Goal: Use online tool/utility: Utilize a website feature to perform a specific function

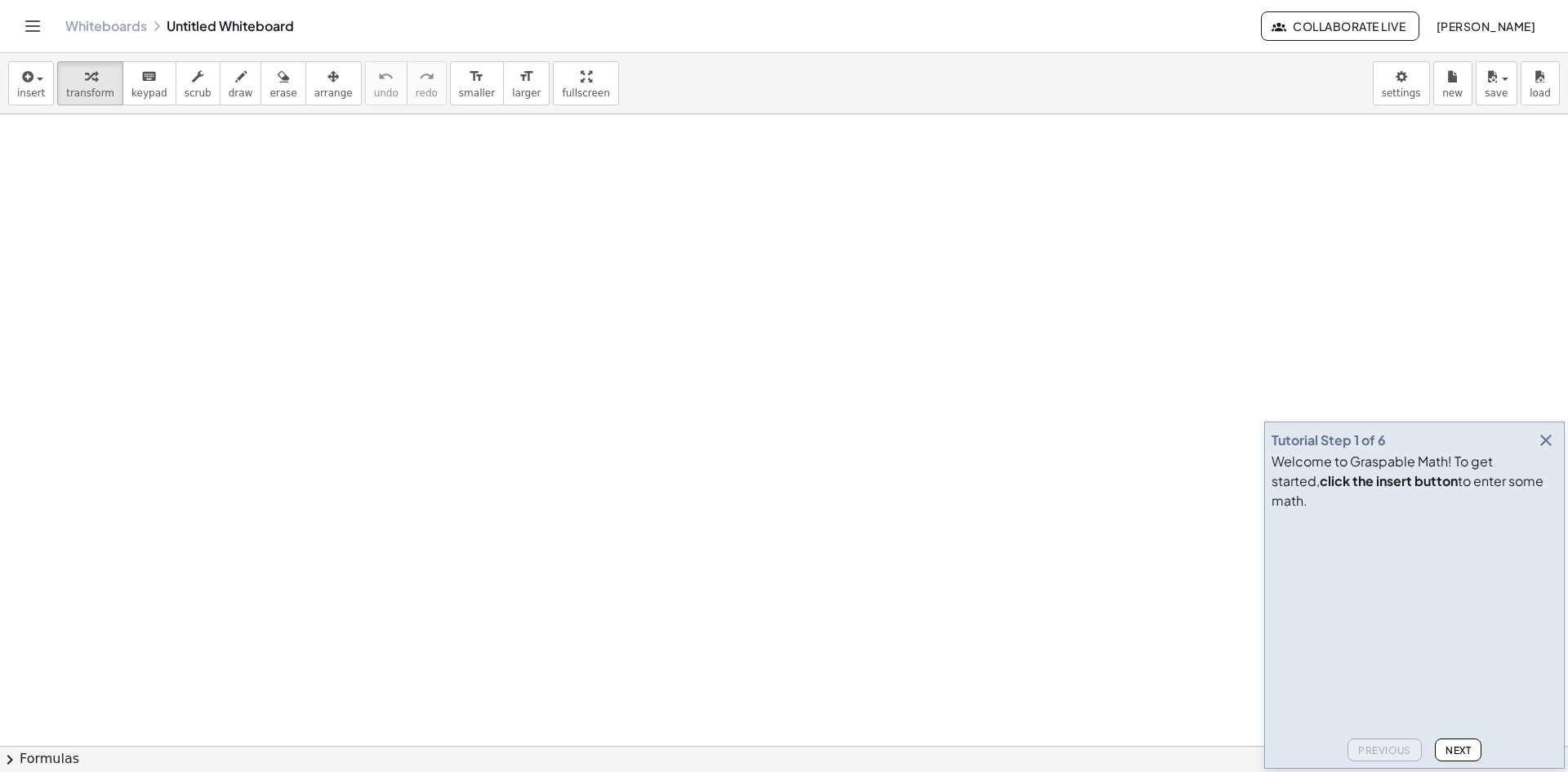
click at [1551, 450] on icon "button" at bounding box center [1545, 440] width 20 height 20
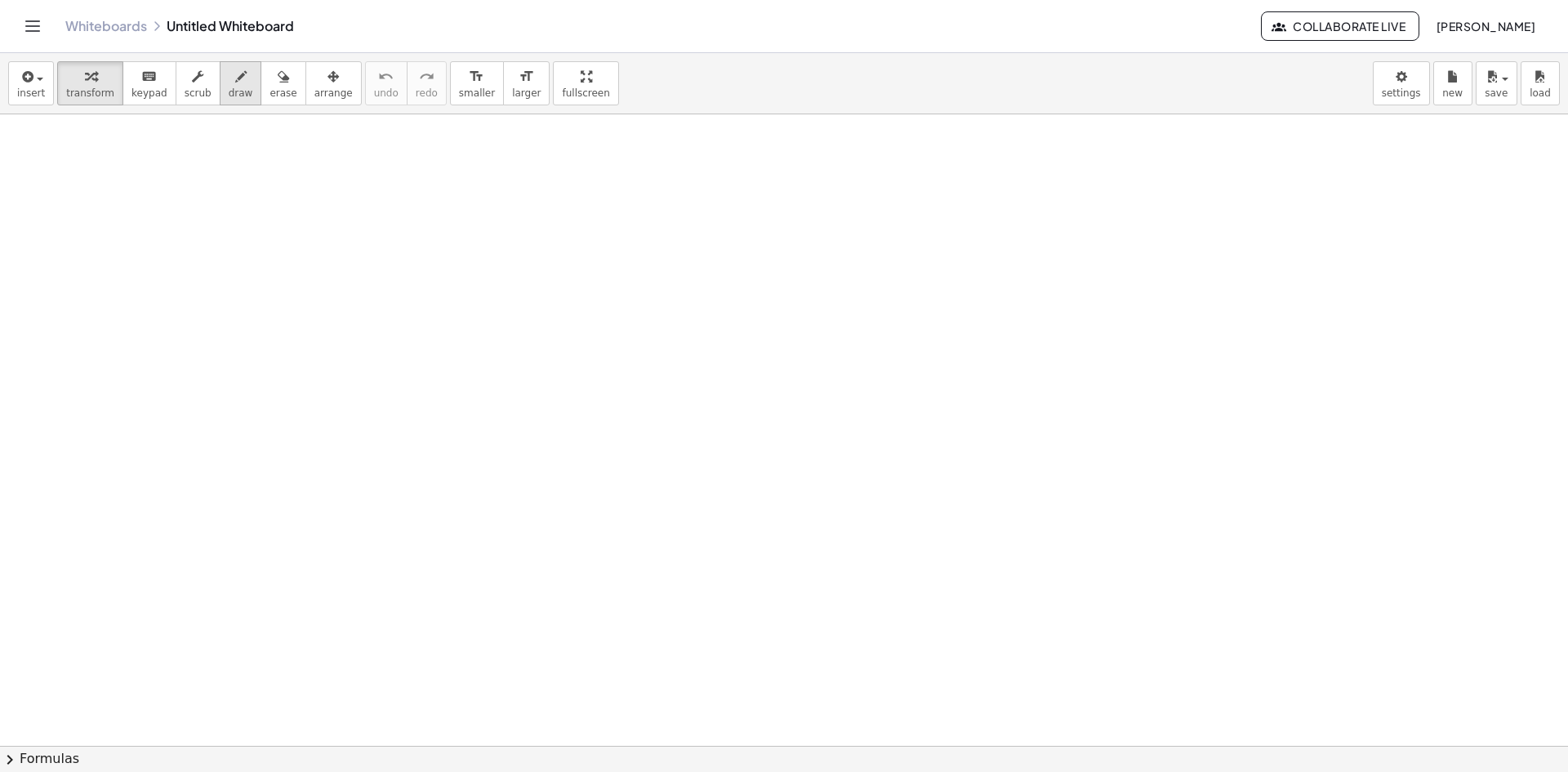
click at [236, 81] on icon "button" at bounding box center [241, 76] width 11 height 20
drag, startPoint x: 51, startPoint y: 163, endPoint x: 68, endPoint y: 174, distance: 20.2
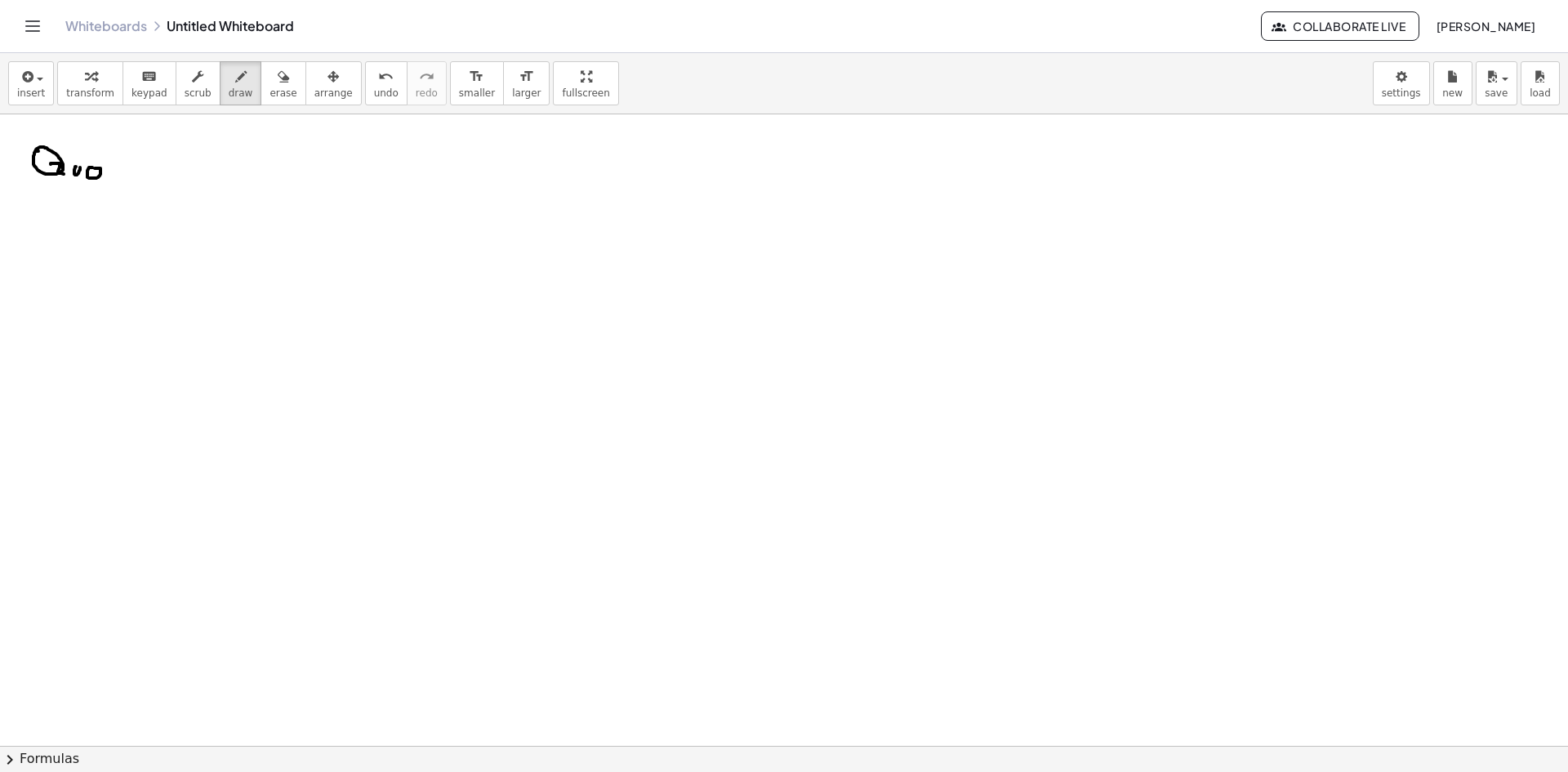
drag, startPoint x: 87, startPoint y: 175, endPoint x: 94, endPoint y: 169, distance: 9.2
drag, startPoint x: 101, startPoint y: 172, endPoint x: 114, endPoint y: 174, distance: 13.2
drag, startPoint x: 110, startPoint y: 169, endPoint x: 129, endPoint y: 179, distance: 21.5
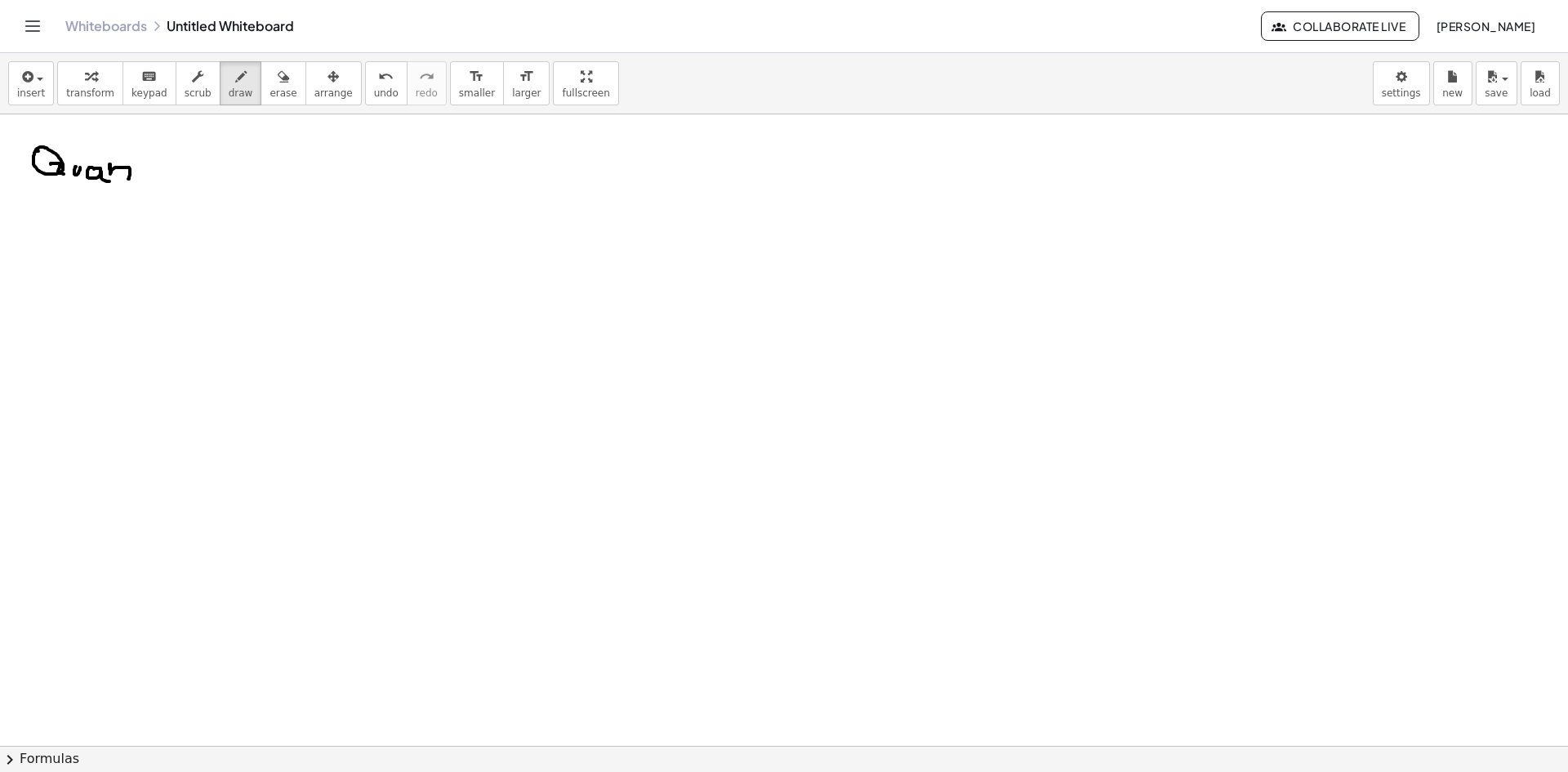
drag, startPoint x: 148, startPoint y: 140, endPoint x: 142, endPoint y: 166, distance: 26.7
drag, startPoint x: 142, startPoint y: 163, endPoint x: 157, endPoint y: 166, distance: 15.3
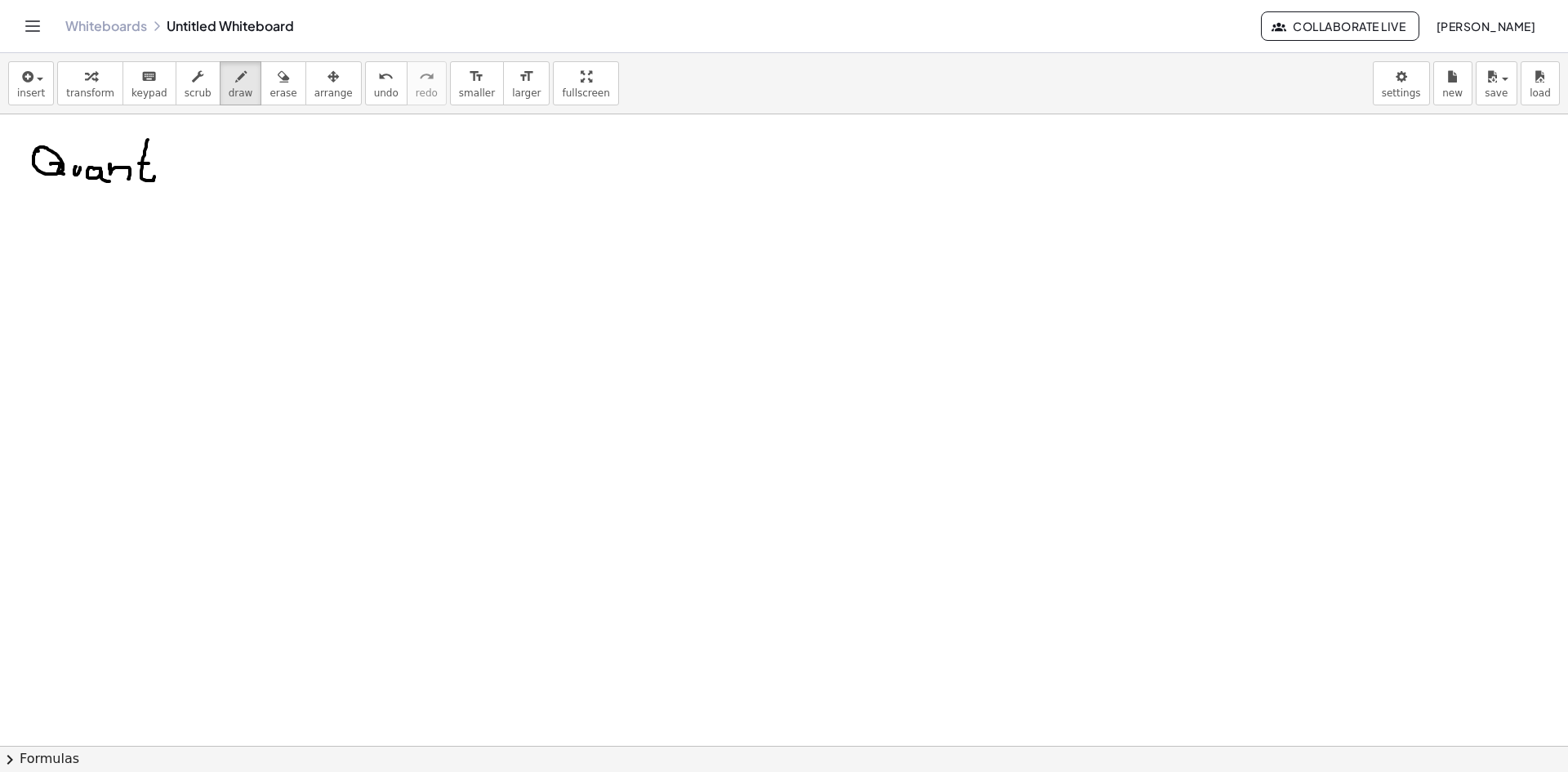
click at [269, 90] on span "erase" at bounding box center [282, 93] width 27 height 11
drag, startPoint x: 107, startPoint y: 191, endPoint x: 121, endPoint y: 128, distance: 64.5
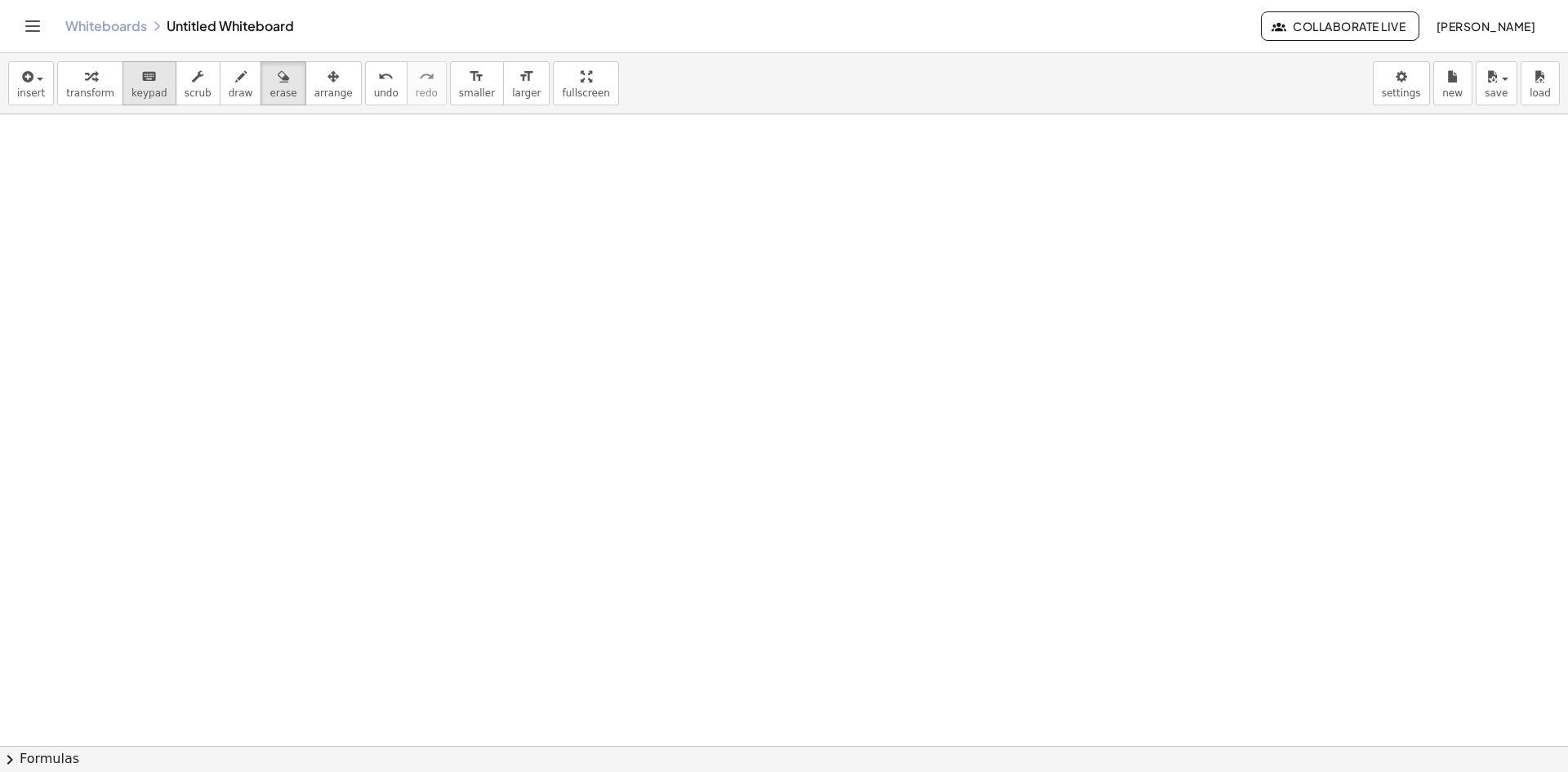
click at [142, 85] on icon "keyboard" at bounding box center [149, 76] width 16 height 20
click at [131, 88] on span "keypad" at bounding box center [149, 93] width 36 height 11
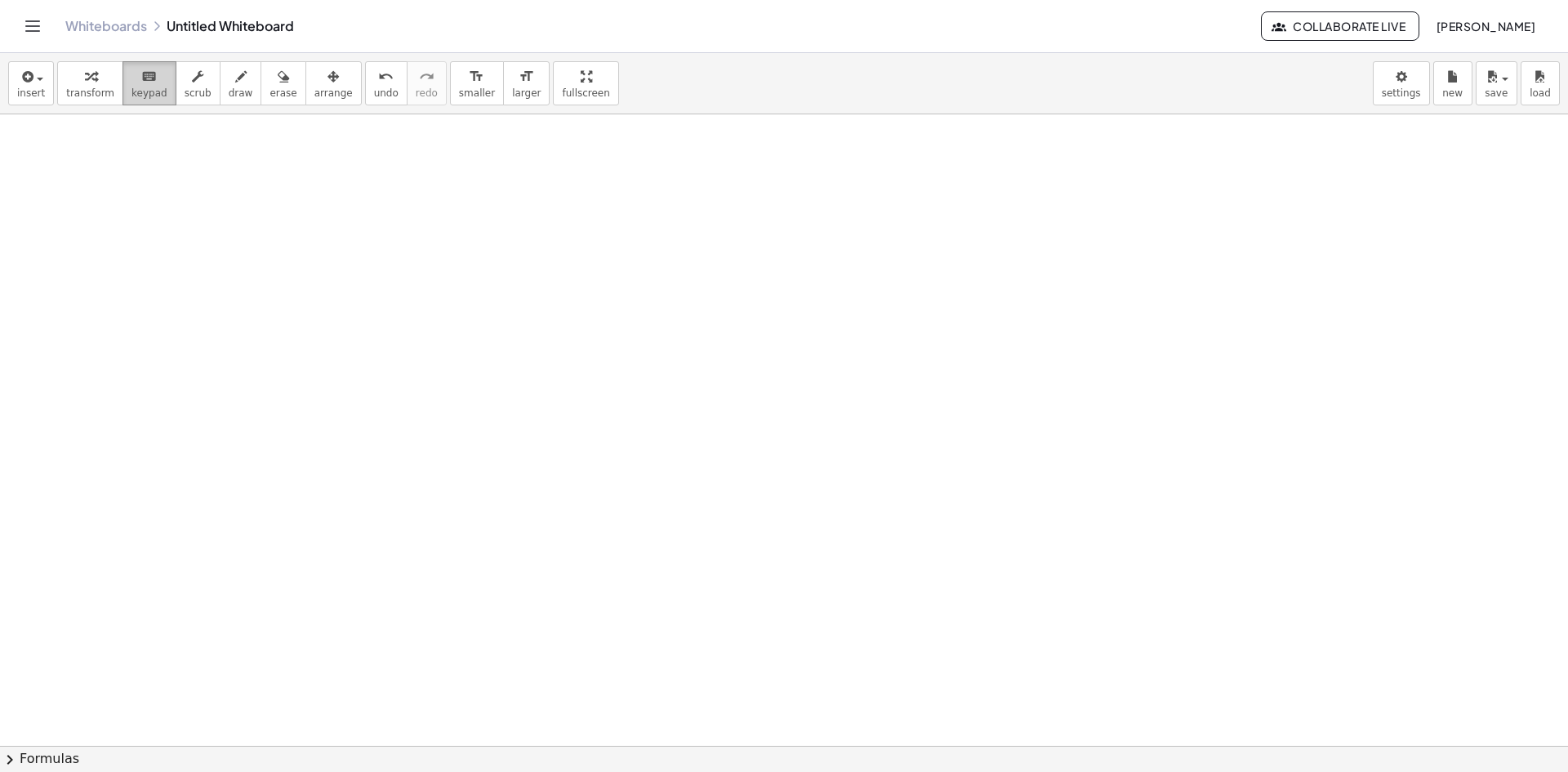
click at [131, 89] on span "keypad" at bounding box center [149, 93] width 36 height 11
drag, startPoint x: 159, startPoint y: 41, endPoint x: 155, endPoint y: 51, distance: 10.8
click at [156, 47] on div "Whiteboards Untitled Whiteboard Collaborate Live [PERSON_NAME]" at bounding box center [784, 26] width 1529 height 53
click at [148, 85] on div "keyboard" at bounding box center [149, 76] width 36 height 20
click at [202, 80] on button "scrub" at bounding box center [198, 83] width 45 height 44
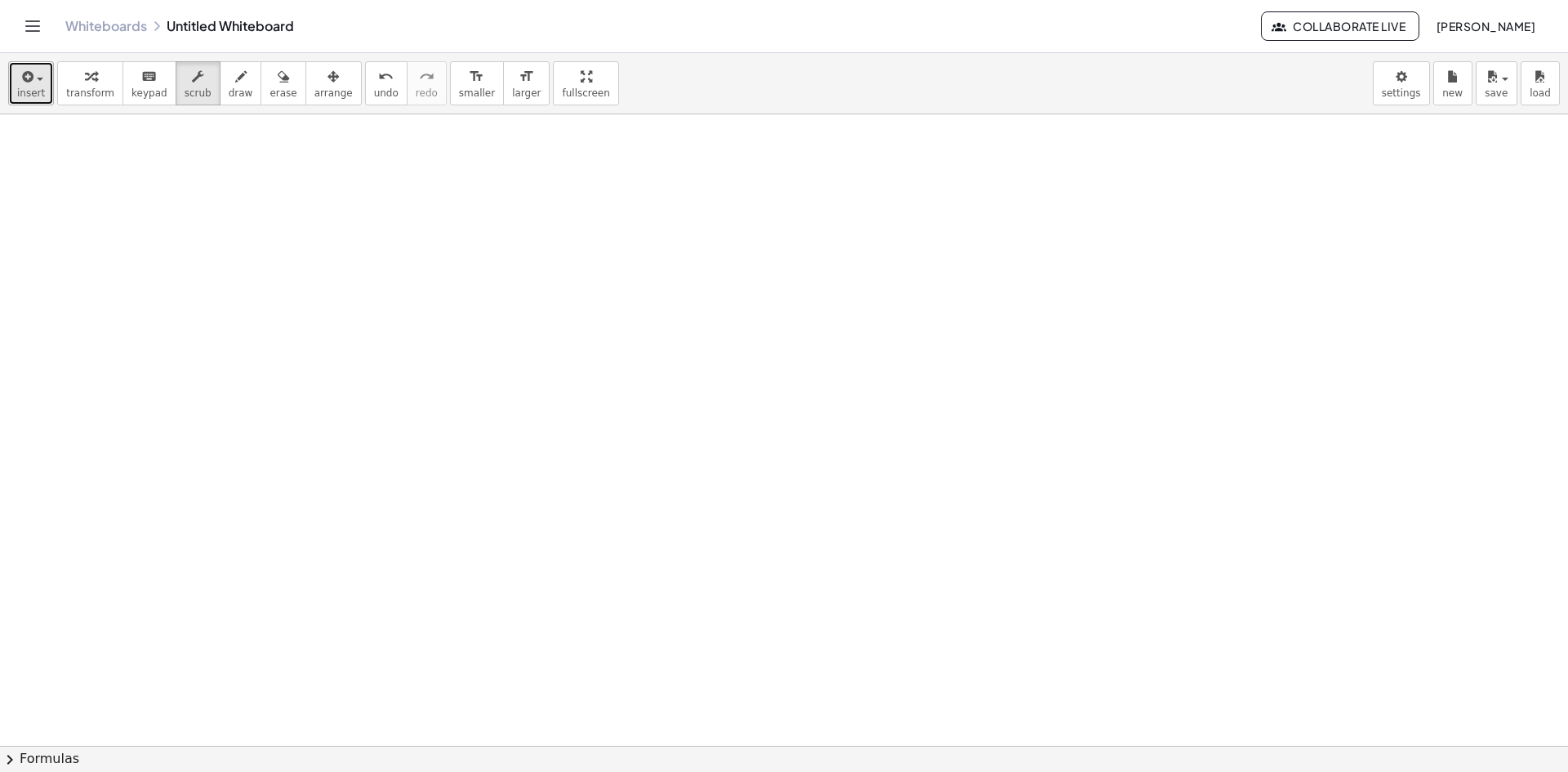
click at [25, 91] on span "insert" at bounding box center [31, 93] width 28 height 11
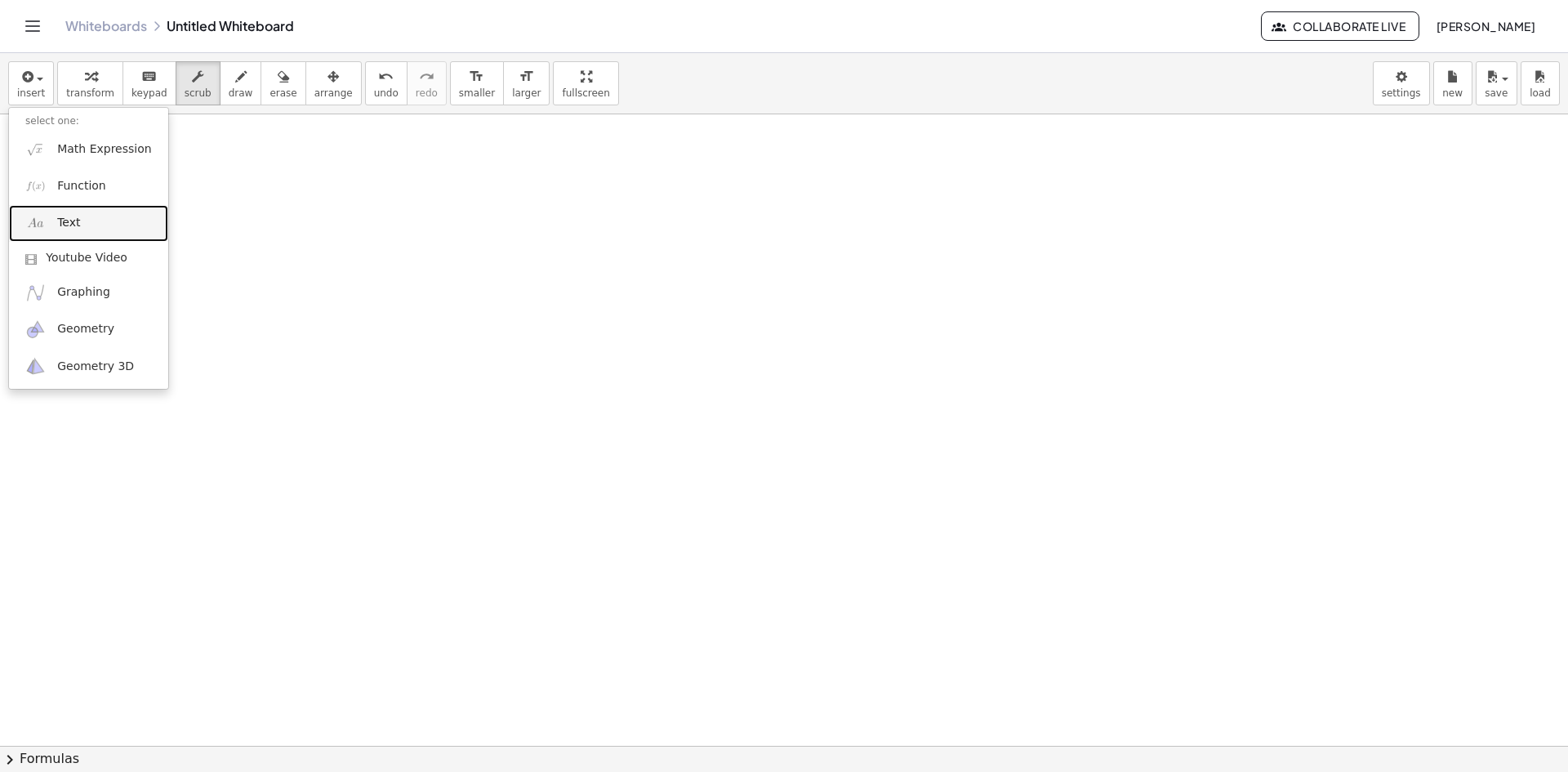
click at [111, 211] on link "Text" at bounding box center [89, 222] width 160 height 37
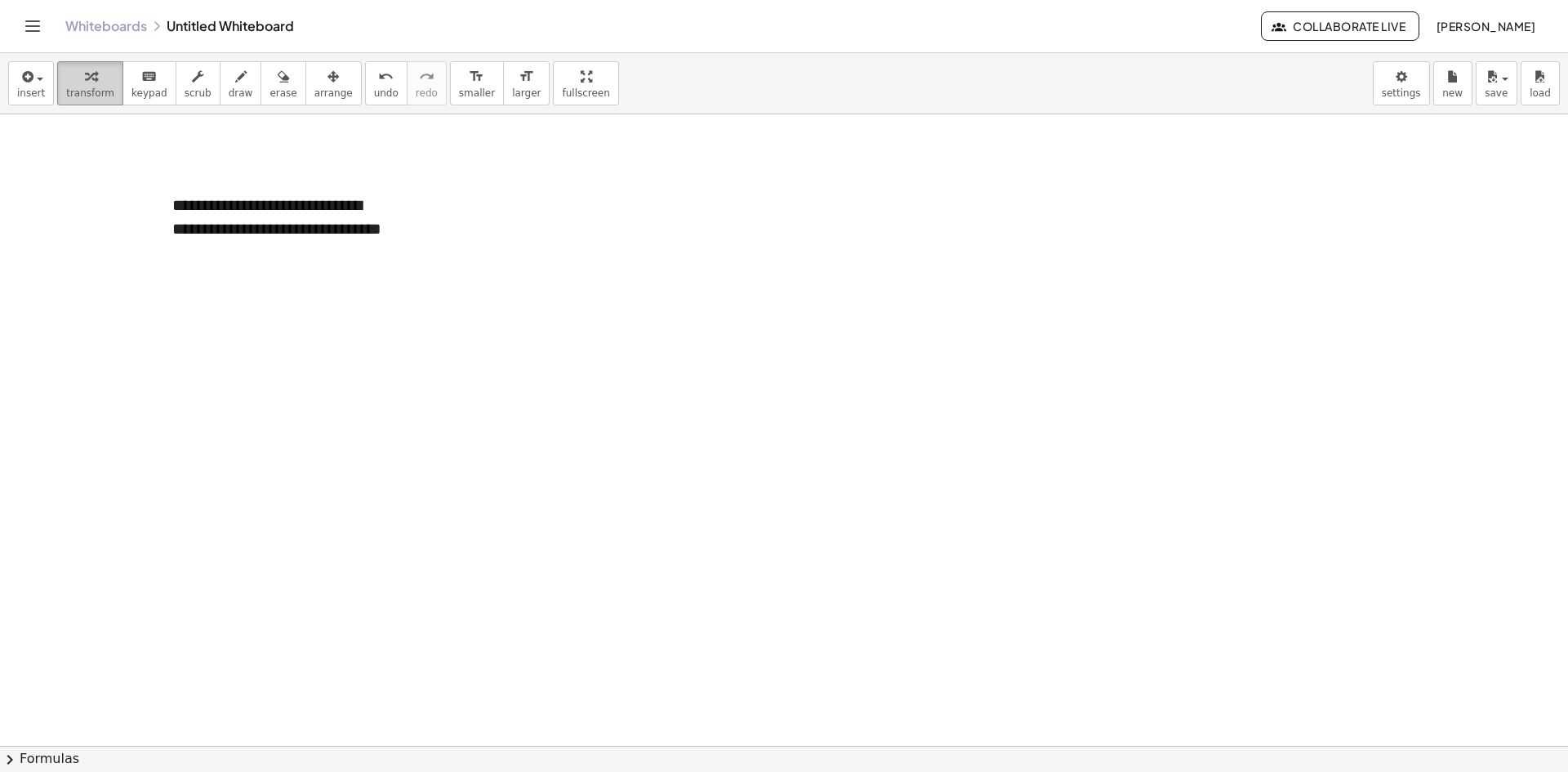
click at [85, 98] on span "transform" at bounding box center [90, 93] width 48 height 11
drag, startPoint x: 84, startPoint y: 98, endPoint x: 511, endPoint y: 198, distance: 438.6
drag, startPoint x: 246, startPoint y: 192, endPoint x: 205, endPoint y: 201, distance: 42.0
click at [202, 201] on div "**********" at bounding box center [278, 229] width 245 height 103
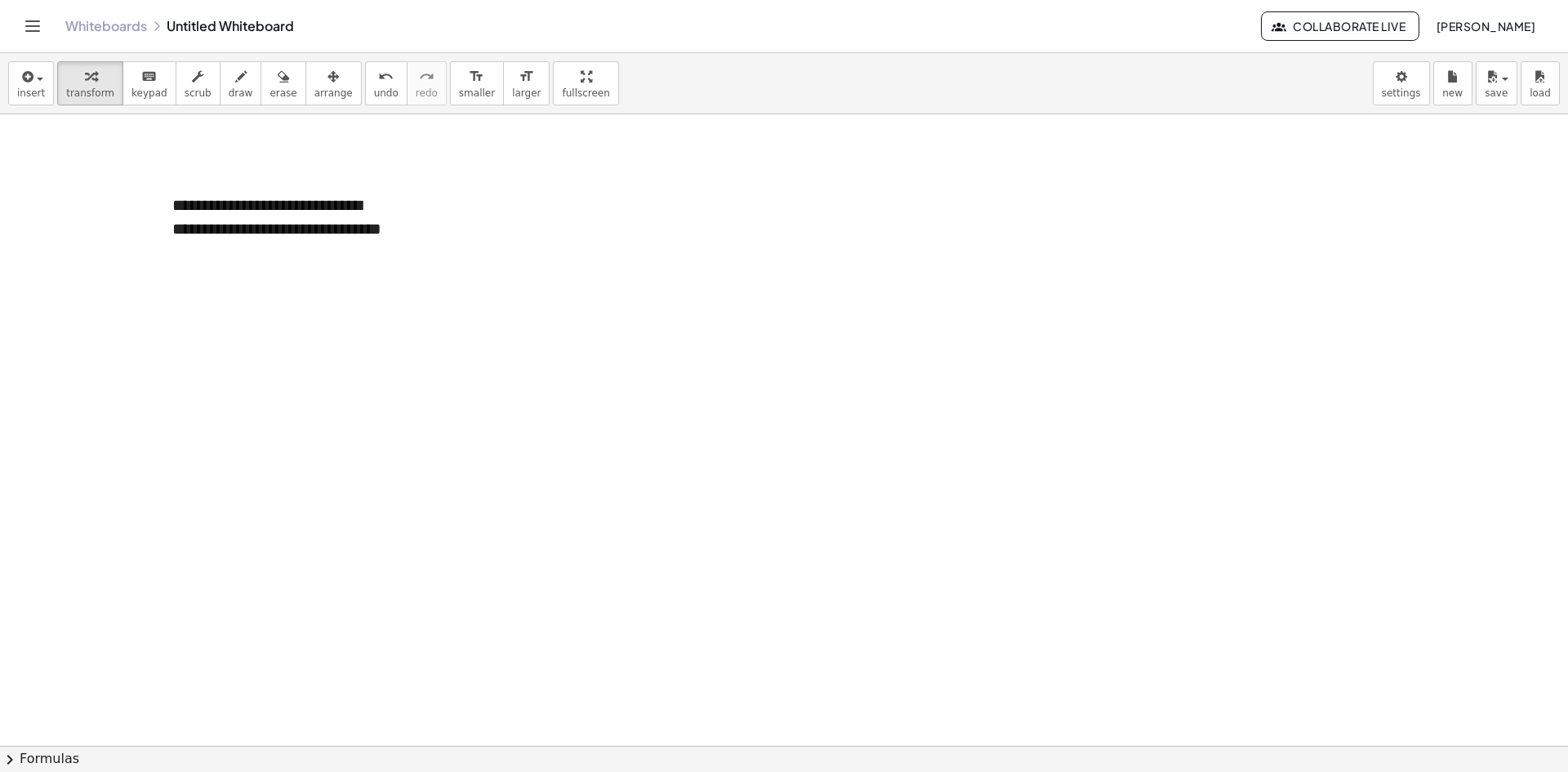
drag, startPoint x: 400, startPoint y: 277, endPoint x: 413, endPoint y: 278, distance: 13.0
click at [383, 178] on span "+" at bounding box center [381, 174] width 9 height 13
click at [358, 173] on button "-" at bounding box center [354, 174] width 25 height 28
click at [382, 177] on span "+" at bounding box center [381, 174] width 9 height 13
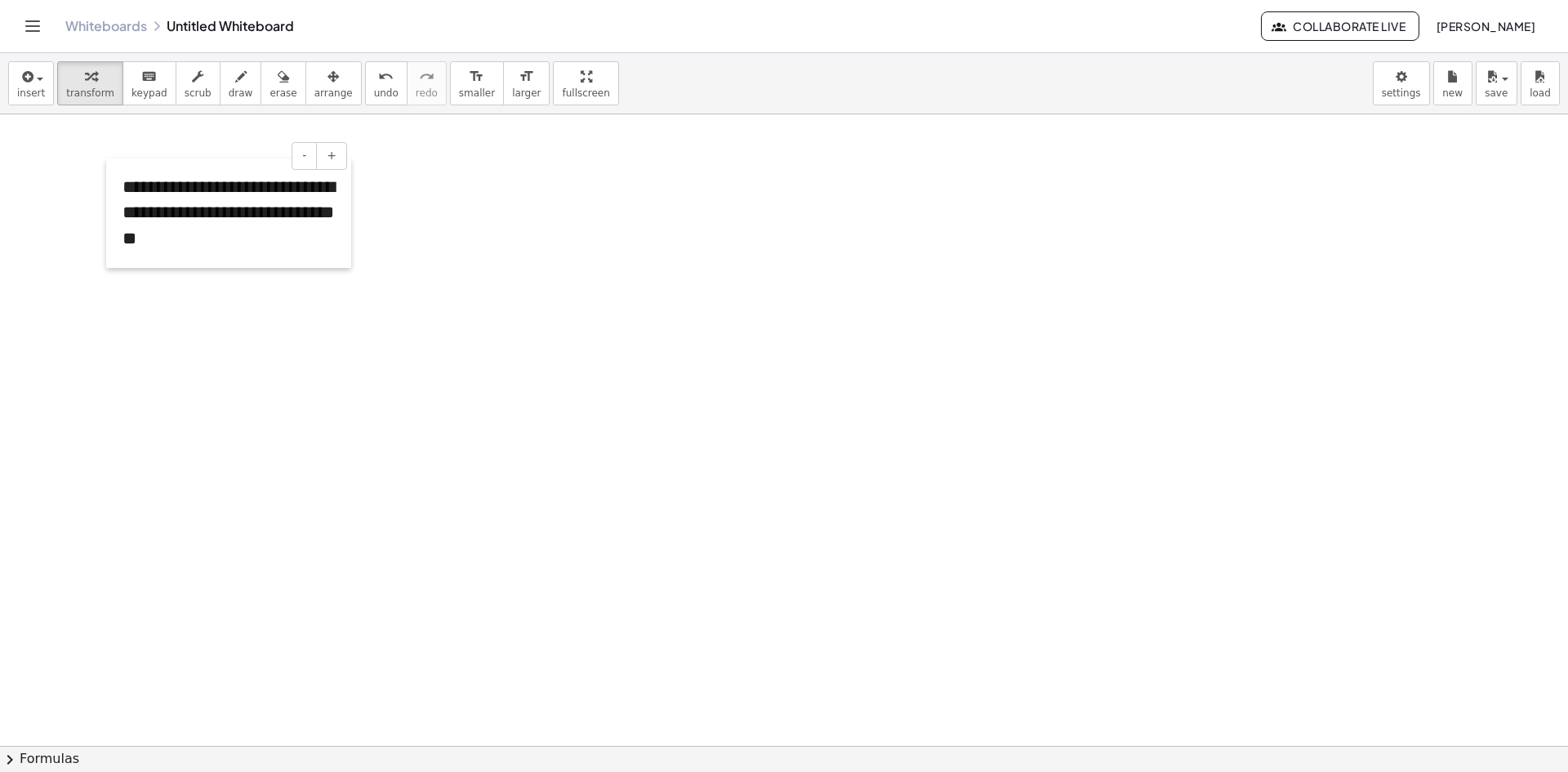
drag, startPoint x: 109, startPoint y: 192, endPoint x: 56, endPoint y: 174, distance: 56.0
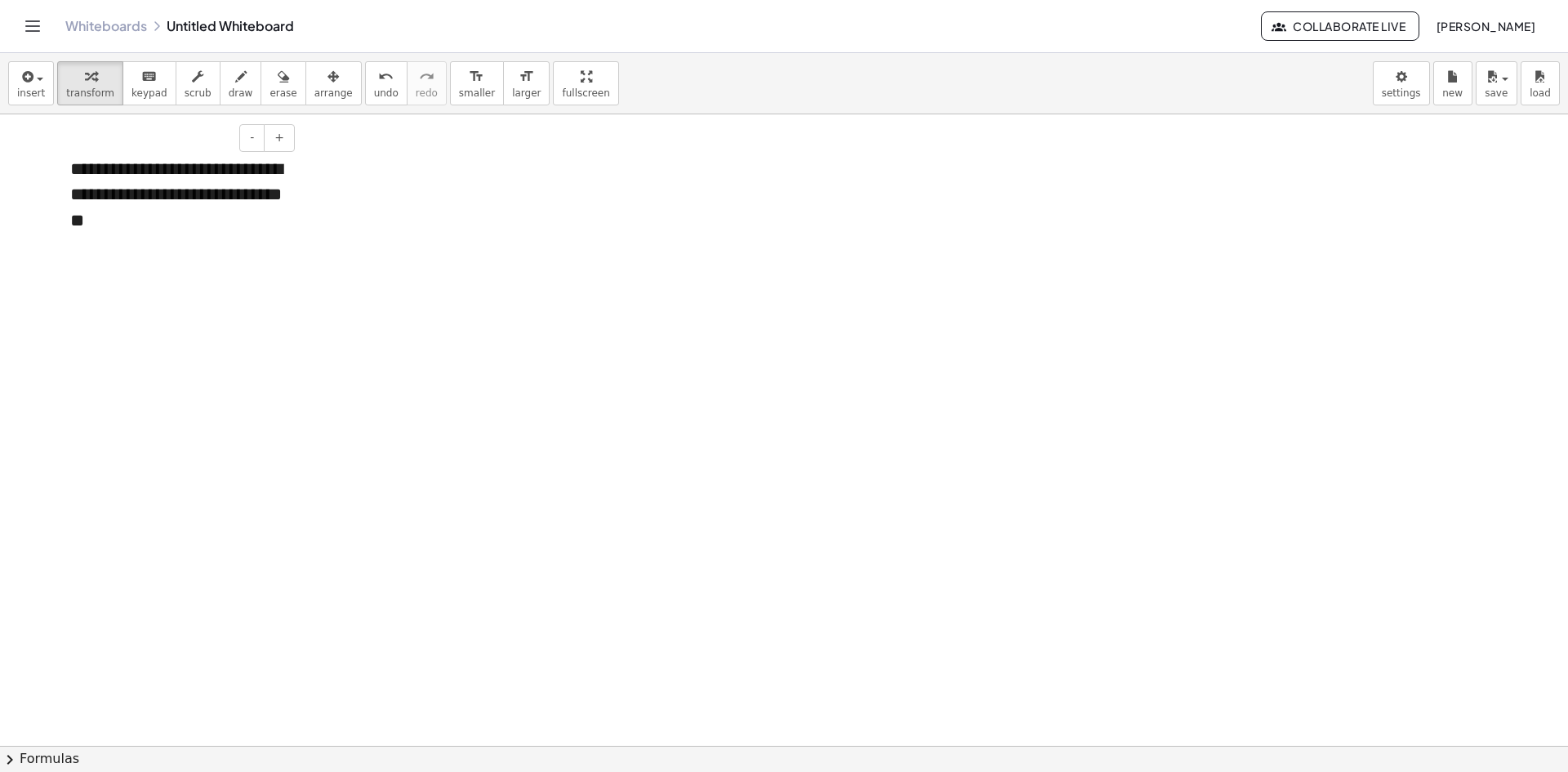
drag, startPoint x: 56, startPoint y: 174, endPoint x: 510, endPoint y: 258, distance: 461.7
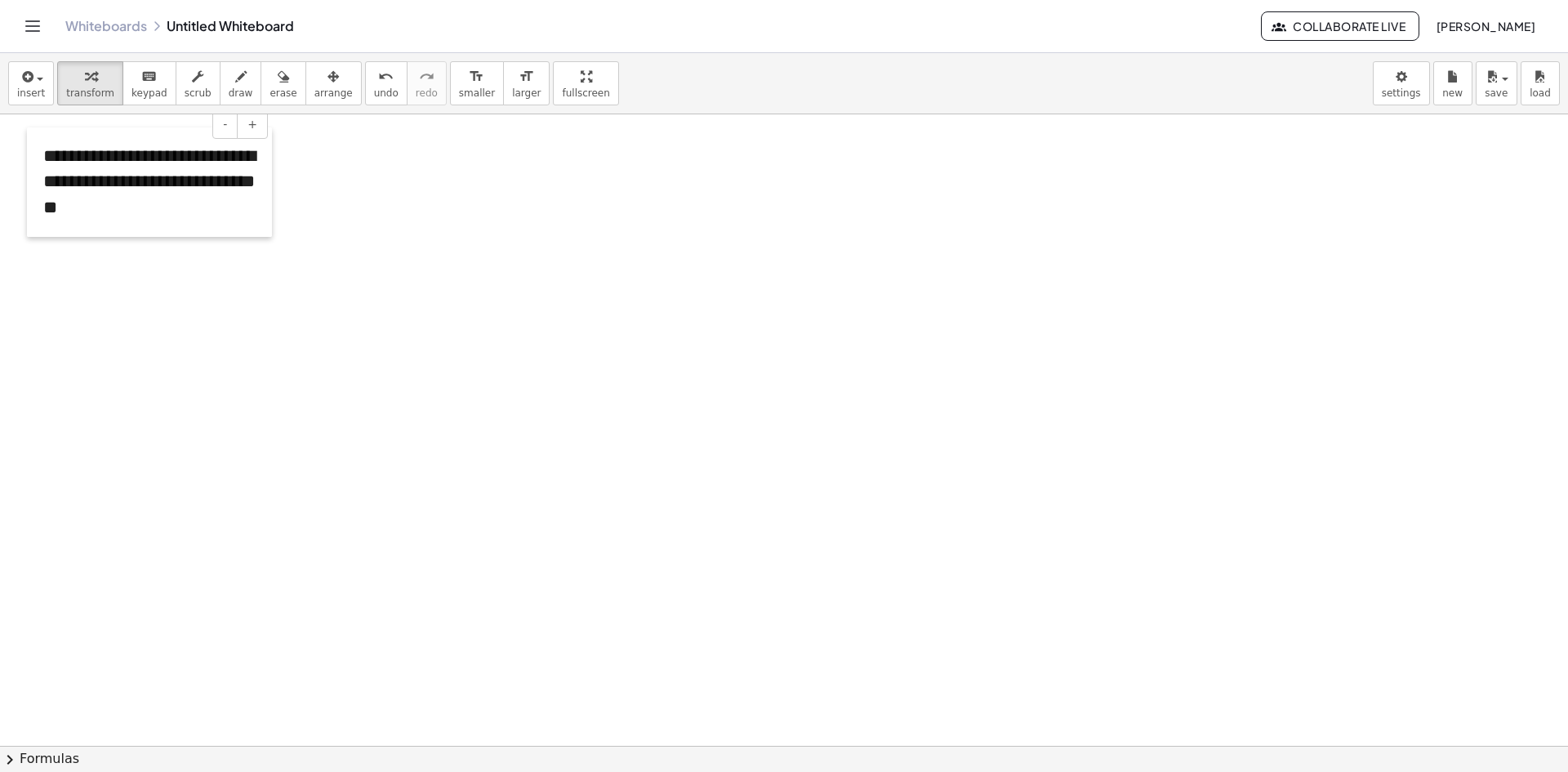
drag, startPoint x: 58, startPoint y: 160, endPoint x: 33, endPoint y: 148, distance: 27.7
click at [31, 148] on div at bounding box center [35, 182] width 16 height 110
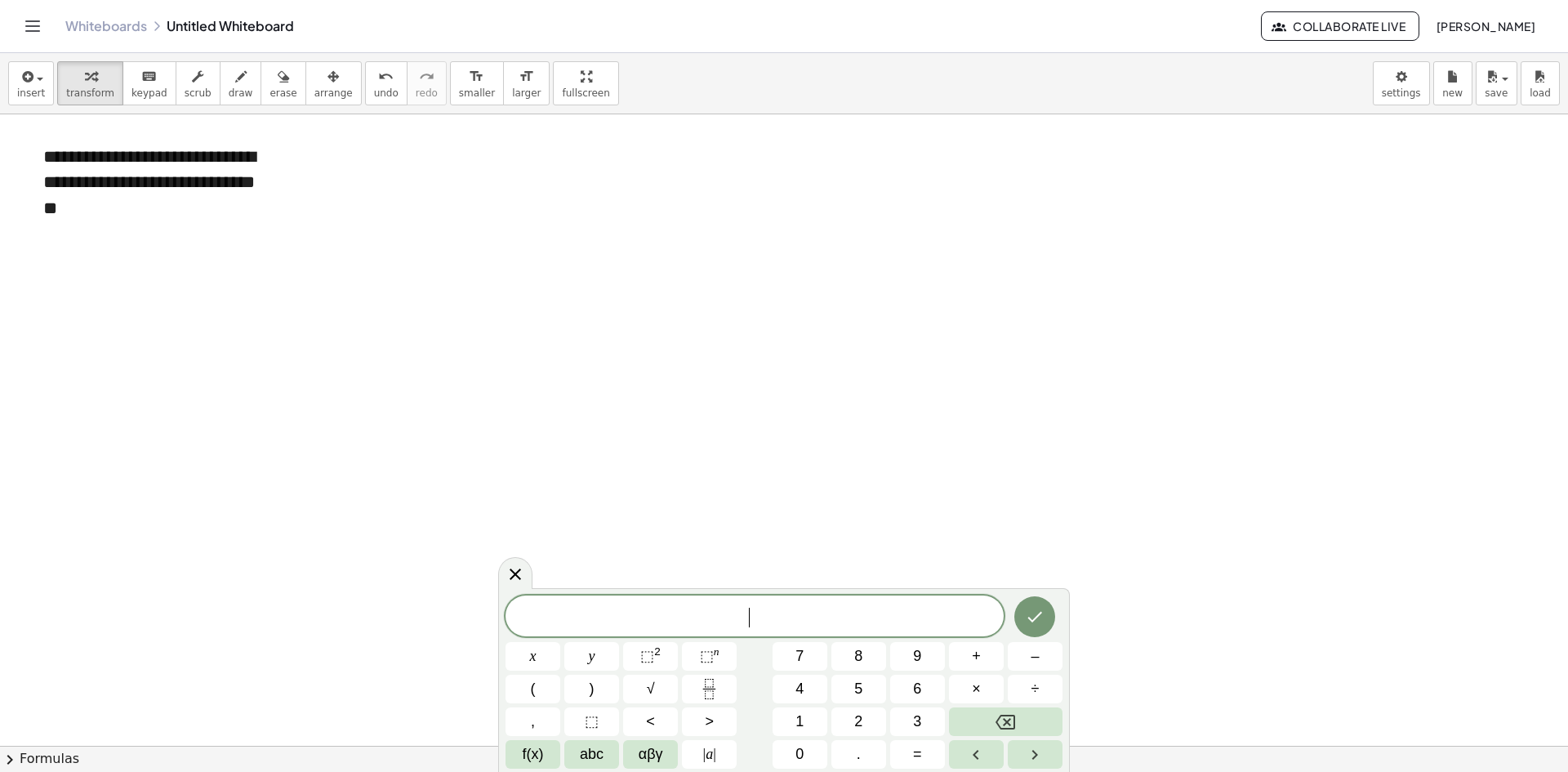
click at [512, 572] on icon at bounding box center [515, 573] width 20 height 20
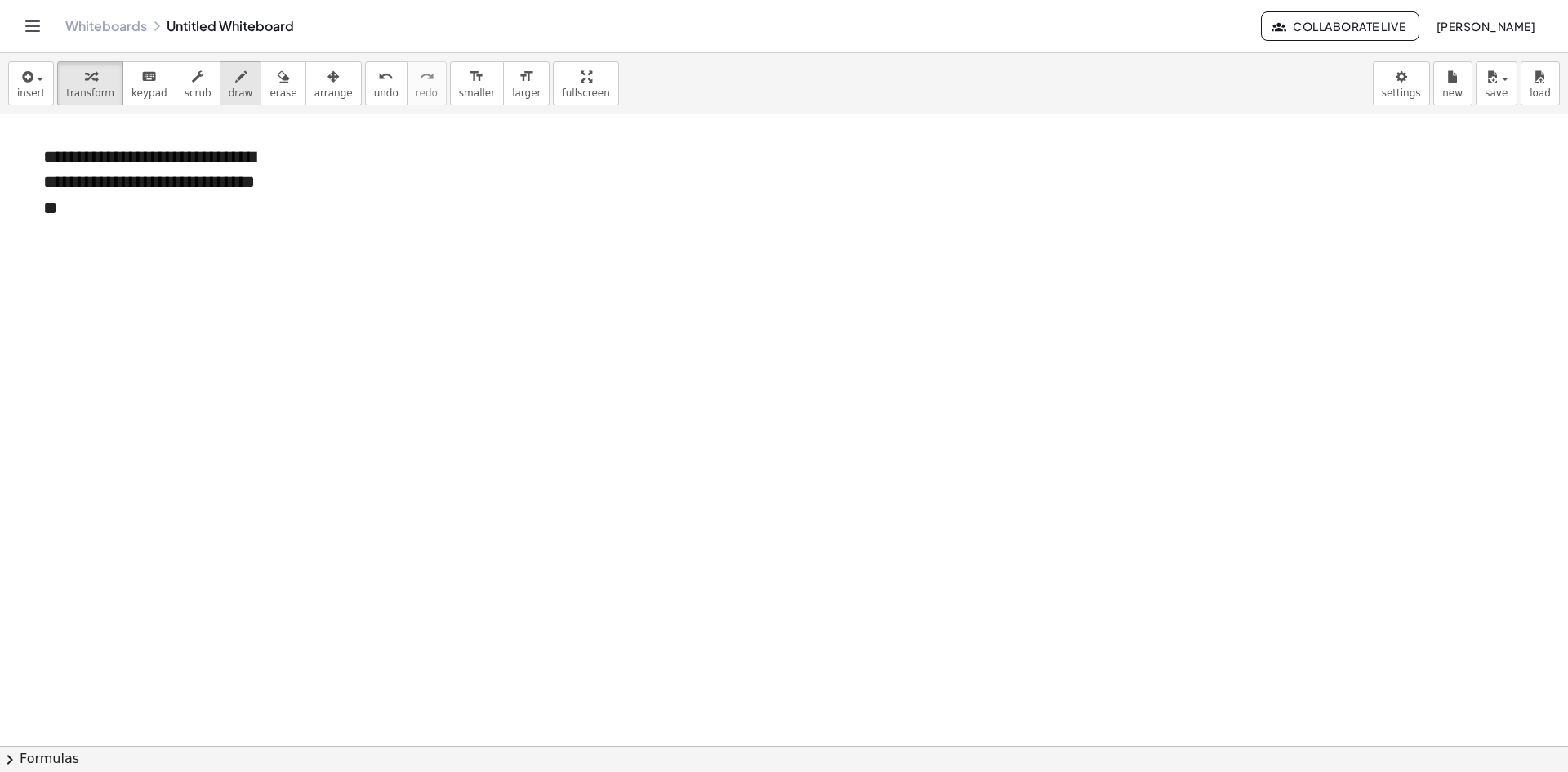
click at [229, 87] on span "draw" at bounding box center [241, 93] width 24 height 11
drag, startPoint x: 39, startPoint y: 255, endPoint x: 40, endPoint y: 265, distance: 10.0
drag, startPoint x: 51, startPoint y: 265, endPoint x: 60, endPoint y: 274, distance: 12.7
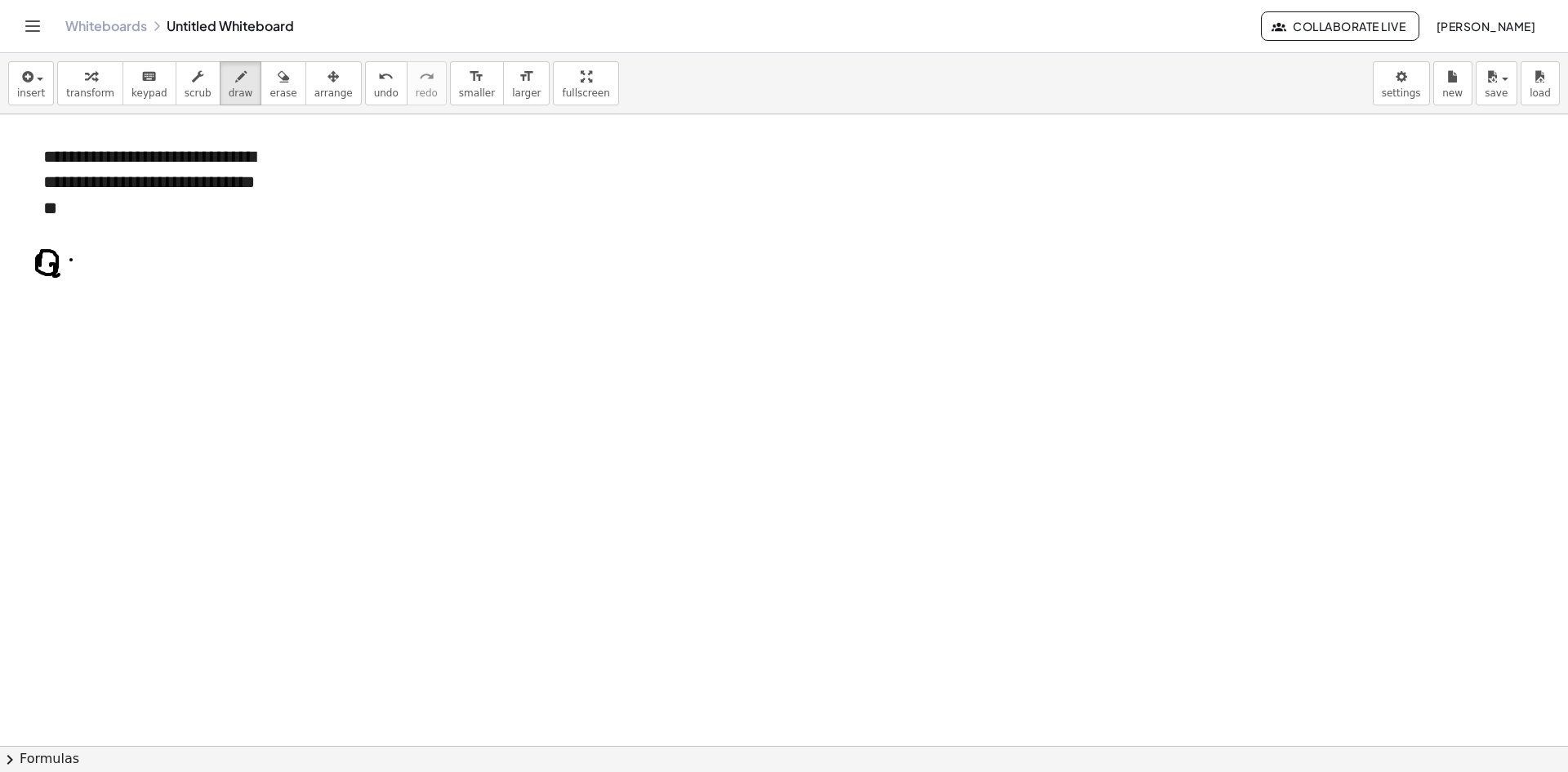
drag, startPoint x: 70, startPoint y: 266, endPoint x: 81, endPoint y: 267, distance: 11.0
drag, startPoint x: 72, startPoint y: 256, endPoint x: 82, endPoint y: 257, distance: 10.0
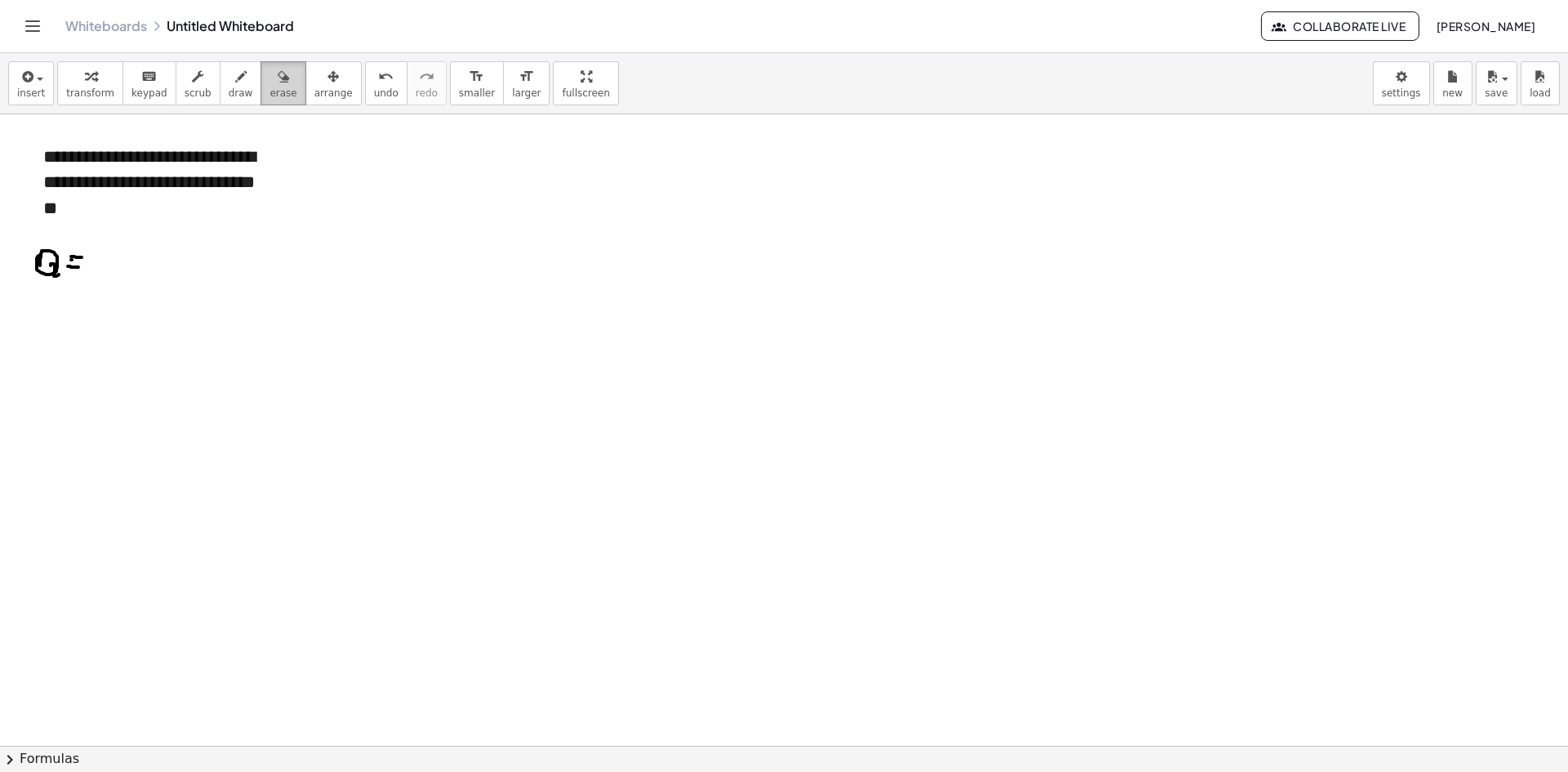
click at [278, 79] on icon "button" at bounding box center [283, 76] width 11 height 20
drag, startPoint x: 84, startPoint y: 247, endPoint x: 56, endPoint y: 274, distance: 38.9
click at [229, 82] on div "button" at bounding box center [241, 76] width 24 height 20
drag, startPoint x: 430, startPoint y: 142, endPoint x: 431, endPoint y: 160, distance: 18.0
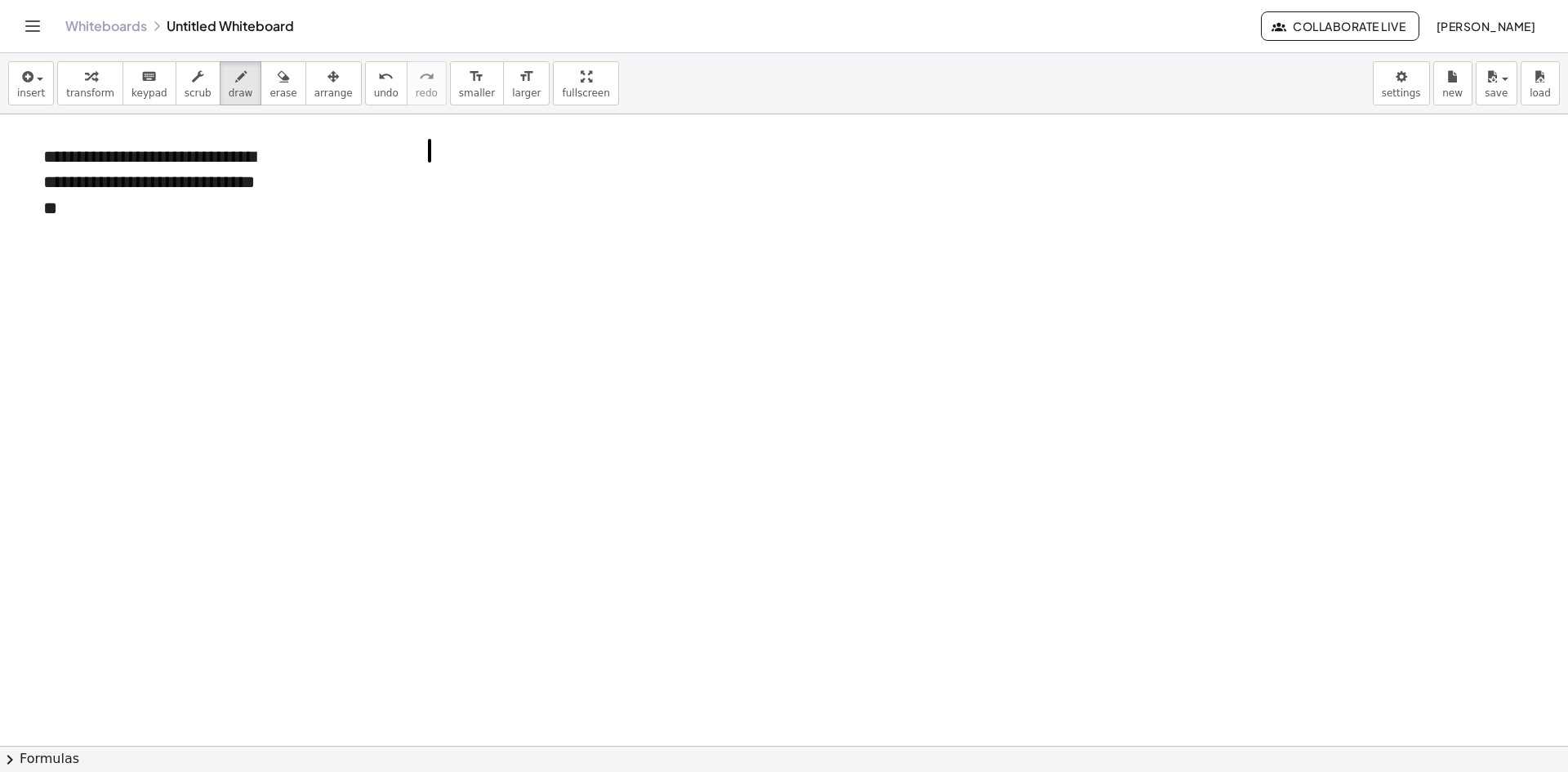
drag, startPoint x: 432, startPoint y: 165, endPoint x: 430, endPoint y: 145, distance: 20.1
drag, startPoint x: 454, startPoint y: 155, endPoint x: 457, endPoint y: 167, distance: 12.4
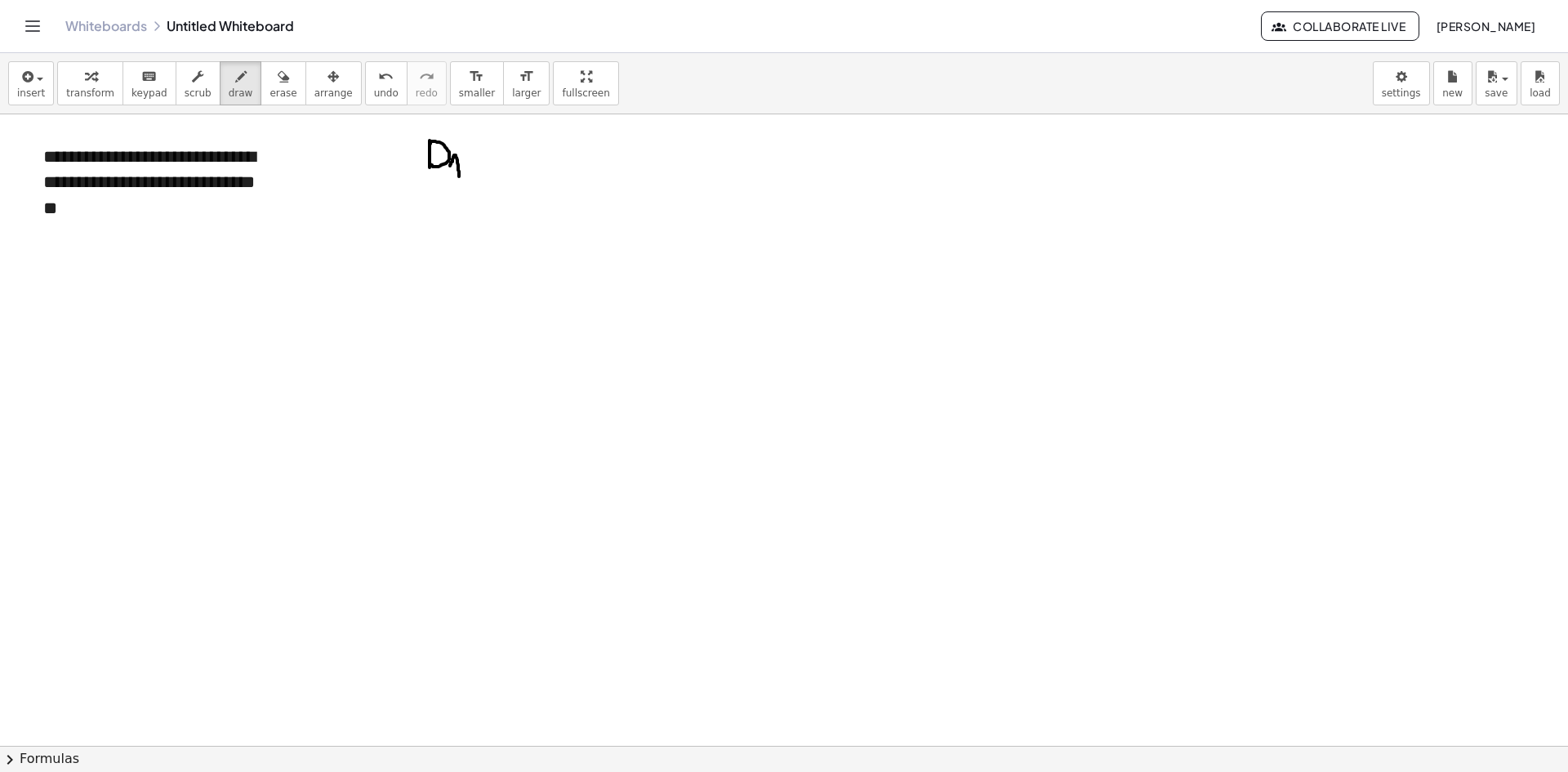
drag, startPoint x: 466, startPoint y: 167, endPoint x: 475, endPoint y: 160, distance: 11.4
drag, startPoint x: 500, startPoint y: 166, endPoint x: 527, endPoint y: 153, distance: 30.0
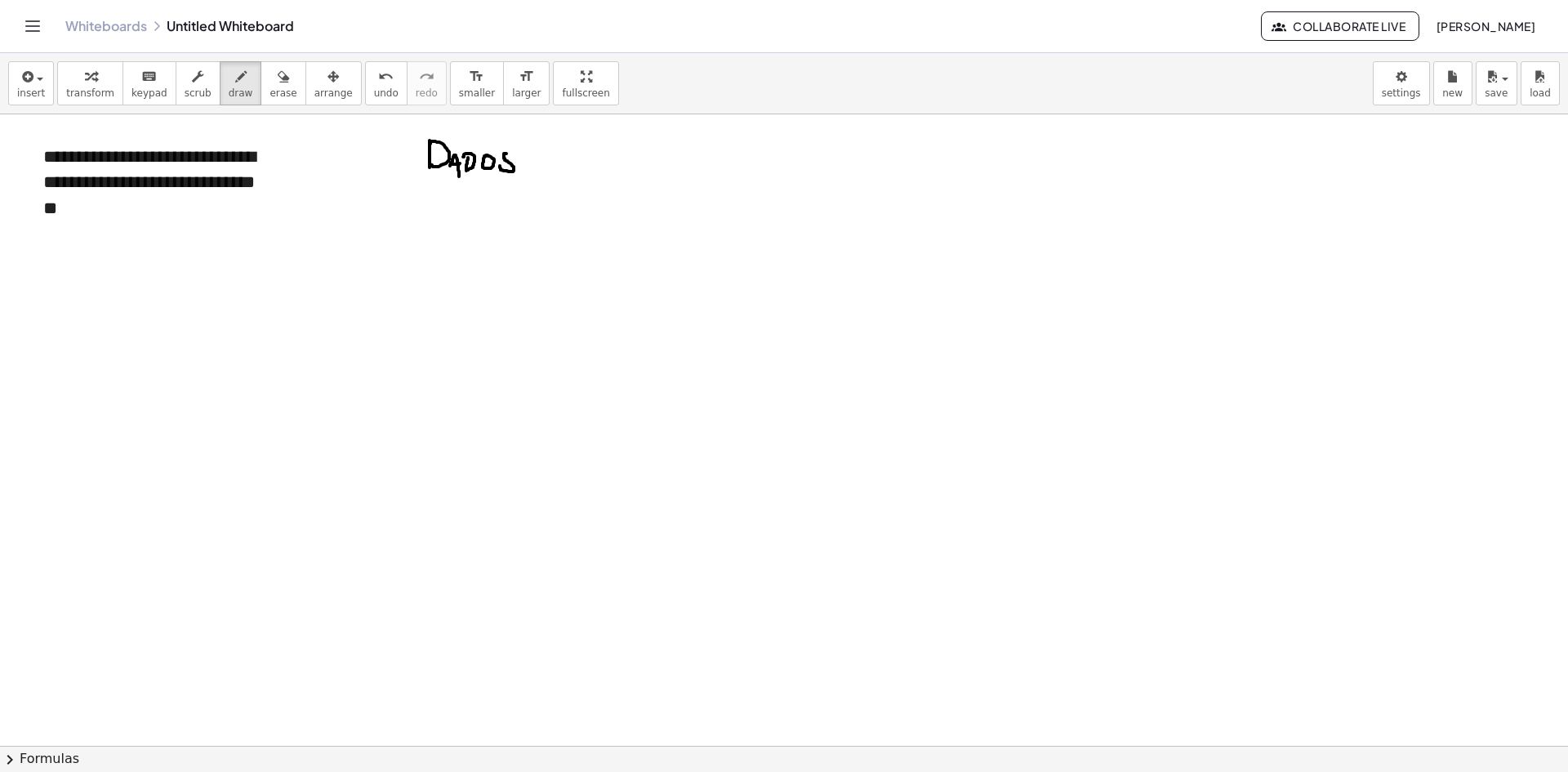
drag, startPoint x: 574, startPoint y: 149, endPoint x: 583, endPoint y: 178, distance: 30.4
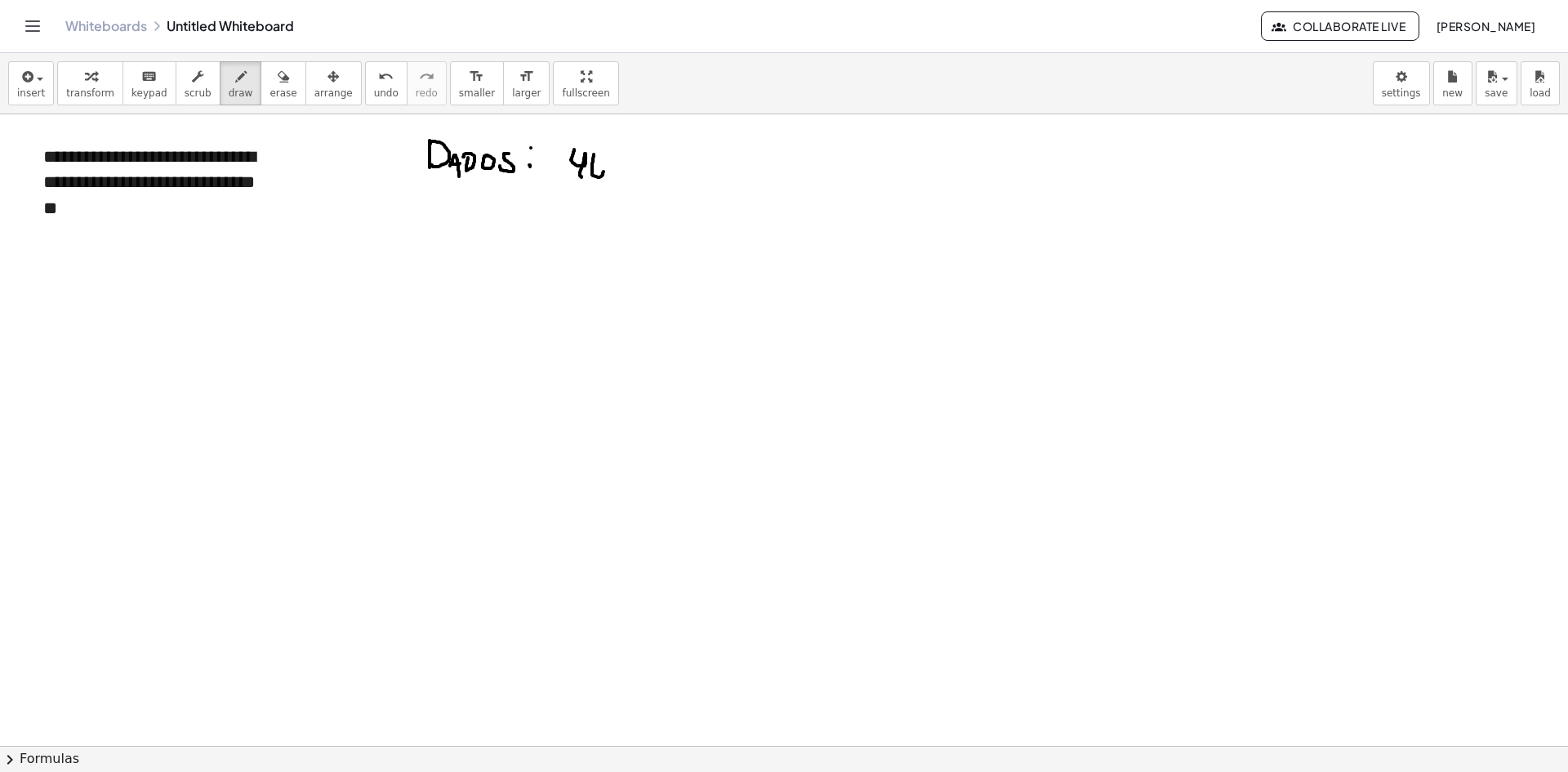
drag, startPoint x: 617, startPoint y: 164, endPoint x: 643, endPoint y: 179, distance: 30.0
drag, startPoint x: 654, startPoint y: 151, endPoint x: 657, endPoint y: 175, distance: 24.2
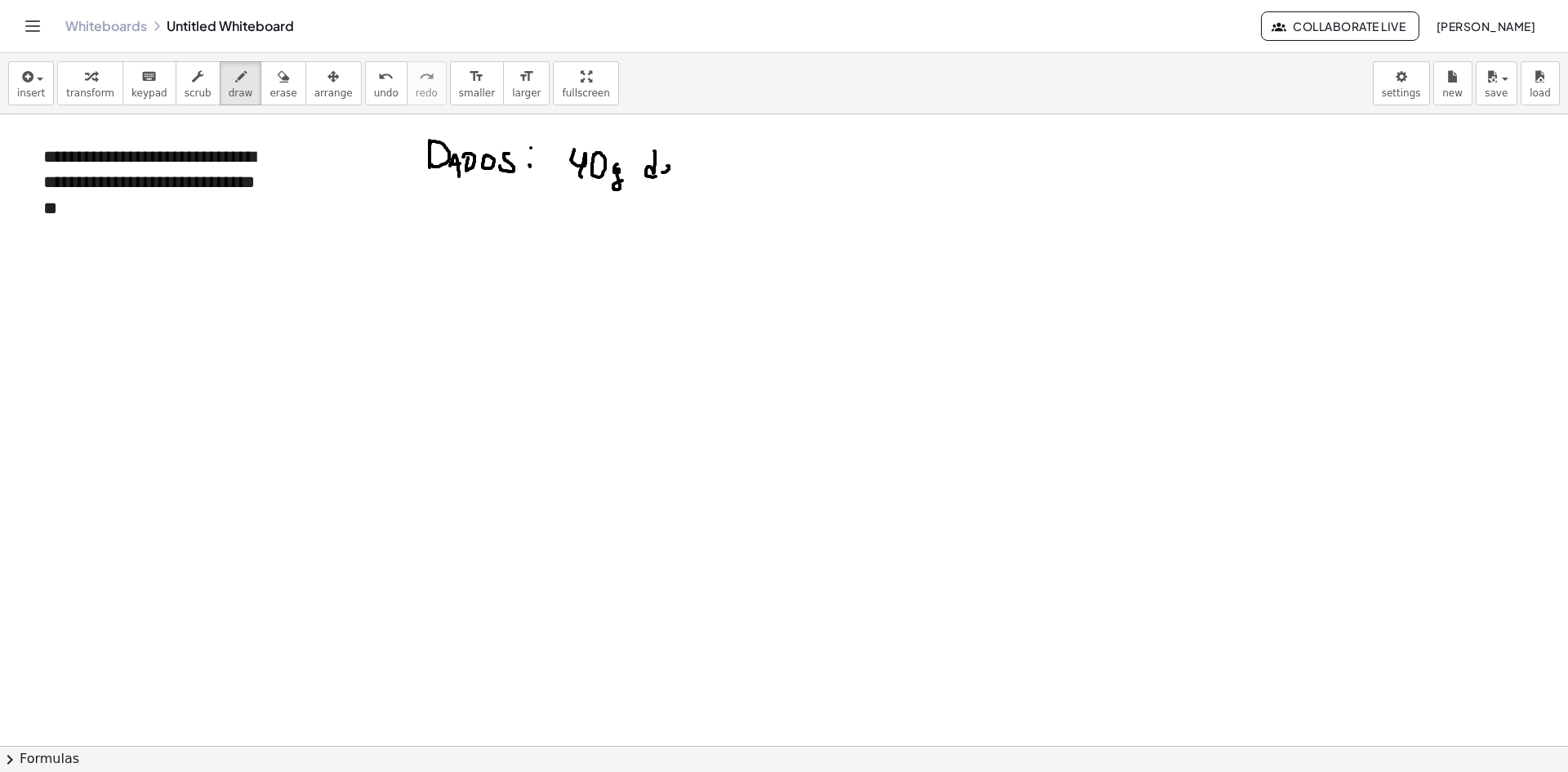
drag, startPoint x: 669, startPoint y: 169, endPoint x: 673, endPoint y: 178, distance: 9.8
drag, startPoint x: 690, startPoint y: 174, endPoint x: 698, endPoint y: 172, distance: 8.2
drag, startPoint x: 703, startPoint y: 168, endPoint x: 705, endPoint y: 159, distance: 9.2
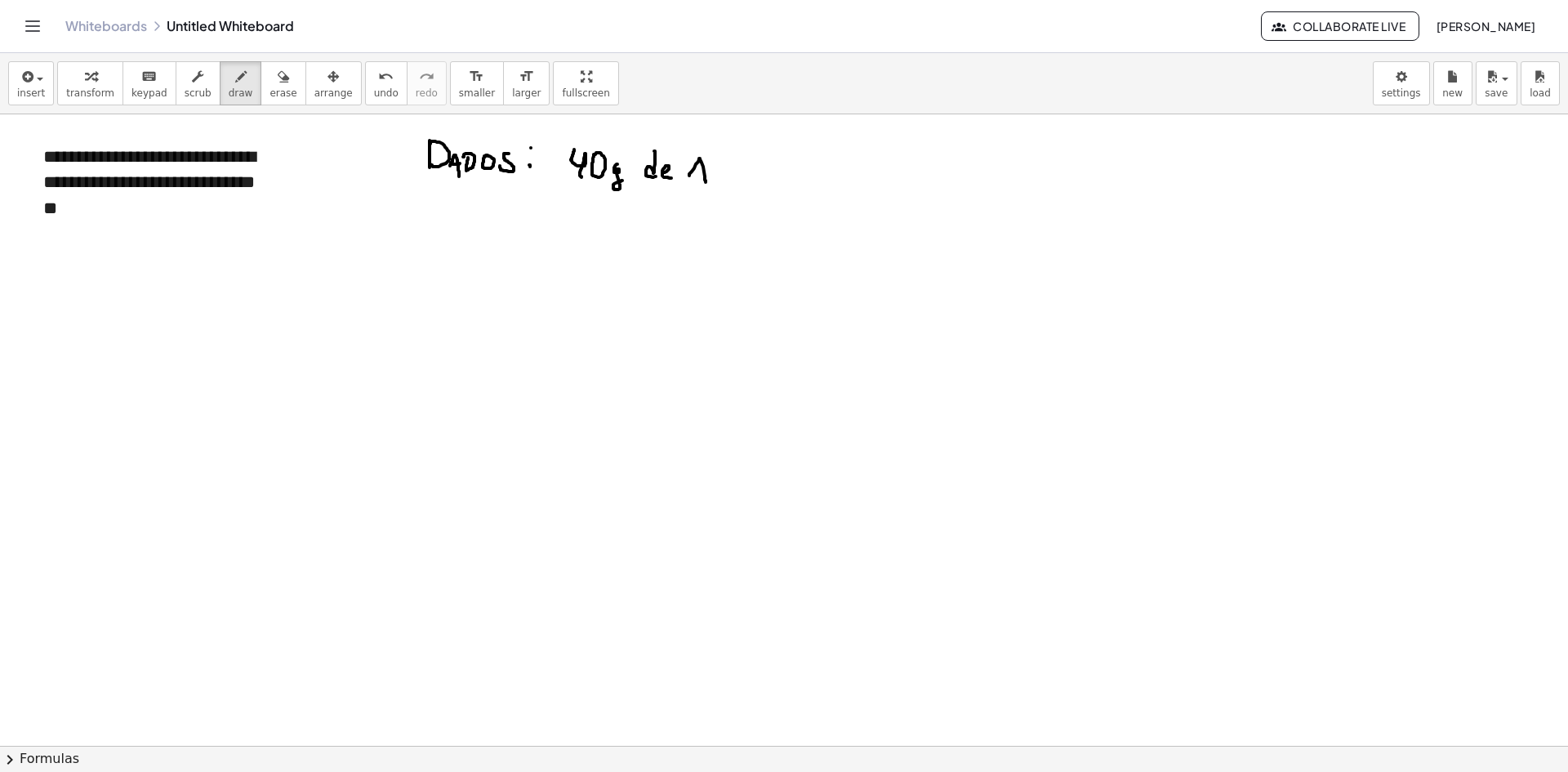
drag, startPoint x: 701, startPoint y: 151, endPoint x: 710, endPoint y: 144, distance: 11.4
drag, startPoint x: 715, startPoint y: 160, endPoint x: 724, endPoint y: 176, distance: 18.4
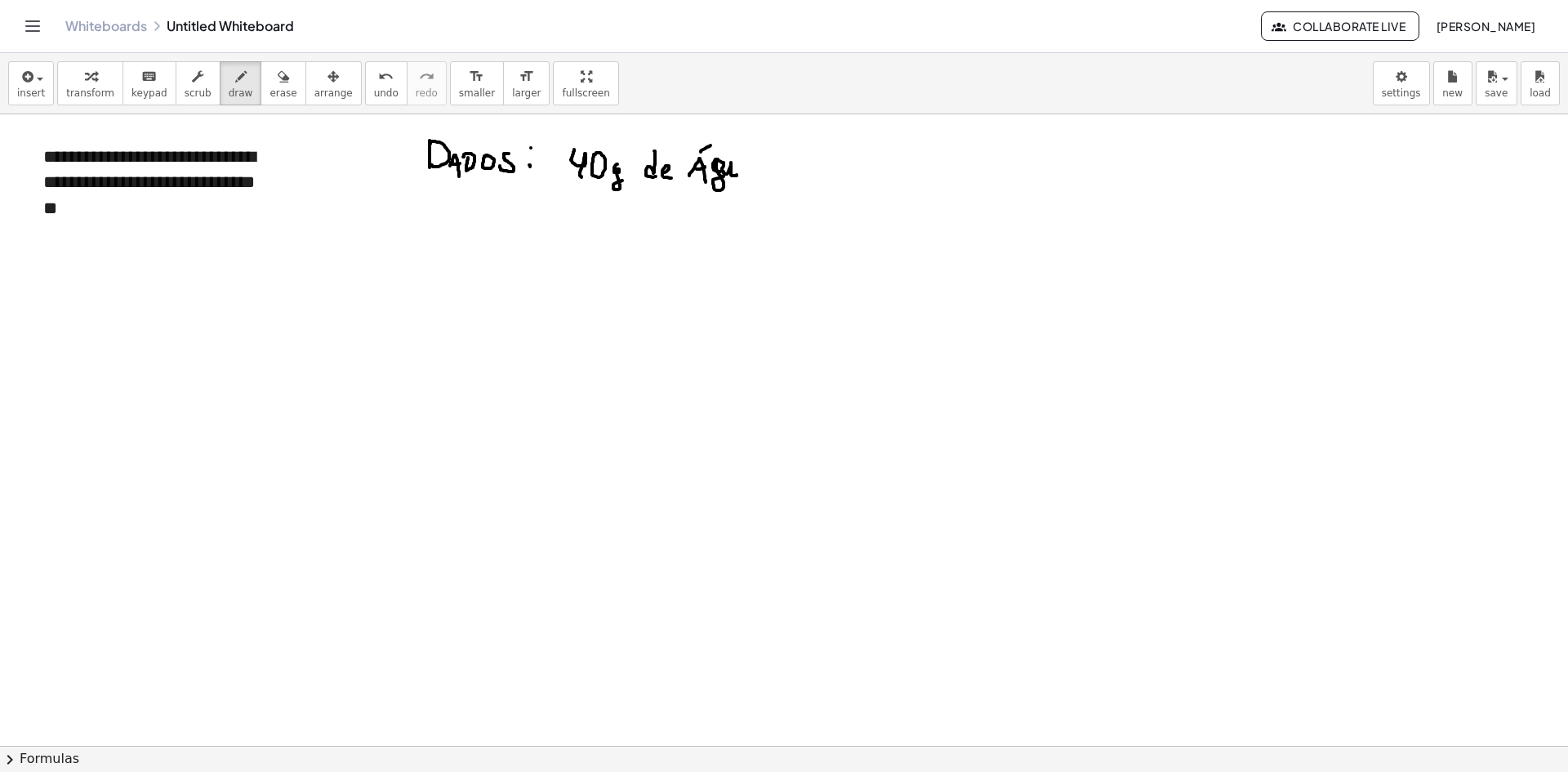
drag, startPoint x: 728, startPoint y: 174, endPoint x: 743, endPoint y: 178, distance: 15.5
drag, startPoint x: 758, startPoint y: 169, endPoint x: 774, endPoint y: 177, distance: 17.9
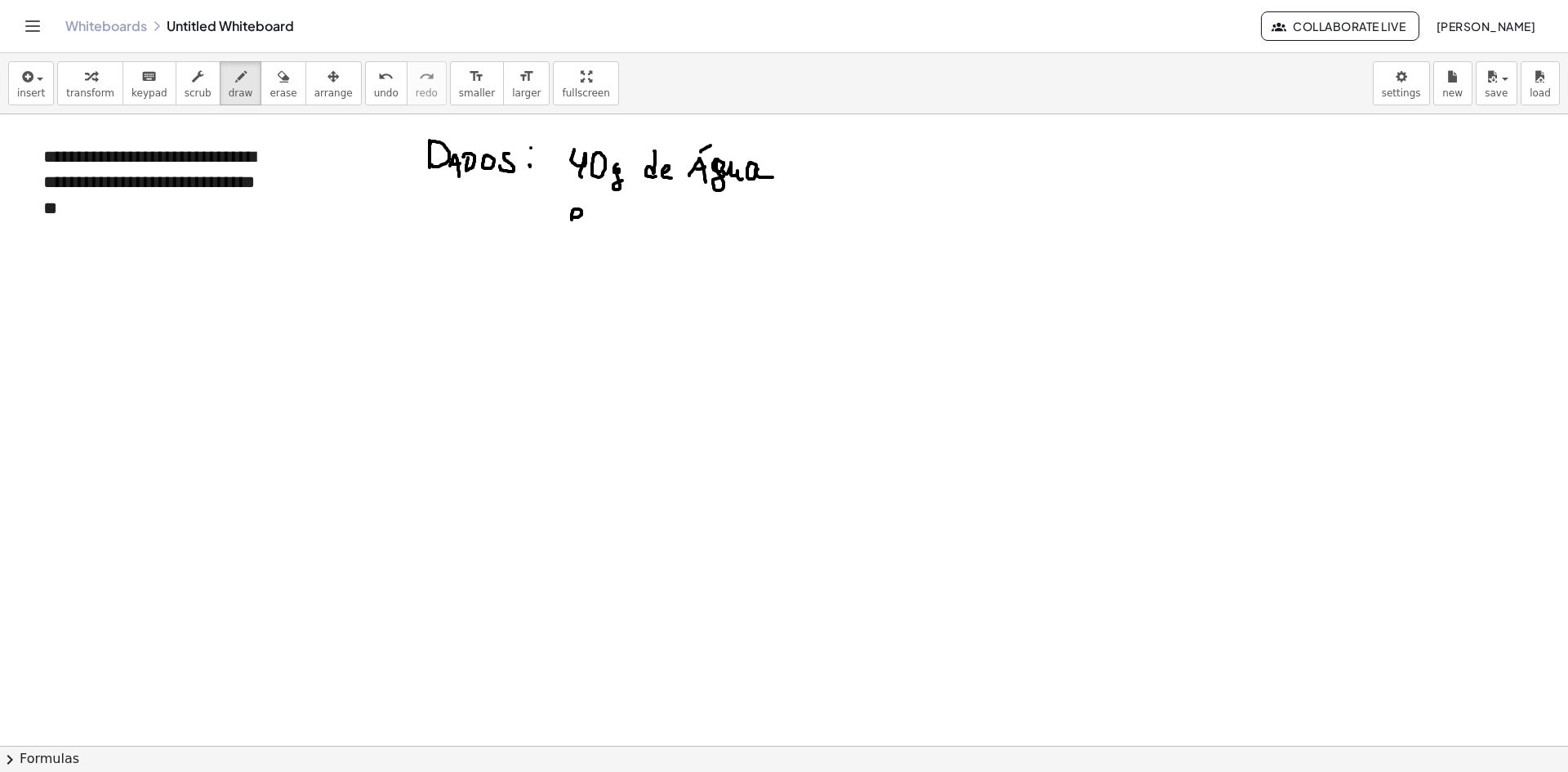
drag, startPoint x: 572, startPoint y: 218, endPoint x: 601, endPoint y: 222, distance: 29.3
drag, startPoint x: 628, startPoint y: 219, endPoint x: 639, endPoint y: 207, distance: 16.3
click at [374, 90] on span "undo" at bounding box center [387, 93] width 24 height 11
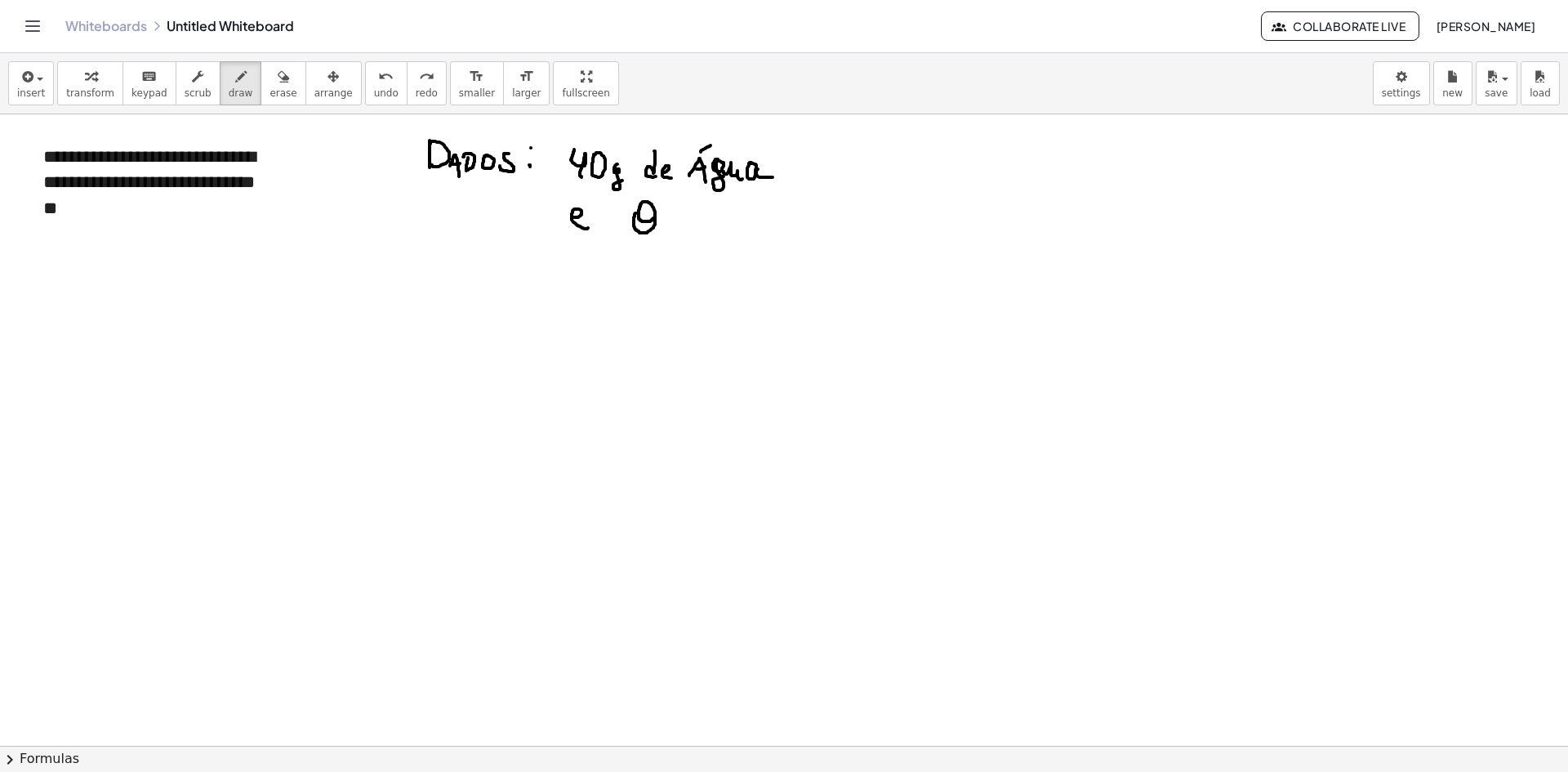
drag, startPoint x: 636, startPoint y: 213, endPoint x: 659, endPoint y: 217, distance: 23.3
drag, startPoint x: 665, startPoint y: 213, endPoint x: 672, endPoint y: 219, distance: 9.2
drag, startPoint x: 672, startPoint y: 220, endPoint x: 684, endPoint y: 219, distance: 12.0
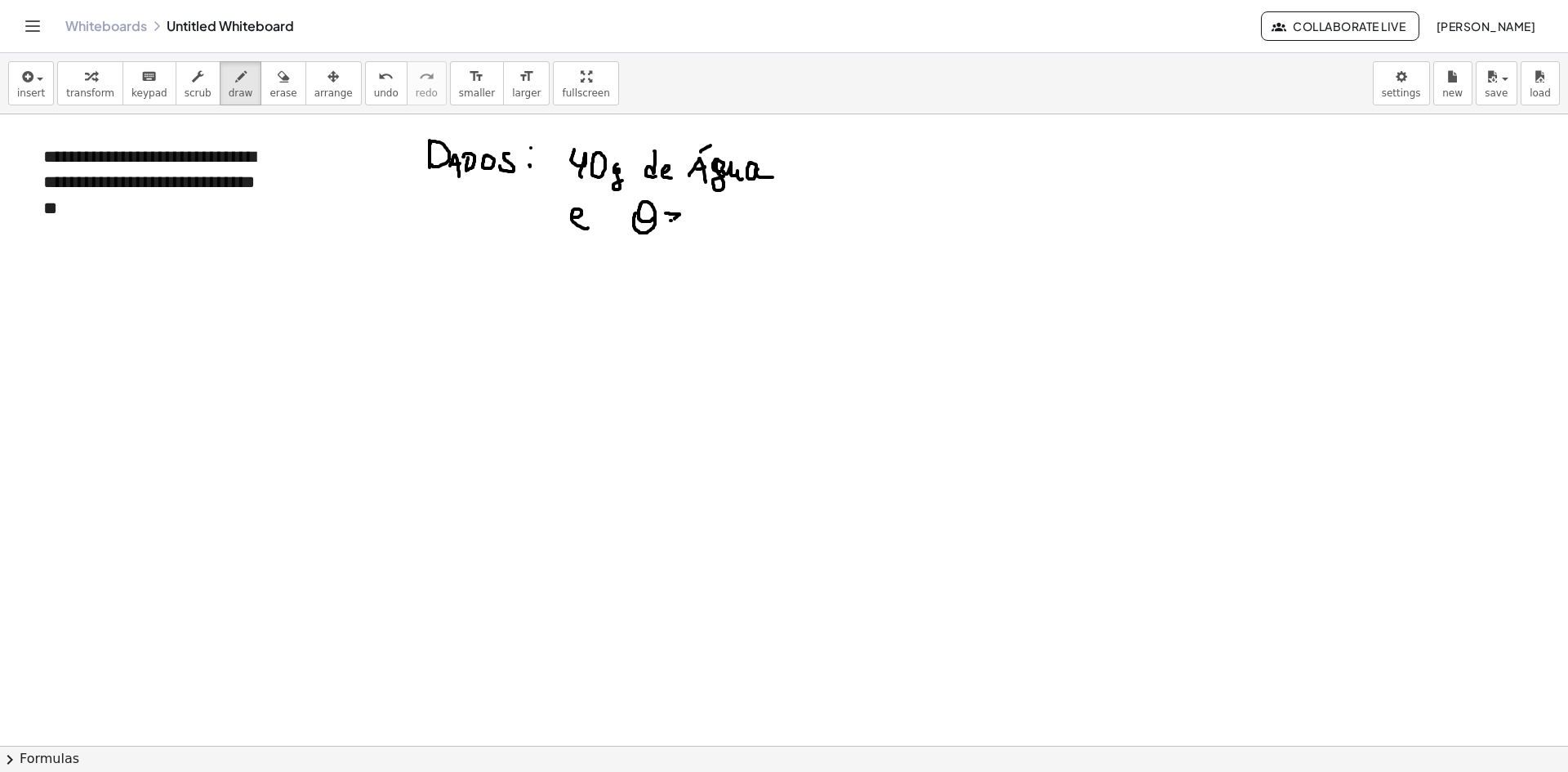
drag, startPoint x: 694, startPoint y: 235, endPoint x: 707, endPoint y: 221, distance: 19.1
drag, startPoint x: 726, startPoint y: 214, endPoint x: 727, endPoint y: 222, distance: 8.1
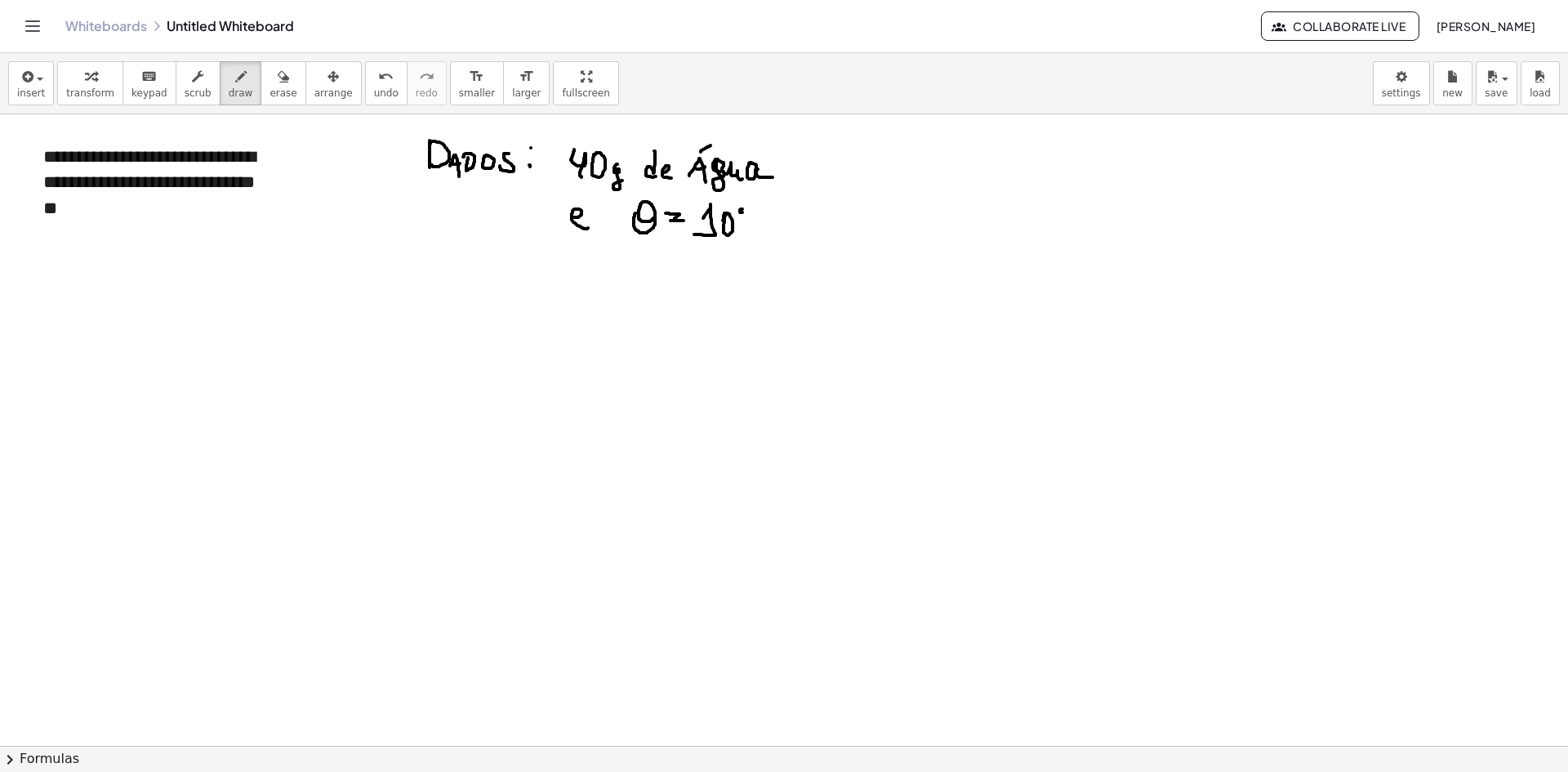
drag, startPoint x: 754, startPoint y: 214, endPoint x: 779, endPoint y: 219, distance: 25.5
drag, startPoint x: 895, startPoint y: 139, endPoint x: 882, endPoint y: 157, distance: 22.2
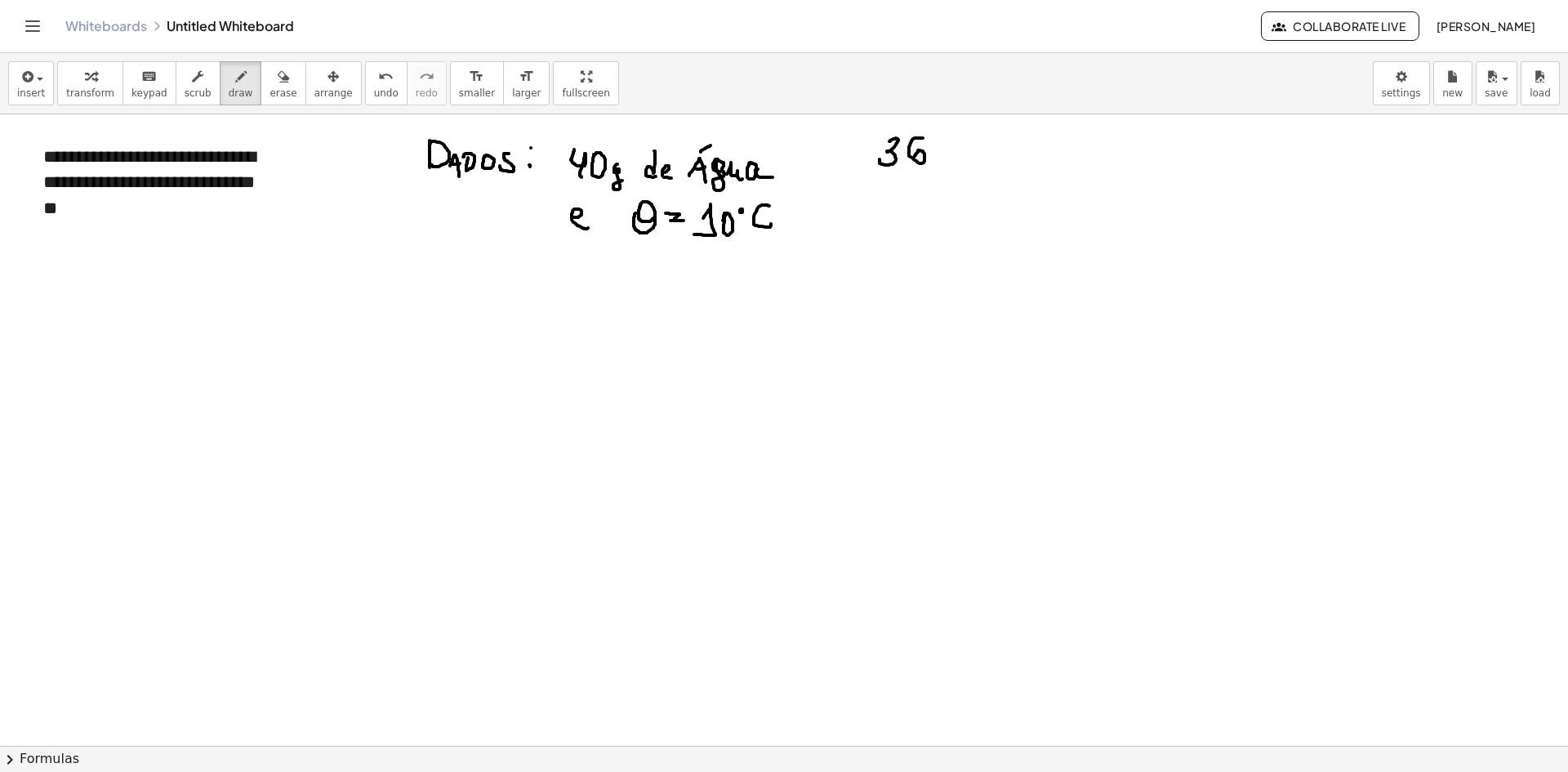
drag, startPoint x: 911, startPoint y: 142, endPoint x: 931, endPoint y: 153, distance: 22.8
drag, startPoint x: 961, startPoint y: 148, endPoint x: 967, endPoint y: 163, distance: 16.2
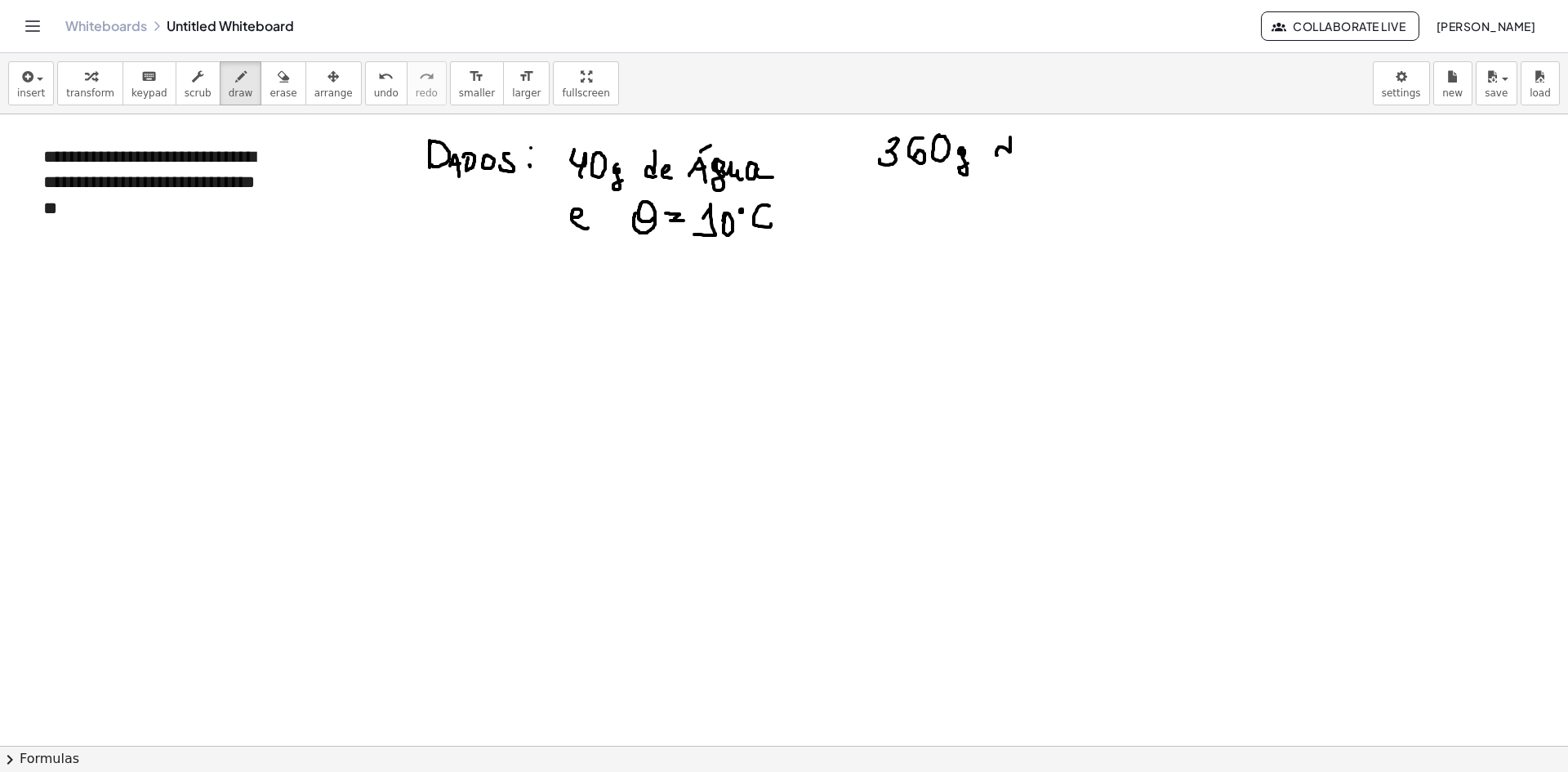
drag, startPoint x: 1011, startPoint y: 137, endPoint x: 1014, endPoint y: 155, distance: 18.2
drag, startPoint x: 1017, startPoint y: 153, endPoint x: 1023, endPoint y: 159, distance: 8.5
drag, startPoint x: 1054, startPoint y: 143, endPoint x: 1066, endPoint y: 159, distance: 20.0
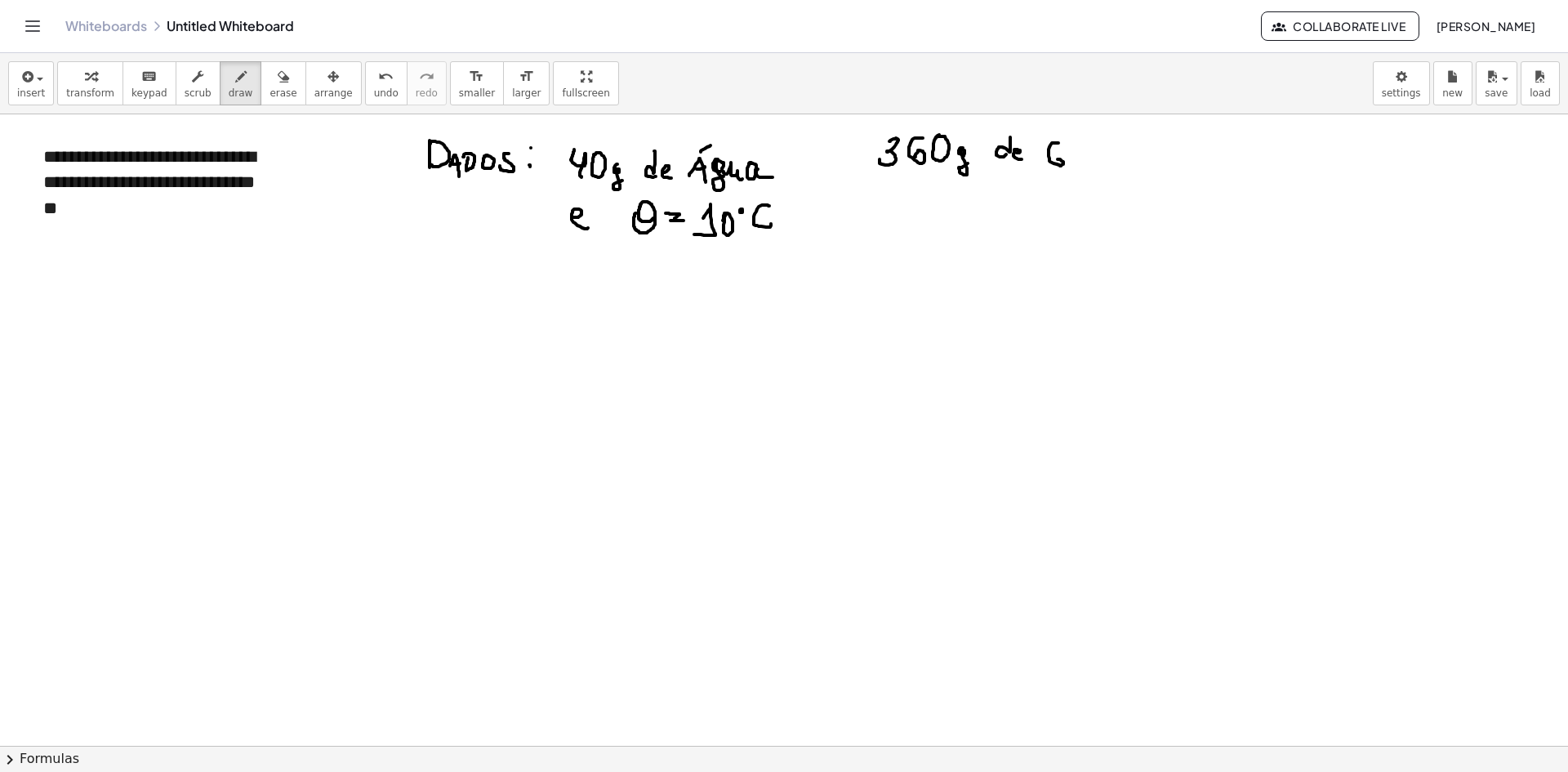
drag
drag, startPoint x: 891, startPoint y: 201, endPoint x: 898, endPoint y: 198, distance: 7.6
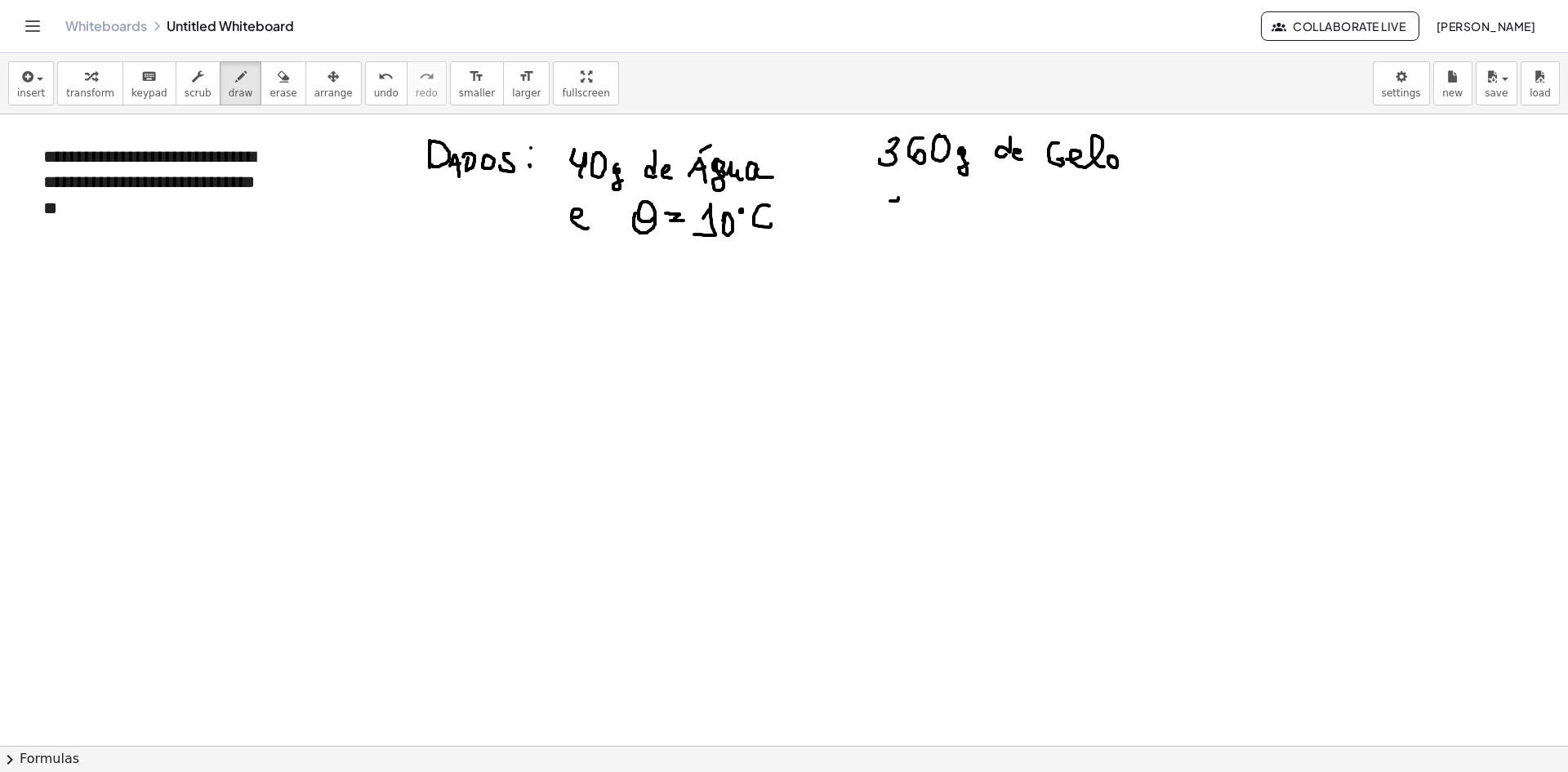
drag, startPoint x: 962, startPoint y: 198, endPoint x: 978, endPoint y: 198, distance: 16.0
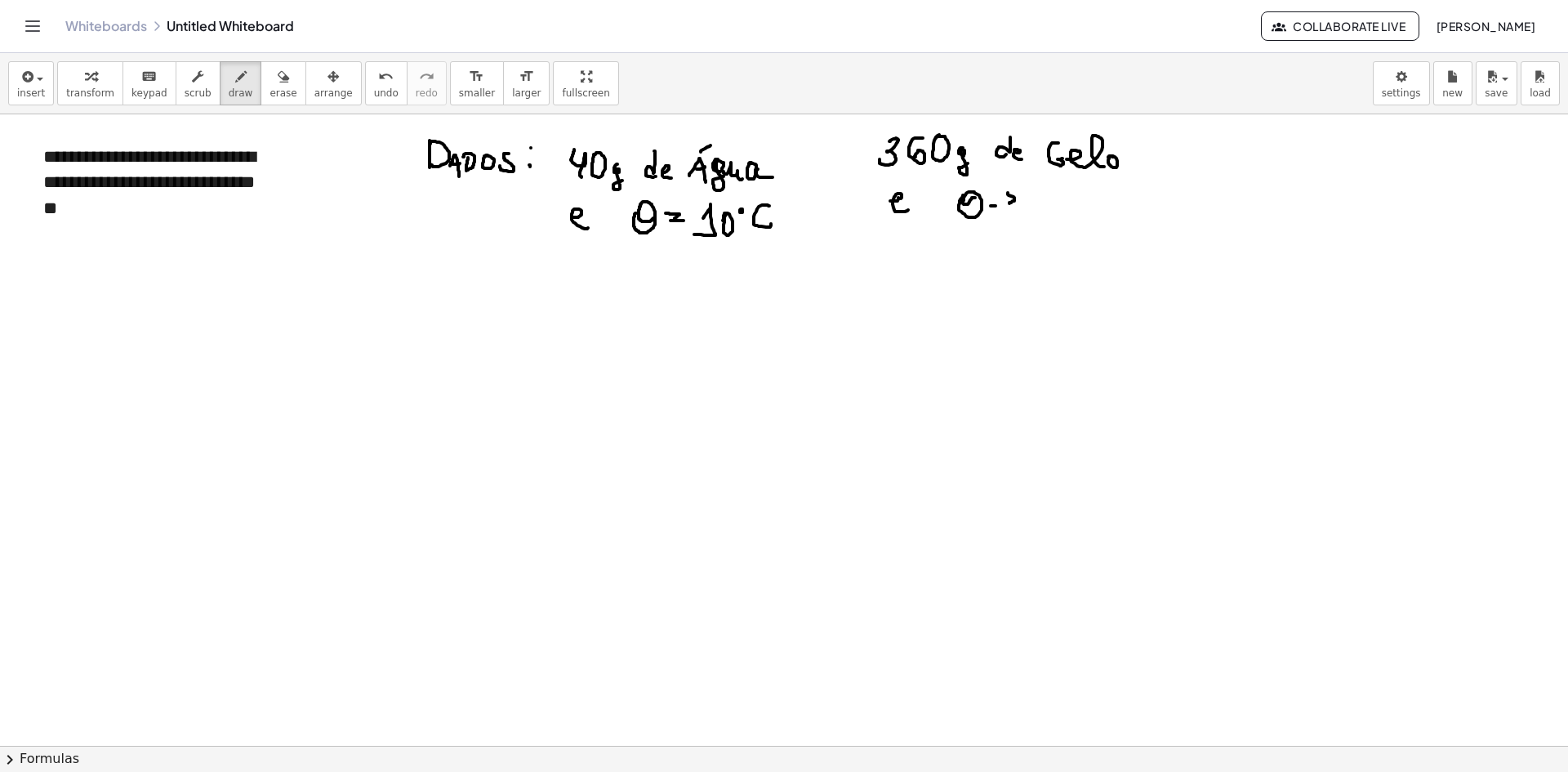
drag, startPoint x: 1008, startPoint y: 192, endPoint x: 1003, endPoint y: 213, distance: 21.6
drag, startPoint x: 1034, startPoint y: 196, endPoint x: 1034, endPoint y: 213, distance: 17.0
click at [374, 96] on span "undo" at bounding box center [387, 93] width 24 height 11
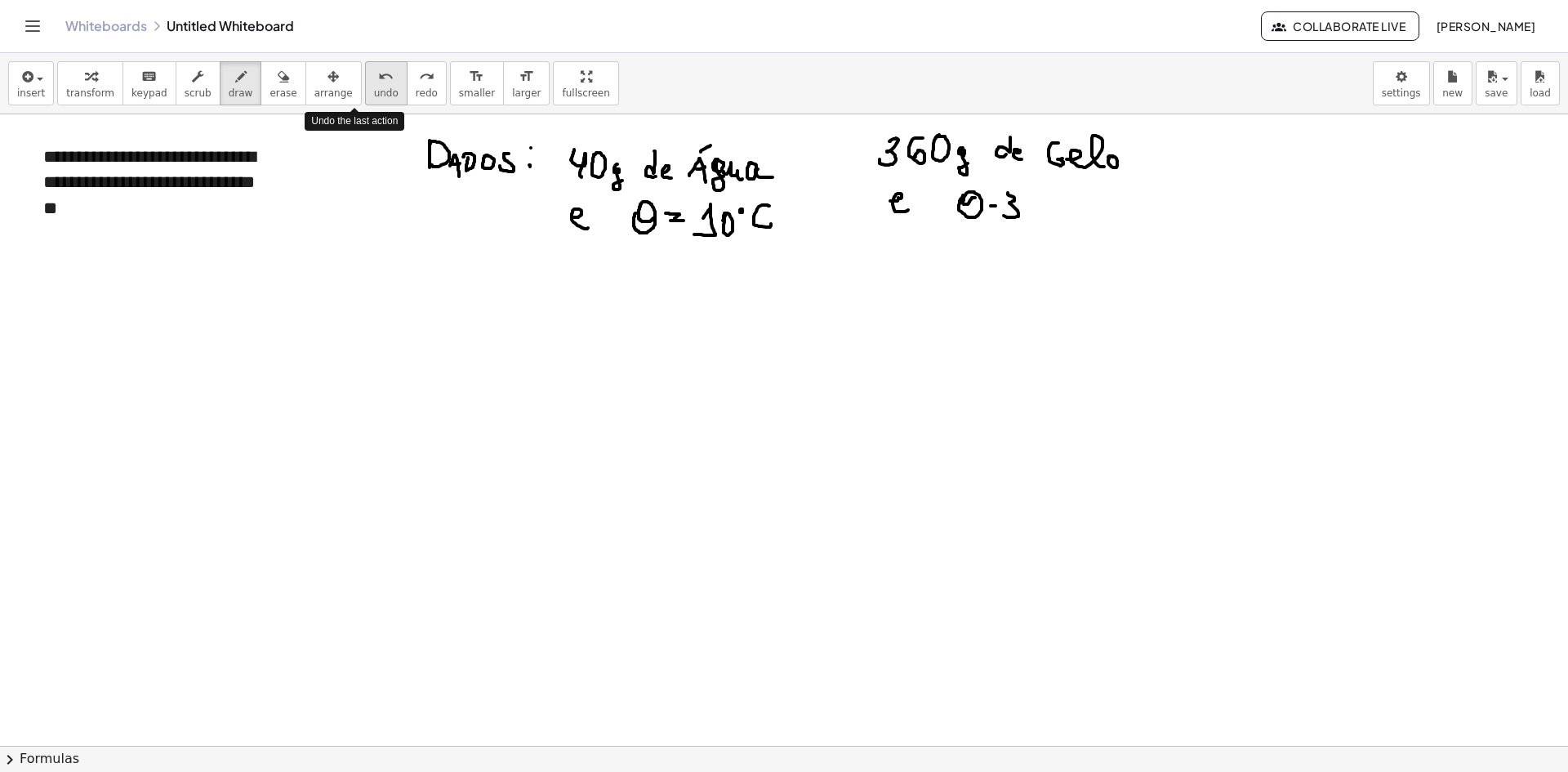
click at [374, 96] on span "undo" at bounding box center [387, 93] width 24 height 11
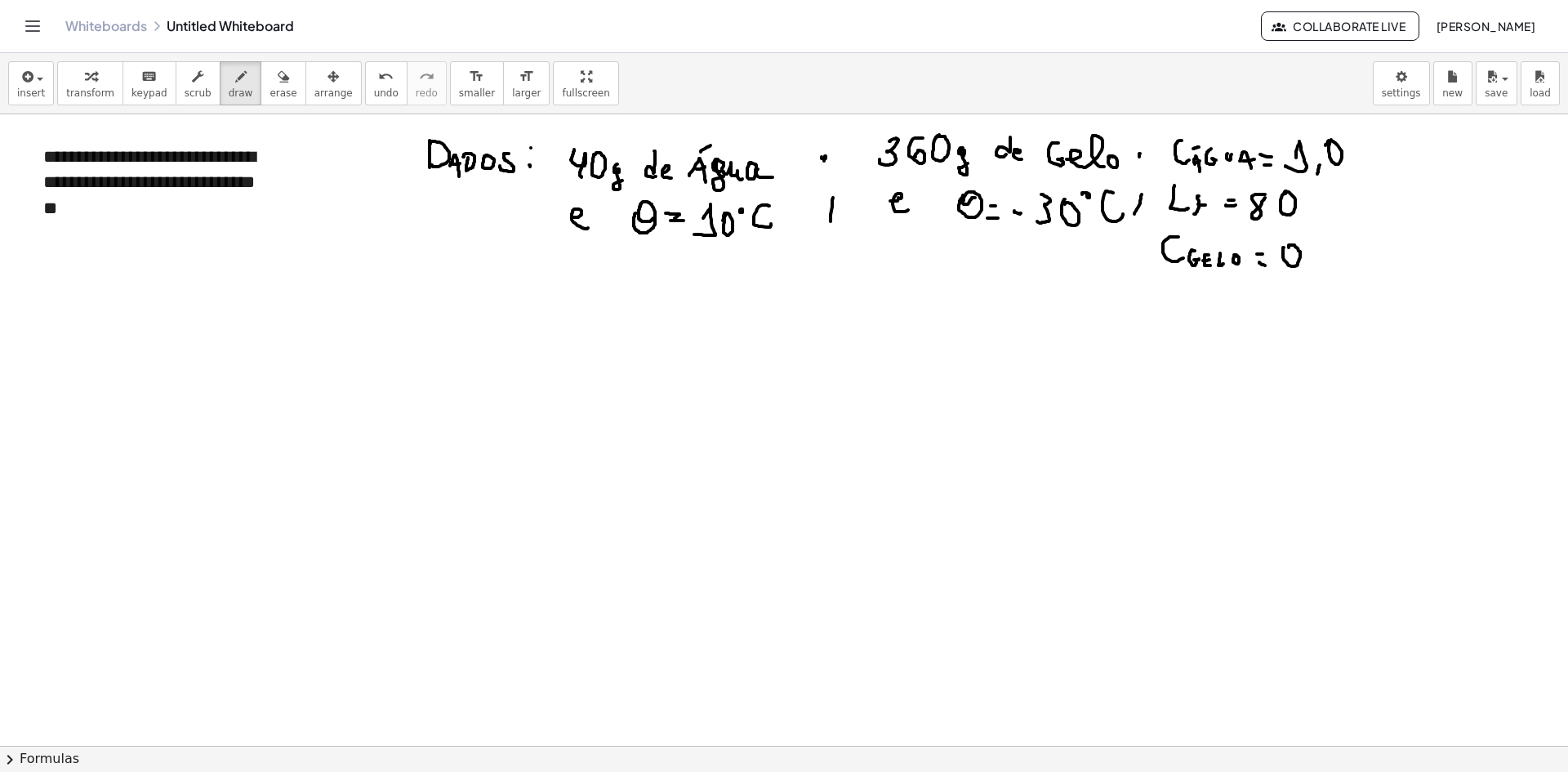
click at [374, 87] on span "undo" at bounding box center [387, 93] width 24 height 11
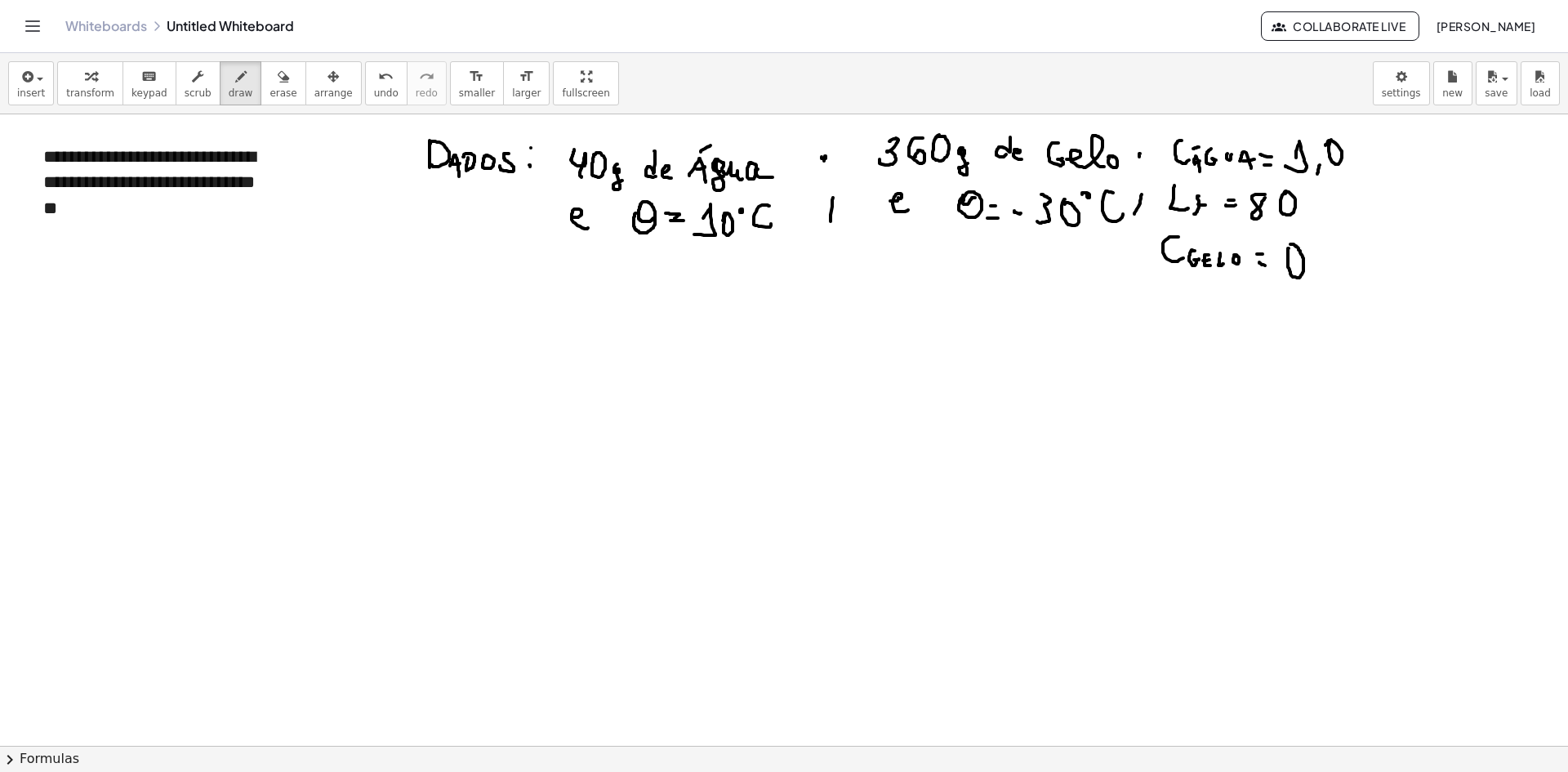
drag, startPoint x: 35, startPoint y: 262, endPoint x: 40, endPoint y: 293, distance: 31.4
drag, startPoint x: 39, startPoint y: 284, endPoint x: 57, endPoint y: 296, distance: 21.6
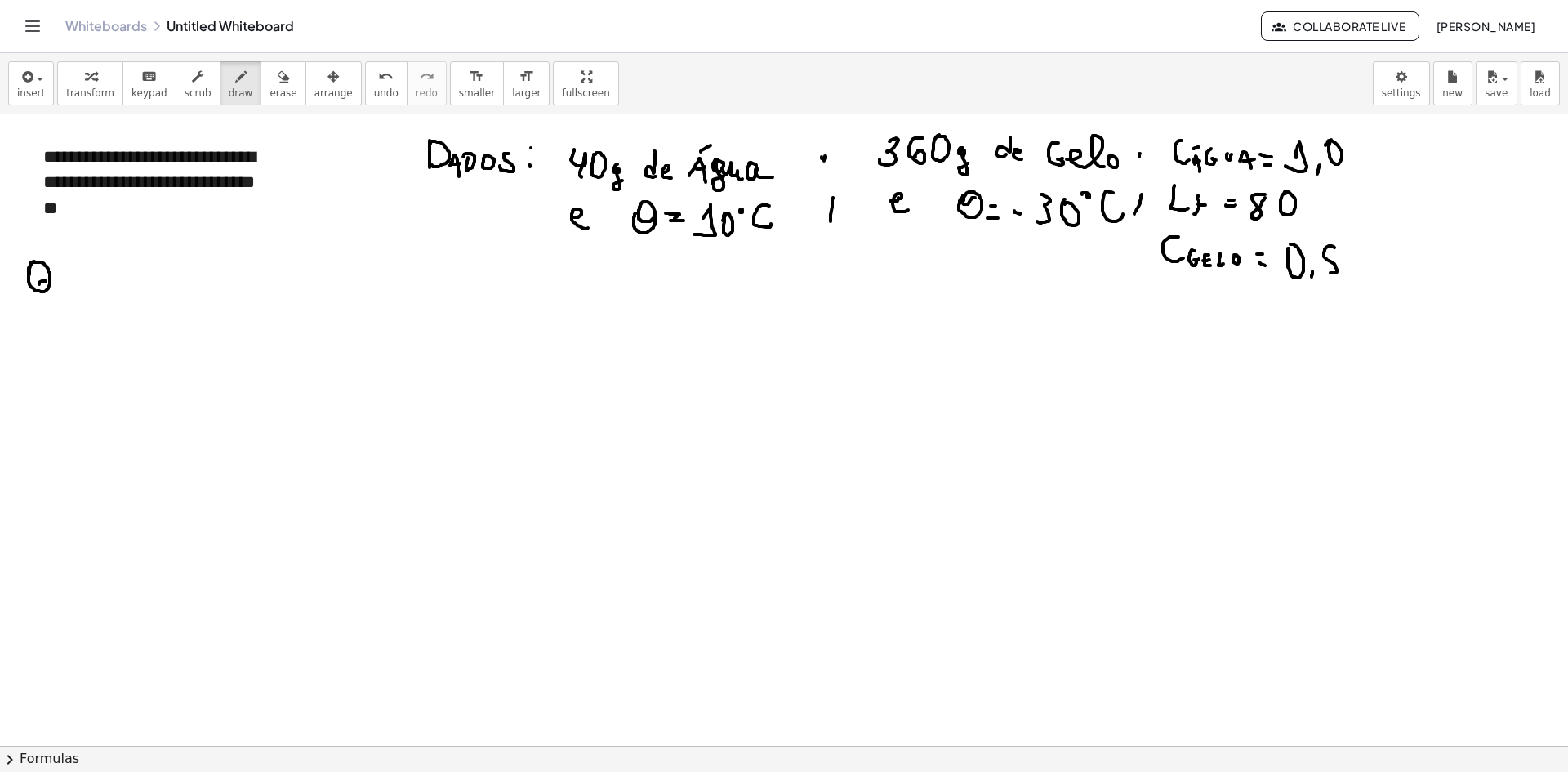
drag, startPoint x: 59, startPoint y: 278, endPoint x: 68, endPoint y: 283, distance: 10.3
drag, startPoint x: 61, startPoint y: 284, endPoint x: 69, endPoint y: 285, distance: 8.1
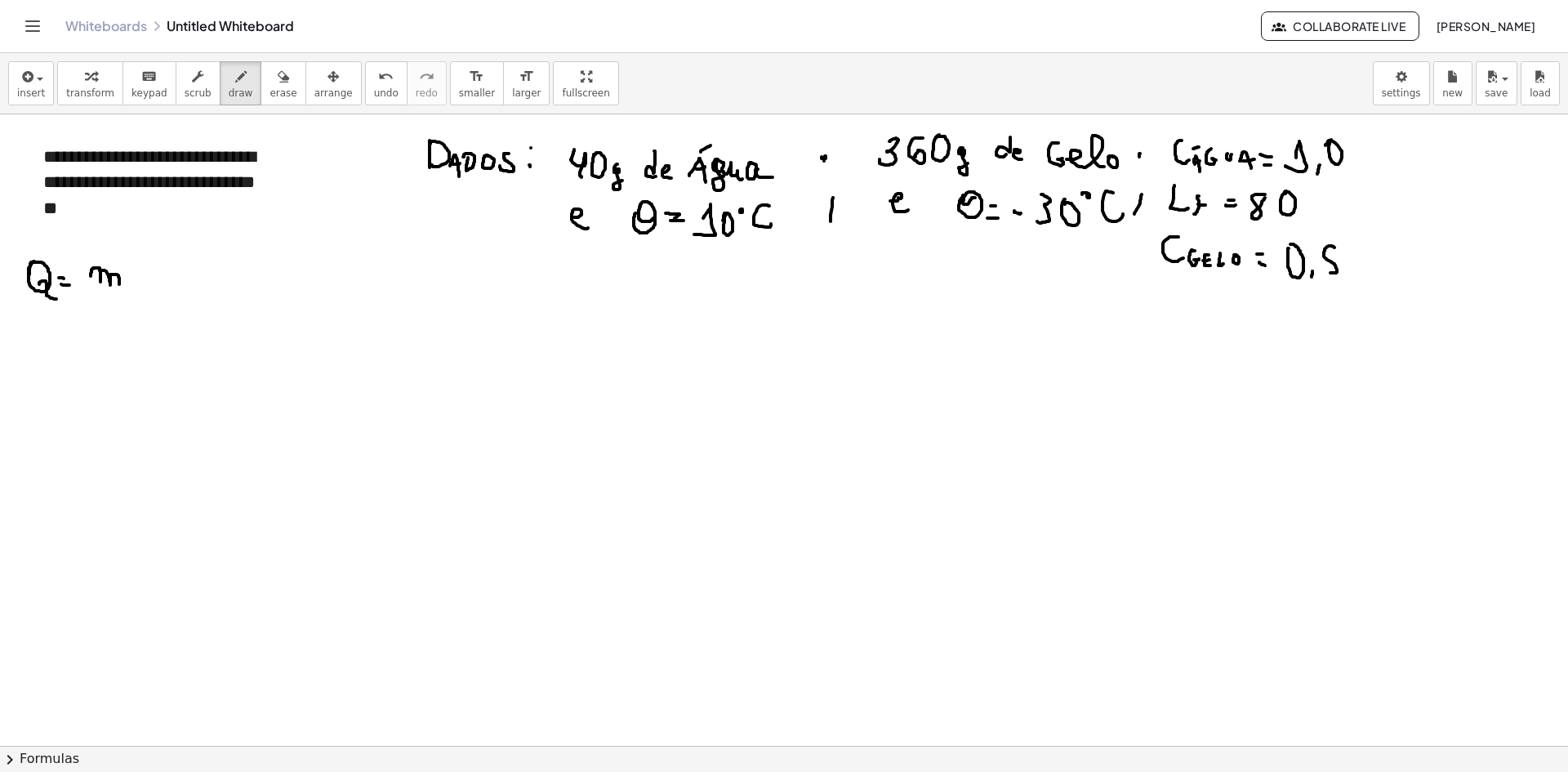
drag, startPoint x: 91, startPoint y: 276, endPoint x: 123, endPoint y: 291, distance: 35.3
drag, startPoint x: 122, startPoint y: 293, endPoint x: 129, endPoint y: 296, distance: 7.6
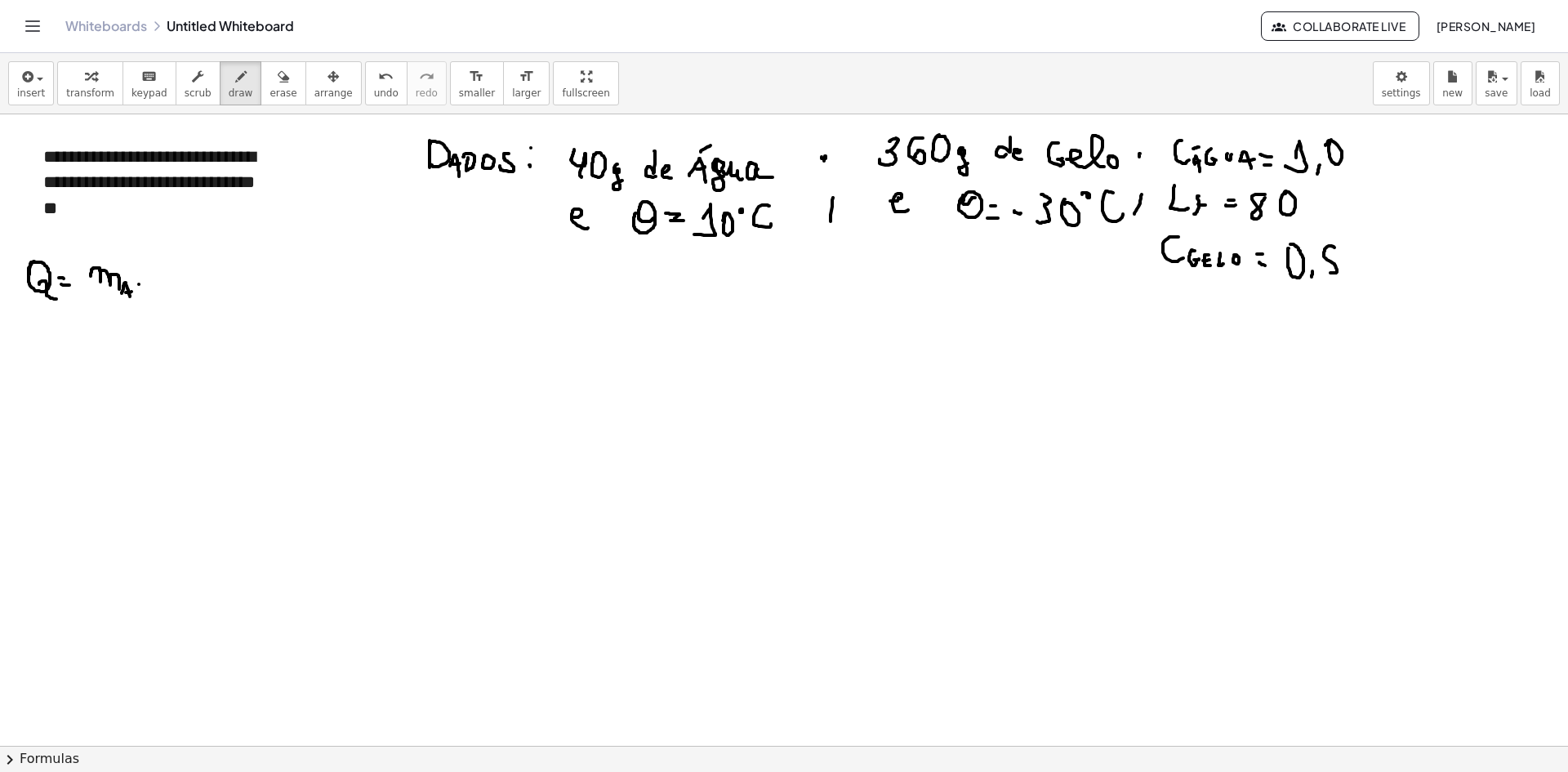
drag, startPoint x: 160, startPoint y: 268, endPoint x: 167, endPoint y: 282, distance: 15.7
drag, startPoint x: 172, startPoint y: 283, endPoint x: 175, endPoint y: 295, distance: 12.4
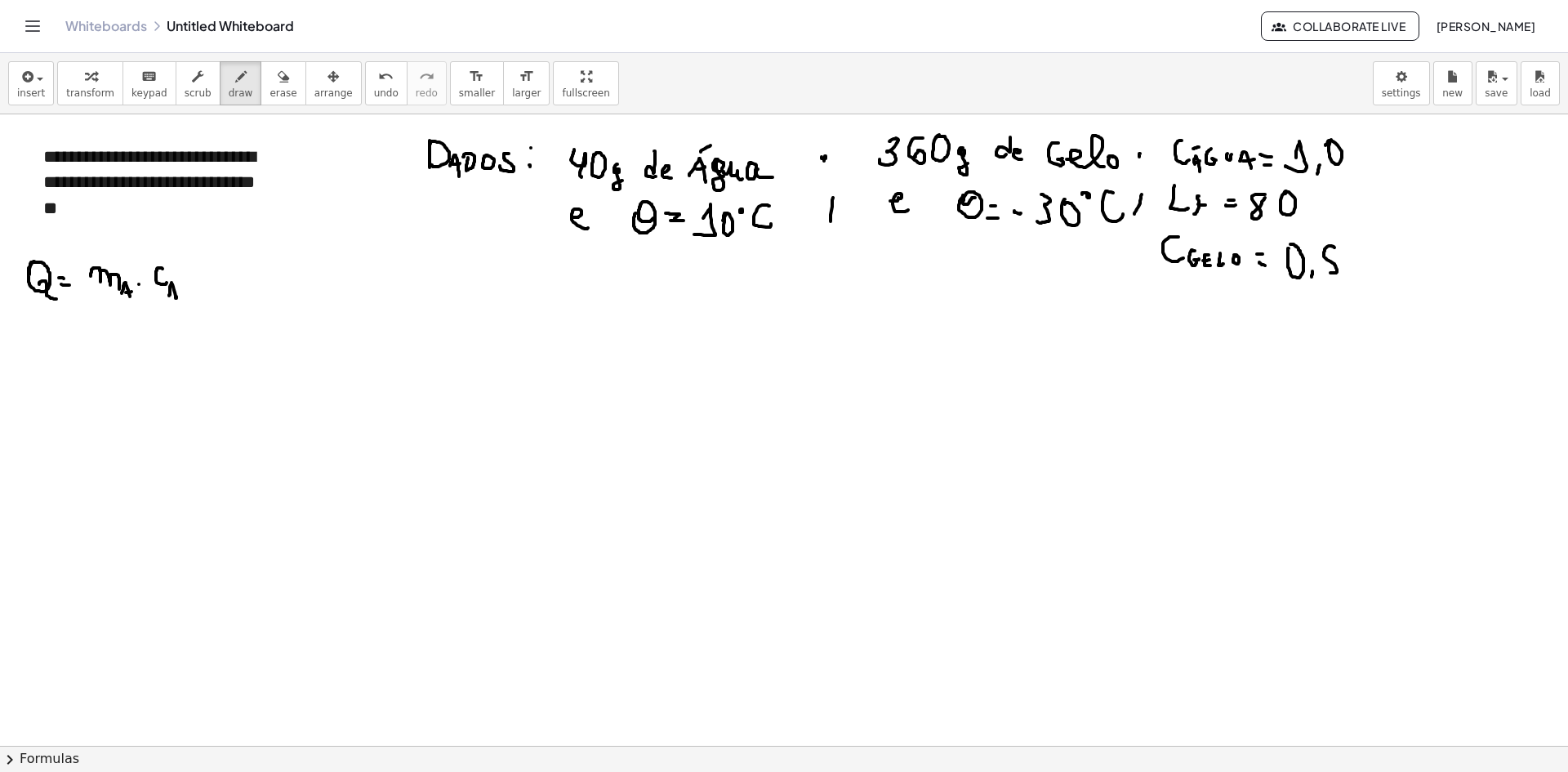
drag, startPoint x: 171, startPoint y: 292, endPoint x: 179, endPoint y: 290, distance: 8.2
drag, startPoint x: 207, startPoint y: 287, endPoint x: 225, endPoint y: 286, distance: 18.0
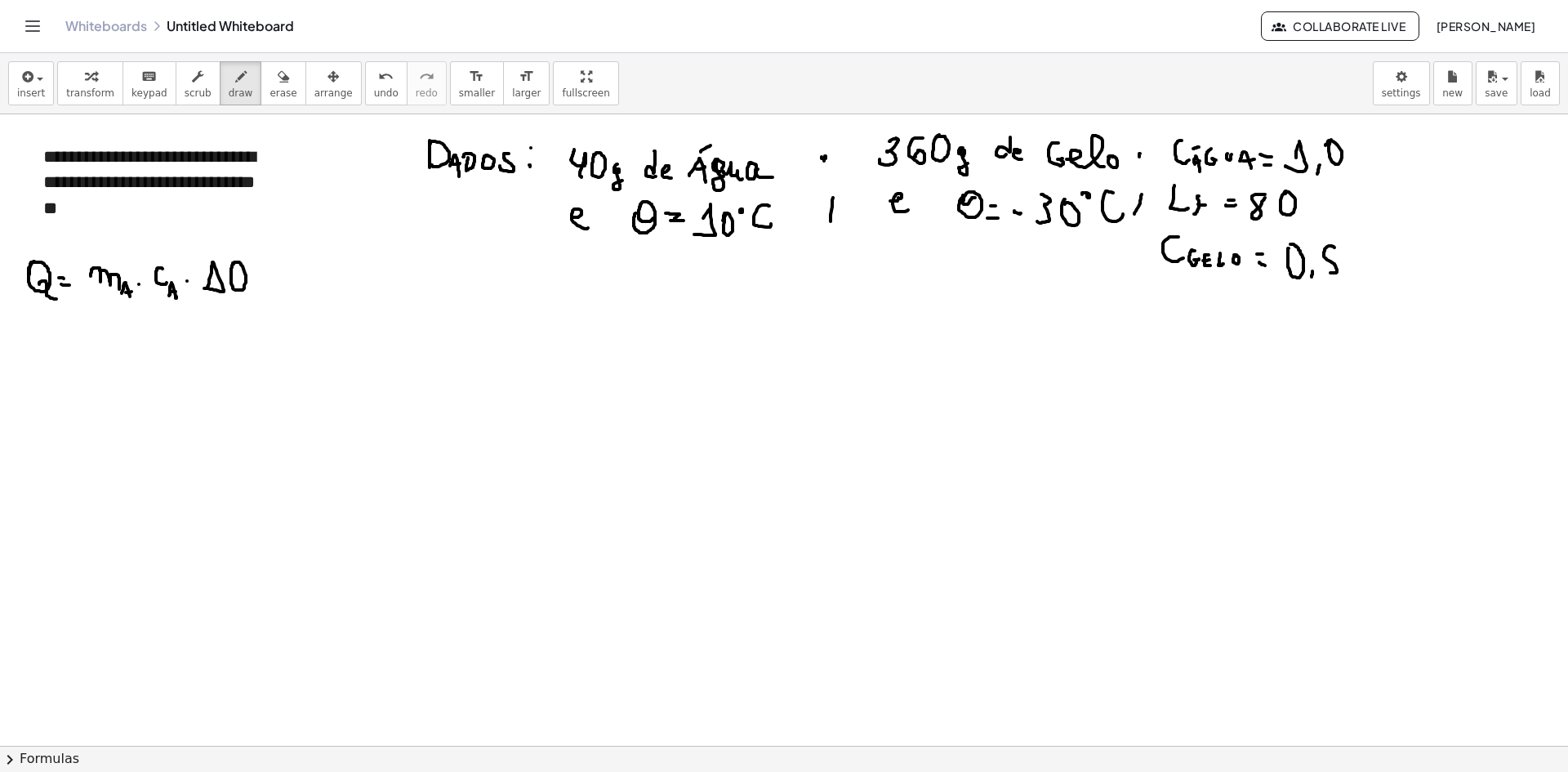
drag, startPoint x: 34, startPoint y: 327, endPoint x: 44, endPoint y: 342, distance: 18.0
drag, startPoint x: 42, startPoint y: 341, endPoint x: 67, endPoint y: 352, distance: 27.3
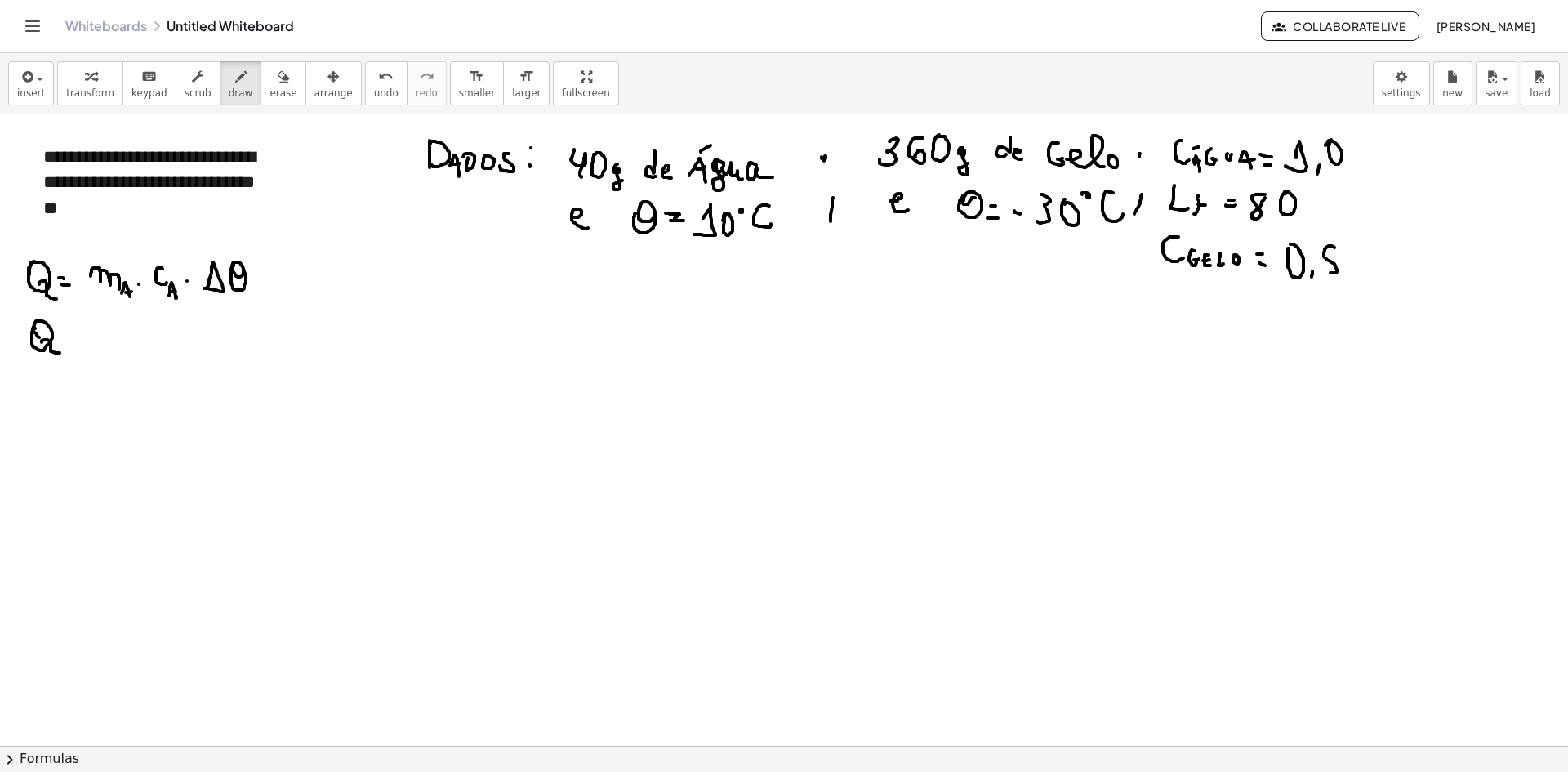
drag, startPoint x: 99, startPoint y: 324, endPoint x: 108, endPoint y: 354, distance: 31.3
drag, startPoint x: 117, startPoint y: 339, endPoint x: 127, endPoint y: 341, distance: 10.2
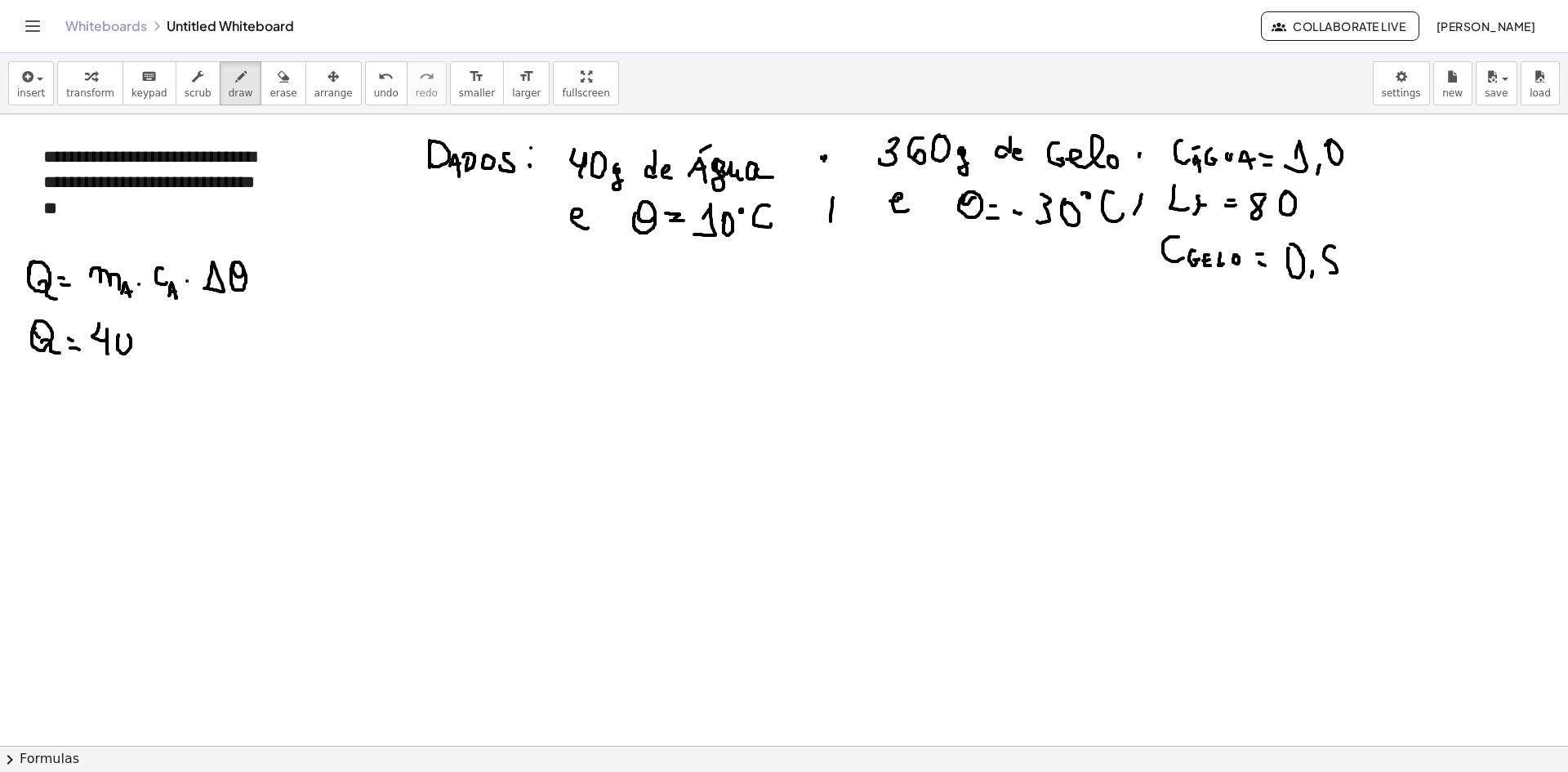
drag, startPoint x: 160, startPoint y: 354, endPoint x: 160, endPoint y: 331, distance: 23.0
click at [374, 87] on span "undo" at bounding box center [387, 93] width 24 height 11
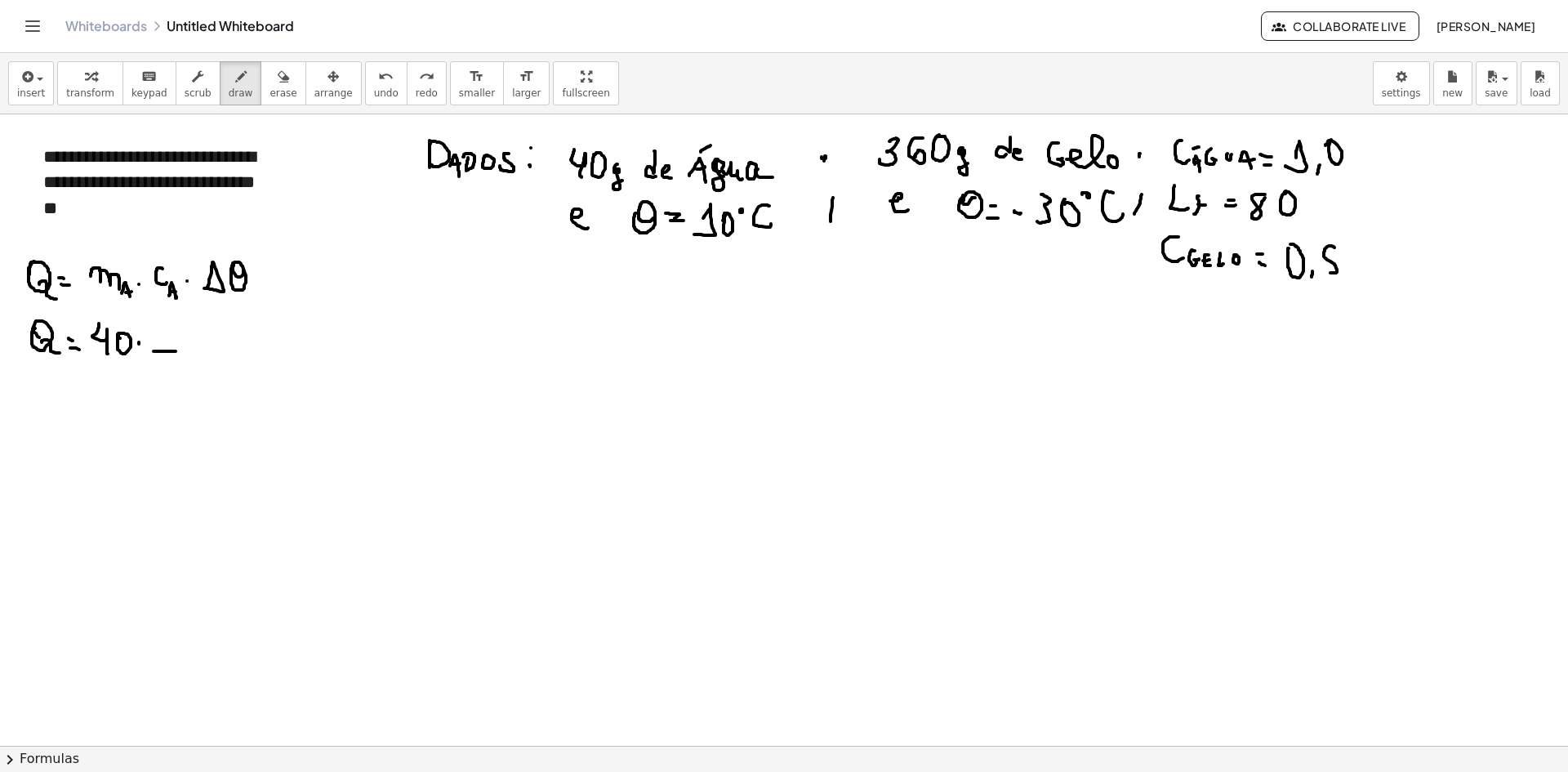
drag, startPoint x: 167, startPoint y: 351, endPoint x: 179, endPoint y: 350, distance: 12.0
drag, startPoint x: 172, startPoint y: 324, endPoint x: 164, endPoint y: 328, distance: 8.9
drag, startPoint x: 193, startPoint y: 337, endPoint x: 212, endPoint y: 340, distance: 19.2
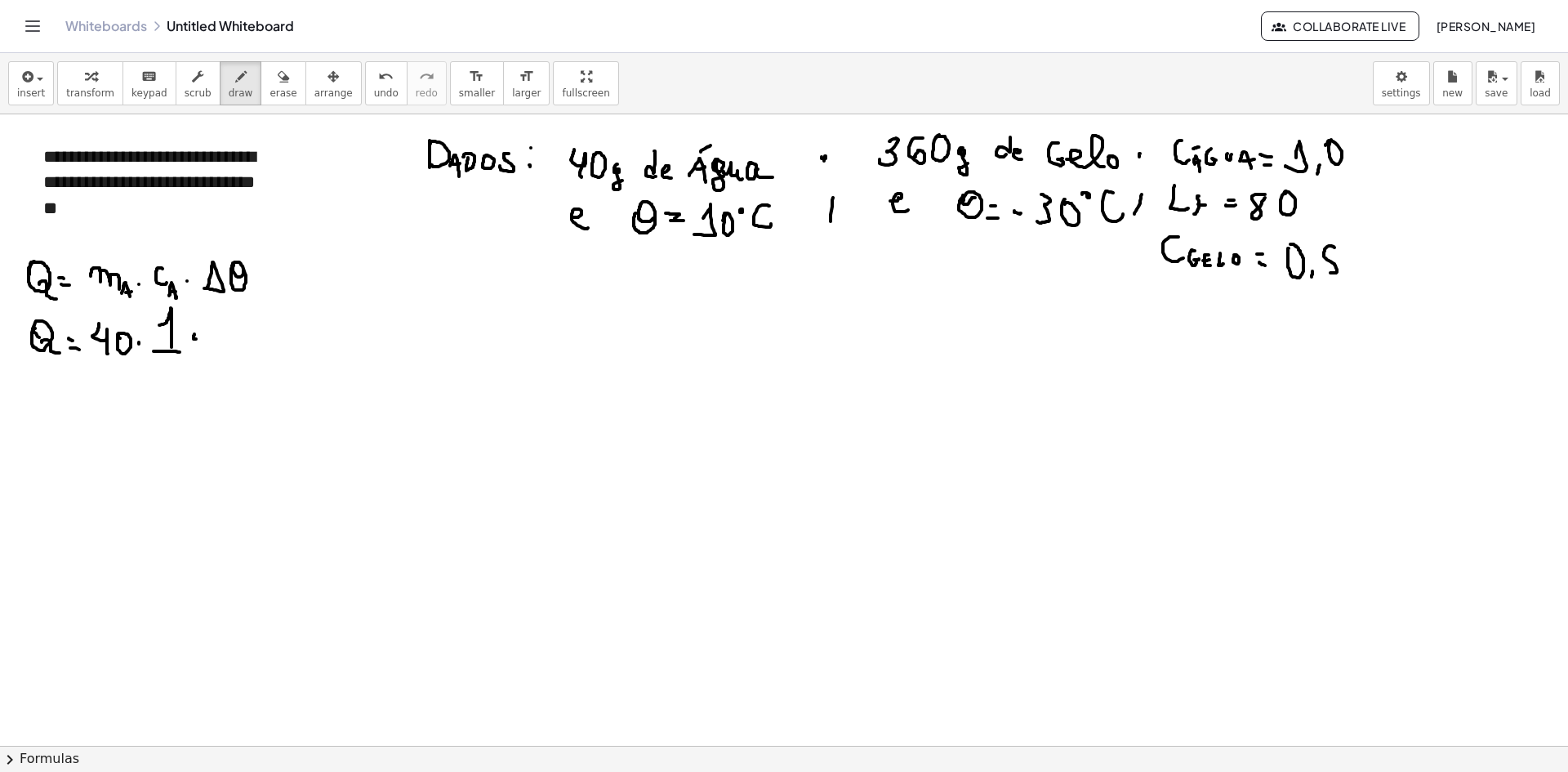
drag, startPoint x: 228, startPoint y: 311, endPoint x: 245, endPoint y: 354, distance: 46.2
drag, startPoint x: 249, startPoint y: 323, endPoint x: 260, endPoint y: 331, distance: 13.6
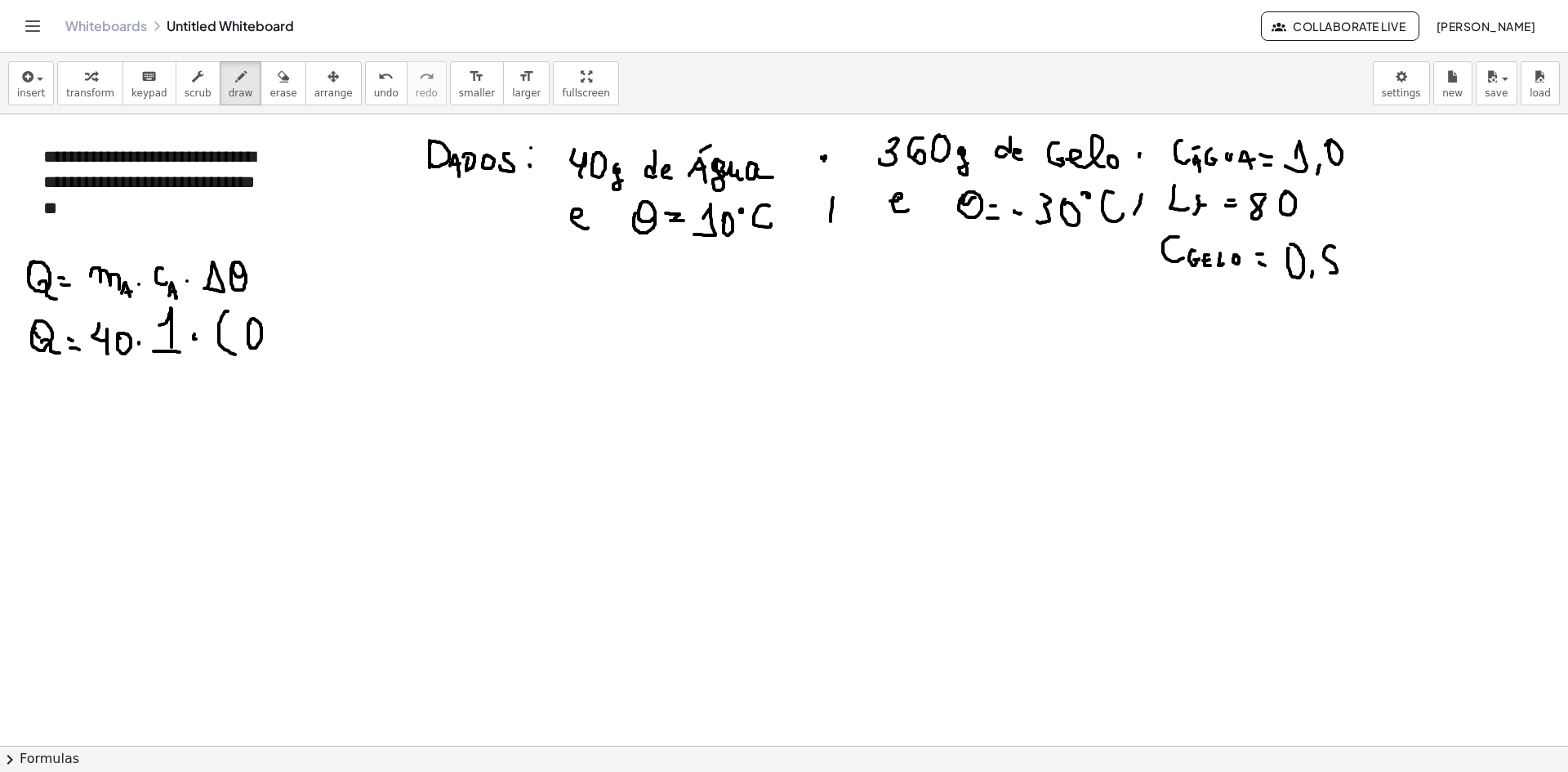
drag, startPoint x: 276, startPoint y: 336, endPoint x: 287, endPoint y: 337, distance: 11.0
drag, startPoint x: 299, startPoint y: 352, endPoint x: 303, endPoint y: 336, distance: 16.5
drag, startPoint x: 324, startPoint y: 338, endPoint x: 332, endPoint y: 331, distance: 10.6
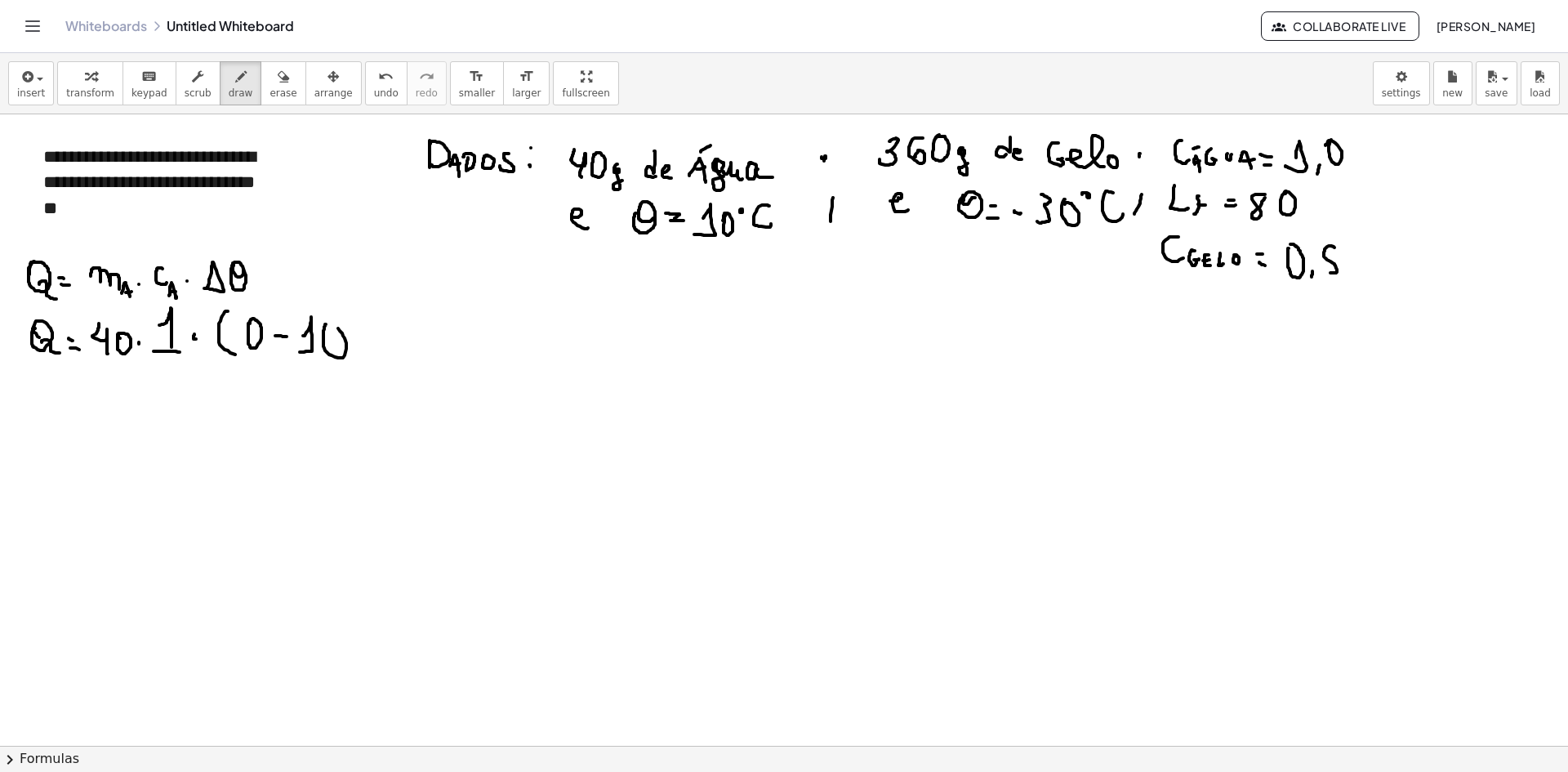
drag, startPoint x: 343, startPoint y: 307, endPoint x: 348, endPoint y: 368, distance: 61.2
drag, startPoint x: 32, startPoint y: 406, endPoint x: 53, endPoint y: 416, distance: 23.3
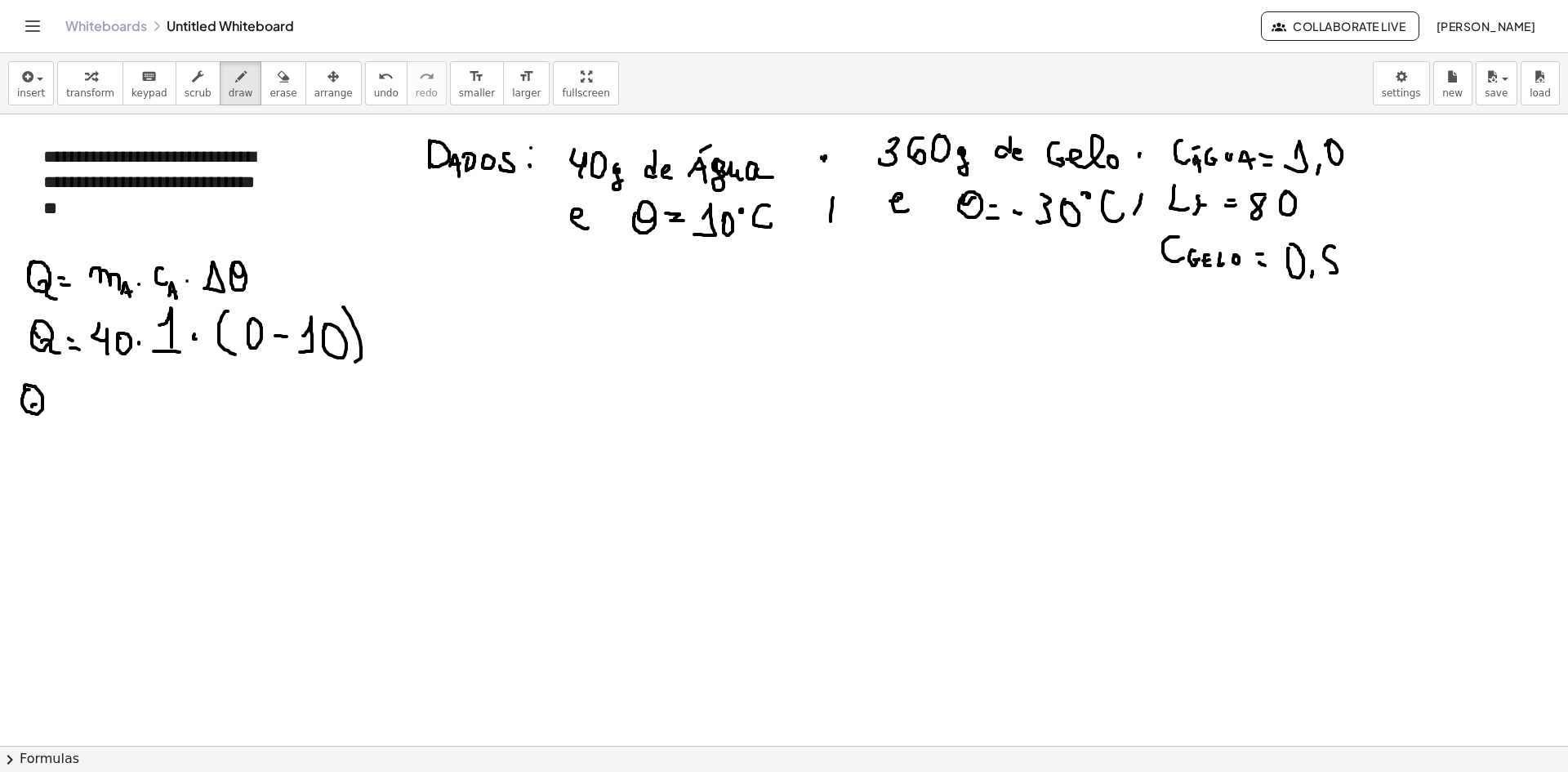
drag, startPoint x: 58, startPoint y: 401, endPoint x: 63, endPoint y: 407, distance: 7.8
drag, startPoint x: 97, startPoint y: 405, endPoint x: 129, endPoint y: 401, distance: 32.2
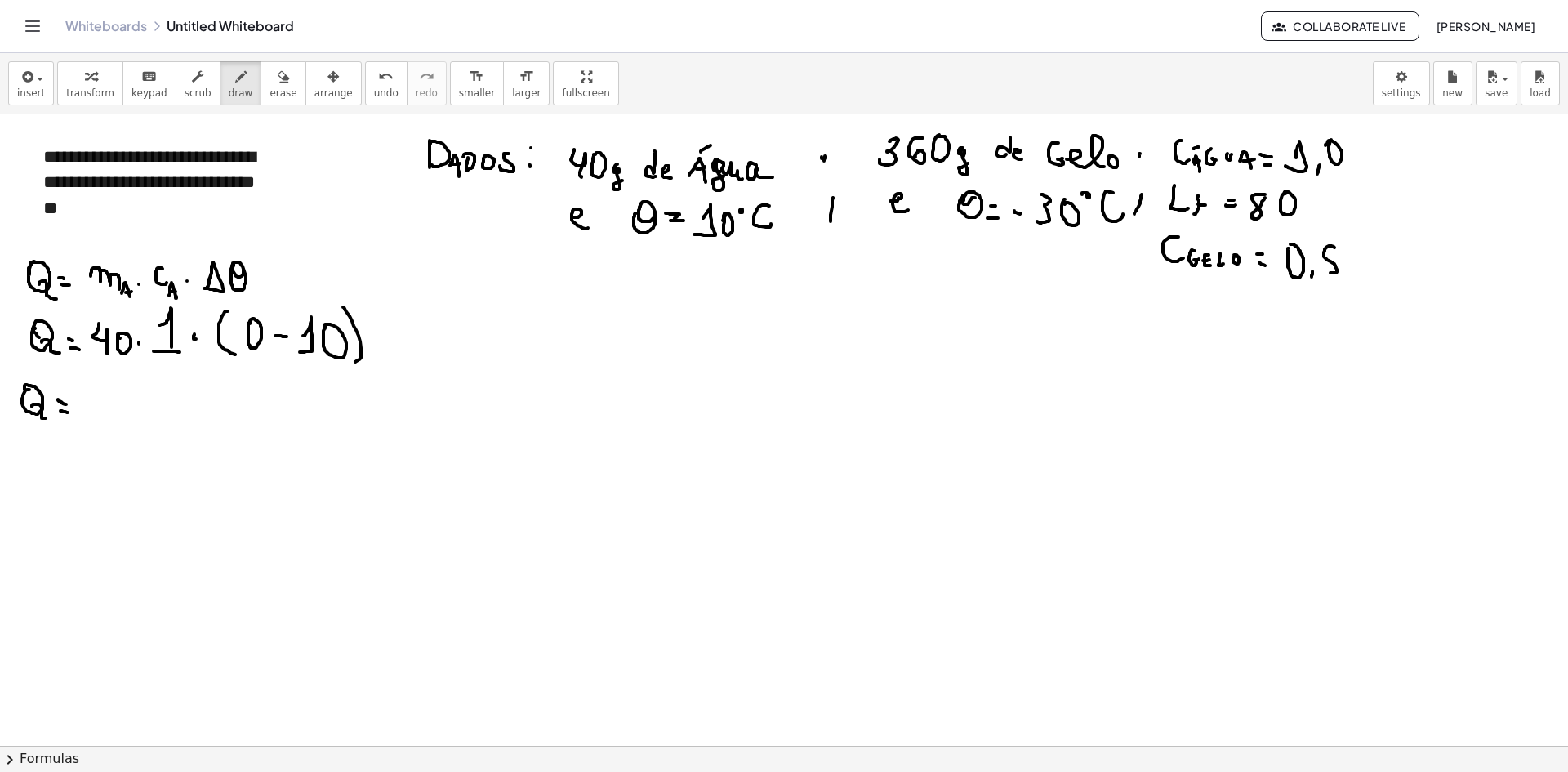
drag, startPoint x: 135, startPoint y: 395, endPoint x: 144, endPoint y: 419, distance: 25.6
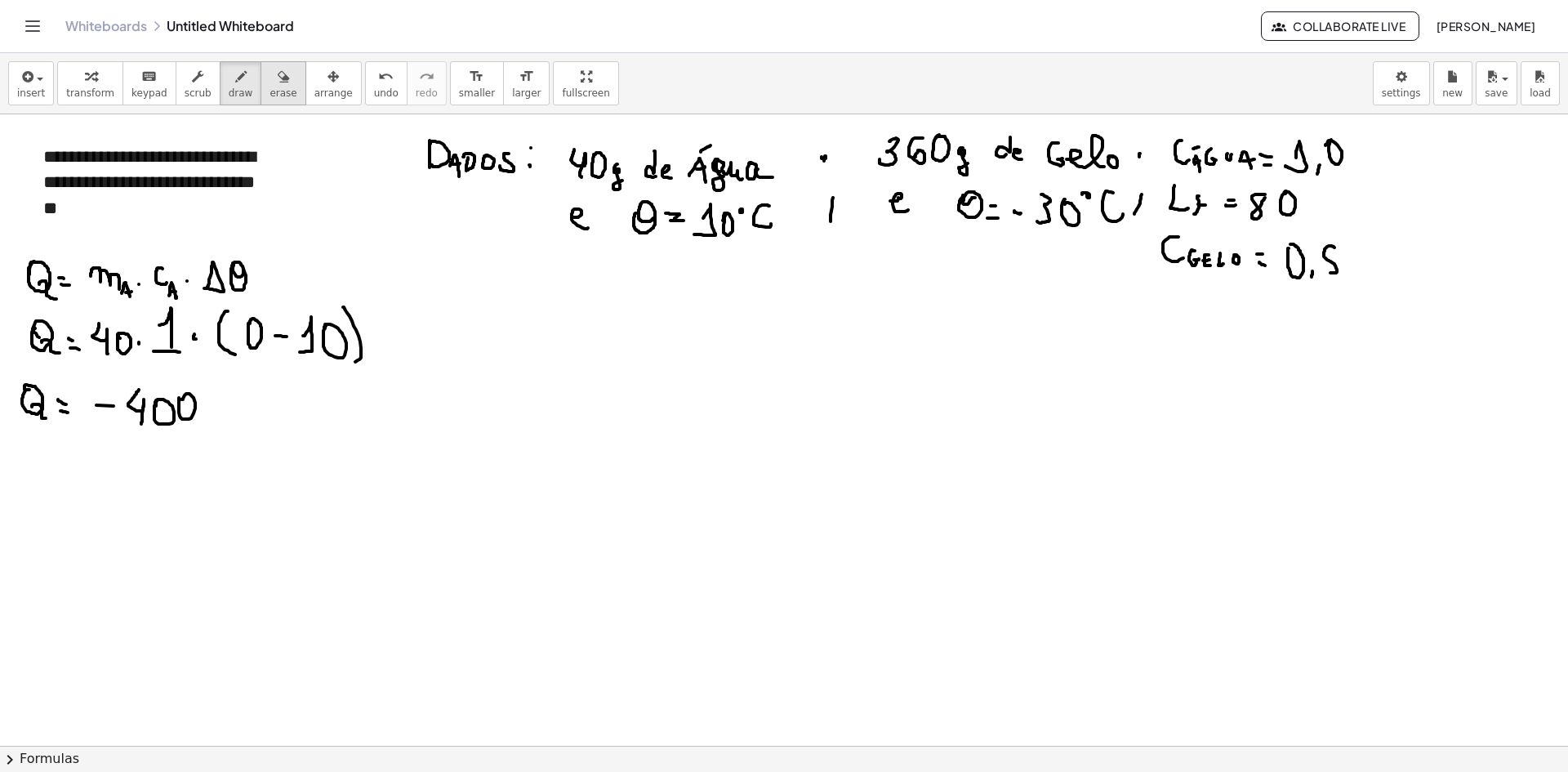
click at [278, 79] on icon "button" at bounding box center [283, 76] width 11 height 20
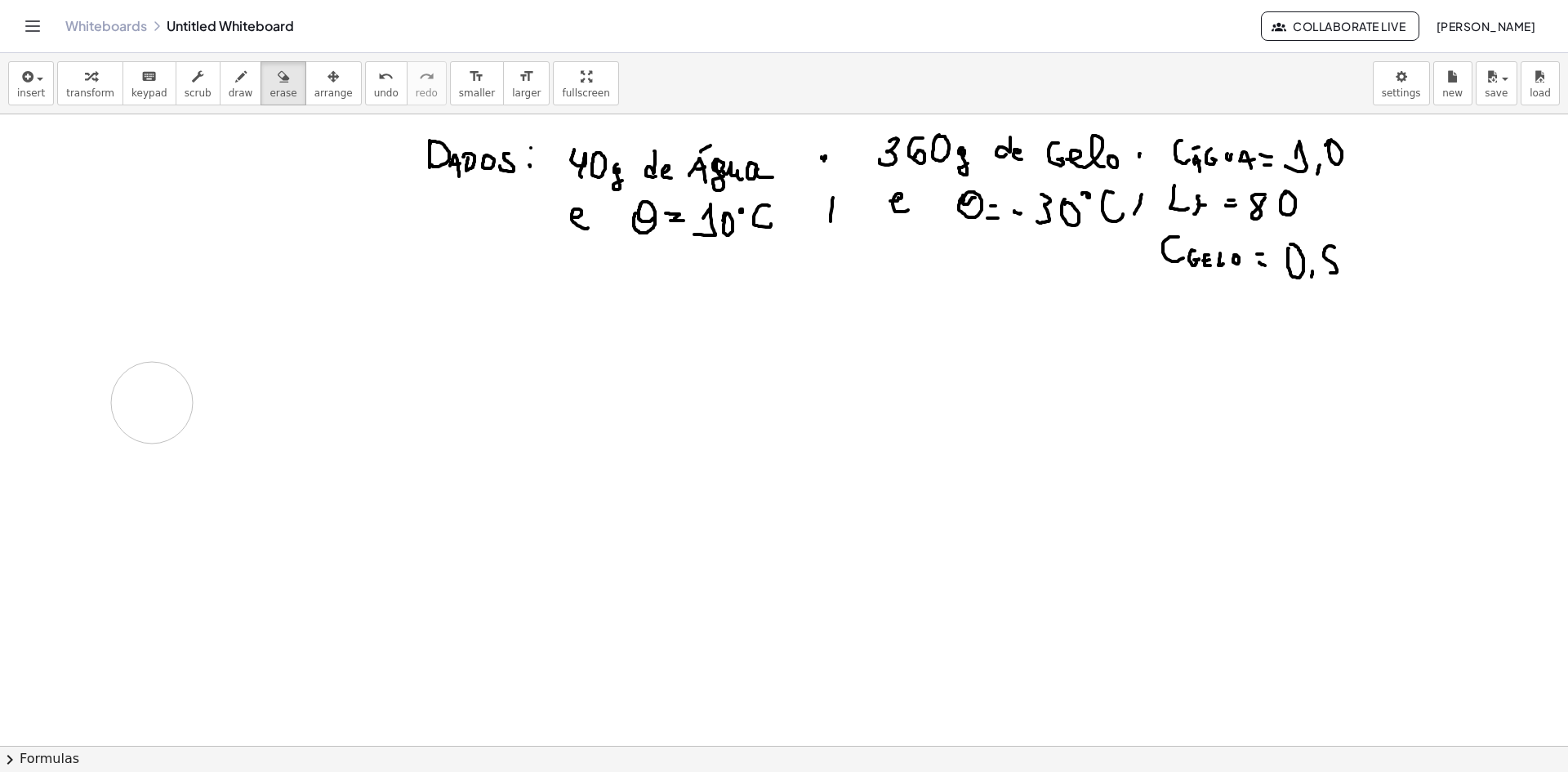
drag, startPoint x: 349, startPoint y: 471, endPoint x: 257, endPoint y: 235, distance: 253.3
drag, startPoint x: 60, startPoint y: 155, endPoint x: 47, endPoint y: 169, distance: 19.1
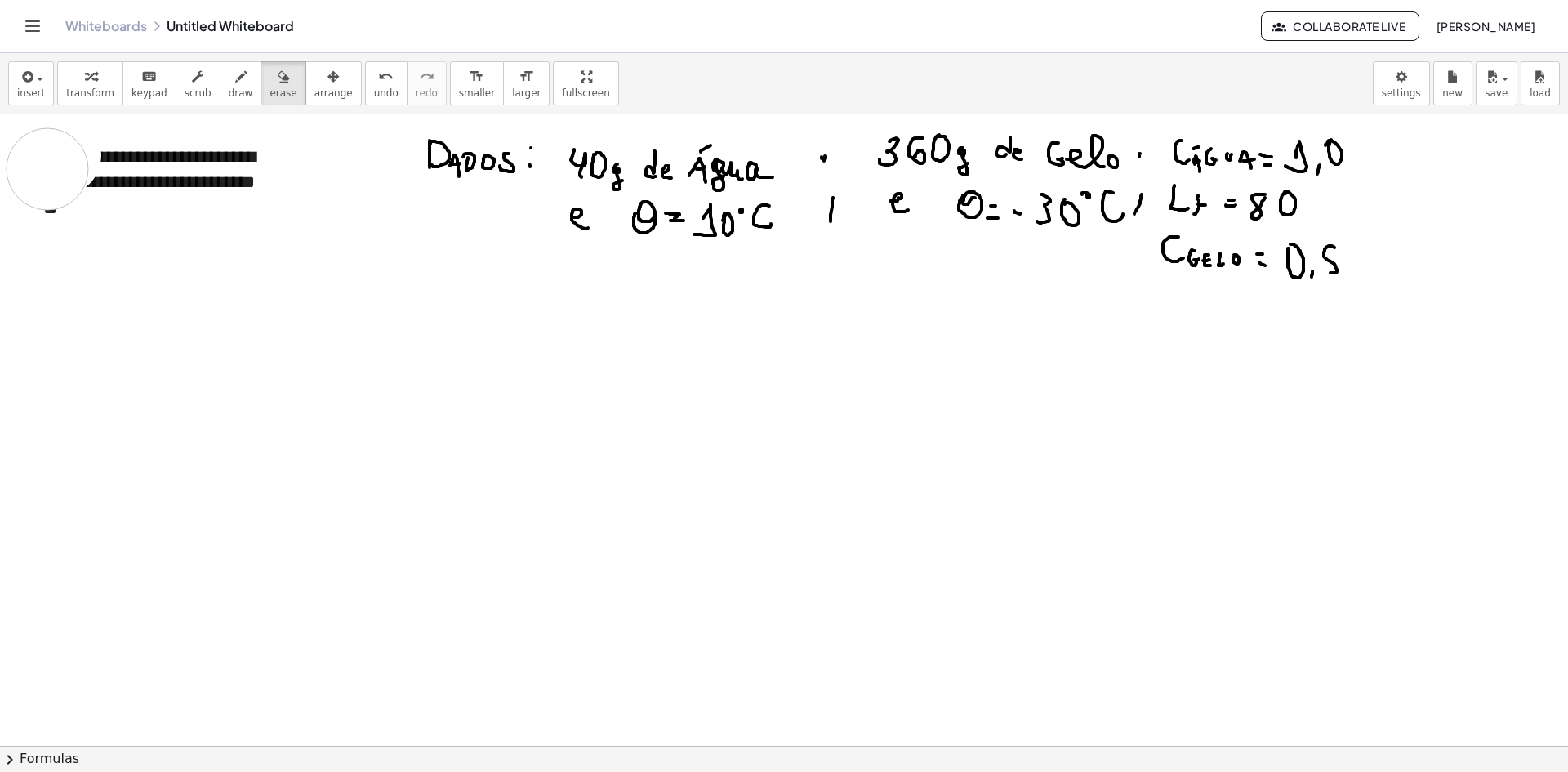
drag, startPoint x: 69, startPoint y: 205, endPoint x: 199, endPoint y: 177, distance: 133.0
click at [220, 98] on button "draw" at bounding box center [240, 83] width 42 height 44
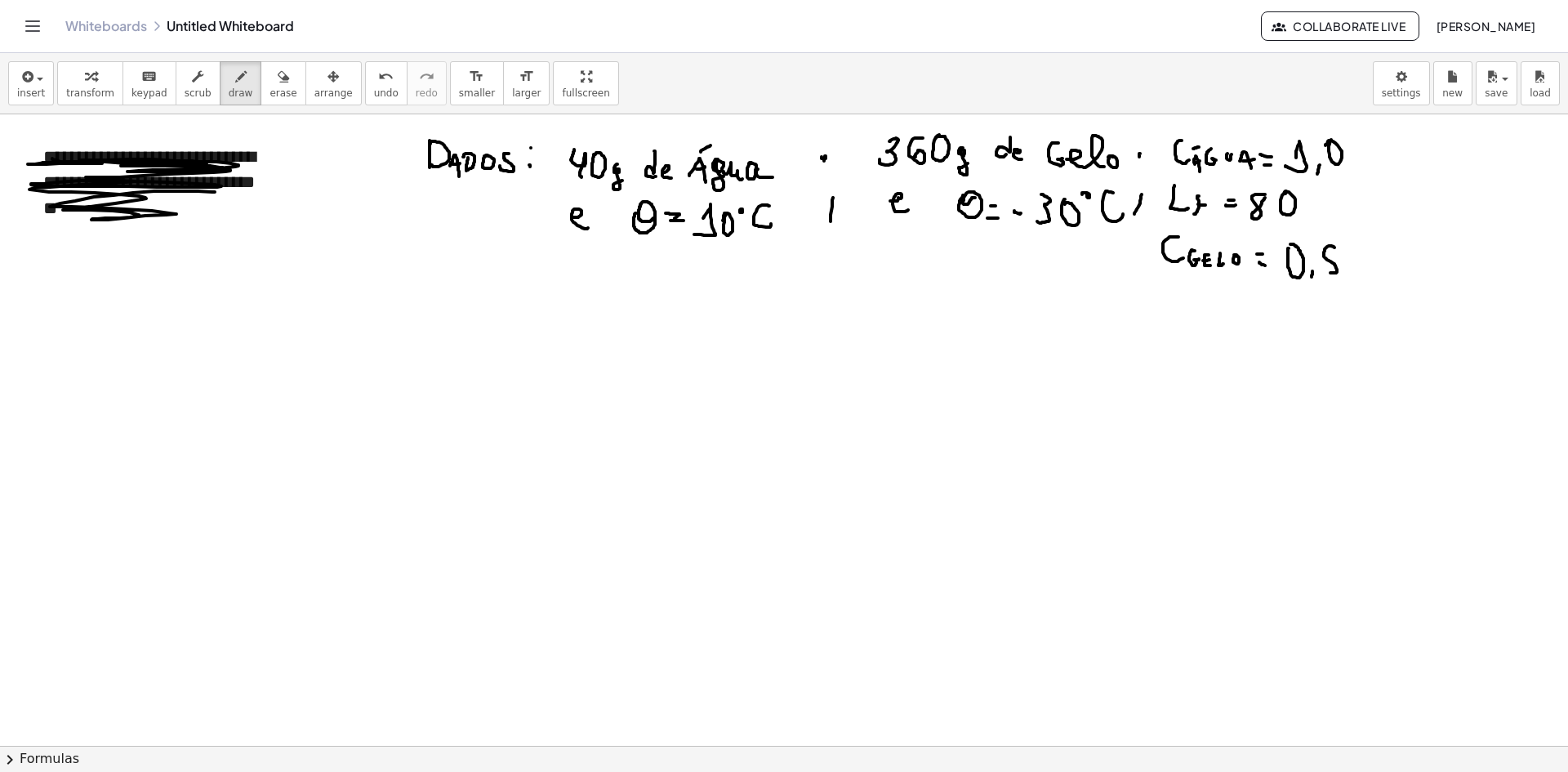
drag, startPoint x: 53, startPoint y: 159, endPoint x: 202, endPoint y: 179, distance: 150.3
drag, startPoint x: 70, startPoint y: 308, endPoint x: 79, endPoint y: 315, distance: 11.4
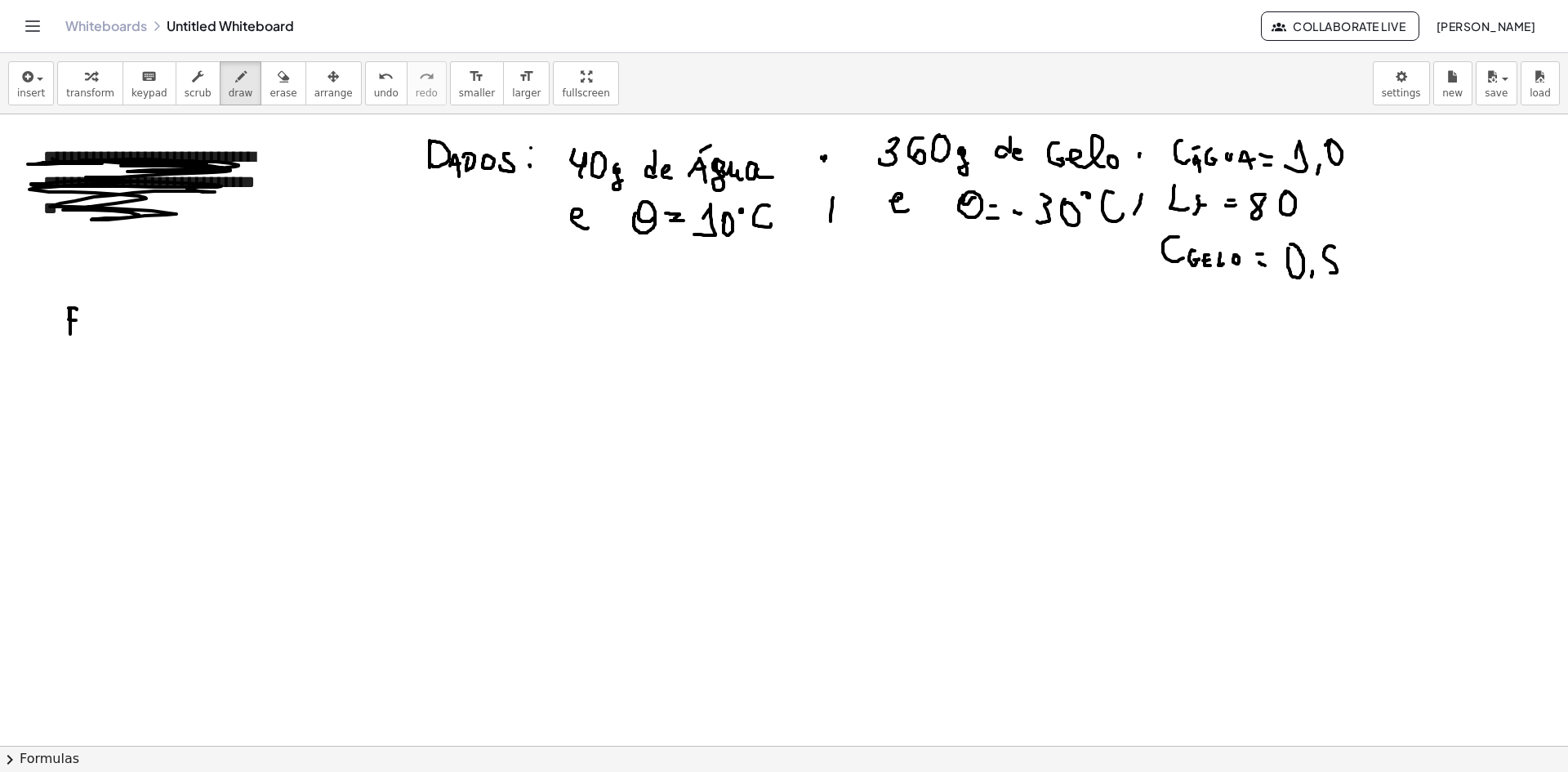
drag, startPoint x: 70, startPoint y: 331, endPoint x: 86, endPoint y: 334, distance: 16.3
drag, startPoint x: 94, startPoint y: 334, endPoint x: 114, endPoint y: 332, distance: 20.1
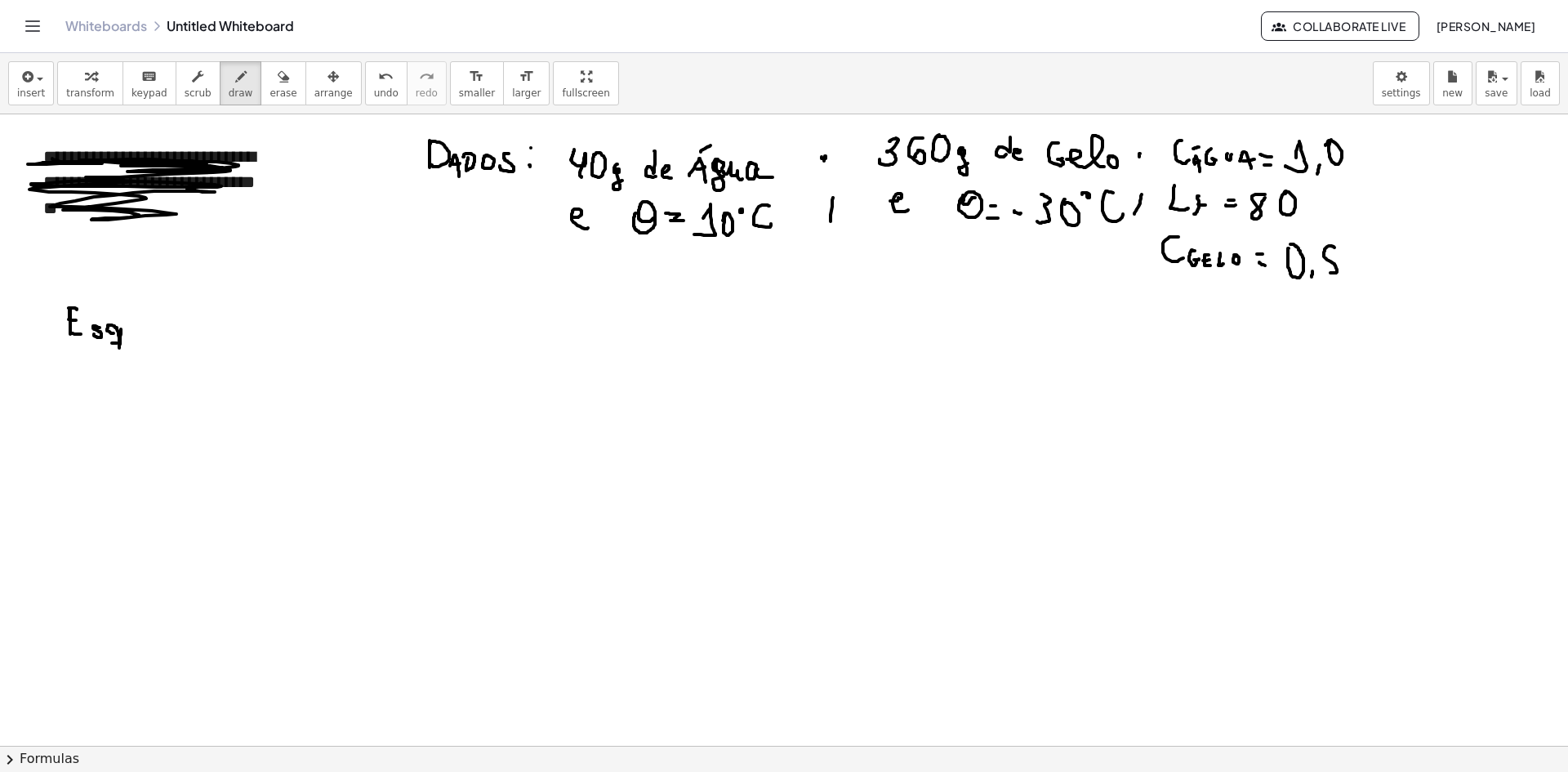
drag, startPoint x: 112, startPoint y: 343, endPoint x: 126, endPoint y: 343, distance: 14.0
drag, startPoint x: 127, startPoint y: 340, endPoint x: 158, endPoint y: 347, distance: 31.8
drag, startPoint x: 156, startPoint y: 332, endPoint x: 175, endPoint y: 343, distance: 22.0
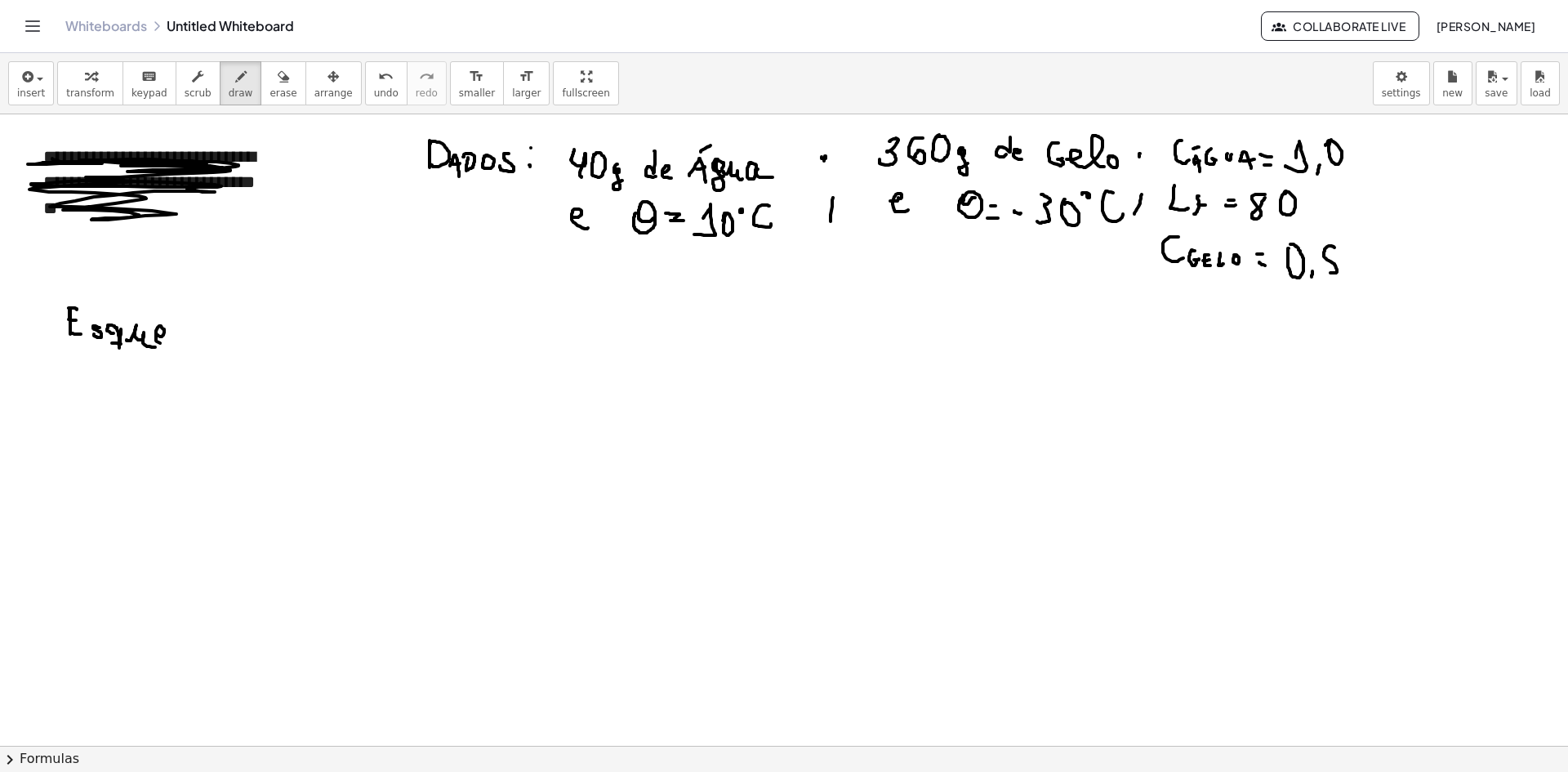
drag, startPoint x: 173, startPoint y: 338, endPoint x: 211, endPoint y: 350, distance: 39.8
drag, startPoint x: 211, startPoint y: 342, endPoint x: 226, endPoint y: 348, distance: 16.2
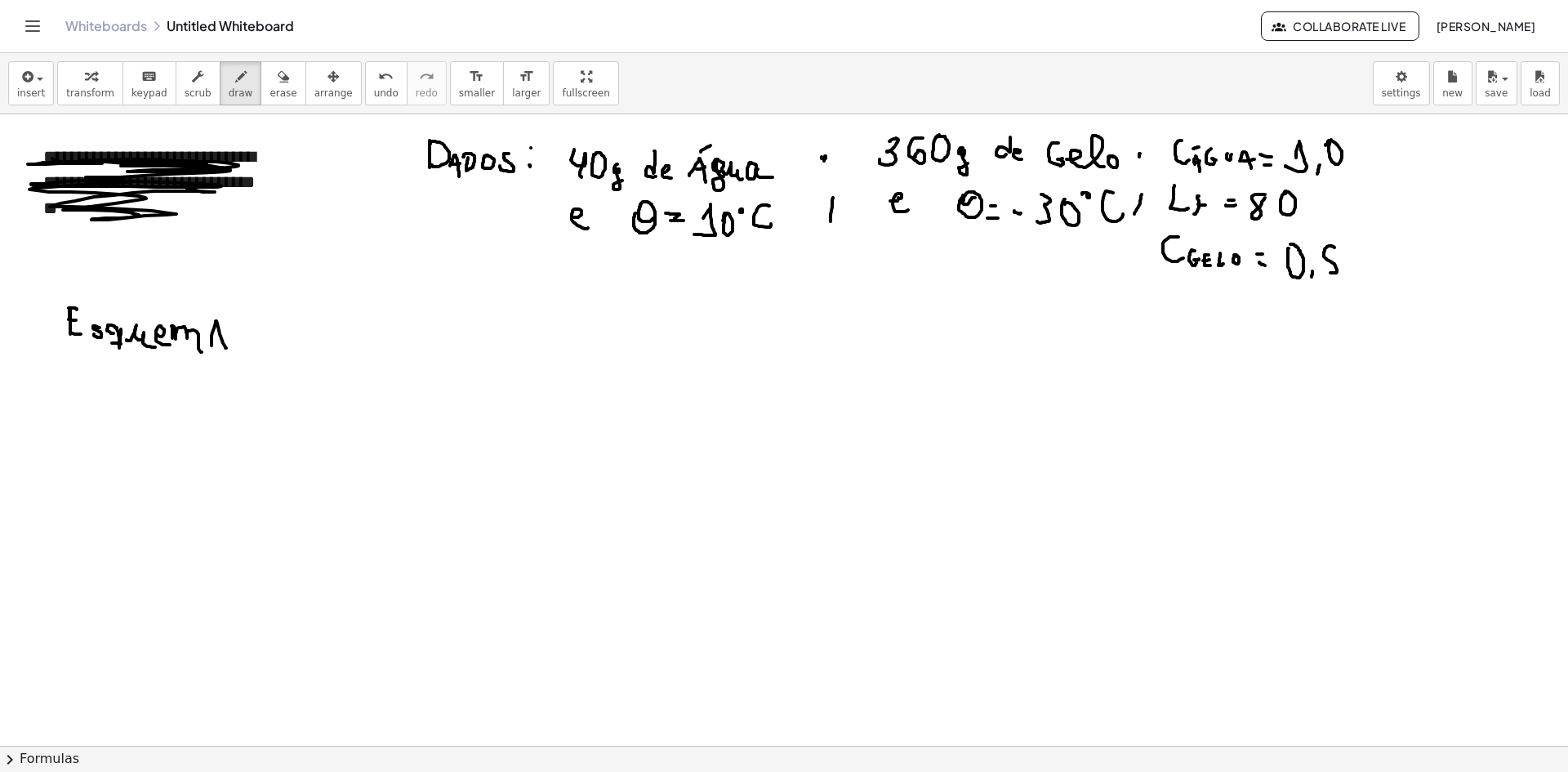
drag, startPoint x: 84, startPoint y: 380, endPoint x: 94, endPoint y: 382, distance: 10.2
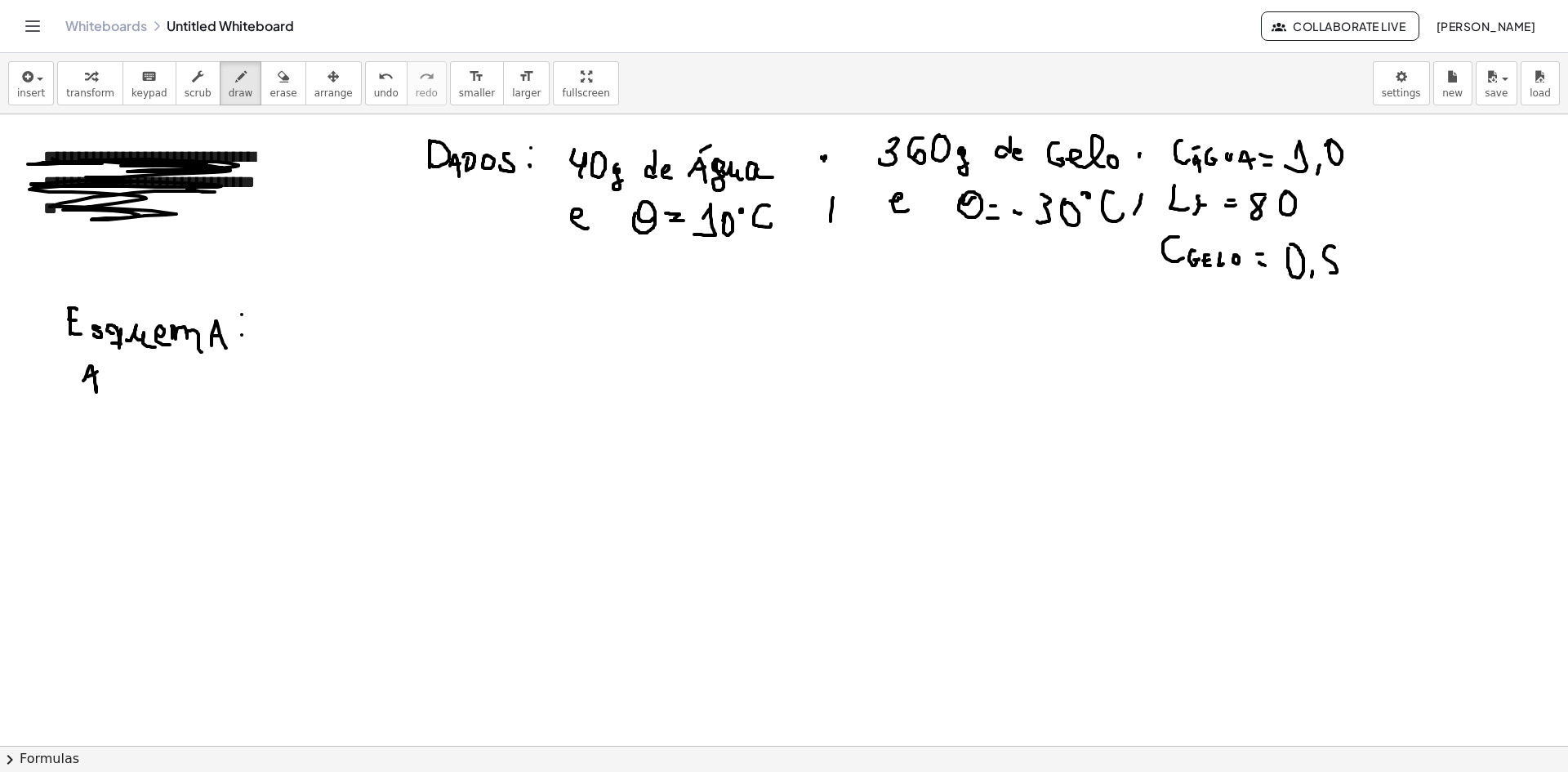
drag, startPoint x: 95, startPoint y: 374, endPoint x: 99, endPoint y: 360, distance: 14.6
drag, startPoint x: 99, startPoint y: 363, endPoint x: 112, endPoint y: 359, distance: 13.6
drag, startPoint x: 116, startPoint y: 377, endPoint x: 142, endPoint y: 380, distance: 26.2
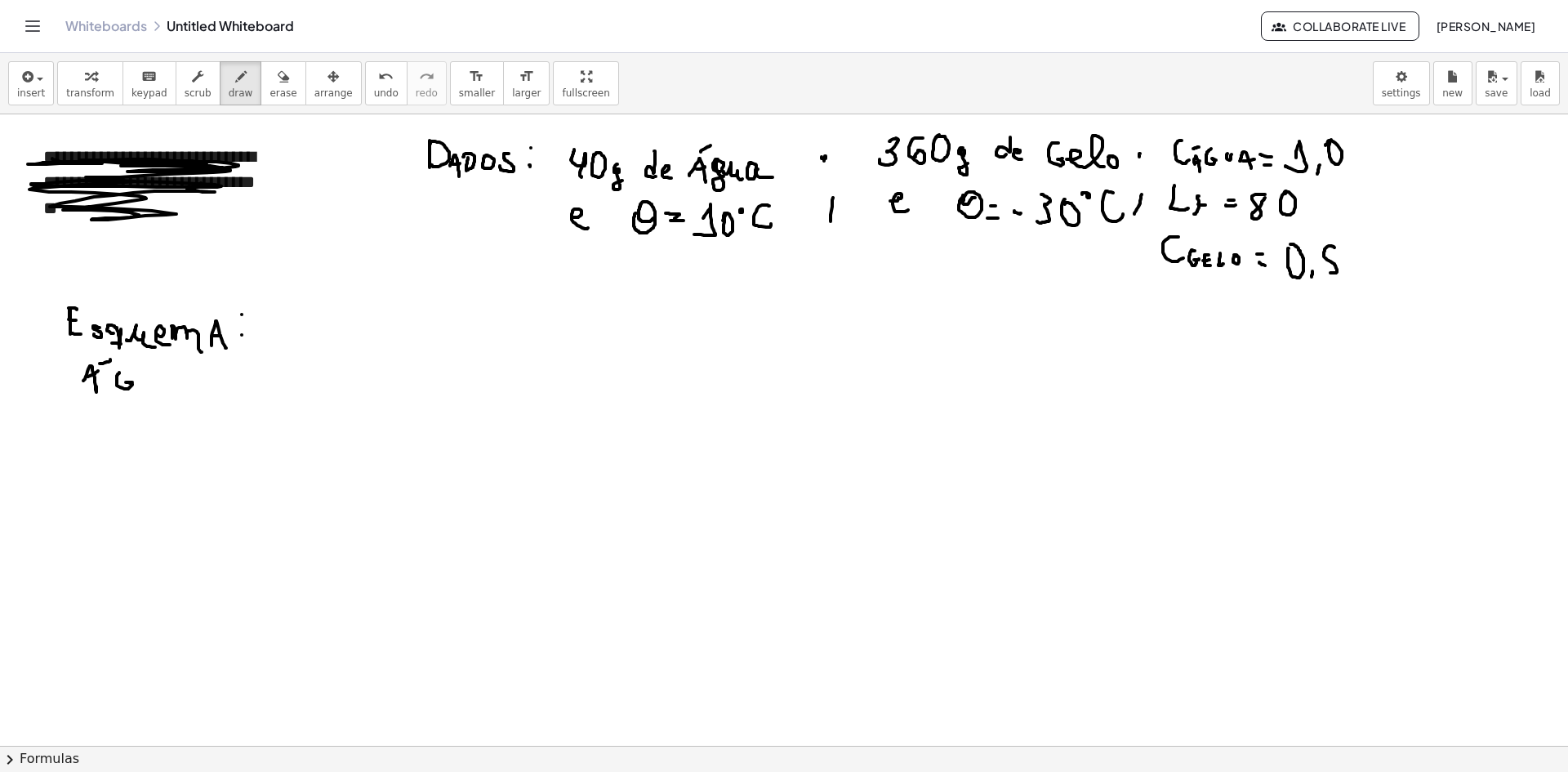
drag, startPoint x: 144, startPoint y: 381, endPoint x: 153, endPoint y: 370, distance: 14.2
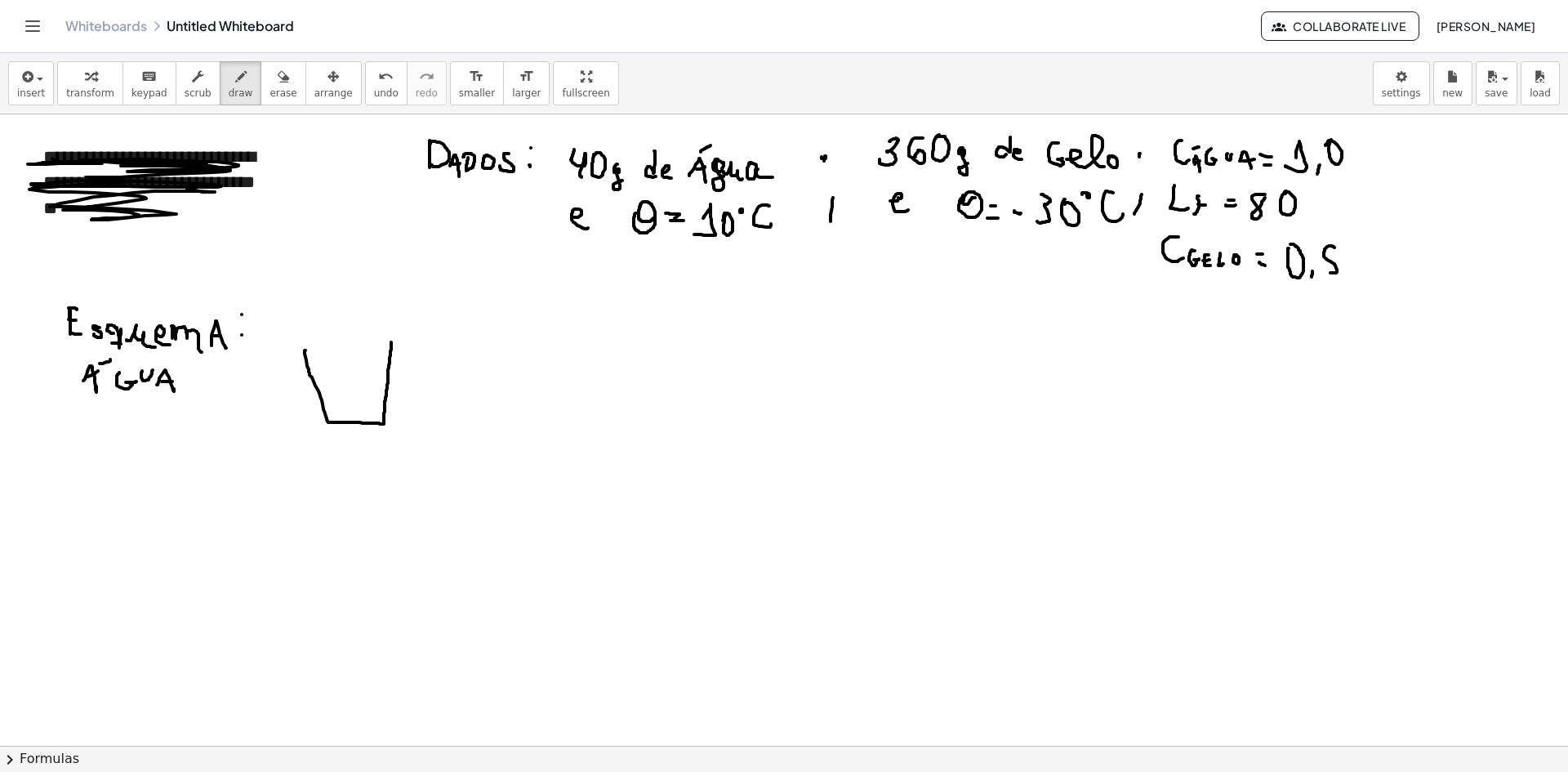
drag, startPoint x: 306, startPoint y: 350, endPoint x: 393, endPoint y: 325, distance: 90.5
drag, startPoint x: 301, startPoint y: 324, endPoint x: 309, endPoint y: 371, distance: 47.7
drag, startPoint x: 307, startPoint y: 348, endPoint x: 394, endPoint y: 363, distance: 88.3
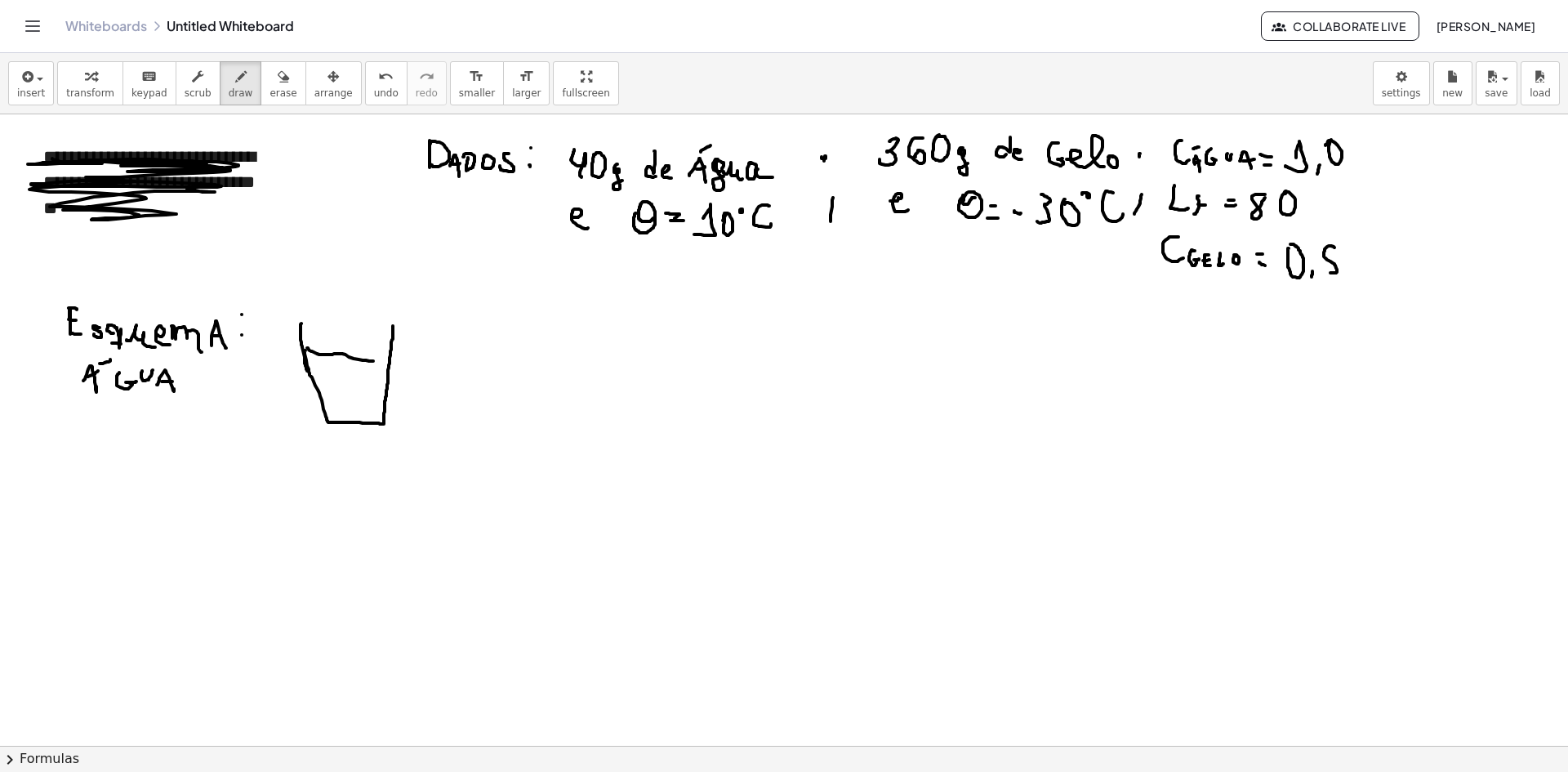
drag, startPoint x: 319, startPoint y: 462, endPoint x: 332, endPoint y: 451, distance: 17.0
drag, startPoint x: 338, startPoint y: 455, endPoint x: 345, endPoint y: 447, distance: 10.6
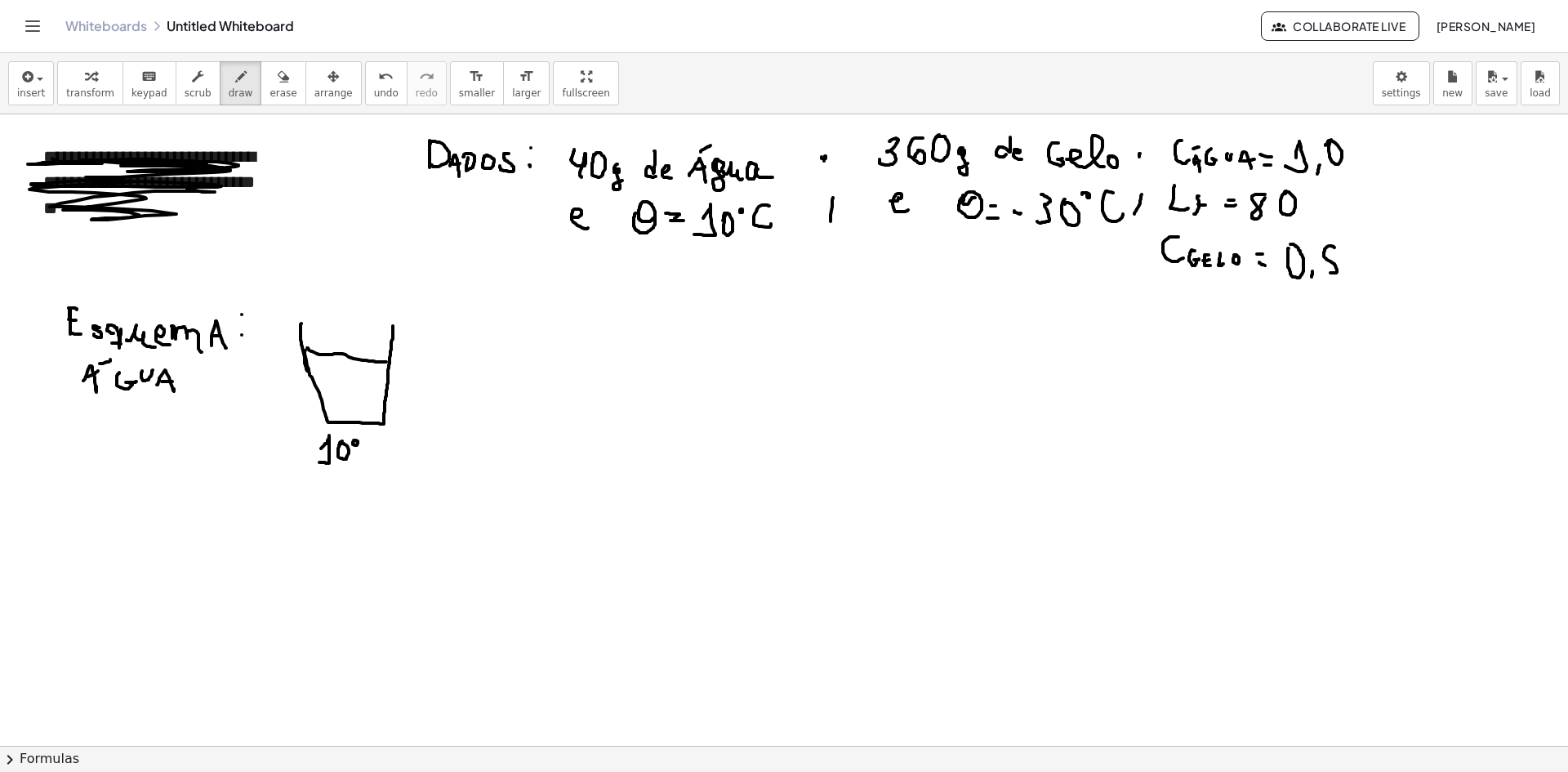
drag, startPoint x: 373, startPoint y: 438, endPoint x: 387, endPoint y: 450, distance: 18.4
drag, startPoint x: 334, startPoint y: 375, endPoint x: 343, endPoint y: 396, distance: 22.8
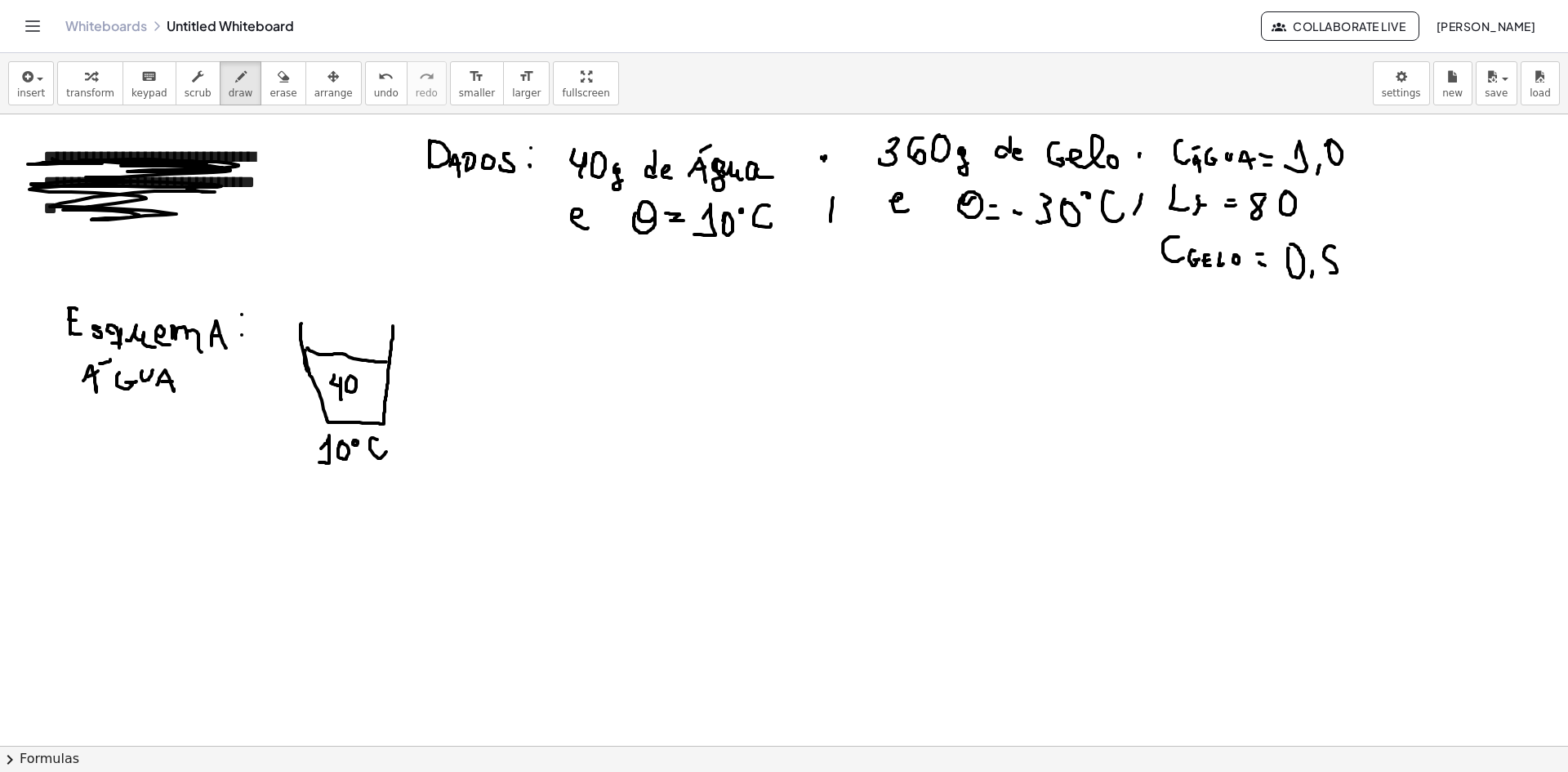
drag, startPoint x: 347, startPoint y: 381, endPoint x: 354, endPoint y: 387, distance: 9.2
drag, startPoint x: 360, startPoint y: 382, endPoint x: 365, endPoint y: 396, distance: 14.9
drag, startPoint x: 417, startPoint y: 374, endPoint x: 484, endPoint y: 387, distance: 68.2
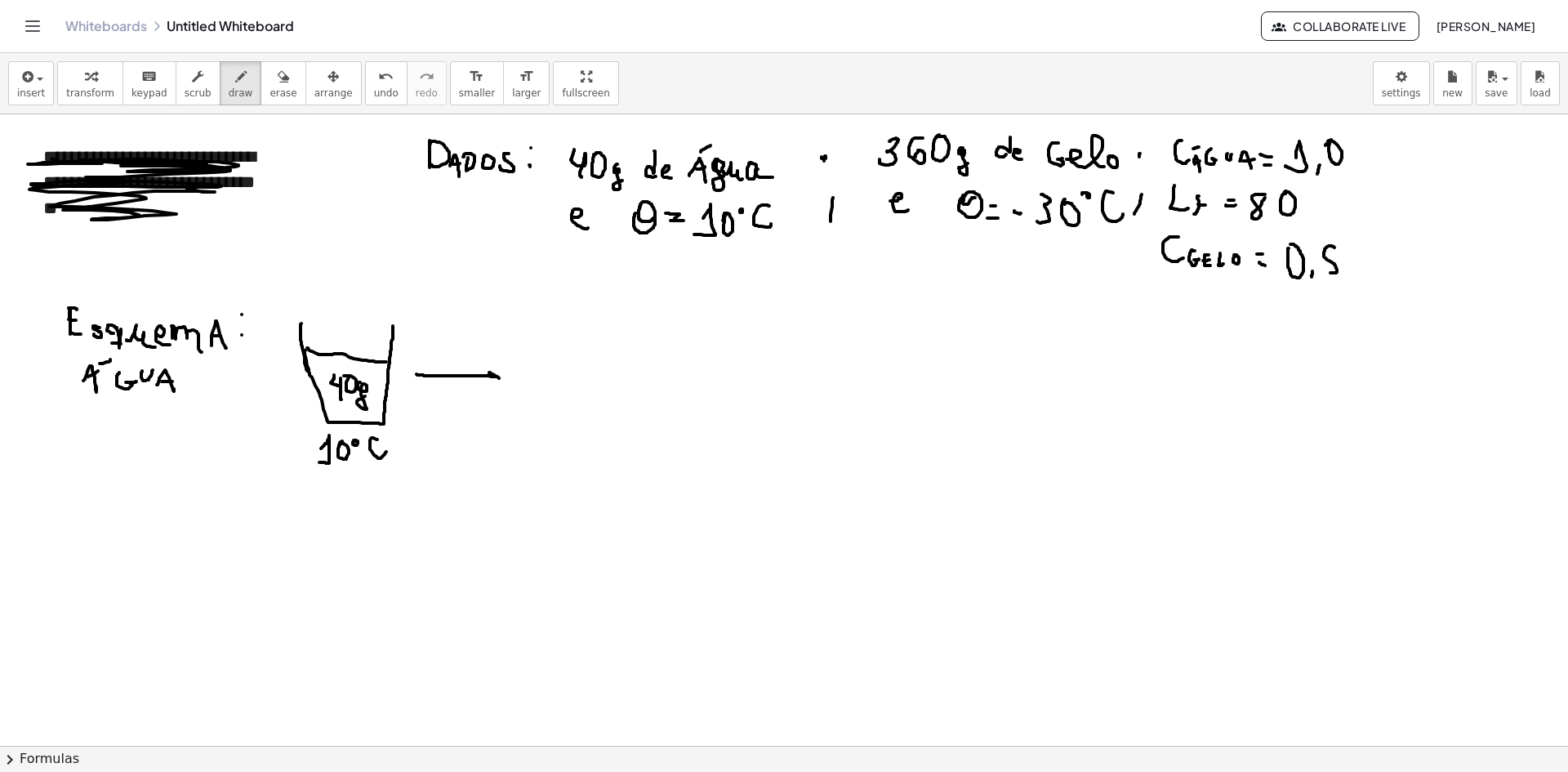
drag, startPoint x: 431, startPoint y: 318, endPoint x: 434, endPoint y: 333, distance: 15.3
drag, startPoint x: 438, startPoint y: 336, endPoint x: 481, endPoint y: 356, distance: 47.4
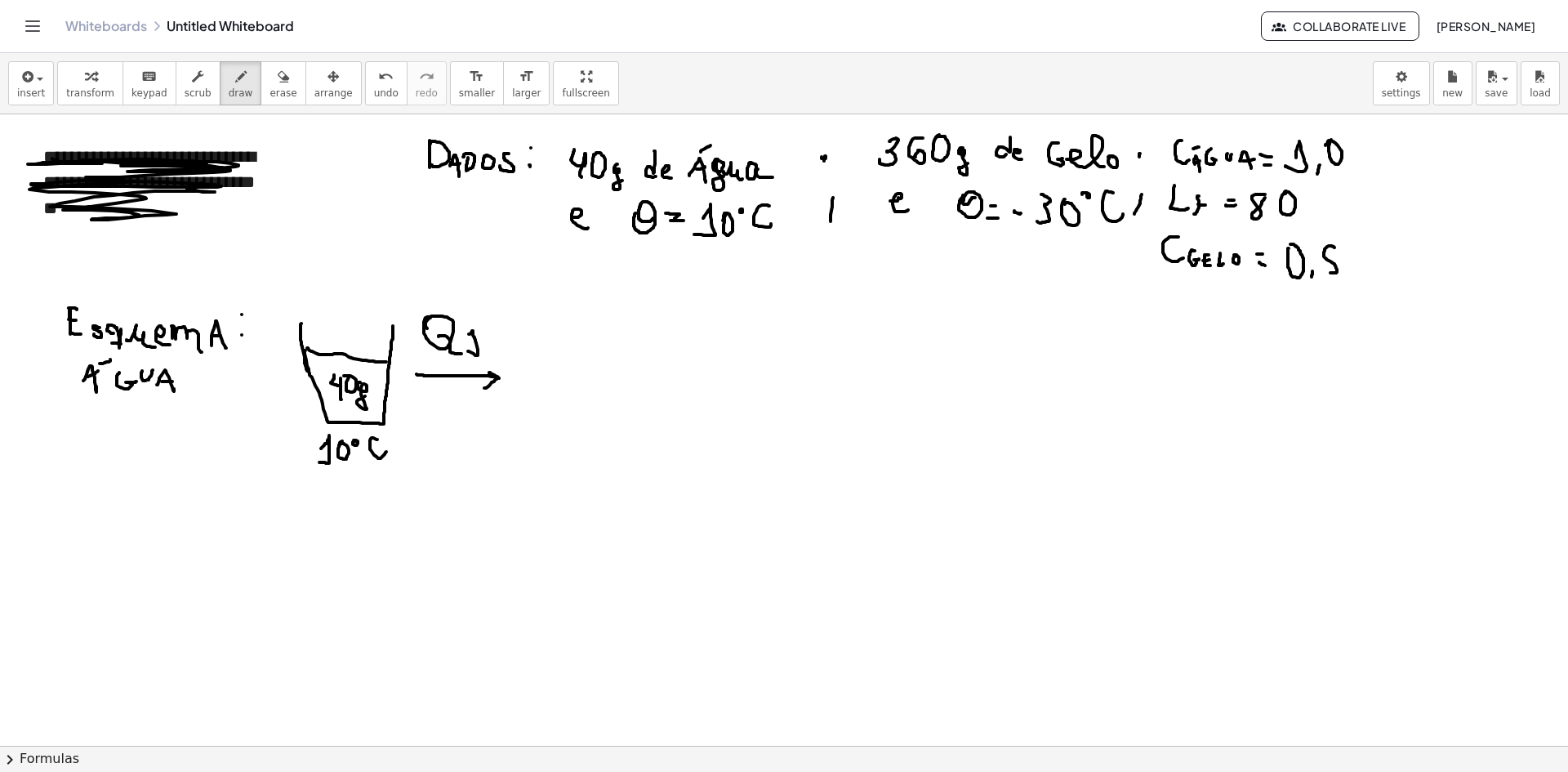
drag, startPoint x: 475, startPoint y: 355, endPoint x: 466, endPoint y: 337, distance: 20.1
drag, startPoint x: 524, startPoint y: 341, endPoint x: 602, endPoint y: 314, distance: 82.5
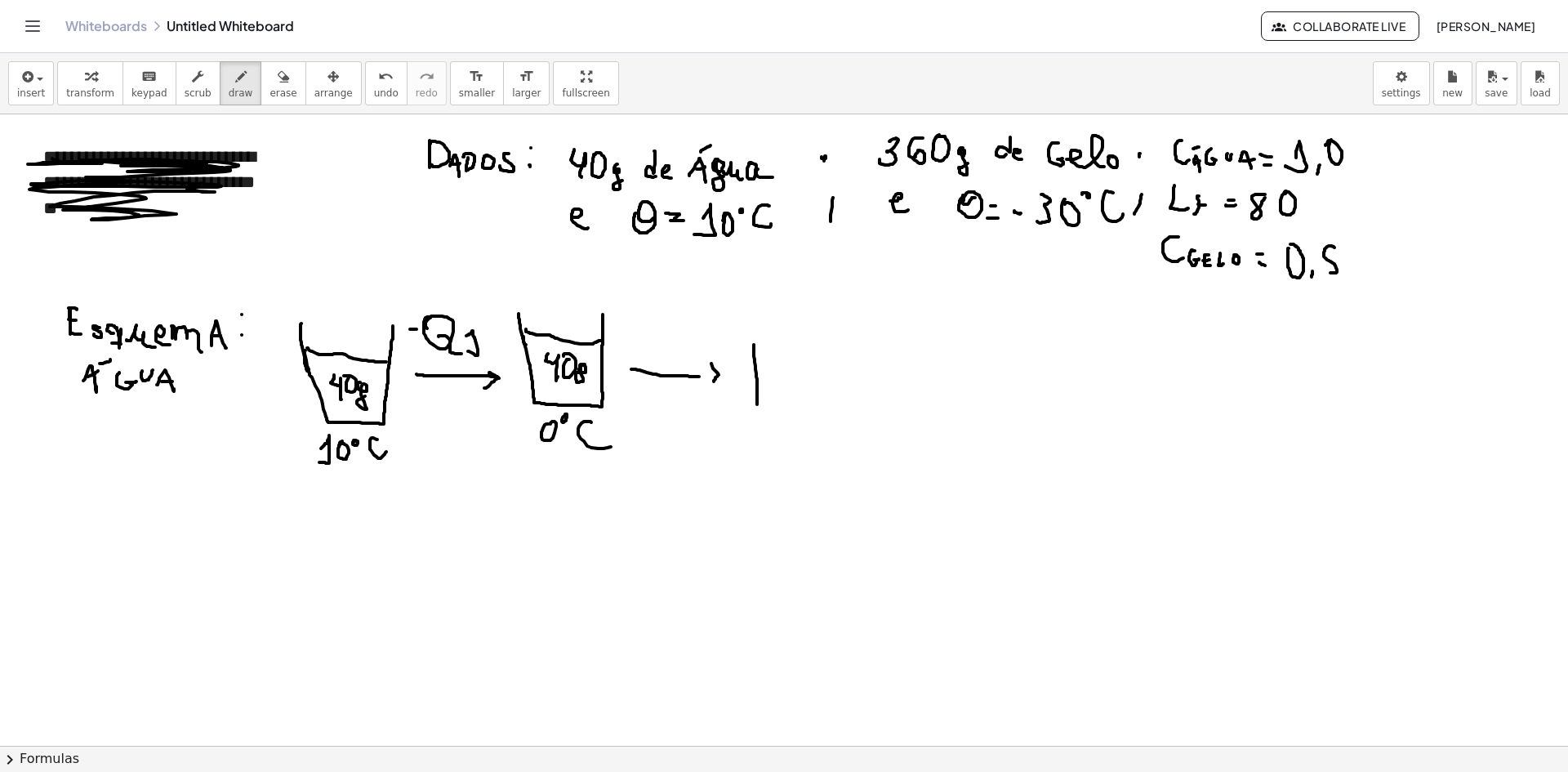
click at [85, 83] on icon "button" at bounding box center [91, 76] width 11 height 20
click at [45, 84] on button "insert" at bounding box center [31, 83] width 46 height 44
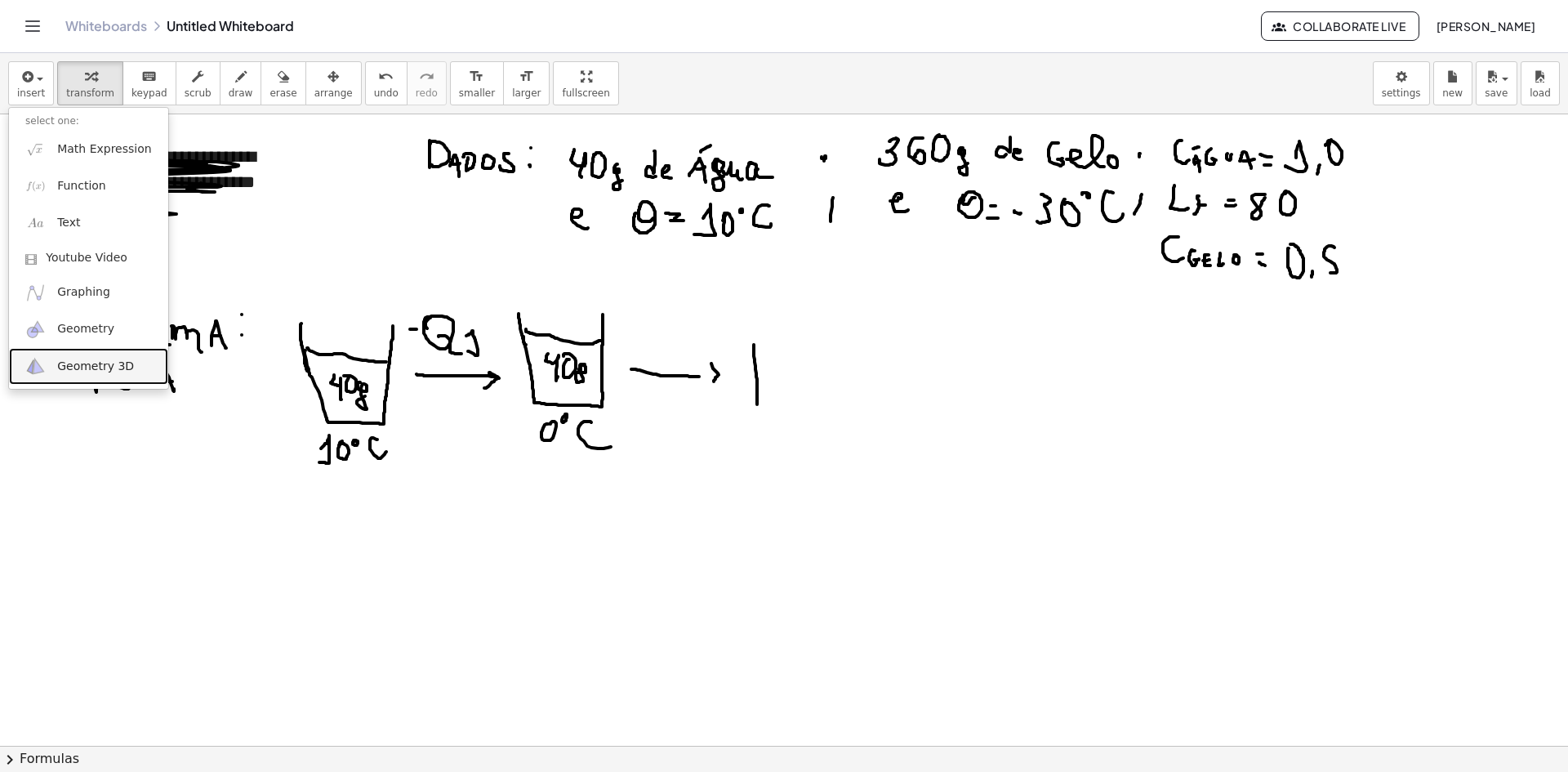
click at [95, 356] on link "Geometry 3D" at bounding box center [89, 366] width 160 height 37
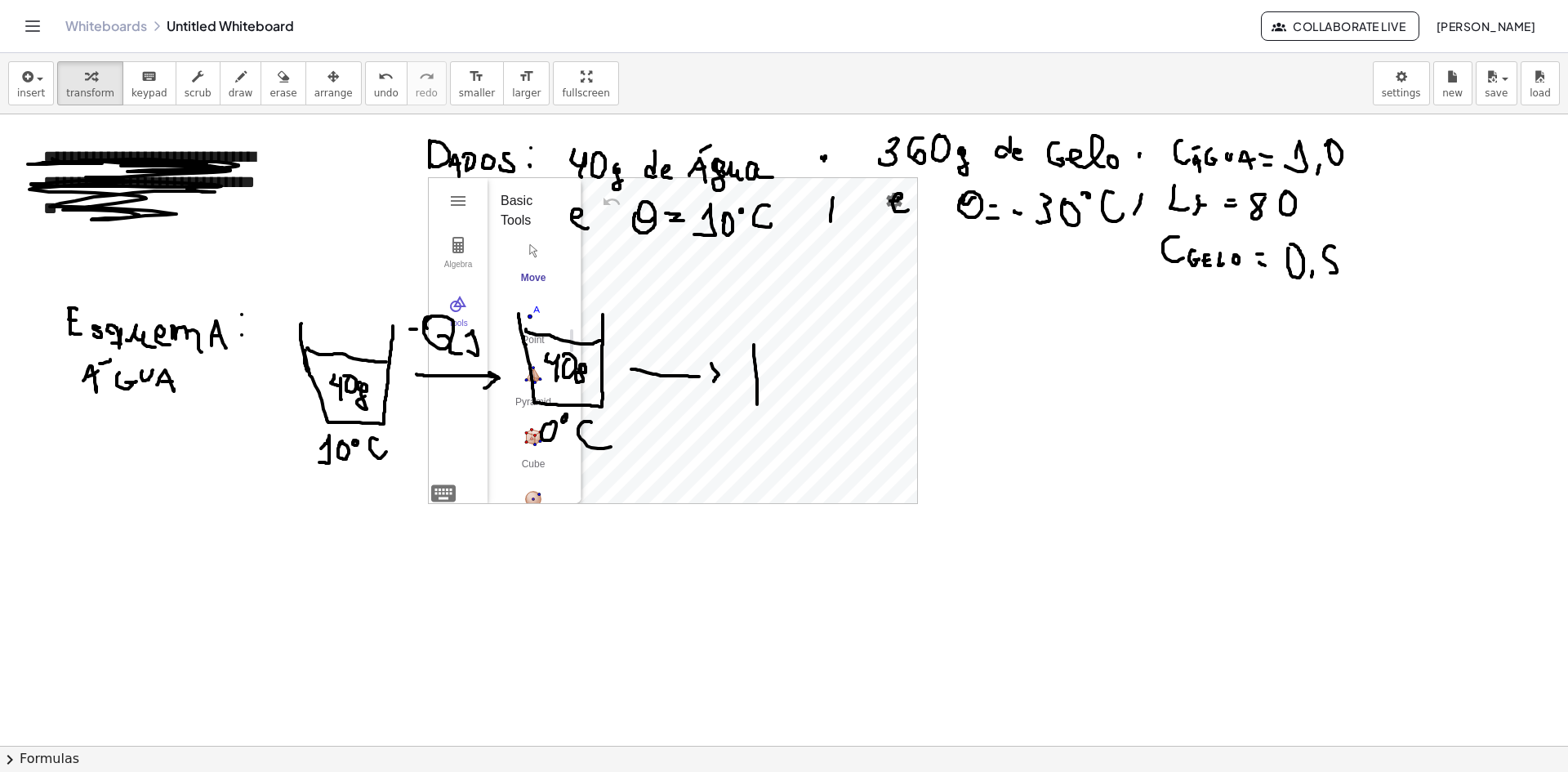
click at [541, 242] on button "Cube" at bounding box center [534, 241] width 66 height 59
click at [88, 94] on span "transform" at bounding box center [90, 93] width 48 height 11
click at [536, 230] on img "Cube. Select two points or other corresponding objects" at bounding box center [534, 226] width 66 height 26
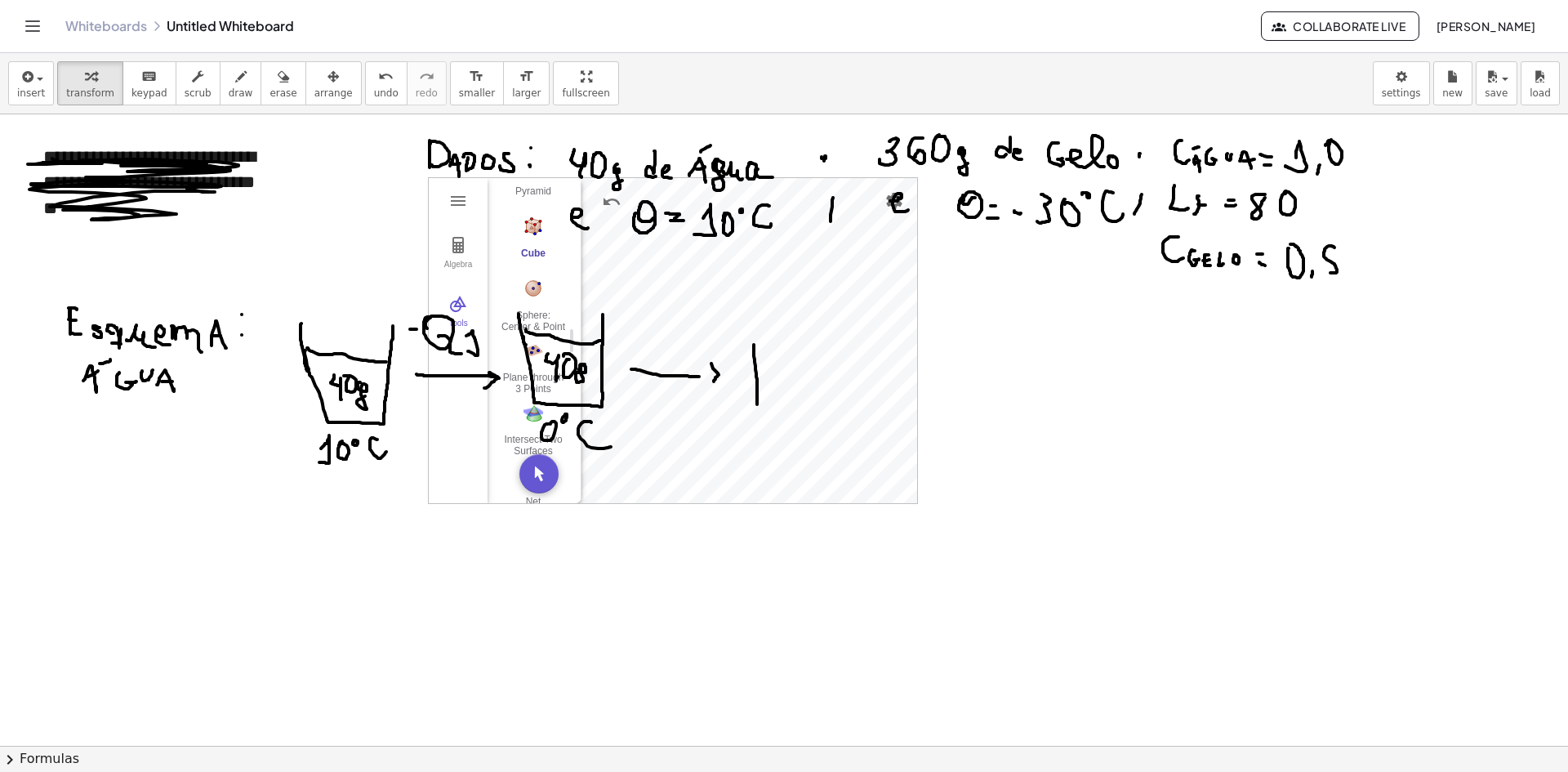
scroll to position [293, 0]
click at [229, 87] on span "draw" at bounding box center [241, 93] width 24 height 11
drag, startPoint x: 888, startPoint y: 203, endPoint x: 870, endPoint y: 205, distance: 18.1
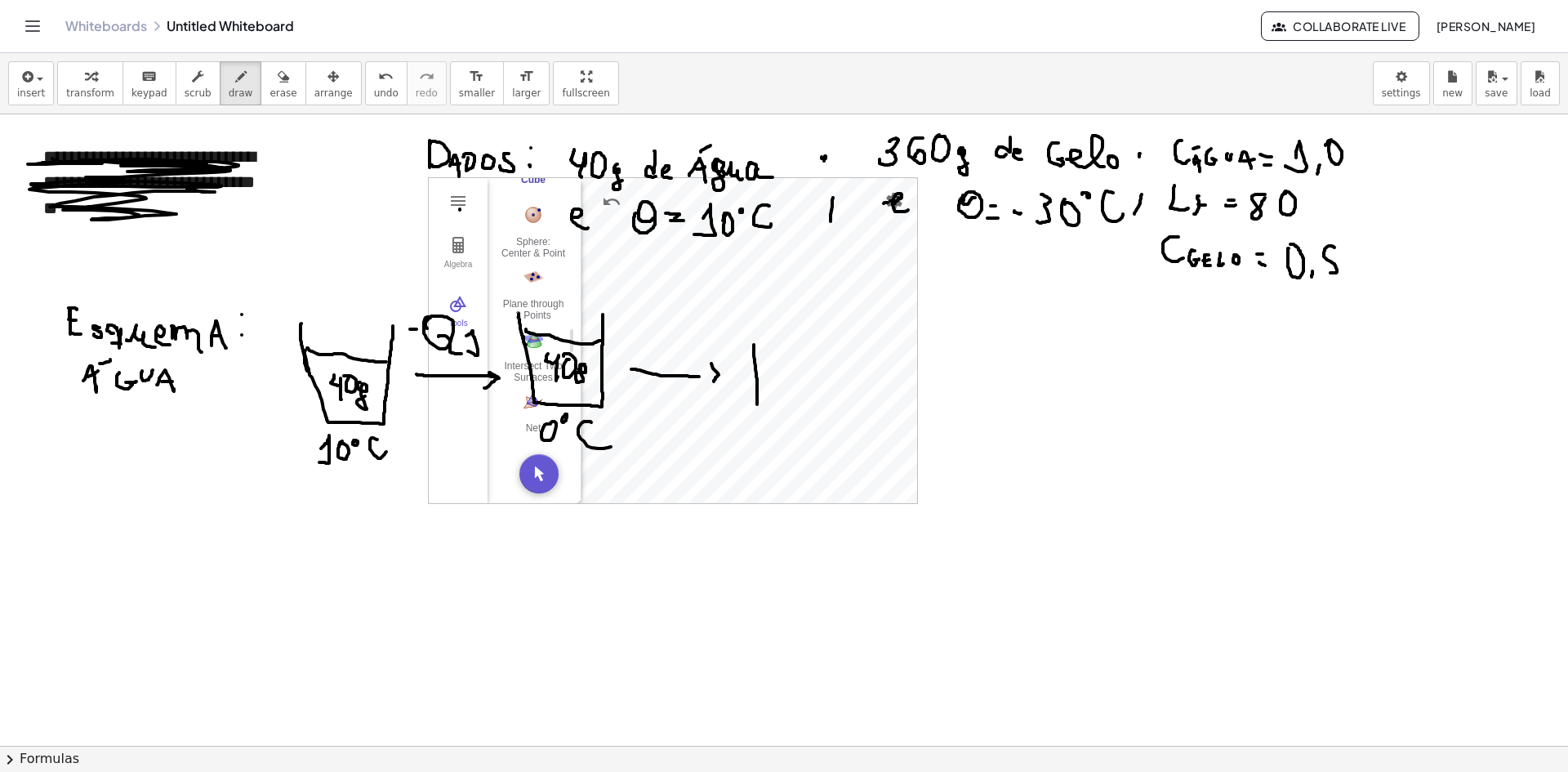
click at [100, 93] on span "transform" at bounding box center [90, 93] width 48 height 11
drag, startPoint x: 455, startPoint y: 198, endPoint x: 468, endPoint y: 215, distance: 21.4
click at [468, 215] on button "3D Calculator" at bounding box center [458, 200] width 29 height 29
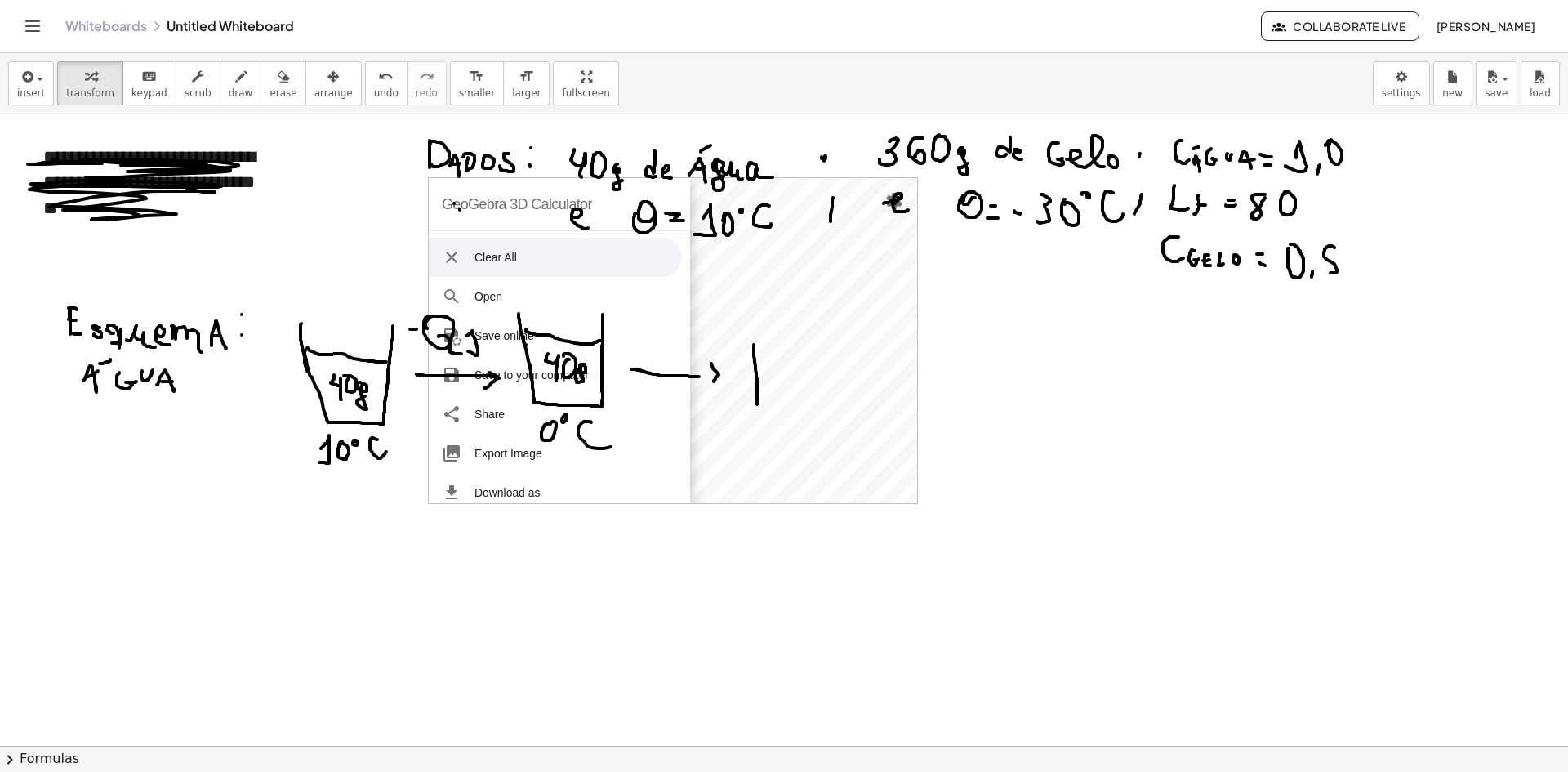
click at [465, 261] on li "Clear All" at bounding box center [556, 257] width 253 height 39
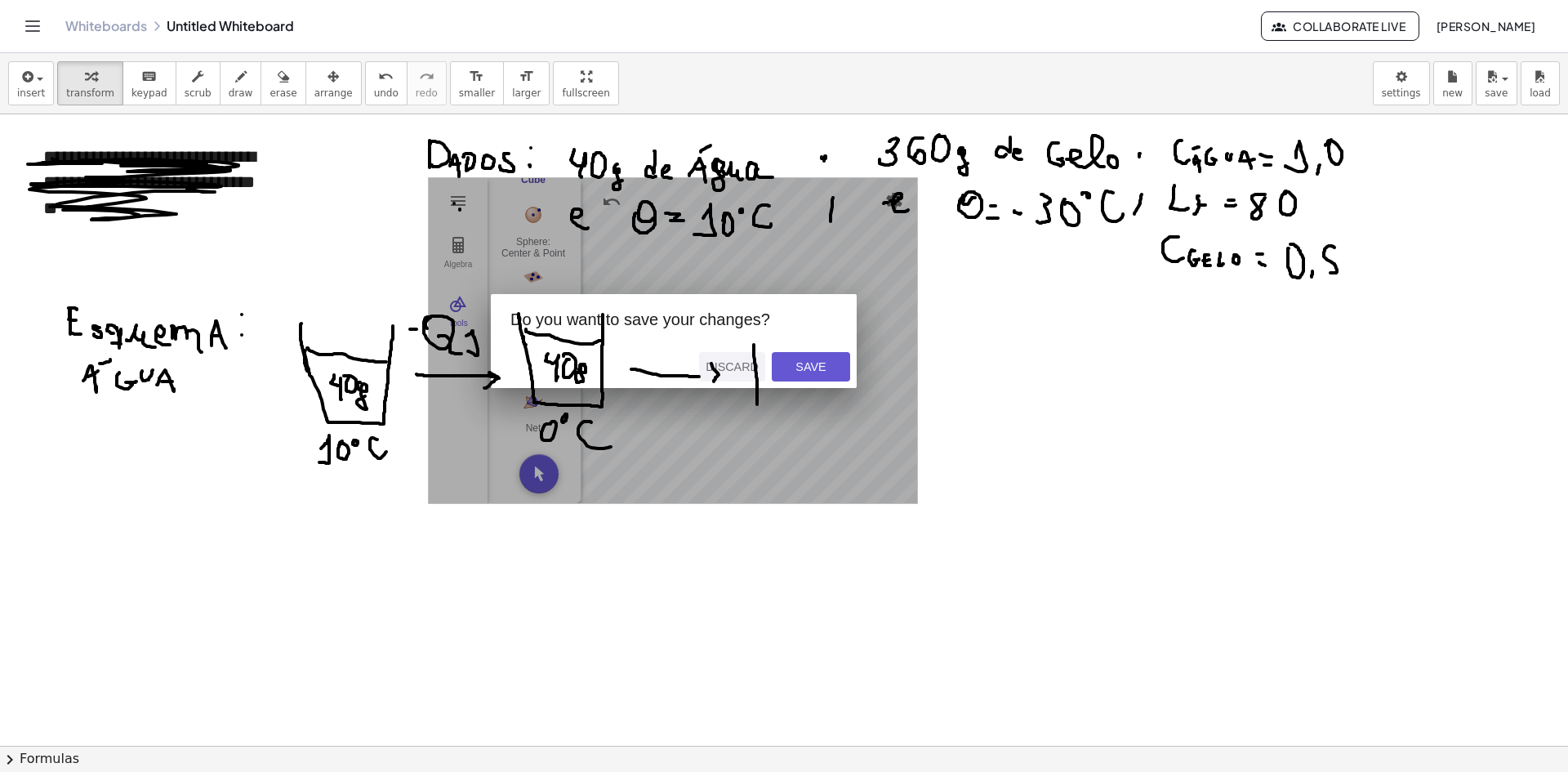
click at [738, 358] on button "Discard" at bounding box center [732, 366] width 67 height 29
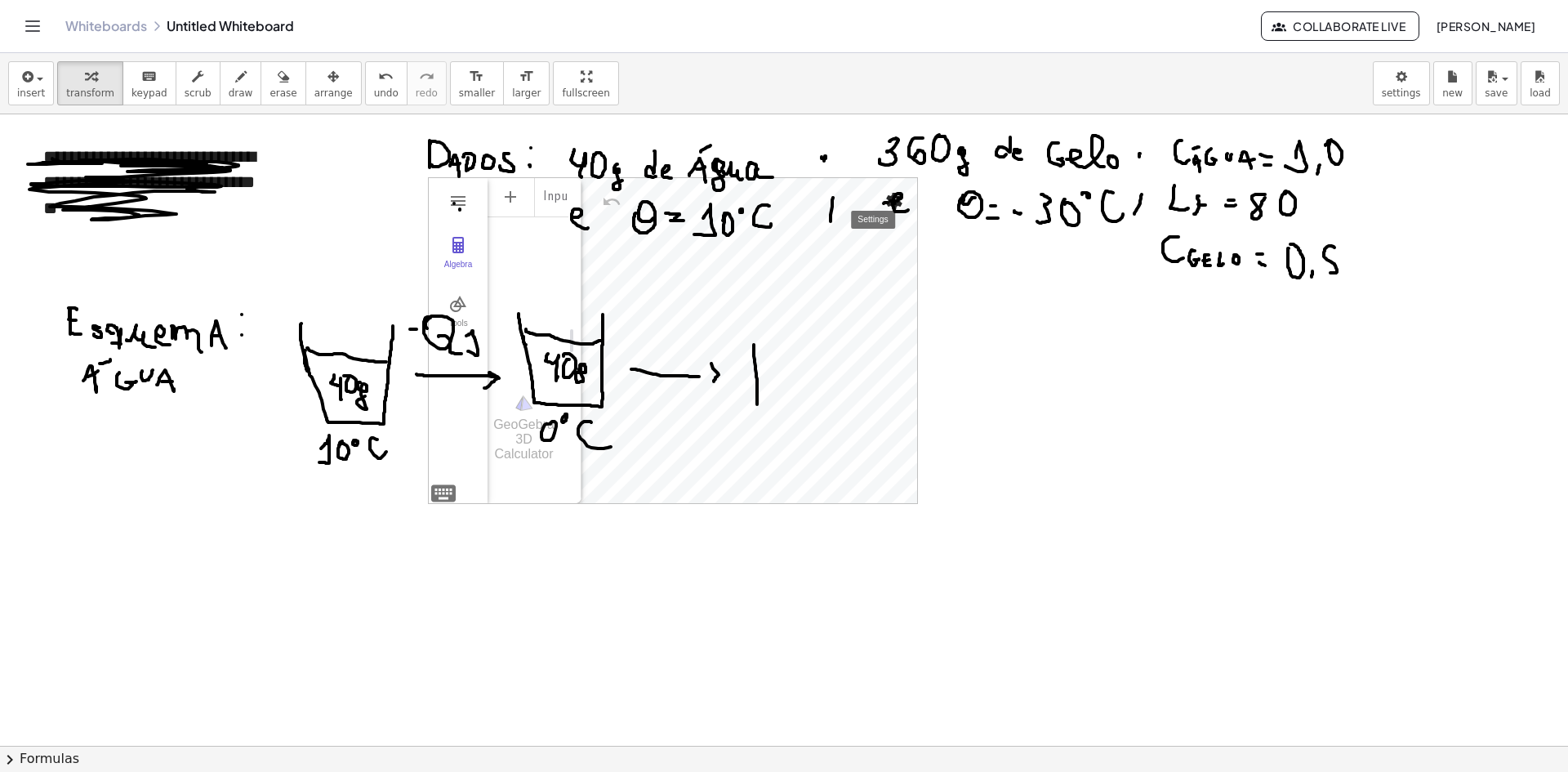
click at [892, 198] on img "Settings" at bounding box center [894, 201] width 20 height 20
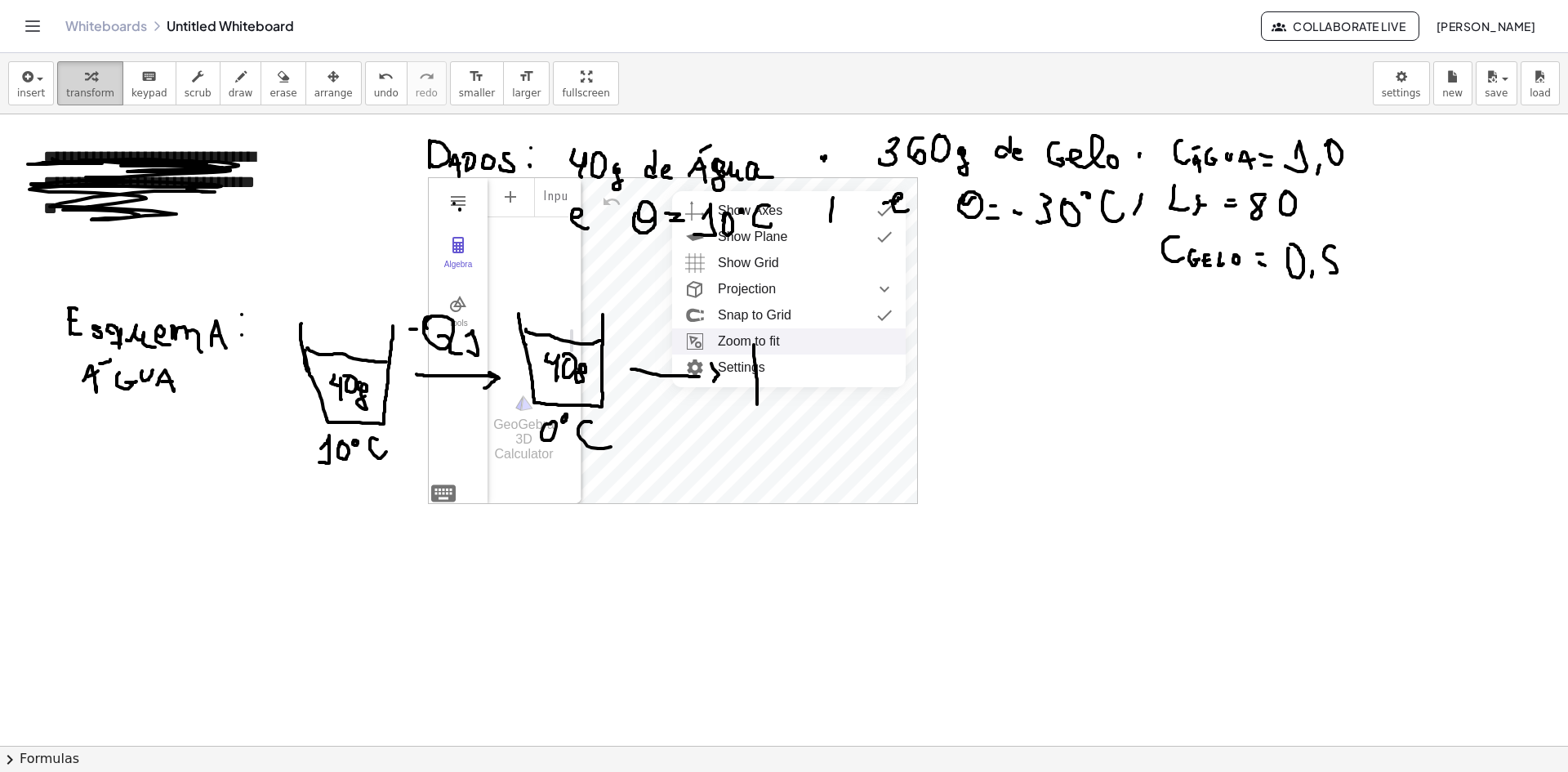
click at [90, 93] on span "transform" at bounding box center [90, 93] width 48 height 11
click at [89, 93] on span "transform" at bounding box center [90, 93] width 48 height 11
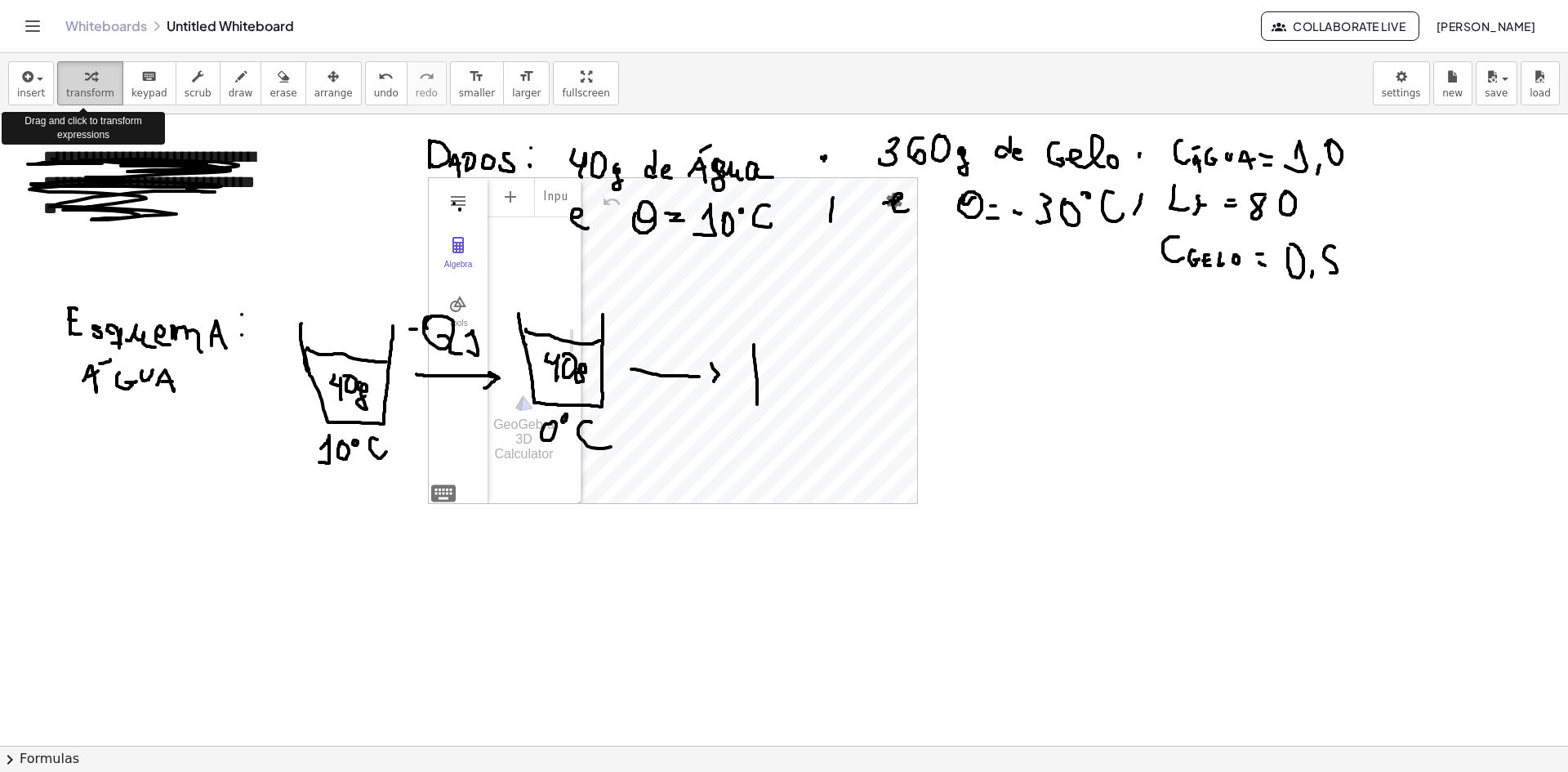
click at [89, 93] on span "transform" at bounding box center [90, 93] width 48 height 11
click at [473, 199] on div "Algebra Tools" at bounding box center [458, 341] width 59 height 325
click at [465, 199] on img "3D Calculator" at bounding box center [458, 201] width 20 height 20
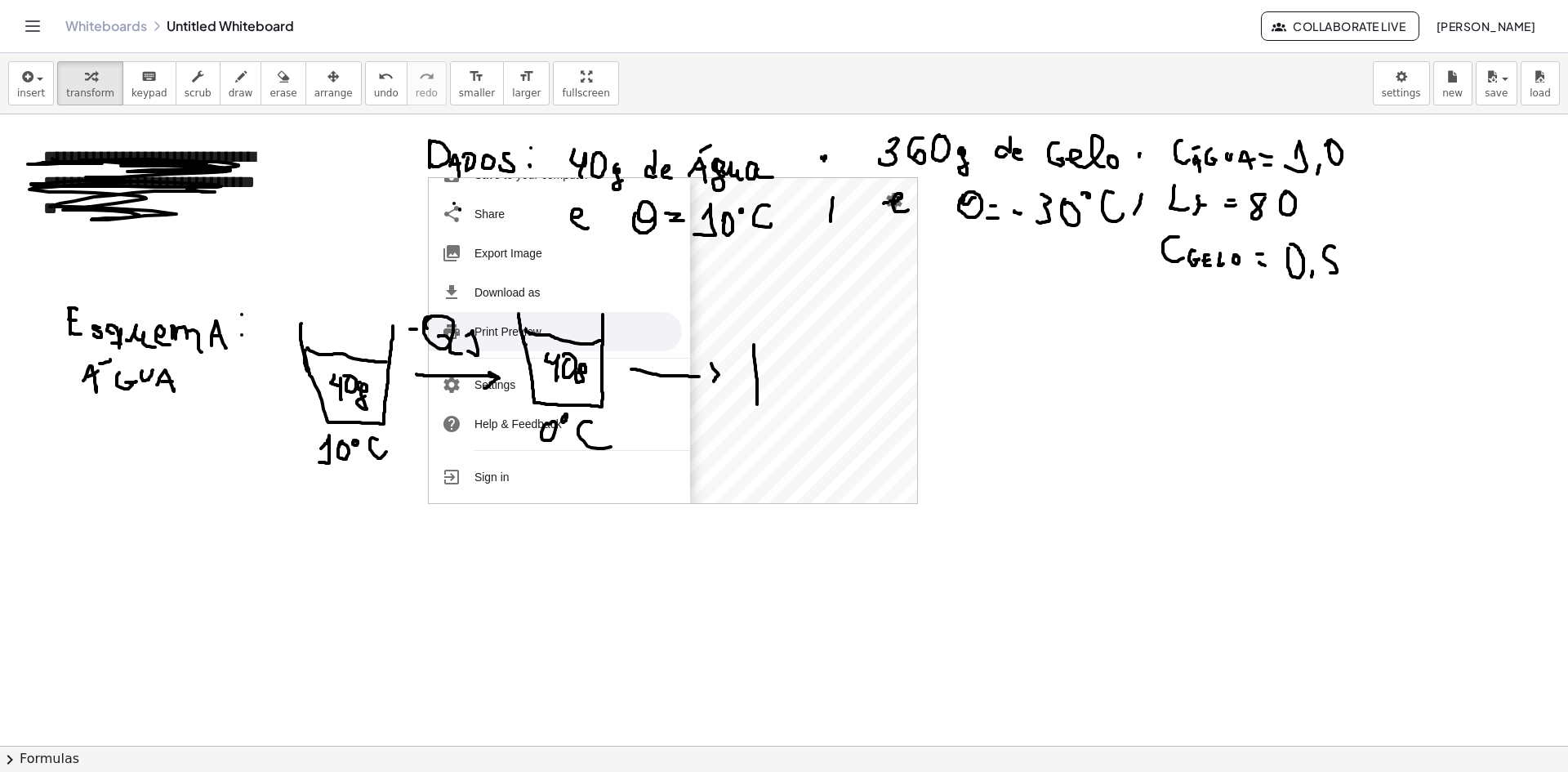
scroll to position [0, 0]
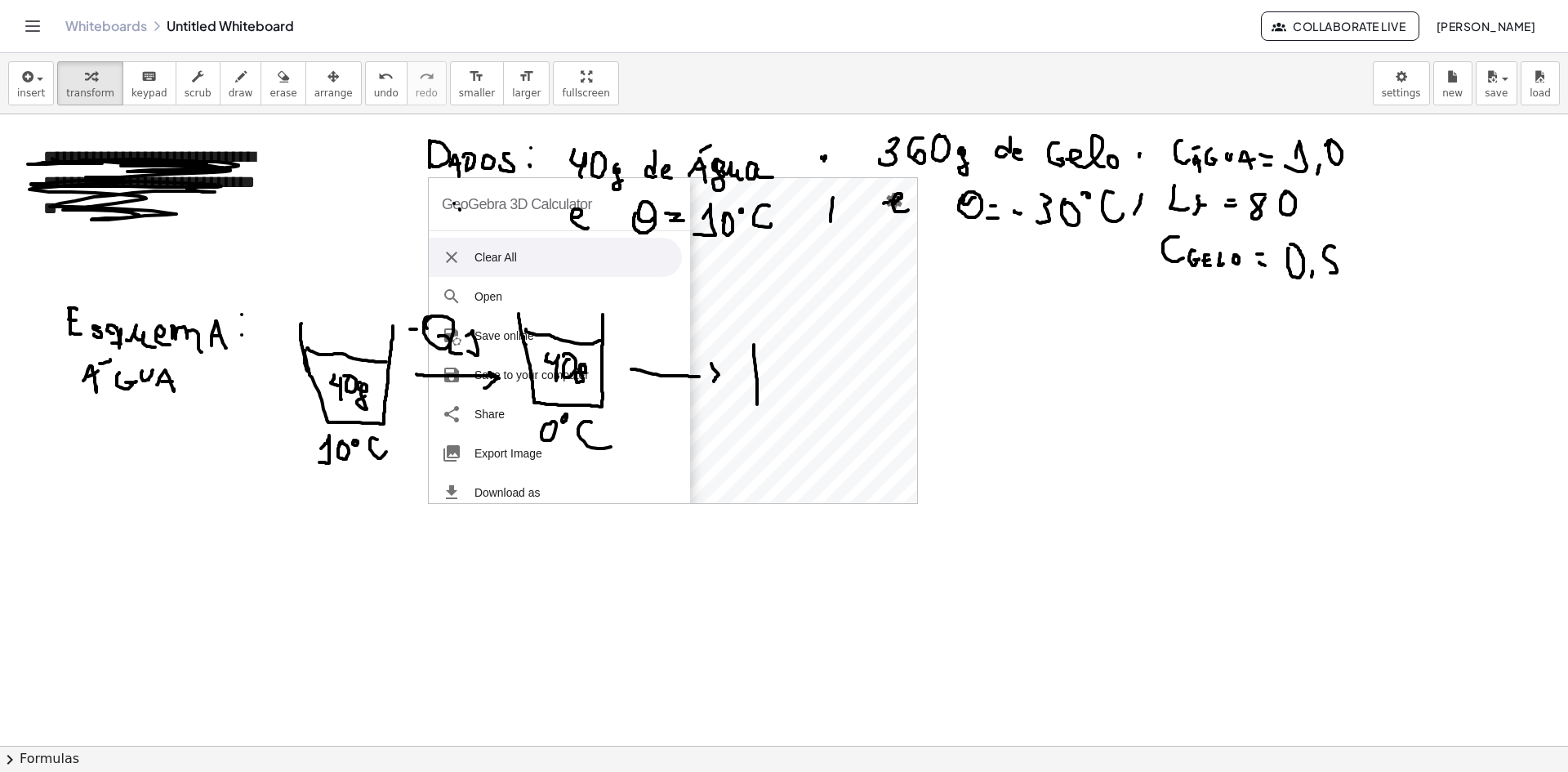
click at [508, 258] on li "Clear All" at bounding box center [556, 257] width 253 height 39
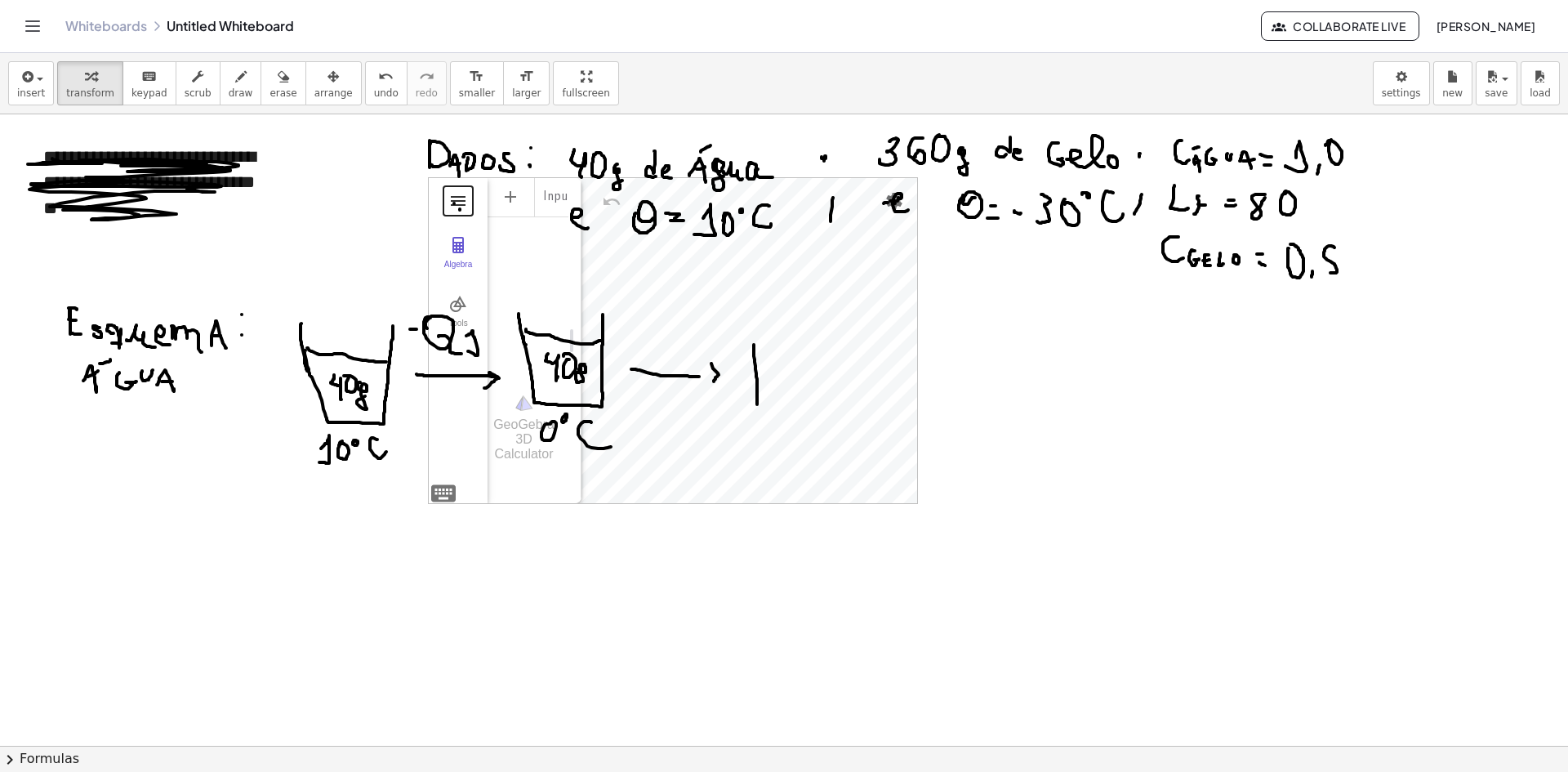
click at [450, 191] on button "3D Calculator" at bounding box center [458, 200] width 29 height 29
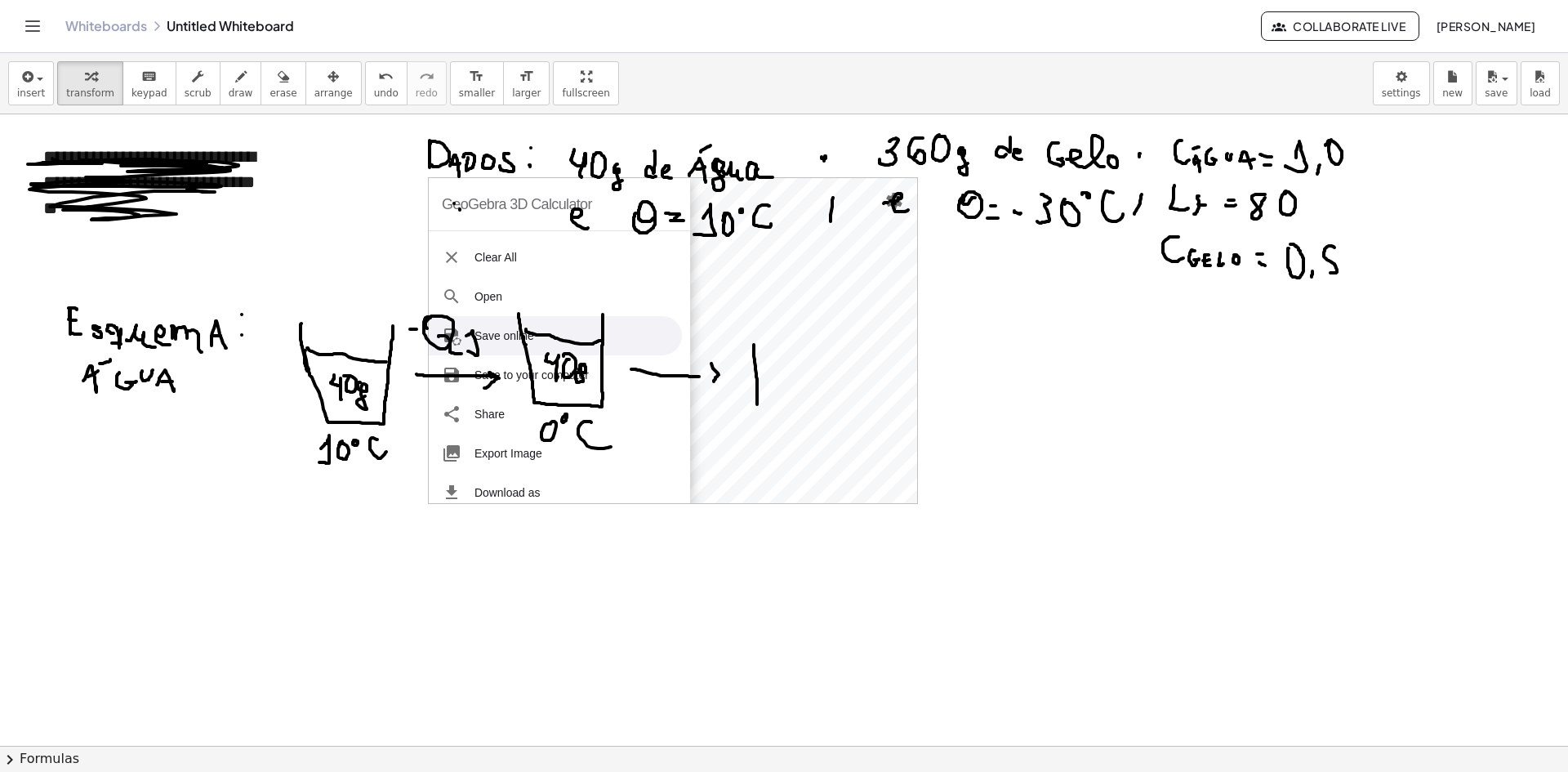
scroll to position [200, 0]
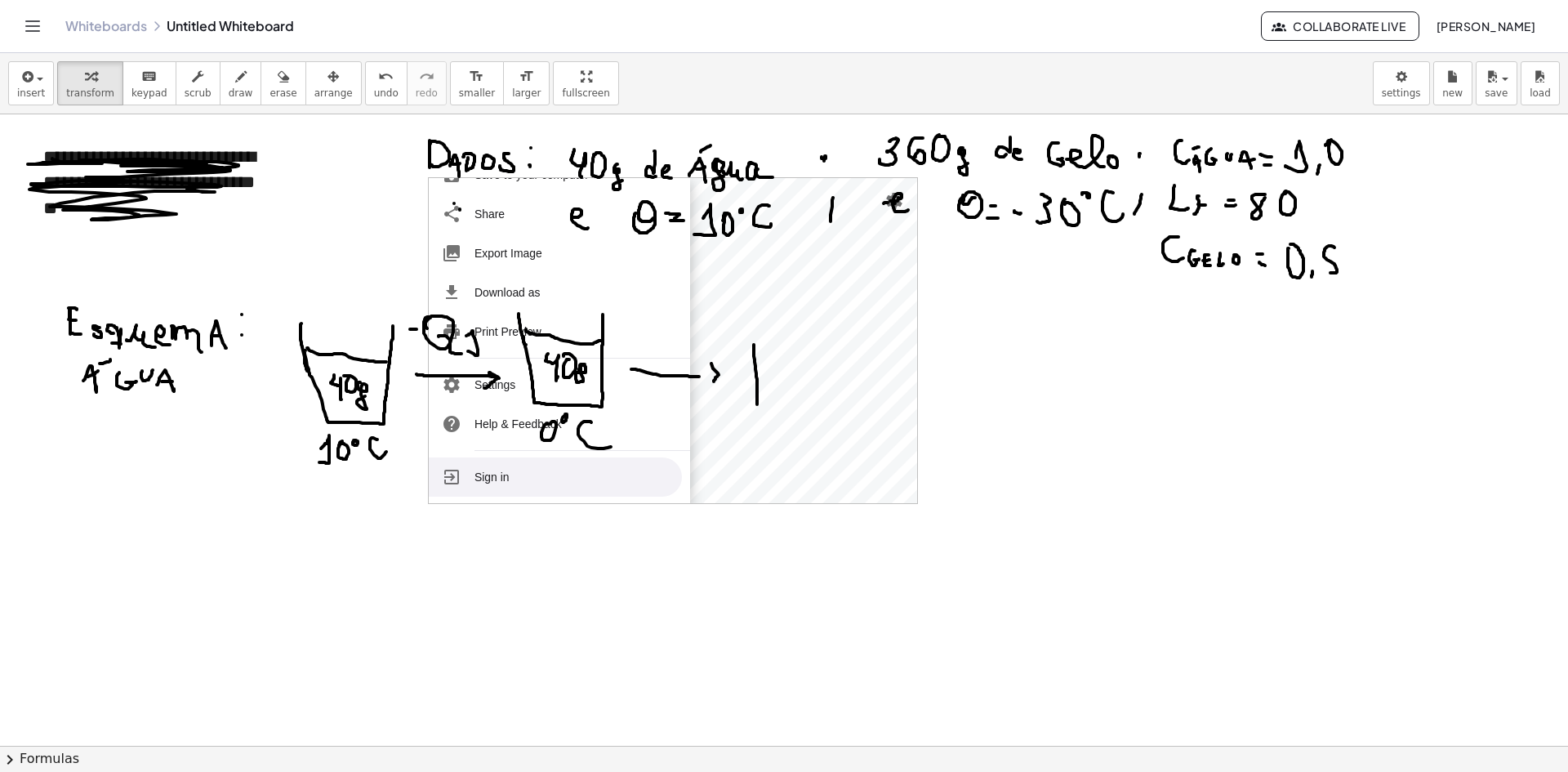
click at [502, 471] on li "Sign in" at bounding box center [556, 477] width 253 height 39
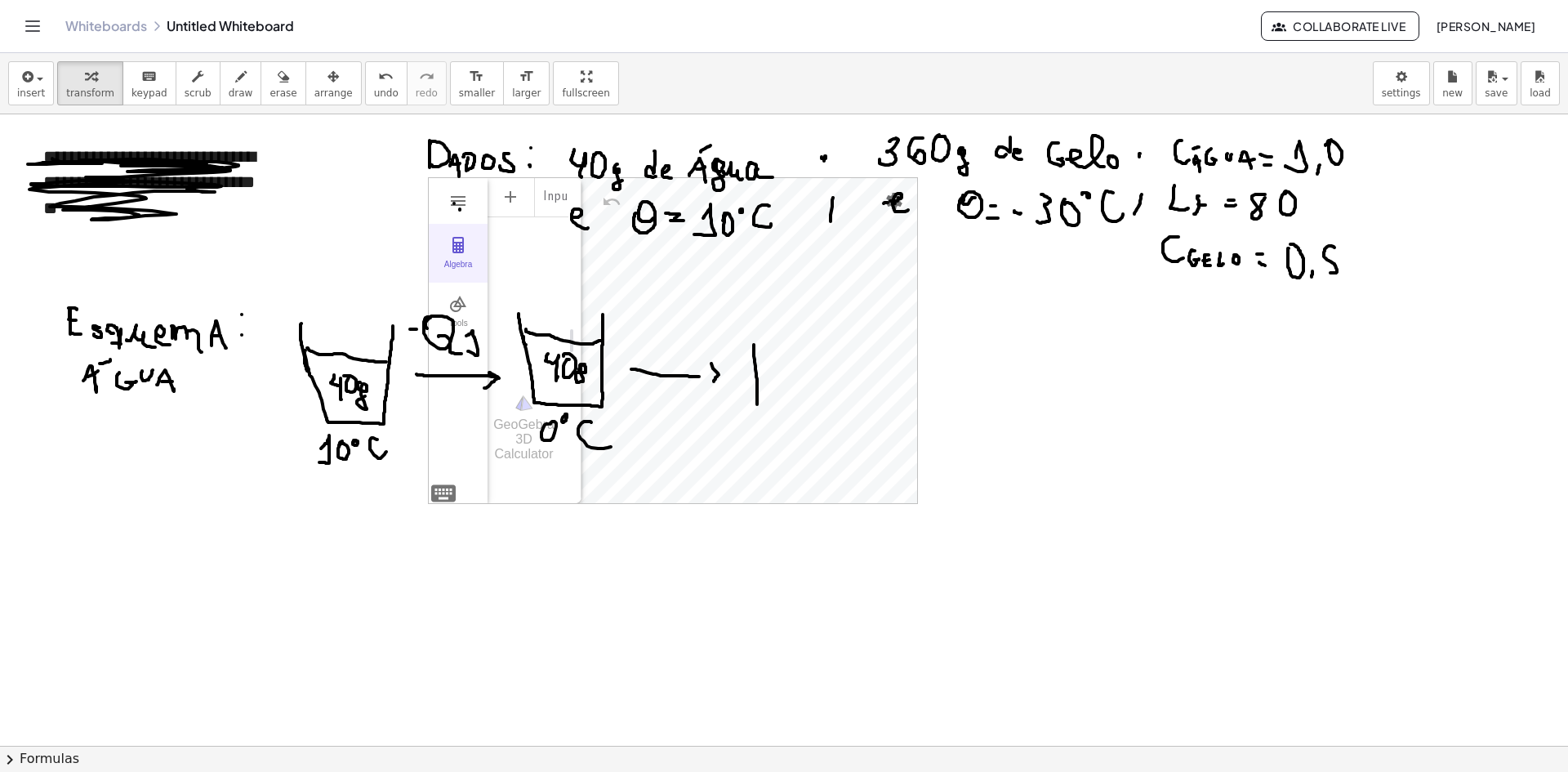
click at [473, 262] on div "Algebra" at bounding box center [458, 271] width 53 height 23
click at [464, 218] on div "Algebra Tools" at bounding box center [458, 341] width 59 height 325
click at [893, 200] on img "Settings" at bounding box center [894, 201] width 20 height 20
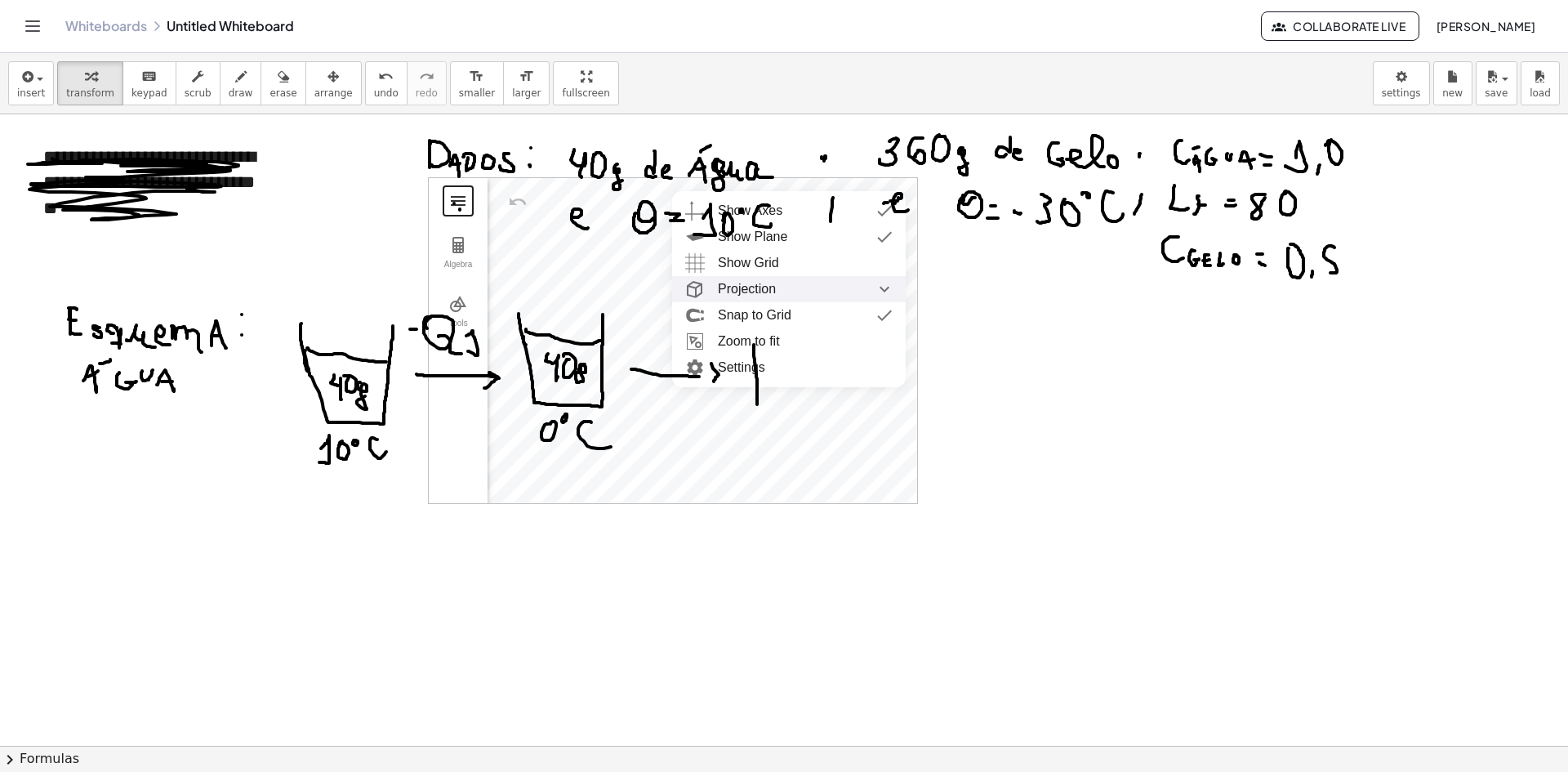
click at [445, 199] on button "3D Calculator" at bounding box center [458, 200] width 29 height 29
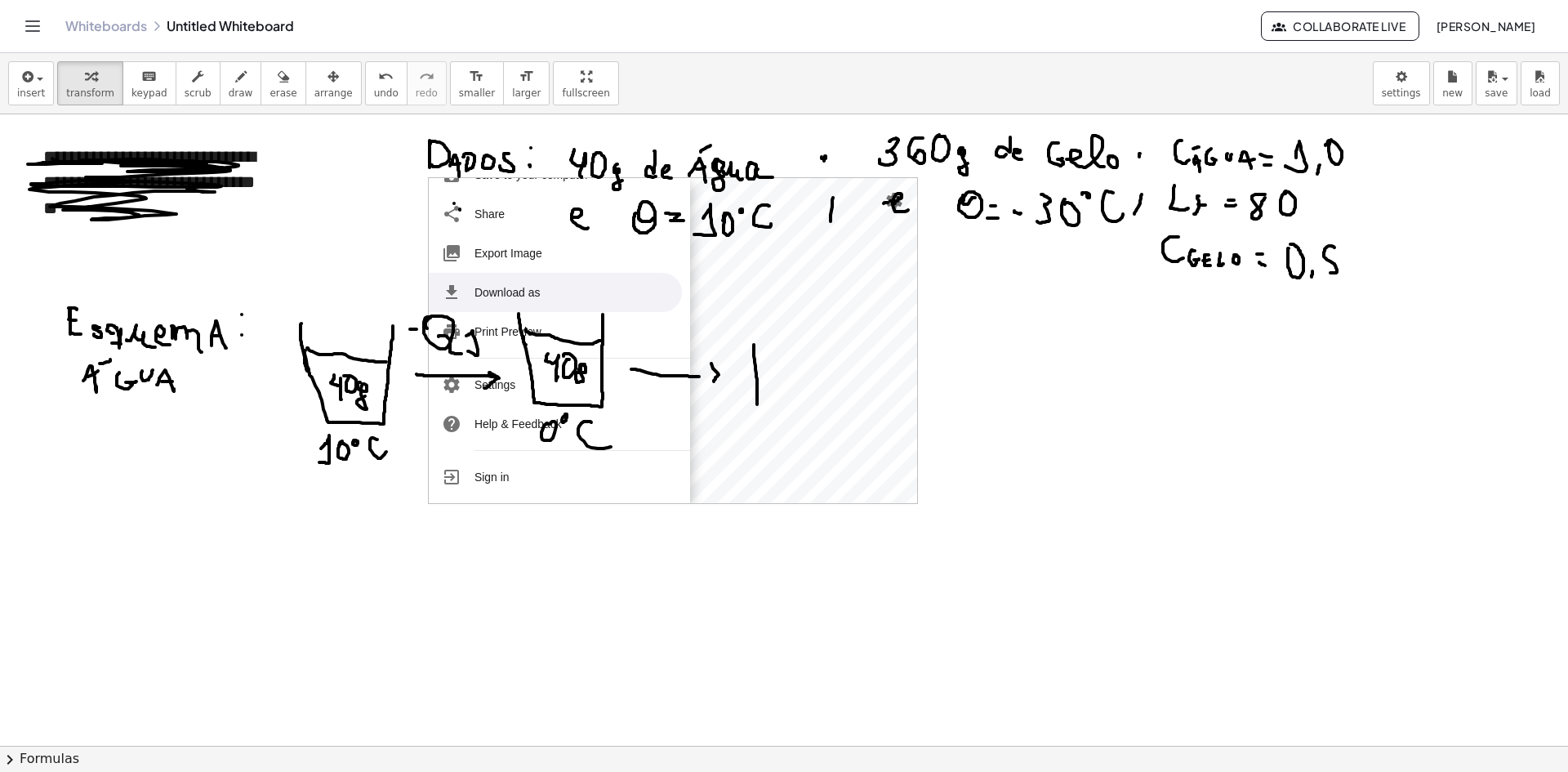
scroll to position [0, 0]
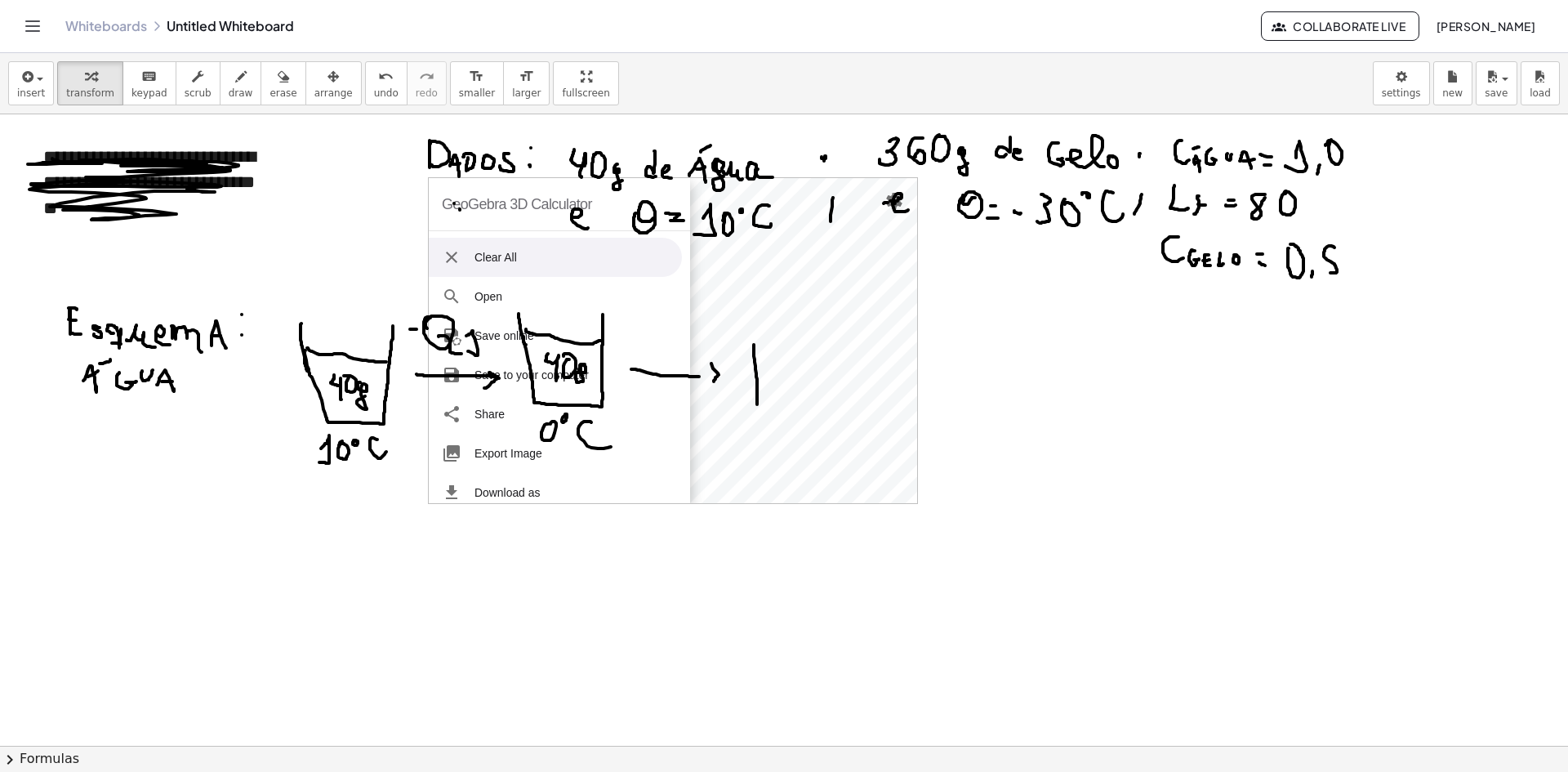
click at [477, 253] on li "Clear All" at bounding box center [556, 257] width 253 height 39
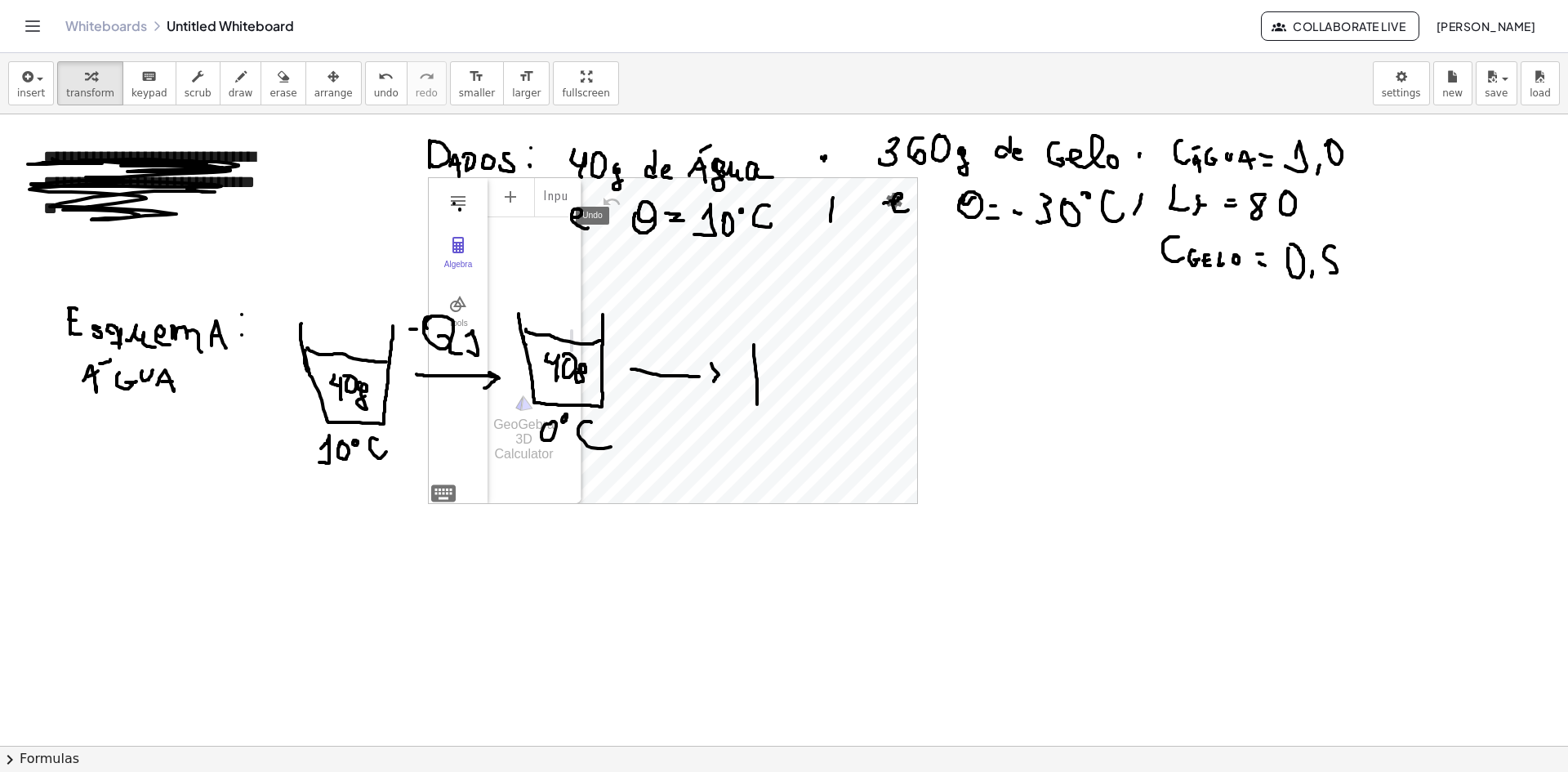
click at [608, 201] on img "Undo" at bounding box center [612, 202] width 20 height 20
drag, startPoint x: 514, startPoint y: 433, endPoint x: 516, endPoint y: 459, distance: 26.1
click at [516, 459] on div "GeoGebra 3D Calculator" at bounding box center [524, 439] width 72 height 44
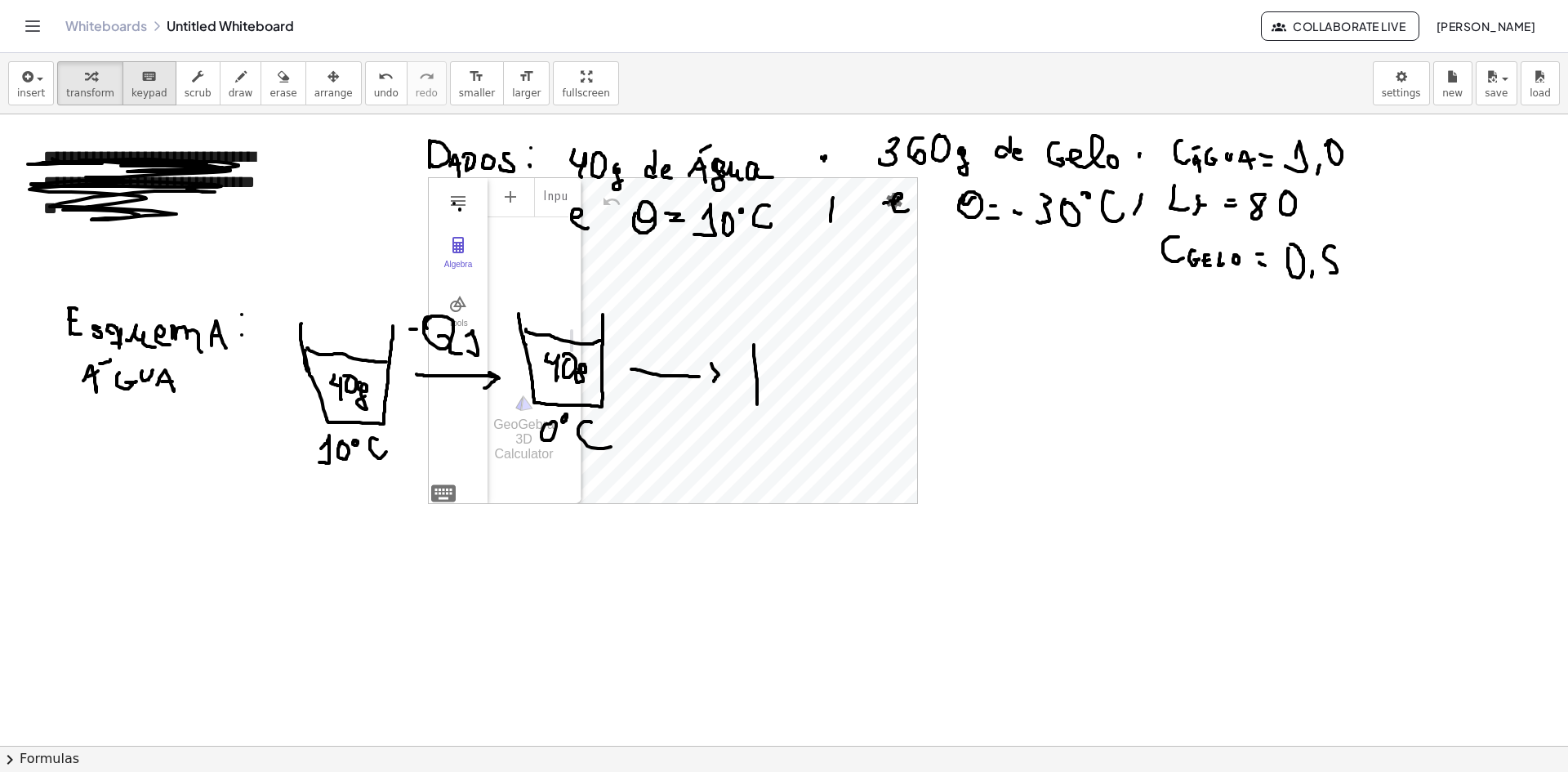
click at [142, 83] on icon "keyboard" at bounding box center [149, 76] width 16 height 20
click at [102, 83] on div "button" at bounding box center [90, 76] width 48 height 20
click at [41, 72] on button "insert" at bounding box center [31, 83] width 46 height 44
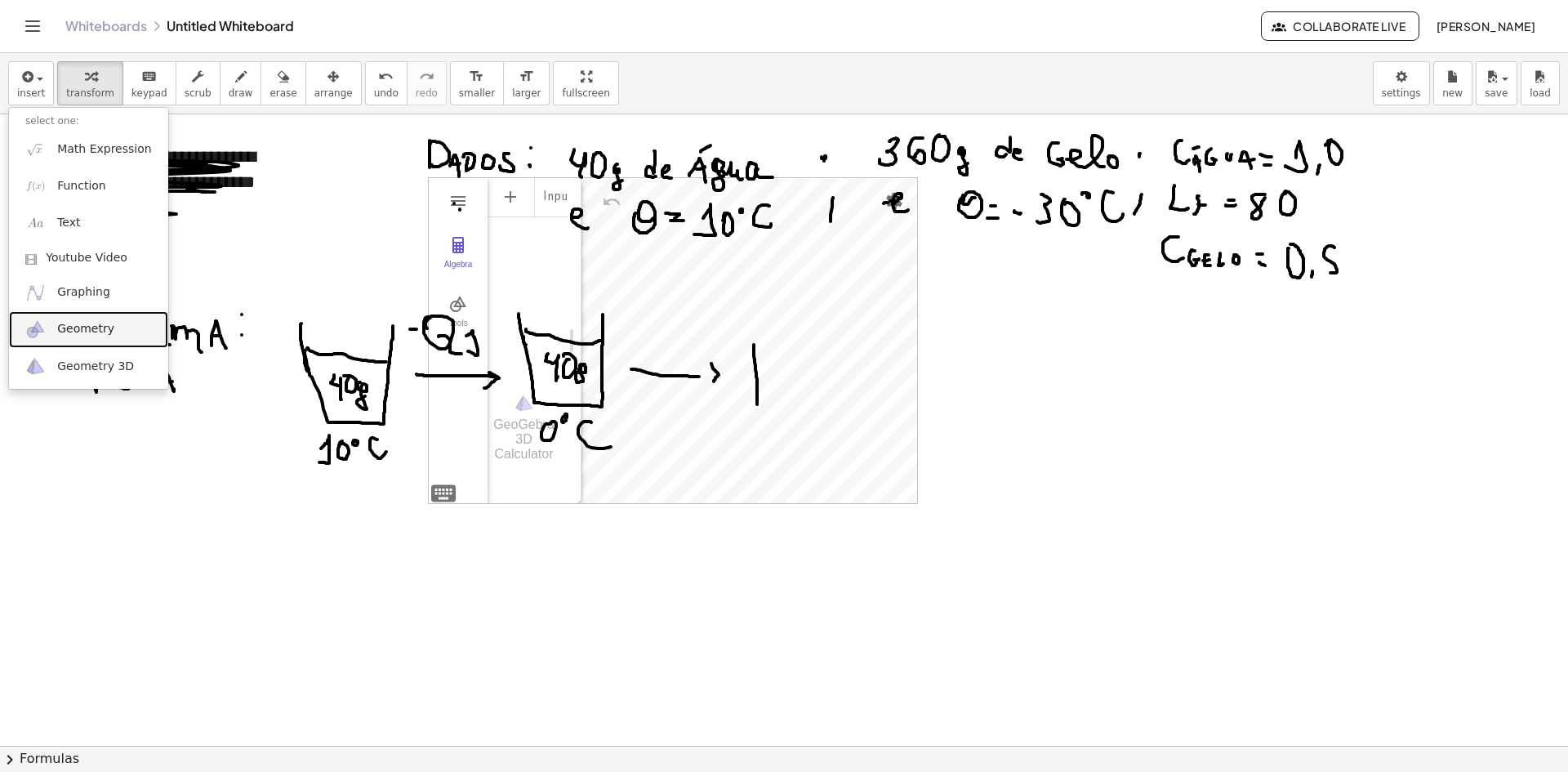
click at [103, 318] on link "Geometry" at bounding box center [89, 329] width 160 height 37
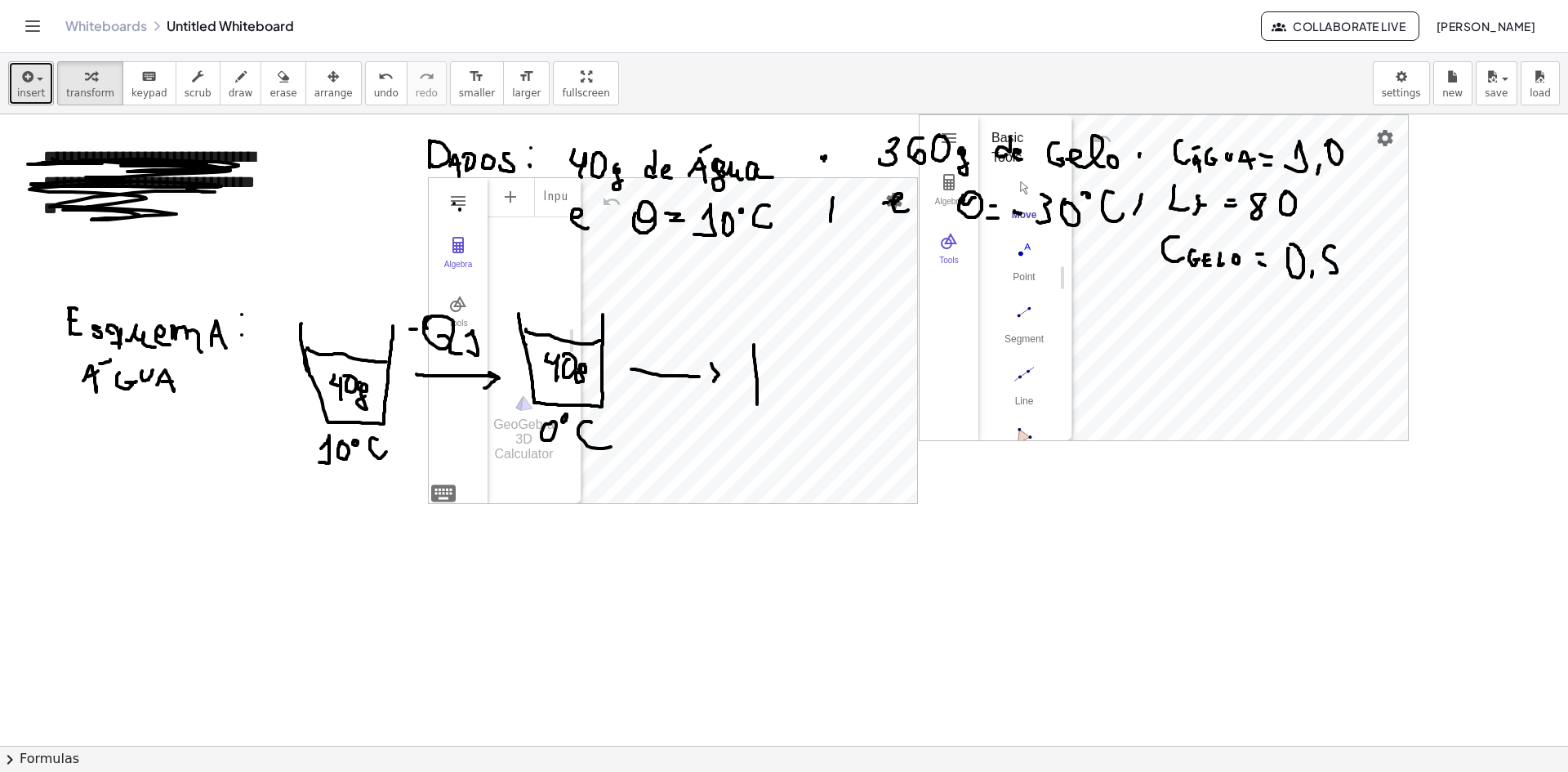
click at [37, 80] on span "button" at bounding box center [39, 79] width 7 height 3
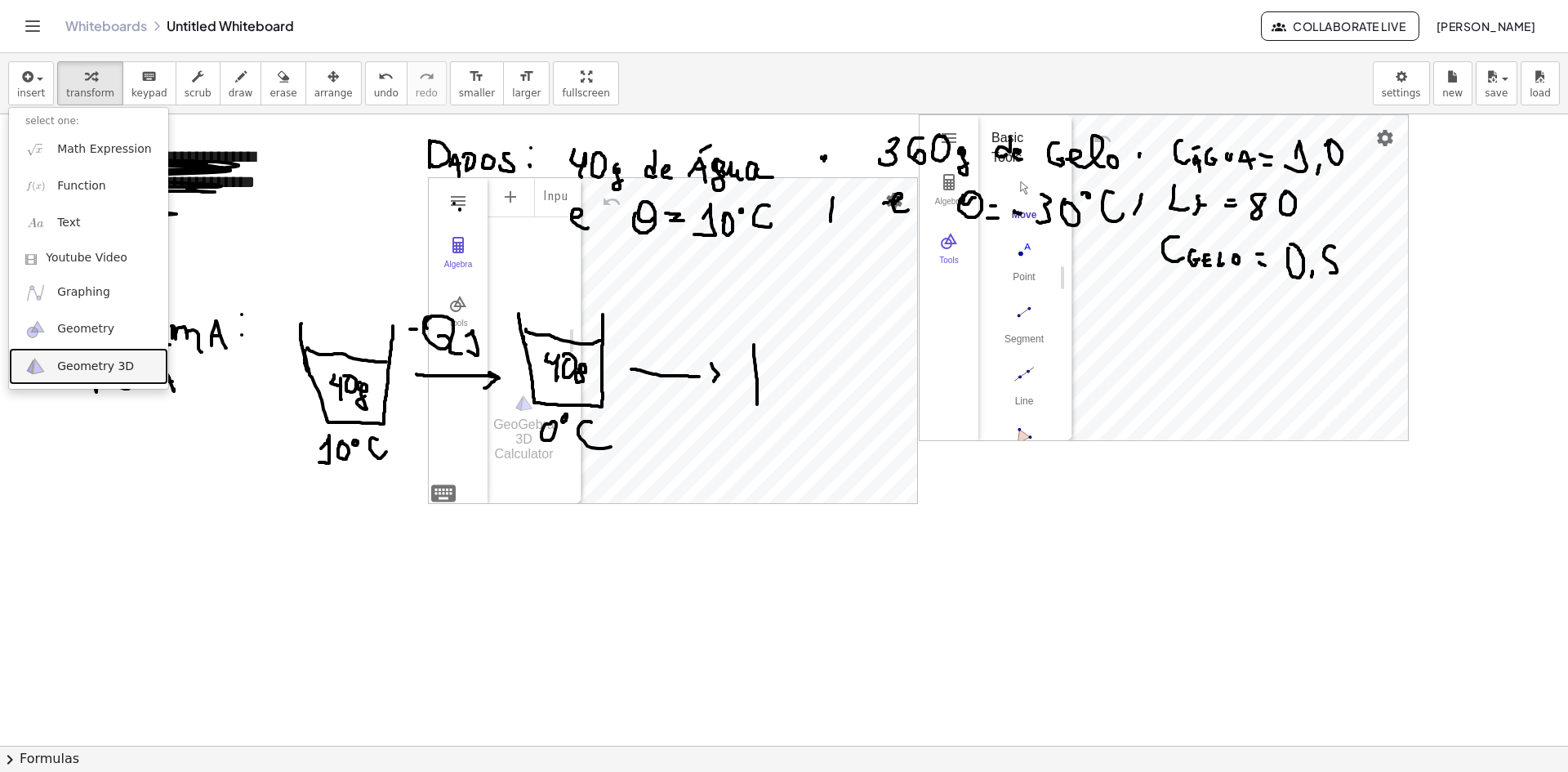
click at [89, 354] on link "Geometry 3D" at bounding box center [89, 366] width 160 height 37
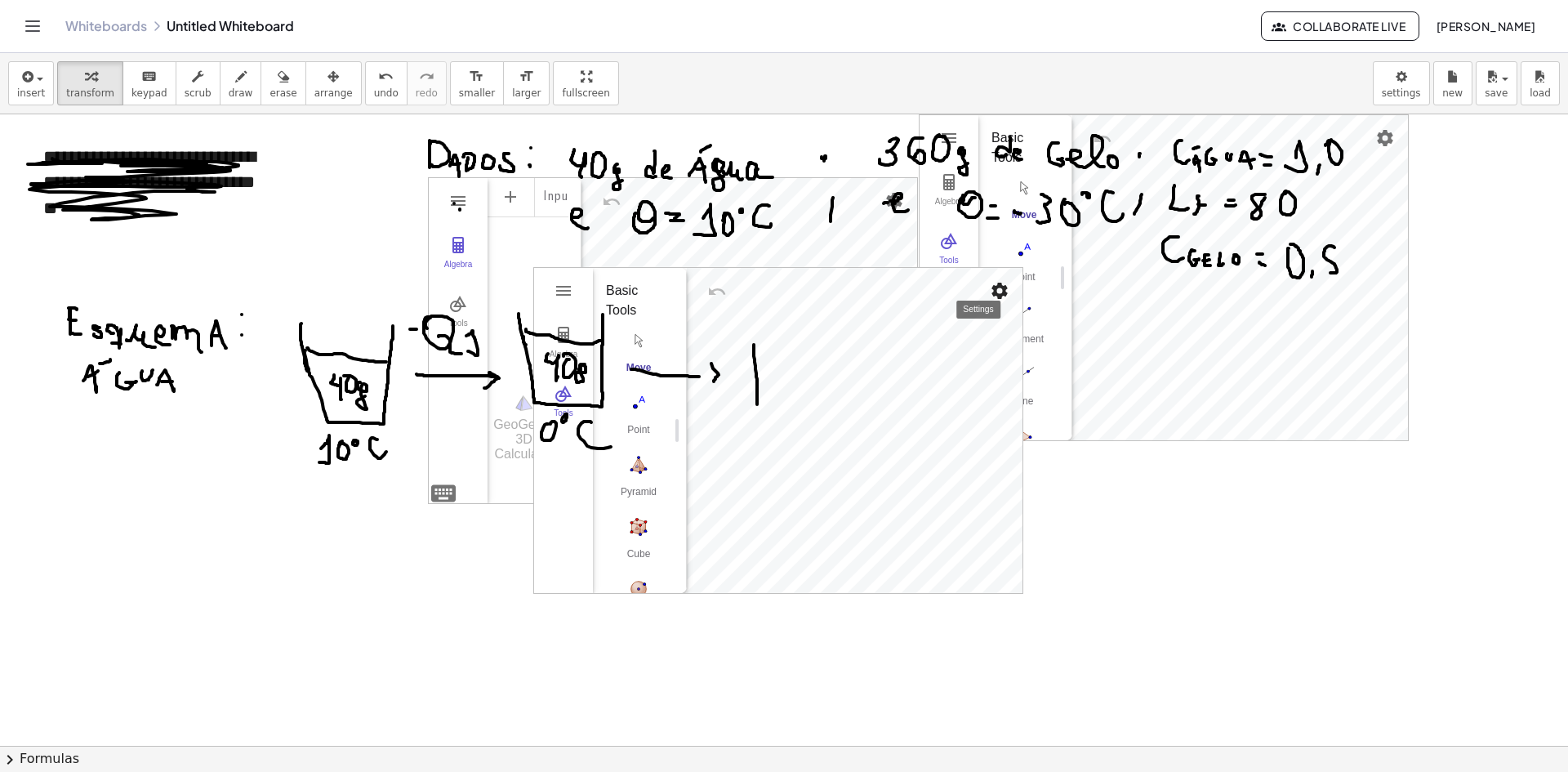
click at [999, 292] on img "Settings" at bounding box center [999, 290] width 20 height 20
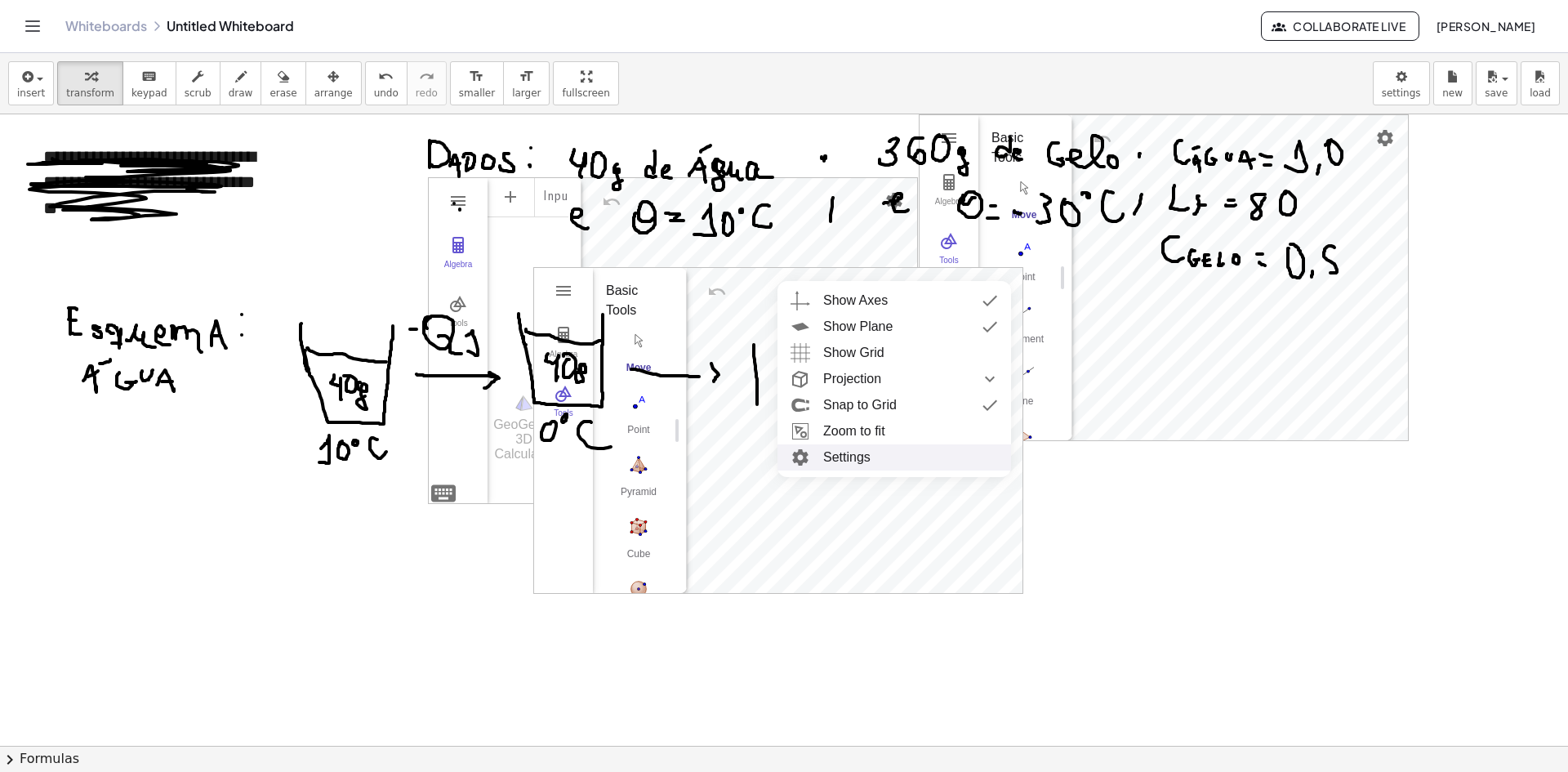
click at [850, 463] on li "Settings" at bounding box center [894, 458] width 234 height 26
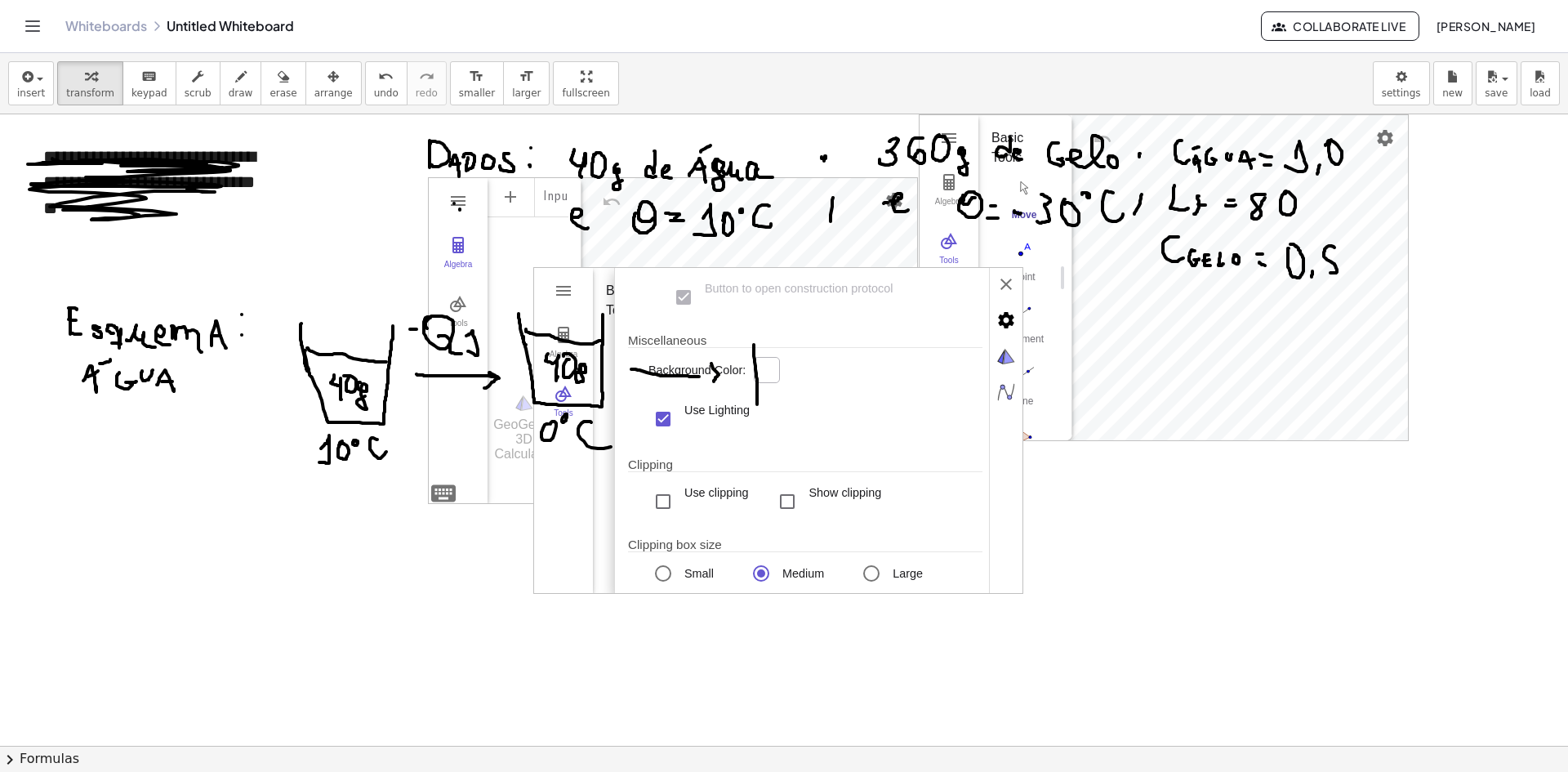
scroll to position [628, 0]
click at [993, 434] on div "Basic xAxis yAxis zAxis Grid Projection Dimensions x Min: ******** x Max: *****…" at bounding box center [818, 431] width 408 height 326
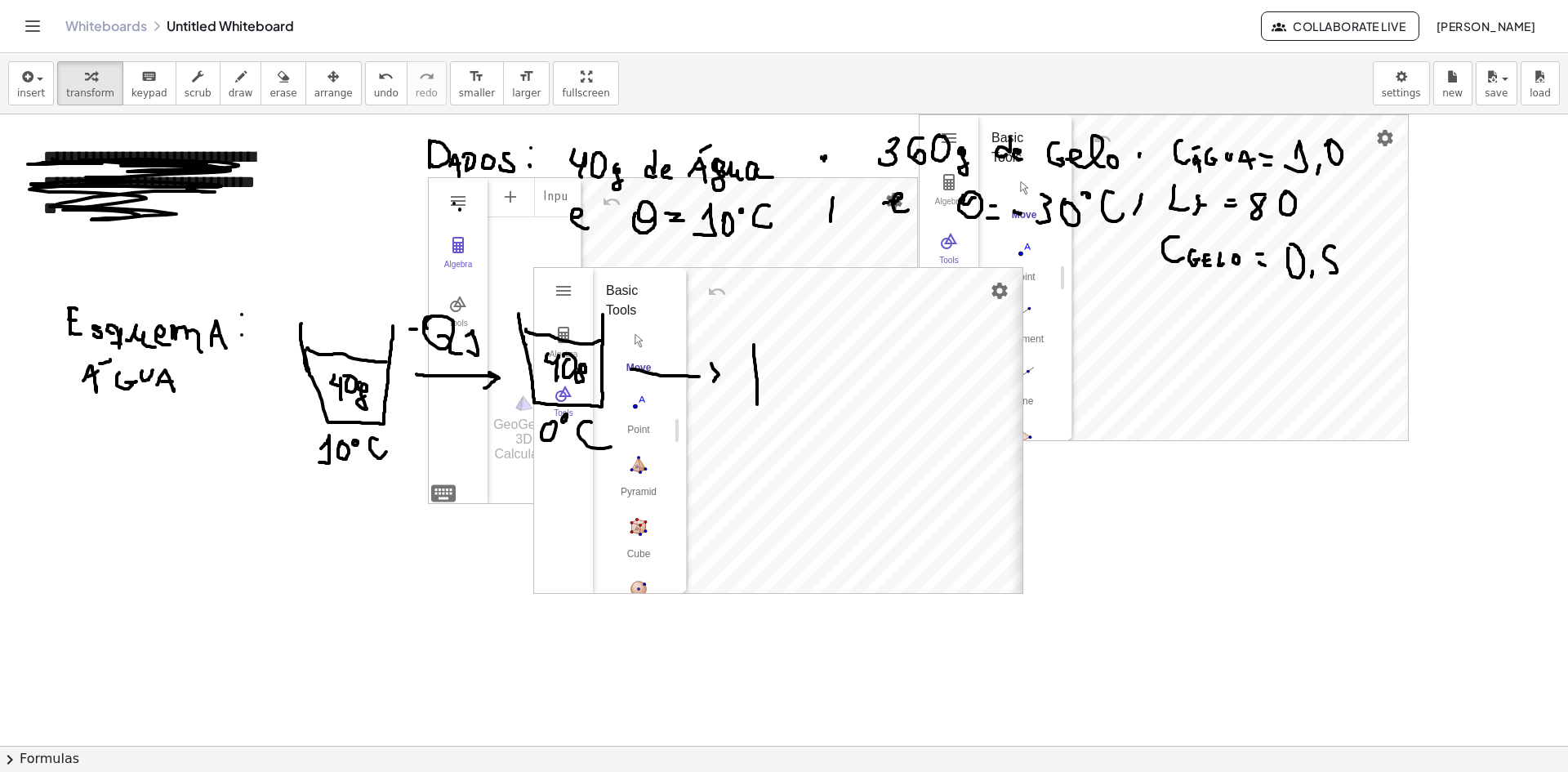
click at [1023, 287] on div "Basic xAxis yAxis zAxis Grid Projection Dimensions x Min: ******** x Max: *****…" at bounding box center [1226, 431] width 408 height 326
click at [562, 414] on div "Tools" at bounding box center [564, 419] width 53 height 23
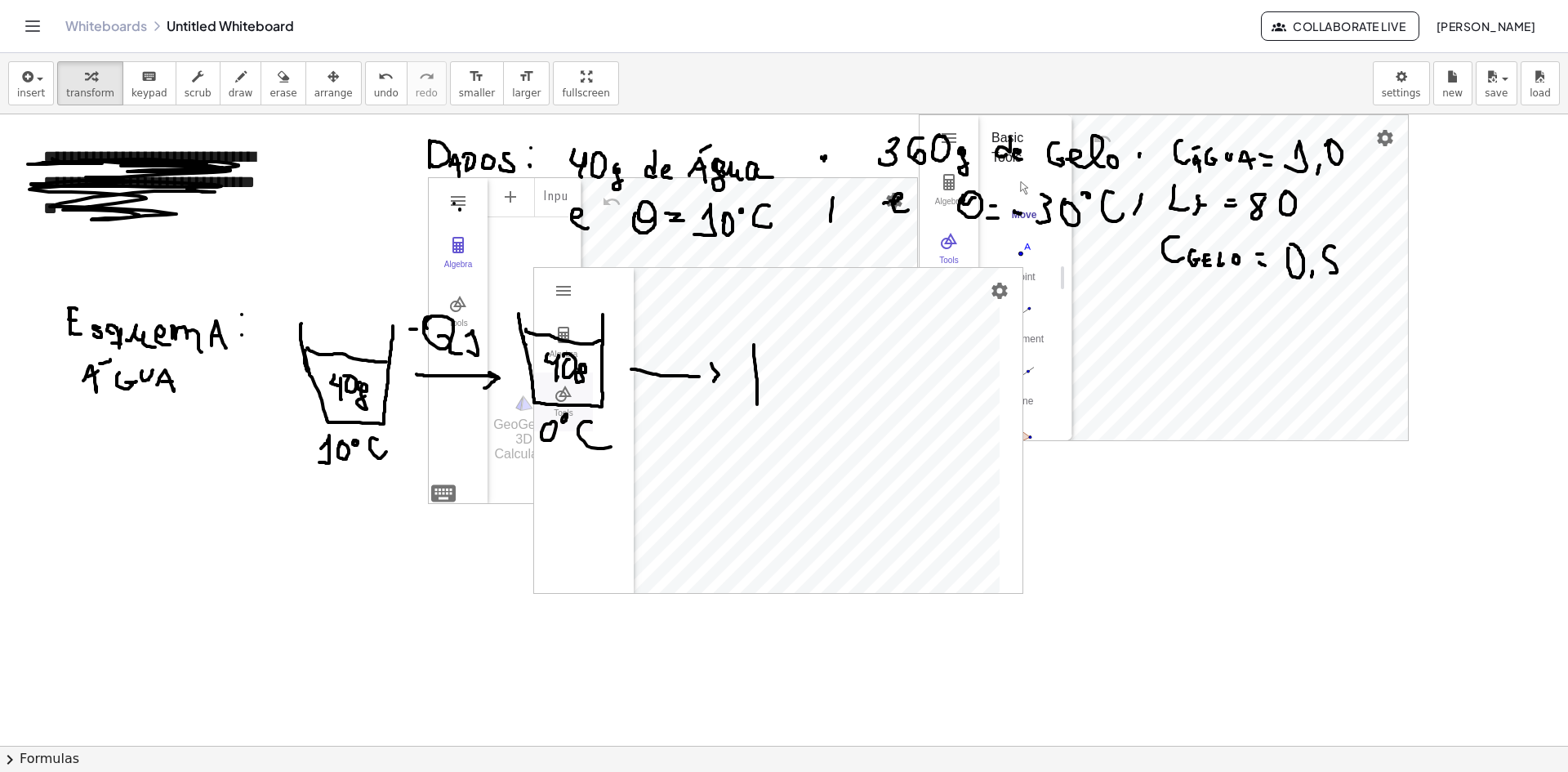
click at [562, 414] on div "Tools" at bounding box center [564, 419] width 53 height 23
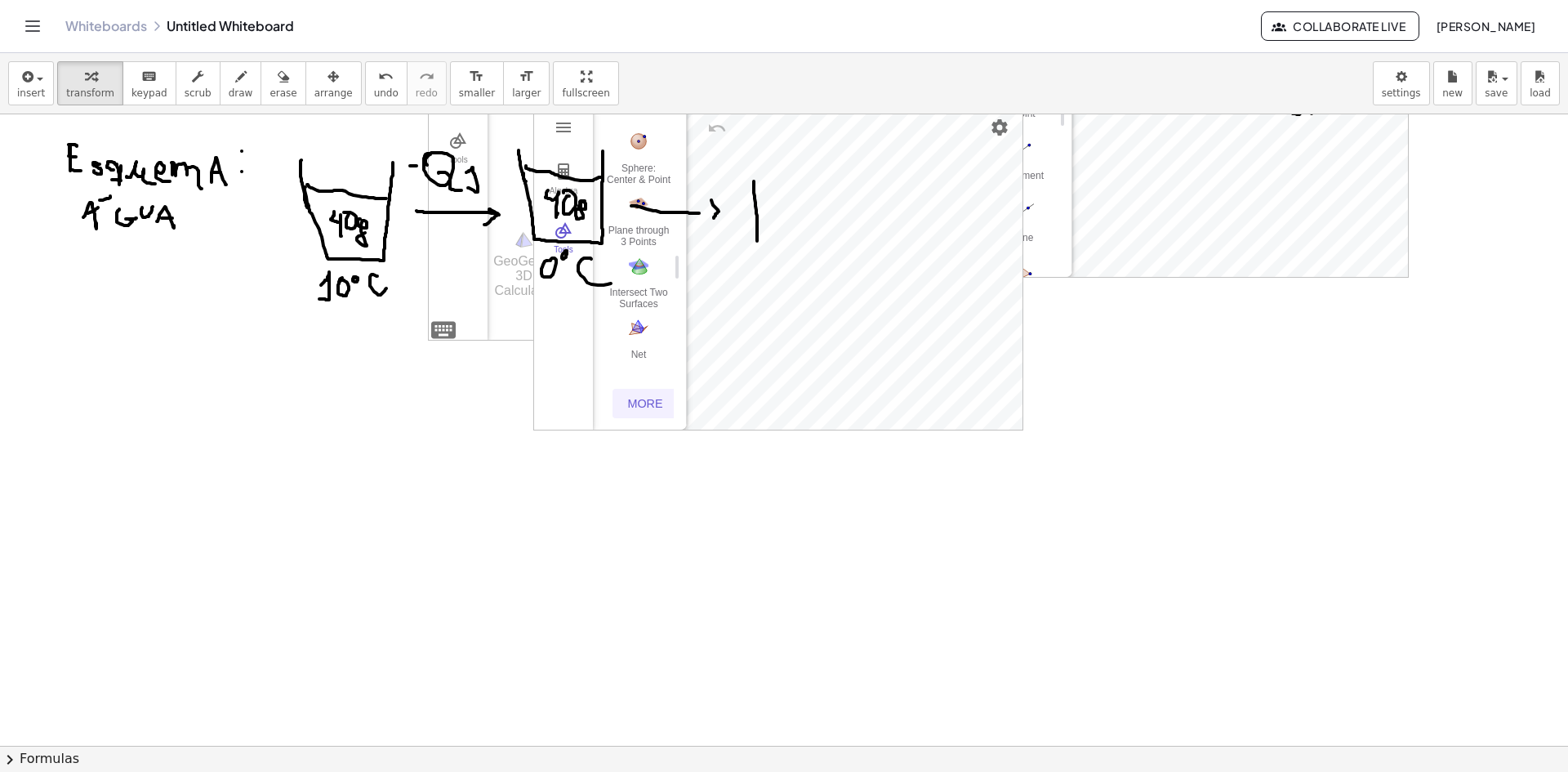
click at [647, 399] on div "More" at bounding box center [646, 403] width 53 height 13
click at [652, 402] on button "Less" at bounding box center [646, 402] width 66 height 29
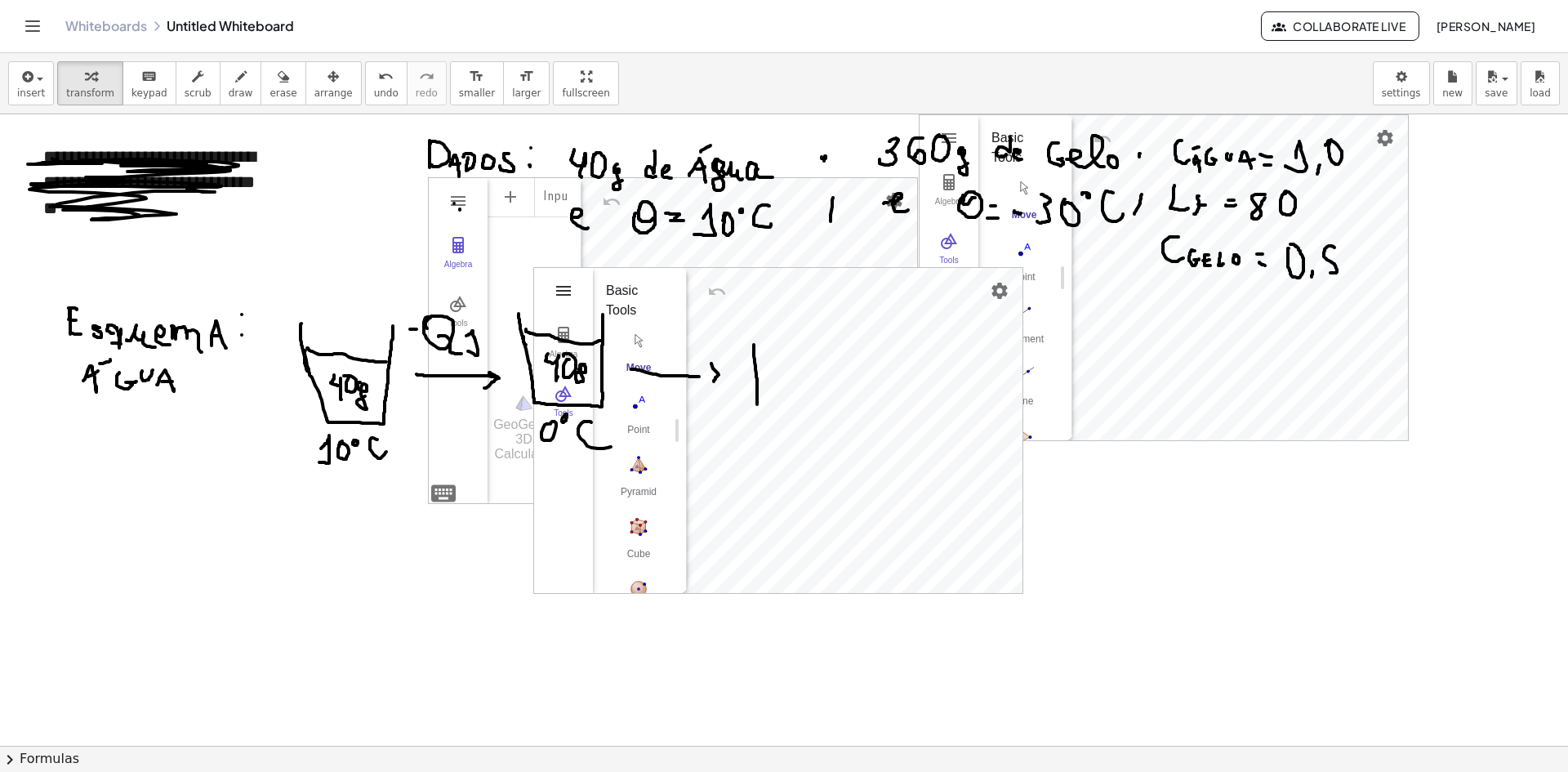
click at [557, 293] on img "3D Calculator" at bounding box center [563, 290] width 20 height 20
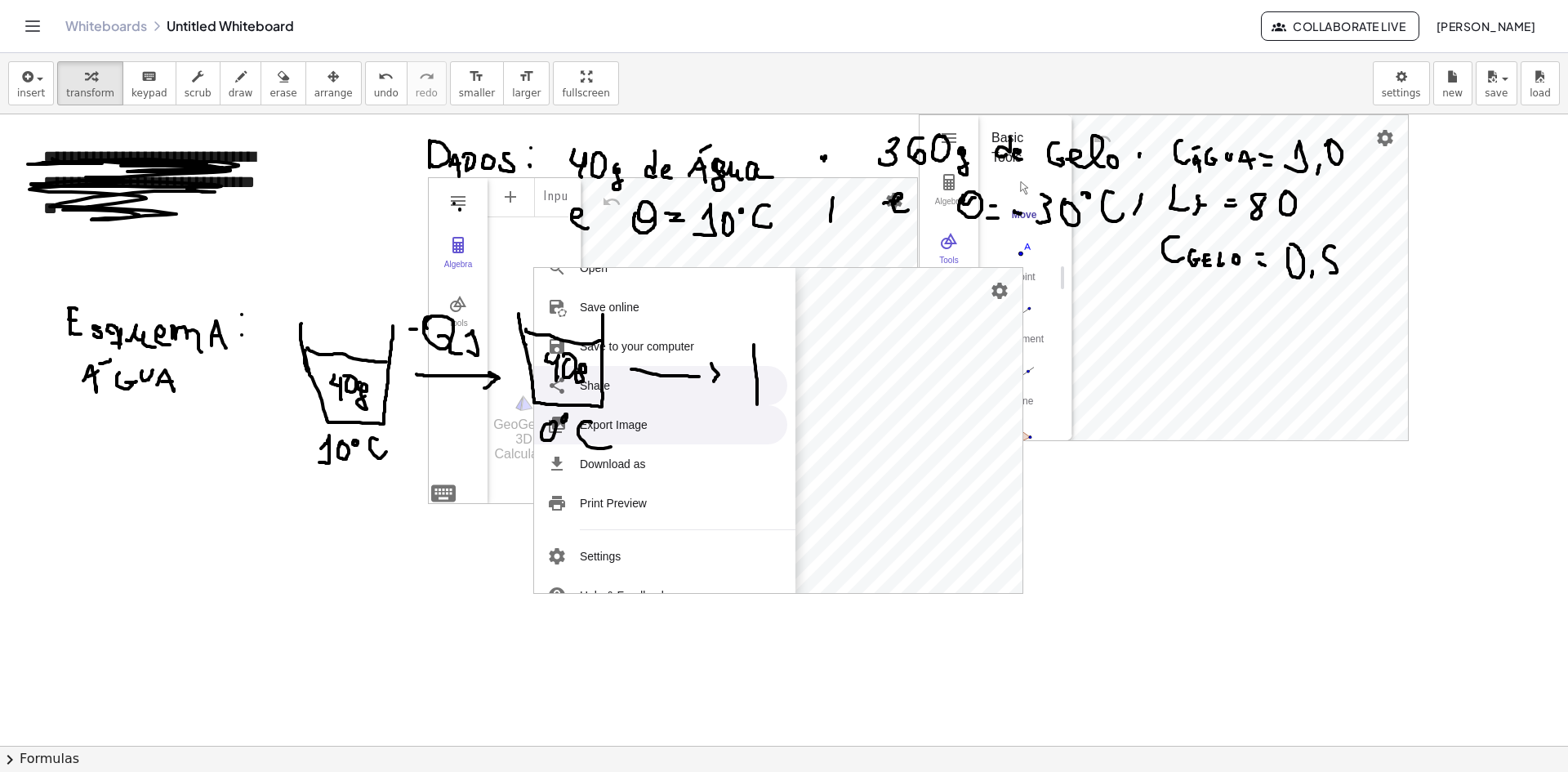
scroll to position [37, 0]
click at [592, 382] on li "Save online" at bounding box center [661, 388] width 253 height 39
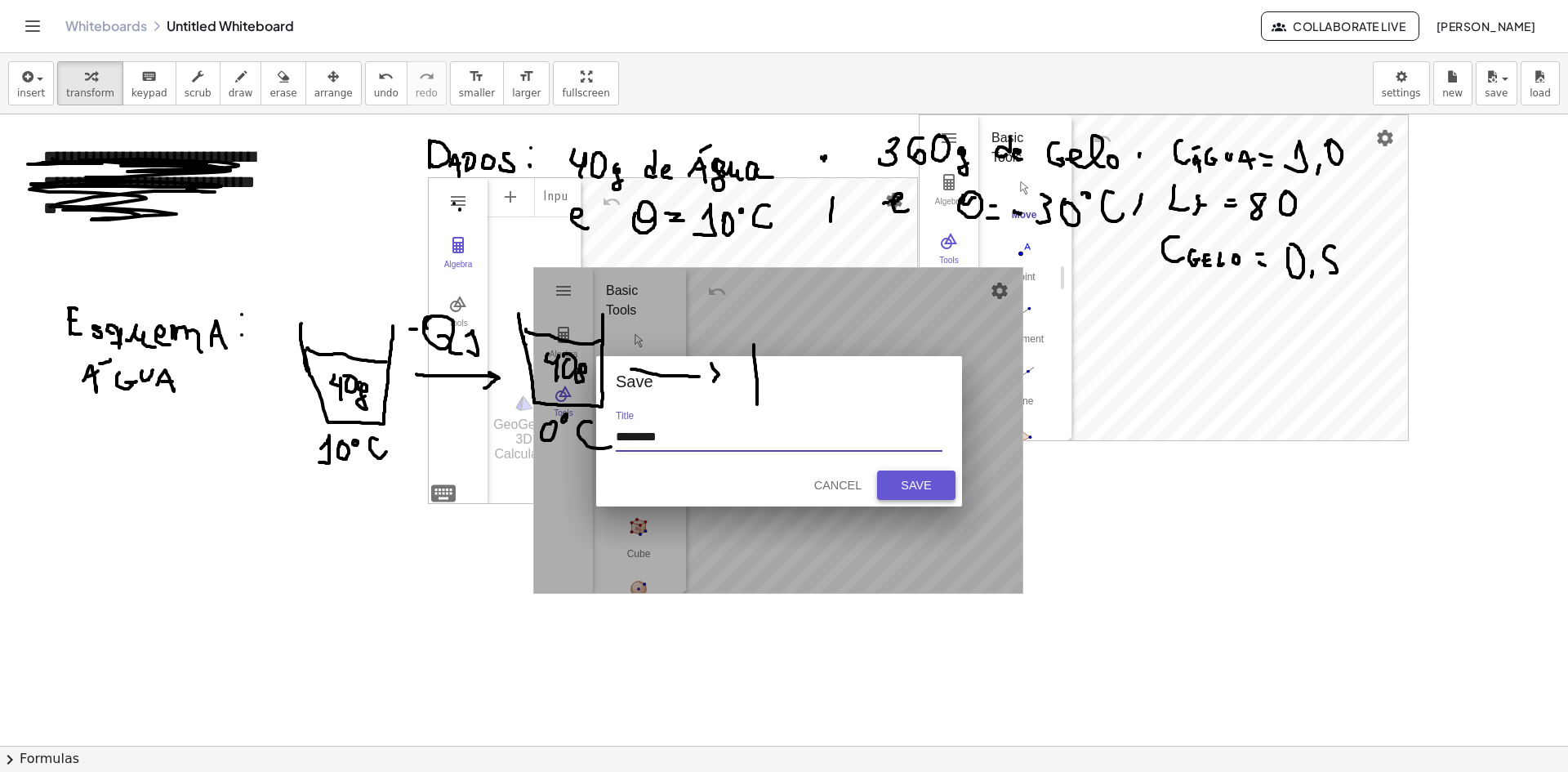
click at [920, 476] on button "Save" at bounding box center [917, 484] width 79 height 29
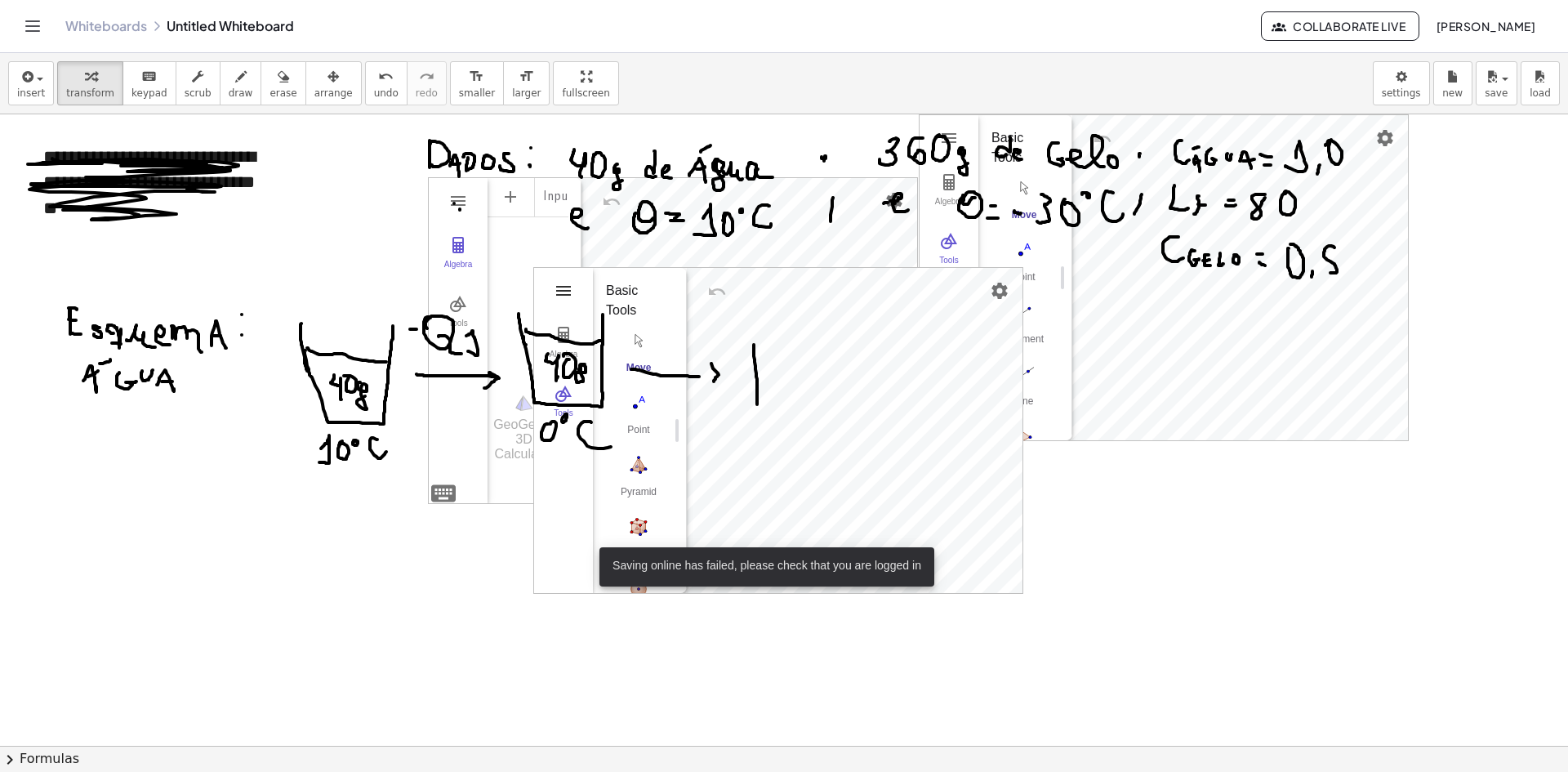
click at [558, 287] on img "3D Calculator" at bounding box center [563, 290] width 20 height 20
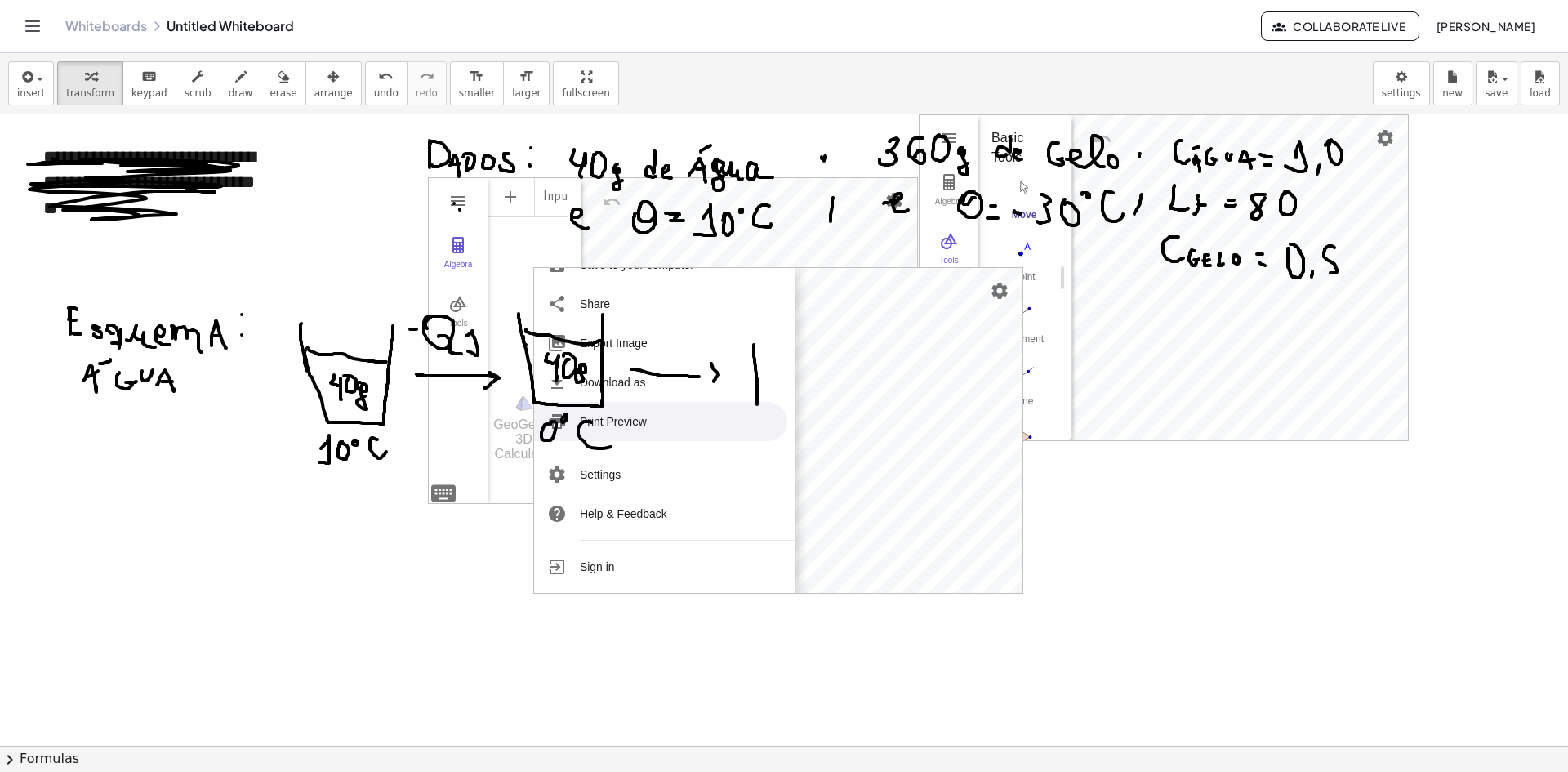
scroll to position [0, 0]
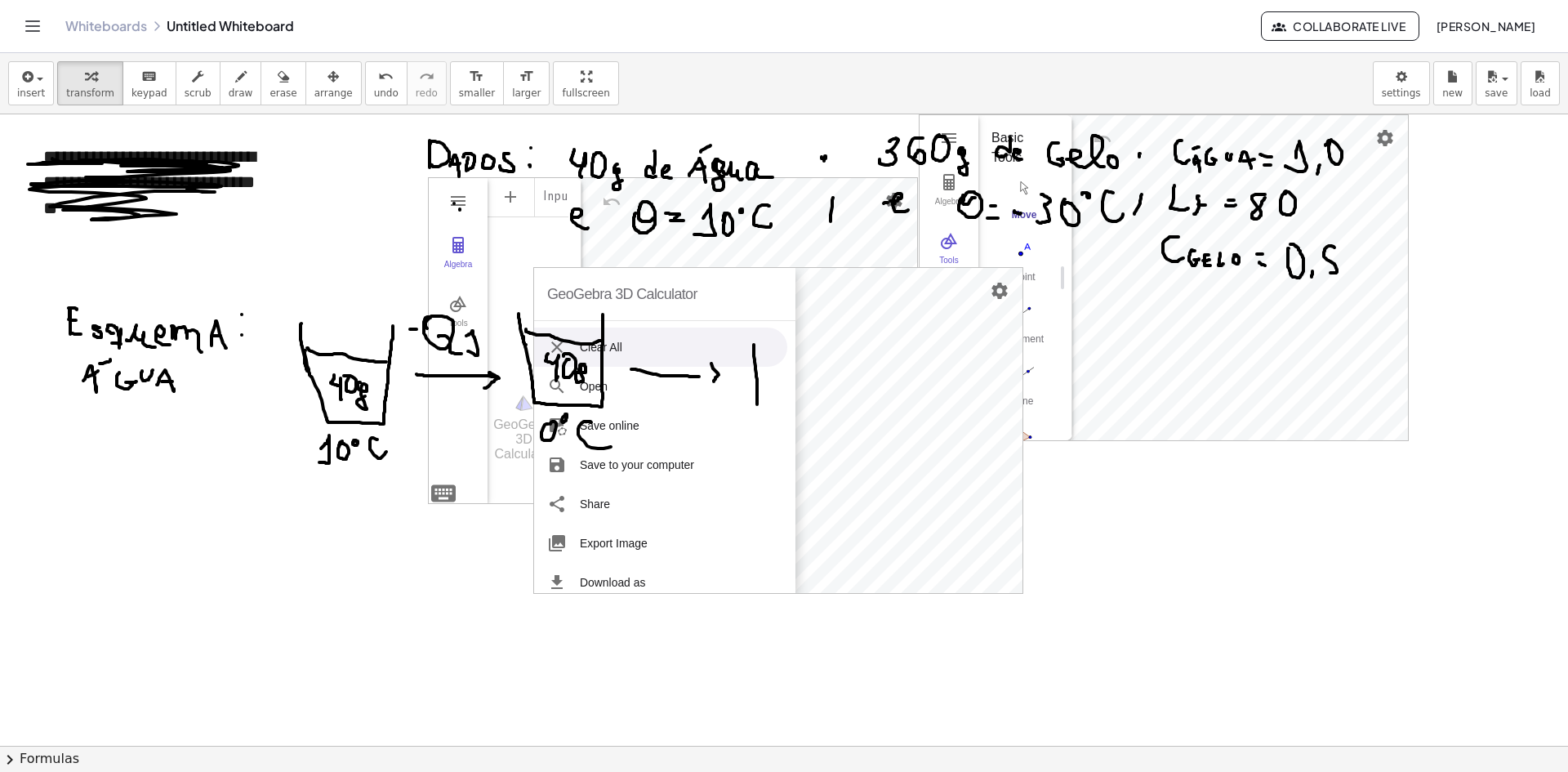
click at [609, 356] on li "Clear All" at bounding box center [661, 347] width 253 height 39
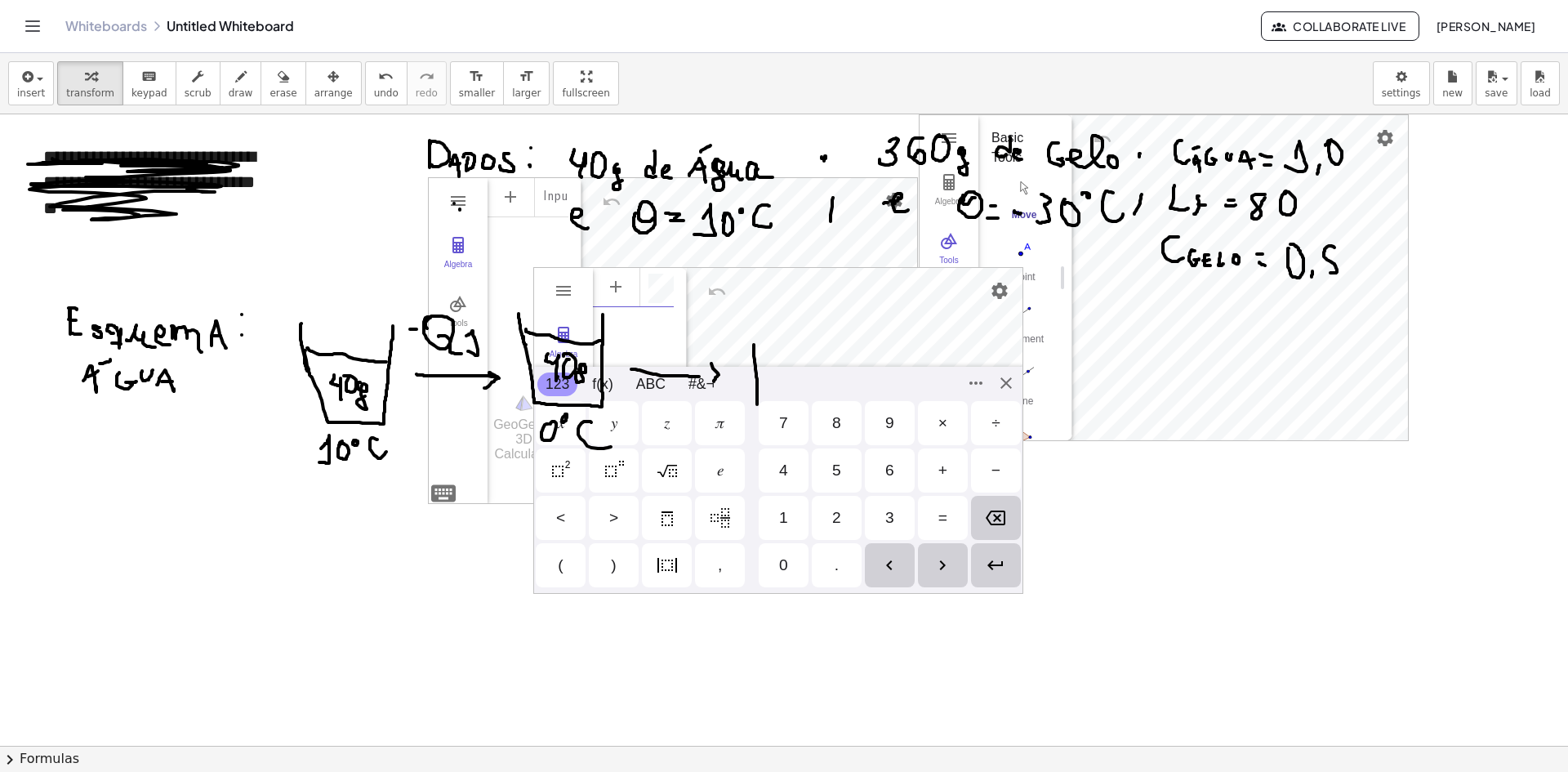
scroll to position [9, 0]
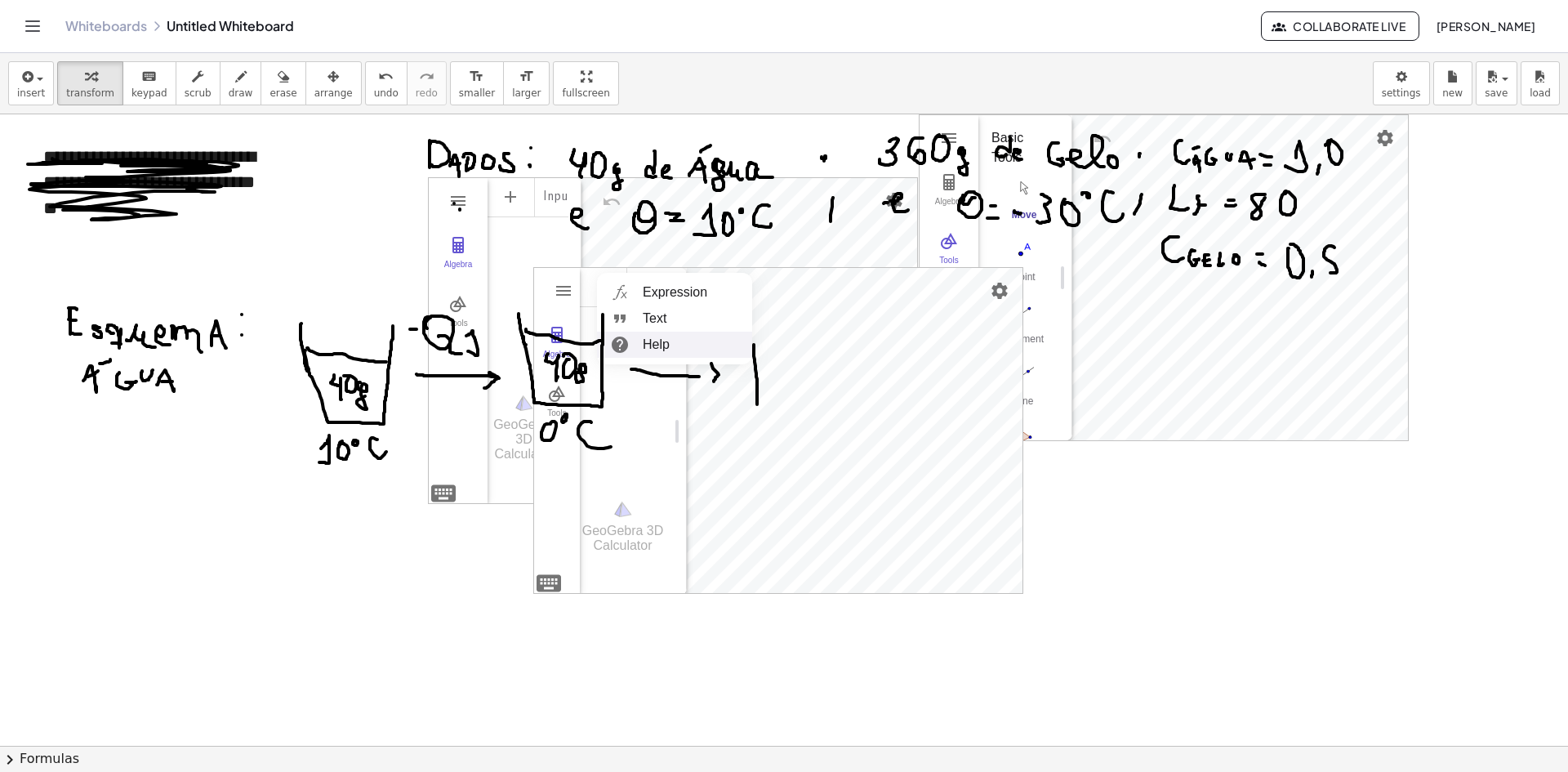
click at [629, 408] on div "Input…" at bounding box center [627, 371] width 94 height 209
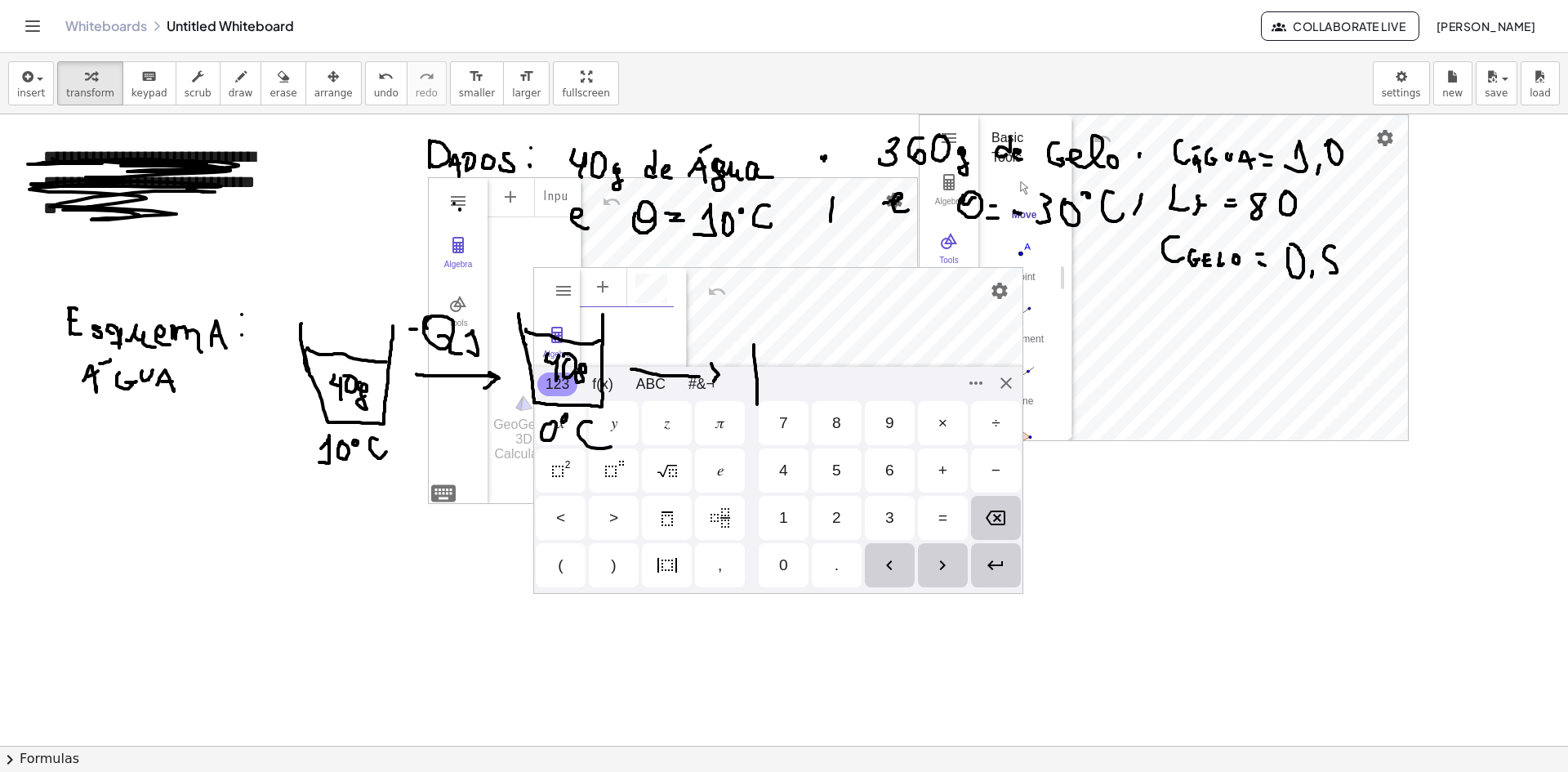
click at [552, 581] on div "GeoGebra 3D Calculator Clear All Open Save online Save to your computer Share E…" at bounding box center [778, 431] width 490 height 326
click at [552, 577] on div "(" at bounding box center [560, 565] width 50 height 44
click at [998, 386] on div "GeoGebra 3D Calculator Clear All Open Save online Save to your computer Share E…" at bounding box center [778, 431] width 490 height 326
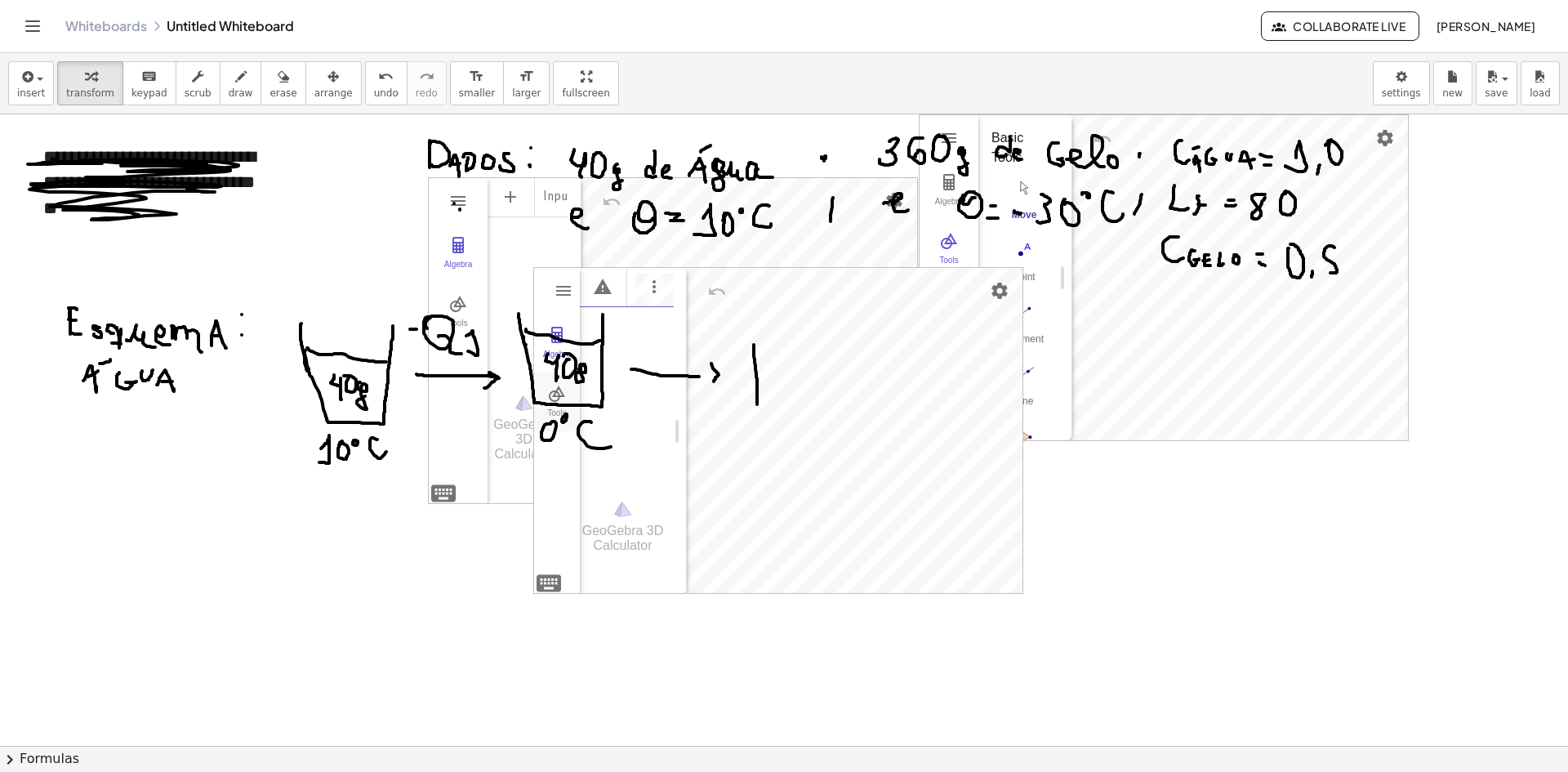
click at [562, 424] on div "Tools" at bounding box center [557, 419] width 39 height 23
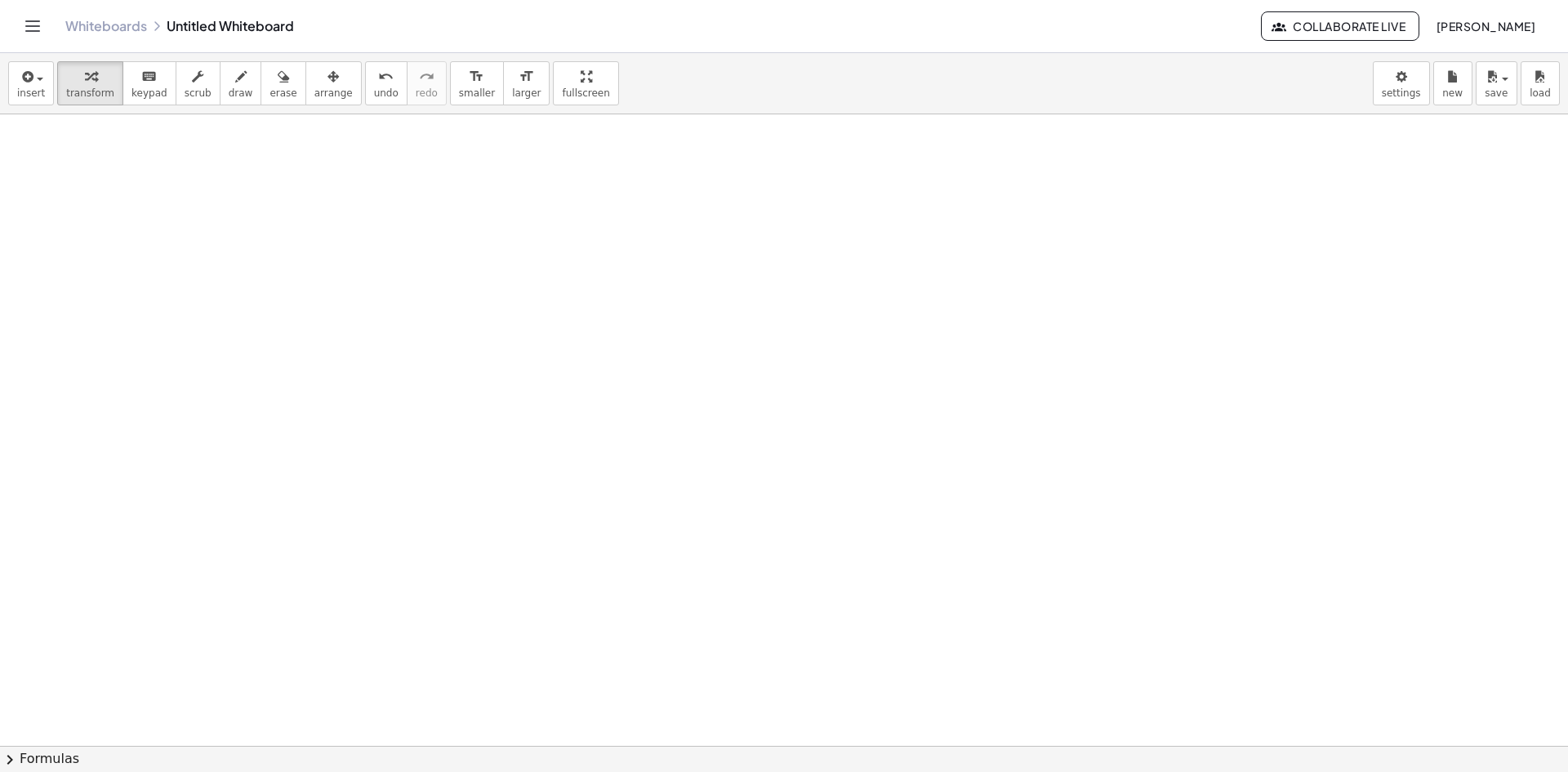
scroll to position [0, 0]
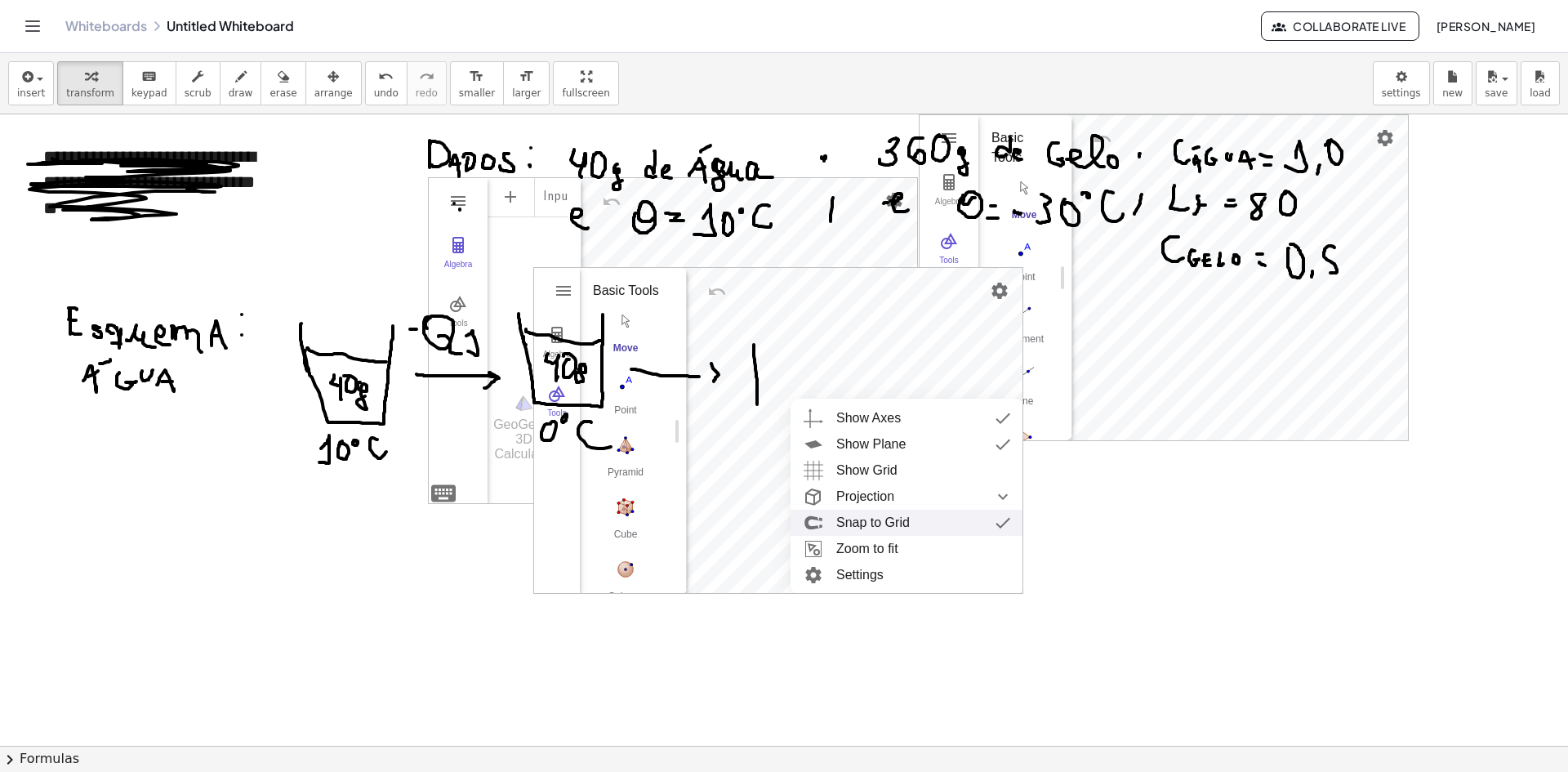
click at [848, 516] on div "Snap to Grid" at bounding box center [873, 522] width 73 height 26
click at [848, 523] on div "Snap to Grid" at bounding box center [830, 522] width 73 height 26
click at [850, 554] on li "Zoom to fit" at bounding box center [895, 549] width 234 height 26
click at [853, 587] on li "Settings" at bounding box center [907, 575] width 234 height 26
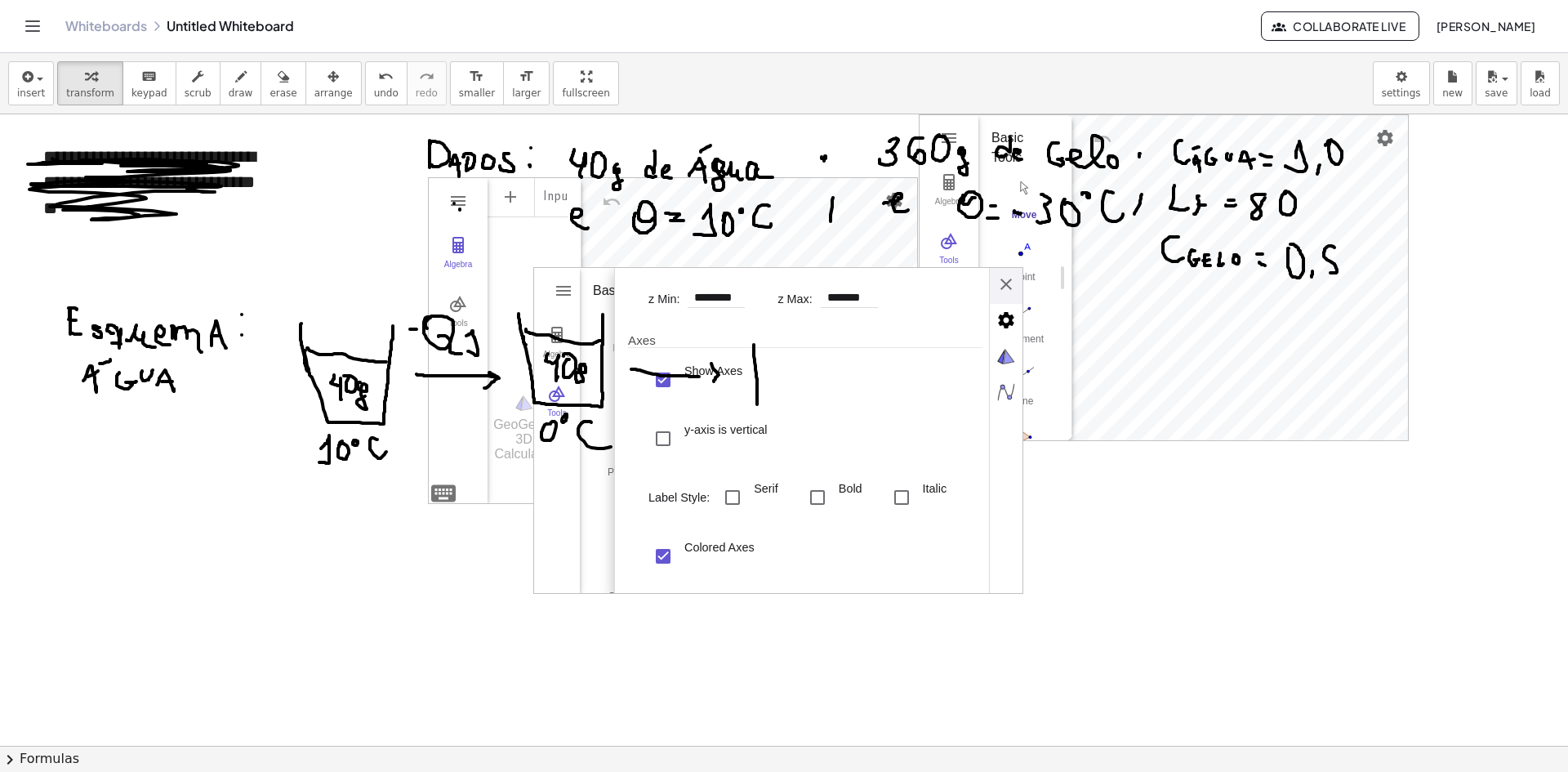
click at [968, 469] on div "Show Axes y-axis is vertical Label Style: Serif Bold Italic Colored Axes" at bounding box center [815, 468] width 334 height 227
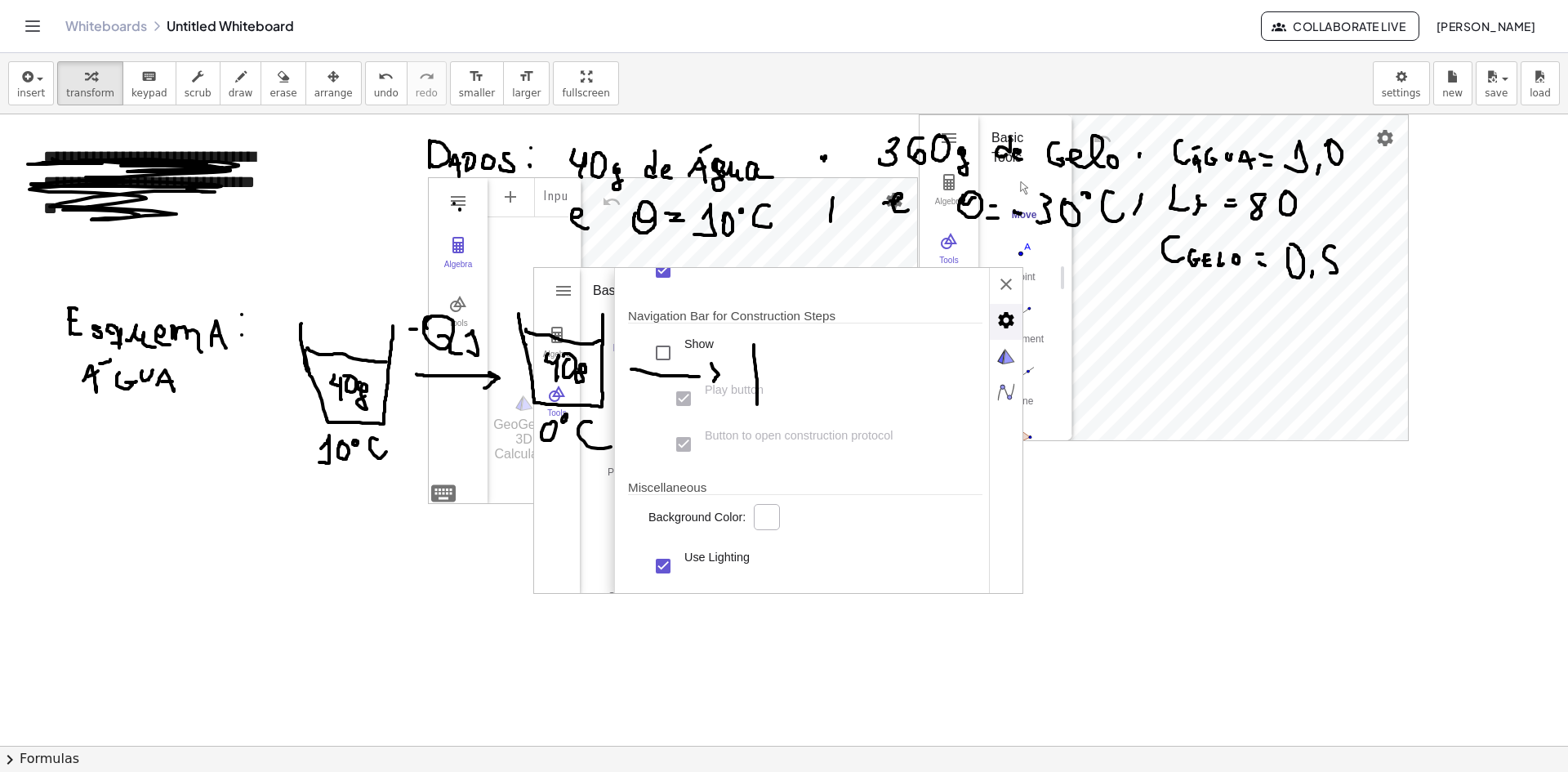
click at [1043, 425] on img "Polygon. Select all vertices, then first vertex again" at bounding box center [1025, 436] width 66 height 26
click at [1007, 459] on div "Basic xAxis yAxis zAxis Grid Projection Dimensions x Min: ******** x Max: *****…" at bounding box center [818, 431] width 408 height 326
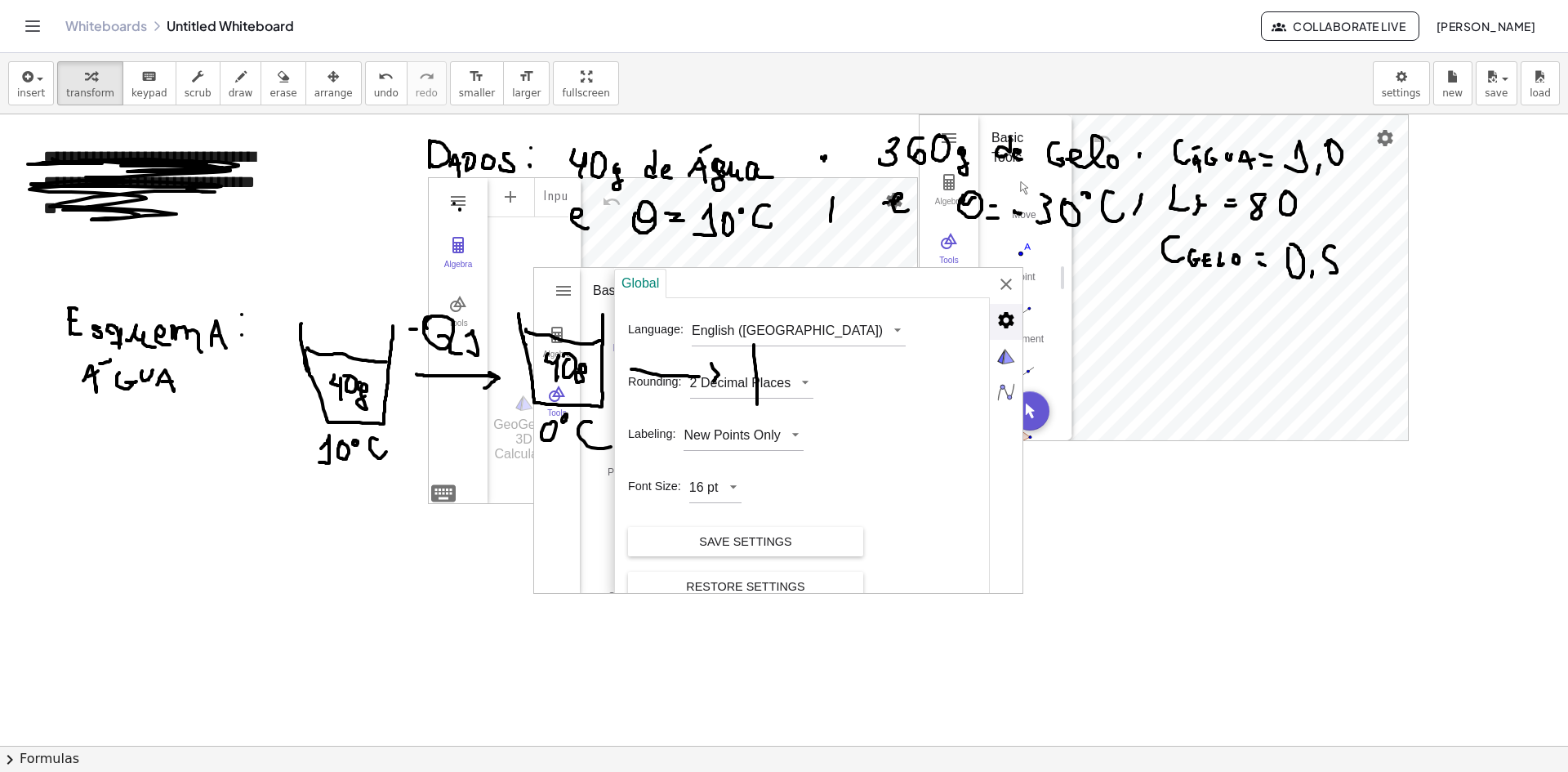
click at [1001, 313] on img "Advanced" at bounding box center [1006, 320] width 33 height 33
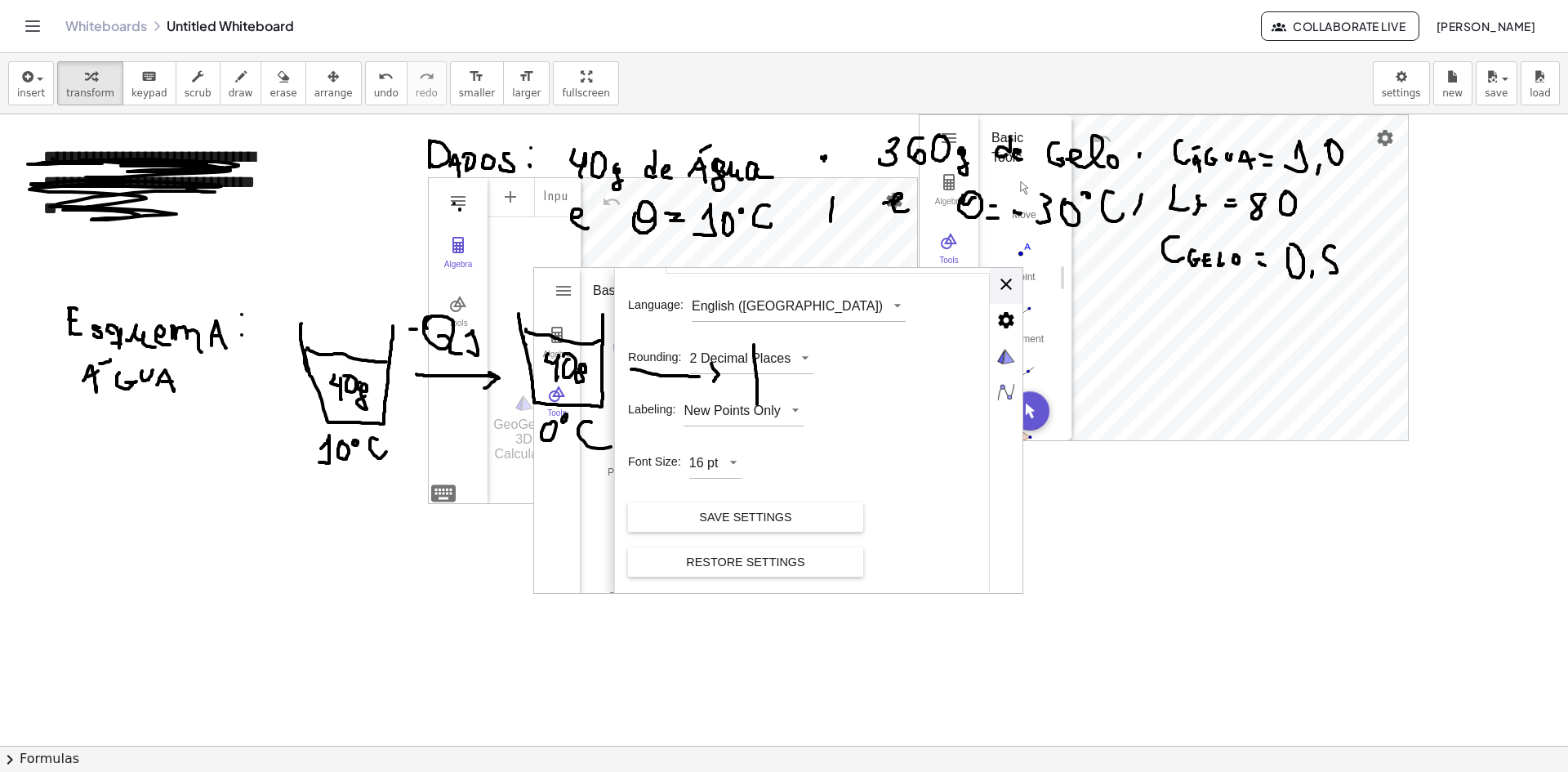
click at [995, 282] on div "Global Language: English ([GEOGRAPHIC_DATA]) Rounding: 2 Decimal Places Labelin…" at bounding box center [818, 431] width 408 height 326
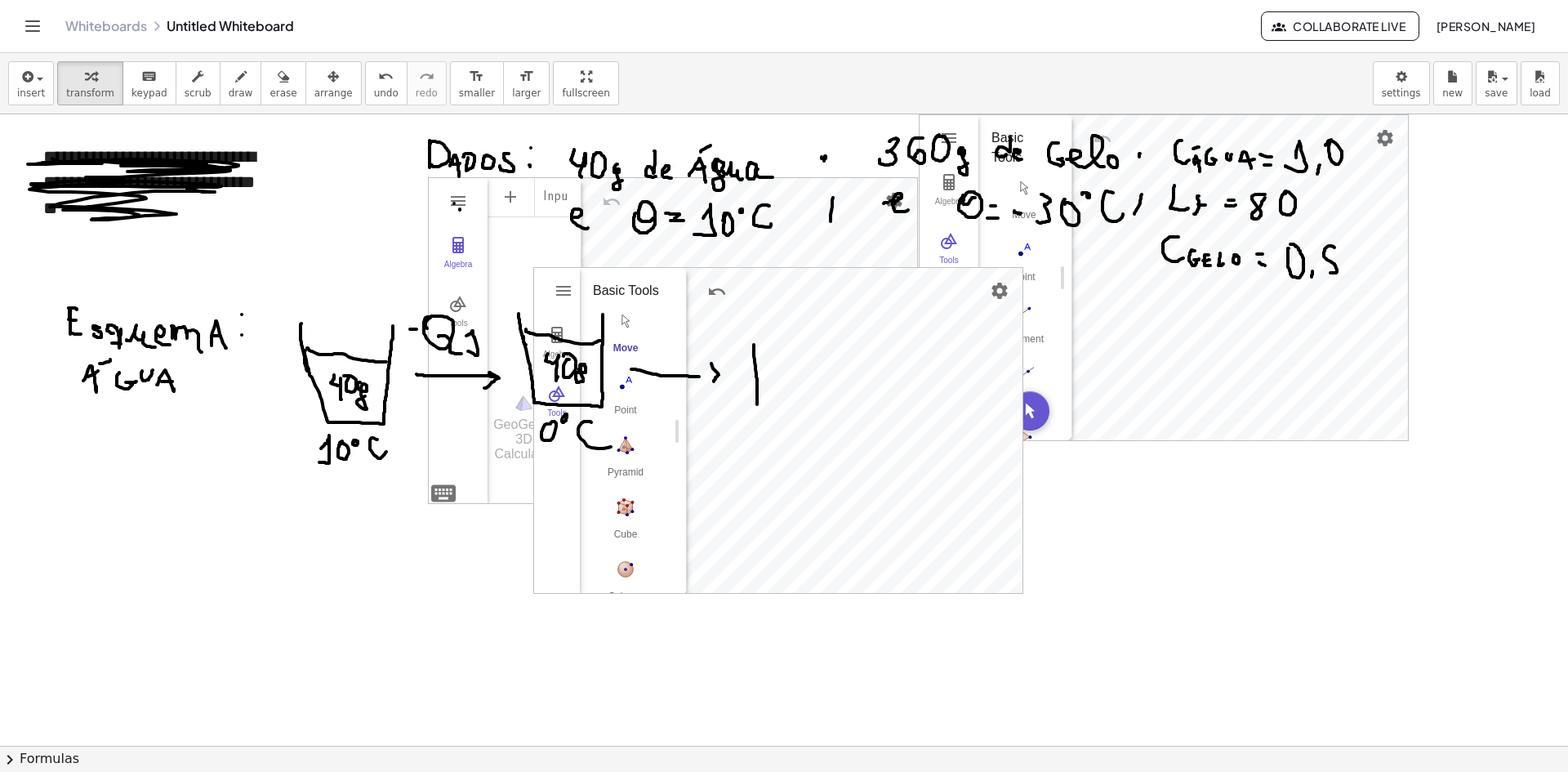
drag, startPoint x: 1244, startPoint y: 734, endPoint x: 1234, endPoint y: 728, distance: 11.7
drag, startPoint x: 535, startPoint y: 298, endPoint x: 527, endPoint y: 305, distance: 10.6
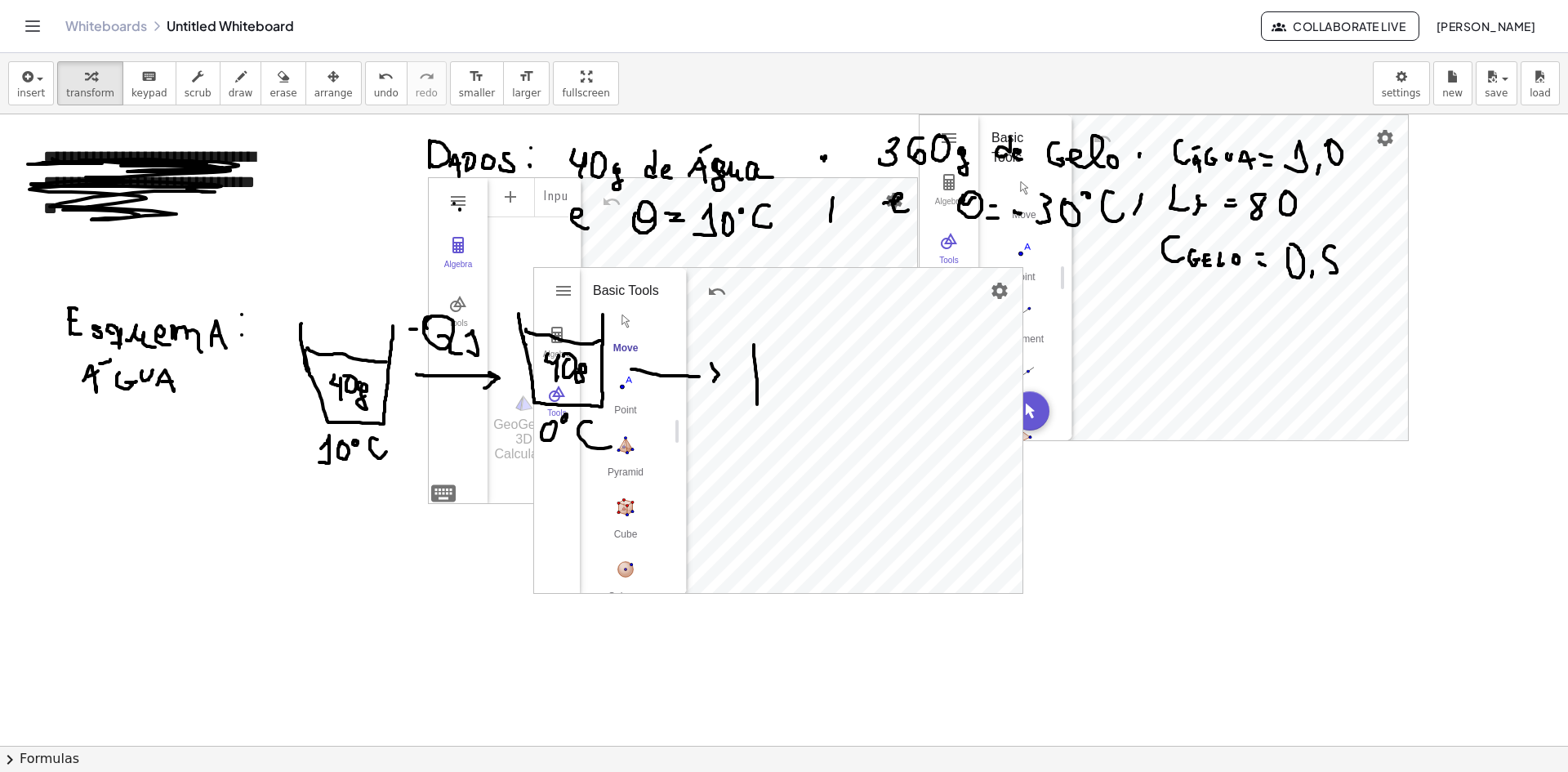
drag, startPoint x: 530, startPoint y: 305, endPoint x: 548, endPoint y: 311, distance: 19.0
drag, startPoint x: 550, startPoint y: 315, endPoint x: 537, endPoint y: 350, distance: 37.3
click at [540, 343] on button "Algebra" at bounding box center [556, 342] width 46 height 59
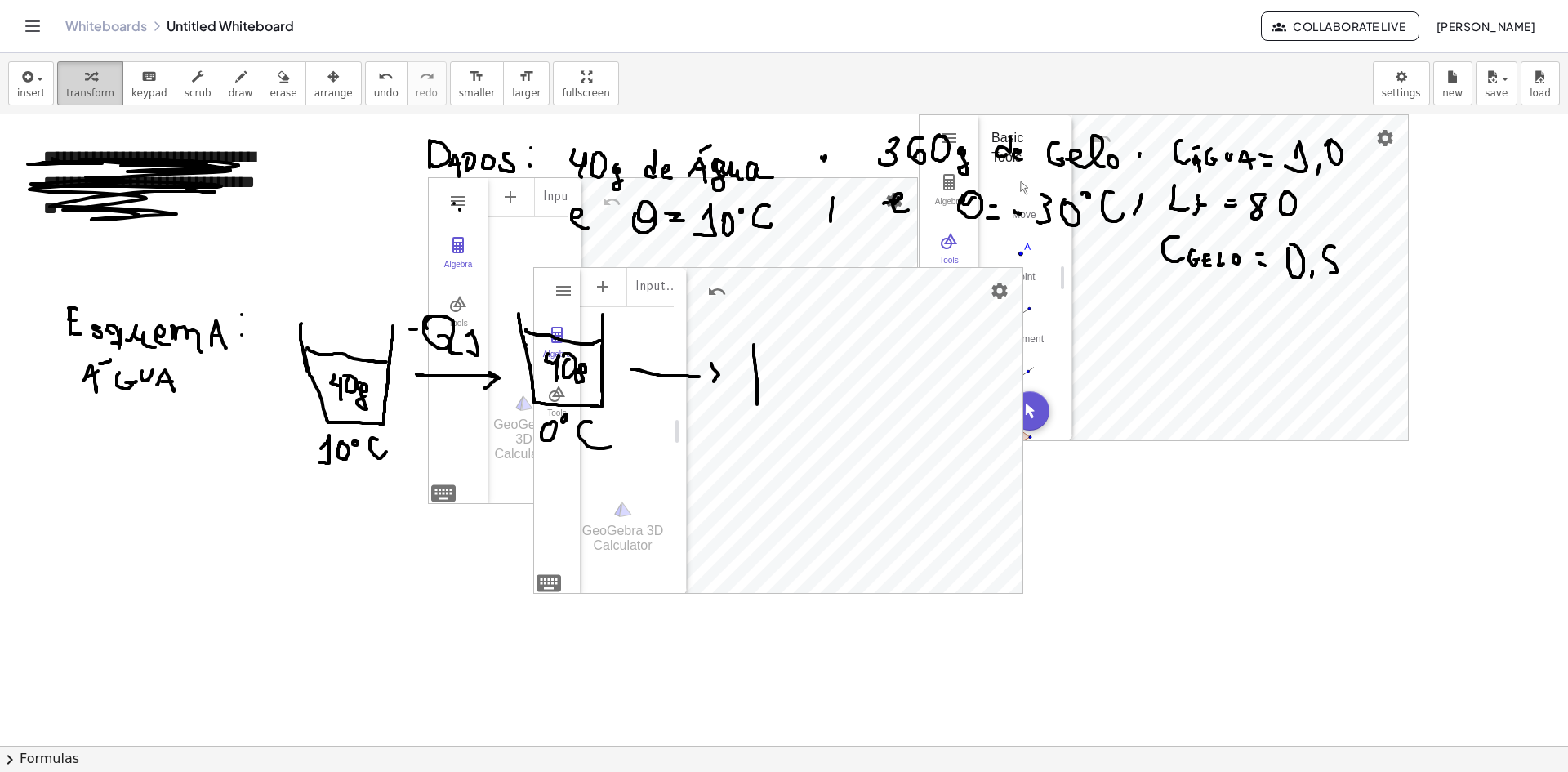
click at [59, 91] on button "transform" at bounding box center [90, 83] width 67 height 44
click at [43, 83] on button "insert" at bounding box center [31, 83] width 46 height 44
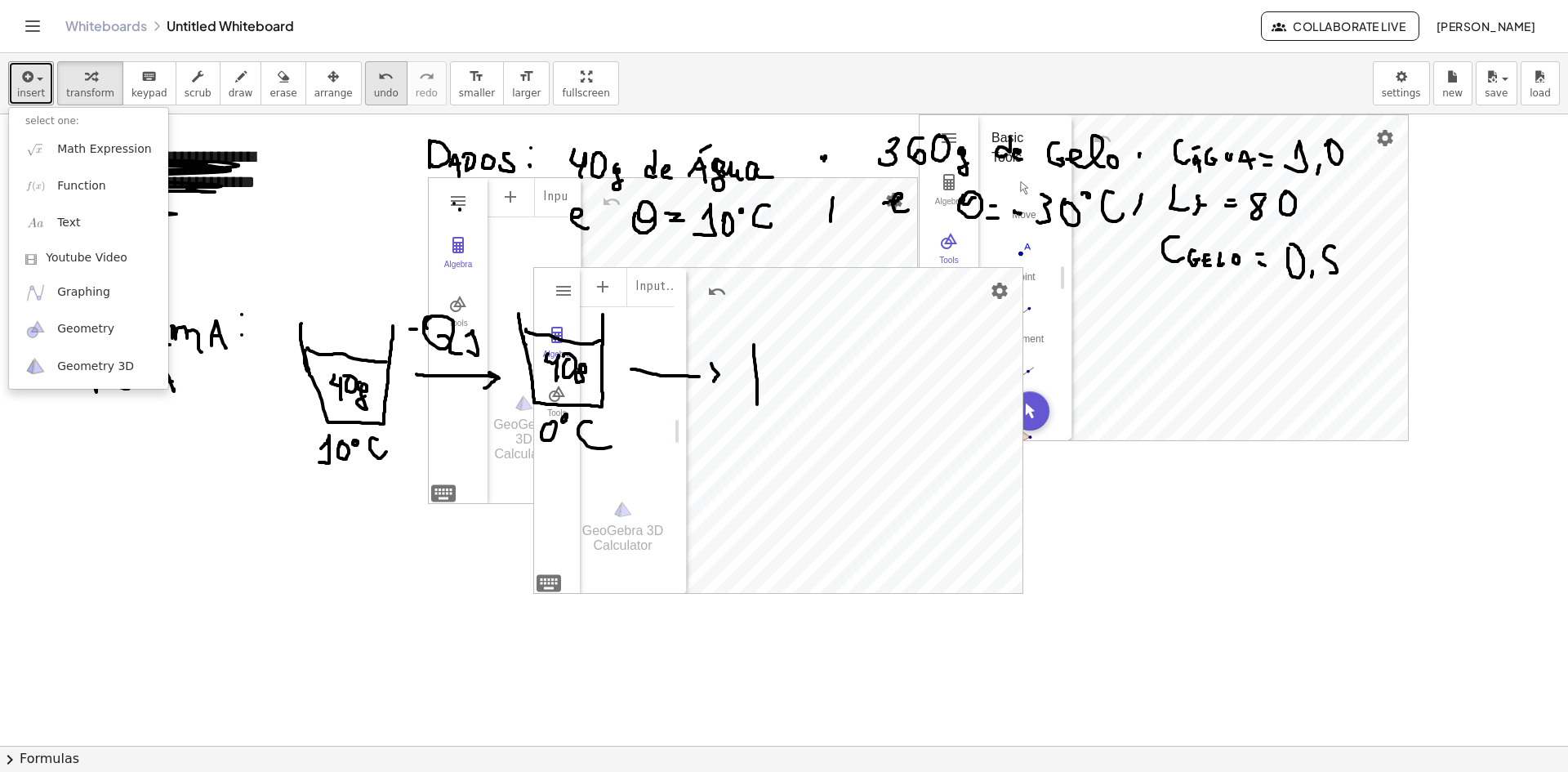
click at [378, 78] on icon "undo" at bounding box center [386, 76] width 16 height 20
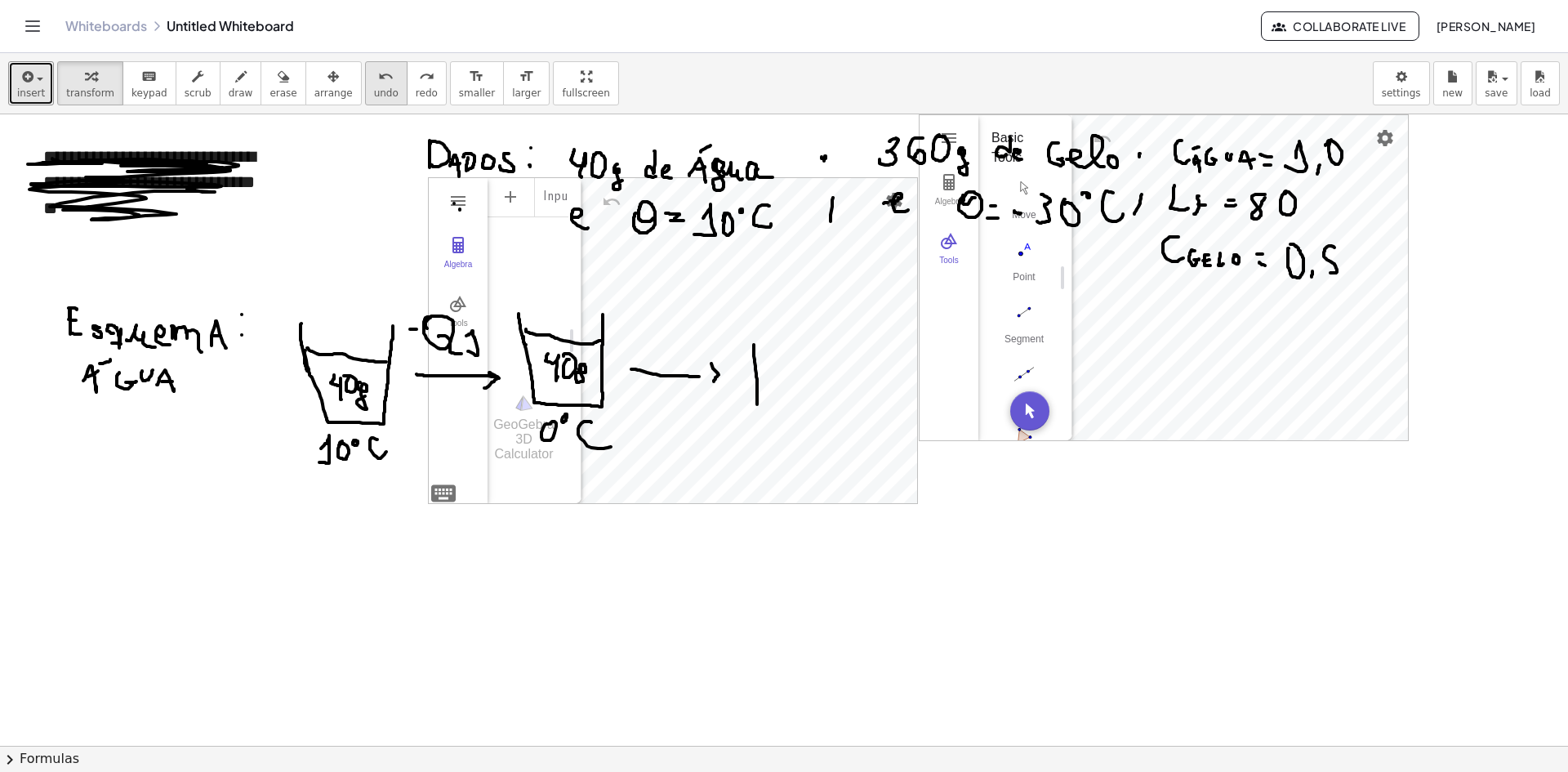
click at [378, 78] on icon "undo" at bounding box center [386, 76] width 16 height 20
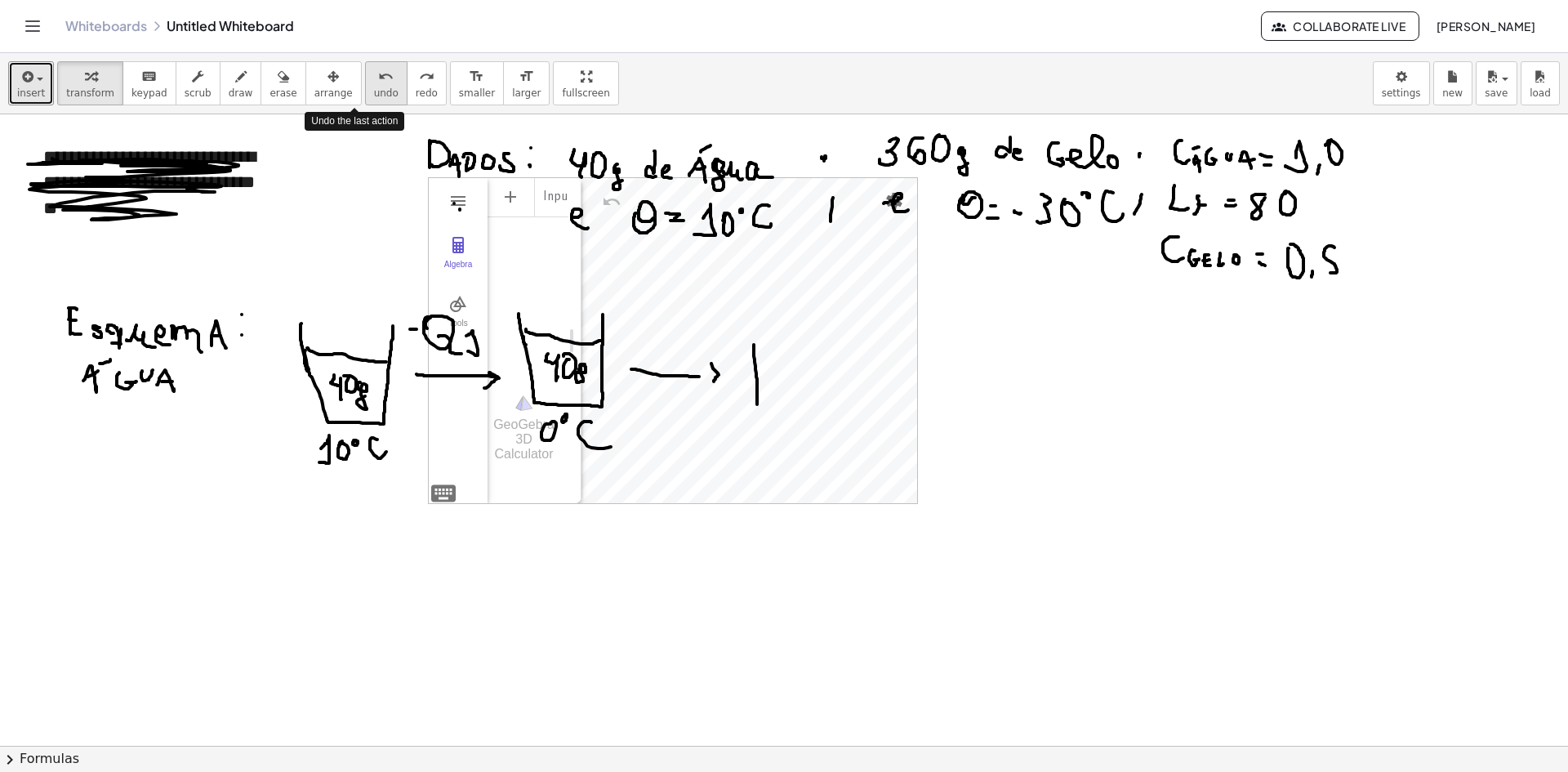
click at [378, 78] on icon "undo" at bounding box center [386, 76] width 16 height 20
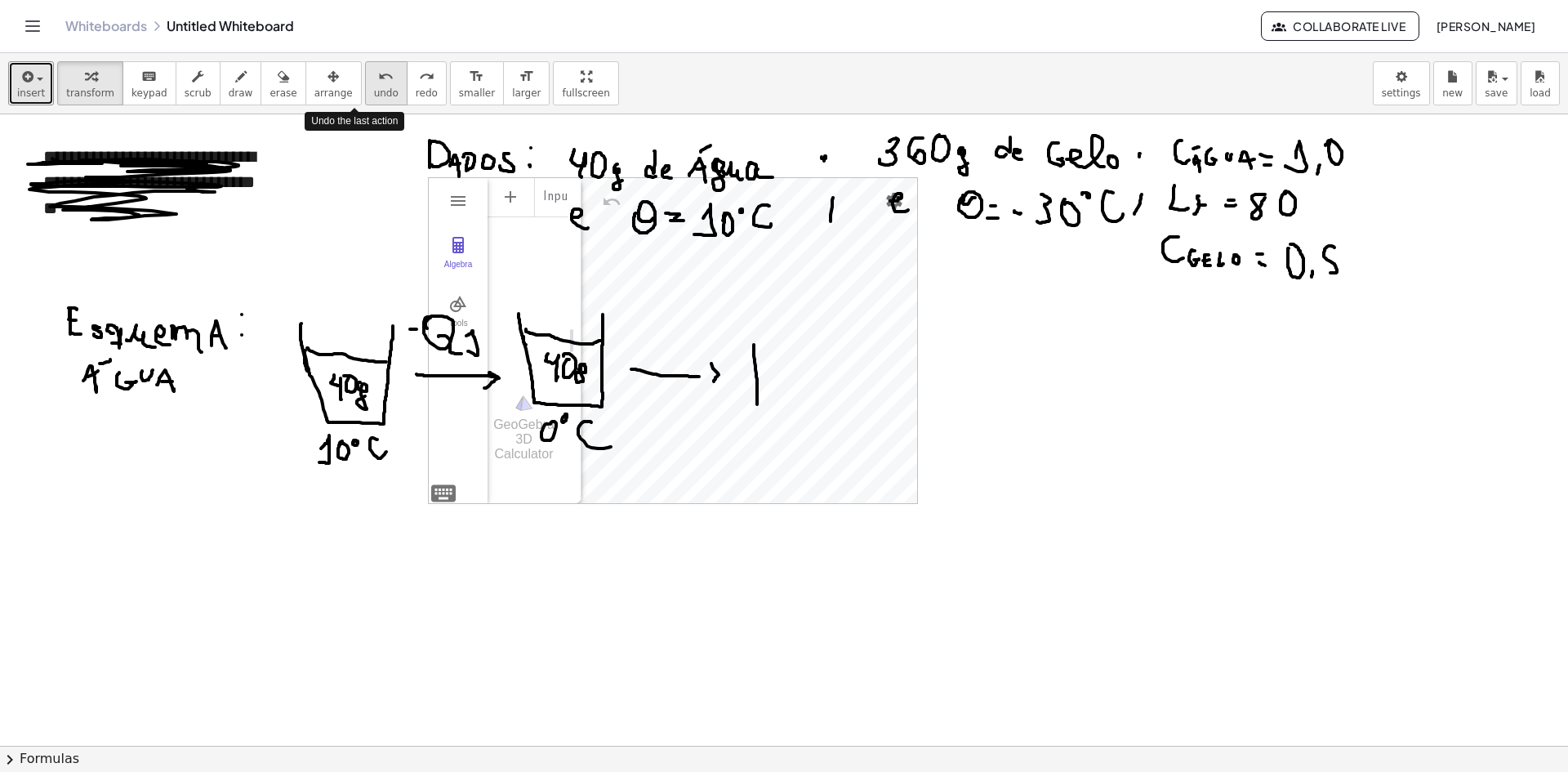
click at [378, 78] on icon "undo" at bounding box center [386, 76] width 16 height 20
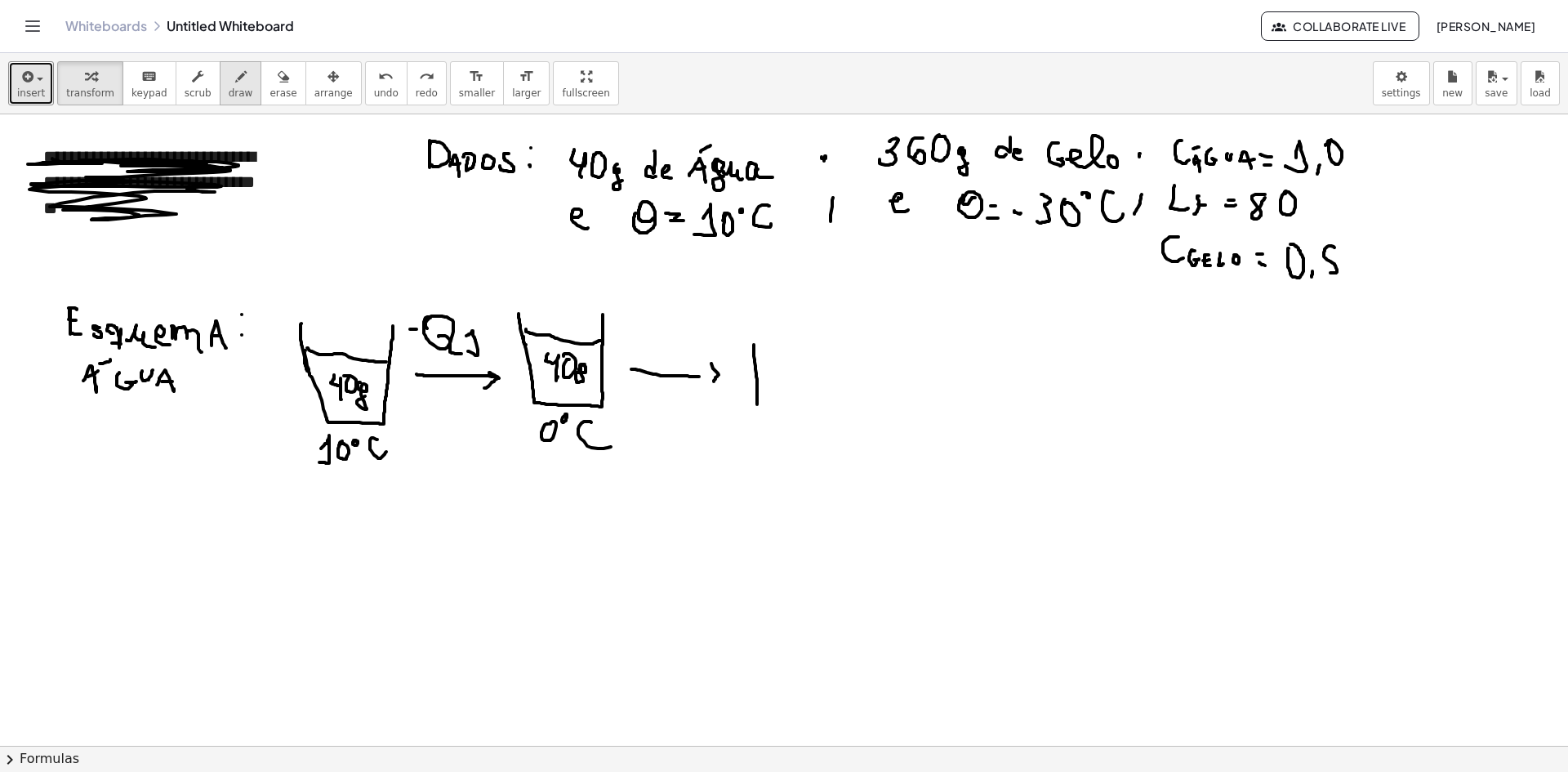
click at [229, 98] on span "draw" at bounding box center [241, 93] width 24 height 11
drag, startPoint x: 754, startPoint y: 342, endPoint x: 829, endPoint y: 341, distance: 75.0
drag, startPoint x: 830, startPoint y: 341, endPoint x: 760, endPoint y: 354, distance: 71.2
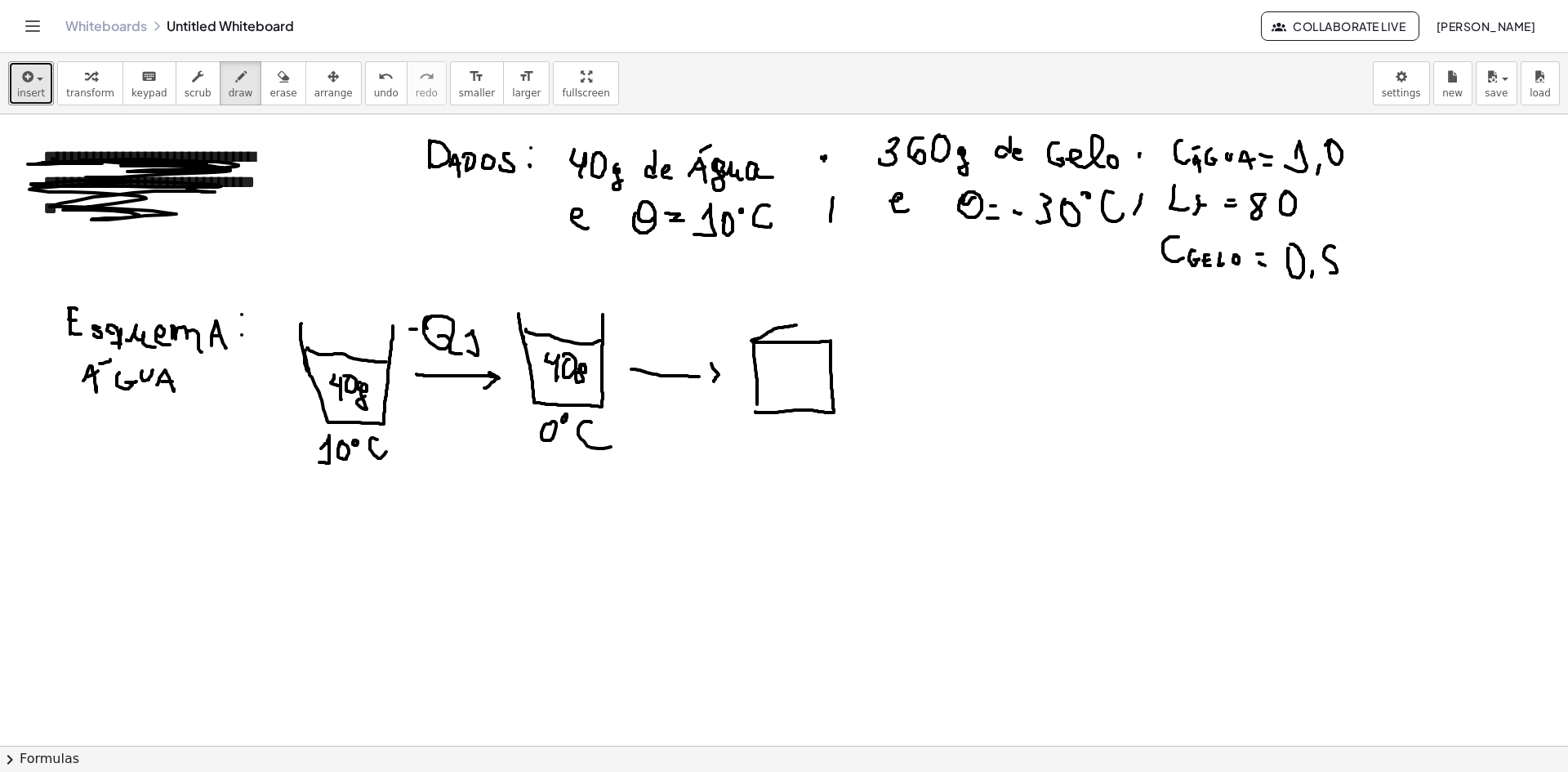
drag, startPoint x: 753, startPoint y: 340, endPoint x: 798, endPoint y: 325, distance: 47.4
drag, startPoint x: 833, startPoint y: 342, endPoint x: 850, endPoint y: 329, distance: 21.4
drag, startPoint x: 811, startPoint y: 318, endPoint x: 856, endPoint y: 322, distance: 45.2
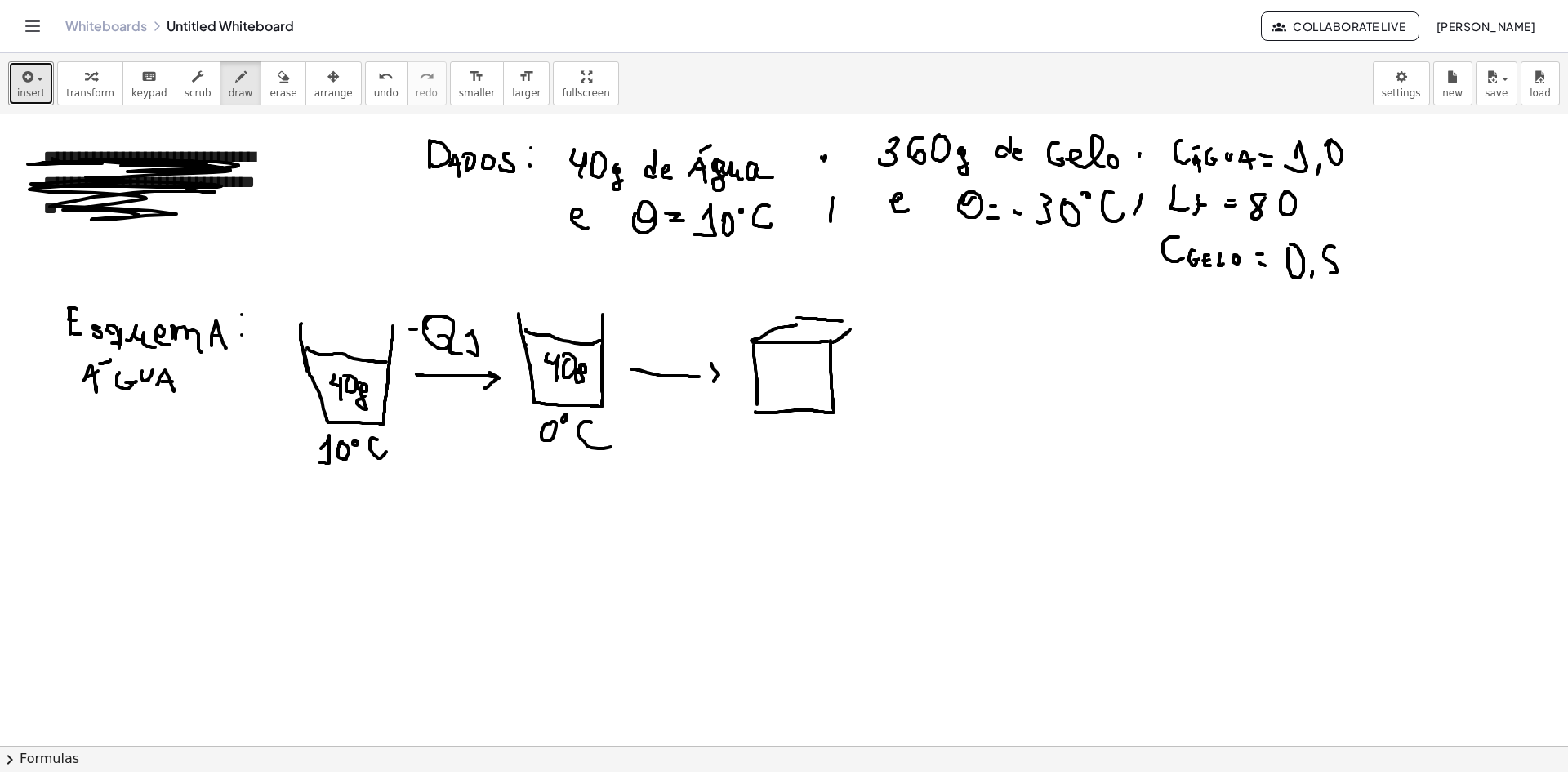
drag, startPoint x: 860, startPoint y: 323, endPoint x: 862, endPoint y: 378, distance: 55.0
drag, startPoint x: 842, startPoint y: 405, endPoint x: 870, endPoint y: 397, distance: 29.1
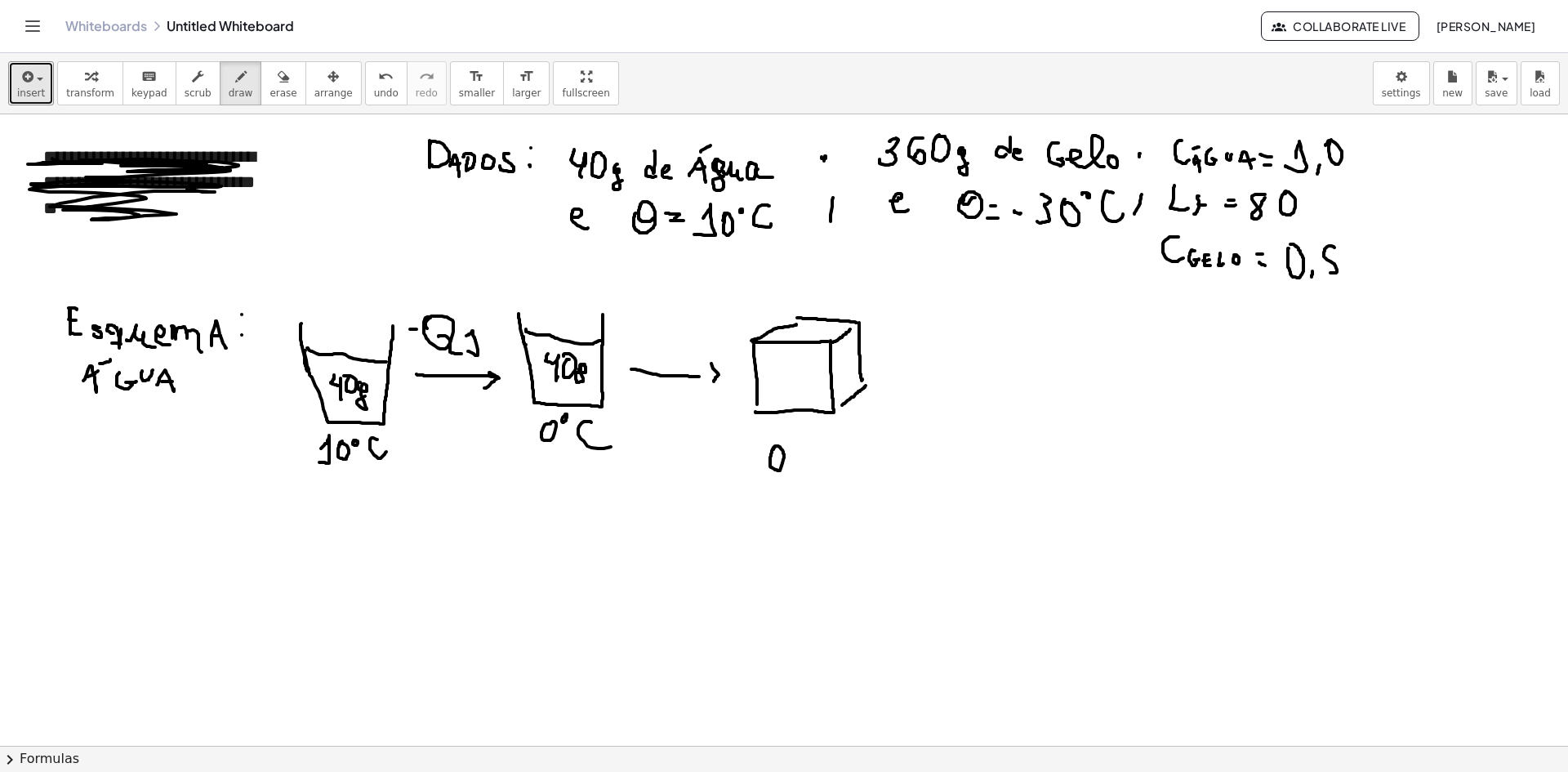
drag, startPoint x: 772, startPoint y: 450, endPoint x: 787, endPoint y: 454, distance: 15.5
drag, startPoint x: 811, startPoint y: 444, endPoint x: 834, endPoint y: 466, distance: 31.8
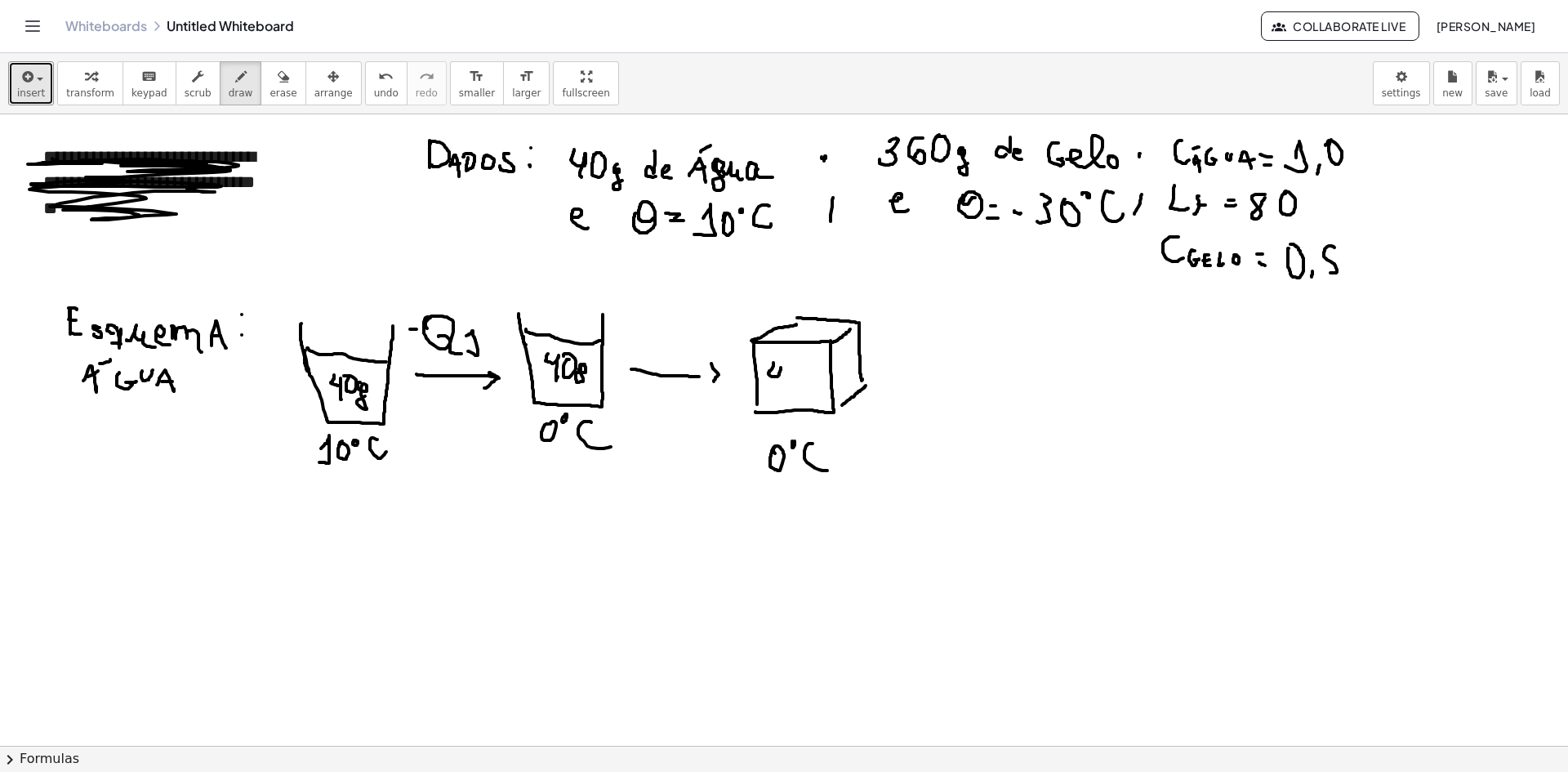
drag, startPoint x: 769, startPoint y: 371, endPoint x: 779, endPoint y: 391, distance: 22.4
drag, startPoint x: 786, startPoint y: 386, endPoint x: 790, endPoint y: 378, distance: 8.9
drag, startPoint x: 806, startPoint y: 386, endPoint x: 814, endPoint y: 395, distance: 12.0
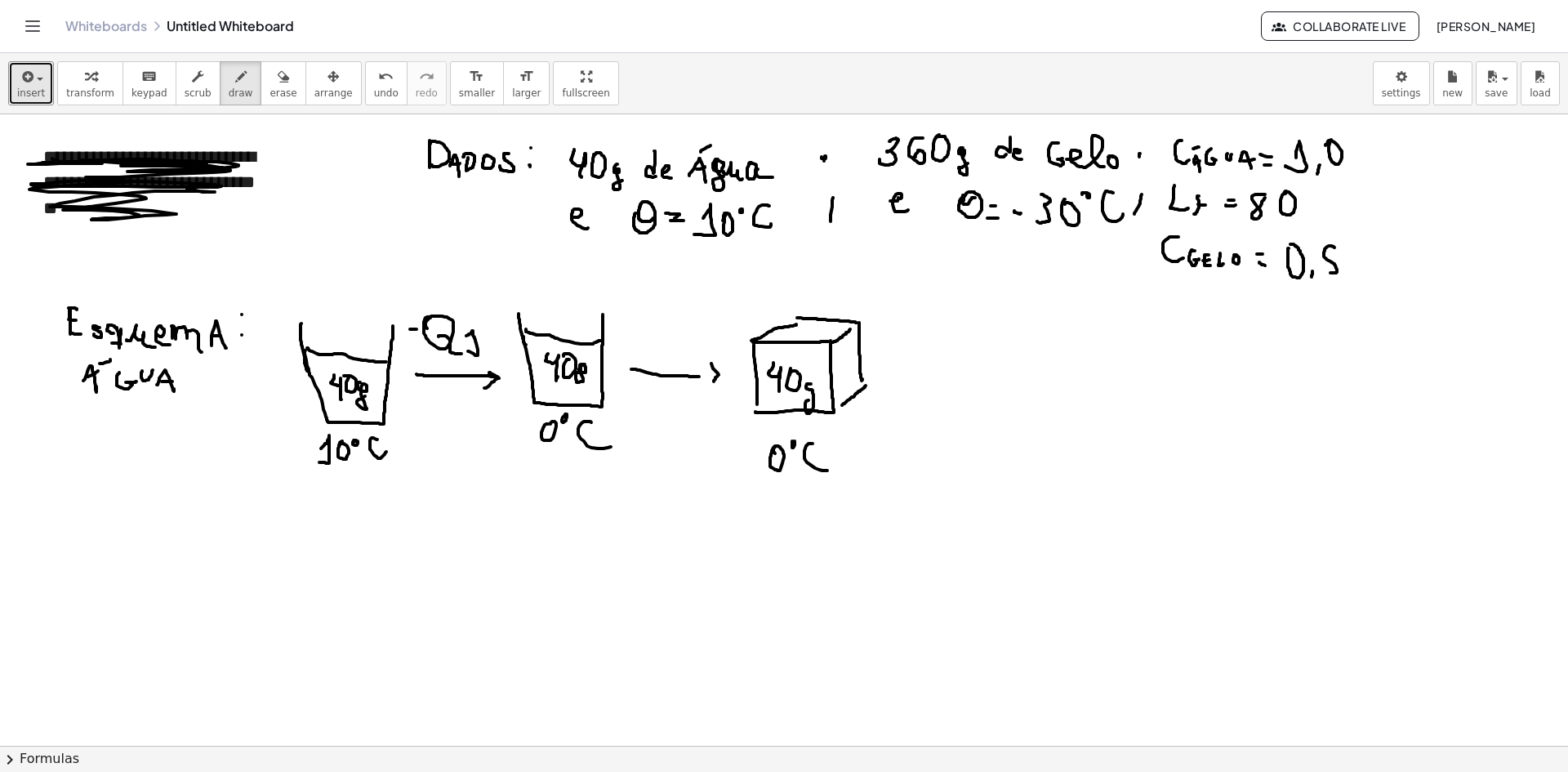
drag, startPoint x: 632, startPoint y: 334, endPoint x: 649, endPoint y: 334, distance: 17.0
drag, startPoint x: 660, startPoint y: 326, endPoint x: 668, endPoint y: 337, distance: 13.6
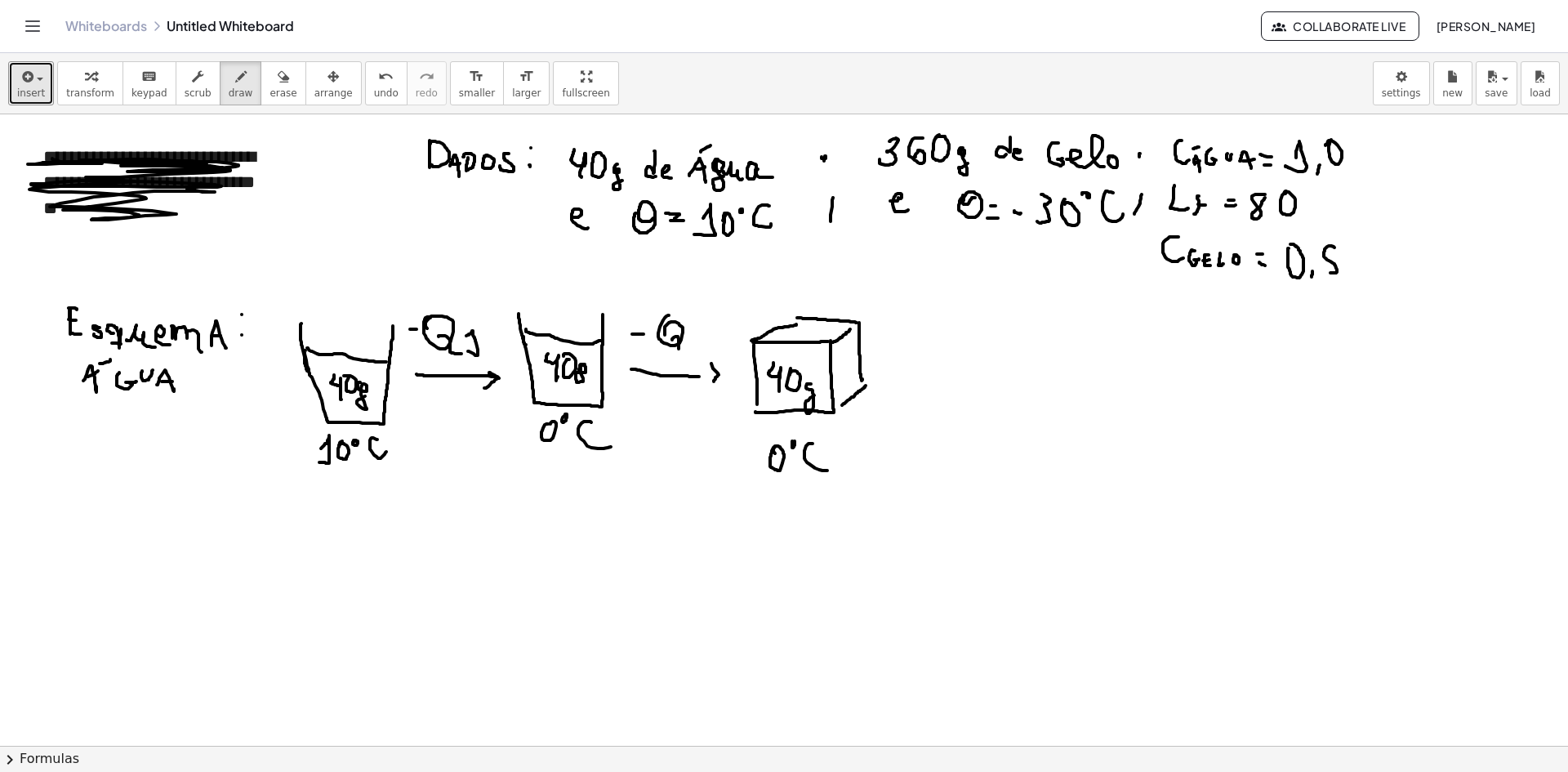
drag, startPoint x: 672, startPoint y: 340, endPoint x: 691, endPoint y: 350, distance: 21.5
drag, startPoint x: 691, startPoint y: 340, endPoint x: 700, endPoint y: 353, distance: 15.8
drag, startPoint x: 909, startPoint y: 378, endPoint x: 997, endPoint y: 373, distance: 88.1
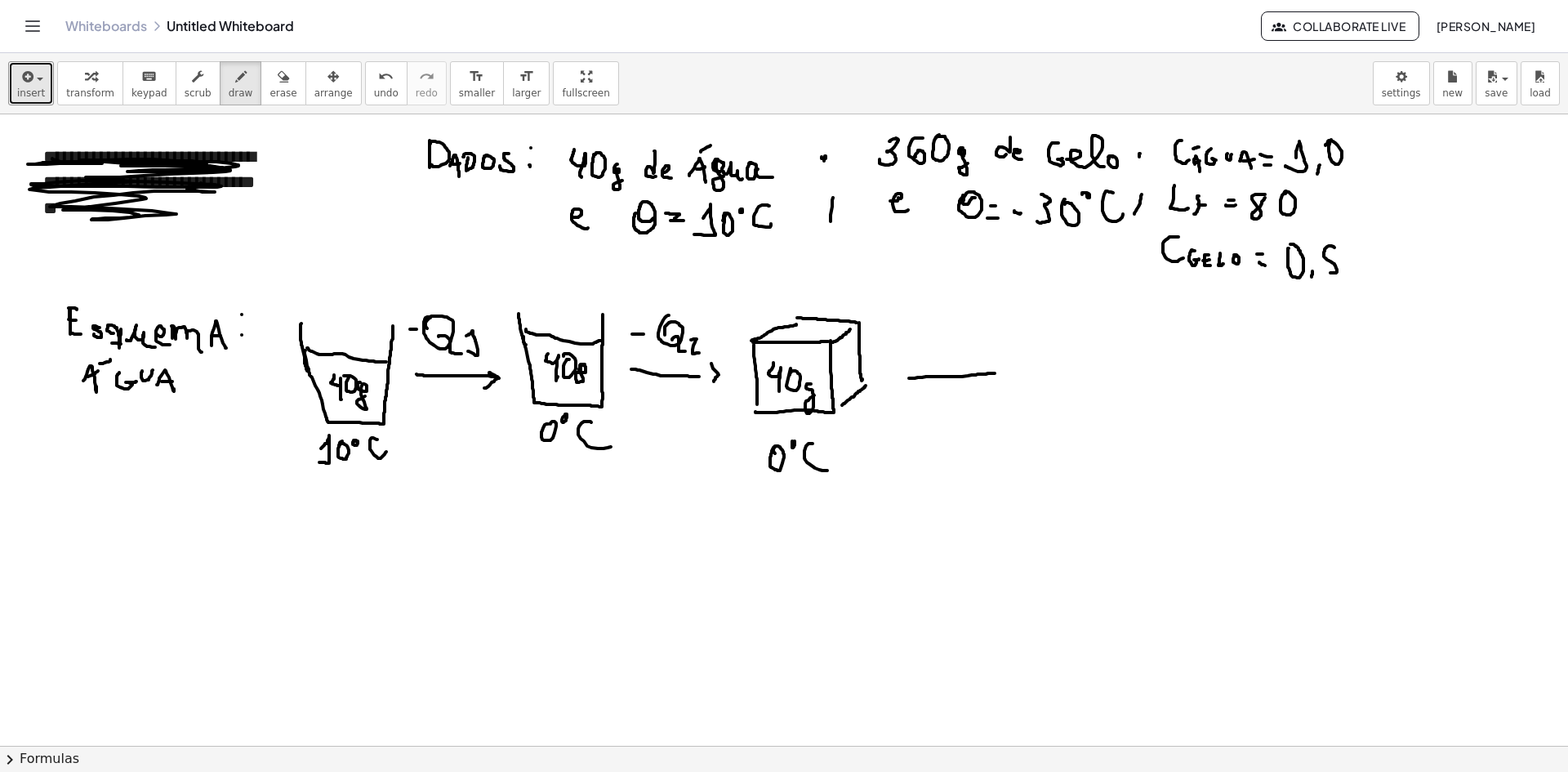
drag, startPoint x: 1015, startPoint y: 361, endPoint x: 1018, endPoint y: 394, distance: 33.1
drag, startPoint x: 1067, startPoint y: 356, endPoint x: 1071, endPoint y: 408, distance: 52.2
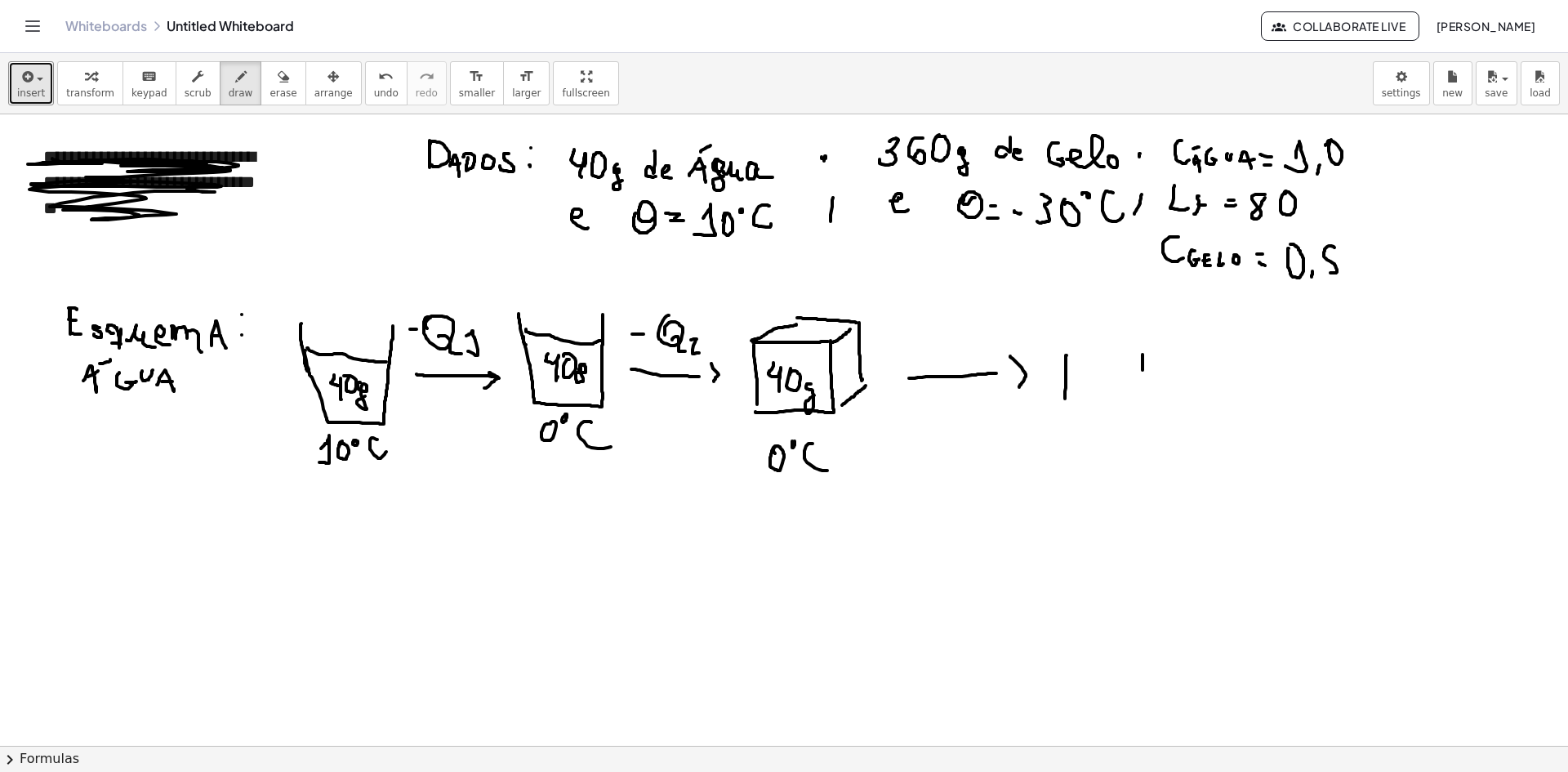
drag, startPoint x: 1143, startPoint y: 370, endPoint x: 1144, endPoint y: 392, distance: 22.0
drag, startPoint x: 1067, startPoint y: 350, endPoint x: 1132, endPoint y: 353, distance: 65.1
drag, startPoint x: 1064, startPoint y: 393, endPoint x: 1062, endPoint y: 414, distance: 21.1
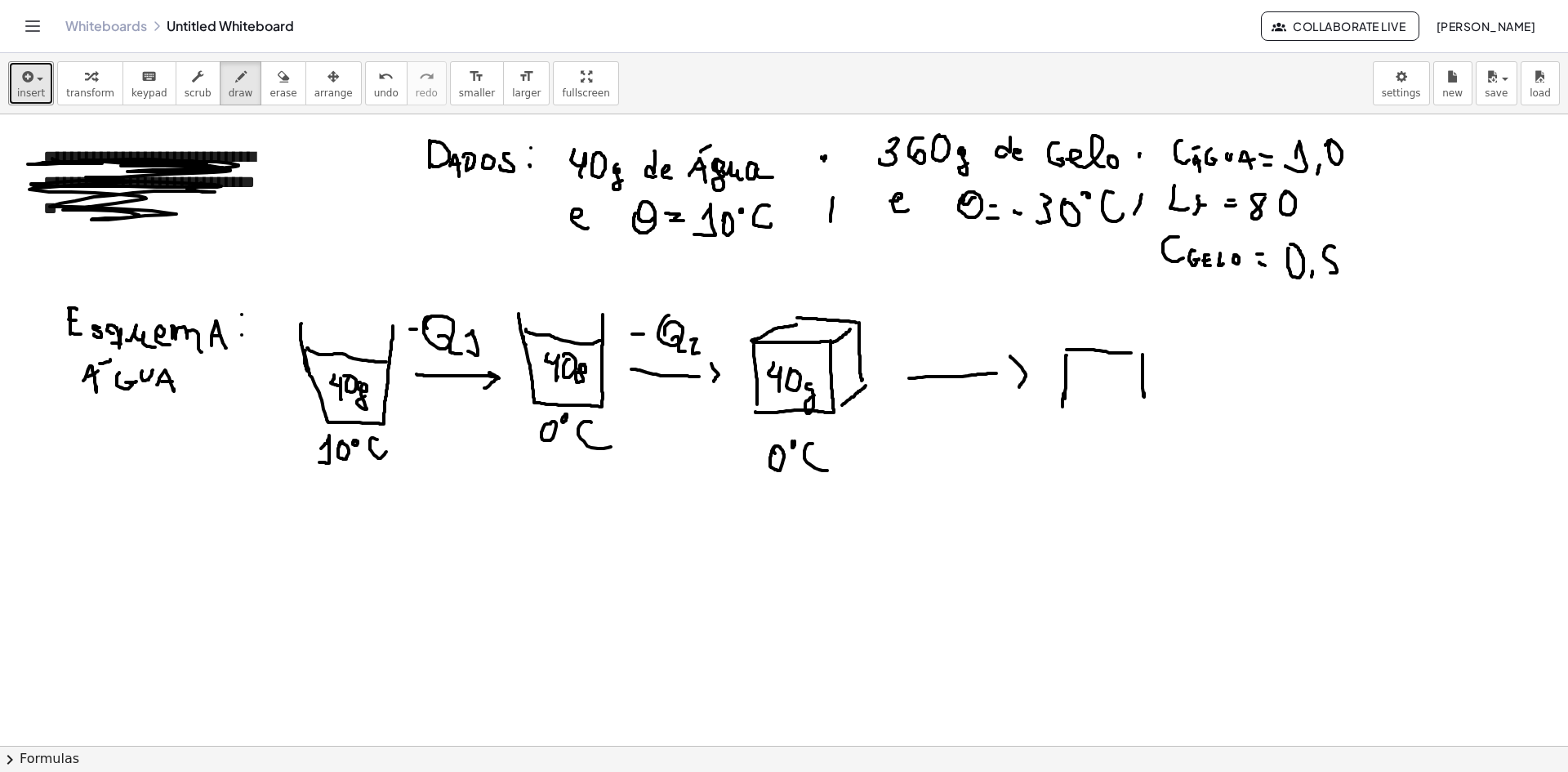
drag, startPoint x: 1088, startPoint y: 416, endPoint x: 1142, endPoint y: 413, distance: 54.1
drag, startPoint x: 1144, startPoint y: 392, endPoint x: 1145, endPoint y: 412, distance: 20.0
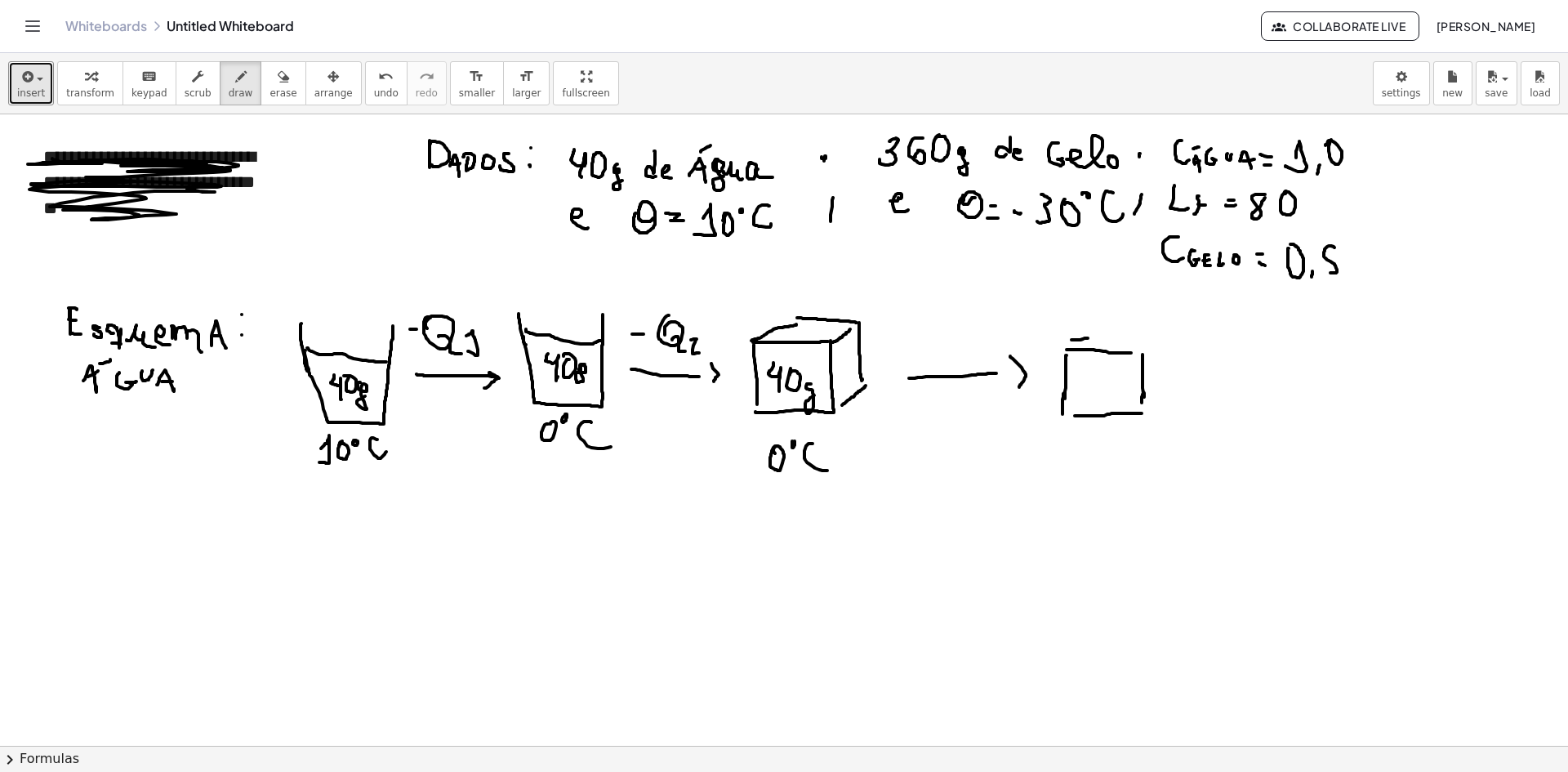
drag, startPoint x: 1073, startPoint y: 340, endPoint x: 1112, endPoint y: 336, distance: 39.2
click at [378, 83] on icon "undo" at bounding box center [386, 76] width 16 height 20
drag, startPoint x: 1071, startPoint y: 344, endPoint x: 1110, endPoint y: 340, distance: 39.2
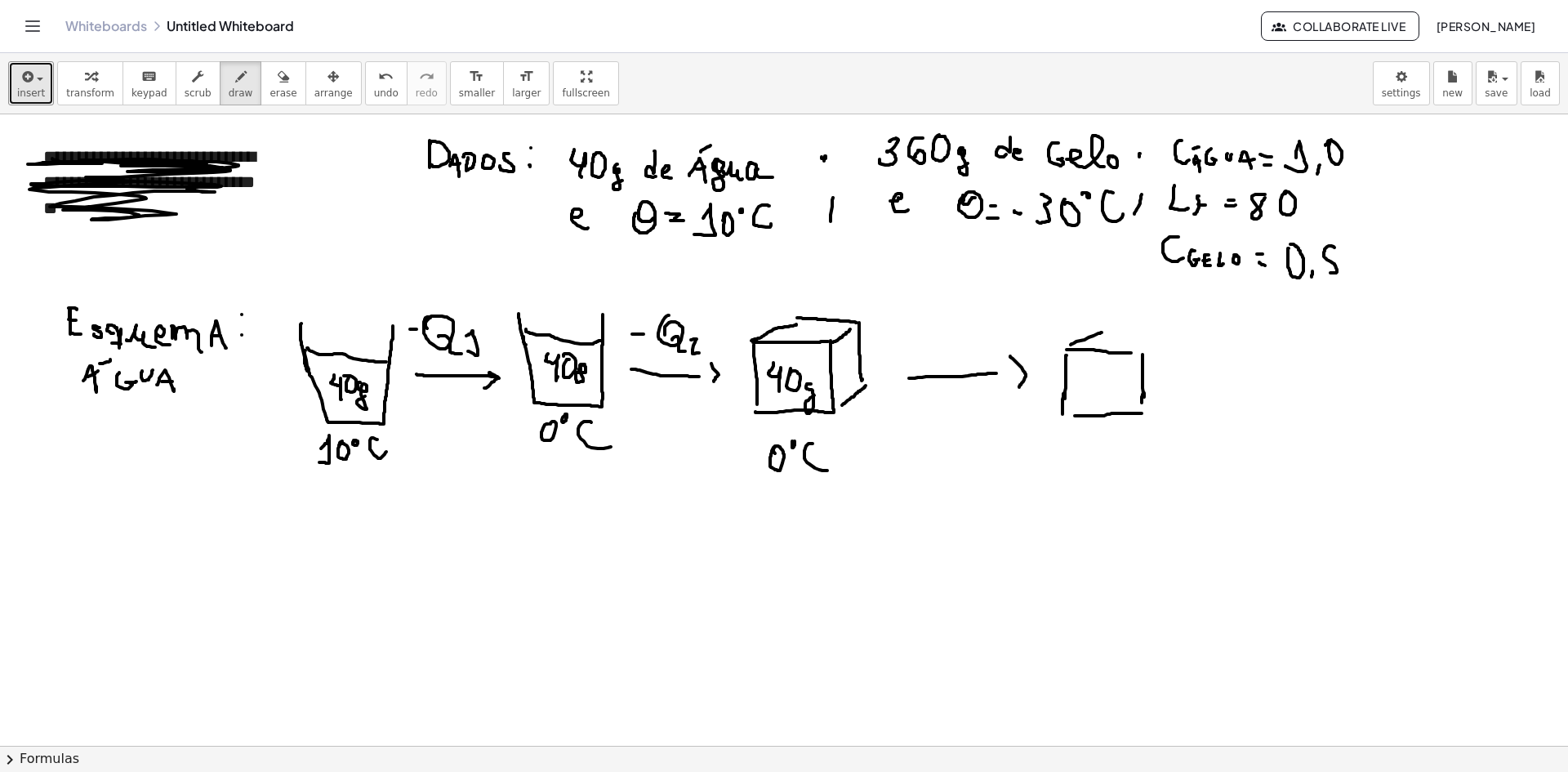
drag, startPoint x: 1144, startPoint y: 351, endPoint x: 1157, endPoint y: 344, distance: 14.8
drag, startPoint x: 1113, startPoint y: 325, endPoint x: 1162, endPoint y: 327, distance: 49.0
drag, startPoint x: 1175, startPoint y: 337, endPoint x: 1175, endPoint y: 384, distance: 47.0
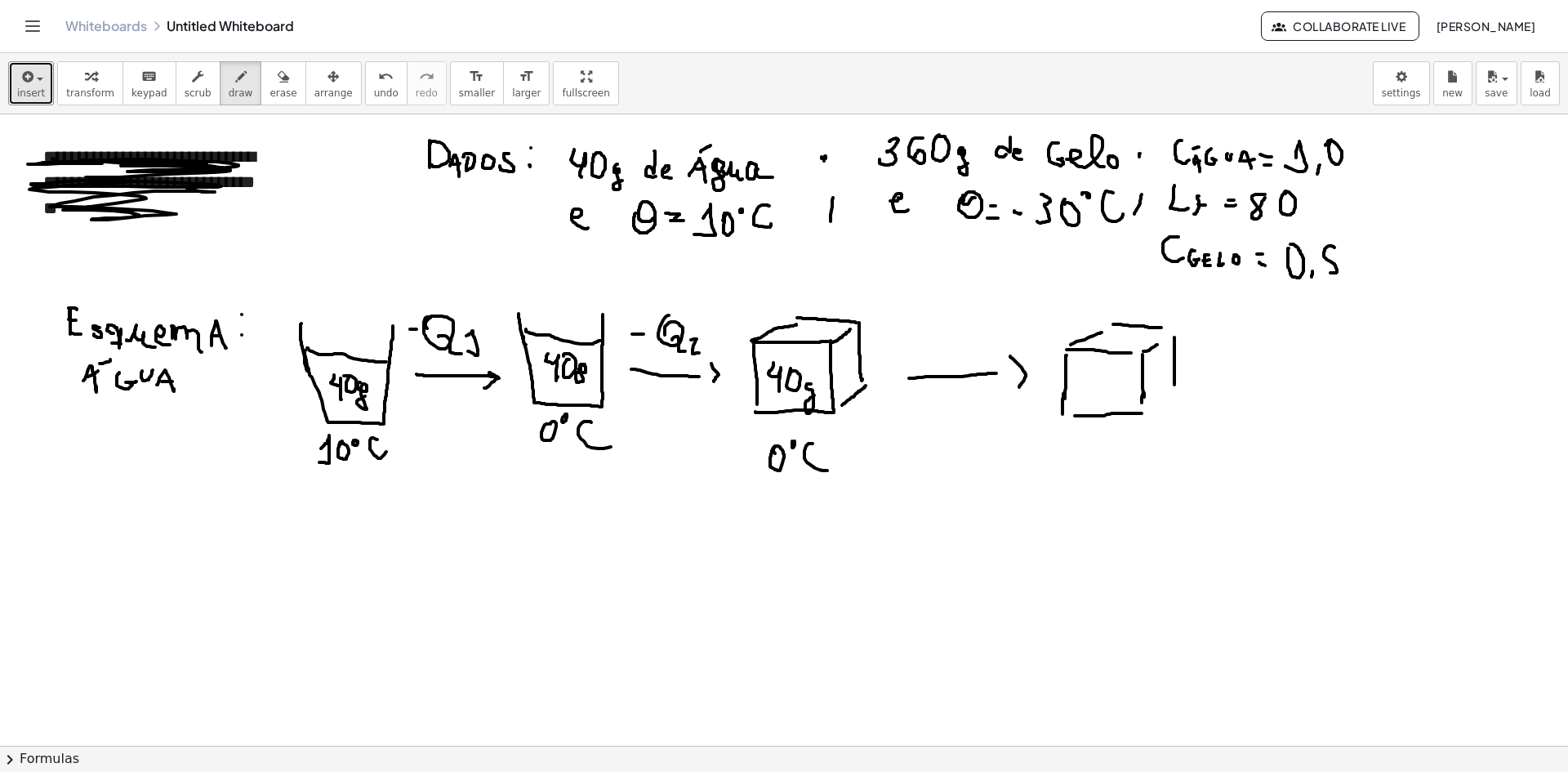
drag, startPoint x: 1161, startPoint y: 401, endPoint x: 1180, endPoint y: 393, distance: 20.6
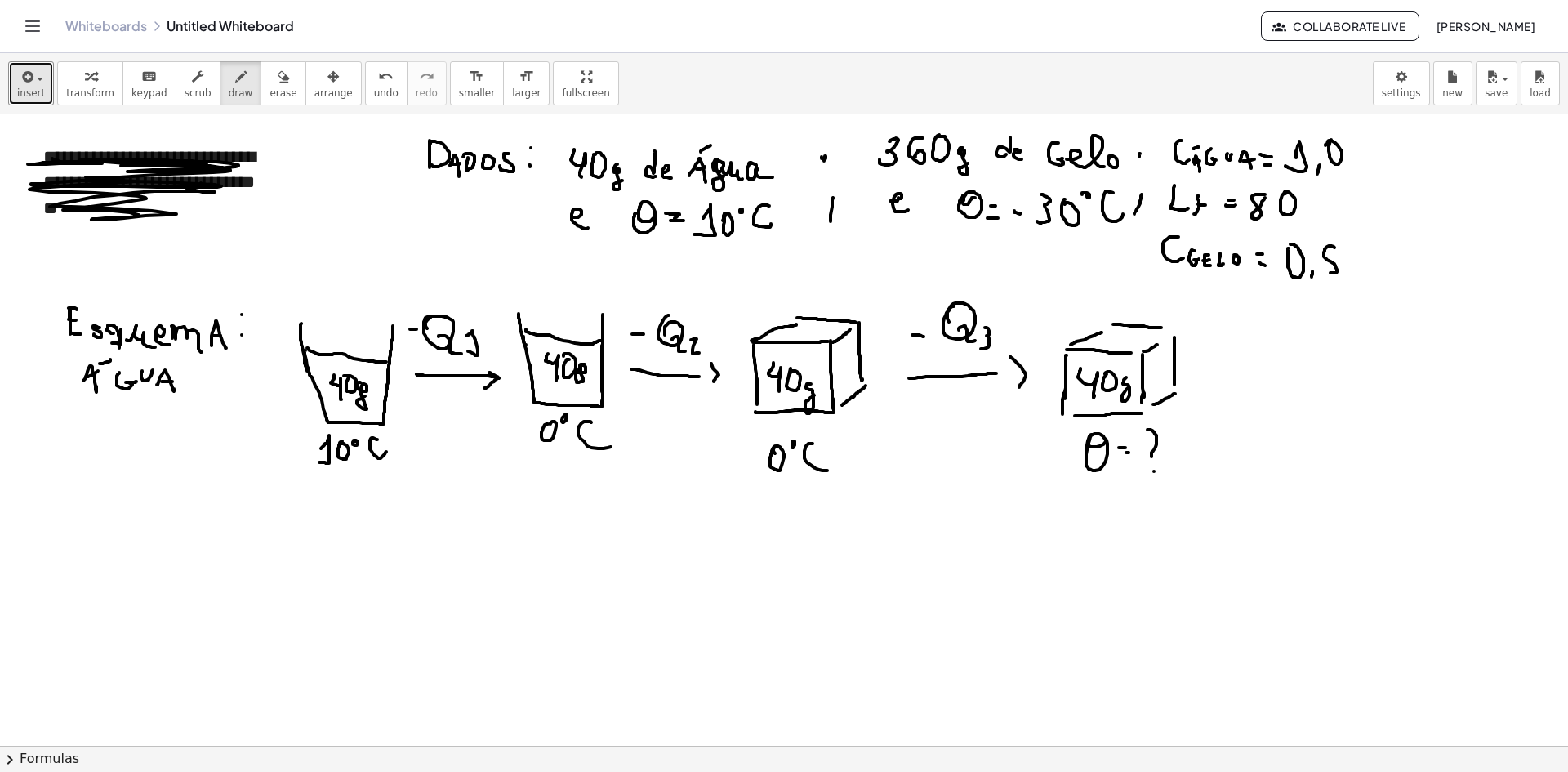
scroll to position [82, 0]
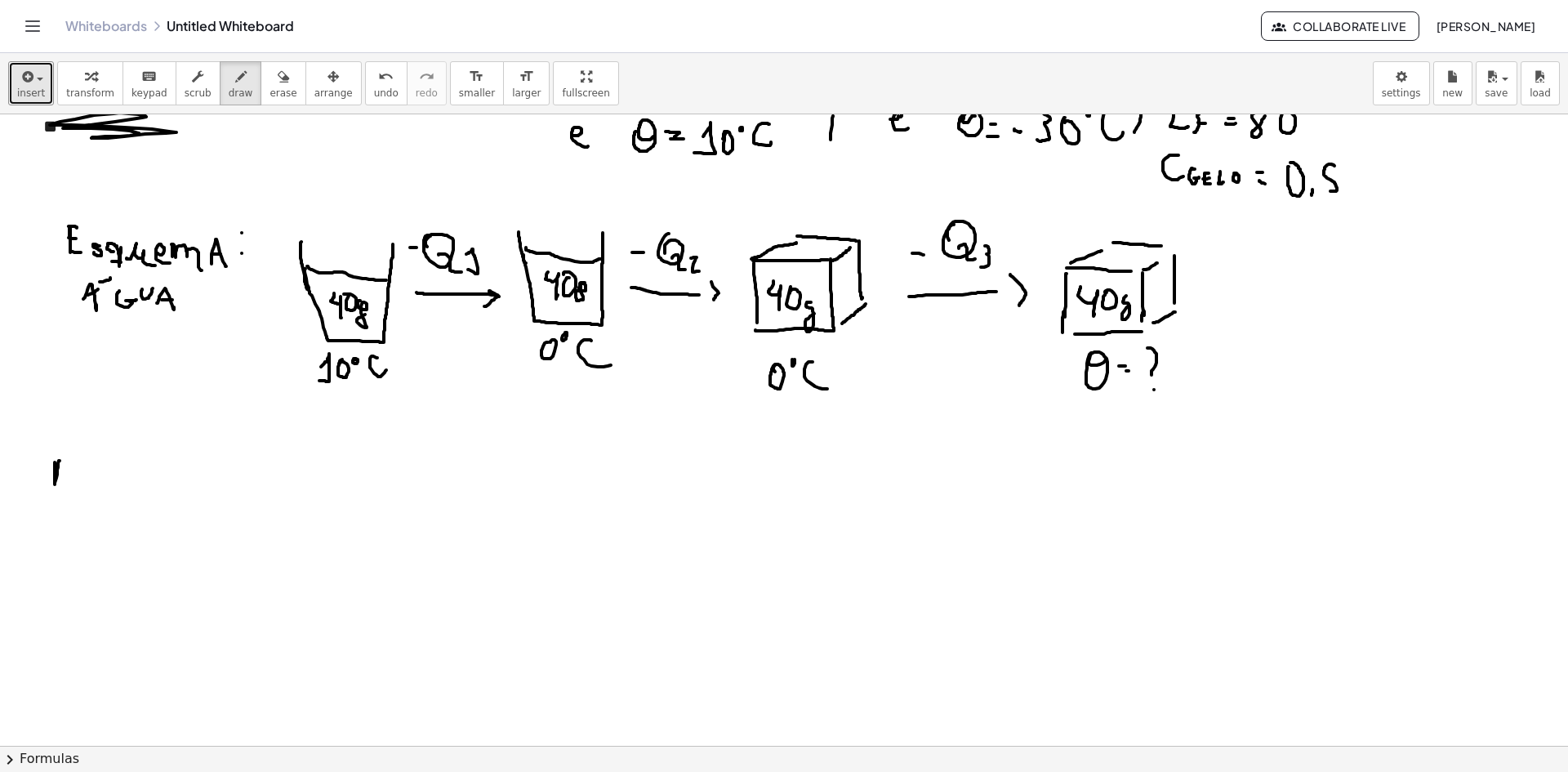
click at [67, 453] on div at bounding box center [784, 717] width 1568 height 1369
click at [64, 464] on div at bounding box center [784, 717] width 1568 height 1369
click at [71, 482] on div at bounding box center [784, 717] width 1568 height 1369
click at [86, 470] on div at bounding box center [784, 717] width 1568 height 1369
click at [112, 470] on div at bounding box center [784, 717] width 1568 height 1369
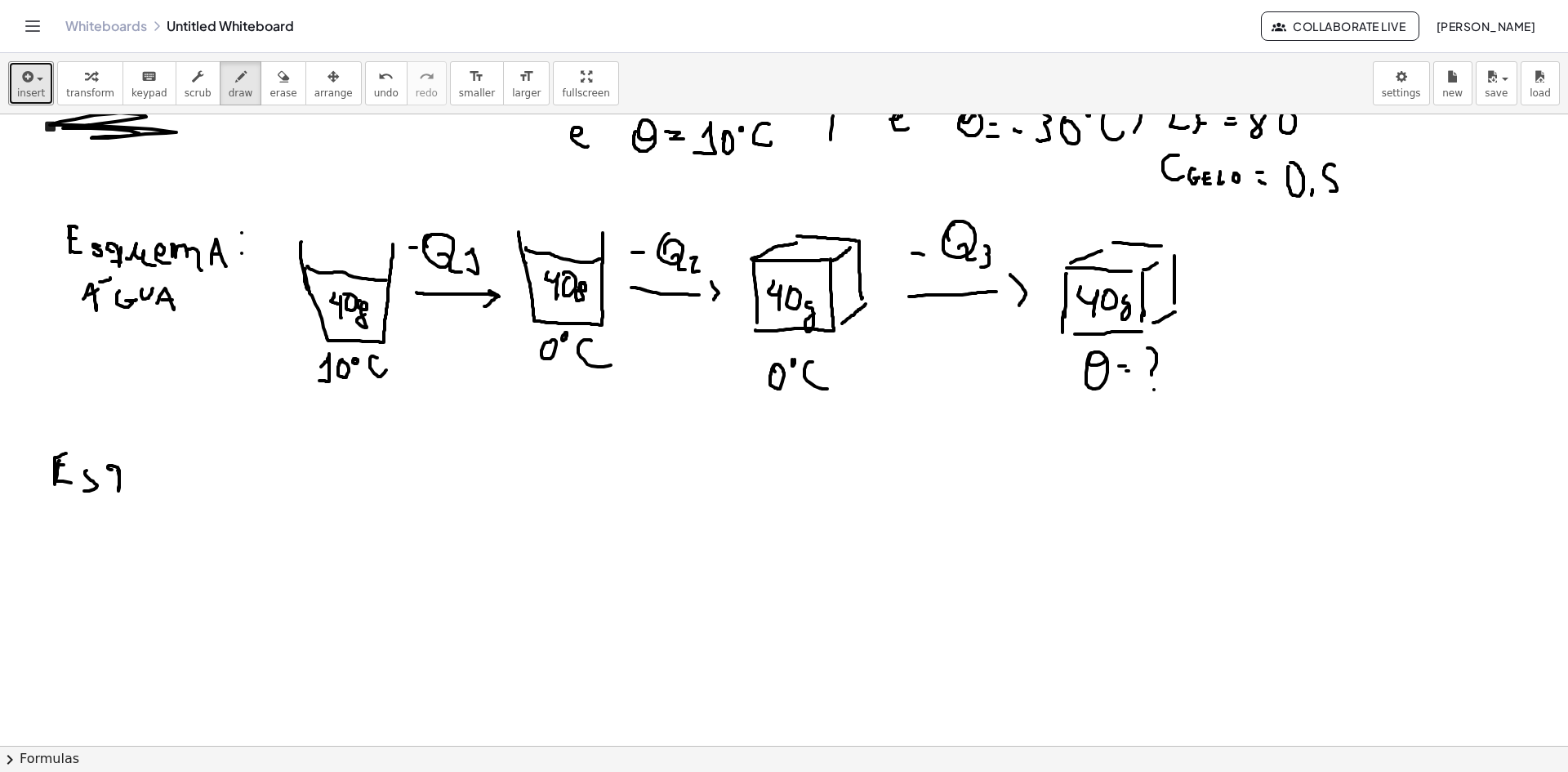
click at [124, 485] on div at bounding box center [784, 717] width 1568 height 1369
click at [142, 474] on div at bounding box center [784, 717] width 1568 height 1369
click at [164, 488] on div at bounding box center [784, 717] width 1568 height 1369
click at [196, 490] on div at bounding box center [784, 717] width 1568 height 1369
click at [221, 501] on div at bounding box center [784, 717] width 1568 height 1369
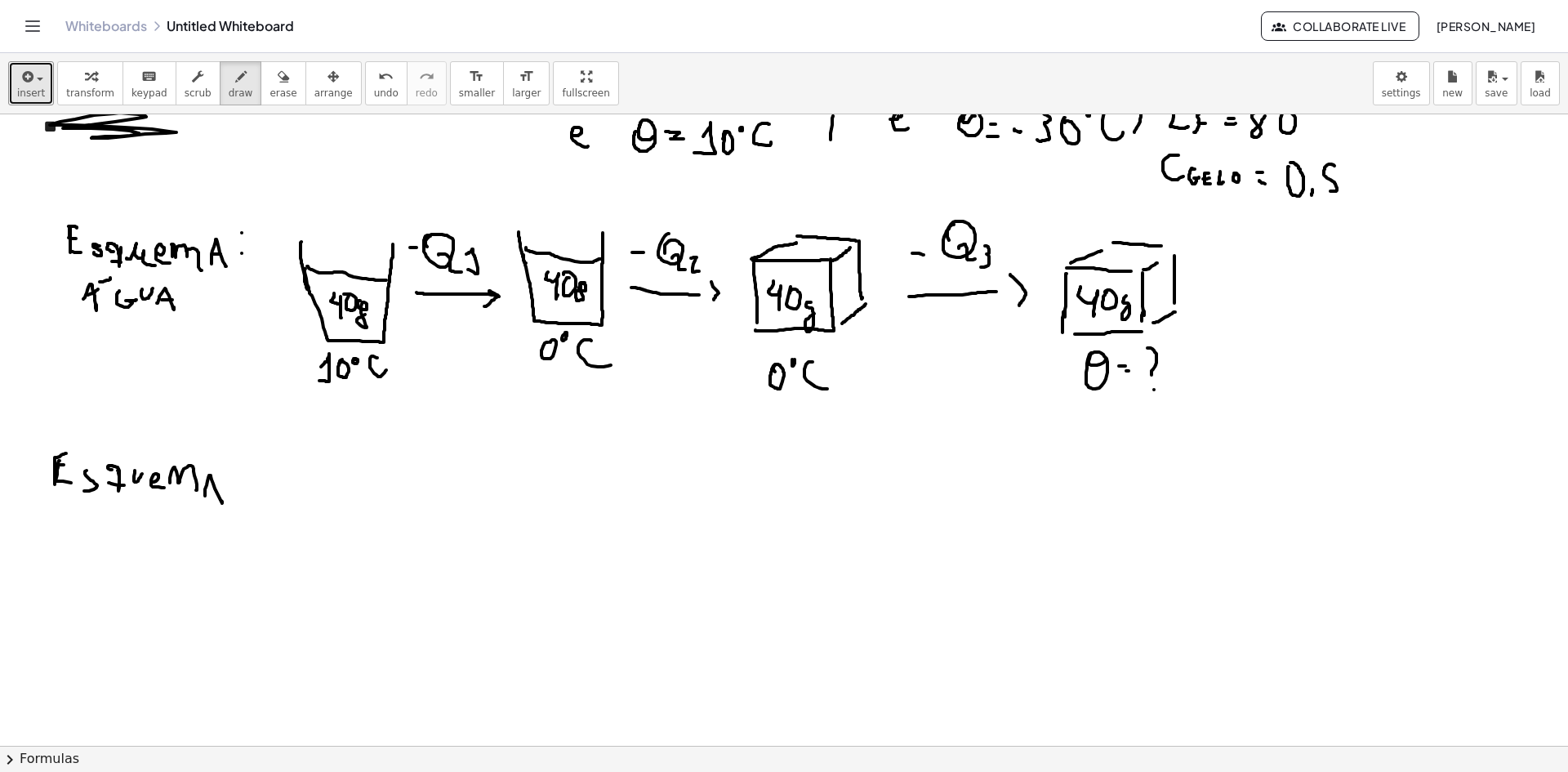
click at [220, 492] on div at bounding box center [784, 717] width 1568 height 1369
click at [89, 538] on div at bounding box center [784, 717] width 1568 height 1369
click at [104, 537] on div at bounding box center [784, 717] width 1568 height 1369
click at [103, 545] on div at bounding box center [784, 717] width 1568 height 1369
click at [107, 552] on div at bounding box center [784, 717] width 1568 height 1369
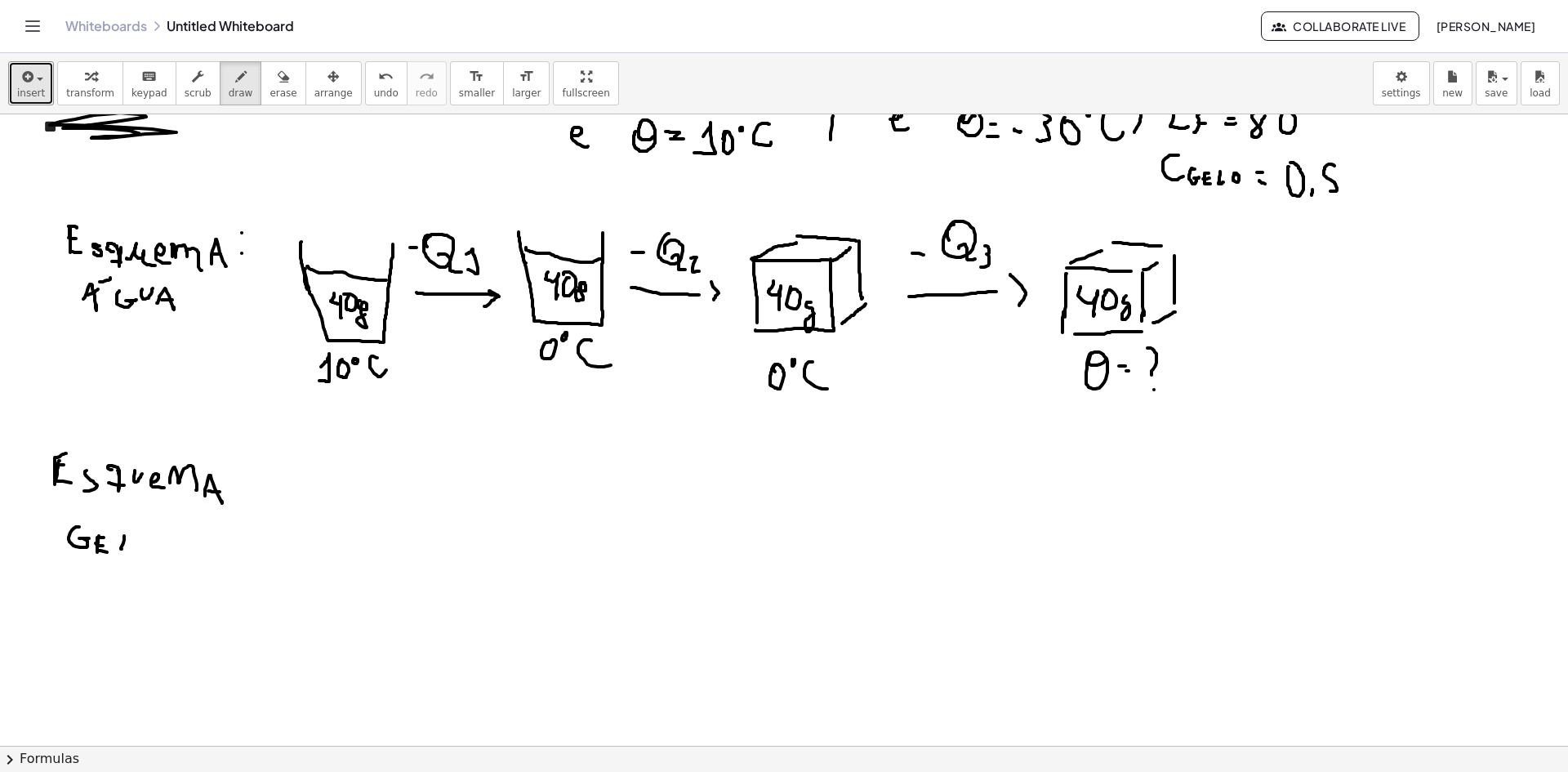
click at [141, 555] on div at bounding box center [784, 717] width 1568 height 1369
click at [147, 548] on div at bounding box center [784, 717] width 1568 height 1369
click at [255, 456] on div at bounding box center [784, 717] width 1568 height 1369
click at [251, 486] on div at bounding box center [784, 717] width 1568 height 1369
click at [342, 552] on div at bounding box center [784, 717] width 1568 height 1369
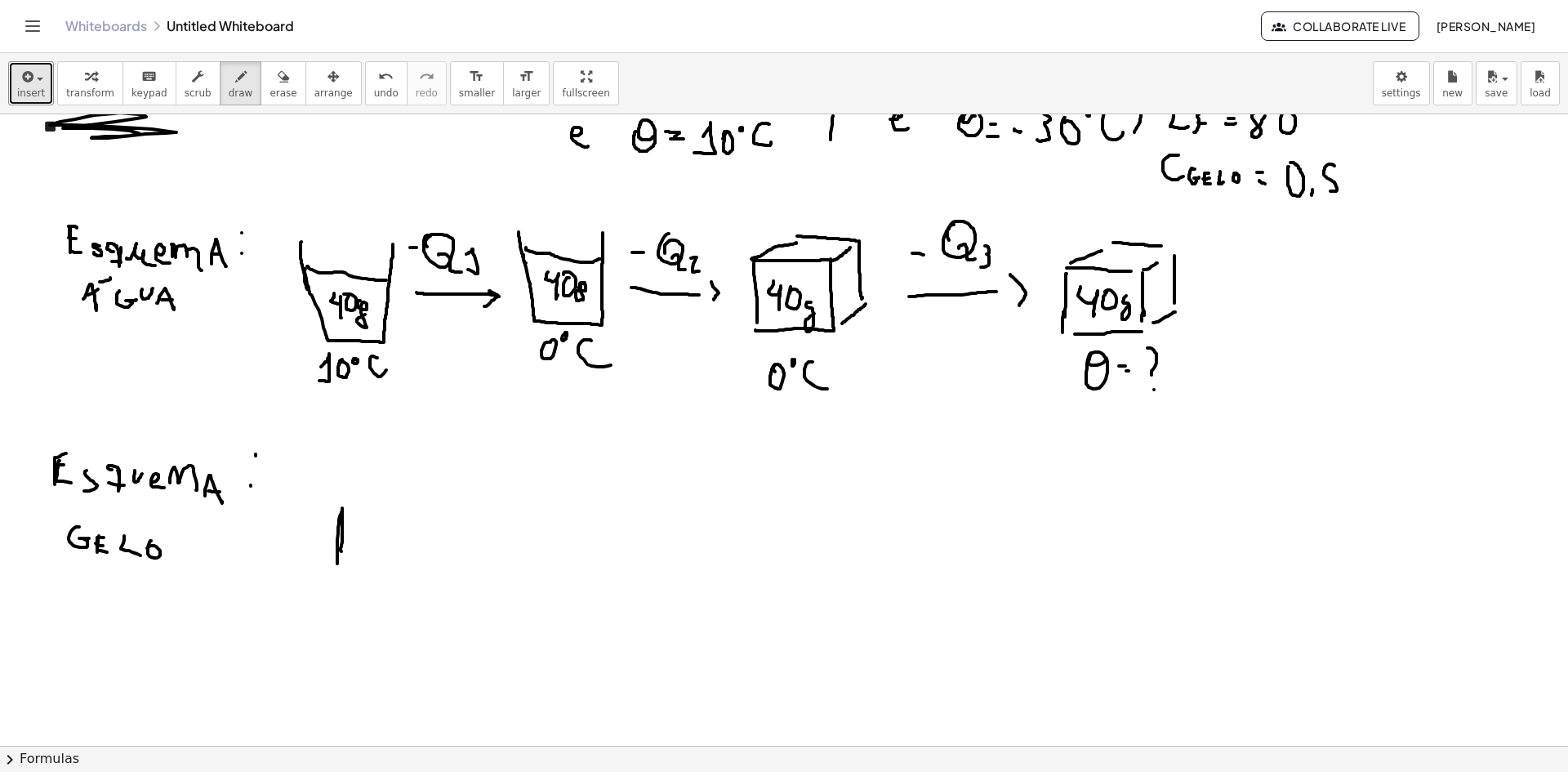
click at [336, 580] on div at bounding box center [784, 717] width 1568 height 1369
click at [413, 589] on div at bounding box center [784, 717] width 1568 height 1369
click at [416, 520] on div at bounding box center [784, 717] width 1568 height 1369
click at [416, 583] on div at bounding box center [784, 717] width 1568 height 1369
click at [381, 485] on div at bounding box center [784, 717] width 1568 height 1369
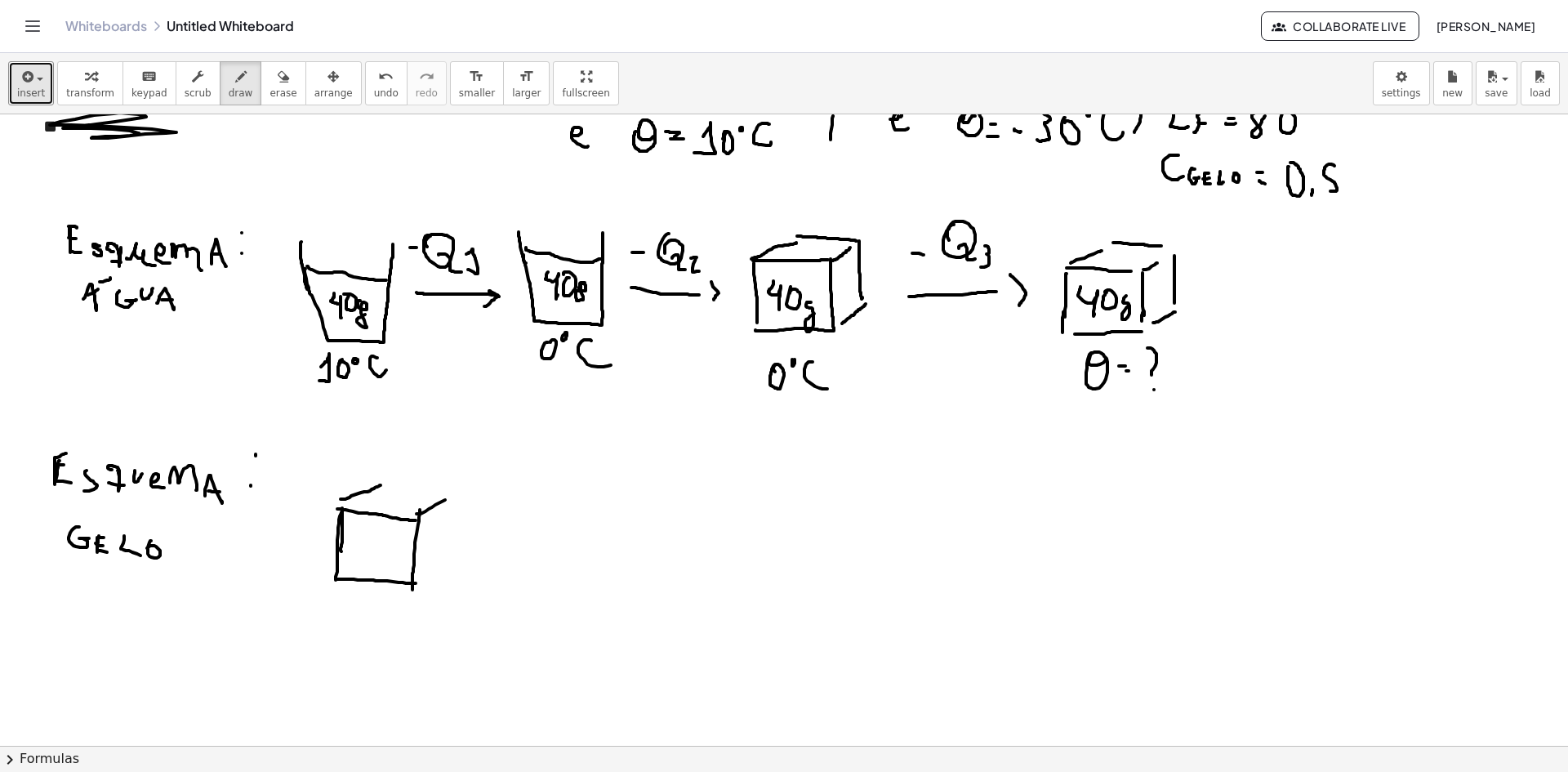
click at [446, 499] on div at bounding box center [784, 717] width 1568 height 1369
click at [451, 489] on div at bounding box center [784, 717] width 1568 height 1369
click at [455, 536] on div at bounding box center [784, 717] width 1568 height 1369
click at [455, 549] on div at bounding box center [784, 717] width 1568 height 1369
click at [350, 552] on div at bounding box center [784, 717] width 1568 height 1369
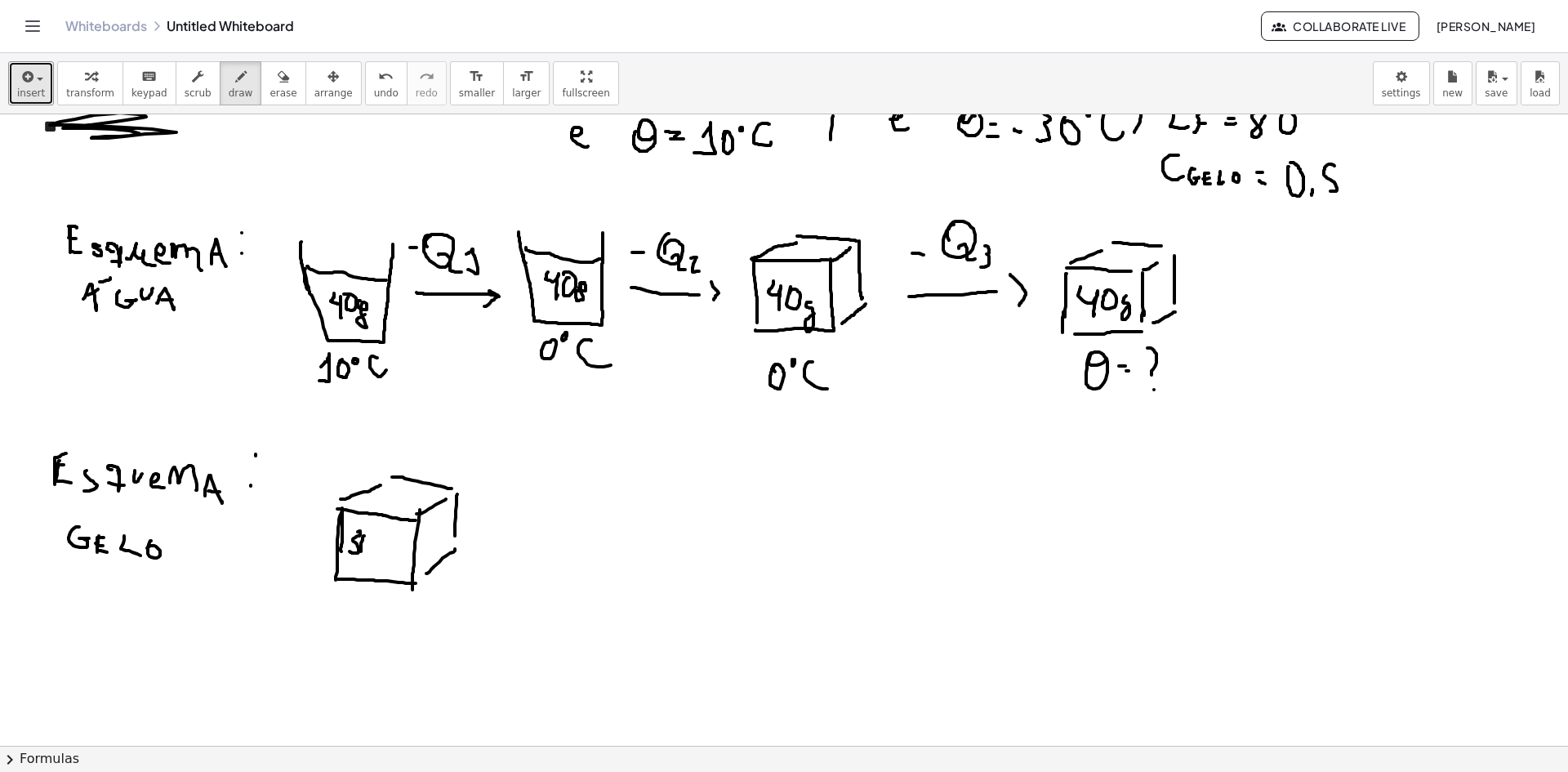
click at [362, 552] on div at bounding box center [784, 717] width 1568 height 1369
click at [373, 538] on div at bounding box center [784, 717] width 1568 height 1369
click at [397, 551] on div at bounding box center [784, 717] width 1568 height 1369
click at [334, 618] on div at bounding box center [784, 717] width 1568 height 1369
click at [345, 633] on div at bounding box center [784, 717] width 1568 height 1369
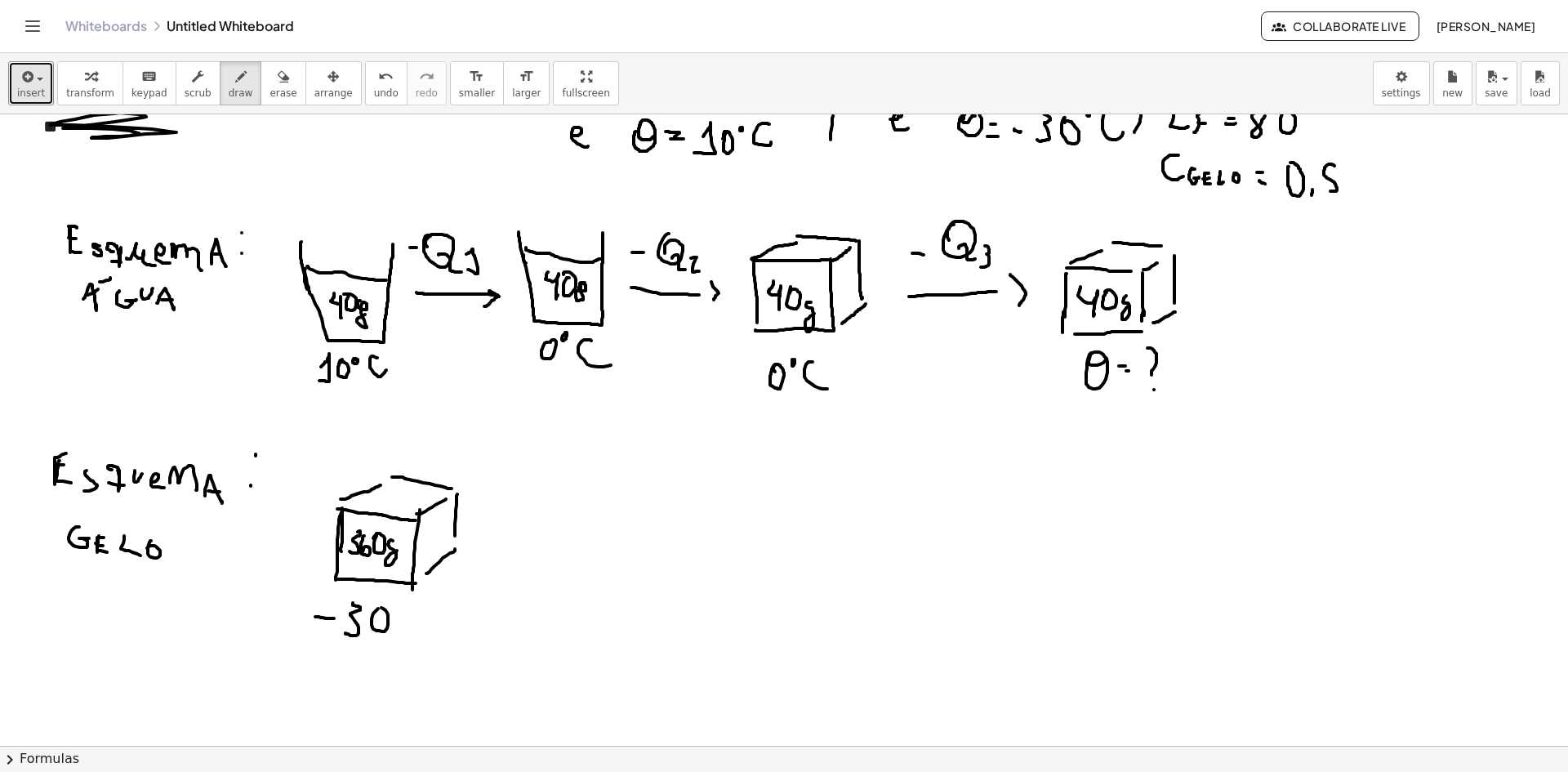
click at [375, 614] on div at bounding box center [784, 717] width 1568 height 1369
click at [395, 603] on div at bounding box center [784, 717] width 1568 height 1369
click at [436, 635] on div at bounding box center [784, 717] width 1568 height 1369
click at [594, 545] on div at bounding box center [784, 717] width 1568 height 1369
click at [613, 556] on div at bounding box center [784, 717] width 1568 height 1369
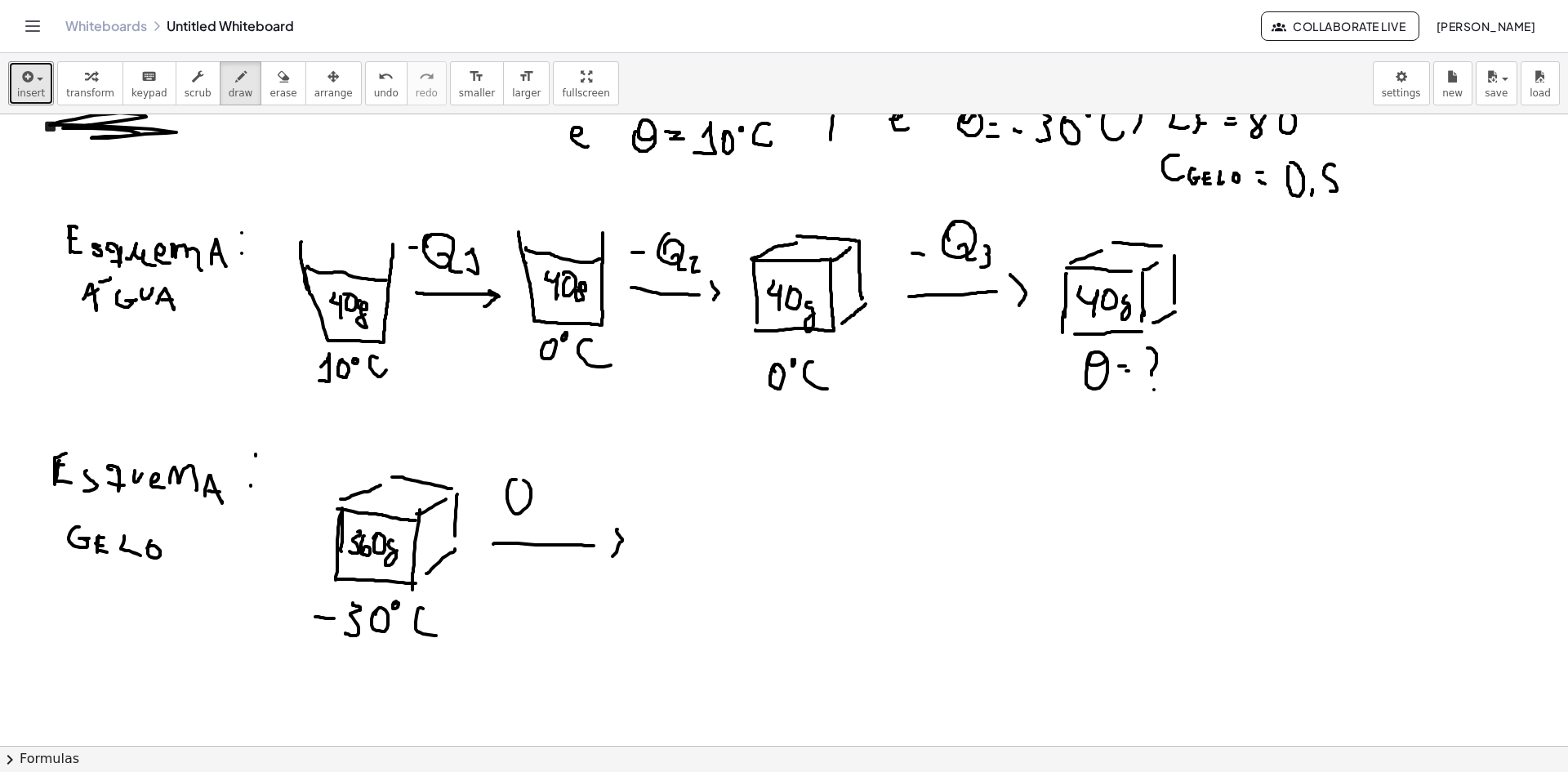
click at [514, 486] on div at bounding box center [784, 717] width 1568 height 1369
click at [532, 521] on div at bounding box center [784, 717] width 1568 height 1369
click at [552, 533] on div at bounding box center [784, 717] width 1568 height 1369
click at [690, 561] on div at bounding box center [784, 717] width 1568 height 1369
click at [769, 565] on div at bounding box center [784, 717] width 1568 height 1369
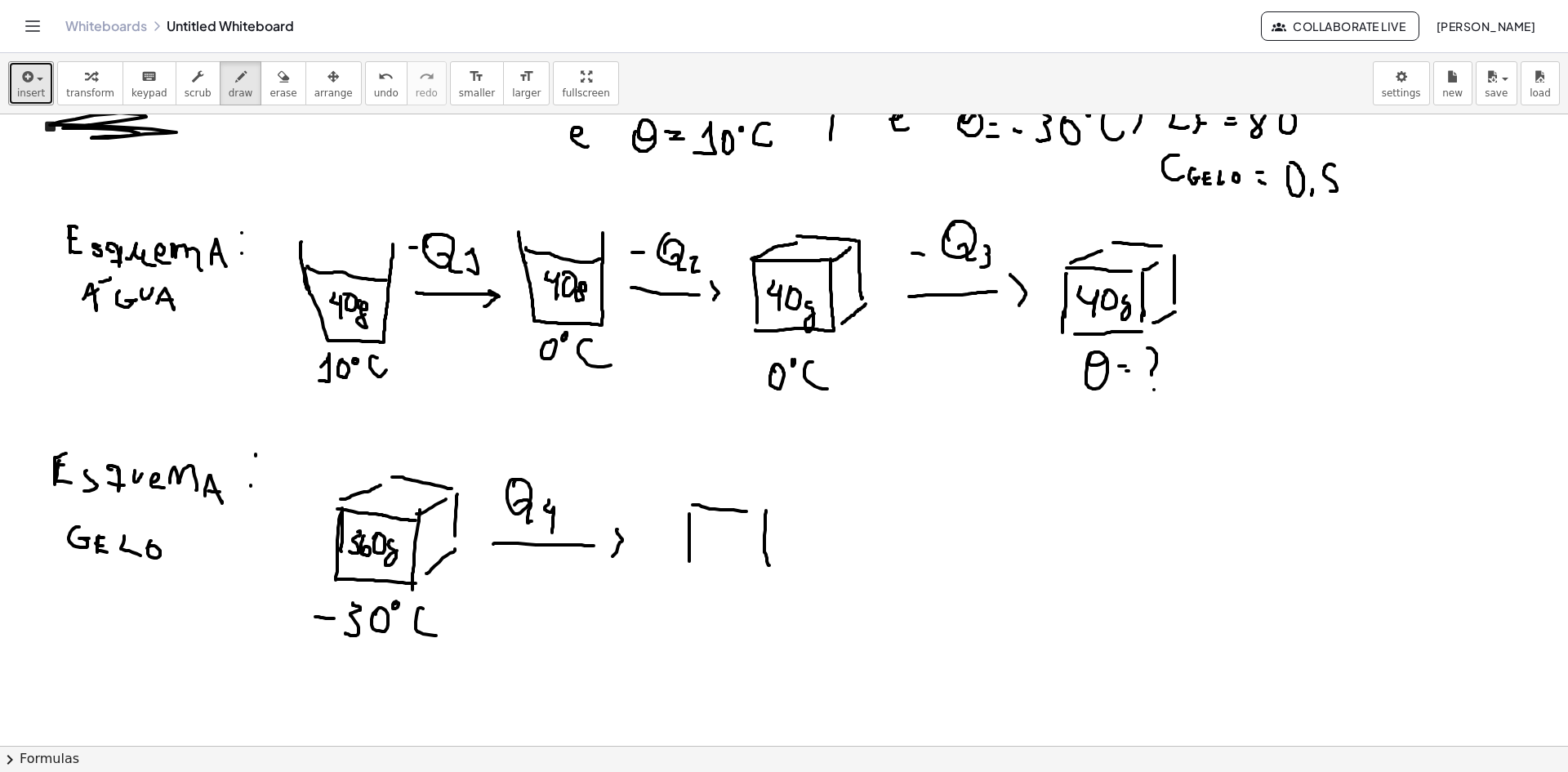
click at [766, 514] on div at bounding box center [784, 717] width 1568 height 1369
click at [772, 563] on div at bounding box center [784, 717] width 1568 height 1369
click at [740, 490] on div at bounding box center [784, 717] width 1568 height 1369
click at [789, 497] on div at bounding box center [784, 717] width 1568 height 1369
click at [787, 481] on div at bounding box center [784, 717] width 1568 height 1369
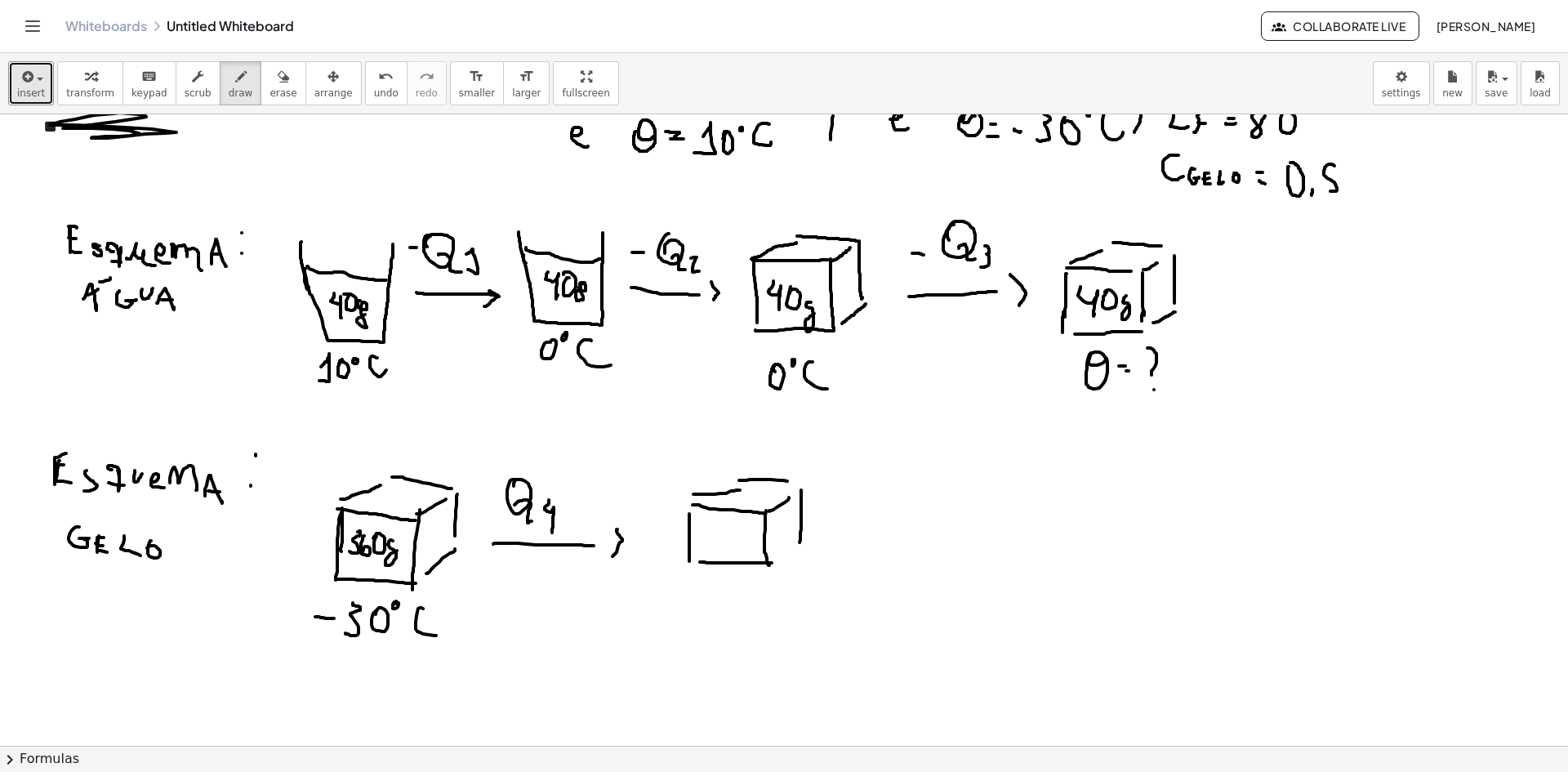
click at [799, 543] on div at bounding box center [784, 717] width 1568 height 1369
click at [805, 543] on div at bounding box center [784, 717] width 1568 height 1369
click at [697, 542] on div at bounding box center [784, 717] width 1568 height 1369
click at [713, 537] on div at bounding box center [784, 717] width 1568 height 1369
click at [732, 527] on div at bounding box center [784, 717] width 1568 height 1369
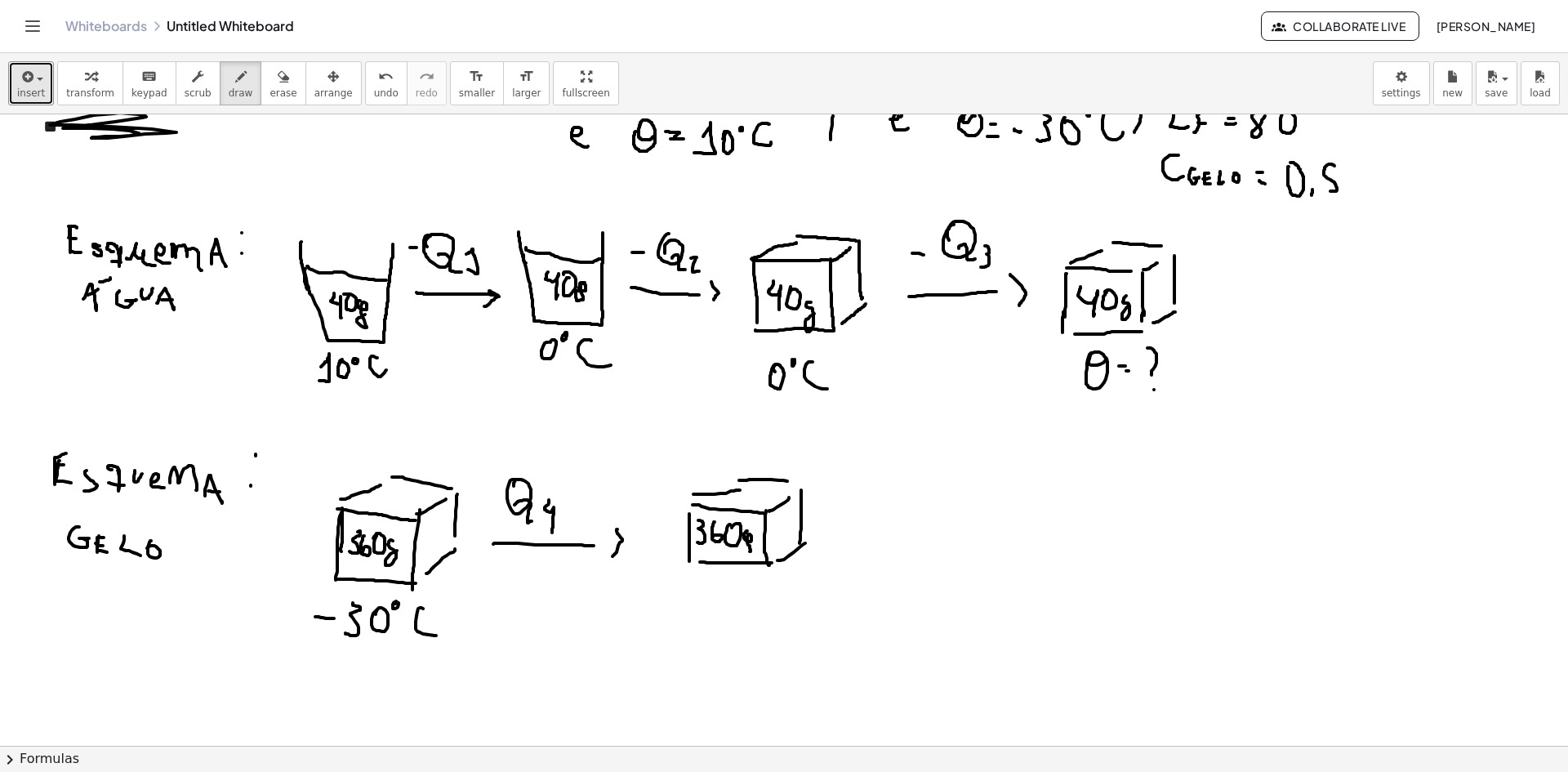
click at [754, 545] on div at bounding box center [784, 717] width 1568 height 1369
click at [716, 585] on div at bounding box center [784, 717] width 1568 height 1369
click at [738, 593] on div at bounding box center [784, 717] width 1568 height 1369
click at [737, 604] on div at bounding box center [784, 717] width 1568 height 1369
click at [764, 634] on div at bounding box center [784, 717] width 1568 height 1369
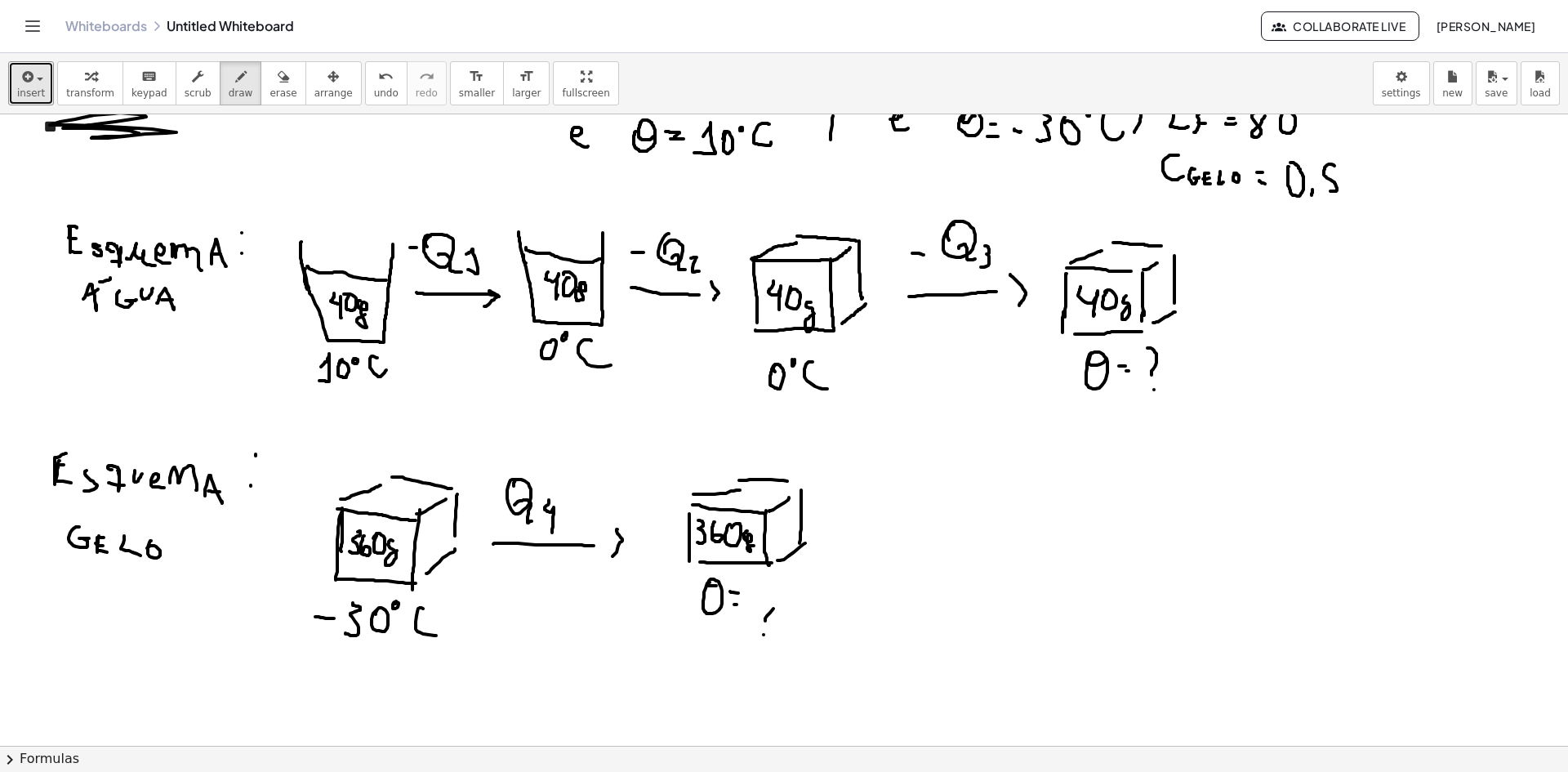
click at [769, 583] on div at bounding box center [784, 717] width 1568 height 1369
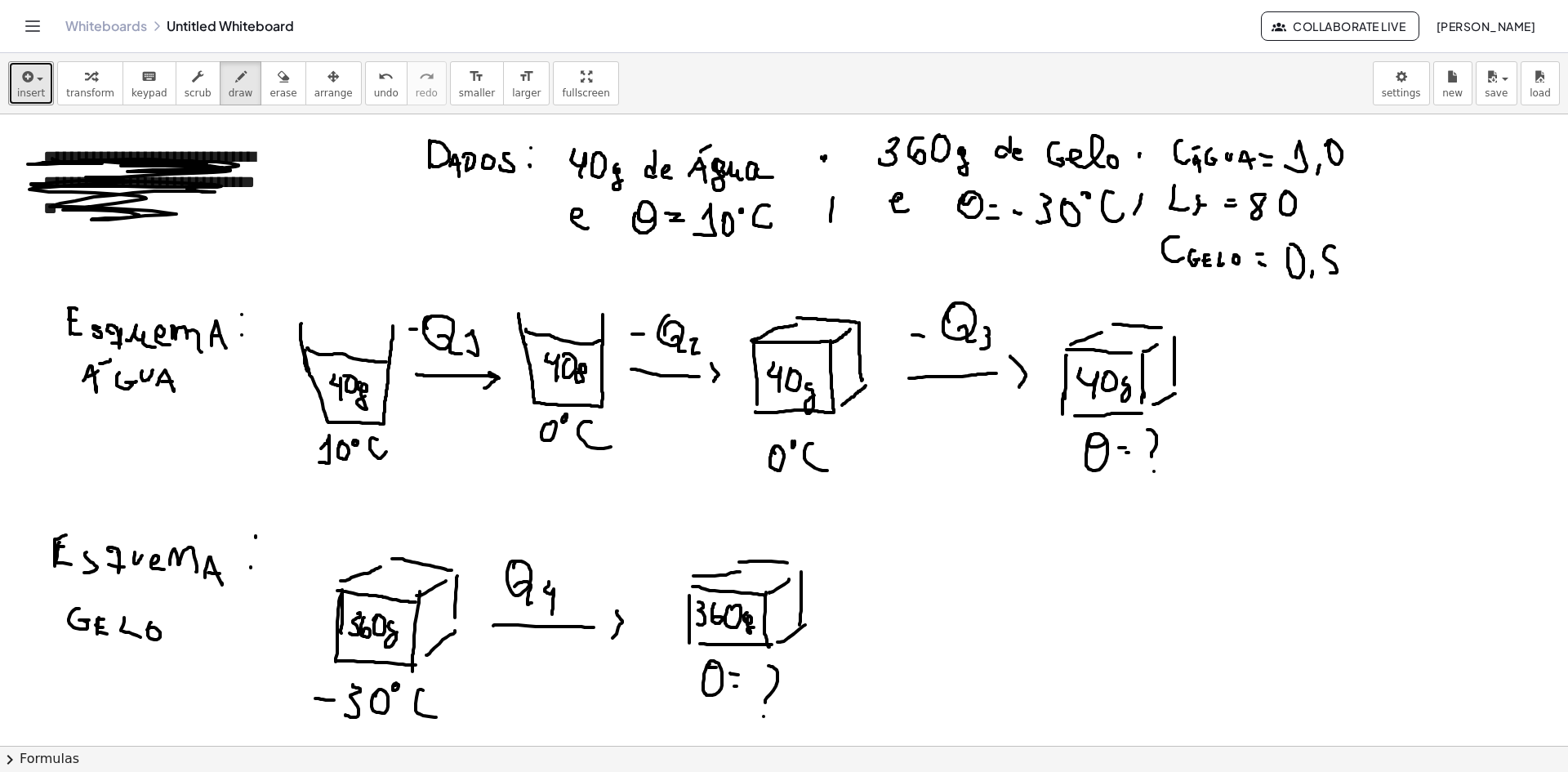
scroll to position [163, 0]
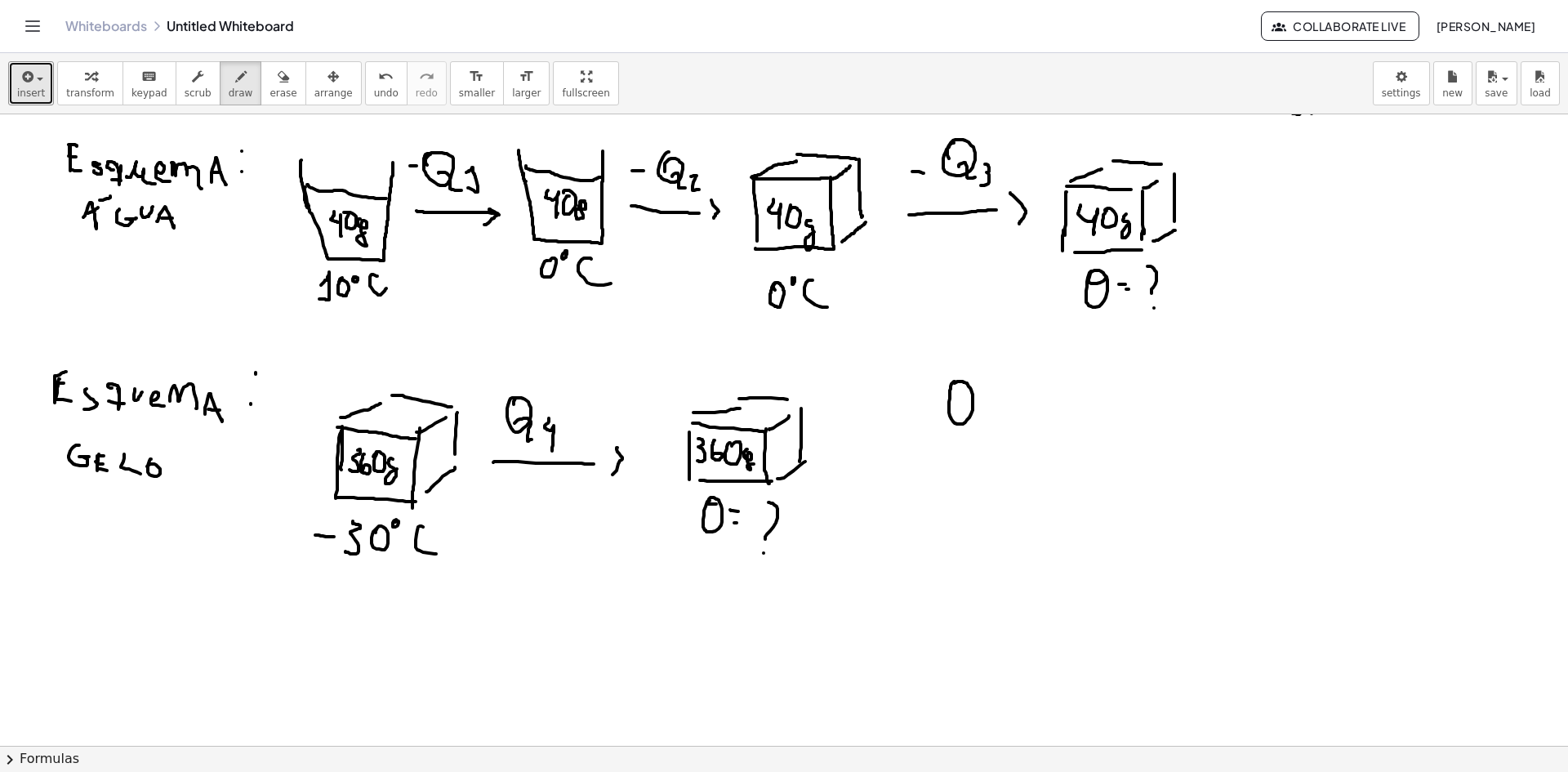
click at [951, 387] on div at bounding box center [784, 635] width 1568 height 1369
click at [993, 397] on div at bounding box center [784, 635] width 1568 height 1369
click at [993, 409] on div at bounding box center [784, 635] width 1568 height 1369
click at [1043, 405] on div at bounding box center [784, 635] width 1568 height 1369
click at [1061, 409] on div at bounding box center [784, 635] width 1568 height 1369
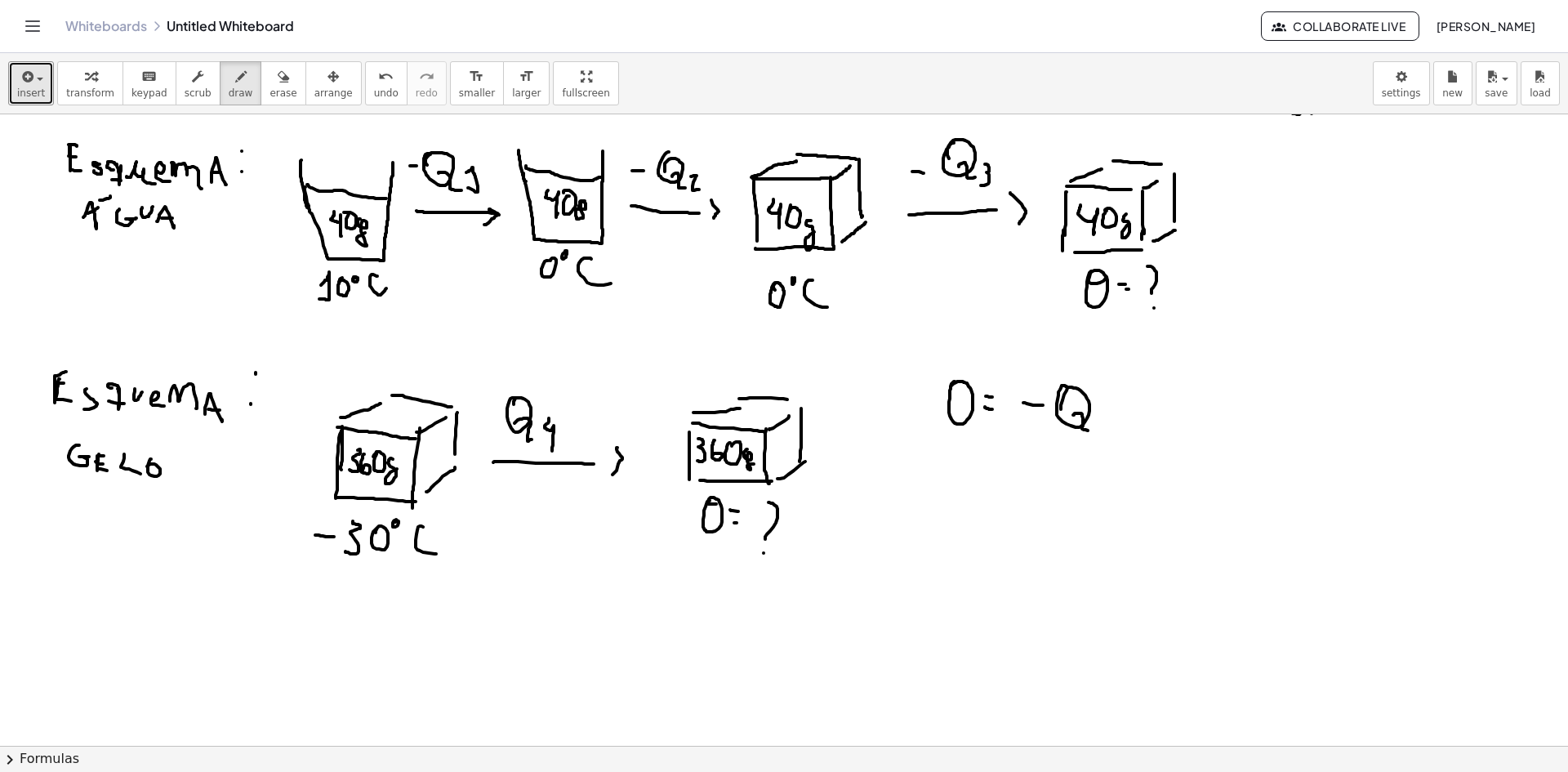
click at [1095, 431] on div at bounding box center [784, 635] width 1568 height 1369
click at [1099, 414] on div at bounding box center [784, 635] width 1568 height 1369
click at [1137, 419] on div at bounding box center [784, 635] width 1568 height 1369
click at [1146, 407] on div at bounding box center [784, 635] width 1568 height 1369
click at [1176, 426] on div at bounding box center [784, 635] width 1568 height 1369
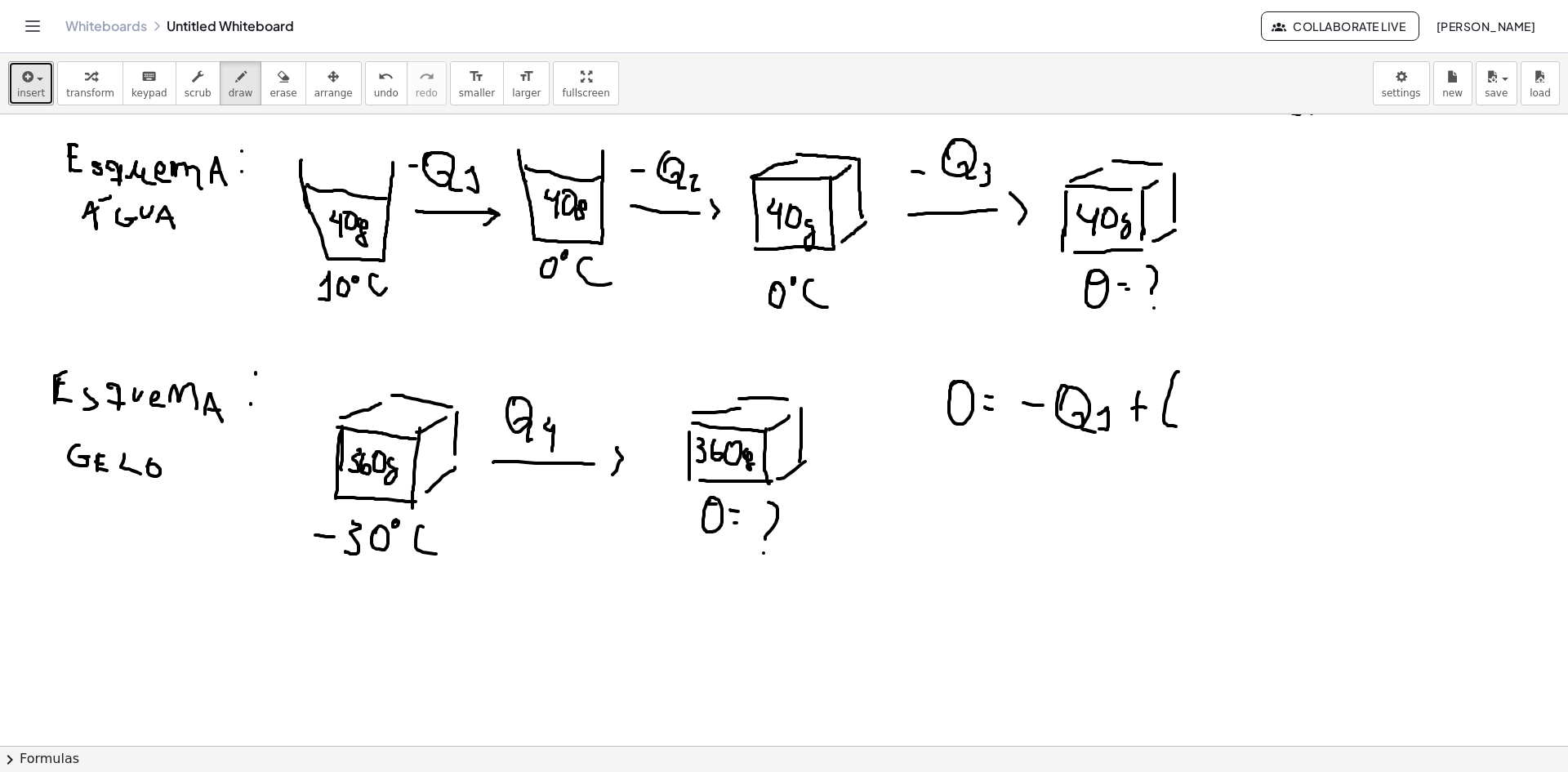
click at [1195, 405] on div at bounding box center [784, 635] width 1568 height 1369
click at [1215, 385] on div at bounding box center [784, 635] width 1568 height 1369
click at [1246, 426] on div at bounding box center [784, 635] width 1568 height 1369
click at [1268, 427] on div at bounding box center [784, 635] width 1568 height 1369
click at [1286, 430] on div at bounding box center [784, 635] width 1568 height 1369
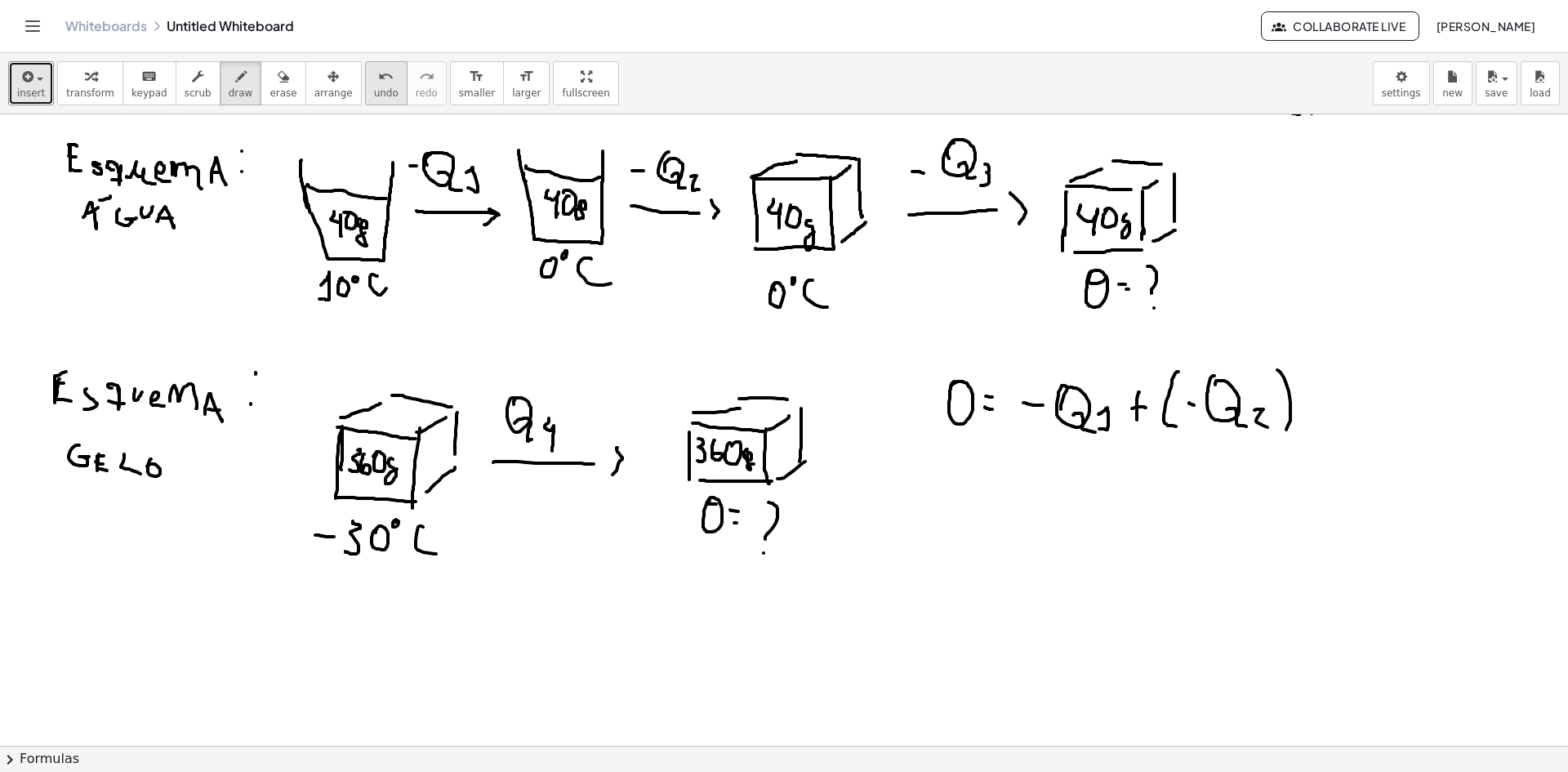
click at [374, 91] on span "undo" at bounding box center [387, 93] width 24 height 11
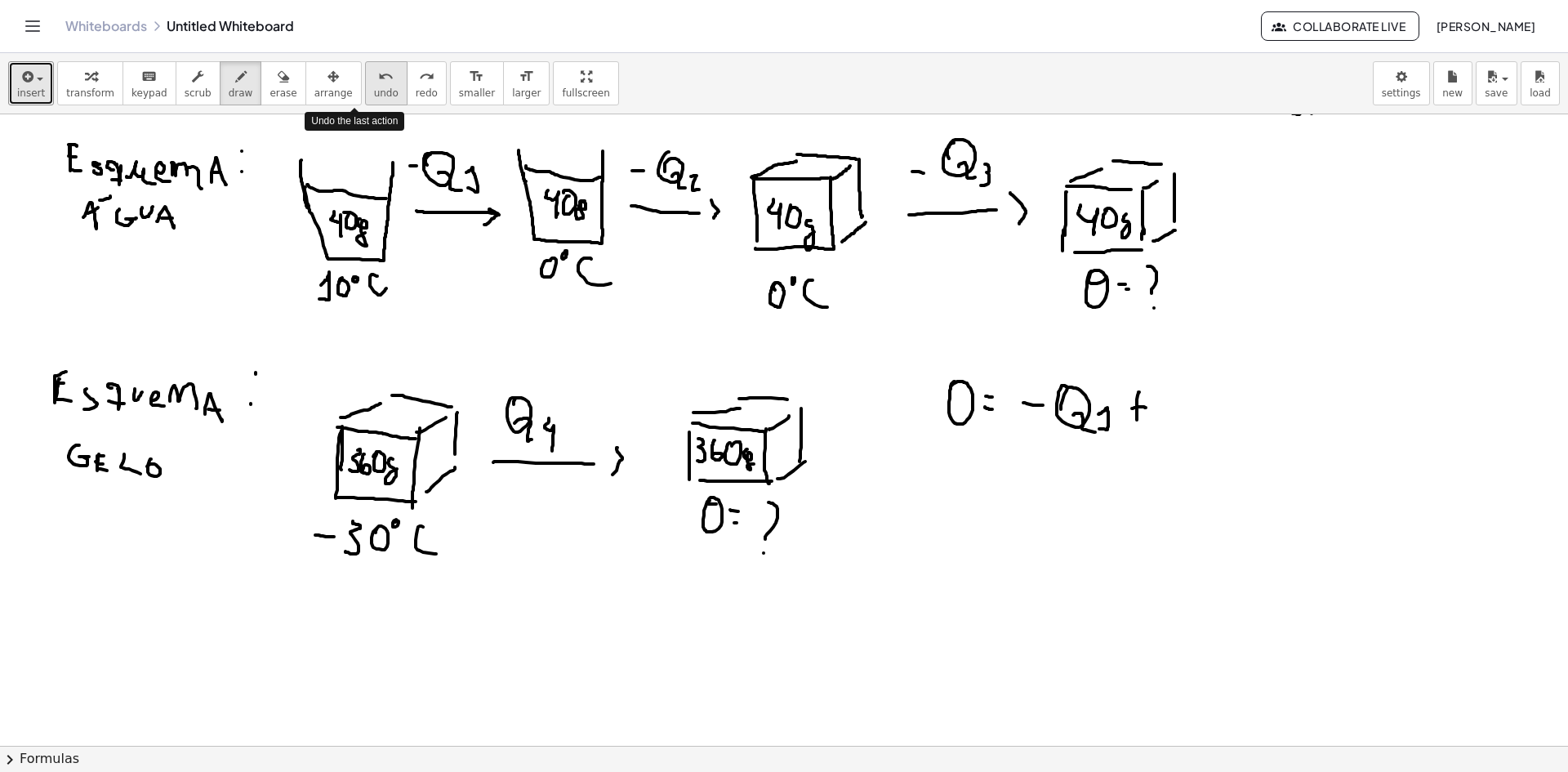
click at [374, 91] on span "undo" at bounding box center [387, 93] width 24 height 11
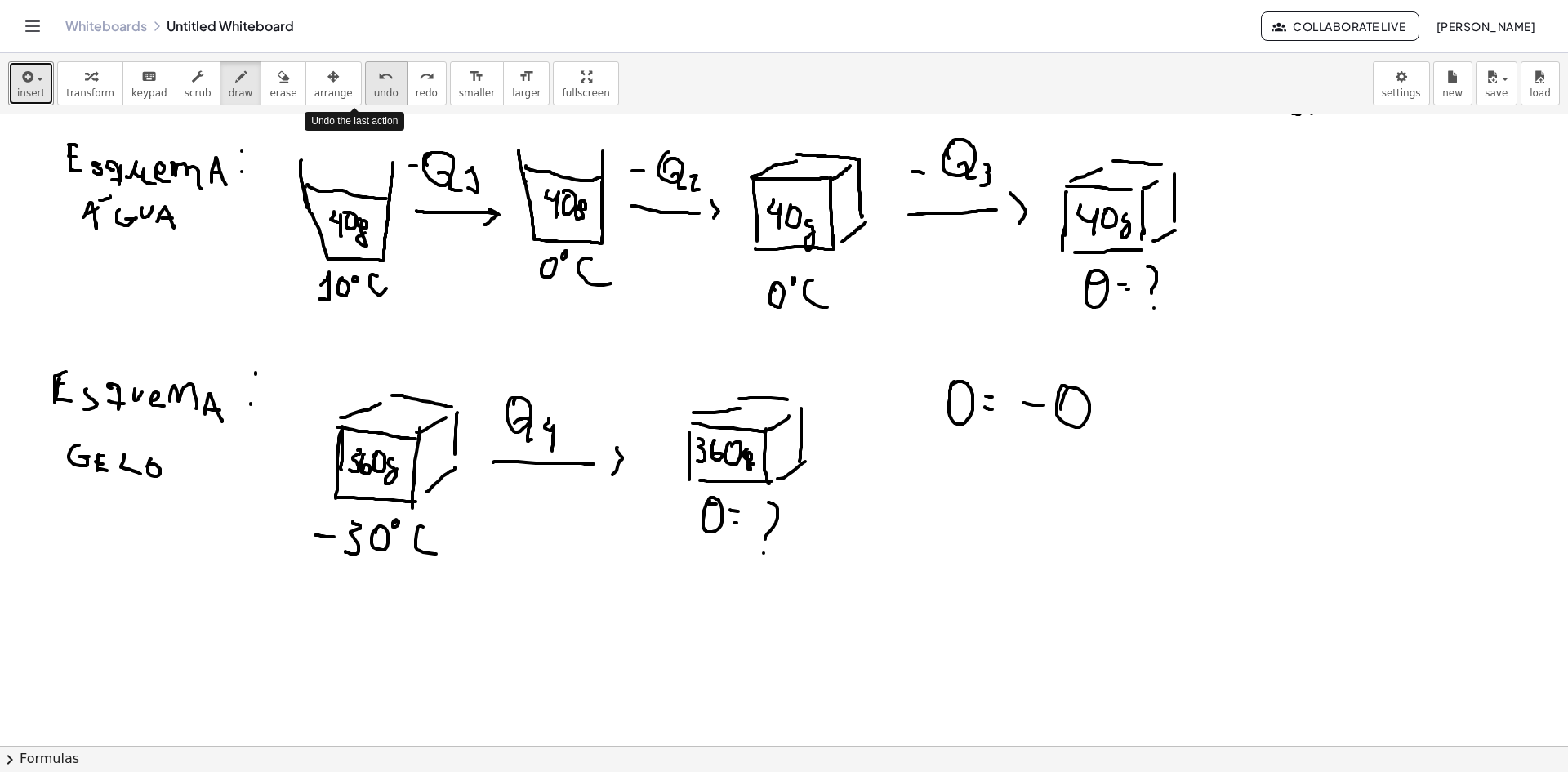
click at [374, 91] on span "undo" at bounding box center [387, 93] width 24 height 11
click at [374, 90] on span "undo" at bounding box center [387, 93] width 24 height 11
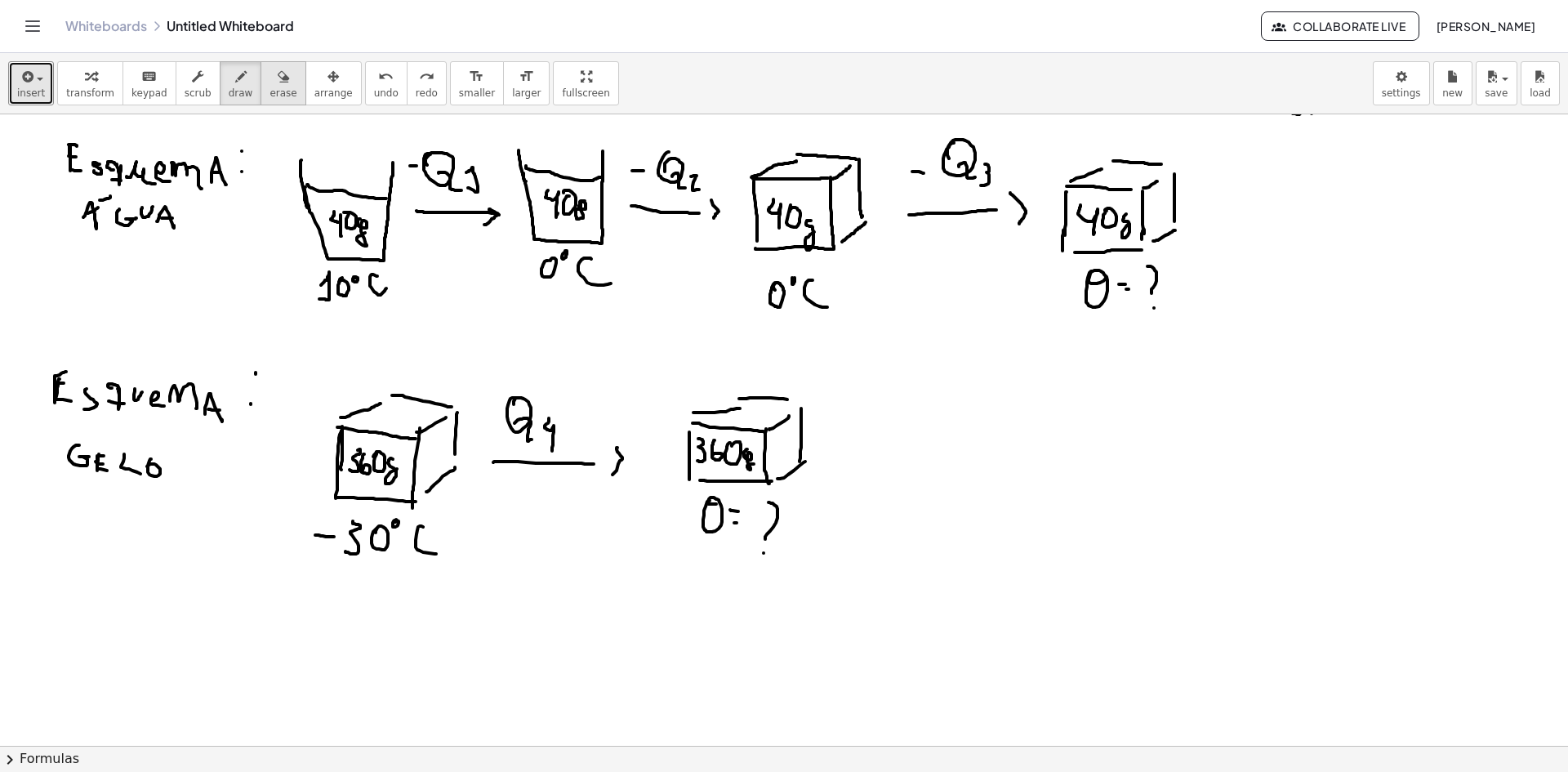
click at [278, 81] on icon "button" at bounding box center [283, 76] width 11 height 20
click at [401, 160] on div at bounding box center [784, 635] width 1568 height 1369
click at [374, 88] on span "undo" at bounding box center [387, 93] width 24 height 11
click at [399, 167] on div at bounding box center [784, 635] width 1568 height 1369
click at [374, 87] on span "undo" at bounding box center [387, 93] width 24 height 11
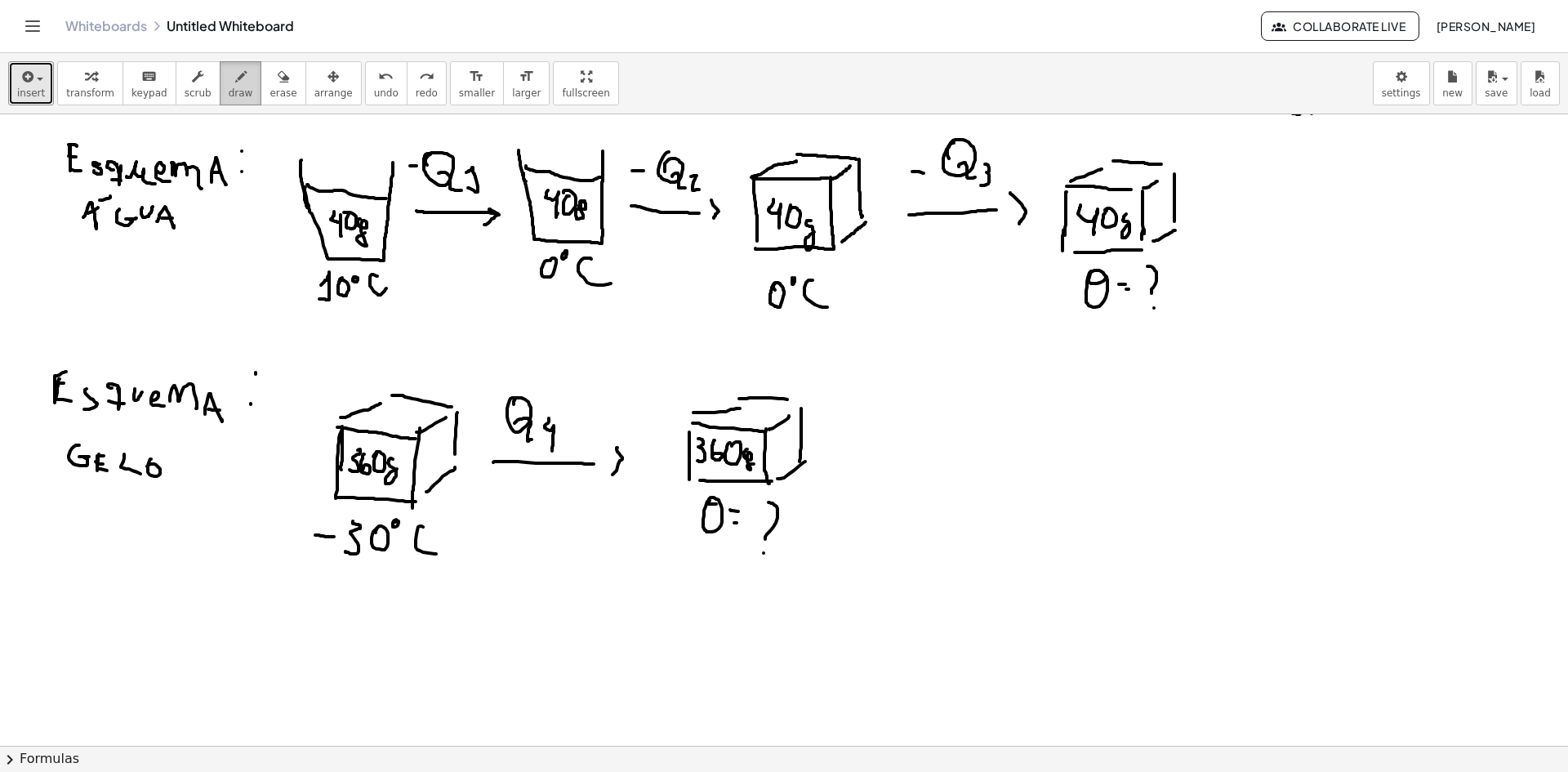
click at [229, 92] on span "draw" at bounding box center [241, 93] width 24 height 11
drag, startPoint x: 945, startPoint y: 412, endPoint x: 971, endPoint y: 419, distance: 26.9
click at [948, 413] on div at bounding box center [784, 635] width 1568 height 1369
click at [993, 416] on div at bounding box center [784, 635] width 1568 height 1369
drag, startPoint x: 994, startPoint y: 429, endPoint x: 1045, endPoint y: 434, distance: 51.2
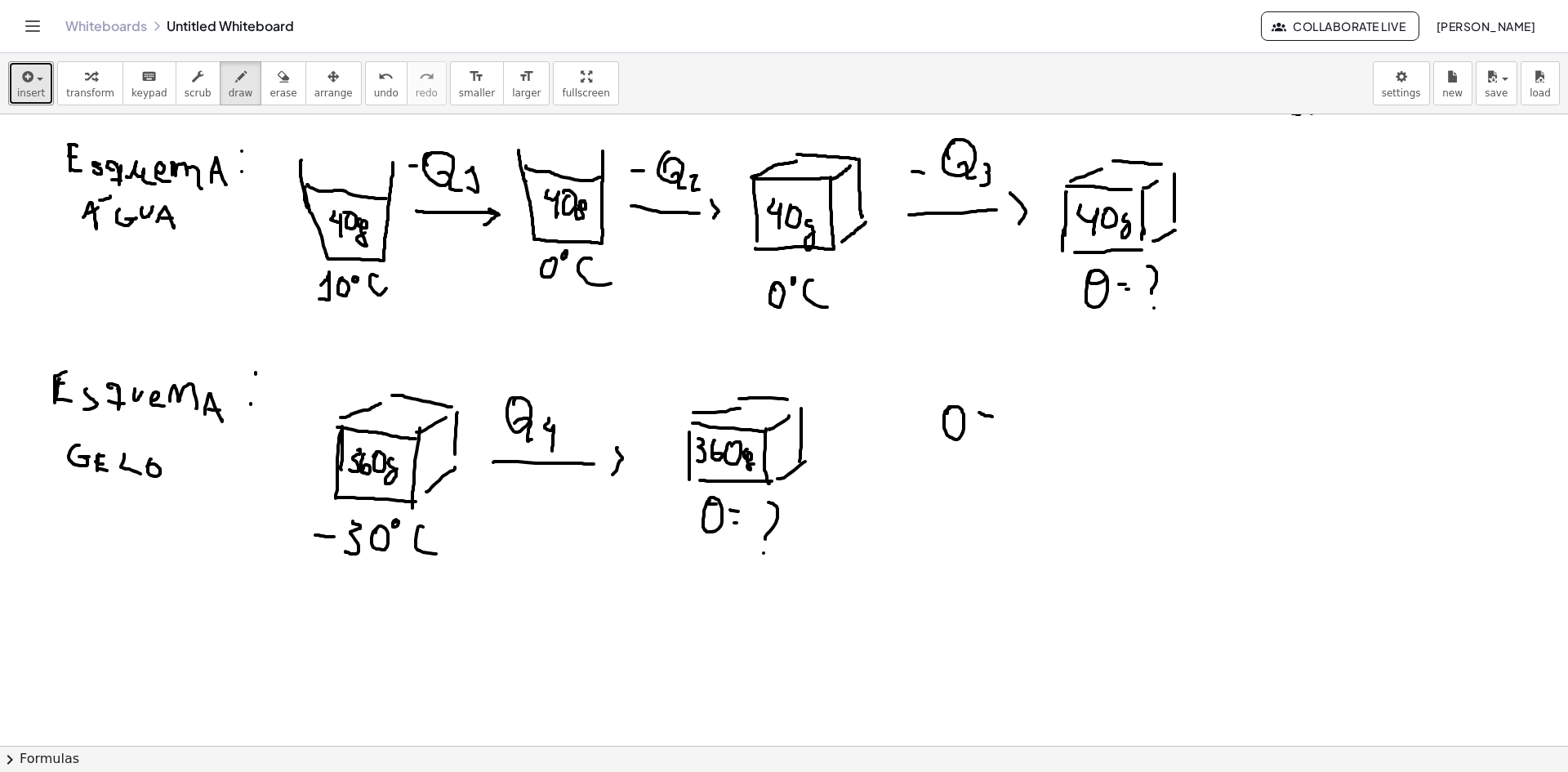
click at [996, 429] on div at bounding box center [784, 635] width 1568 height 1369
drag, startPoint x: 1033, startPoint y: 393, endPoint x: 1039, endPoint y: 423, distance: 30.6
click at [1028, 402] on div at bounding box center [784, 635] width 1568 height 1369
drag, startPoint x: 1037, startPoint y: 420, endPoint x: 1067, endPoint y: 438, distance: 35.0
click at [1052, 436] on div at bounding box center [784, 635] width 1568 height 1369
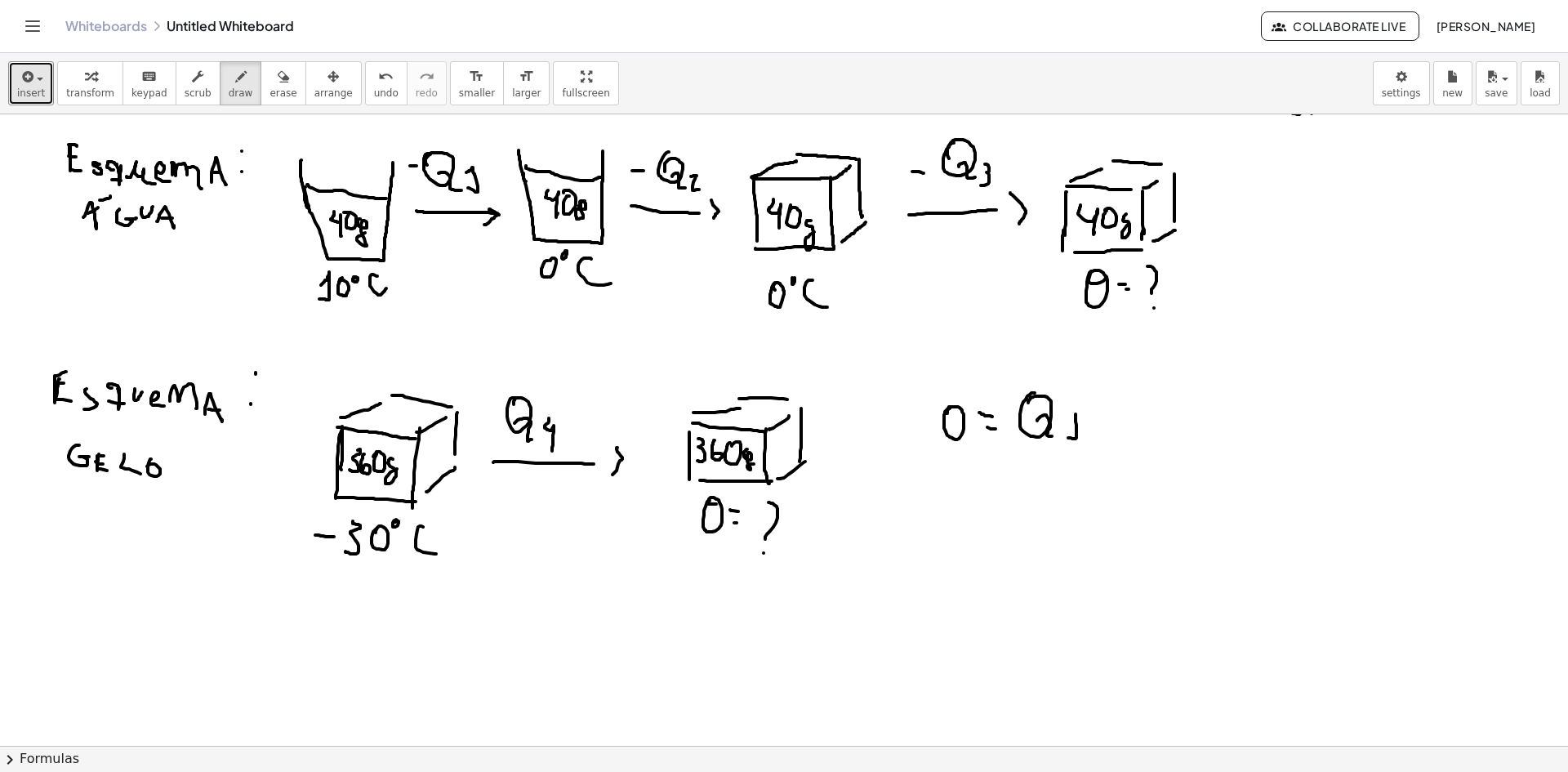
drag, startPoint x: 1073, startPoint y: 438, endPoint x: 1076, endPoint y: 429, distance: 9.5
click at [1067, 422] on div at bounding box center [784, 635] width 1568 height 1369
drag, startPoint x: 1107, startPoint y: 420, endPoint x: 1106, endPoint y: 434, distance: 14.0
click at [1106, 434] on div at bounding box center [784, 635] width 1568 height 1369
drag, startPoint x: 1100, startPoint y: 420, endPoint x: 1125, endPoint y: 420, distance: 25.0
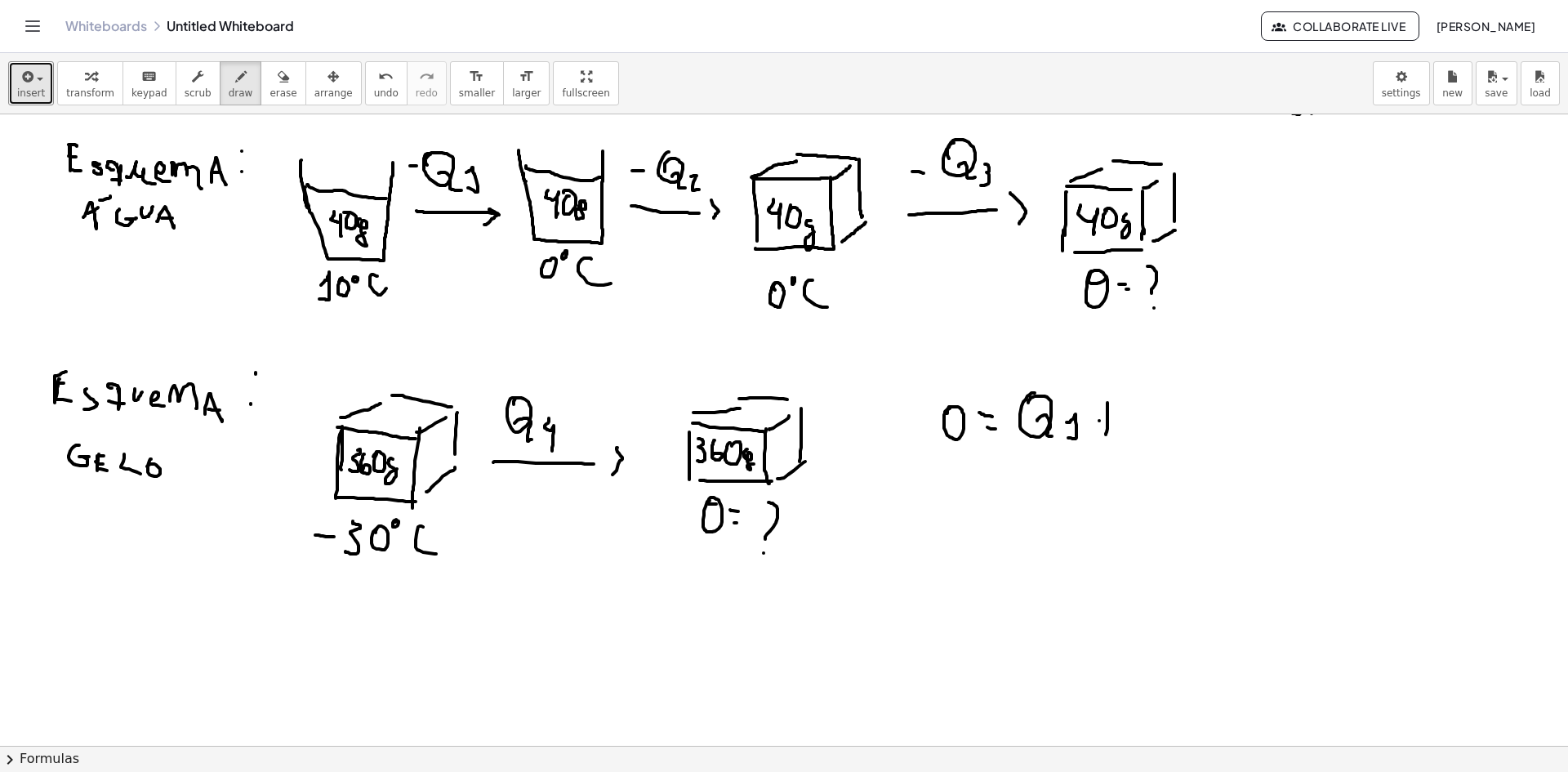
click at [1118, 420] on div at bounding box center [784, 635] width 1568 height 1369
drag, startPoint x: 1138, startPoint y: 387, endPoint x: 1132, endPoint y: 405, distance: 19.0
click at [1132, 403] on div at bounding box center [784, 635] width 1568 height 1369
drag, startPoint x: 1149, startPoint y: 418, endPoint x: 1181, endPoint y: 428, distance: 33.5
click at [1169, 435] on div at bounding box center [784, 635] width 1568 height 1369
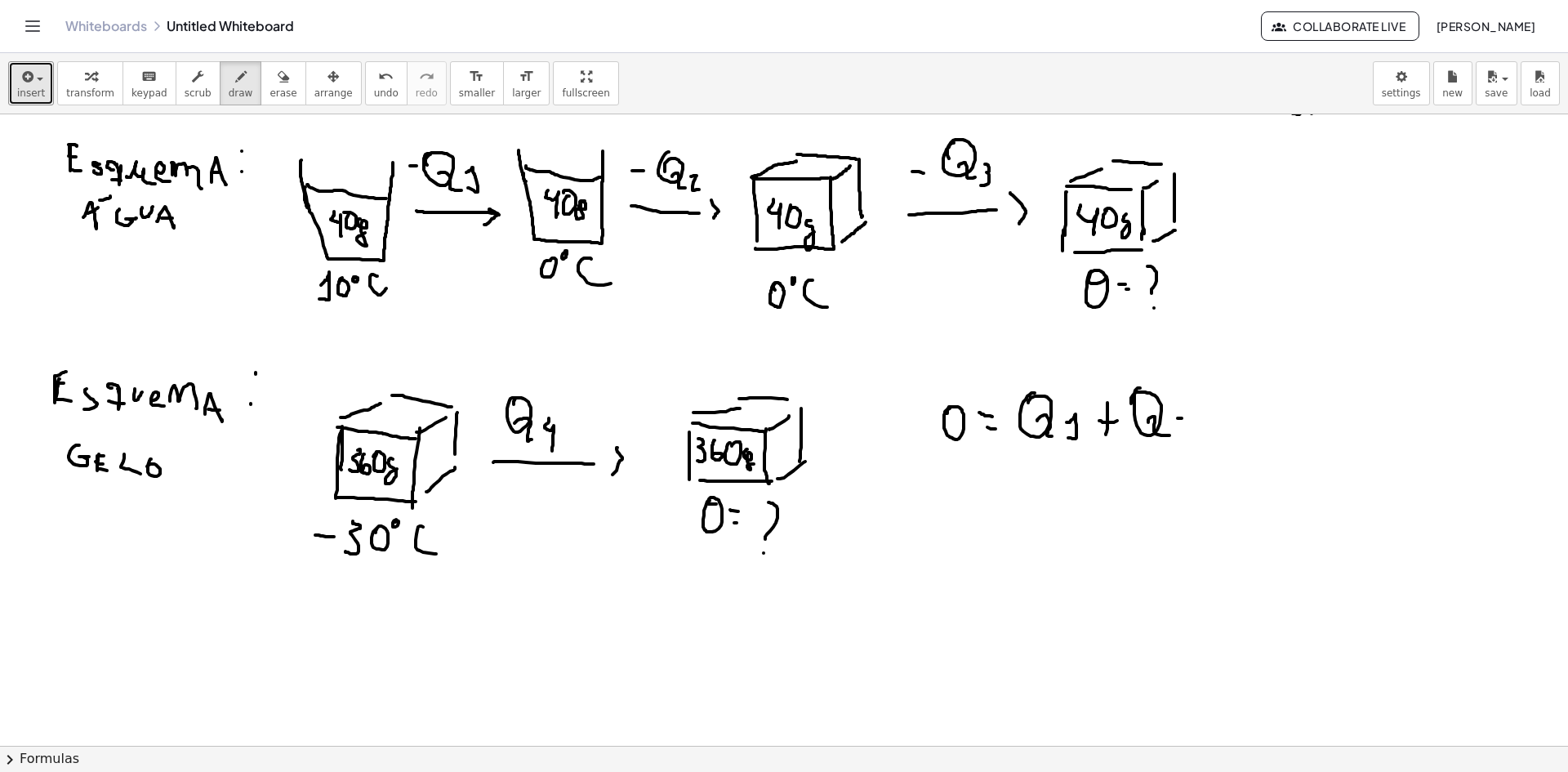
drag, startPoint x: 1182, startPoint y: 418, endPoint x: 1196, endPoint y: 436, distance: 22.8
click at [1194, 436] on div at bounding box center [784, 635] width 1568 height 1369
click at [1220, 441] on div at bounding box center [784, 635] width 1568 height 1369
drag, startPoint x: 1216, startPoint y: 423, endPoint x: 1247, endPoint y: 426, distance: 31.1
click at [1229, 425] on div at bounding box center [784, 635] width 1568 height 1369
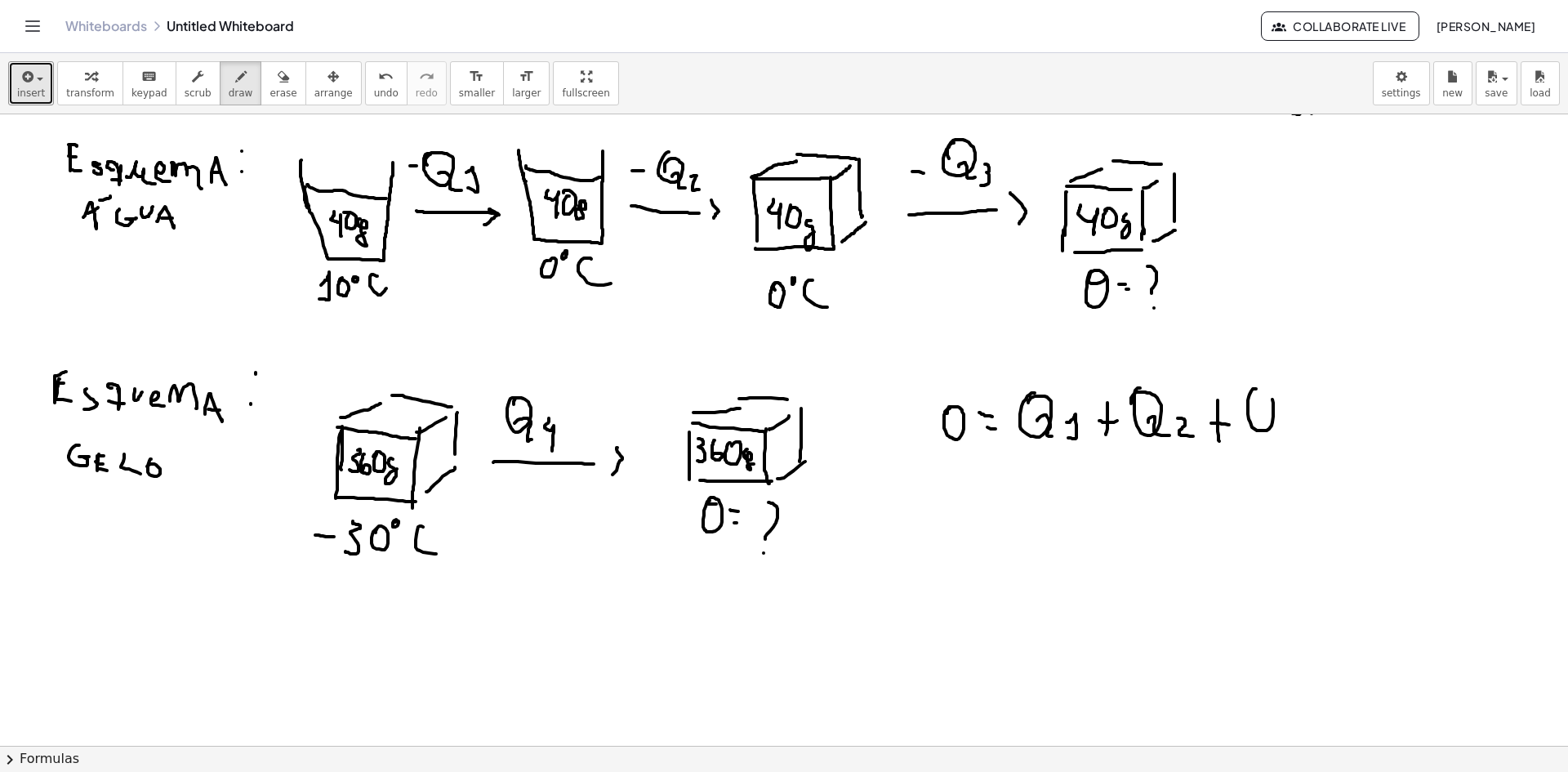
click at [1249, 394] on div at bounding box center [784, 635] width 1568 height 1369
drag, startPoint x: 1259, startPoint y: 418, endPoint x: 1286, endPoint y: 439, distance: 34.2
click at [1280, 440] on div at bounding box center [784, 635] width 1568 height 1369
drag, startPoint x: 1286, startPoint y: 423, endPoint x: 1315, endPoint y: 431, distance: 30.1
click at [1293, 450] on div at bounding box center [784, 635] width 1568 height 1369
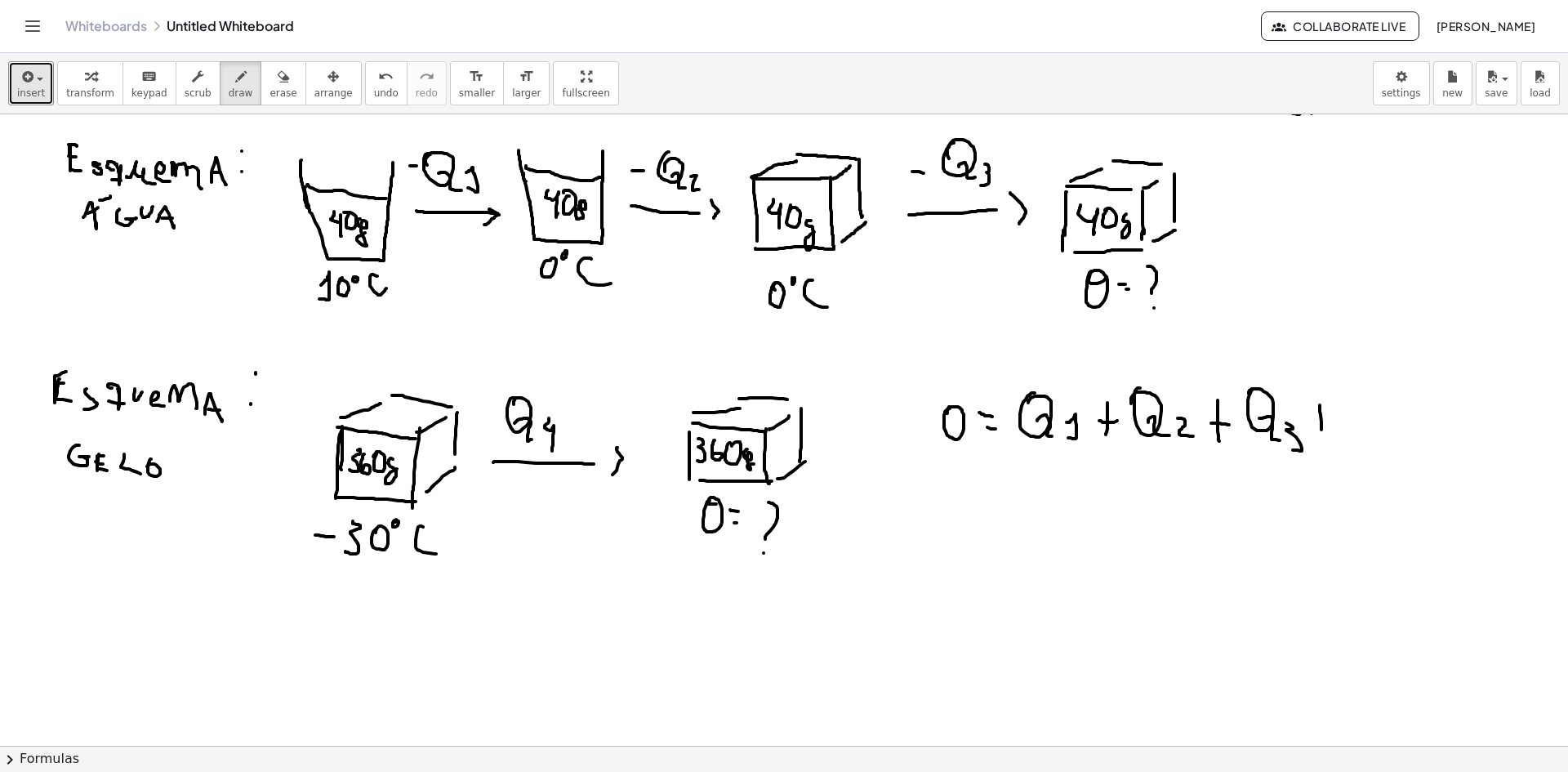
drag, startPoint x: 1320, startPoint y: 405, endPoint x: 1322, endPoint y: 438, distance: 33.1
click at [1322, 438] on div at bounding box center [784, 635] width 1568 height 1369
drag, startPoint x: 1313, startPoint y: 421, endPoint x: 1336, endPoint y: 421, distance: 23.0
click at [1326, 425] on div at bounding box center [784, 635] width 1568 height 1369
drag, startPoint x: 1347, startPoint y: 391, endPoint x: 1344, endPoint y: 408, distance: 17.3
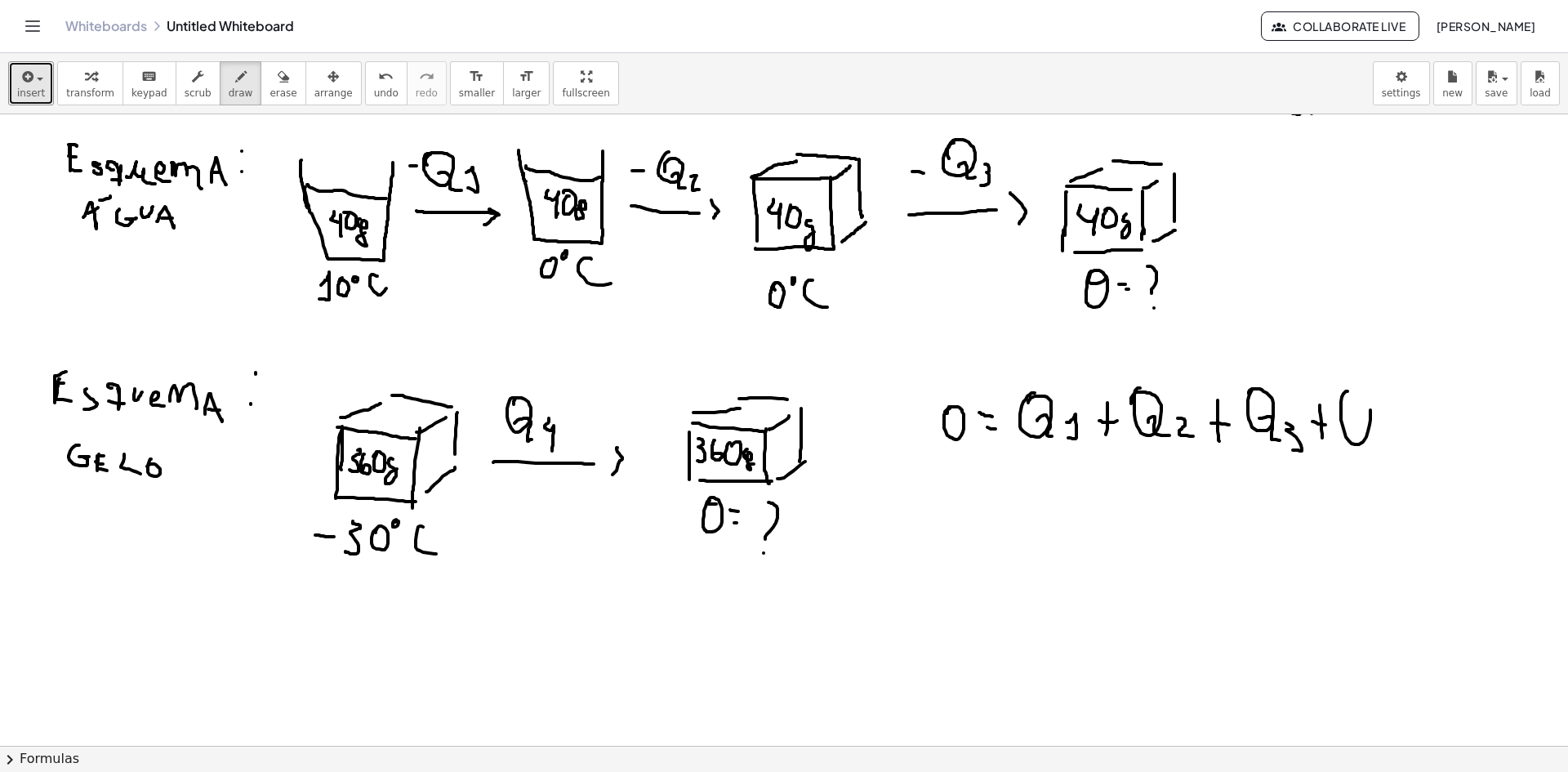
click at [1340, 401] on div at bounding box center [784, 635] width 1568 height 1369
drag, startPoint x: 1357, startPoint y: 427, endPoint x: 1387, endPoint y: 436, distance: 31.3
click at [1375, 446] on div at bounding box center [784, 635] width 1568 height 1369
drag, startPoint x: 1389, startPoint y: 426, endPoint x: 1394, endPoint y: 452, distance: 26.5
click at [1394, 451] on div at bounding box center [784, 635] width 1568 height 1369
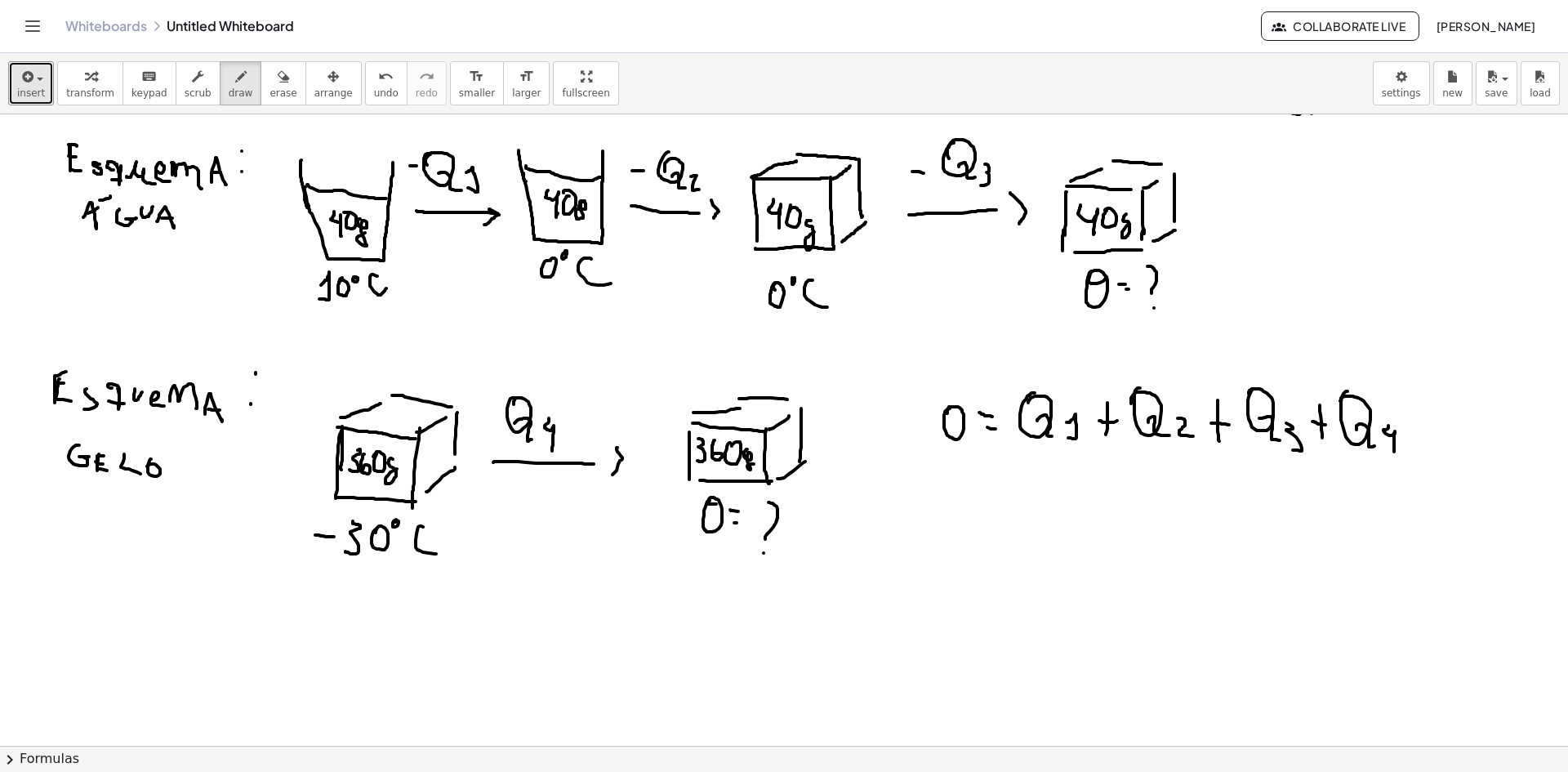
click at [976, 516] on div at bounding box center [784, 635] width 1568 height 1369
drag, startPoint x: 967, startPoint y: 526, endPoint x: 991, endPoint y: 533, distance: 25.0
click at [976, 526] on div at bounding box center [784, 635] width 1568 height 1369
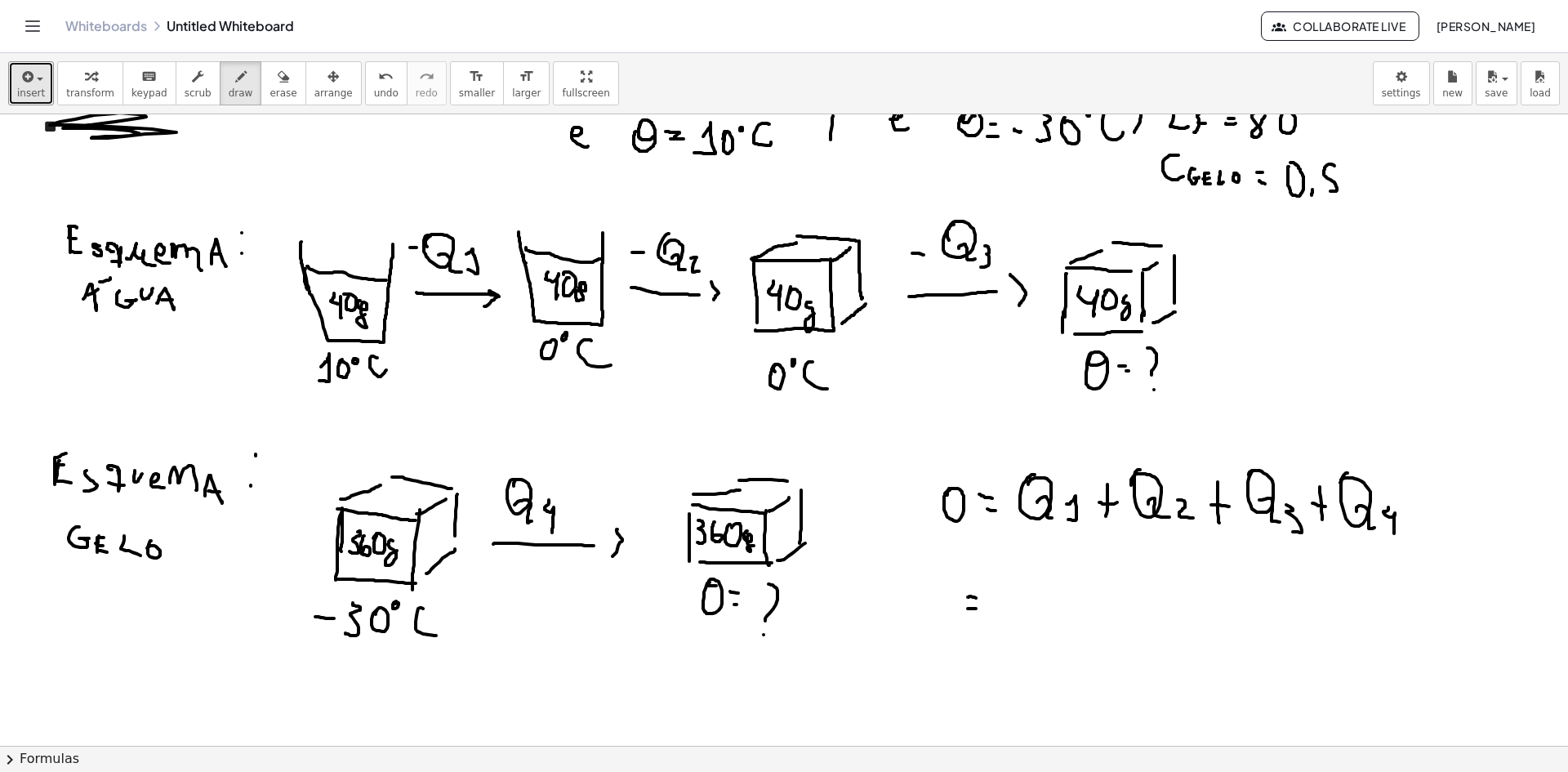
scroll to position [245, 0]
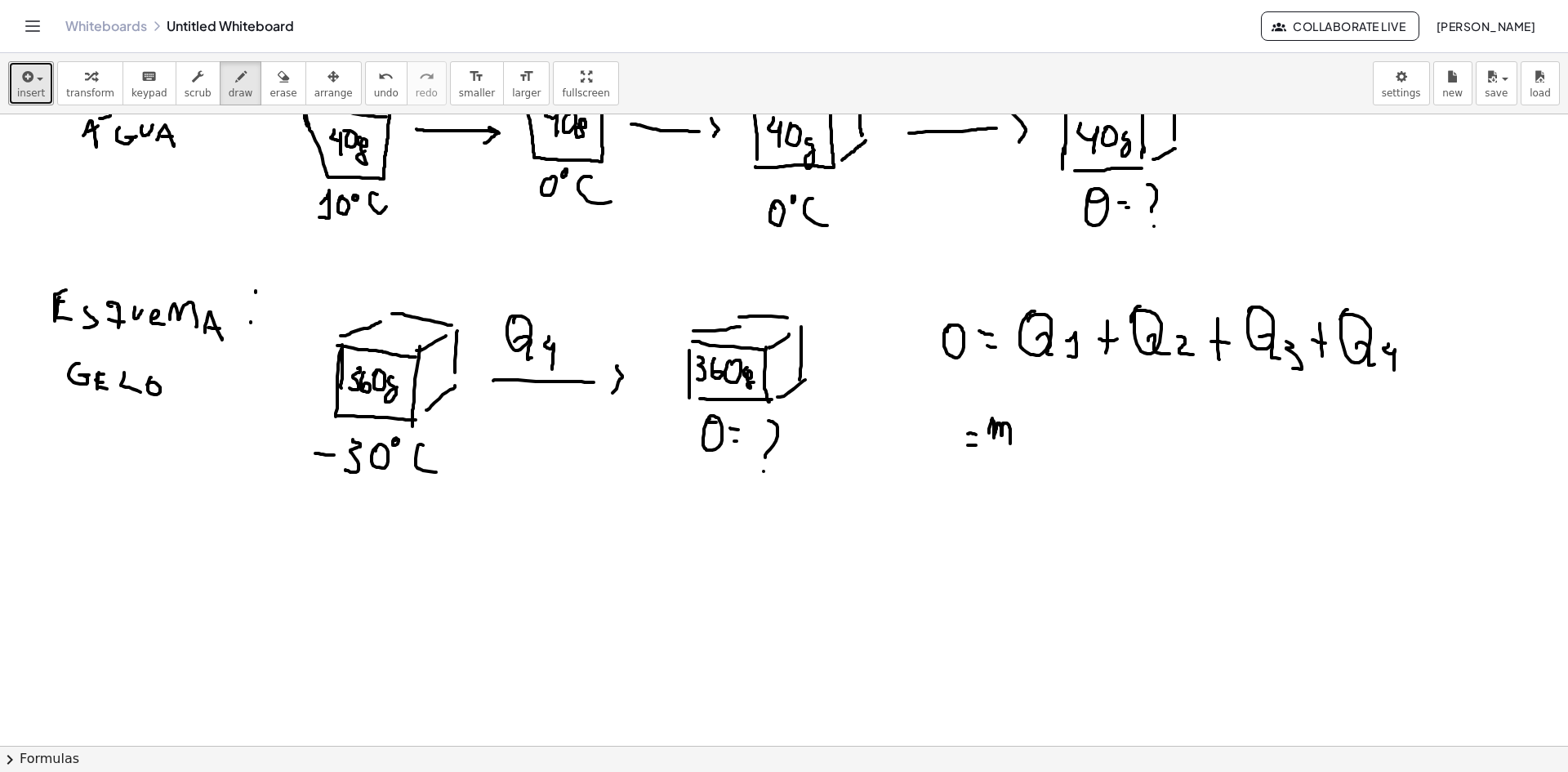
click at [1010, 448] on div at bounding box center [784, 553] width 1568 height 1369
click at [1025, 447] on div at bounding box center [784, 553] width 1568 height 1369
click at [1026, 445] on div at bounding box center [784, 553] width 1568 height 1369
click at [1037, 438] on div at bounding box center [784, 553] width 1568 height 1369
click at [1060, 441] on div at bounding box center [784, 553] width 1568 height 1369
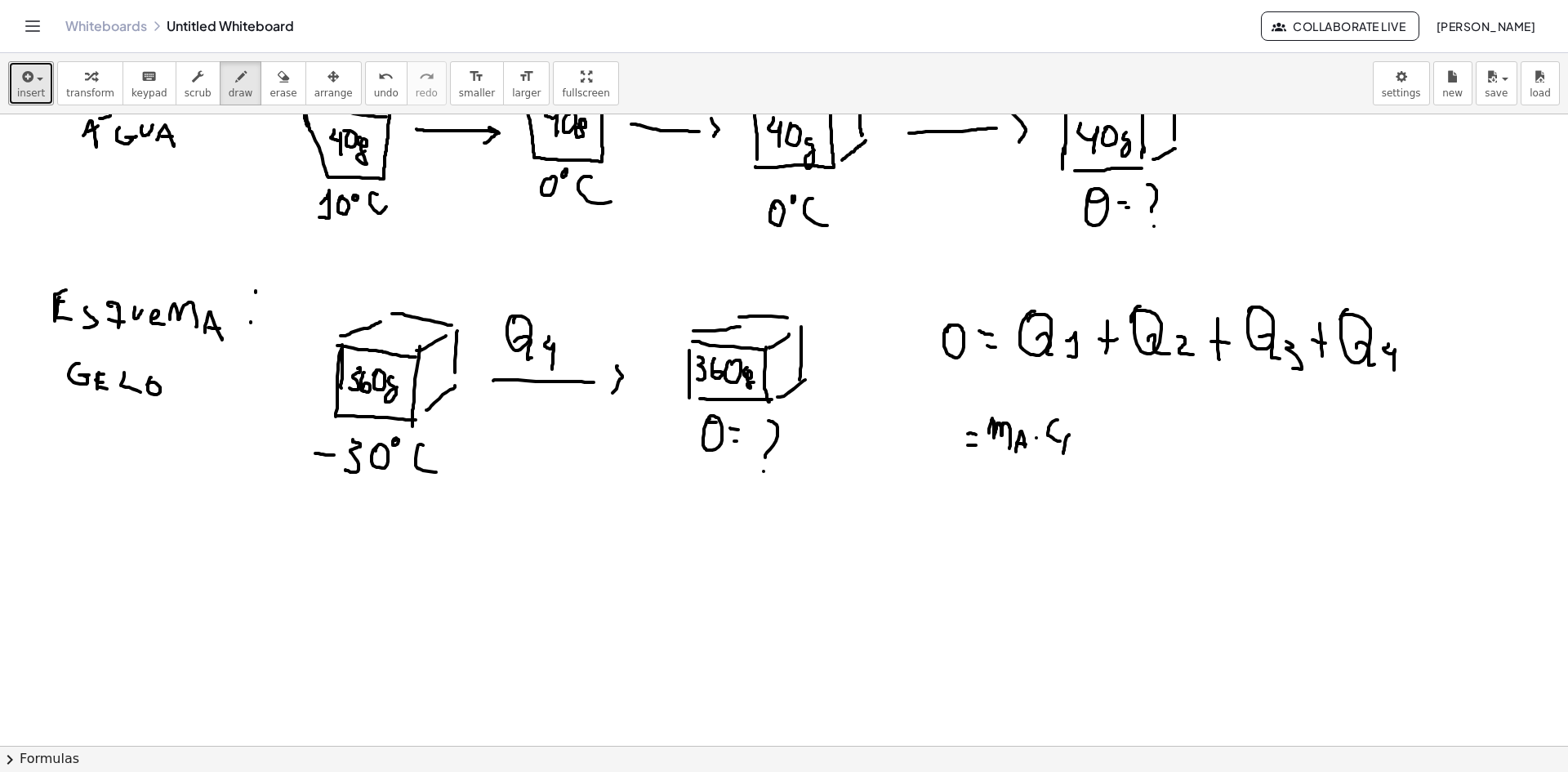
click at [1073, 453] on div at bounding box center [784, 553] width 1568 height 1369
click at [1073, 447] on div at bounding box center [784, 553] width 1568 height 1369
click at [1082, 435] on div at bounding box center [784, 553] width 1568 height 1369
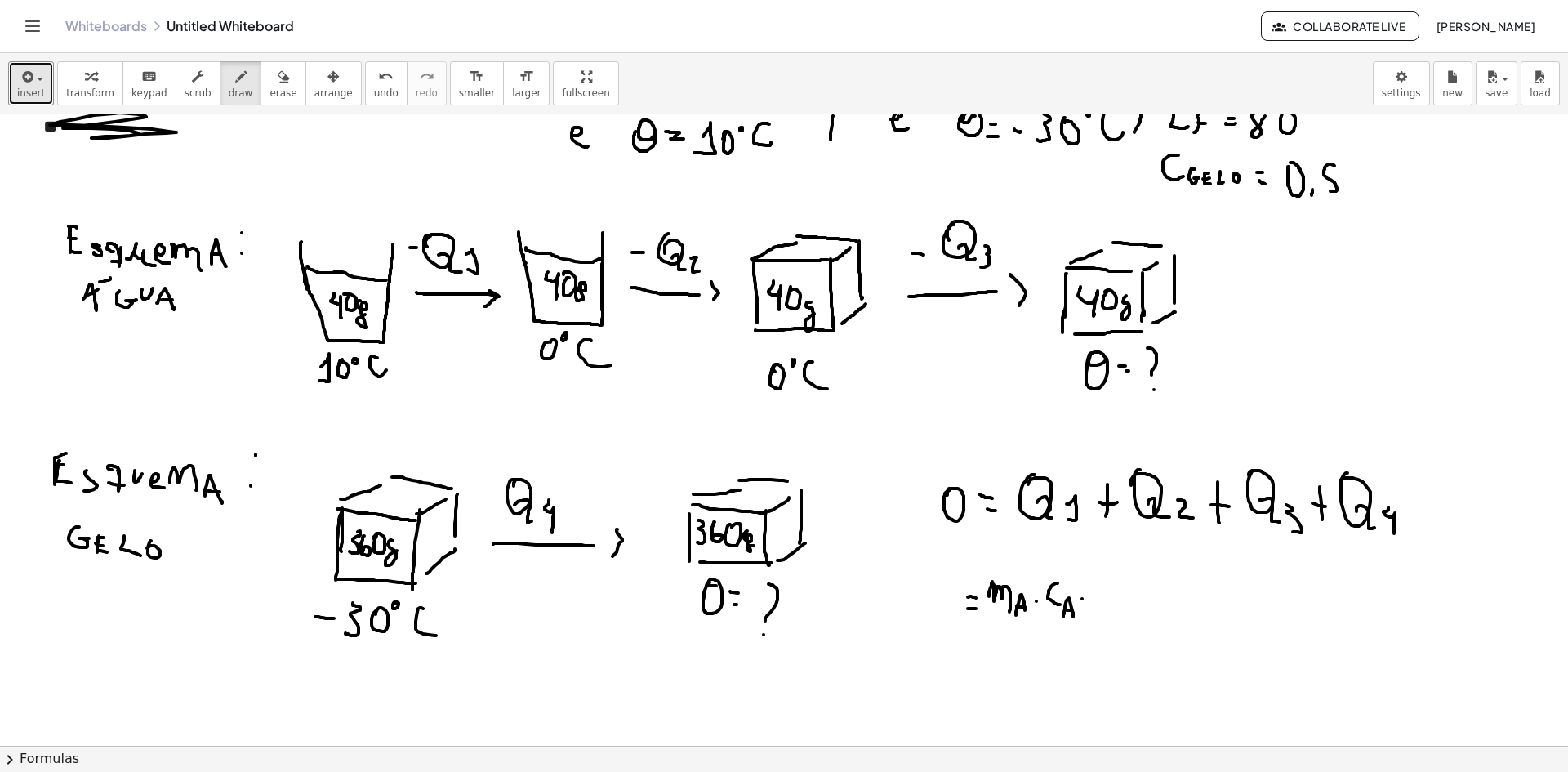
scroll to position [163, 0]
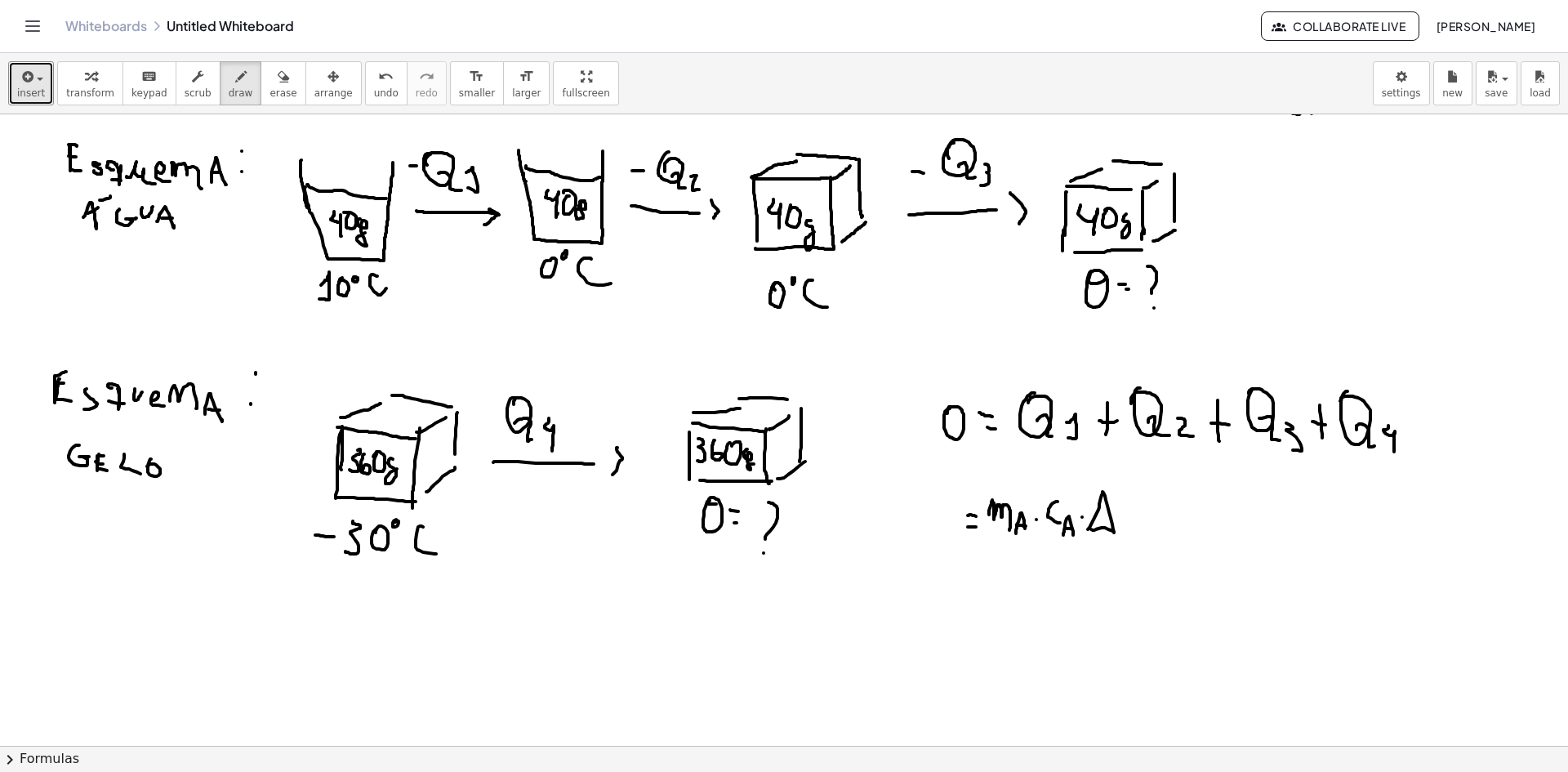
click at [1091, 529] on div at bounding box center [784, 635] width 1568 height 1369
drag, startPoint x: 1120, startPoint y: 493, endPoint x: 1130, endPoint y: 495, distance: 10.2
click at [1130, 495] on div at bounding box center [784, 635] width 1568 height 1369
click at [1138, 515] on div at bounding box center [784, 635] width 1568 height 1369
drag, startPoint x: 1140, startPoint y: 519, endPoint x: 1152, endPoint y: 531, distance: 17.0
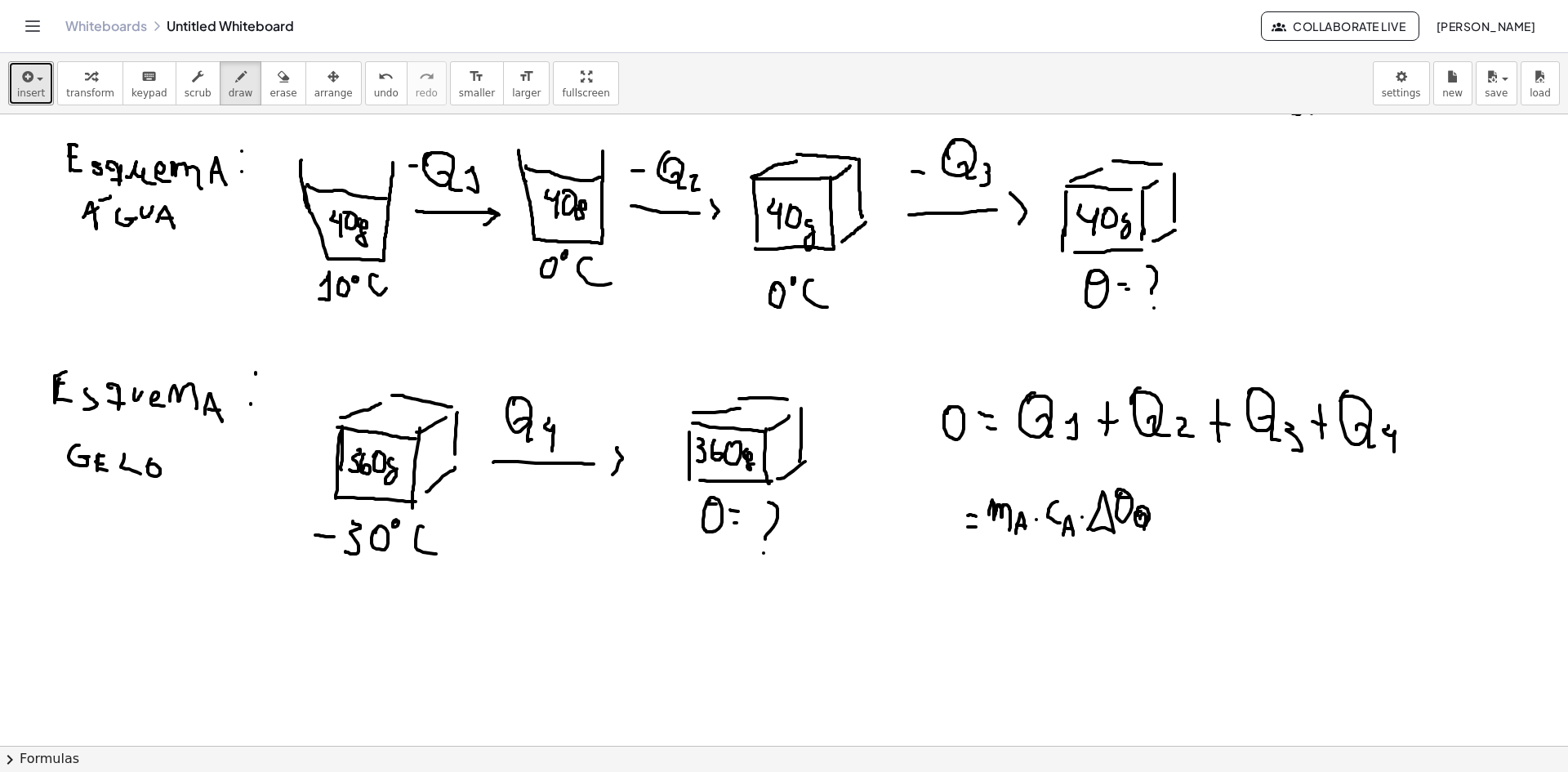
click at [1150, 528] on div at bounding box center [784, 635] width 1568 height 1369
click at [1157, 524] on div at bounding box center [784, 635] width 1568 height 1369
drag, startPoint x: 1177, startPoint y: 494, endPoint x: 1177, endPoint y: 521, distance: 27.0
click at [1177, 521] on div at bounding box center [784, 635] width 1568 height 1369
drag, startPoint x: 1170, startPoint y: 507, endPoint x: 1185, endPoint y: 508, distance: 15.0
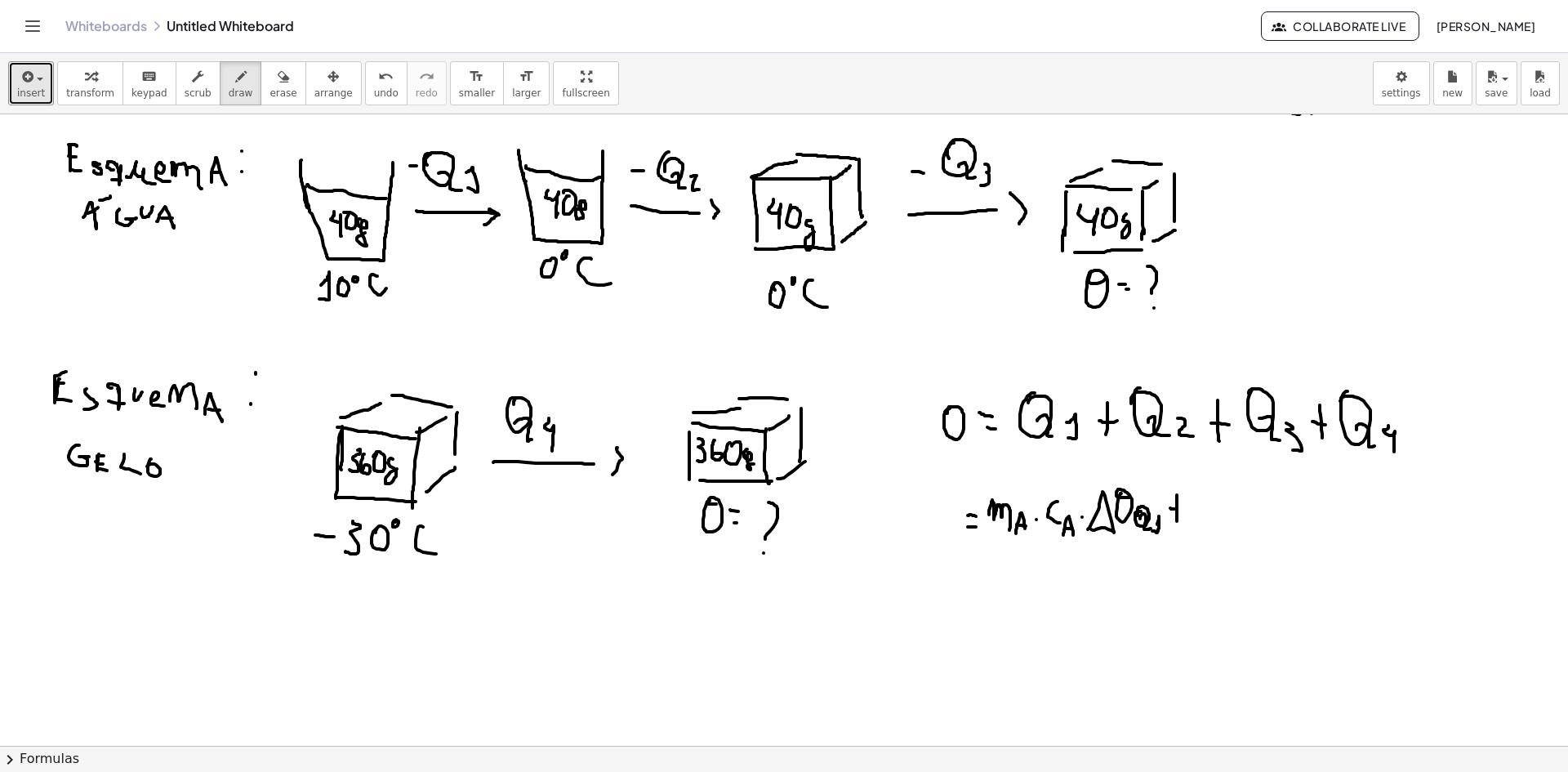
click at [1184, 508] on div at bounding box center [784, 635] width 1568 height 1369
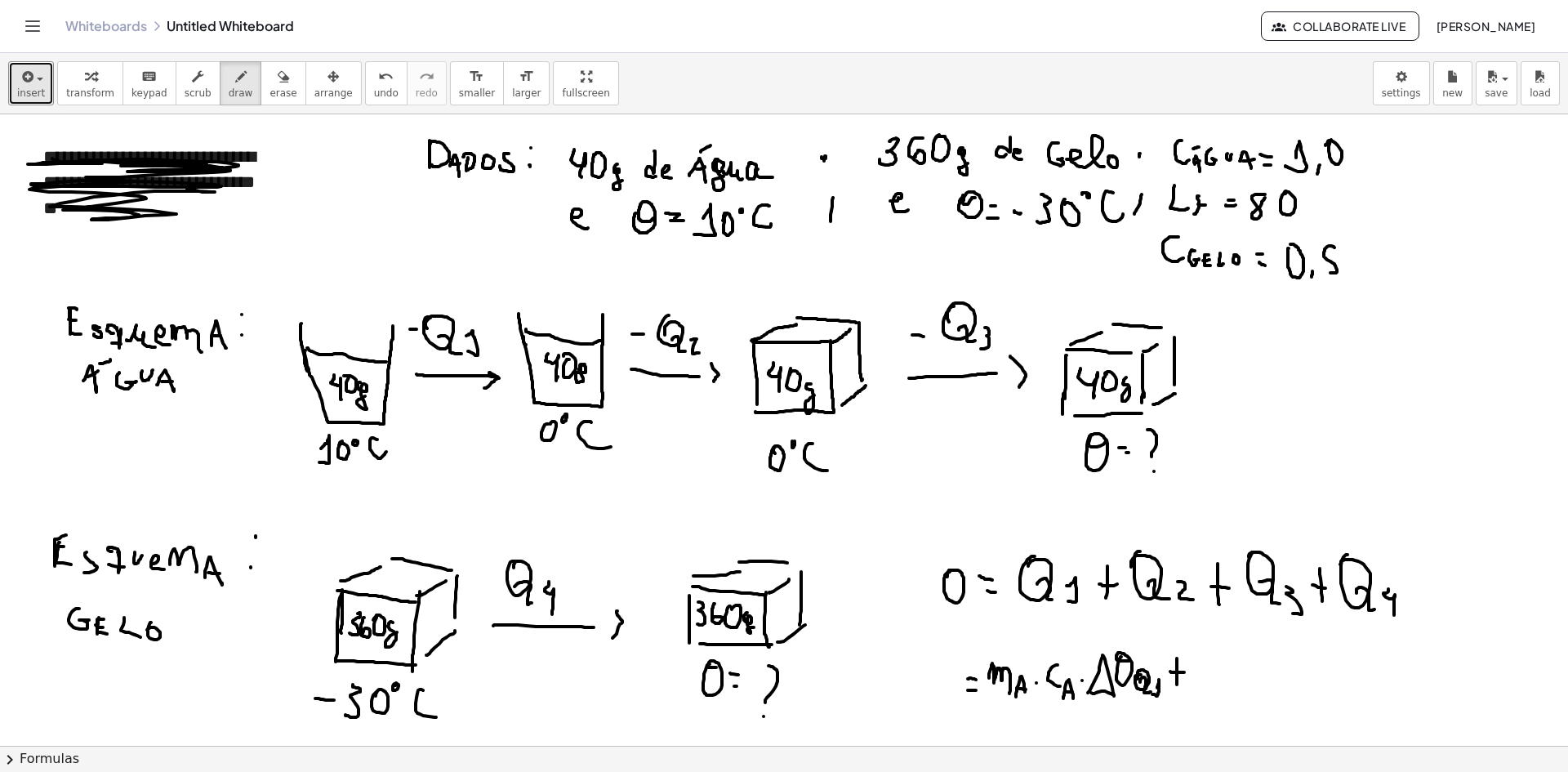
scroll to position [245, 0]
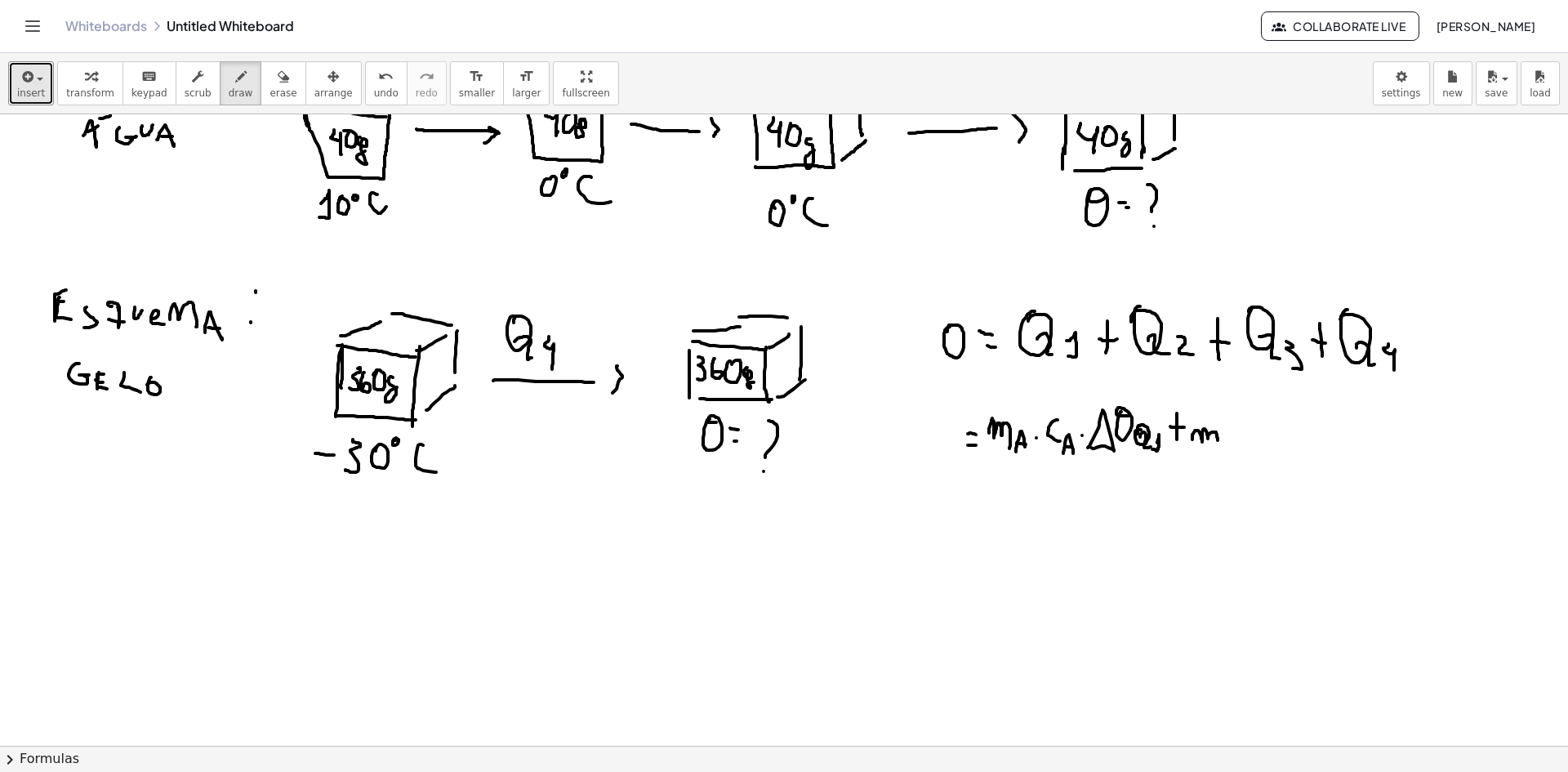
drag, startPoint x: 1193, startPoint y: 439, endPoint x: 1222, endPoint y: 448, distance: 30.4
click at [1218, 444] on div at bounding box center [784, 553] width 1568 height 1369
drag, startPoint x: 1225, startPoint y: 450, endPoint x: 1235, endPoint y: 454, distance: 10.8
click at [1235, 454] on div at bounding box center [784, 553] width 1568 height 1369
click at [1233, 447] on div at bounding box center [784, 553] width 1568 height 1369
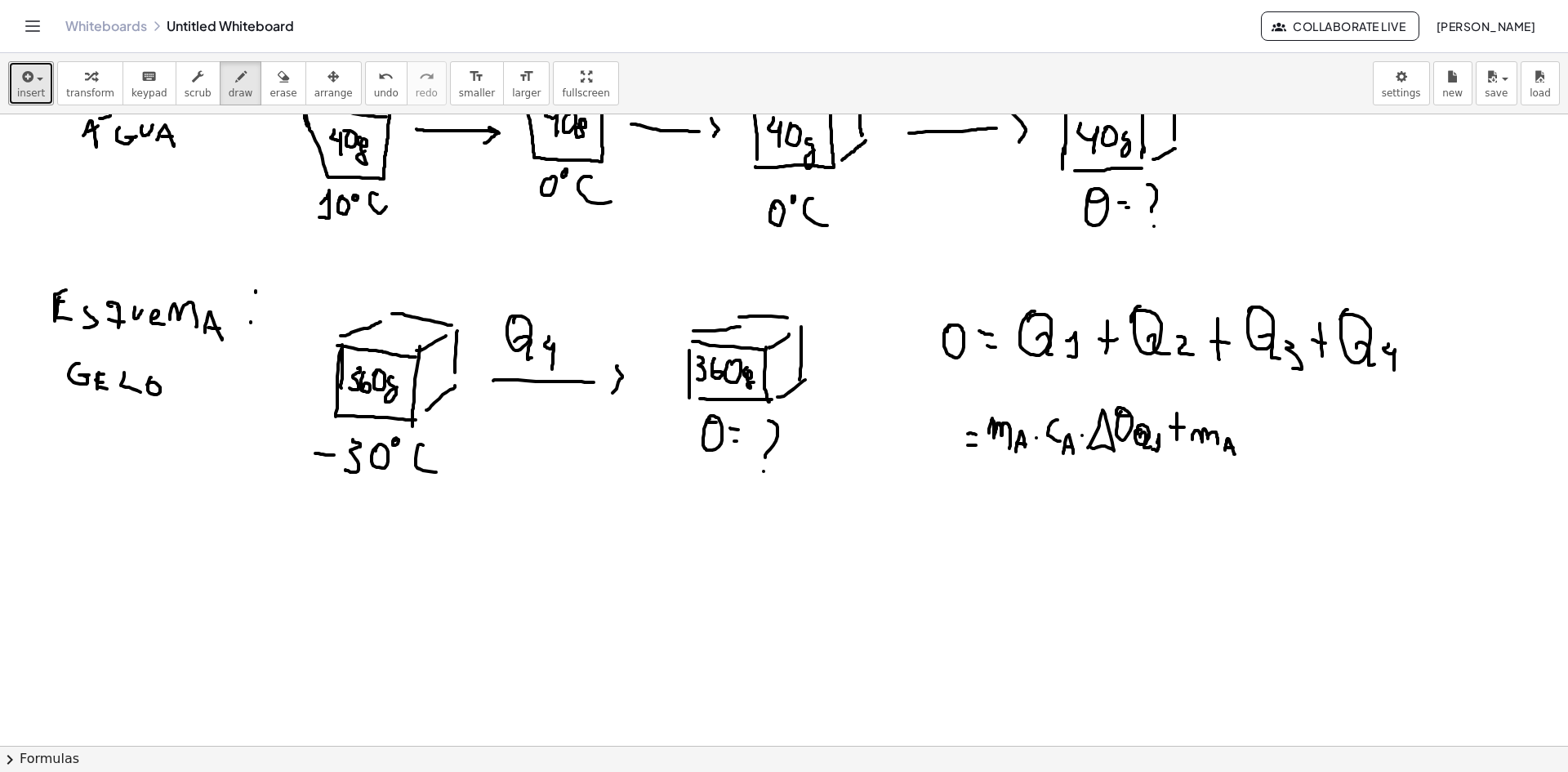
click at [1247, 436] on div at bounding box center [784, 553] width 1568 height 1369
click at [1271, 443] on div at bounding box center [784, 553] width 1568 height 1369
click at [1283, 432] on div at bounding box center [784, 553] width 1568 height 1369
click at [1283, 442] on div at bounding box center [784, 553] width 1568 height 1369
click at [1308, 440] on div at bounding box center [784, 553] width 1568 height 1369
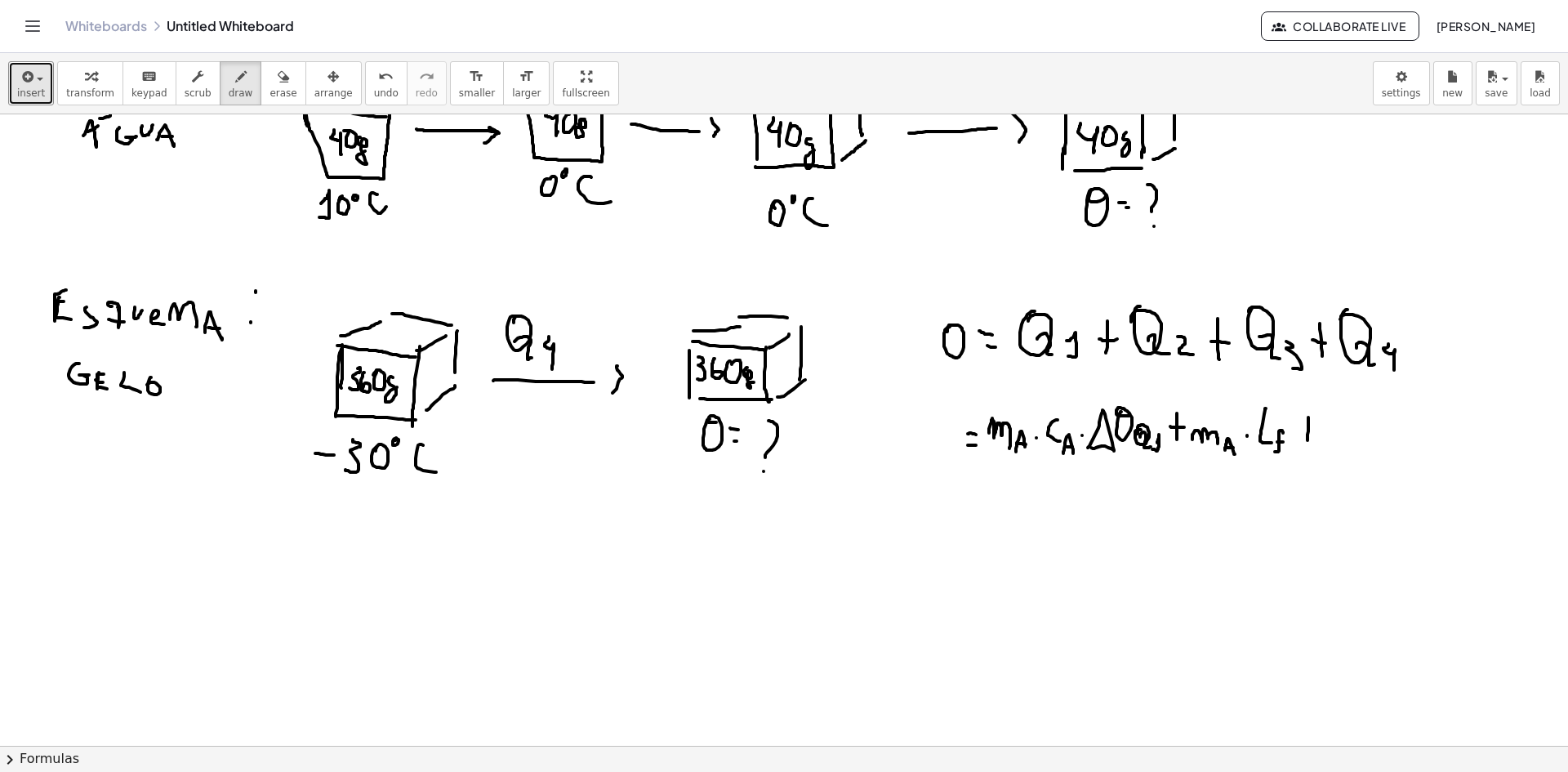
click at [1314, 431] on div at bounding box center [784, 553] width 1568 height 1369
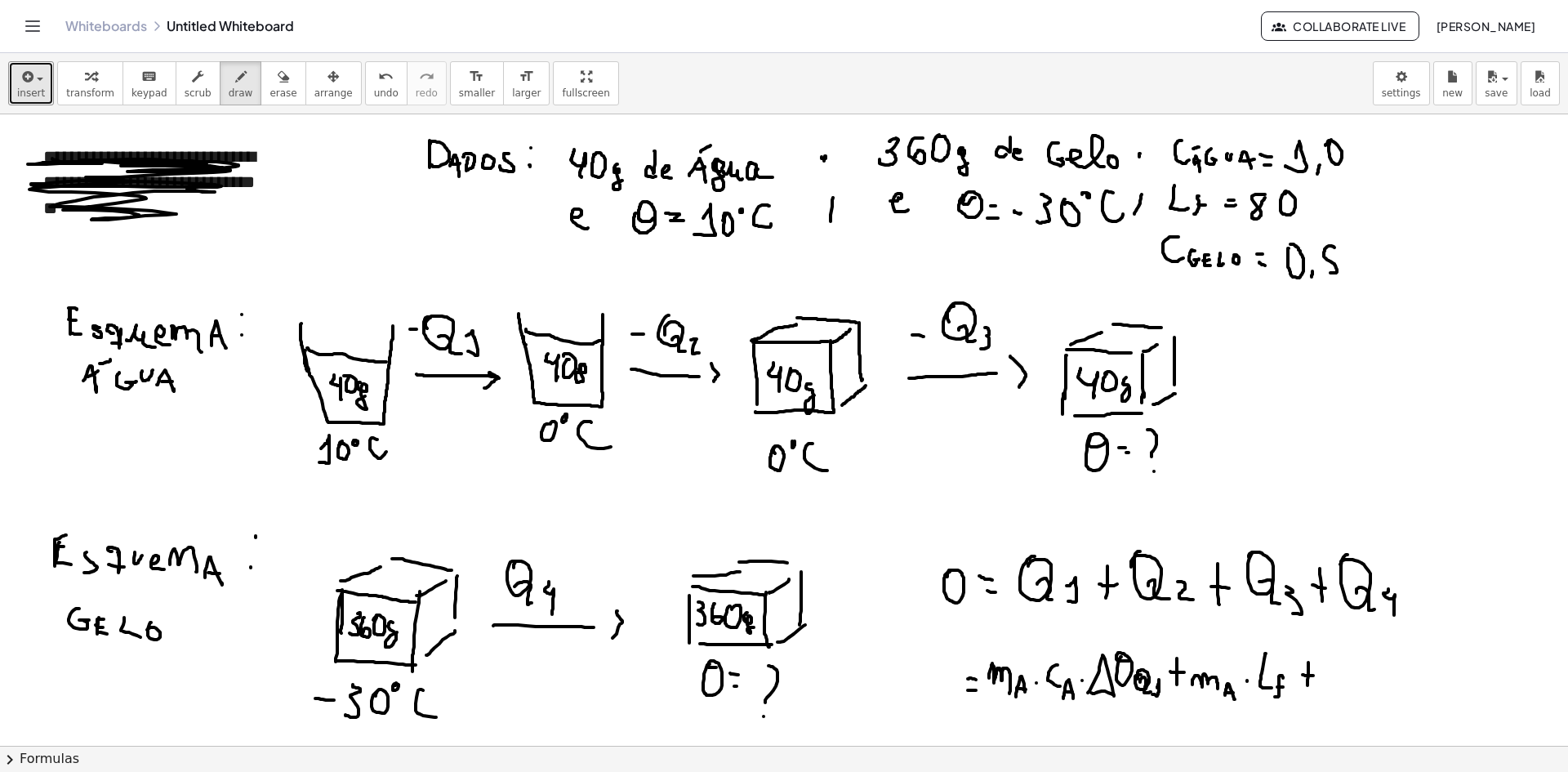
scroll to position [163, 0]
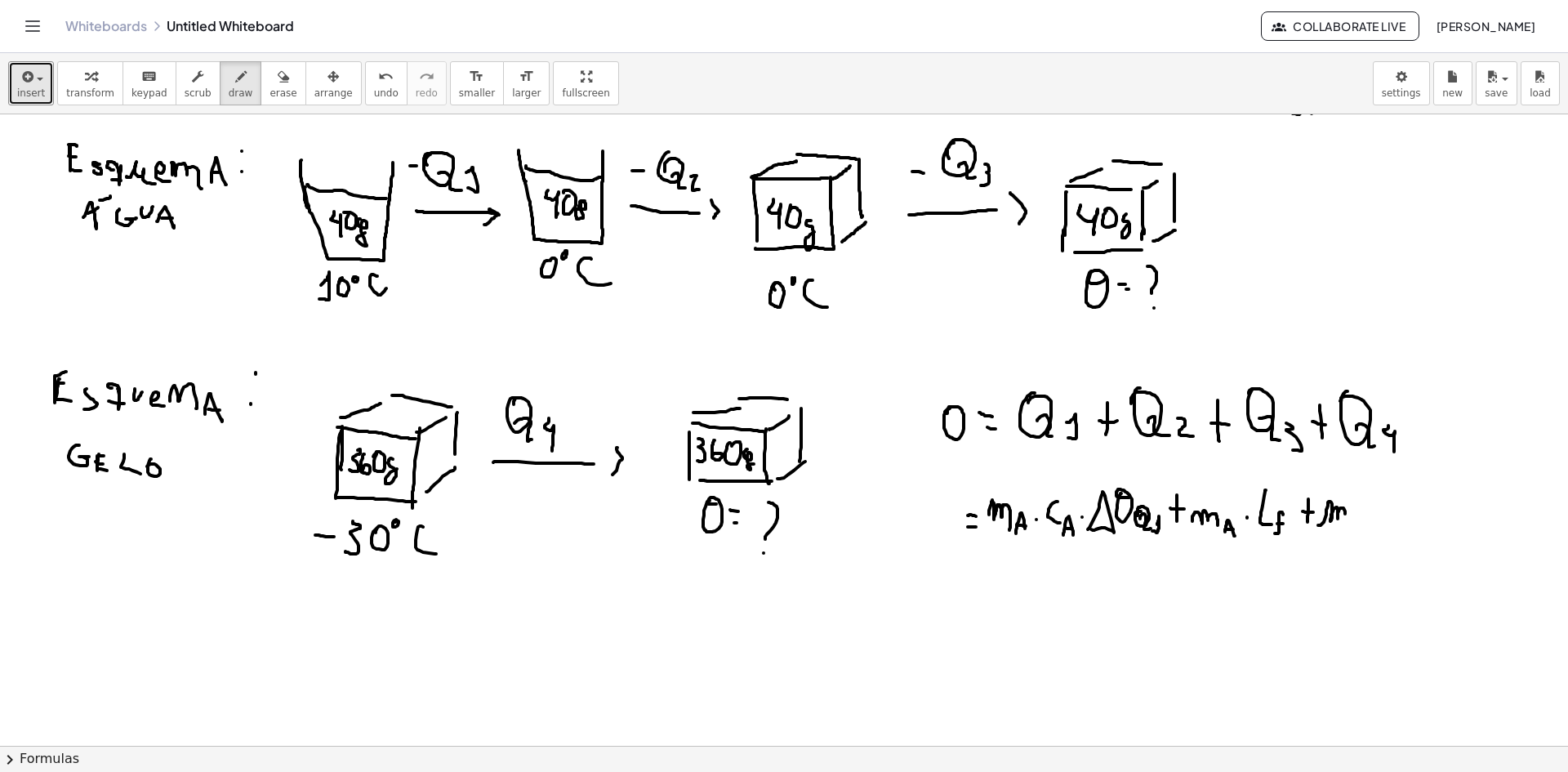
click at [1344, 526] on div at bounding box center [784, 635] width 1568 height 1369
click at [1359, 537] on div at bounding box center [784, 635] width 1568 height 1369
click at [1362, 533] on div at bounding box center [784, 635] width 1568 height 1369
click at [1371, 519] on div at bounding box center [784, 635] width 1568 height 1369
click at [1396, 516] on div at bounding box center [784, 635] width 1568 height 1369
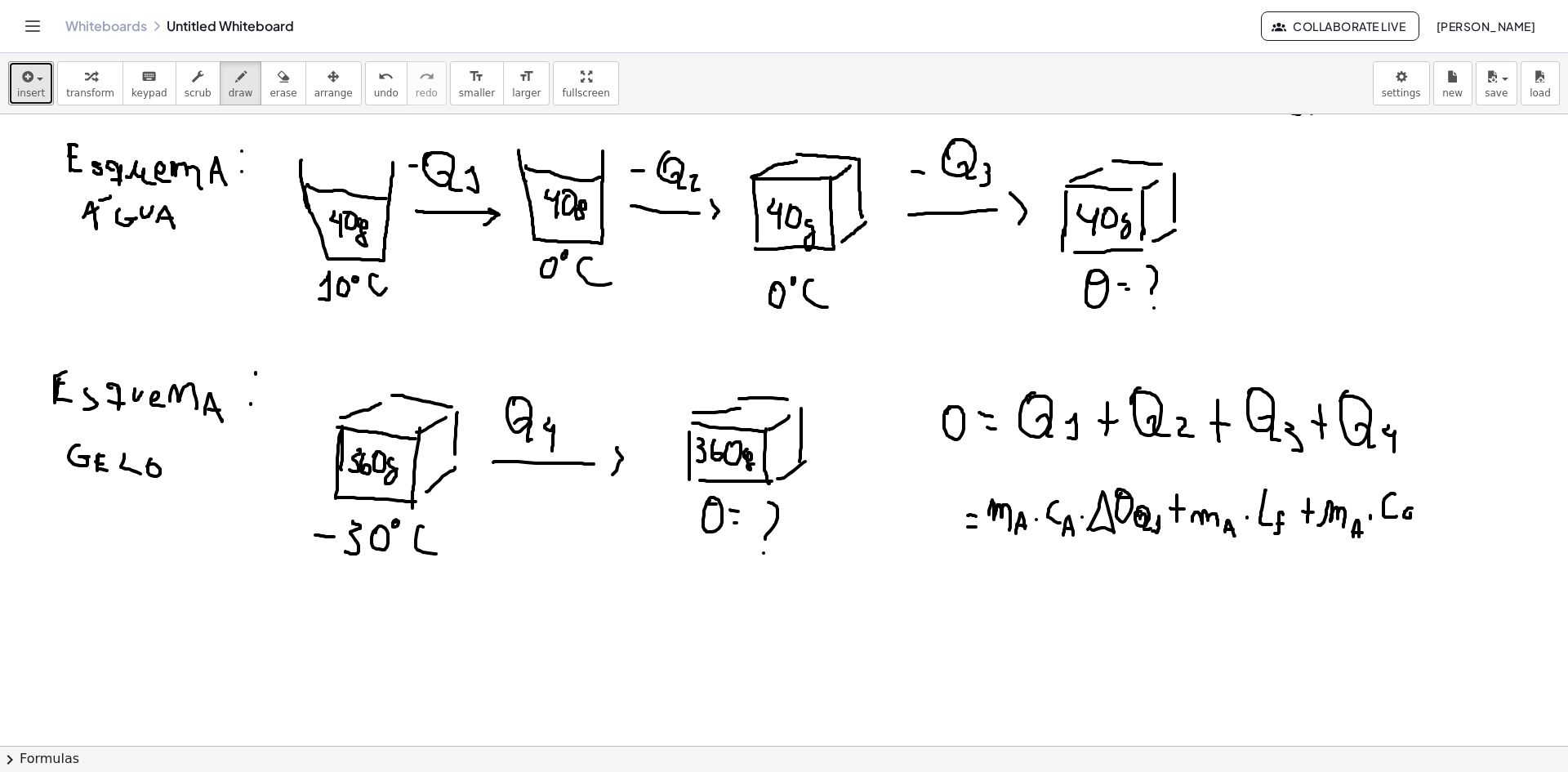
click at [1412, 514] on div at bounding box center [784, 635] width 1568 height 1369
click at [1426, 515] on div at bounding box center [784, 635] width 1568 height 1369
click at [1430, 524] on div at bounding box center [784, 635] width 1568 height 1369
click at [1456, 505] on div at bounding box center [784, 635] width 1568 height 1369
click at [1466, 517] on div at bounding box center [784, 635] width 1568 height 1369
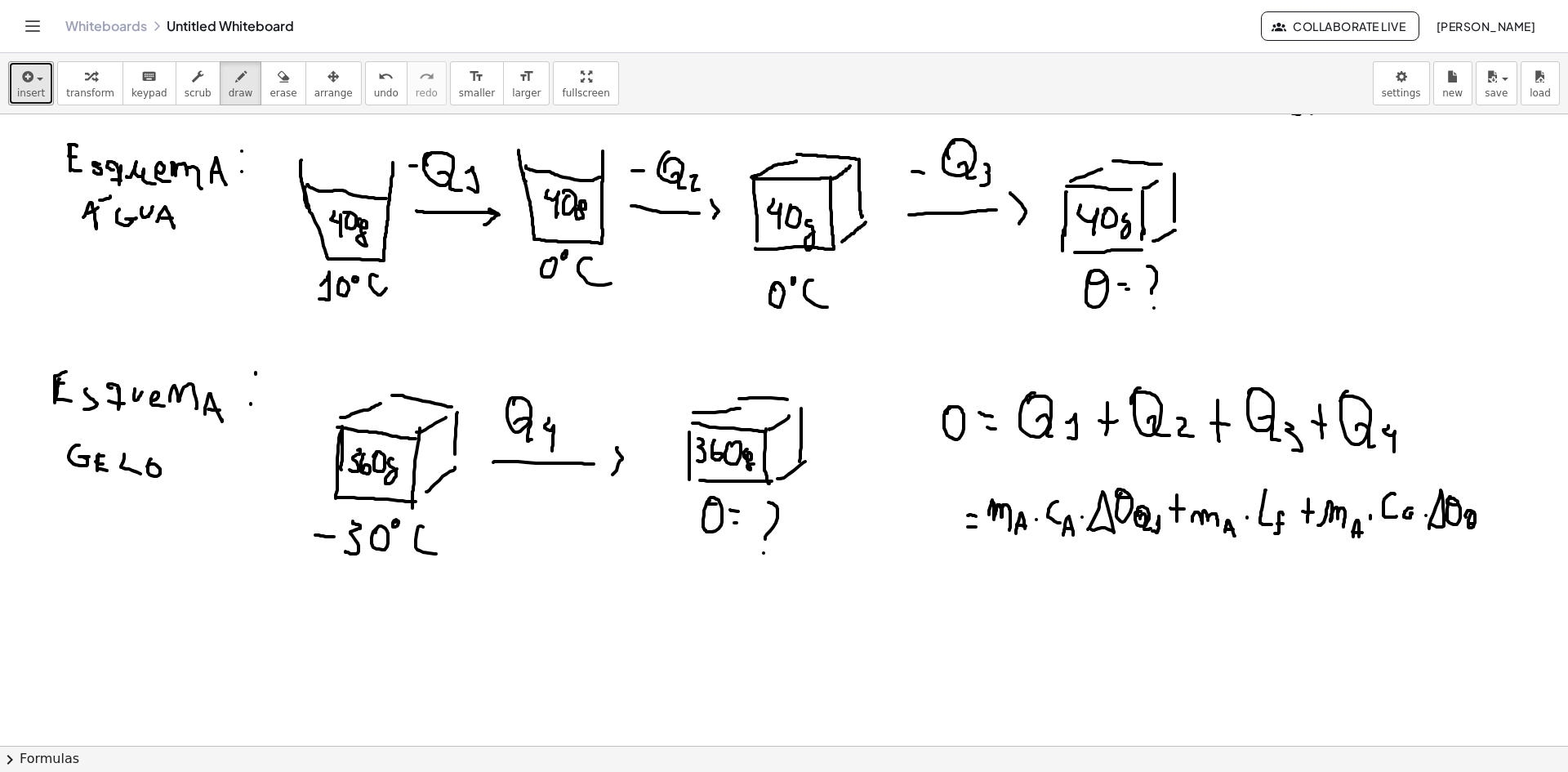
click at [1479, 533] on div at bounding box center [784, 635] width 1568 height 1369
click at [1484, 538] on div at bounding box center [784, 635] width 1568 height 1369
click at [1518, 533] on div at bounding box center [784, 635] width 1568 height 1369
click at [1526, 520] on div at bounding box center [784, 635] width 1568 height 1369
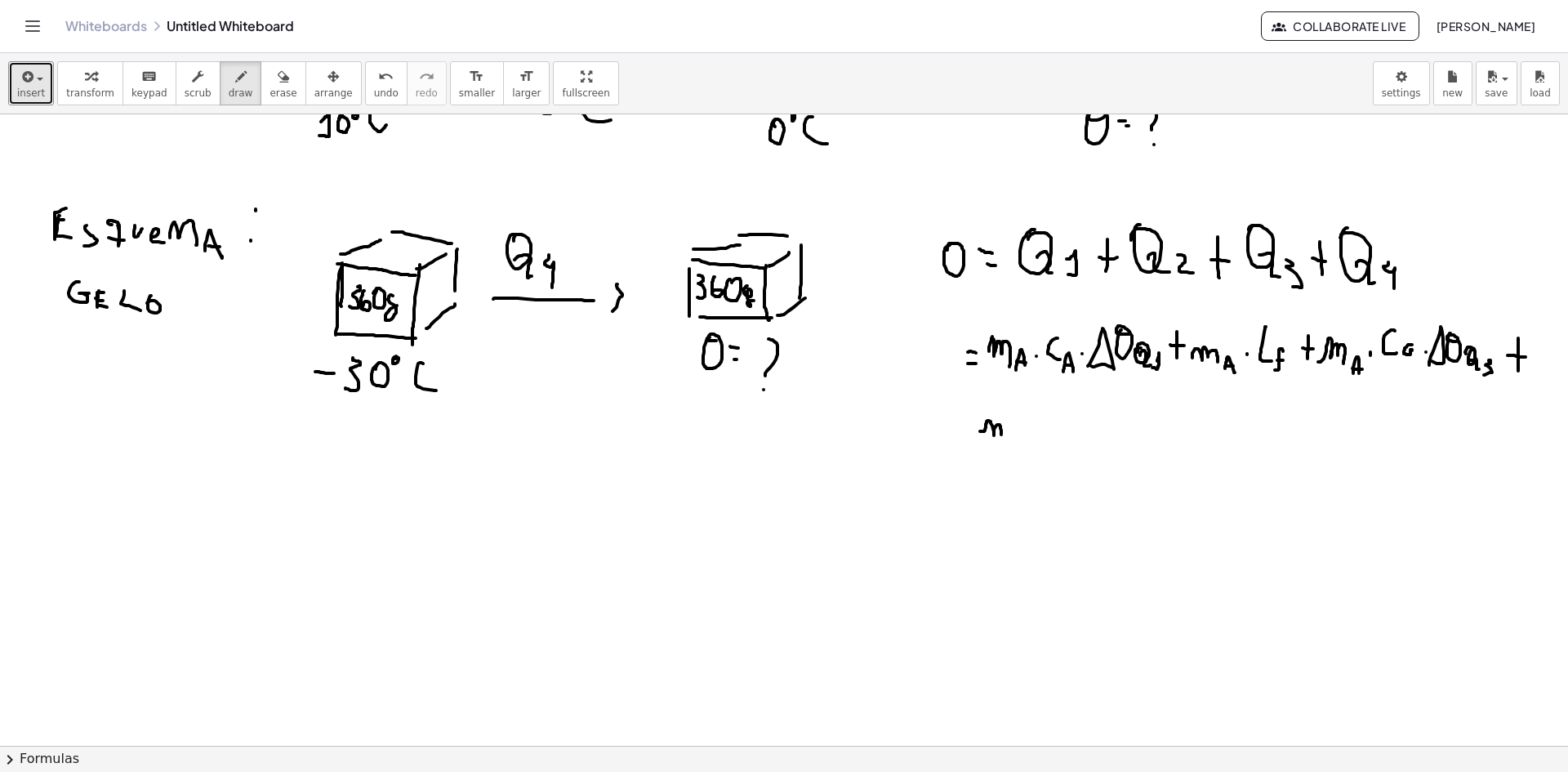
click at [1018, 445] on div at bounding box center [784, 472] width 1568 height 1369
click at [1036, 445] on div at bounding box center [784, 472] width 1568 height 1369
click at [1052, 439] on div at bounding box center [784, 472] width 1568 height 1369
click at [1088, 450] on div at bounding box center [784, 472] width 1568 height 1369
click at [1111, 445] on div at bounding box center [784, 472] width 1568 height 1369
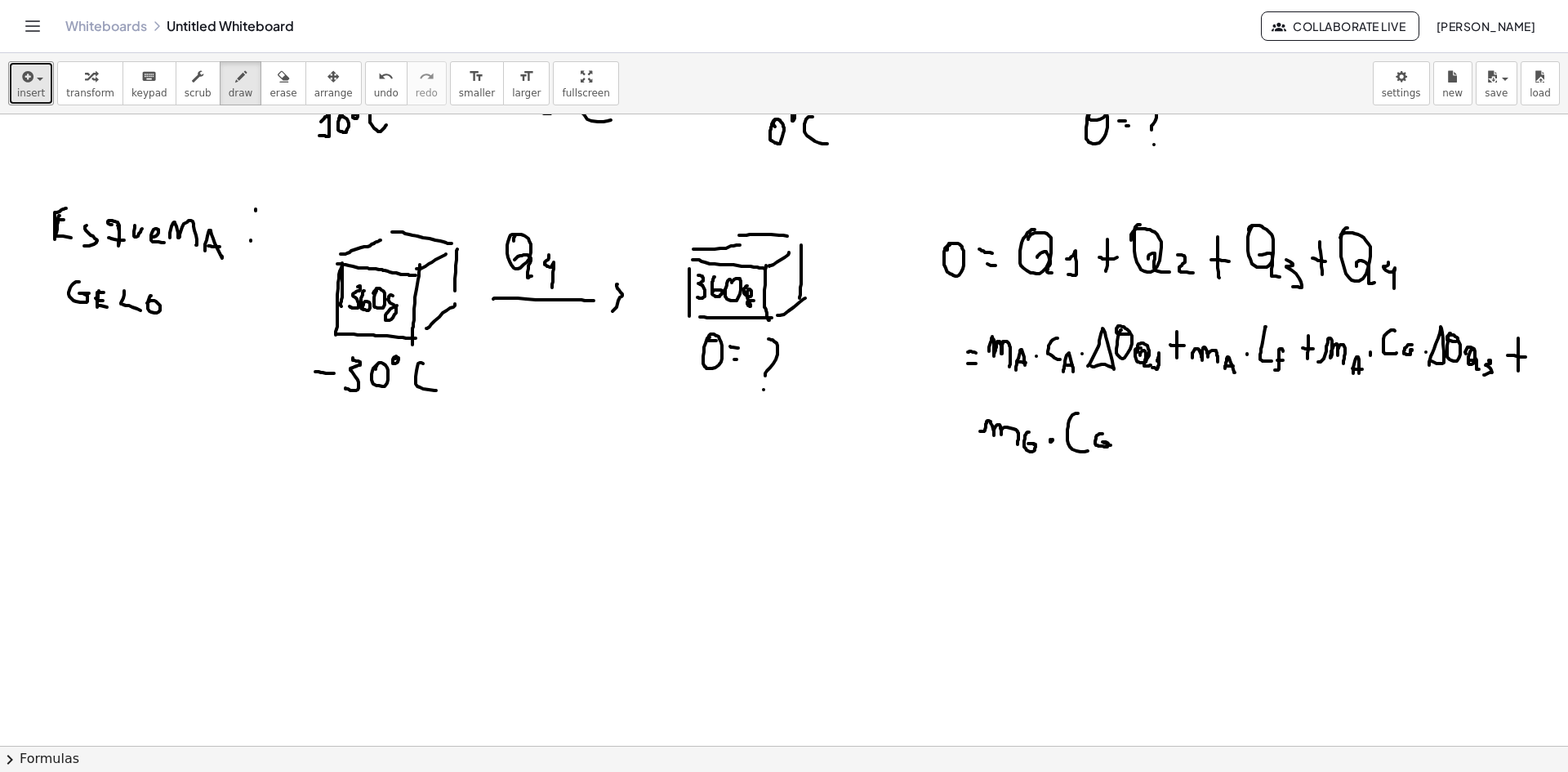
click at [1120, 443] on div at bounding box center [784, 472] width 1568 height 1369
click at [1132, 449] on div at bounding box center [784, 472] width 1568 height 1369
click at [1171, 427] on div at bounding box center [784, 472] width 1568 height 1369
click at [1182, 438] on div at bounding box center [784, 472] width 1568 height 1369
click at [1193, 448] on div at bounding box center [784, 472] width 1568 height 1369
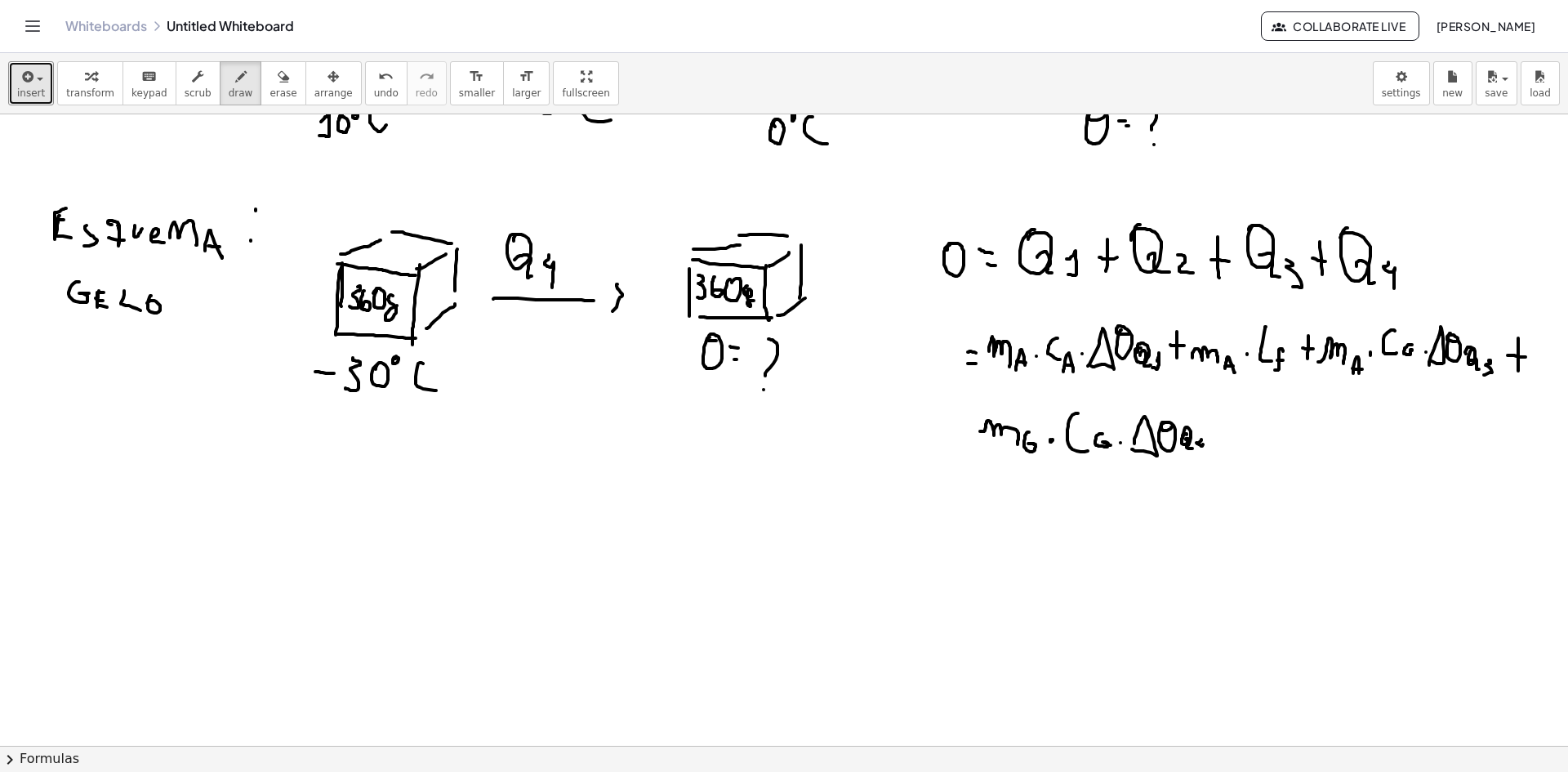
click at [1203, 462] on div at bounding box center [784, 472] width 1568 height 1369
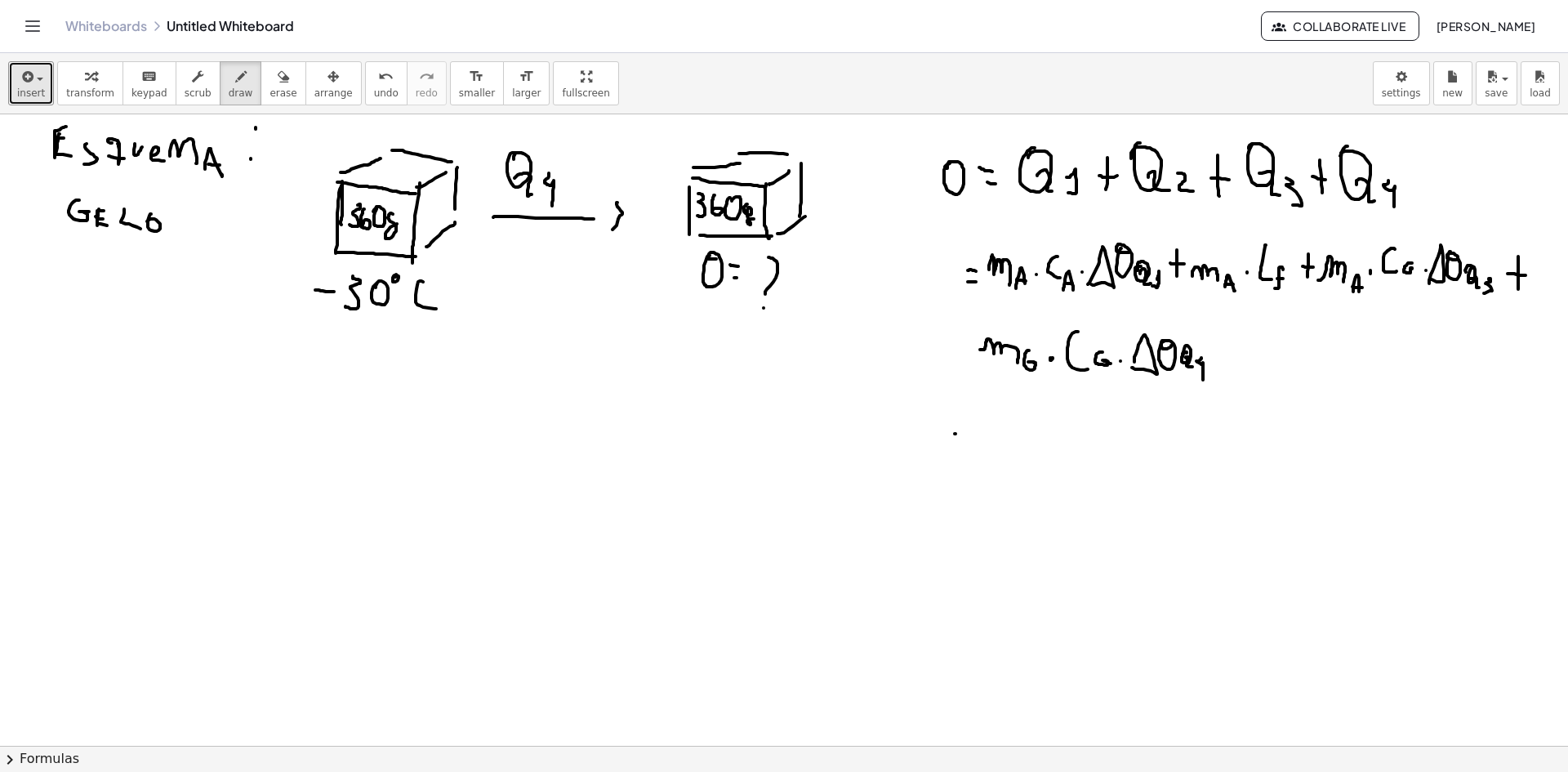
click at [972, 434] on div at bounding box center [784, 390] width 1568 height 1369
click at [974, 443] on div at bounding box center [784, 390] width 1568 height 1369
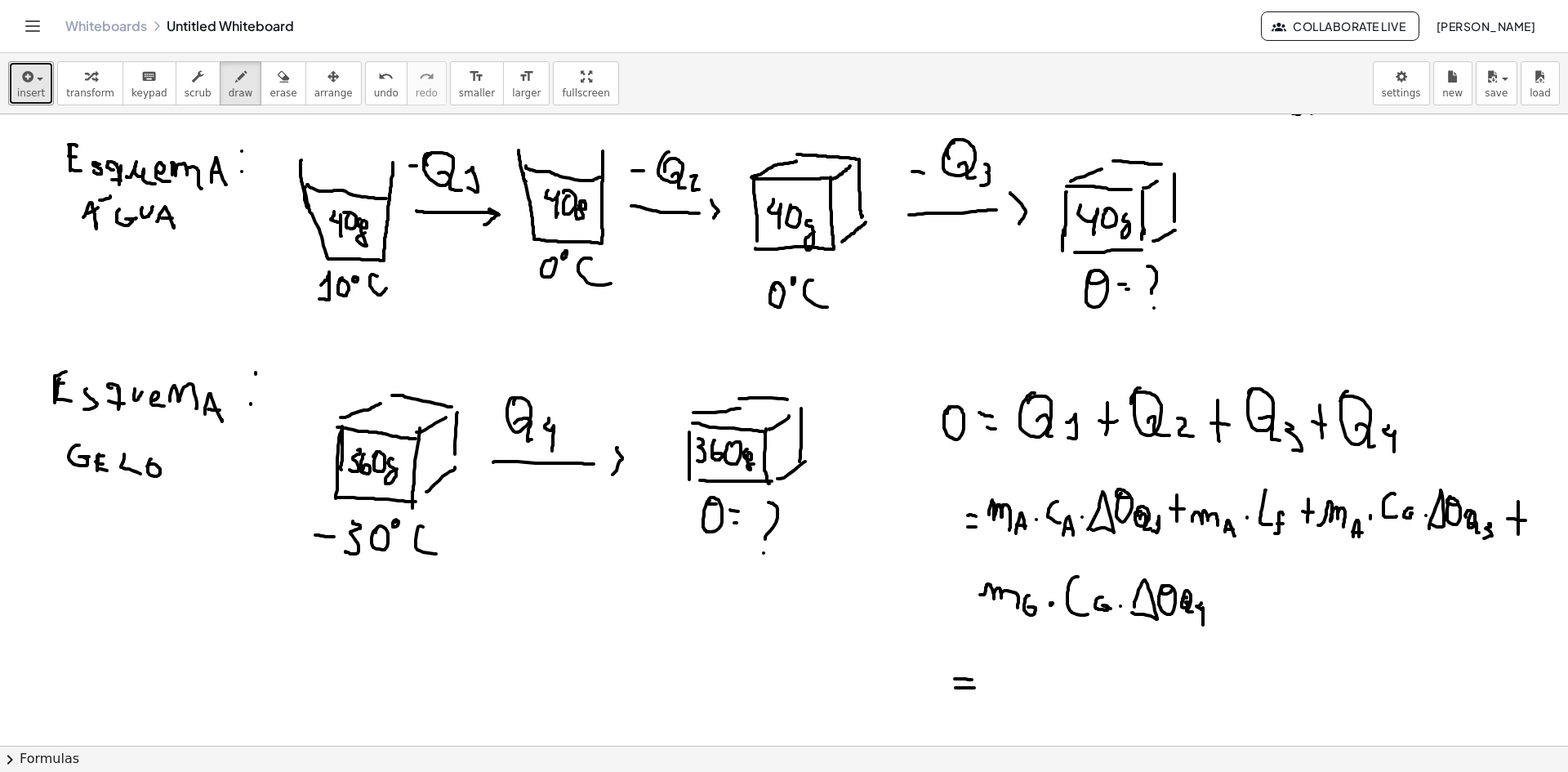
scroll to position [245, 0]
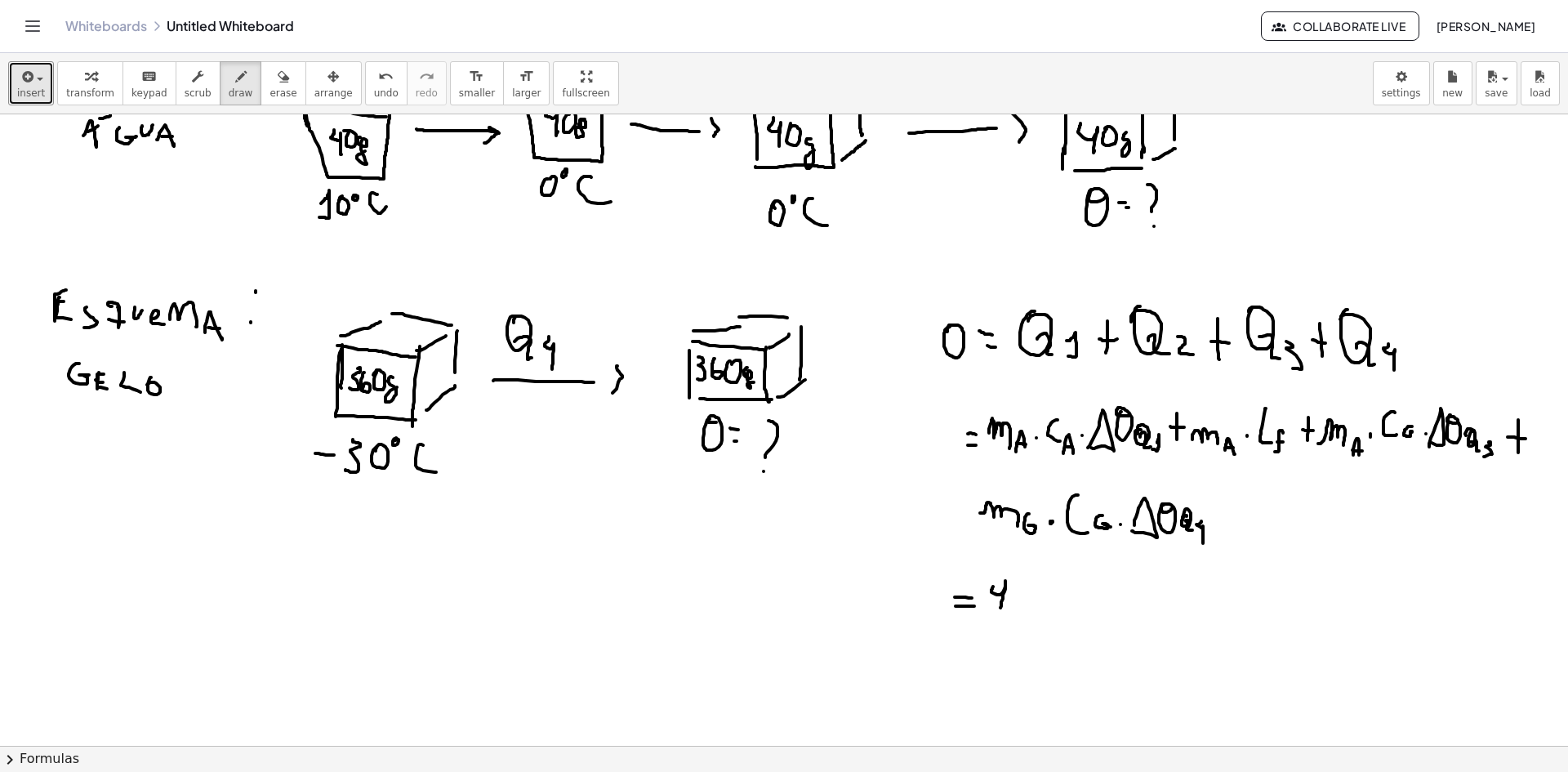
click at [1001, 612] on div at bounding box center [784, 553] width 1568 height 1369
click at [365, 85] on button "undo undo" at bounding box center [386, 83] width 42 height 44
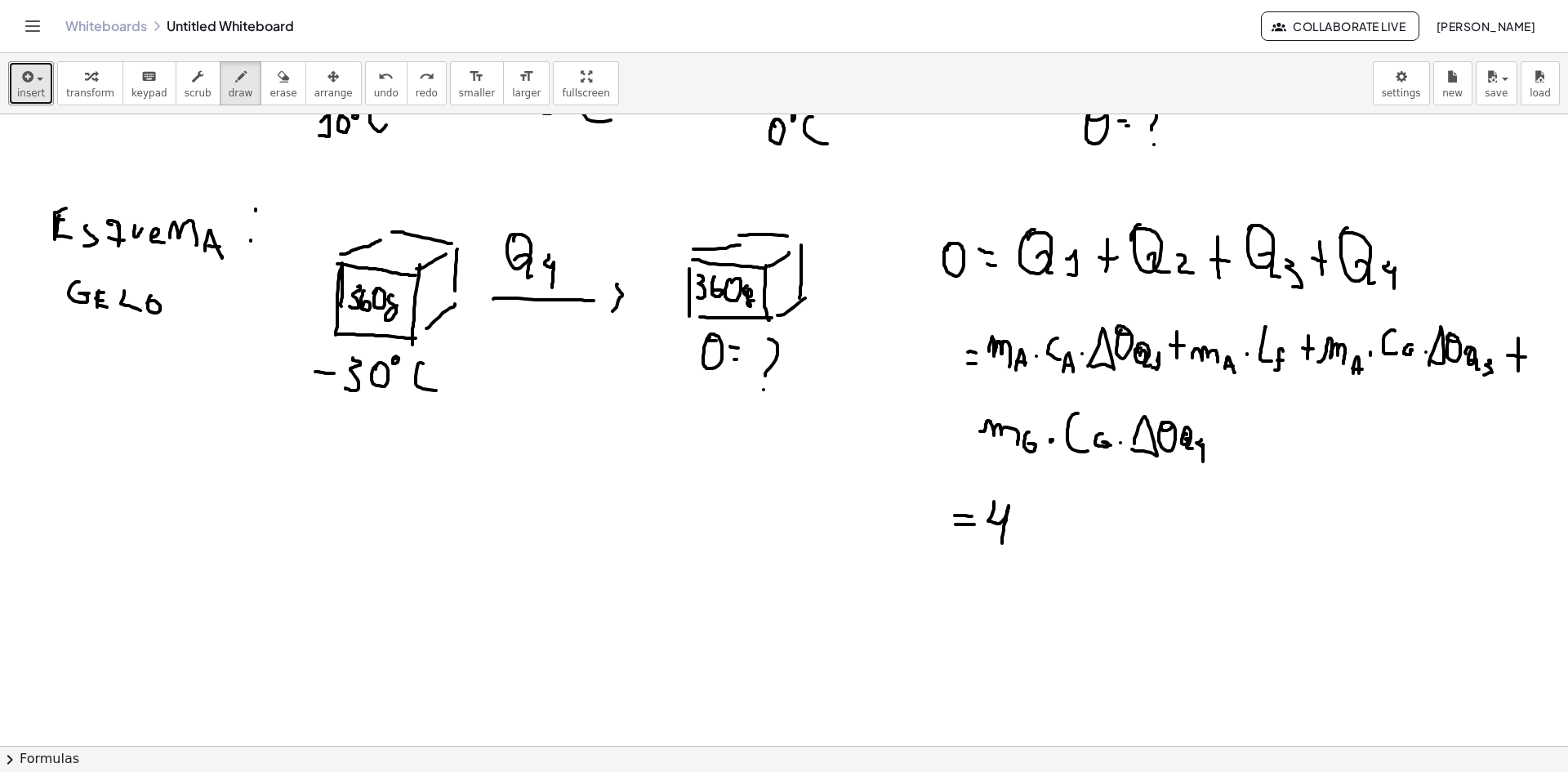
click at [1002, 545] on div at bounding box center [784, 472] width 1568 height 1369
click at [1024, 514] on div at bounding box center [784, 472] width 1568 height 1369
click at [1046, 526] on div at bounding box center [784, 472] width 1568 height 1369
click at [1076, 547] on div at bounding box center [784, 472] width 1568 height 1369
click at [1062, 520] on div at bounding box center [784, 472] width 1568 height 1369
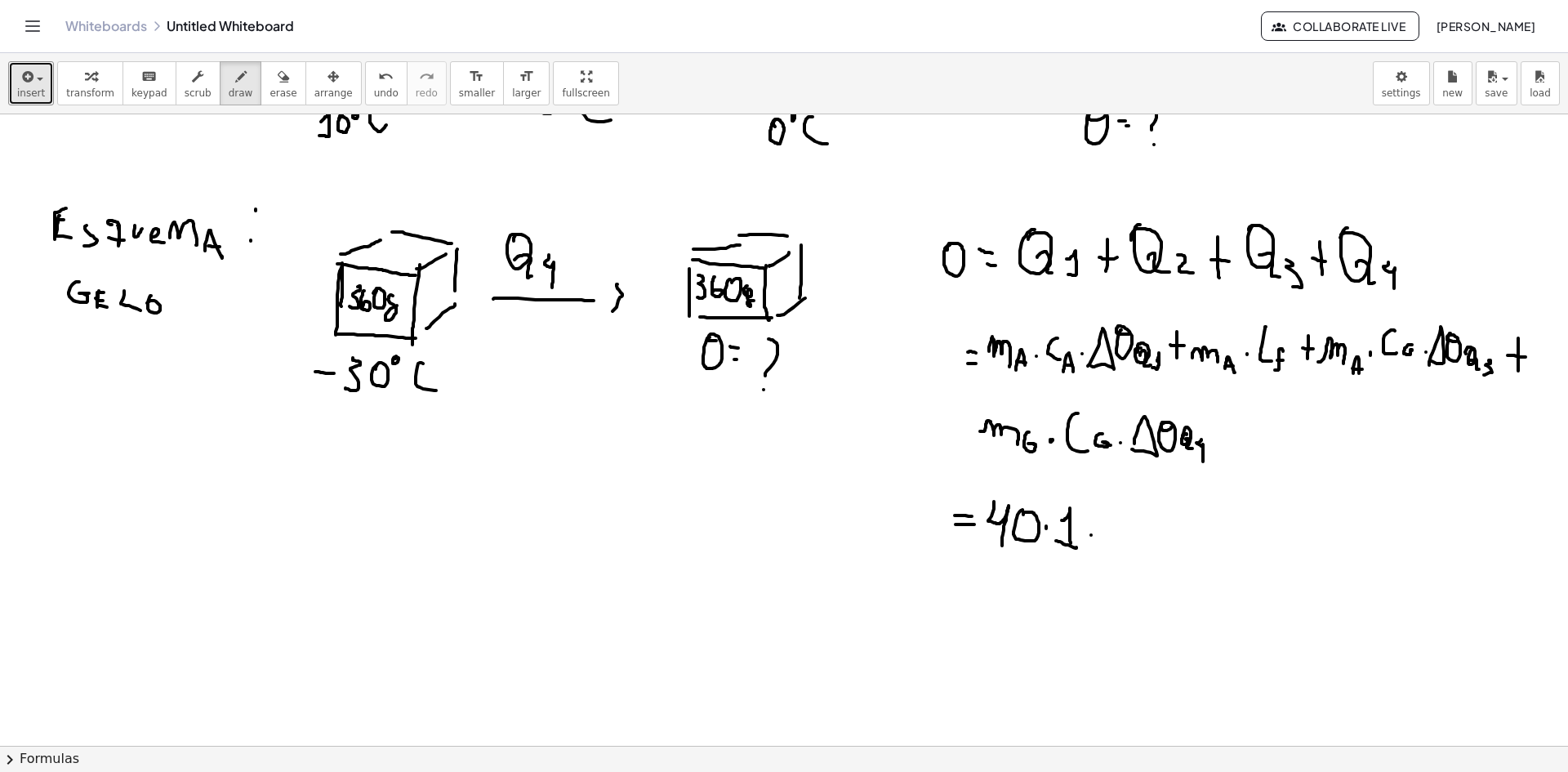
click at [1091, 535] on div at bounding box center [784, 472] width 1568 height 1369
click at [1117, 550] on div at bounding box center [784, 472] width 1568 height 1369
click at [1127, 517] on div at bounding box center [784, 472] width 1568 height 1369
click at [1149, 526] on div at bounding box center [784, 472] width 1568 height 1369
click at [1158, 522] on div at bounding box center [784, 472] width 1568 height 1369
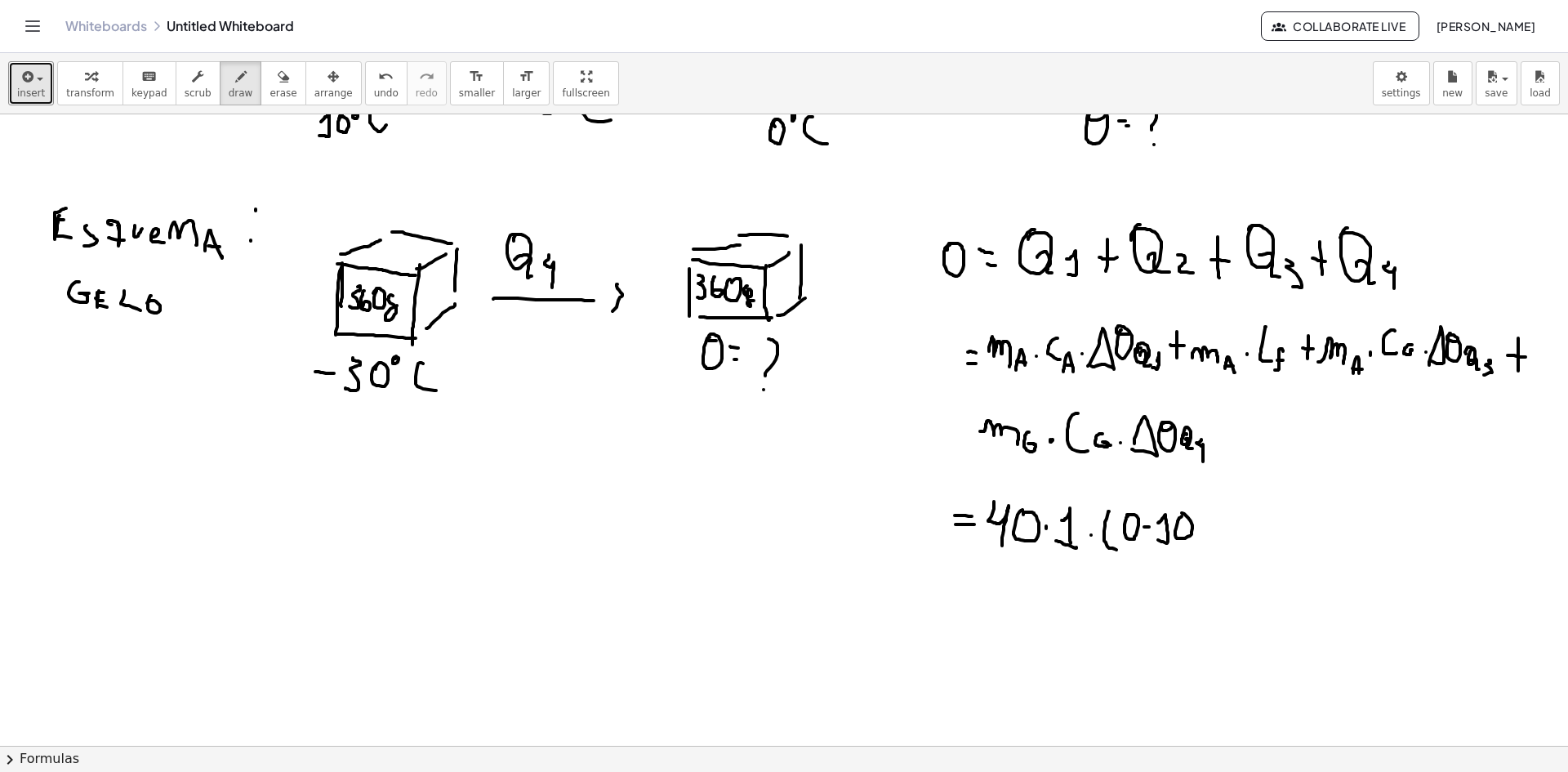
click at [1176, 521] on div at bounding box center [784, 472] width 1568 height 1369
click at [1196, 558] on div at bounding box center [784, 472] width 1568 height 1369
click at [1239, 540] on div at bounding box center [784, 472] width 1568 height 1369
click at [1247, 529] on div at bounding box center [784, 472] width 1568 height 1369
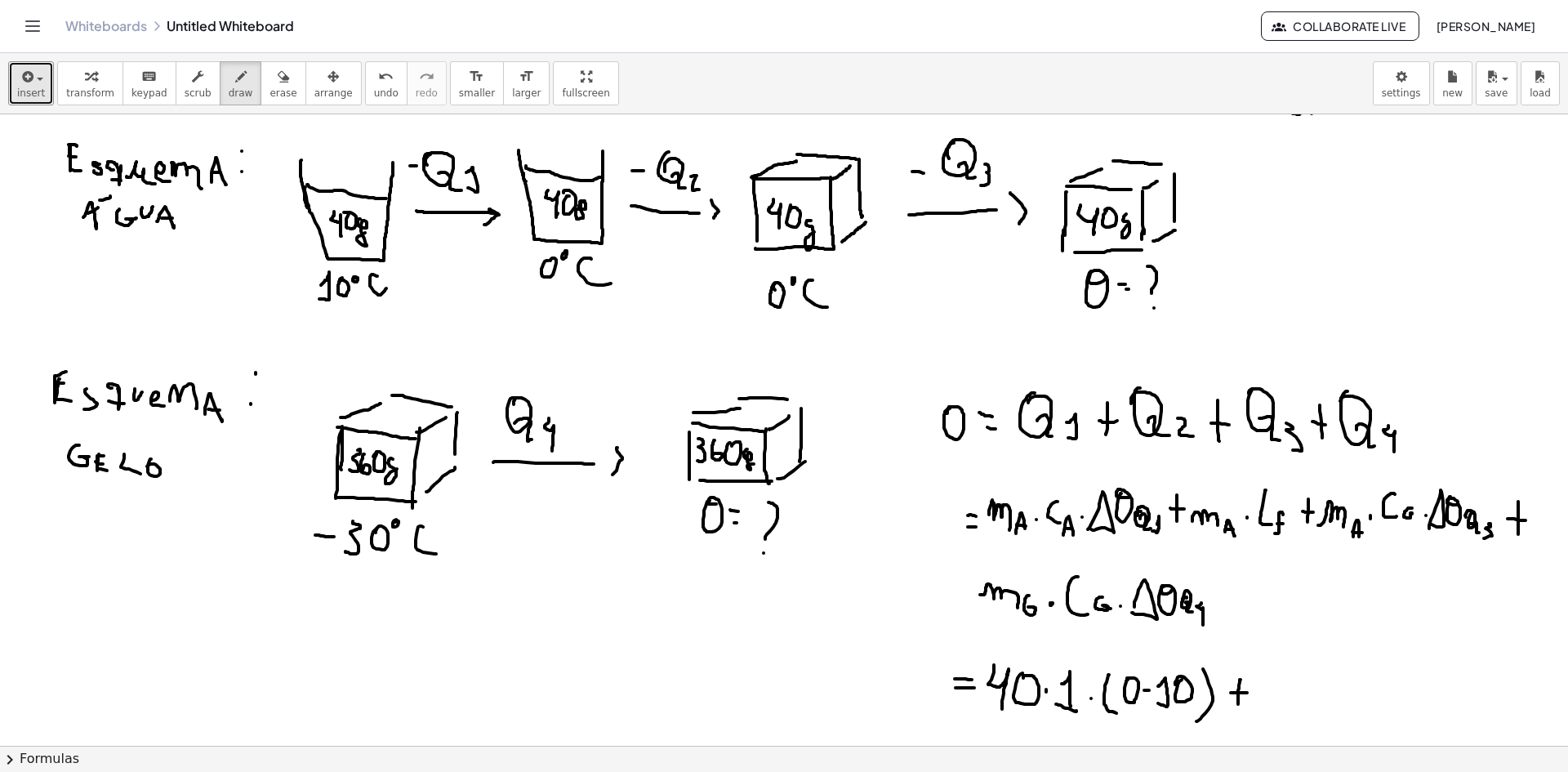
scroll to position [245, 0]
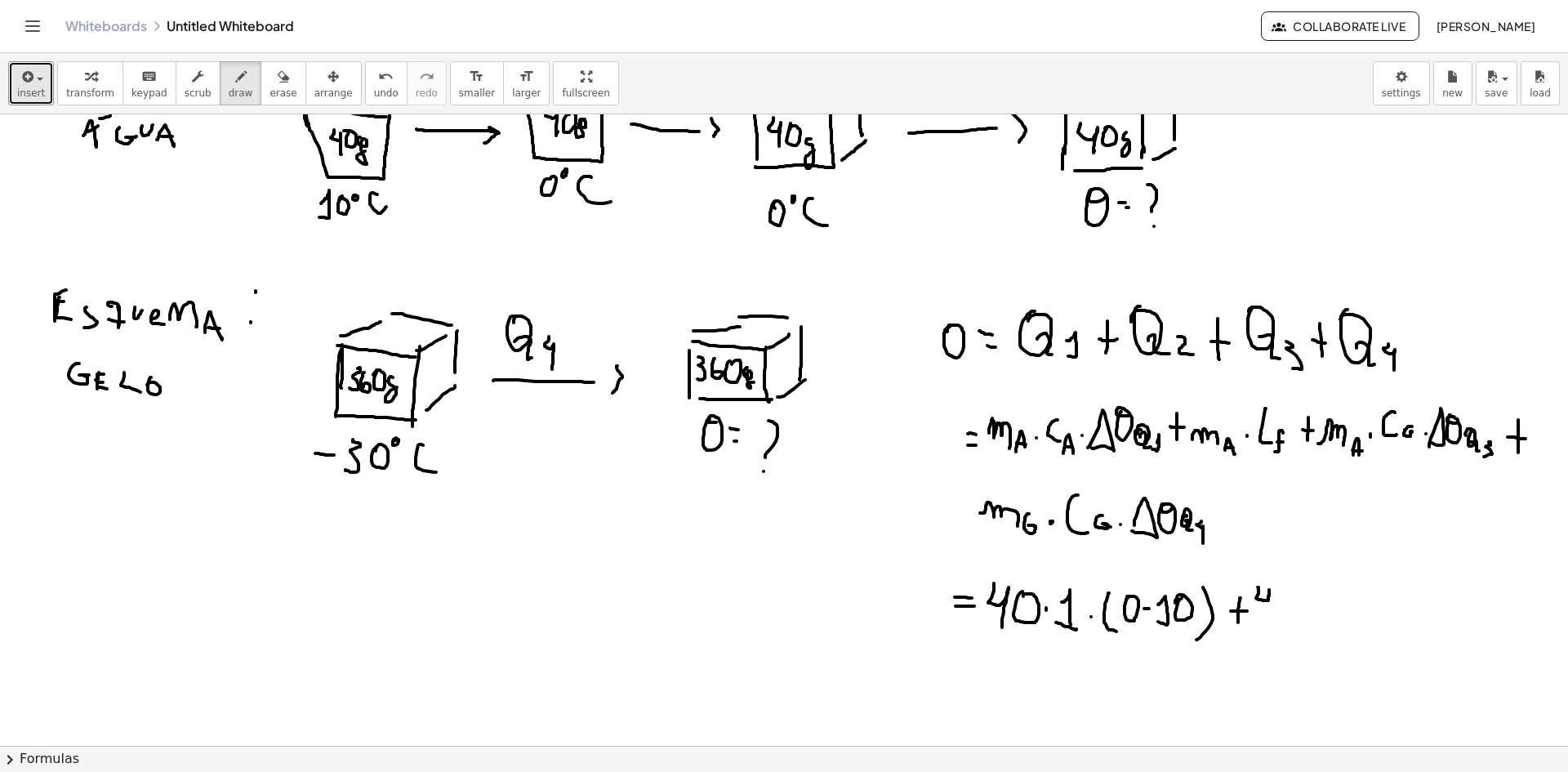
click at [1265, 626] on div at bounding box center [784, 553] width 1568 height 1369
click at [1285, 588] on div at bounding box center [784, 553] width 1568 height 1369
click at [1304, 606] on div at bounding box center [784, 553] width 1568 height 1369
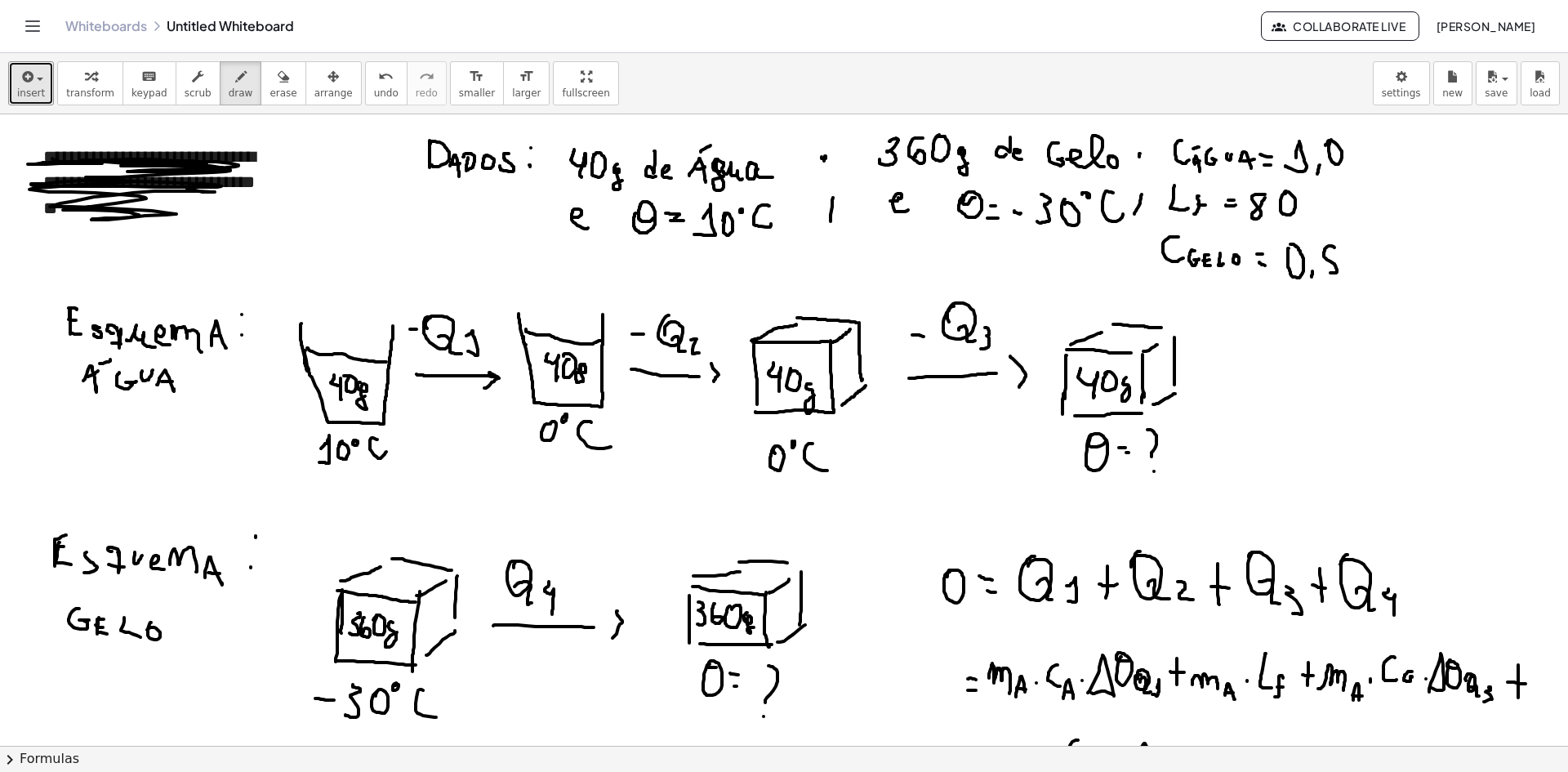
scroll to position [326, 0]
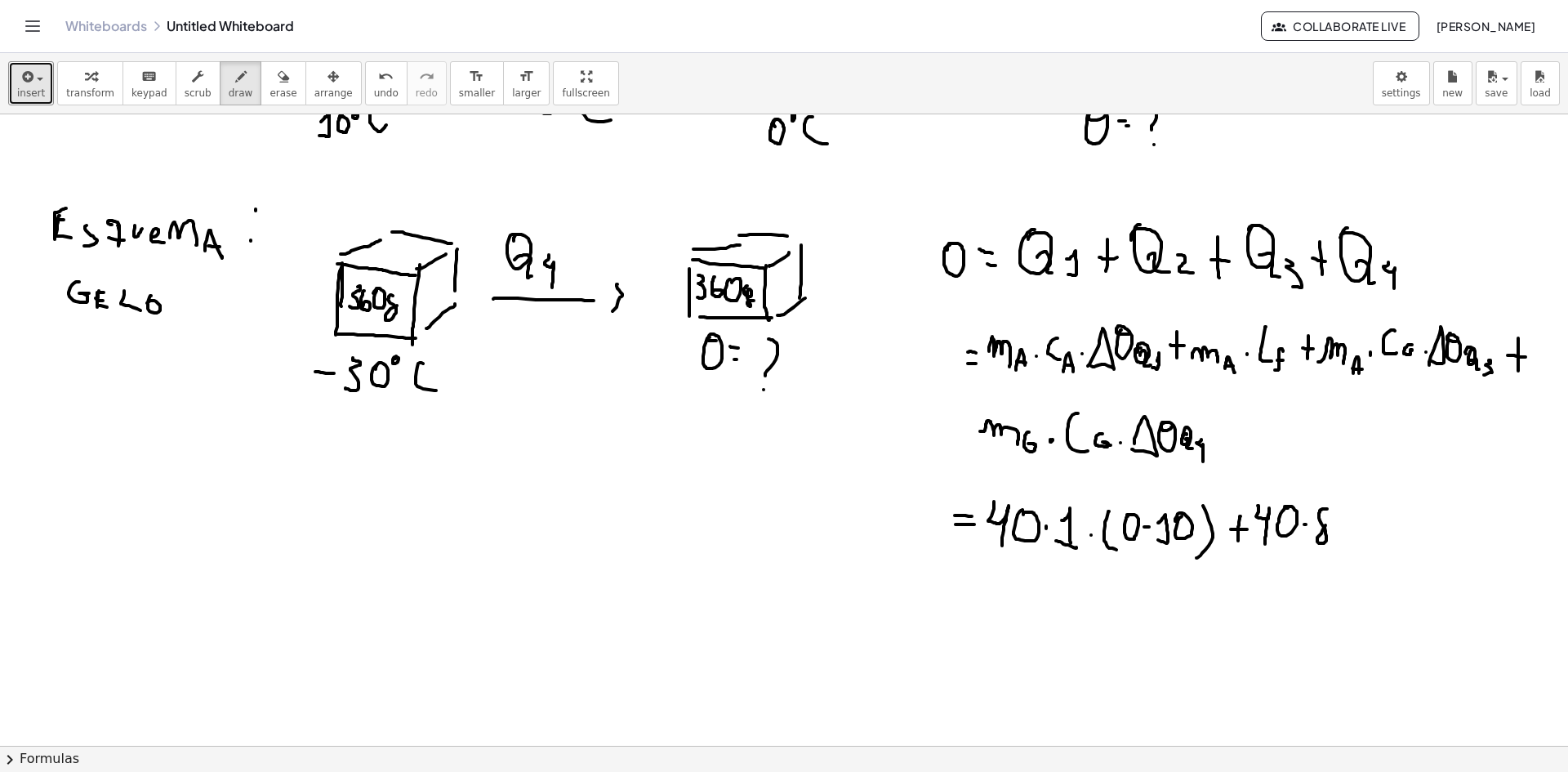
drag, startPoint x: 1327, startPoint y: 508, endPoint x: 1329, endPoint y: 520, distance: 12.2
click at [1328, 520] on div at bounding box center [784, 472] width 1568 height 1369
click at [1331, 522] on div at bounding box center [784, 472] width 1568 height 1369
drag, startPoint x: 1357, startPoint y: 510, endPoint x: 1356, endPoint y: 541, distance: 31.0
click at [1356, 541] on div at bounding box center [784, 472] width 1568 height 1369
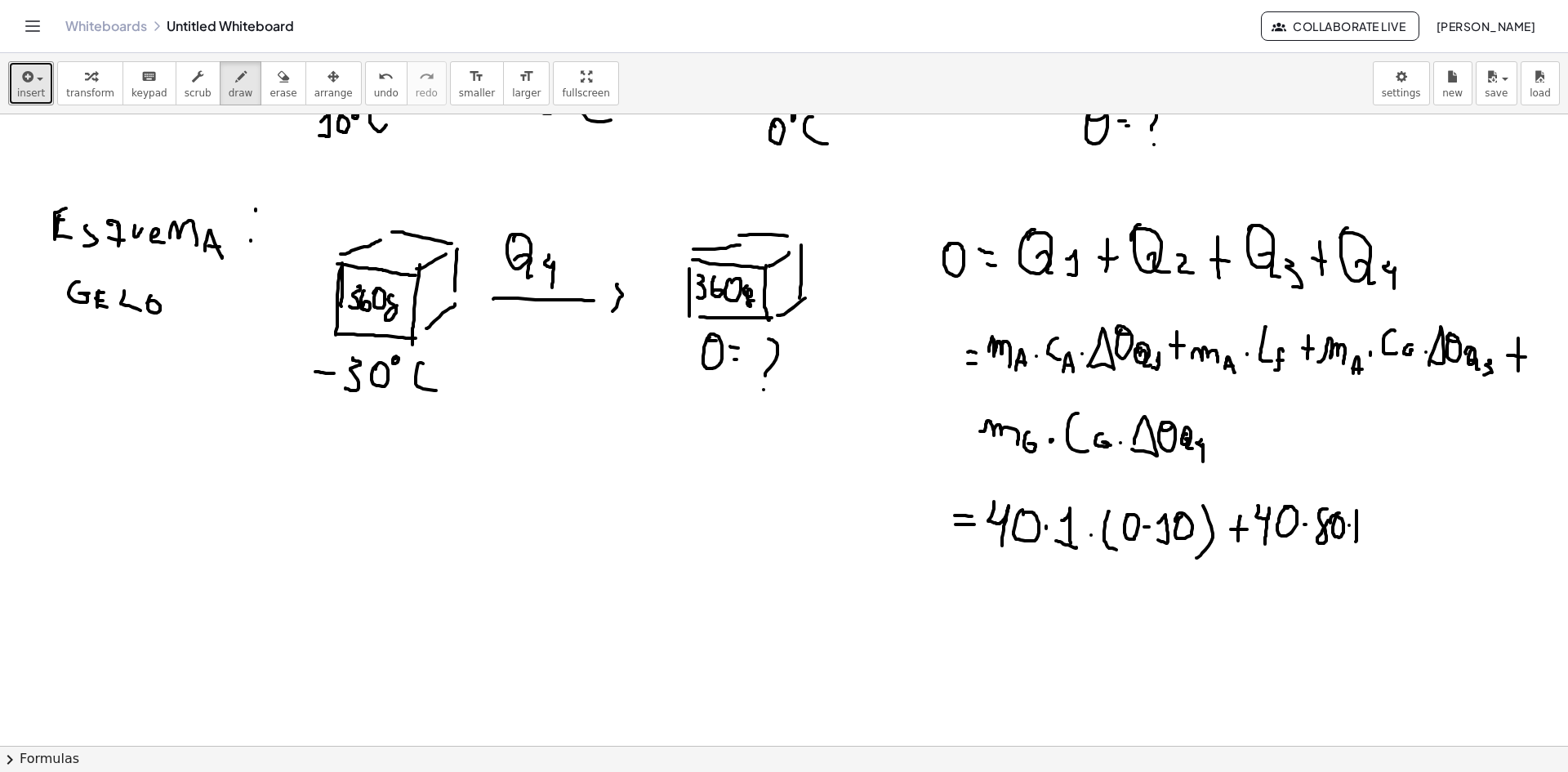
click at [1362, 526] on div at bounding box center [784, 472] width 1568 height 1369
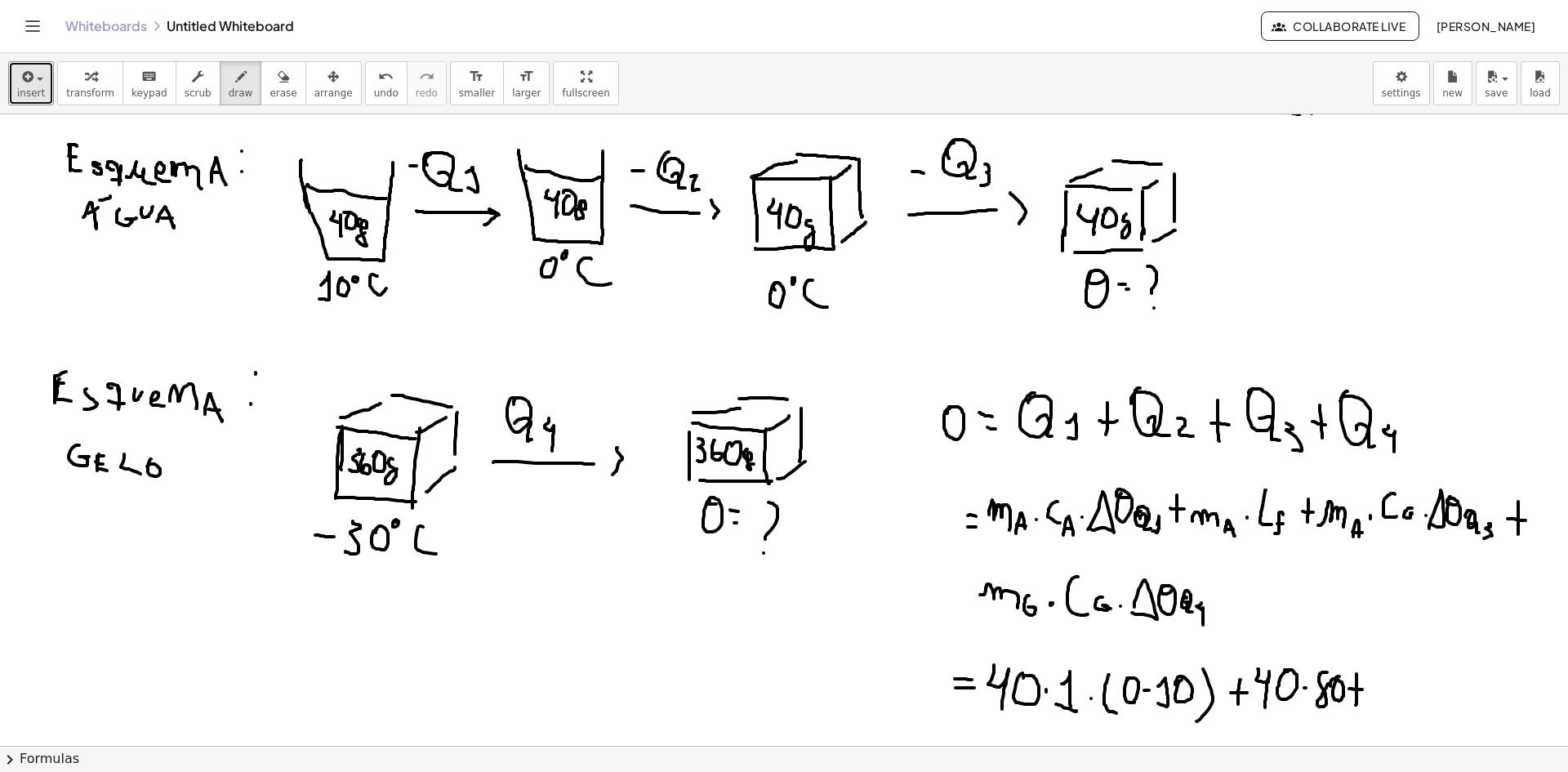
scroll to position [245, 0]
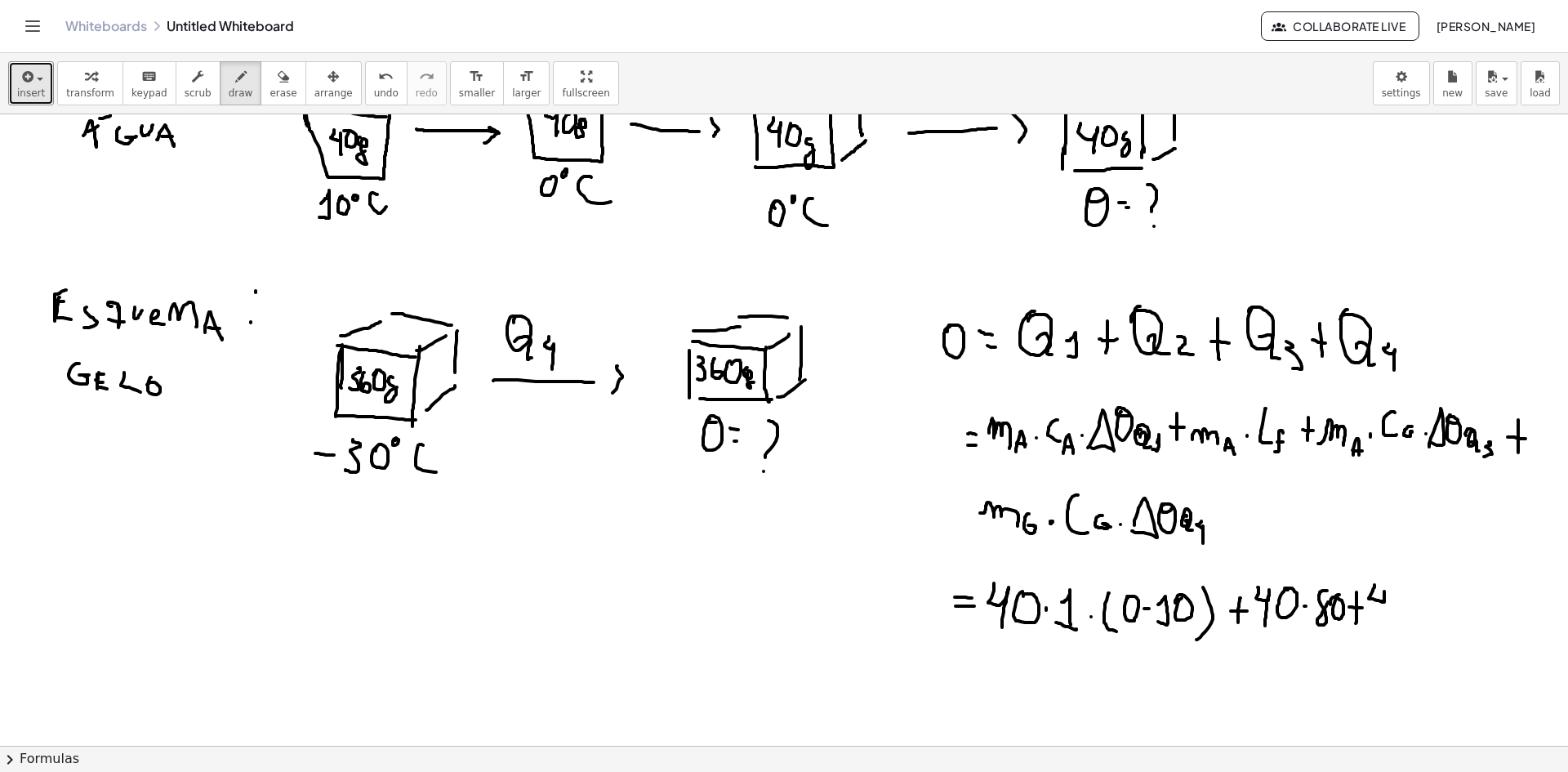
drag, startPoint x: 1375, startPoint y: 584, endPoint x: 1389, endPoint y: 619, distance: 37.7
click at [1384, 621] on div at bounding box center [784, 553] width 1568 height 1369
drag, startPoint x: 1400, startPoint y: 592, endPoint x: 1409, endPoint y: 596, distance: 9.8
click at [1403, 591] on div at bounding box center [784, 553] width 1568 height 1369
click at [1428, 606] on div at bounding box center [784, 553] width 1568 height 1369
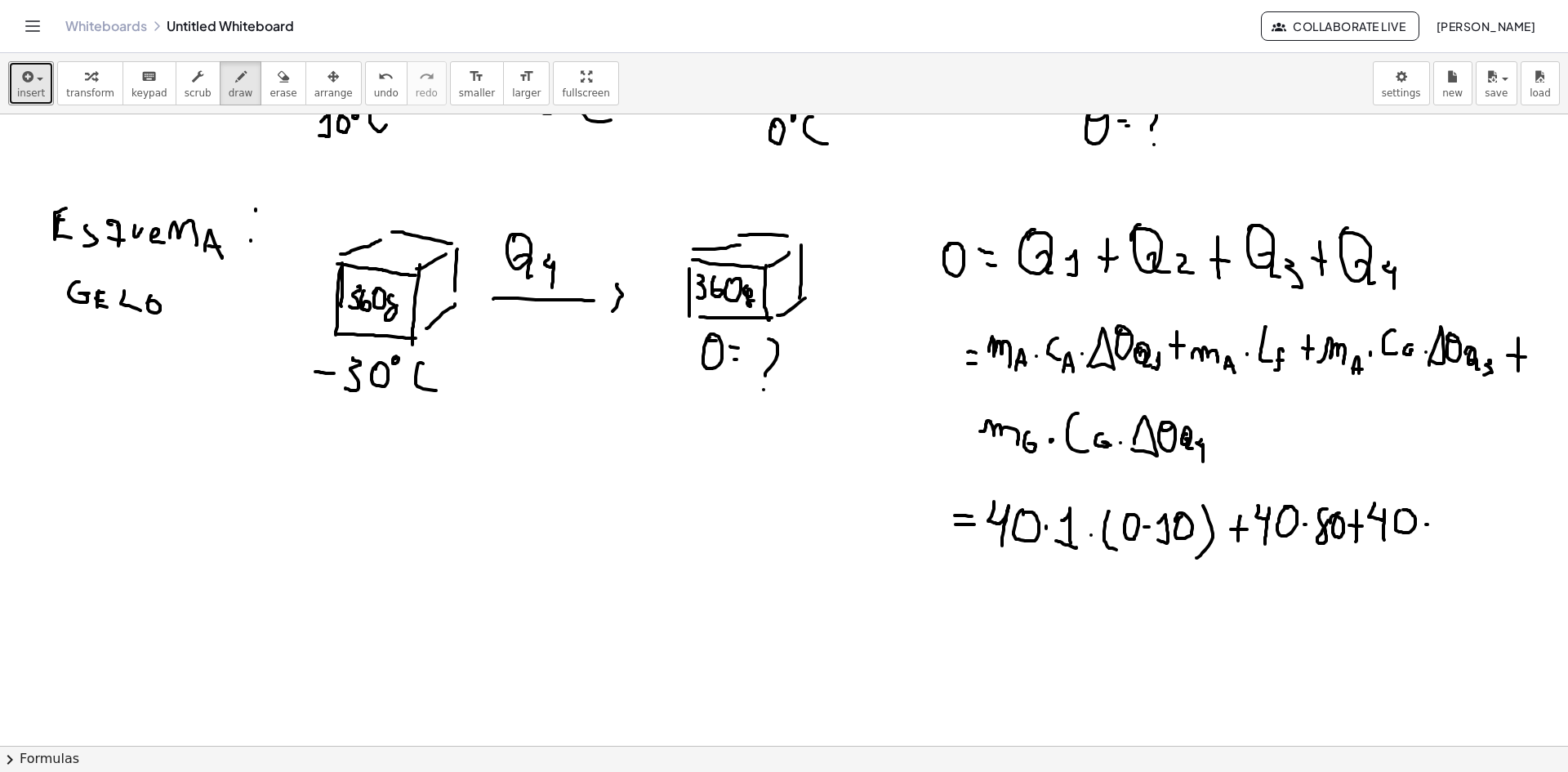
scroll to position [408, 0]
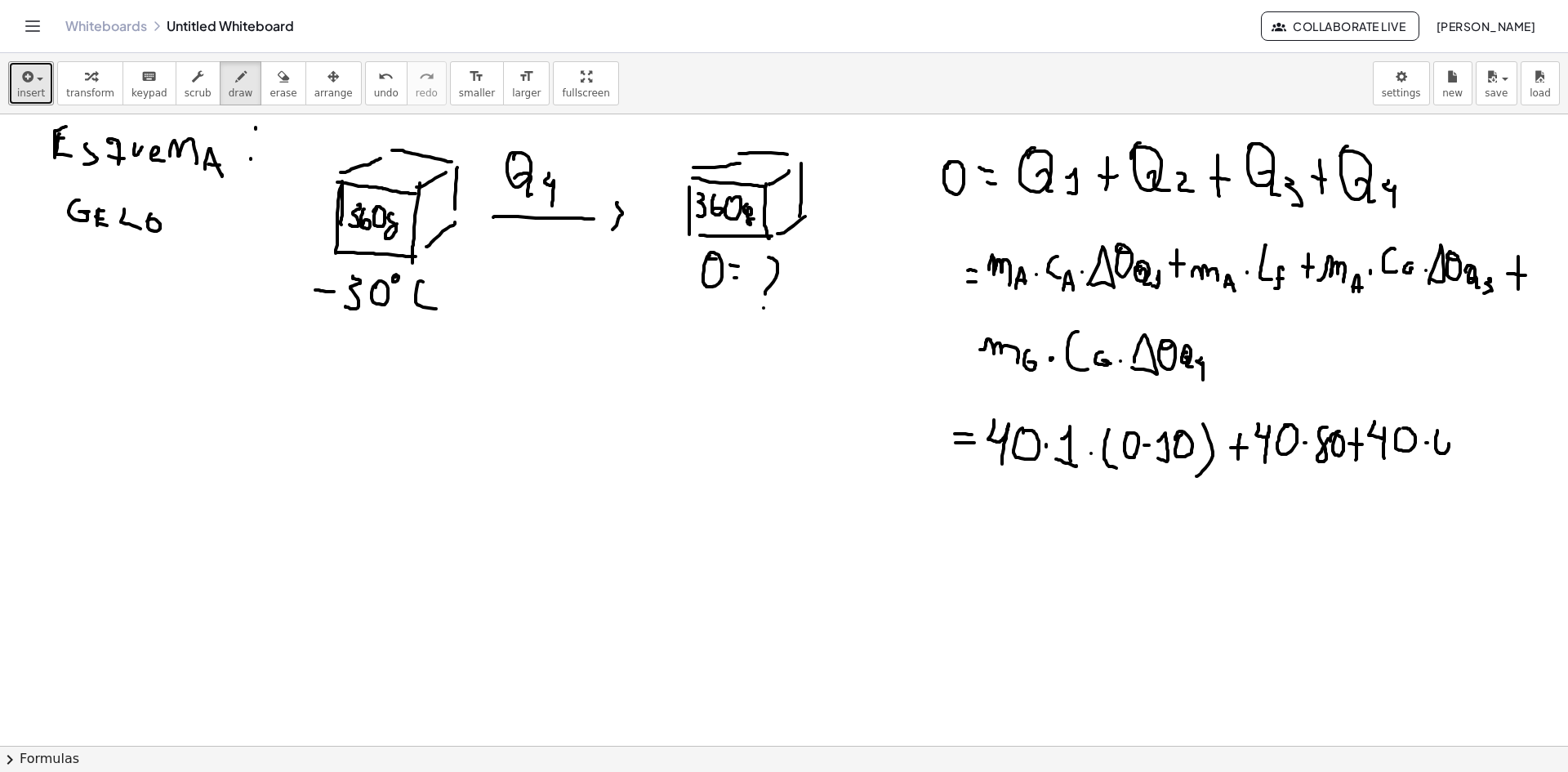
click at [1438, 431] on div at bounding box center [784, 390] width 1568 height 1369
drag, startPoint x: 1454, startPoint y: 447, endPoint x: 1451, endPoint y: 460, distance: 13.3
click at [1451, 459] on div at bounding box center [784, 390] width 1568 height 1369
drag, startPoint x: 1466, startPoint y: 423, endPoint x: 1466, endPoint y: 448, distance: 25.0
click at [1466, 448] on div at bounding box center [784, 390] width 1568 height 1369
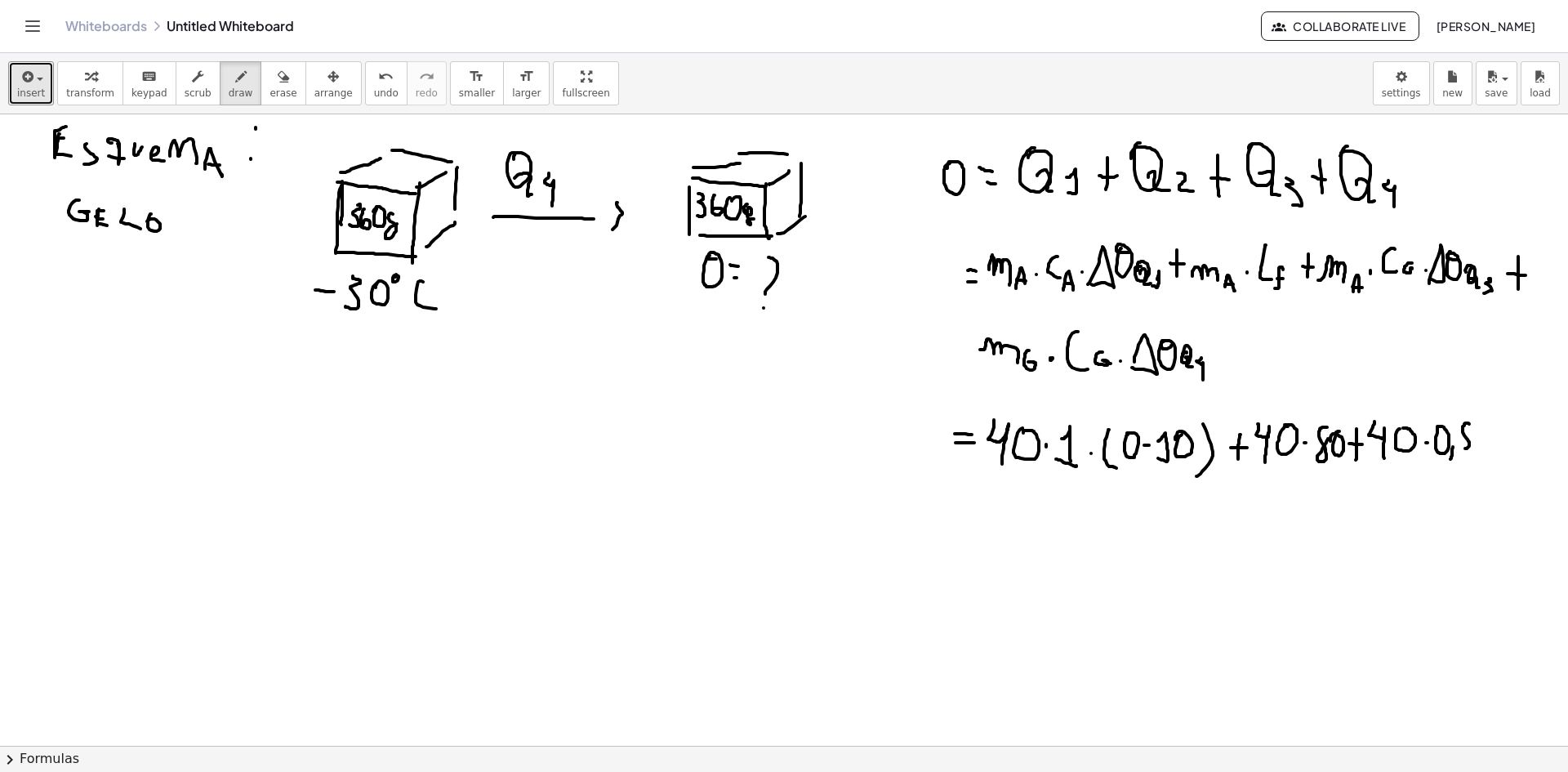
click at [1479, 443] on div at bounding box center [784, 390] width 1568 height 1369
drag, startPoint x: 1496, startPoint y: 409, endPoint x: 1493, endPoint y: 457, distance: 48.1
click at [1492, 457] on div at bounding box center [784, 390] width 1568 height 1369
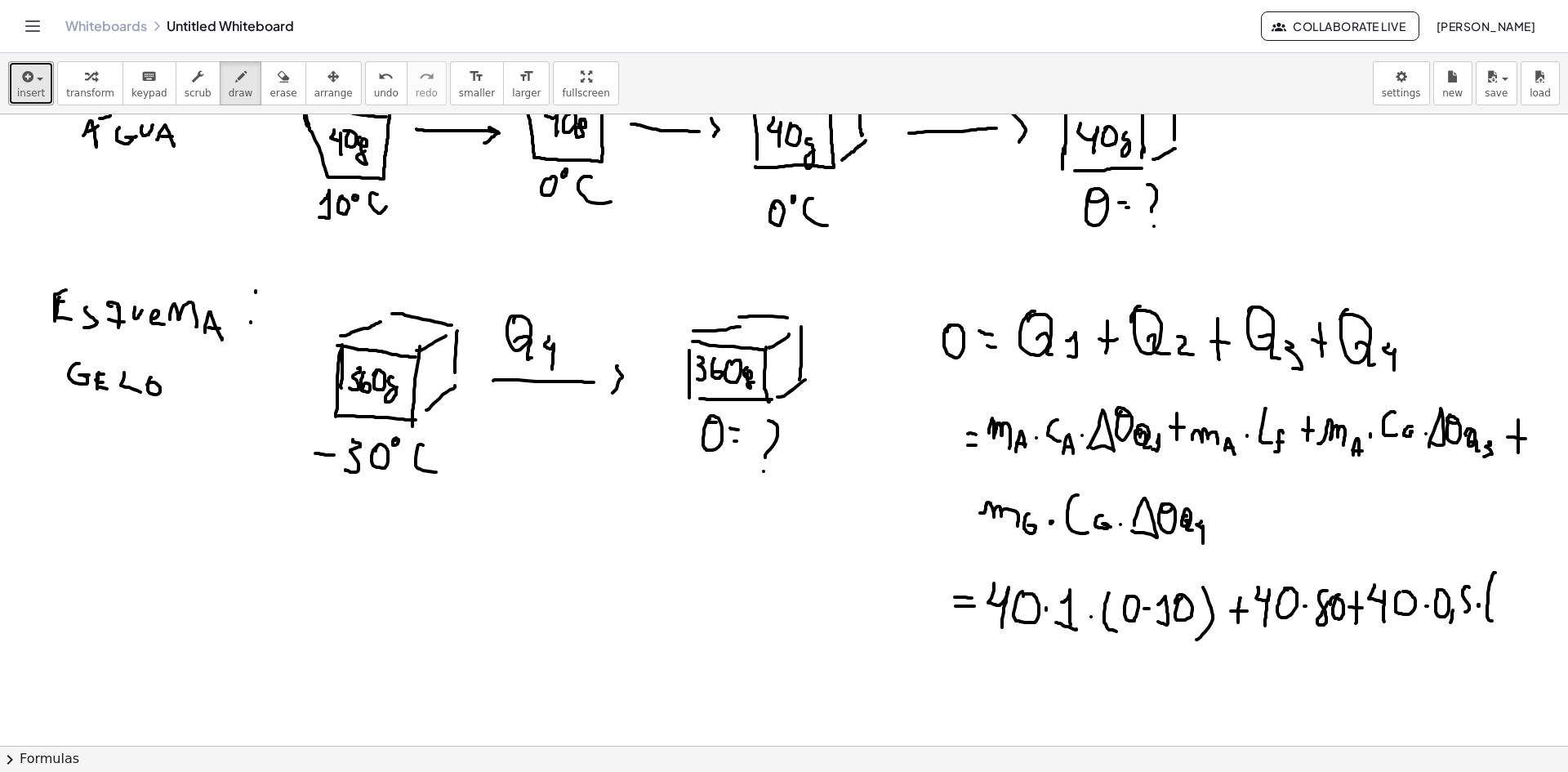
scroll to position [163, 0]
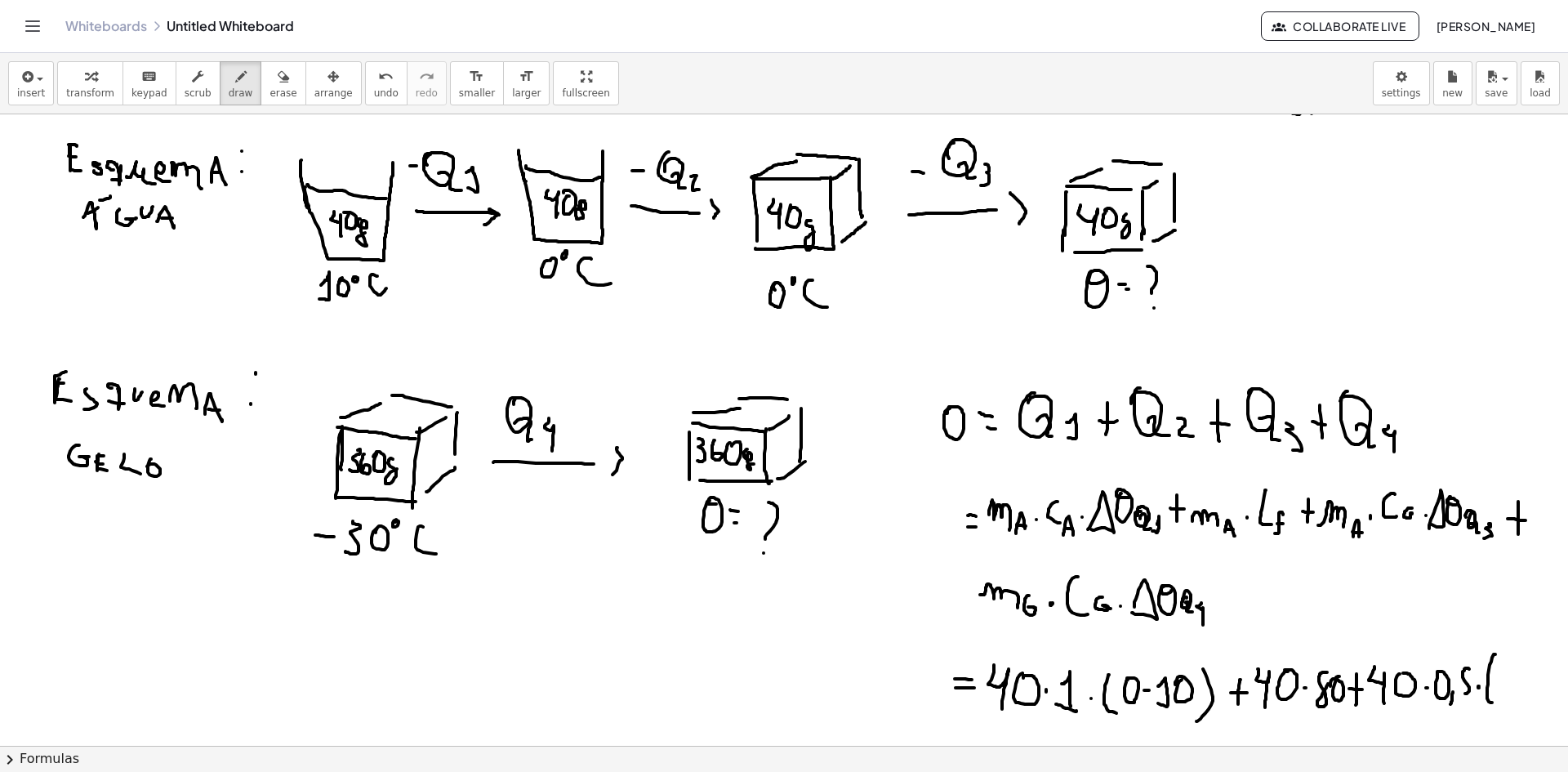
drag, startPoint x: 1484, startPoint y: 445, endPoint x: 1515, endPoint y: 322, distance: 126.8
click at [1516, 323] on div at bounding box center [784, 635] width 1568 height 1369
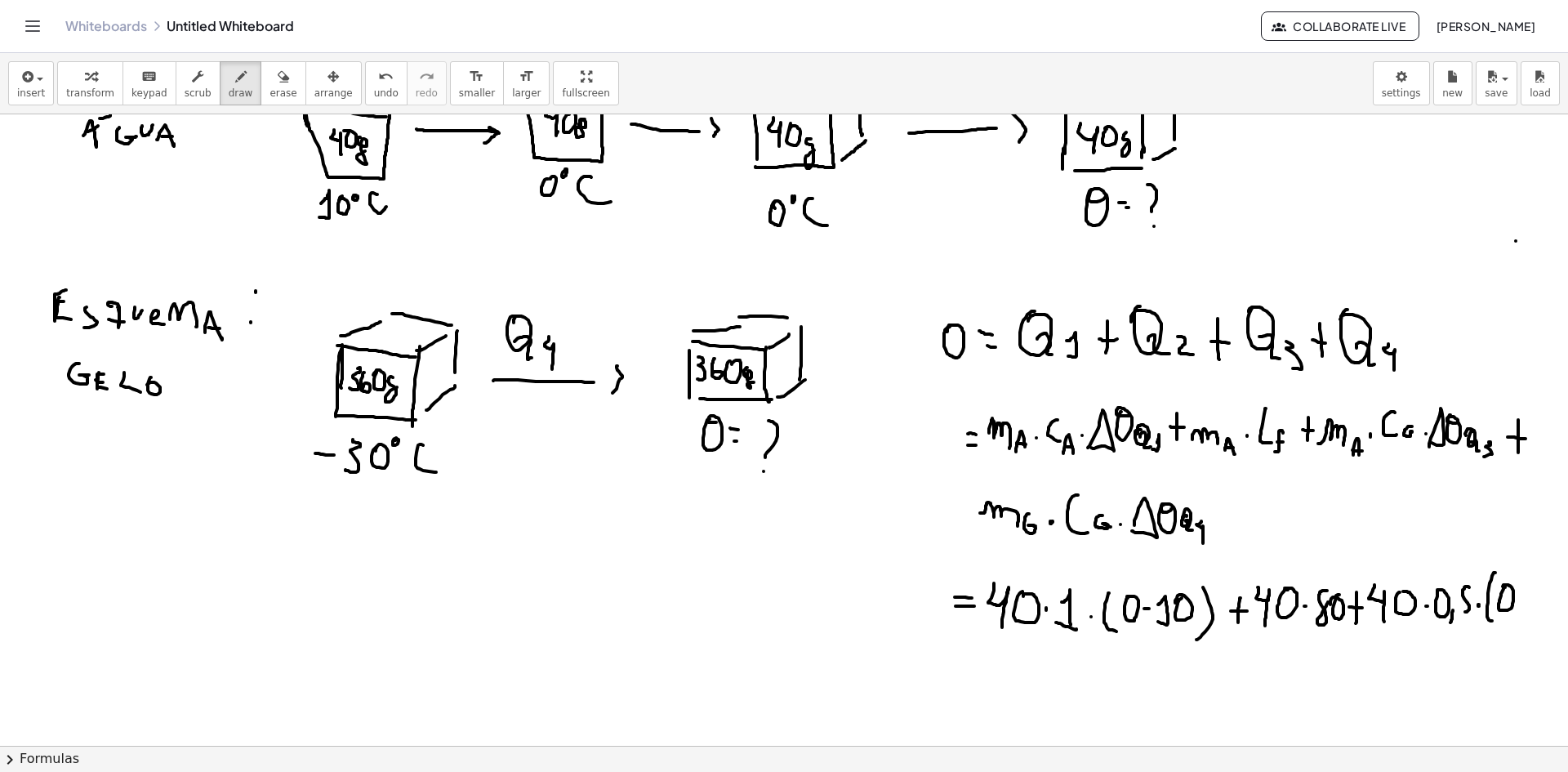
click at [1510, 589] on div at bounding box center [784, 553] width 1568 height 1369
click at [1526, 598] on div at bounding box center [784, 553] width 1568 height 1369
click at [1537, 591] on div at bounding box center [784, 553] width 1568 height 1369
drag, startPoint x: 1556, startPoint y: 597, endPoint x: 1547, endPoint y: 624, distance: 28.5
click at [1550, 622] on div at bounding box center [784, 553] width 1568 height 1369
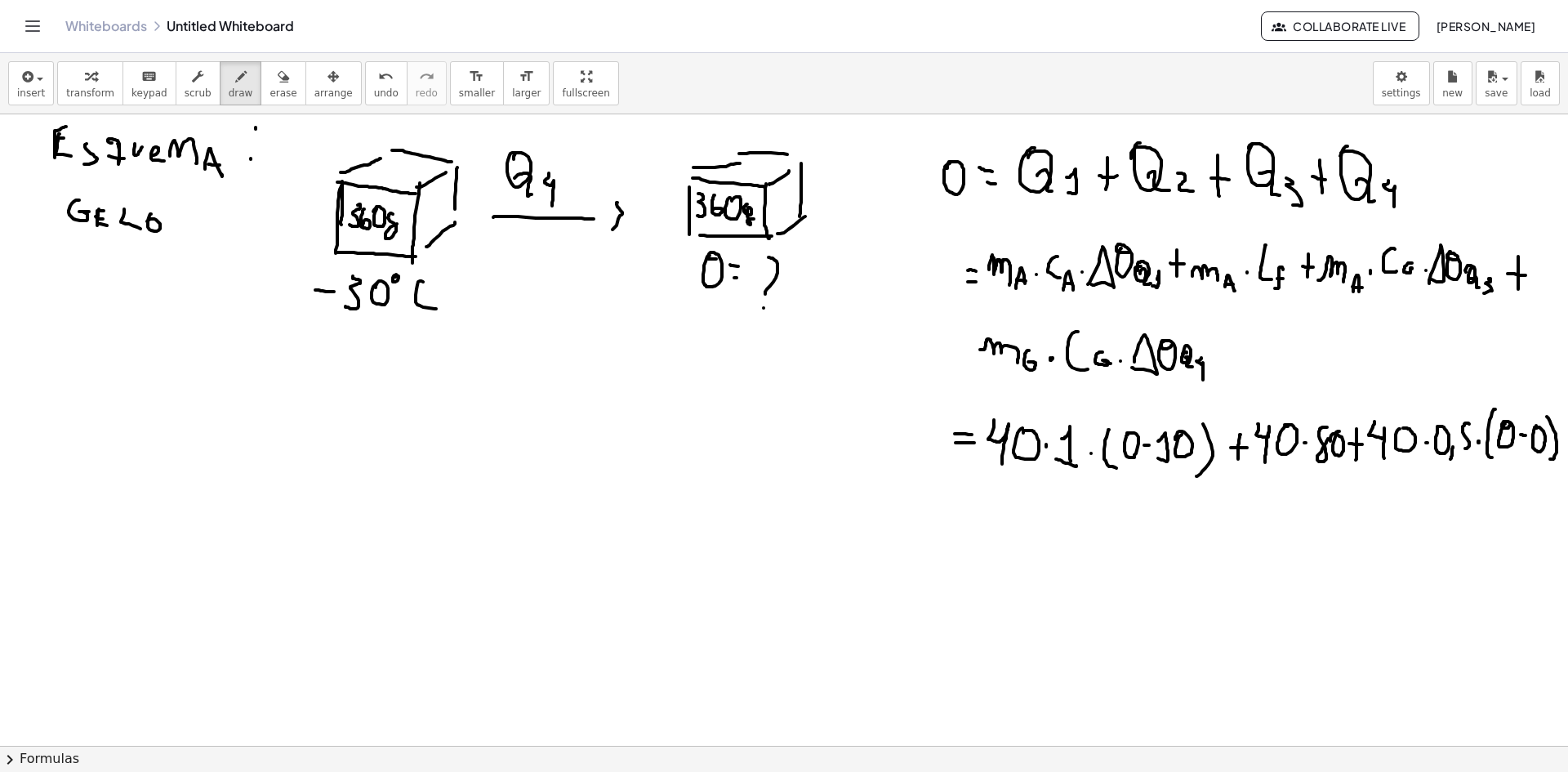
scroll to position [408, 7]
drag, startPoint x: 958, startPoint y: 486, endPoint x: 954, endPoint y: 513, distance: 27.3
click at [957, 513] on div at bounding box center [784, 390] width 1568 height 1369
drag, startPoint x: 949, startPoint y: 500, endPoint x: 980, endPoint y: 504, distance: 31.3
click at [968, 503] on div at bounding box center [784, 390] width 1568 height 1369
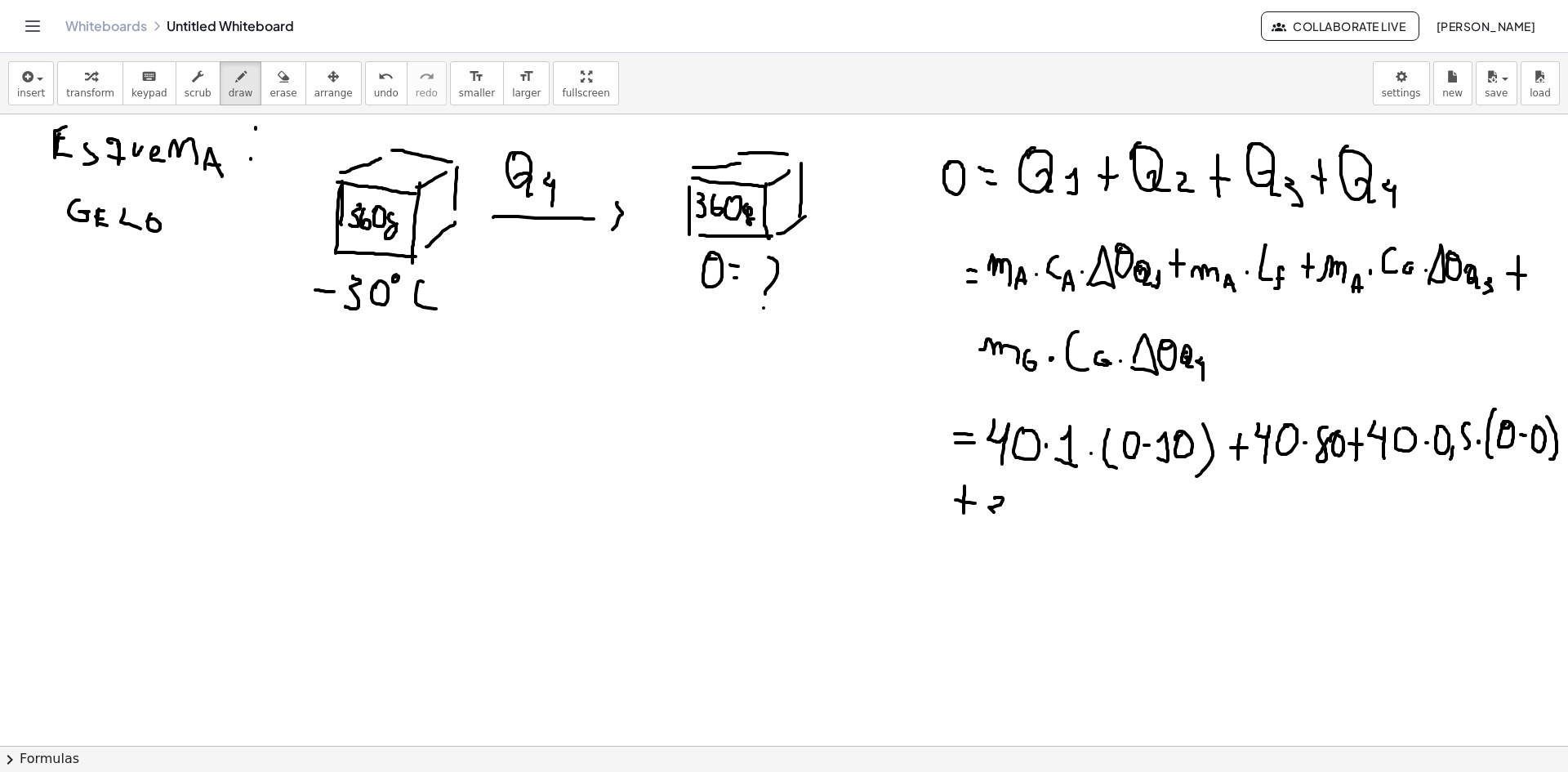
drag, startPoint x: 990, startPoint y: 497, endPoint x: 981, endPoint y: 524, distance: 28.5
click at [981, 526] on div at bounding box center [784, 390] width 1568 height 1369
drag, startPoint x: 1008, startPoint y: 501, endPoint x: 1021, endPoint y: 521, distance: 23.9
click at [1007, 522] on div at bounding box center [784, 390] width 1568 height 1369
drag, startPoint x: 1026, startPoint y: 527, endPoint x: 1029, endPoint y: 505, distance: 22.2
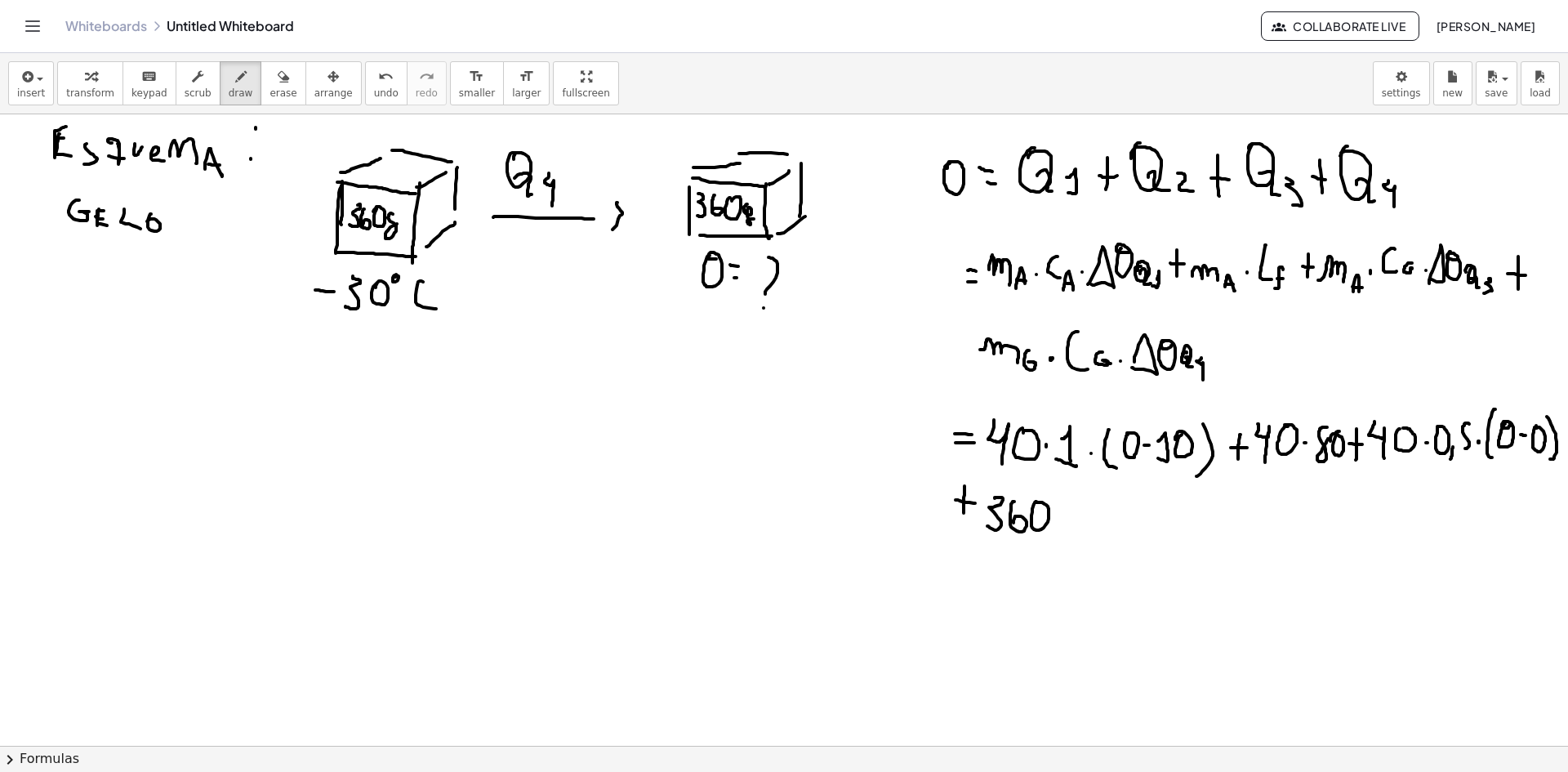
click at [1028, 503] on div at bounding box center [784, 390] width 1568 height 1369
click at [1050, 517] on div at bounding box center [784, 390] width 1568 height 1369
click at [1063, 511] on div at bounding box center [784, 390] width 1568 height 1369
drag, startPoint x: 1081, startPoint y: 526, endPoint x: 1086, endPoint y: 542, distance: 16.8
click at [1080, 538] on div at bounding box center [784, 390] width 1568 height 1369
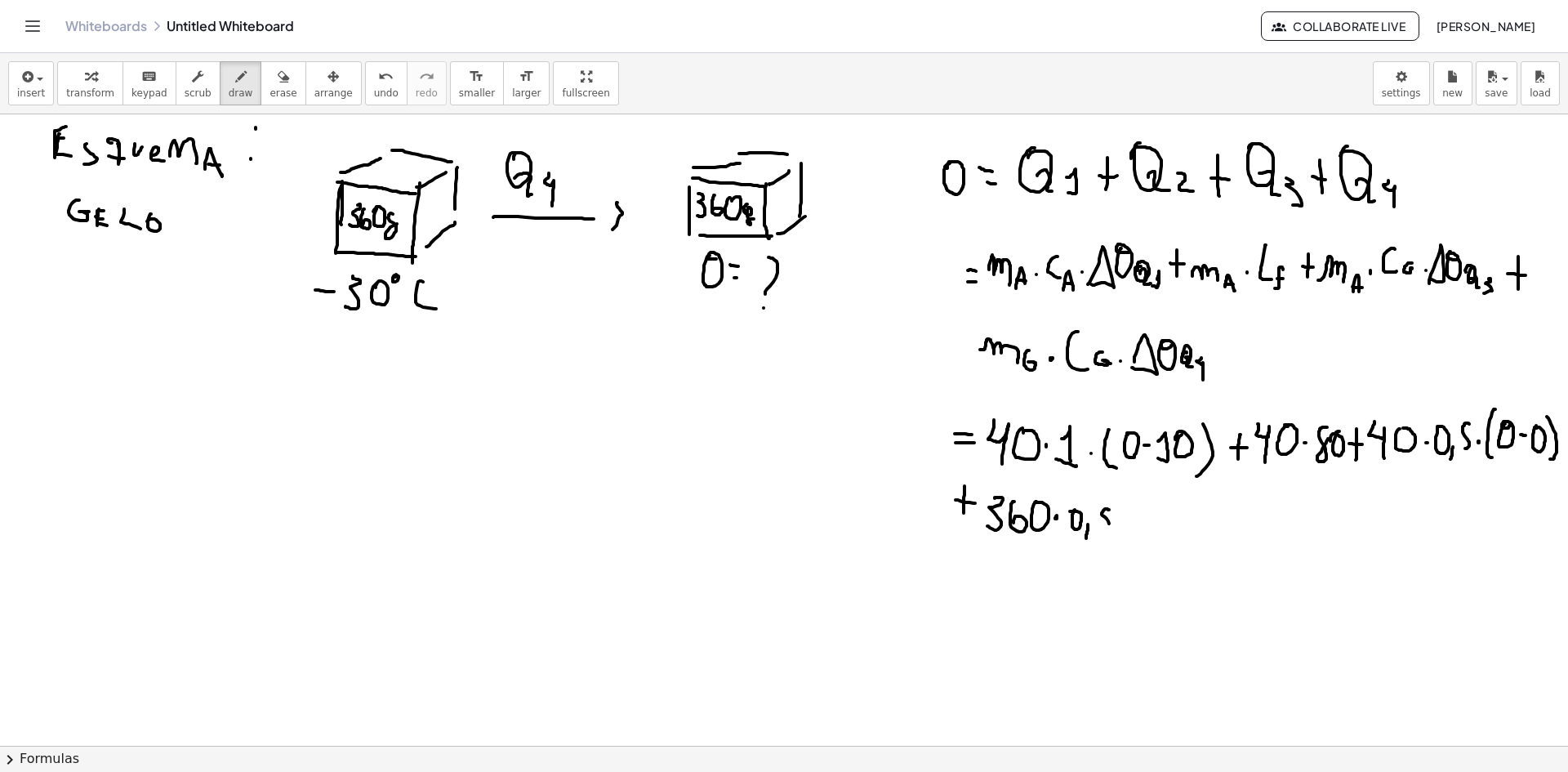
drag, startPoint x: 1095, startPoint y: 514, endPoint x: 1111, endPoint y: 531, distance: 23.3
click at [1099, 532] on div at bounding box center [784, 390] width 1568 height 1369
click at [1118, 524] on div at bounding box center [784, 390] width 1568 height 1369
drag, startPoint x: 1134, startPoint y: 522, endPoint x: 1140, endPoint y: 540, distance: 19.0
click at [1139, 540] on div at bounding box center [784, 390] width 1568 height 1369
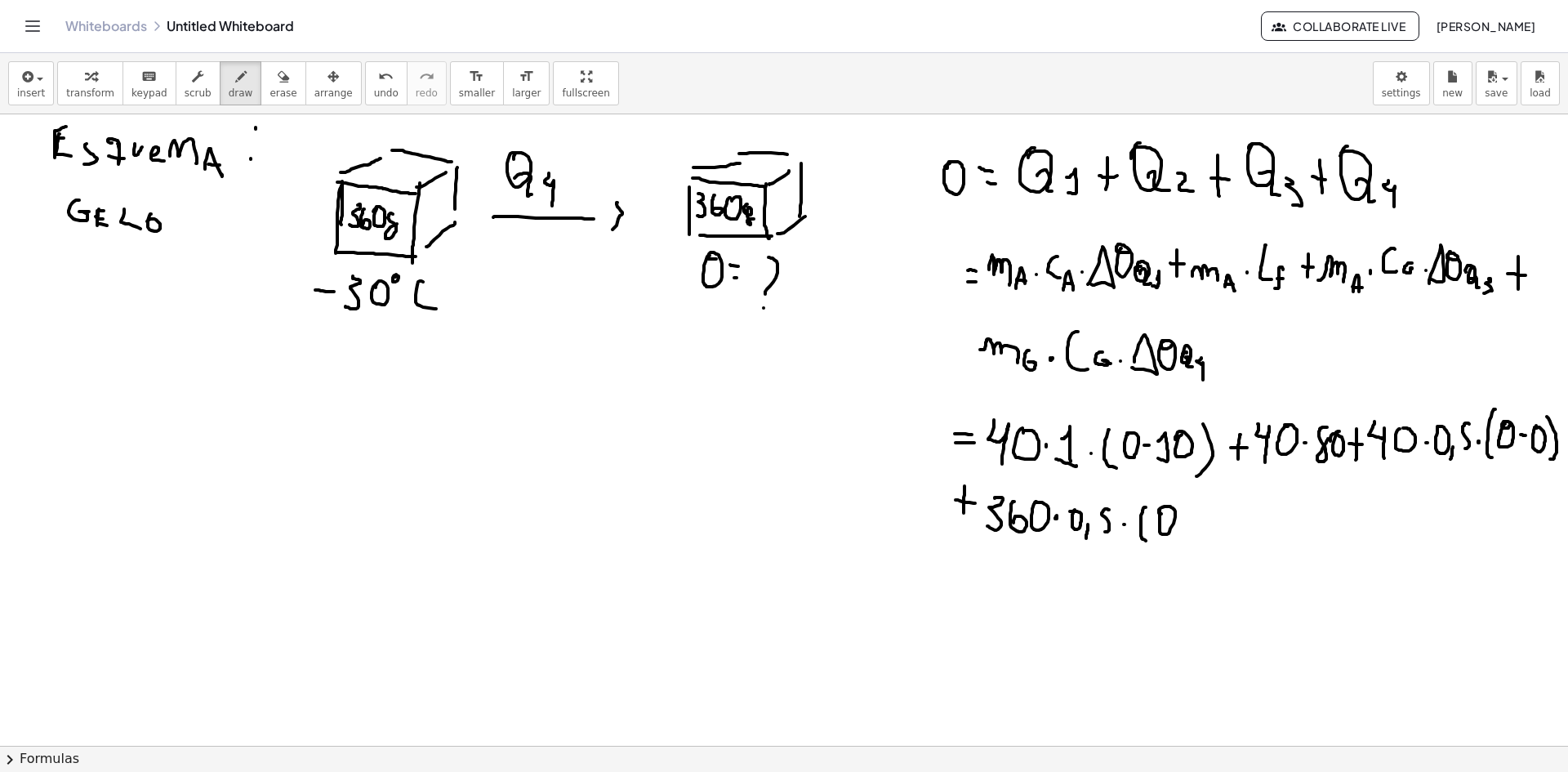
drag, startPoint x: 1153, startPoint y: 520, endPoint x: 1174, endPoint y: 519, distance: 21.0
click at [1162, 516] on div at bounding box center [784, 390] width 1568 height 1369
drag, startPoint x: 1177, startPoint y: 522, endPoint x: 1195, endPoint y: 524, distance: 18.1
click at [1186, 522] on div at bounding box center [784, 390] width 1568 height 1369
drag, startPoint x: 1201, startPoint y: 506, endPoint x: 1209, endPoint y: 528, distance: 23.4
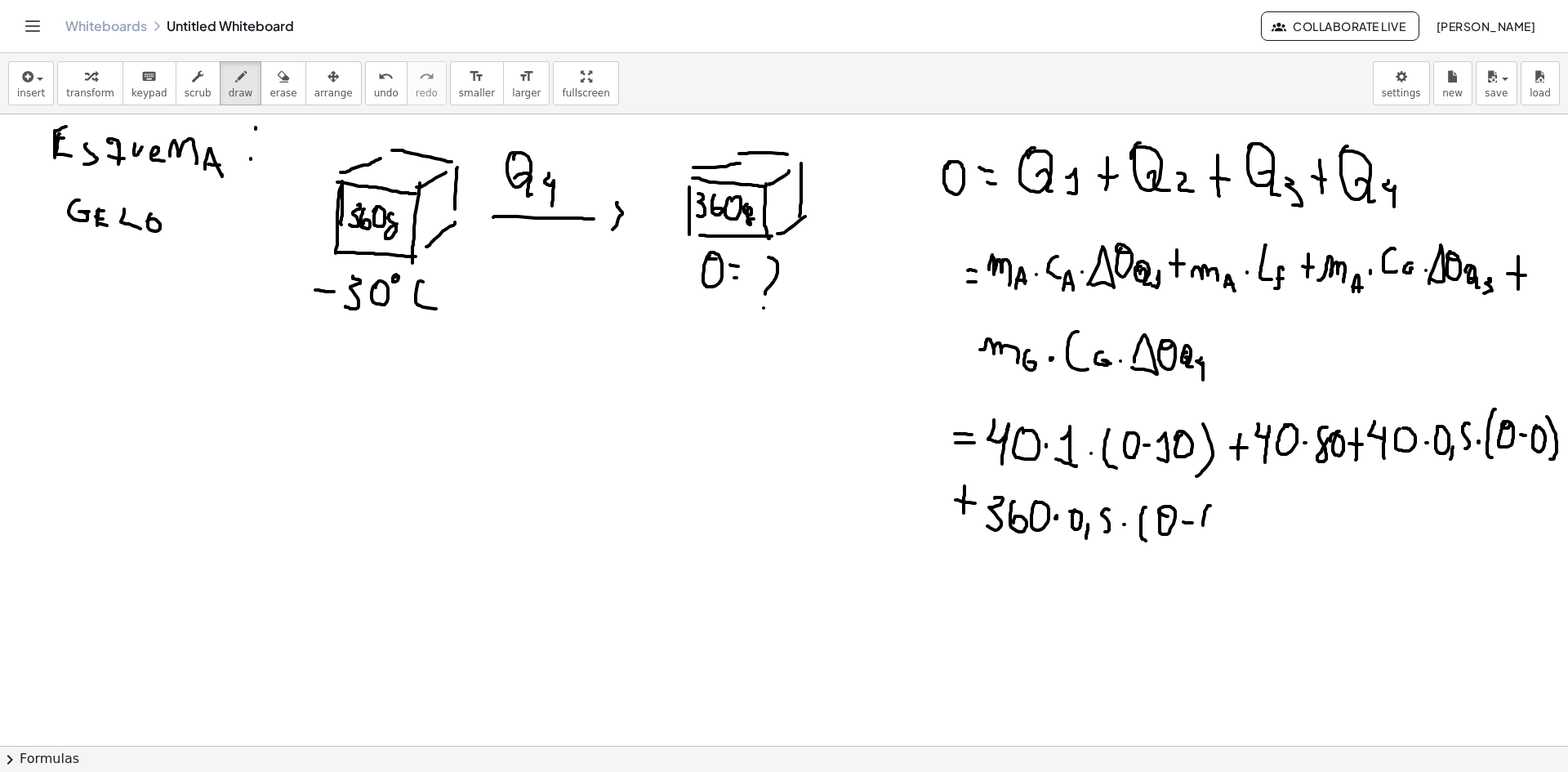
click at [1200, 534] on div at bounding box center [784, 390] width 1568 height 1369
drag, startPoint x: 1207, startPoint y: 525, endPoint x: 1216, endPoint y: 525, distance: 9.0
click at [1212, 525] on div at bounding box center [784, 390] width 1568 height 1369
drag, startPoint x: 1224, startPoint y: 507, endPoint x: 1218, endPoint y: 534, distance: 27.7
click at [1218, 535] on div at bounding box center [784, 390] width 1568 height 1369
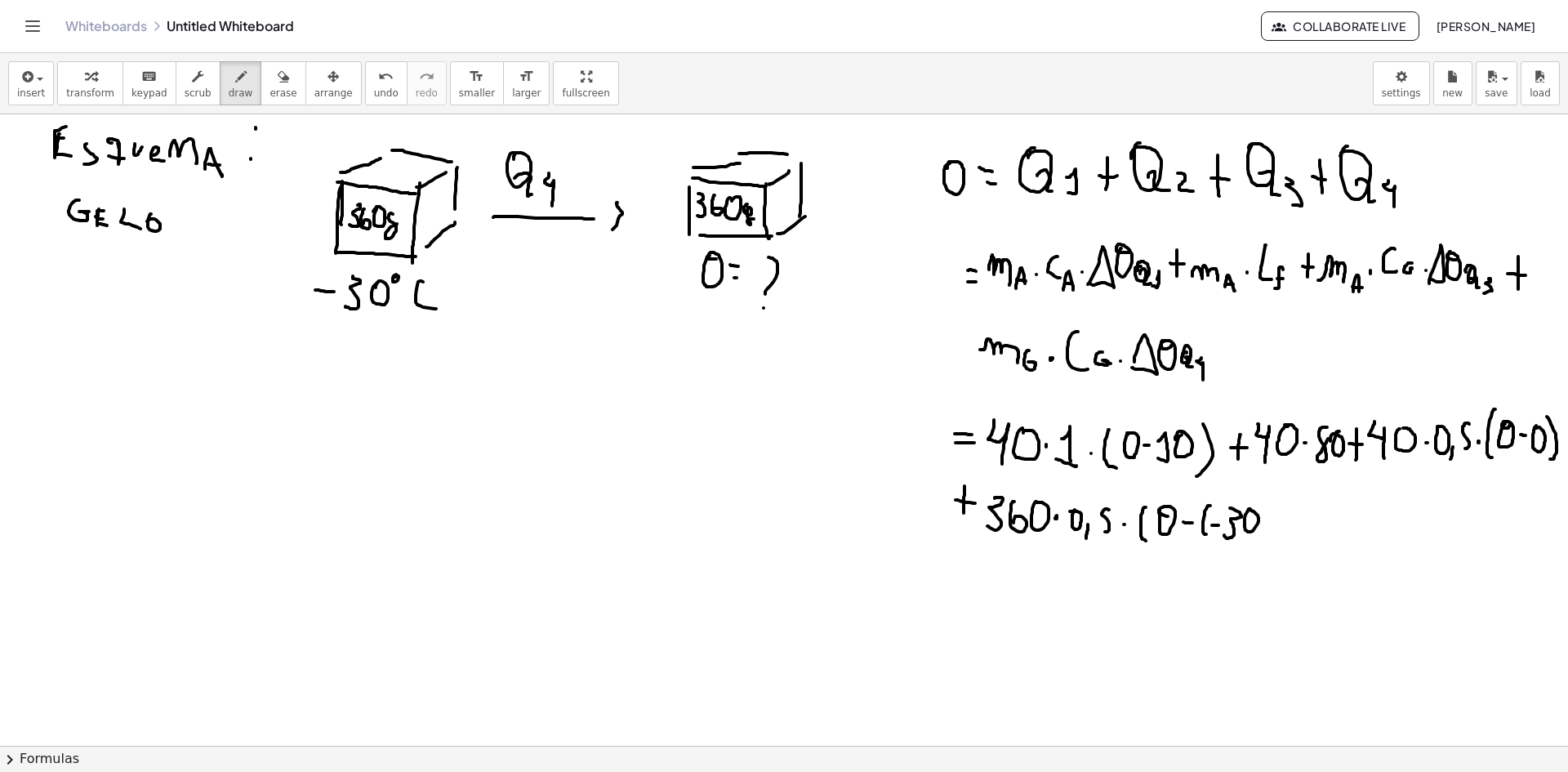
click at [1240, 512] on div at bounding box center [784, 390] width 1568 height 1369
click at [1255, 537] on div at bounding box center [784, 390] width 1568 height 1369
drag, startPoint x: 1282, startPoint y: 512, endPoint x: 1266, endPoint y: 552, distance: 43.1
click at [1272, 544] on div at bounding box center [784, 390] width 1568 height 1369
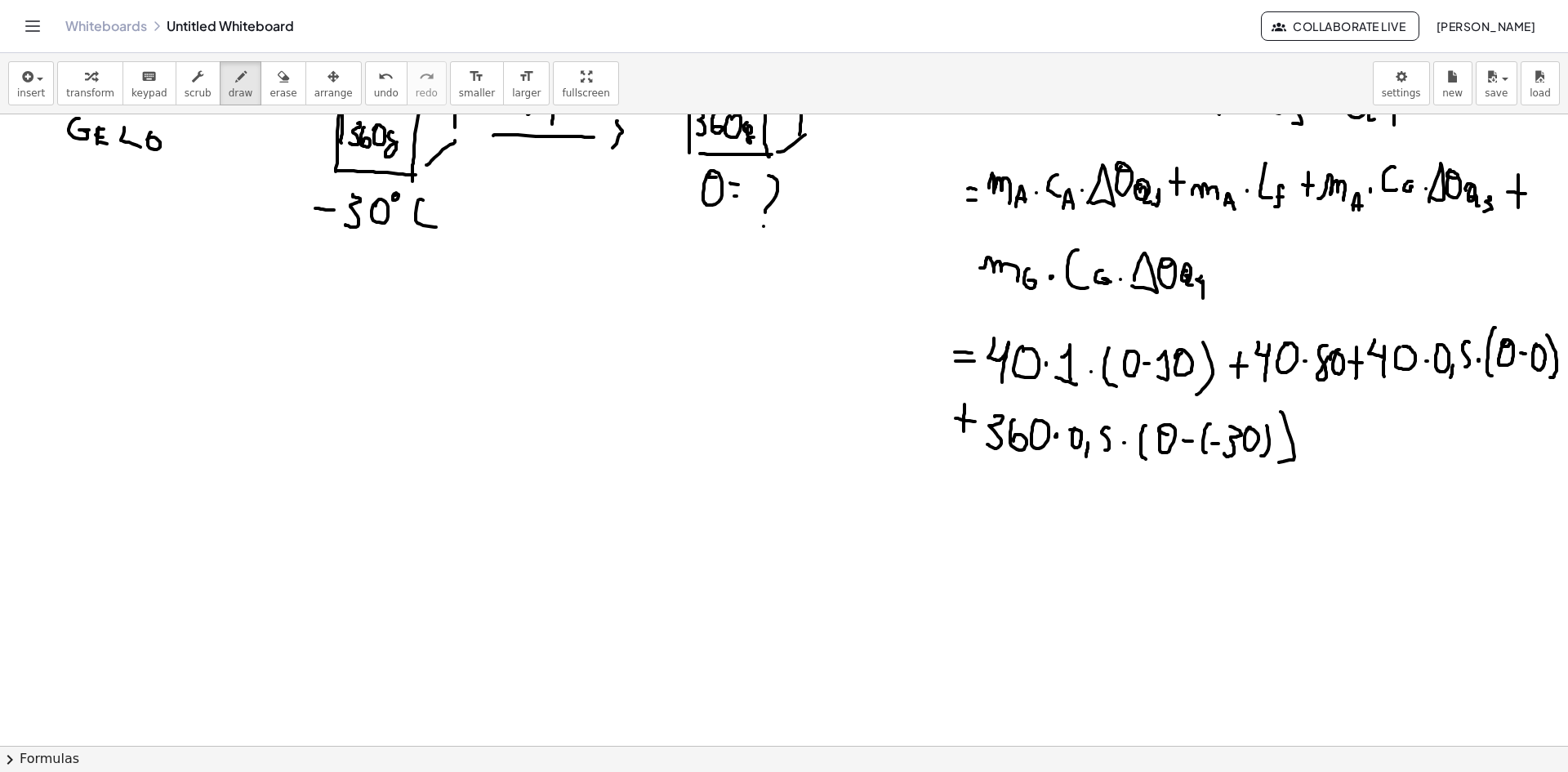
drag, startPoint x: 924, startPoint y: 500, endPoint x: 942, endPoint y: 501, distance: 18.0
click at [942, 501] on div at bounding box center [784, 309] width 1568 height 1369
drag, startPoint x: 932, startPoint y: 513, endPoint x: 960, endPoint y: 516, distance: 28.2
click at [945, 514] on div at bounding box center [784, 309] width 1568 height 1369
drag, startPoint x: 985, startPoint y: 514, endPoint x: 1012, endPoint y: 520, distance: 27.7
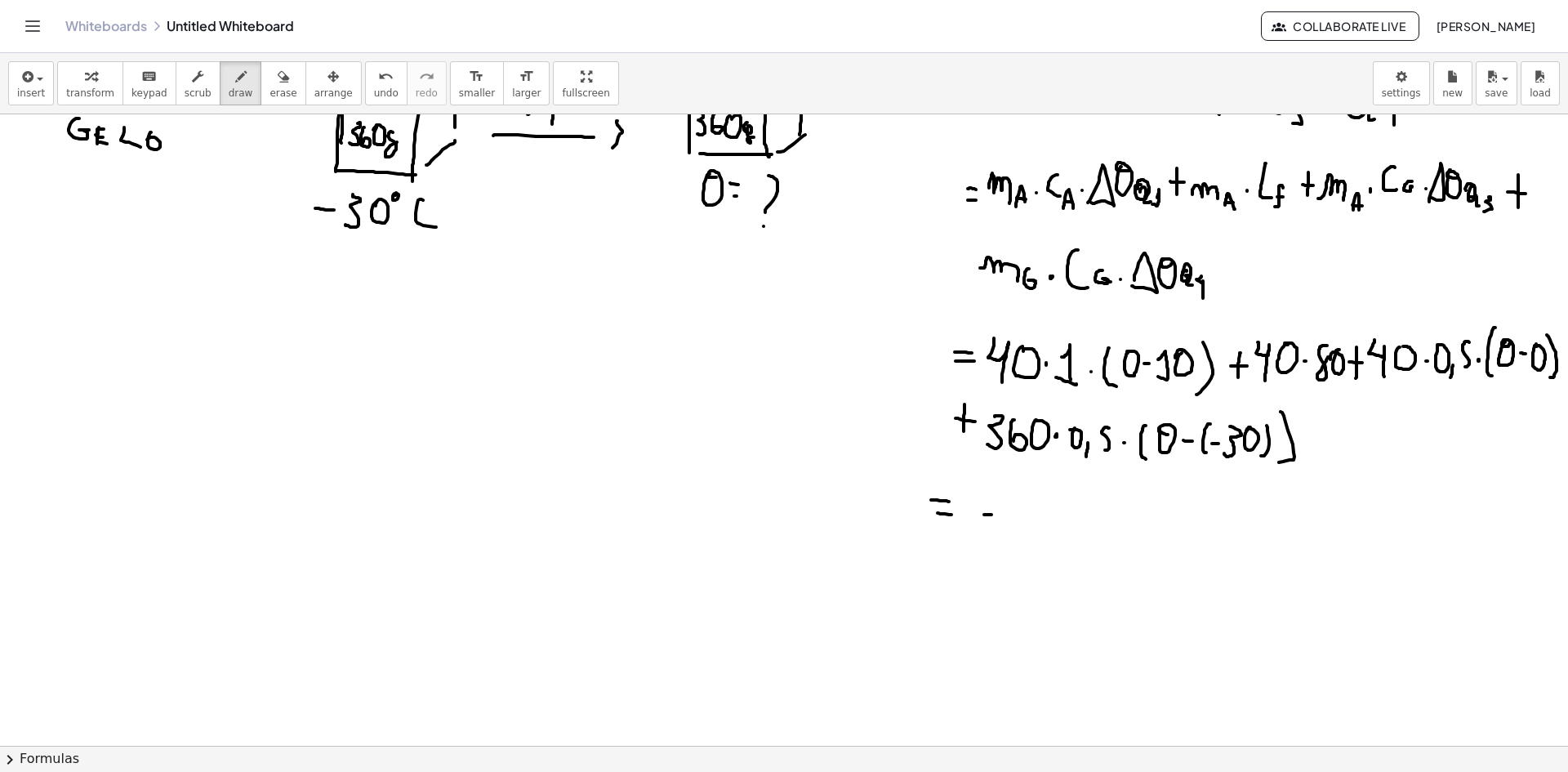
click at [1004, 518] on div at bounding box center [784, 309] width 1568 height 1369
drag, startPoint x: 1025, startPoint y: 504, endPoint x: 1033, endPoint y: 543, distance: 39.8
click at [1028, 543] on div at bounding box center [784, 309] width 1568 height 1369
drag, startPoint x: 1038, startPoint y: 530, endPoint x: 1035, endPoint y: 522, distance: 8.5
click at [1035, 522] on div at bounding box center [784, 309] width 1568 height 1369
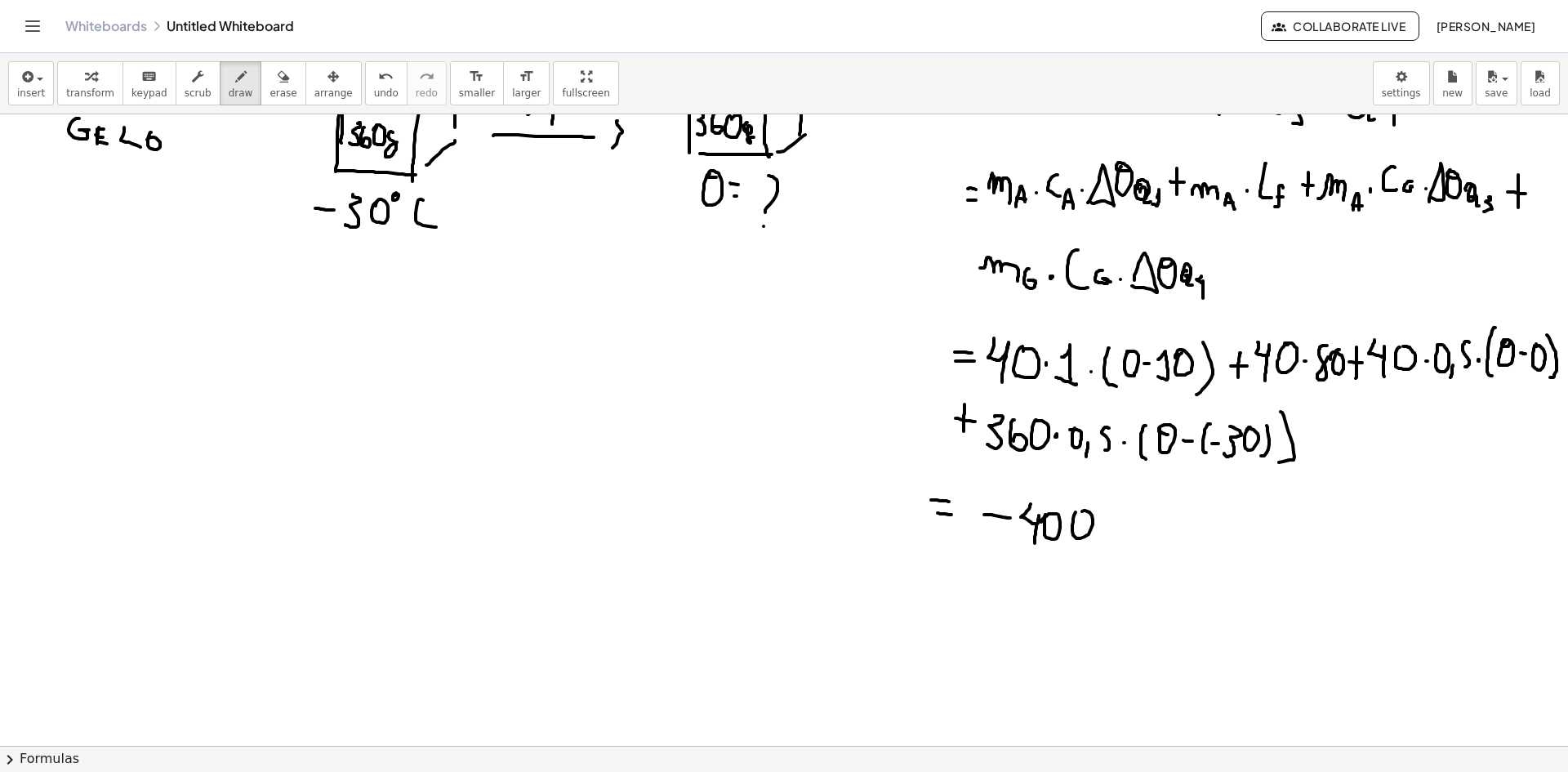
click at [1070, 520] on div at bounding box center [784, 309] width 1568 height 1369
drag, startPoint x: 1113, startPoint y: 511, endPoint x: 1106, endPoint y: 534, distance: 24.0
click at [1108, 533] on div at bounding box center [784, 309] width 1568 height 1369
drag, startPoint x: 1100, startPoint y: 521, endPoint x: 1116, endPoint y: 524, distance: 16.3
click at [1113, 523] on div at bounding box center [784, 309] width 1568 height 1369
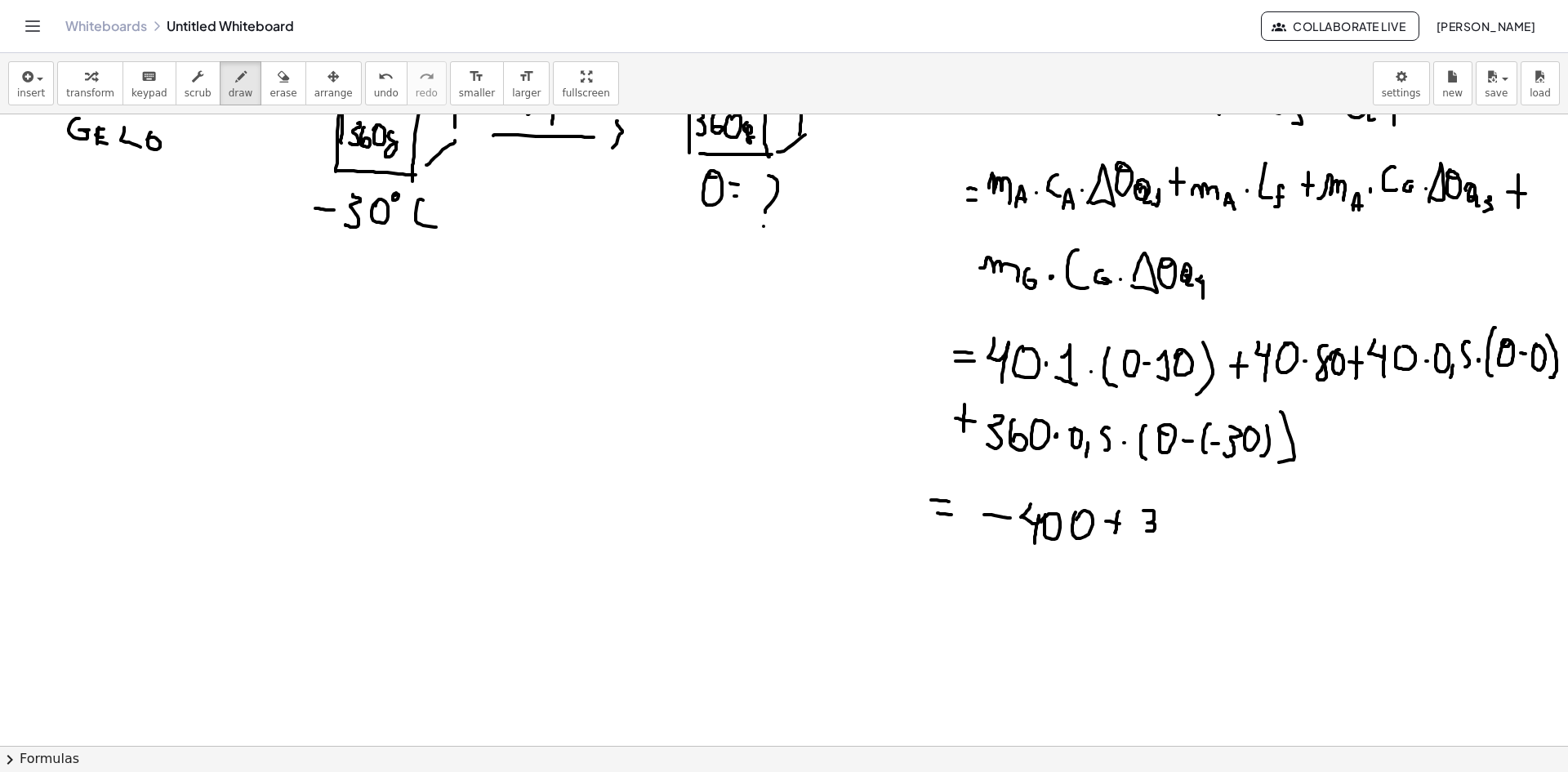
drag, startPoint x: 1137, startPoint y: 510, endPoint x: 1152, endPoint y: 529, distance: 24.2
click at [1135, 532] on div at bounding box center [784, 309] width 1568 height 1369
drag, startPoint x: 1165, startPoint y: 513, endPoint x: 1171, endPoint y: 529, distance: 17.1
click at [1166, 535] on div at bounding box center [784, 309] width 1568 height 1369
drag, startPoint x: 1179, startPoint y: 508, endPoint x: 1194, endPoint y: 520, distance: 19.2
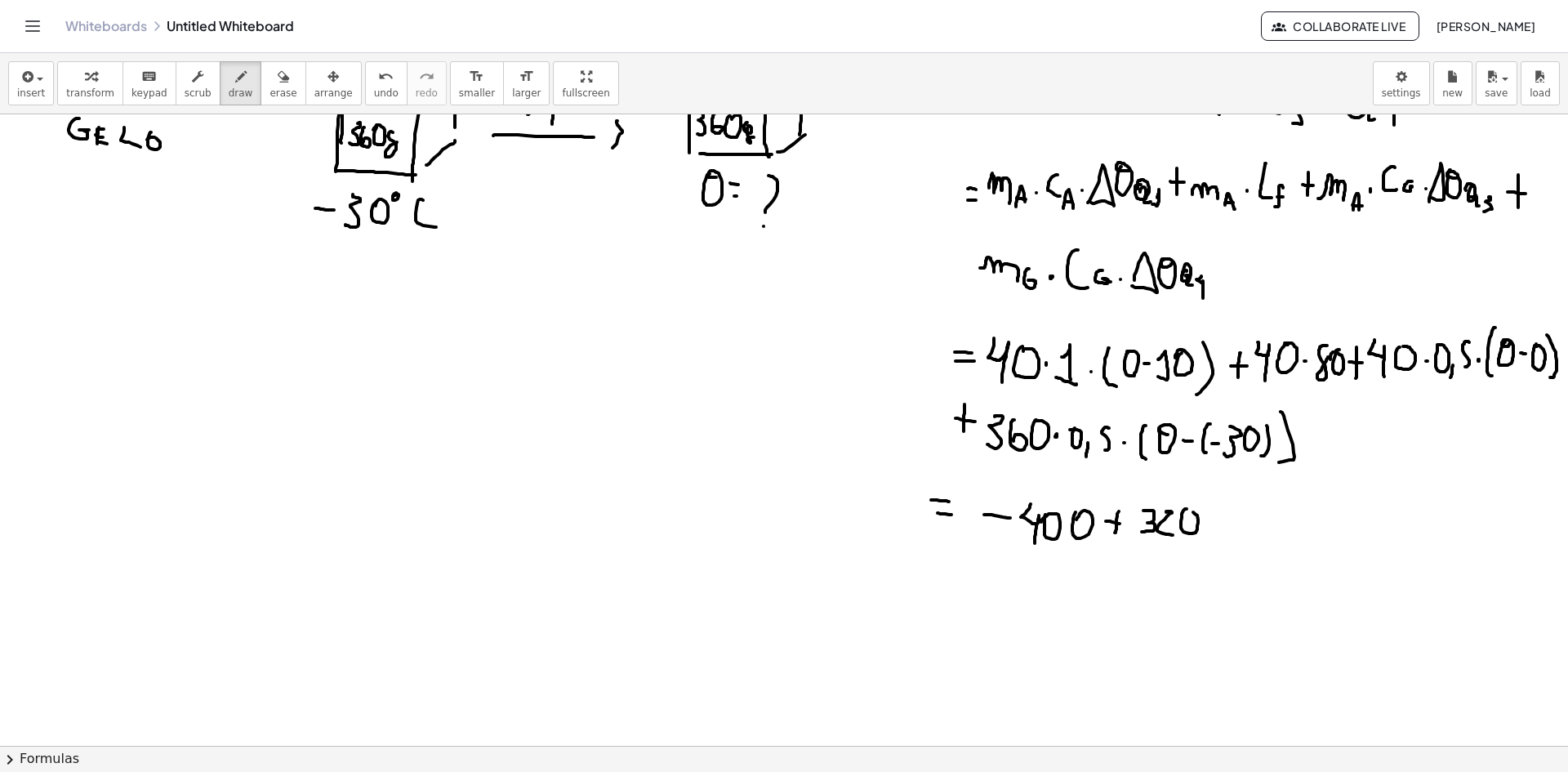
click at [1178, 513] on div at bounding box center [784, 309] width 1568 height 1369
drag, startPoint x: 1201, startPoint y: 525, endPoint x: 1203, endPoint y: 515, distance: 10.2
click at [1201, 513] on div at bounding box center [784, 309] width 1568 height 1369
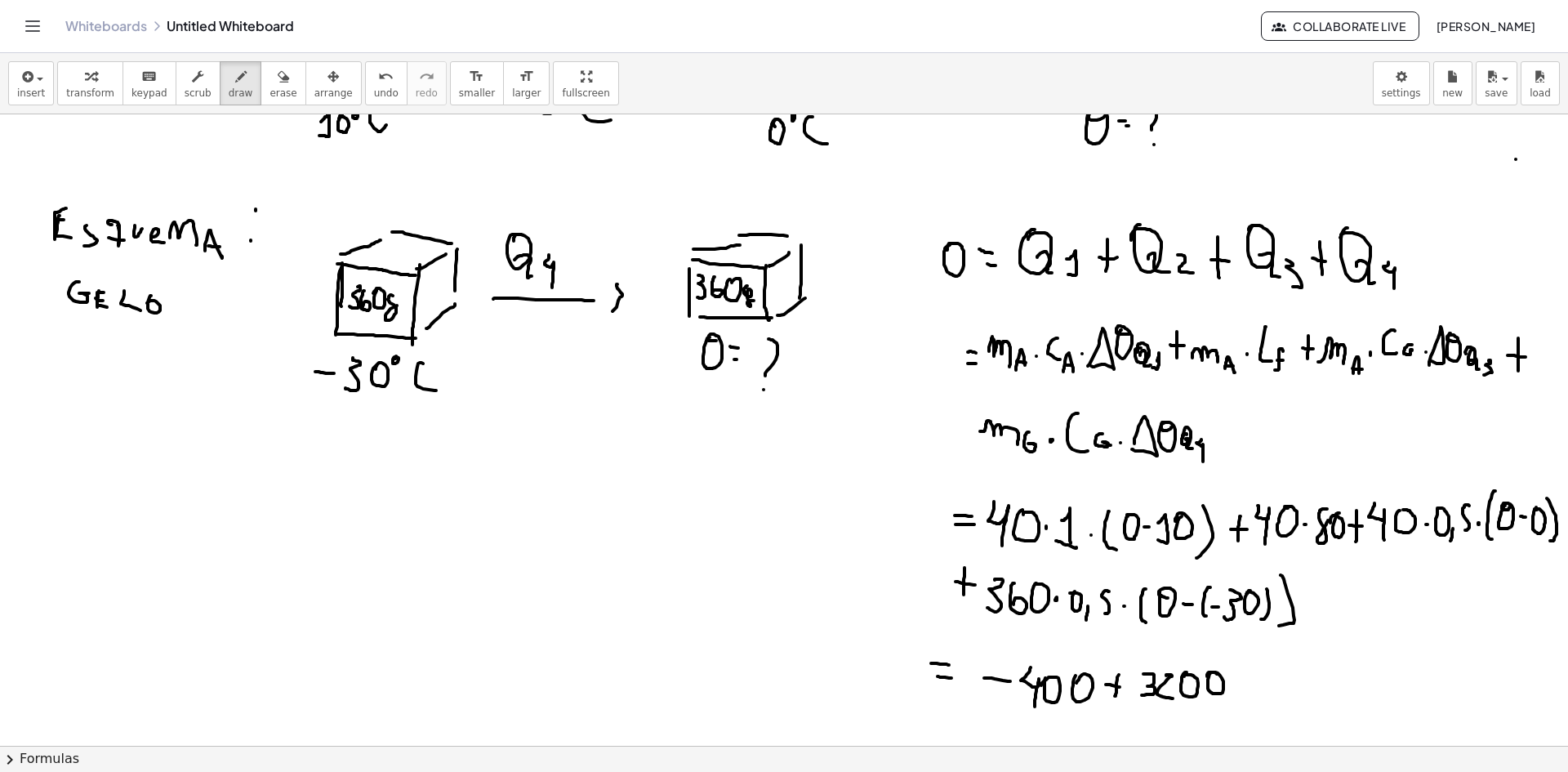
scroll to position [408, 7]
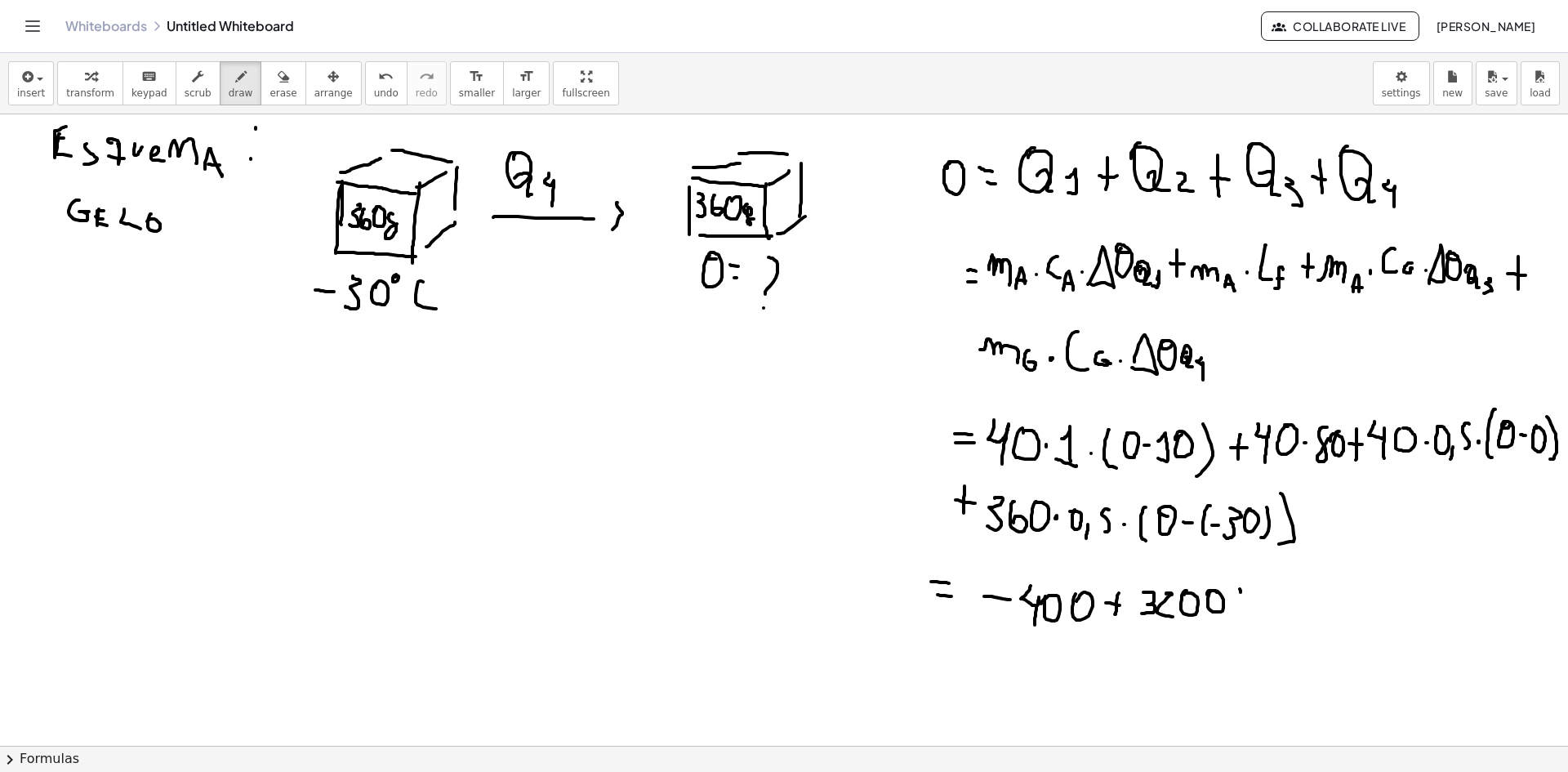
drag, startPoint x: 1234, startPoint y: 592, endPoint x: 1237, endPoint y: 614, distance: 22.2
click at [1236, 614] on div at bounding box center [784, 390] width 1568 height 1369
drag, startPoint x: 1229, startPoint y: 604, endPoint x: 1241, endPoint y: 602, distance: 12.2
click at [1239, 603] on div at bounding box center [784, 390] width 1568 height 1369
drag, startPoint x: 1264, startPoint y: 592, endPoint x: 1269, endPoint y: 602, distance: 11.2
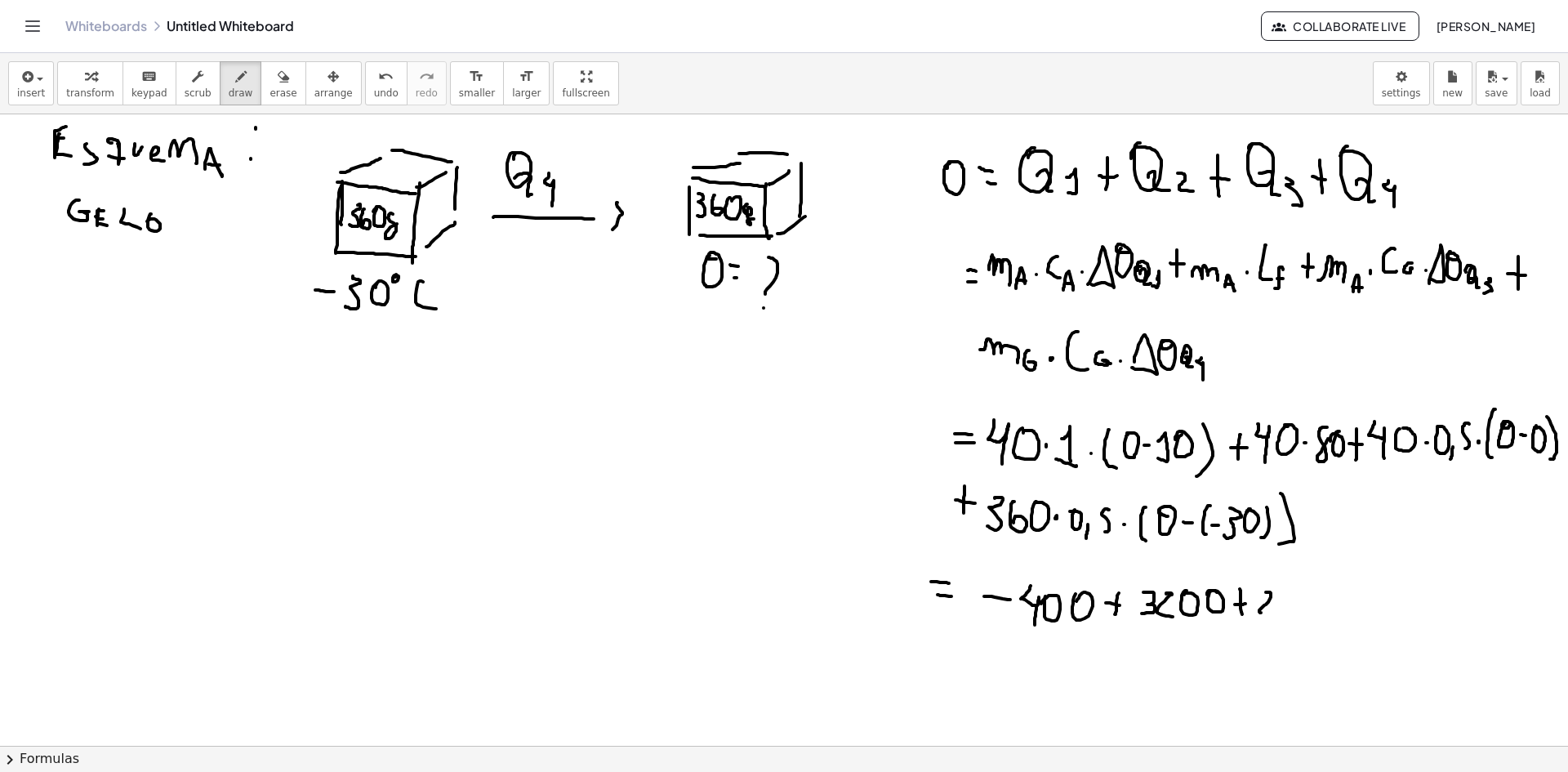
click at [1268, 606] on div at bounding box center [784, 390] width 1568 height 1369
click at [1275, 593] on div at bounding box center [784, 390] width 1568 height 1369
drag, startPoint x: 1297, startPoint y: 591, endPoint x: 1316, endPoint y: 596, distance: 19.6
click at [1306, 595] on div at bounding box center [784, 390] width 1568 height 1369
drag, startPoint x: 1348, startPoint y: 584, endPoint x: 1346, endPoint y: 607, distance: 23.1
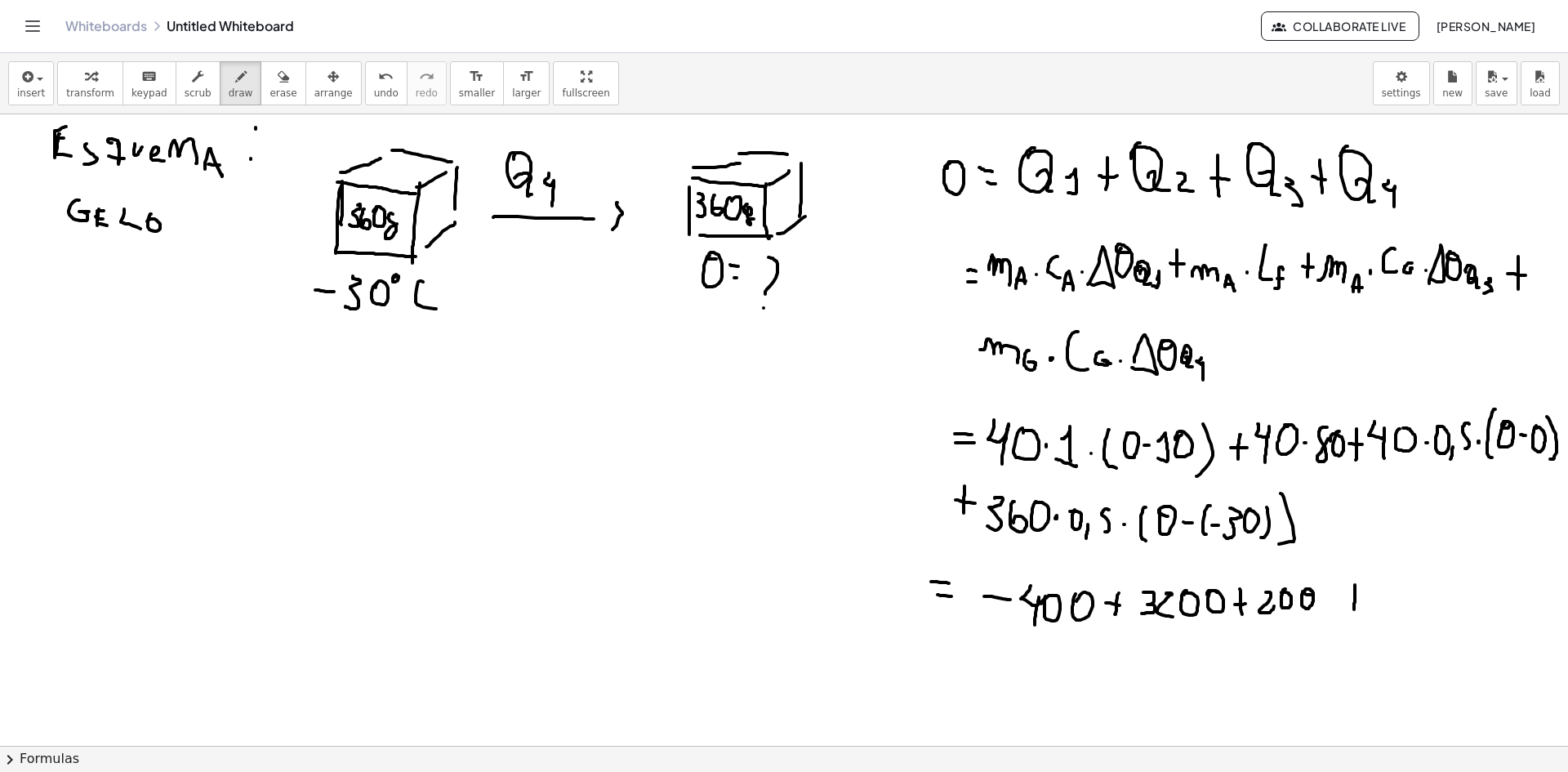
click at [1347, 610] on div at bounding box center [784, 390] width 1568 height 1369
drag, startPoint x: 1340, startPoint y: 598, endPoint x: 1358, endPoint y: 599, distance: 18.0
click at [1358, 599] on div at bounding box center [784, 390] width 1568 height 1369
drag, startPoint x: 1378, startPoint y: 610, endPoint x: 1381, endPoint y: 589, distance: 21.2
click at [1381, 589] on div at bounding box center [784, 390] width 1568 height 1369
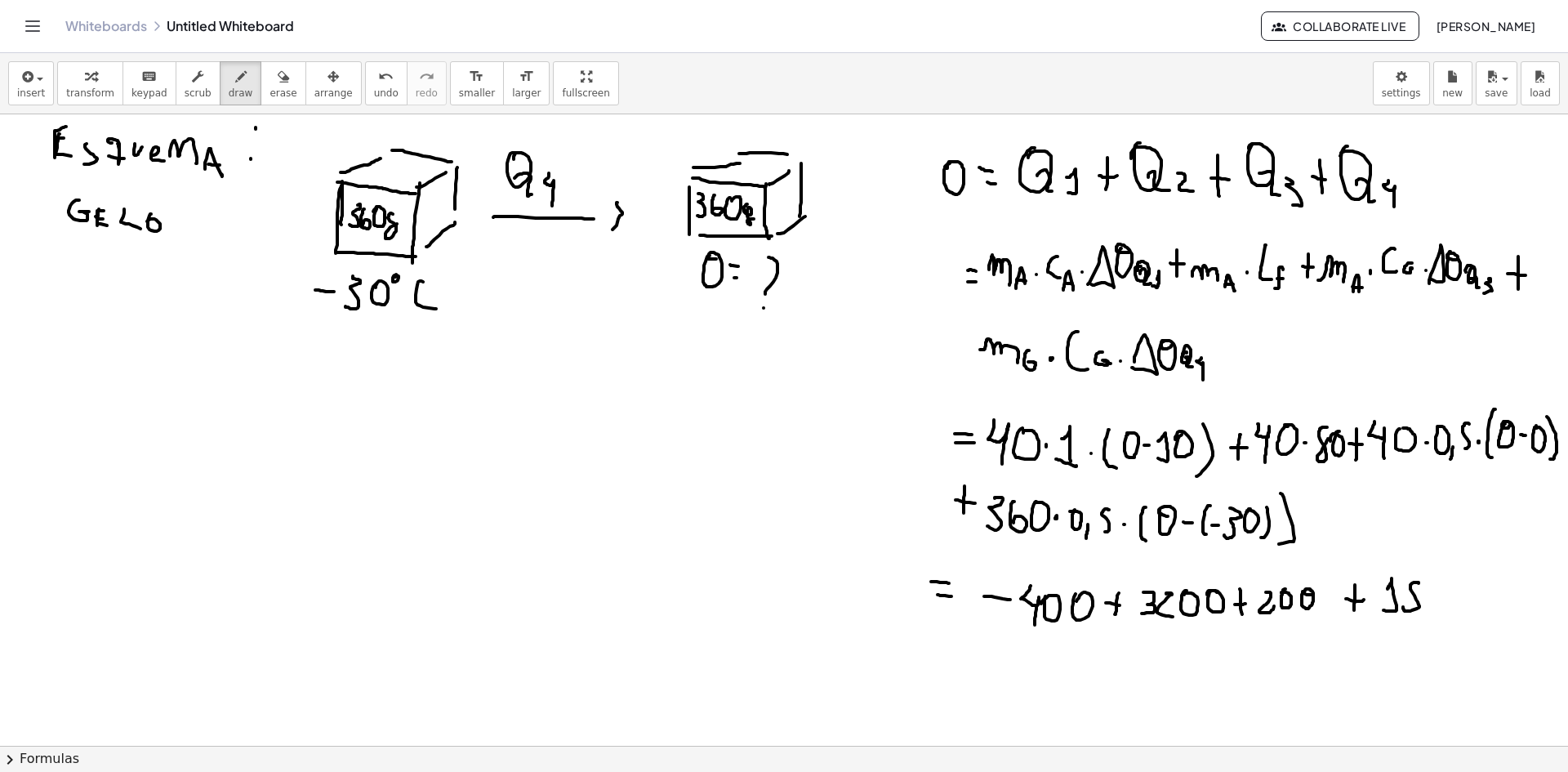
click at [1410, 589] on div at bounding box center [784, 390] width 1568 height 1369
drag, startPoint x: 1422, startPoint y: 600, endPoint x: 1423, endPoint y: 586, distance: 14.0
click at [1423, 584] on div at bounding box center [784, 390] width 1568 height 1369
drag, startPoint x: 1441, startPoint y: 589, endPoint x: 1451, endPoint y: 584, distance: 11.2
click at [1451, 584] on div at bounding box center [784, 390] width 1568 height 1369
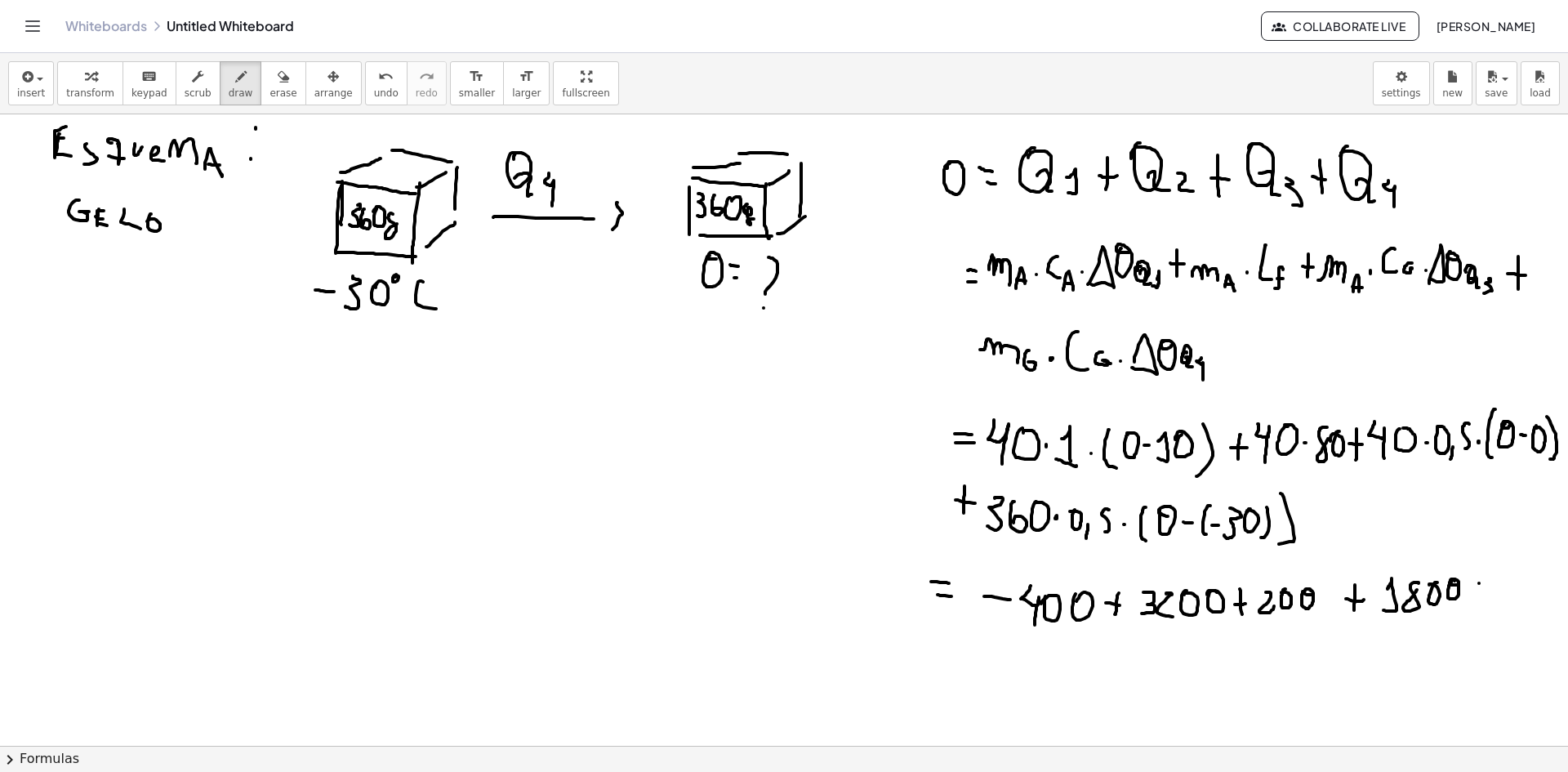
drag, startPoint x: 1472, startPoint y: 583, endPoint x: 1471, endPoint y: 600, distance: 17.0
click at [1471, 600] on div at bounding box center [784, 390] width 1568 height 1369
drag, startPoint x: 1468, startPoint y: 593, endPoint x: 1478, endPoint y: 592, distance: 10.0
click at [1478, 593] on div at bounding box center [784, 390] width 1568 height 1369
drag, startPoint x: 1499, startPoint y: 581, endPoint x: 1488, endPoint y: 606, distance: 27.3
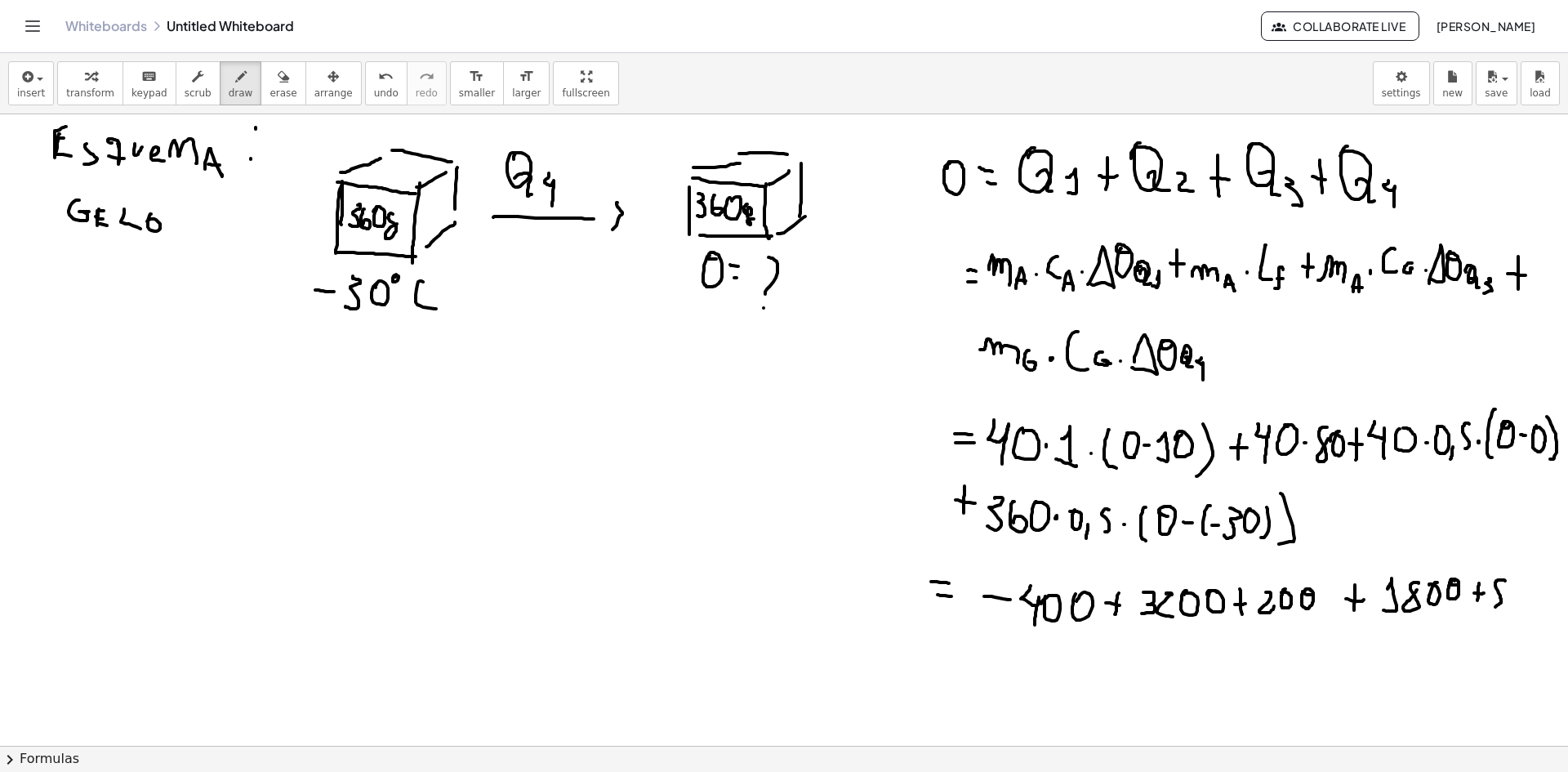
click at [1488, 607] on div at bounding box center [784, 390] width 1568 height 1369
drag, startPoint x: 1507, startPoint y: 584, endPoint x: 1512, endPoint y: 604, distance: 20.6
click at [1512, 604] on div at bounding box center [784, 390] width 1568 height 1369
click at [1524, 585] on div at bounding box center [784, 390] width 1568 height 1369
click at [1542, 583] on div at bounding box center [784, 390] width 1568 height 1369
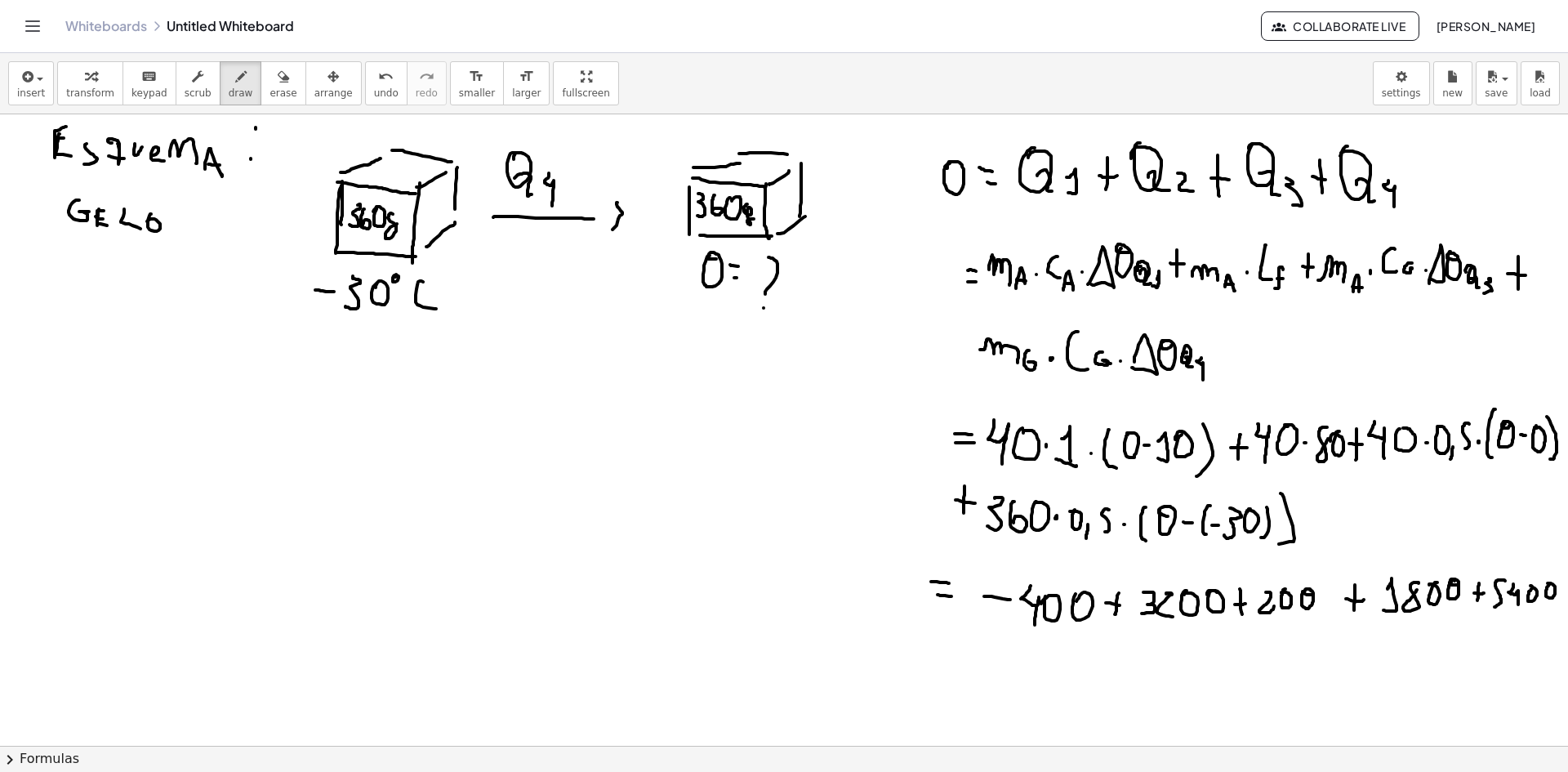
scroll to position [571, 7]
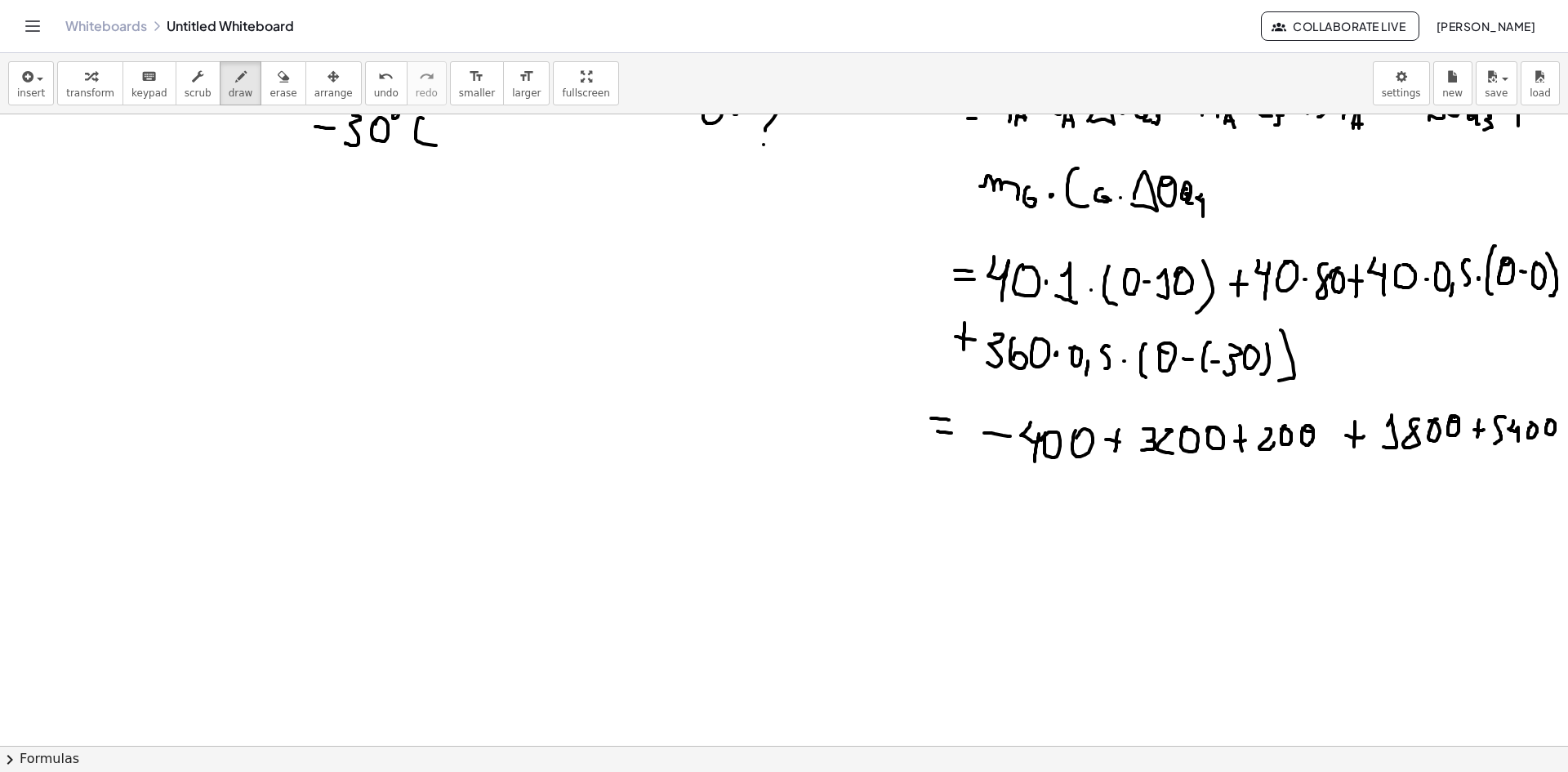
click at [927, 513] on div at bounding box center [784, 227] width 1568 height 1369
drag, startPoint x: 915, startPoint y: 526, endPoint x: 929, endPoint y: 526, distance: 14.0
click at [927, 526] on div at bounding box center [784, 227] width 1568 height 1369
drag, startPoint x: 975, startPoint y: 502, endPoint x: 997, endPoint y: 526, distance: 32.6
click at [996, 533] on div at bounding box center [784, 227] width 1568 height 1369
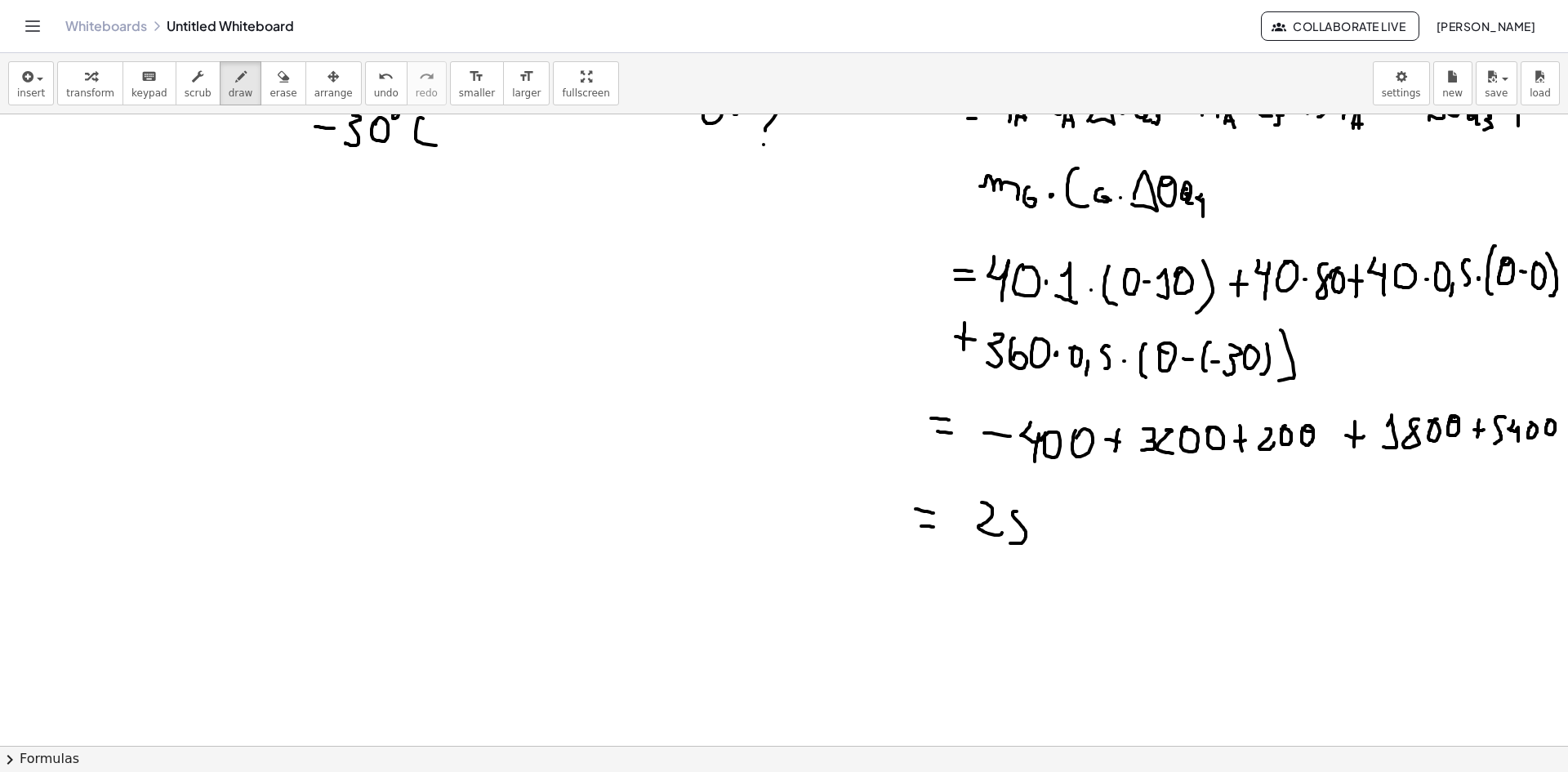
drag, startPoint x: 1006, startPoint y: 513, endPoint x: 1022, endPoint y: 523, distance: 18.9
click at [1021, 524] on div at bounding box center [784, 227] width 1568 height 1369
drag, startPoint x: 1032, startPoint y: 514, endPoint x: 1049, endPoint y: 528, distance: 22.0
click at [1027, 518] on div at bounding box center [784, 227] width 1568 height 1369
drag, startPoint x: 1056, startPoint y: 526, endPoint x: 1062, endPoint y: 521, distance: 7.8
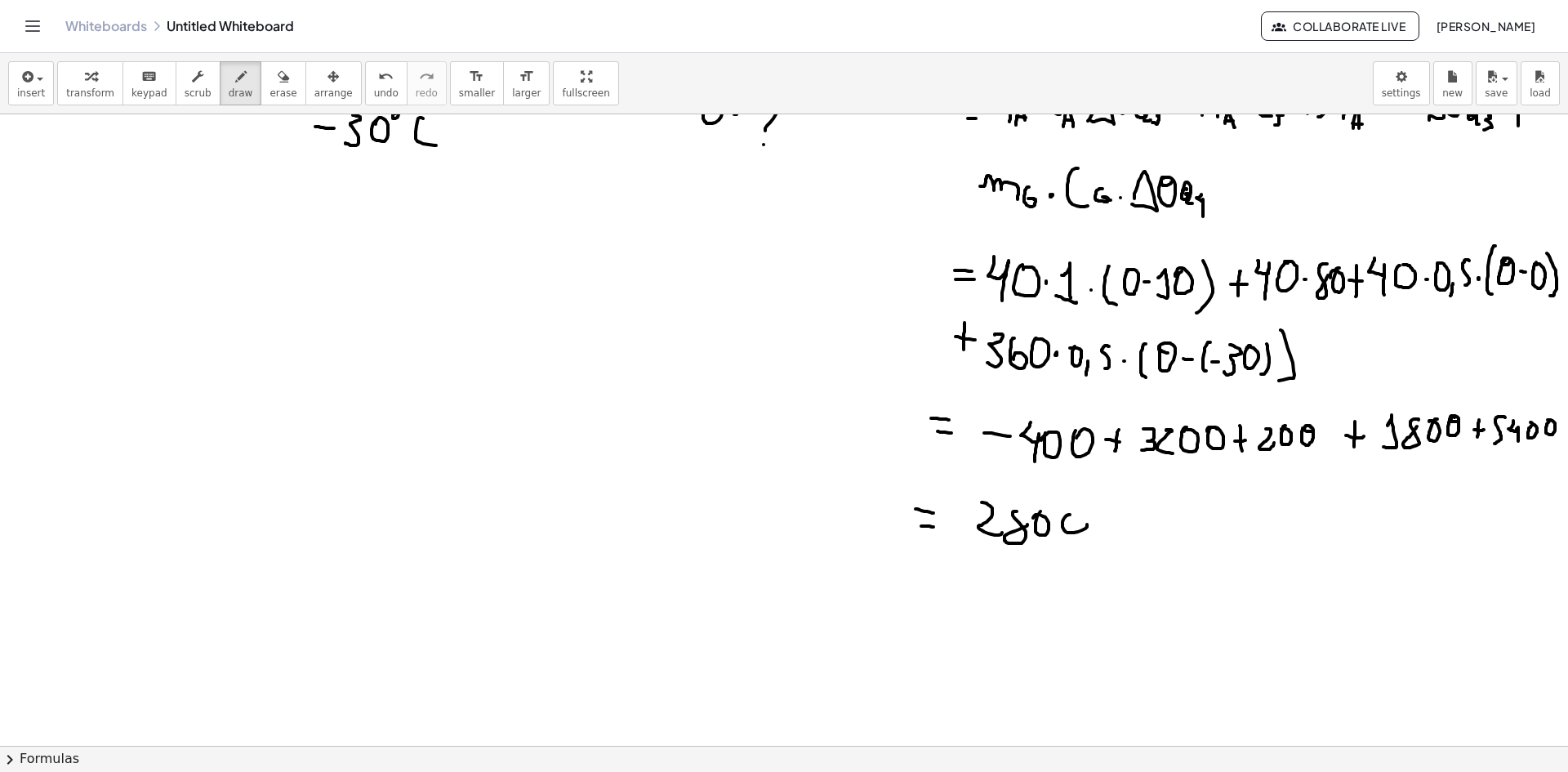
click at [1062, 519] on div at bounding box center [784, 227] width 1568 height 1369
drag, startPoint x: 1106, startPoint y: 529, endPoint x: 1102, endPoint y: 537, distance: 8.9
click at [1106, 542] on div at bounding box center [784, 227] width 1568 height 1369
drag, startPoint x: 1097, startPoint y: 532, endPoint x: 1142, endPoint y: 530, distance: 45.0
click at [1123, 533] on div at bounding box center [784, 227] width 1568 height 1369
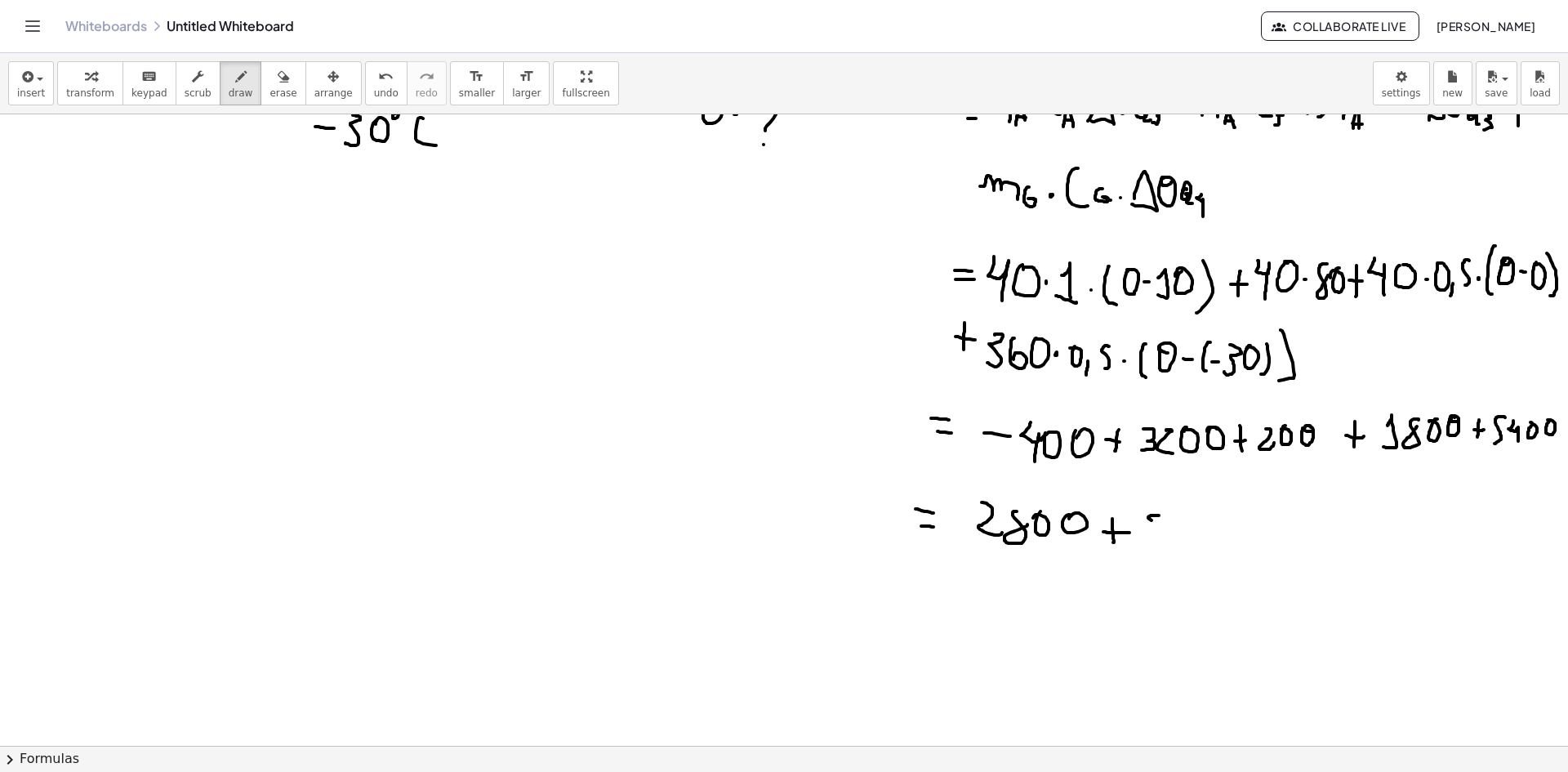
drag, startPoint x: 1149, startPoint y: 515, endPoint x: 1138, endPoint y: 539, distance: 26.4
click at [1138, 543] on div at bounding box center [784, 227] width 1568 height 1369
drag, startPoint x: 1162, startPoint y: 515, endPoint x: 1169, endPoint y: 545, distance: 30.8
click at [1169, 544] on div at bounding box center [784, 227] width 1568 height 1369
click at [1177, 527] on div at bounding box center [784, 227] width 1568 height 1369
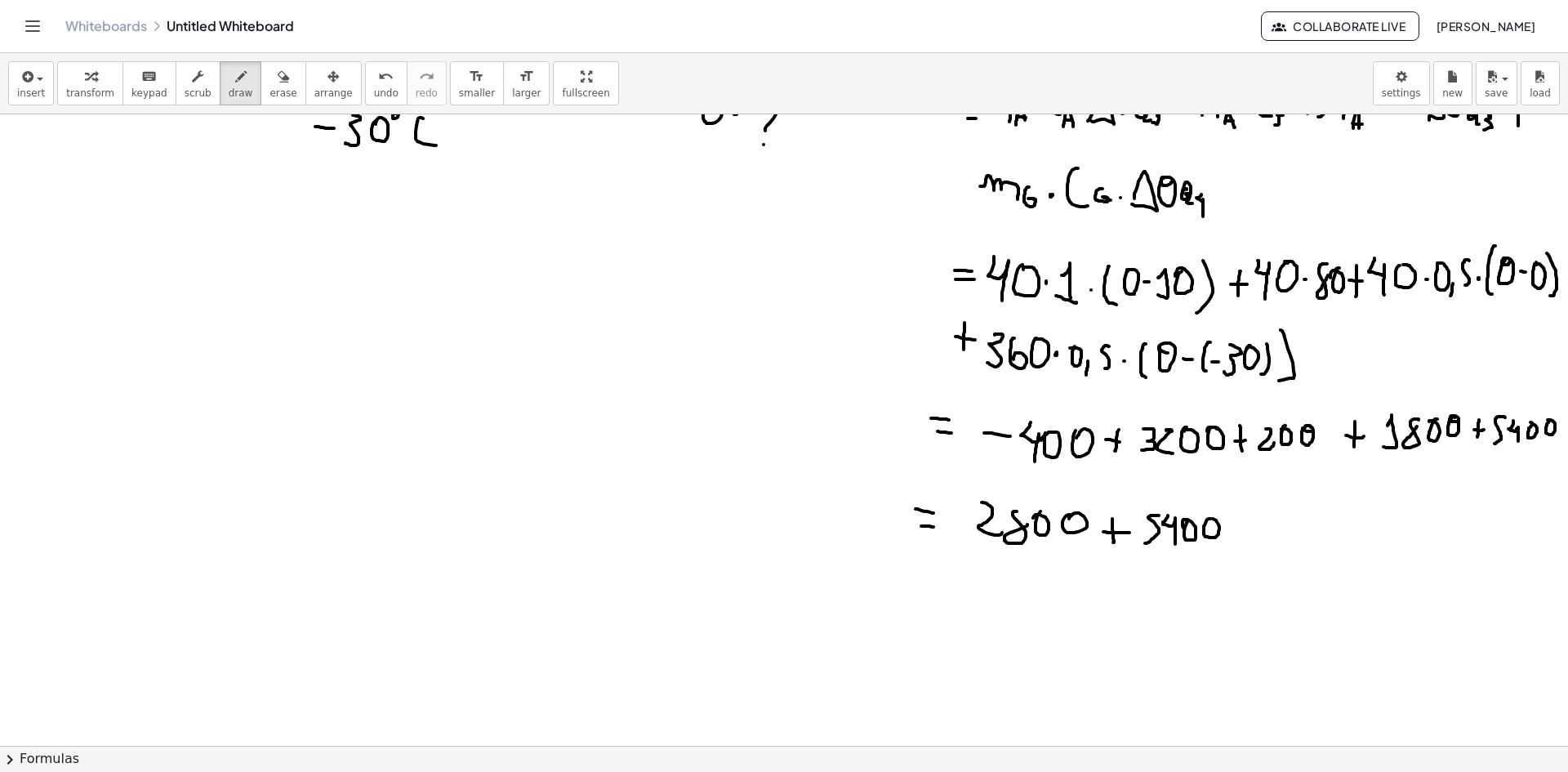
click at [1203, 520] on div at bounding box center [784, 227] width 1568 height 1369
drag, startPoint x: 1237, startPoint y: 520, endPoint x: 1237, endPoint y: 543, distance: 23.0
click at [1238, 542] on div at bounding box center [784, 227] width 1568 height 1369
click at [1241, 537] on div at bounding box center [784, 227] width 1568 height 1369
drag, startPoint x: 1263, startPoint y: 515, endPoint x: 1275, endPoint y: 534, distance: 22.5
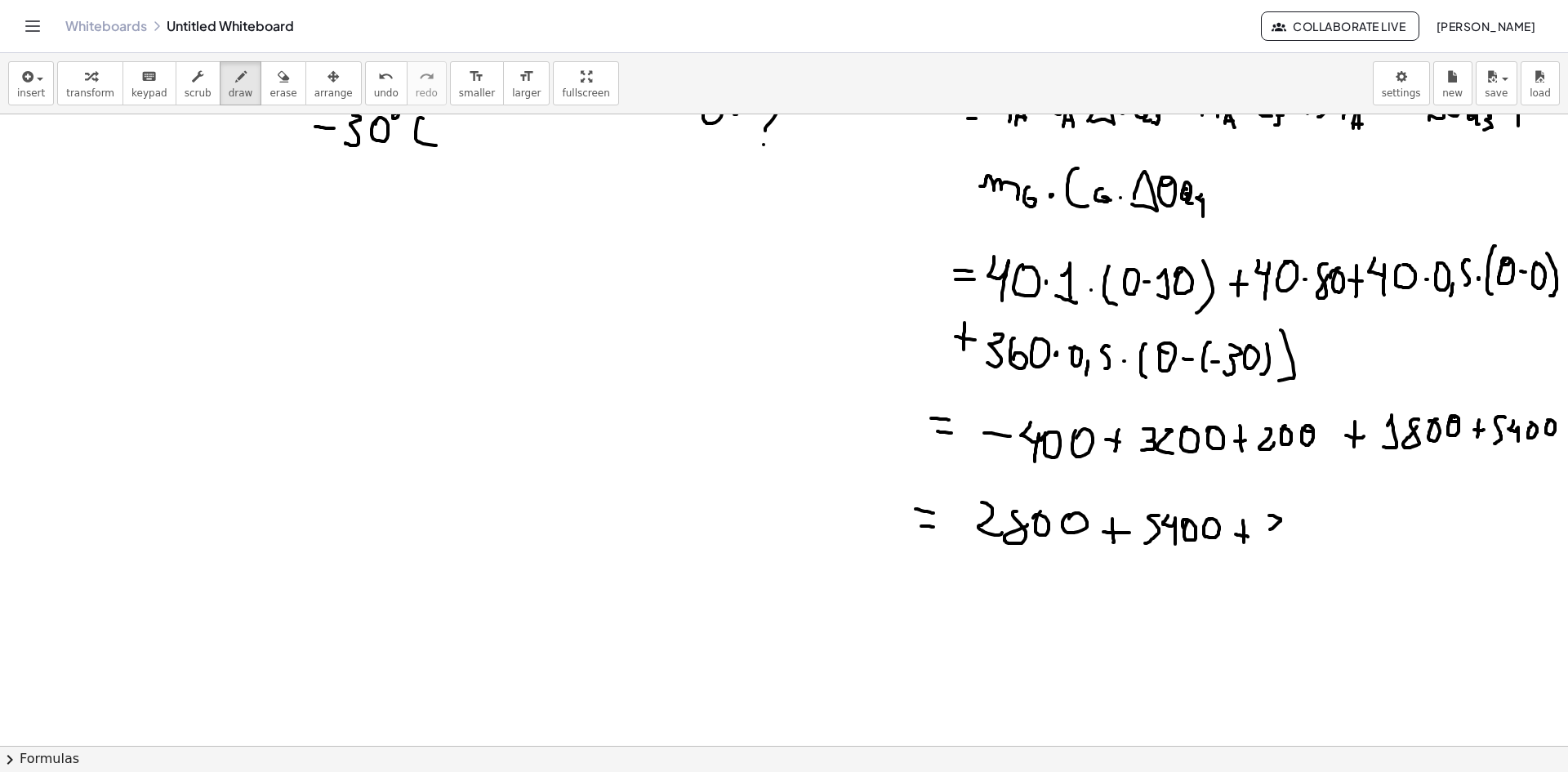
click at [1274, 535] on div at bounding box center [784, 227] width 1568 height 1369
drag, startPoint x: 1278, startPoint y: 533, endPoint x: 1275, endPoint y: 522, distance: 11.4
click at [1275, 521] on div at bounding box center [784, 227] width 1568 height 1369
drag, startPoint x: 1301, startPoint y: 519, endPoint x: 1301, endPoint y: 528, distance: 9.0
click at [1295, 517] on div at bounding box center [784, 227] width 1568 height 1369
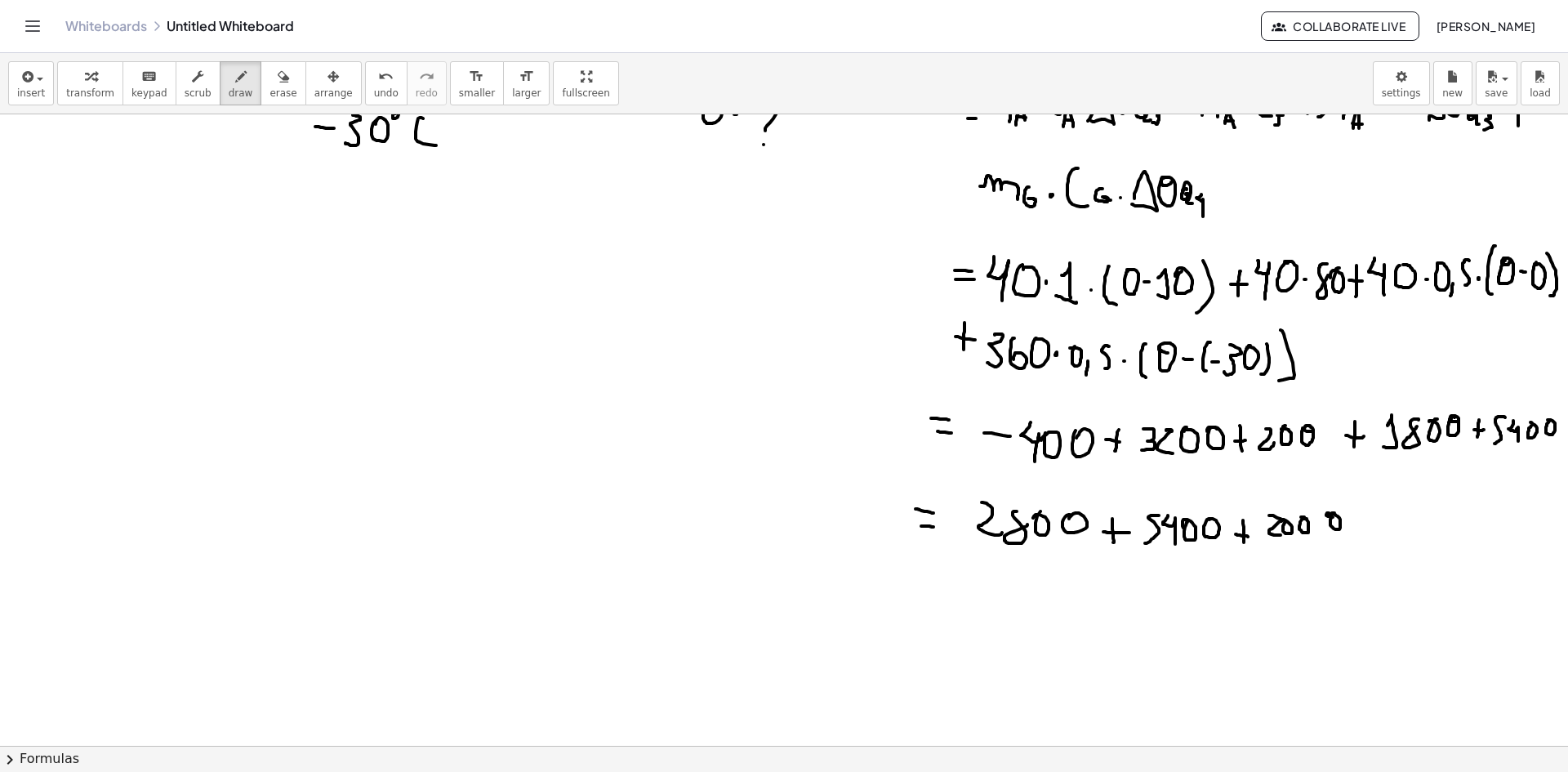
drag, startPoint x: 1327, startPoint y: 513, endPoint x: 1336, endPoint y: 518, distance: 10.3
click at [1329, 517] on div at bounding box center [784, 227] width 1568 height 1369
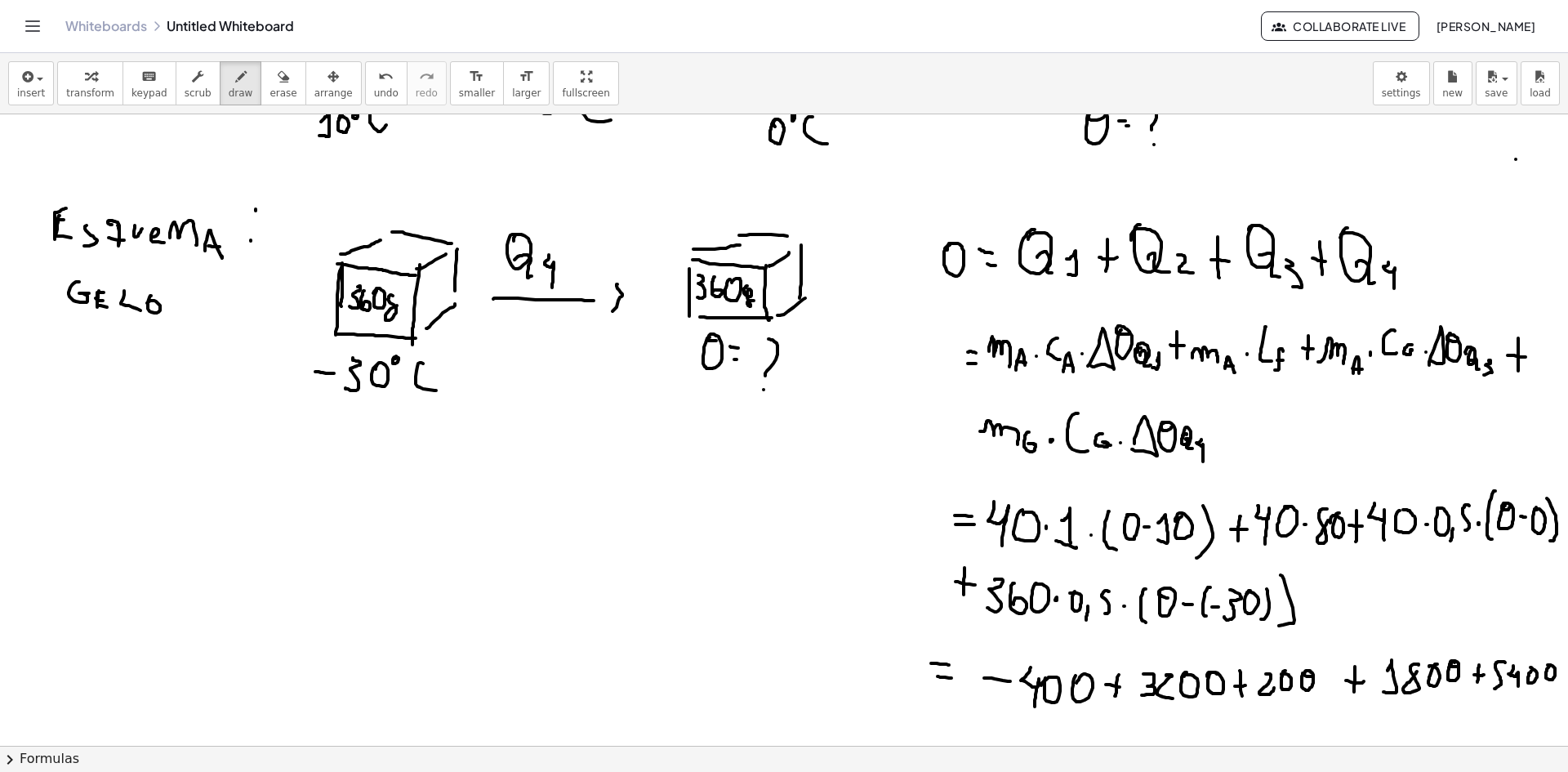
scroll to position [0, 7]
